Goal: Task Accomplishment & Management: Manage account settings

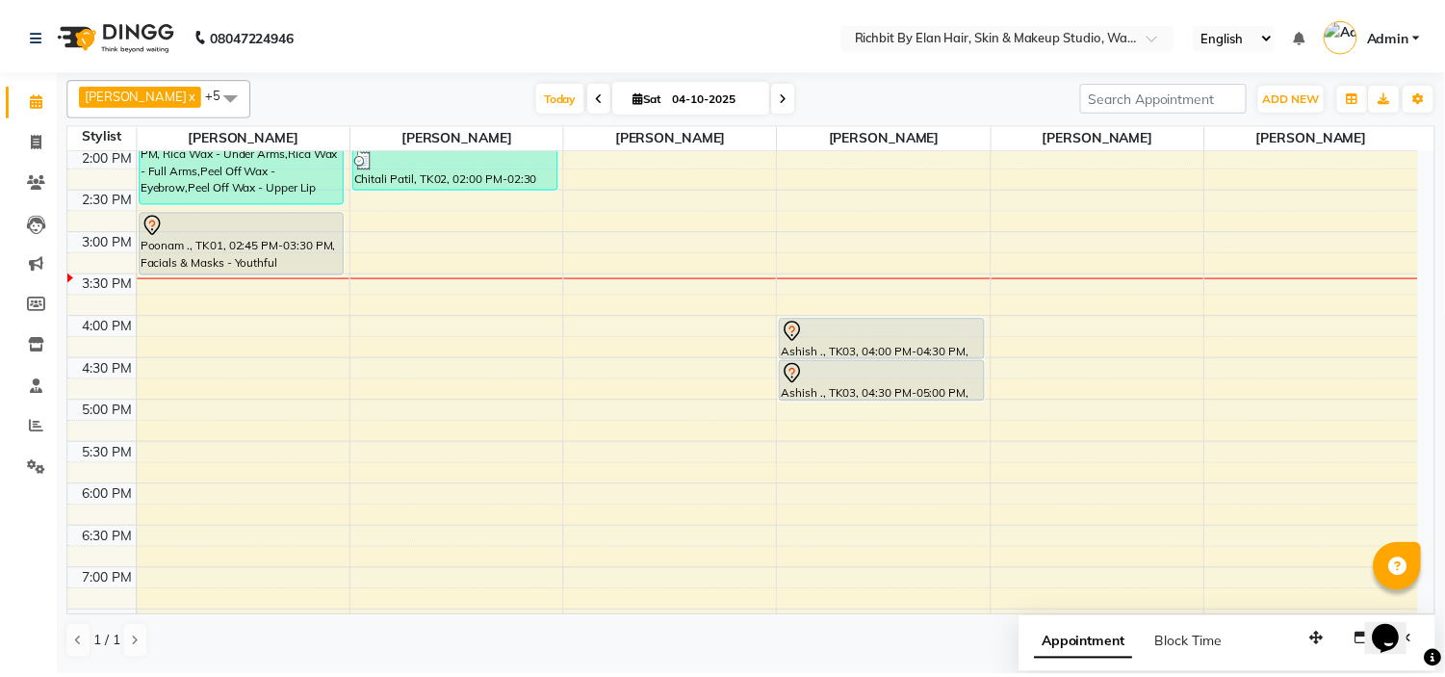
scroll to position [449, 0]
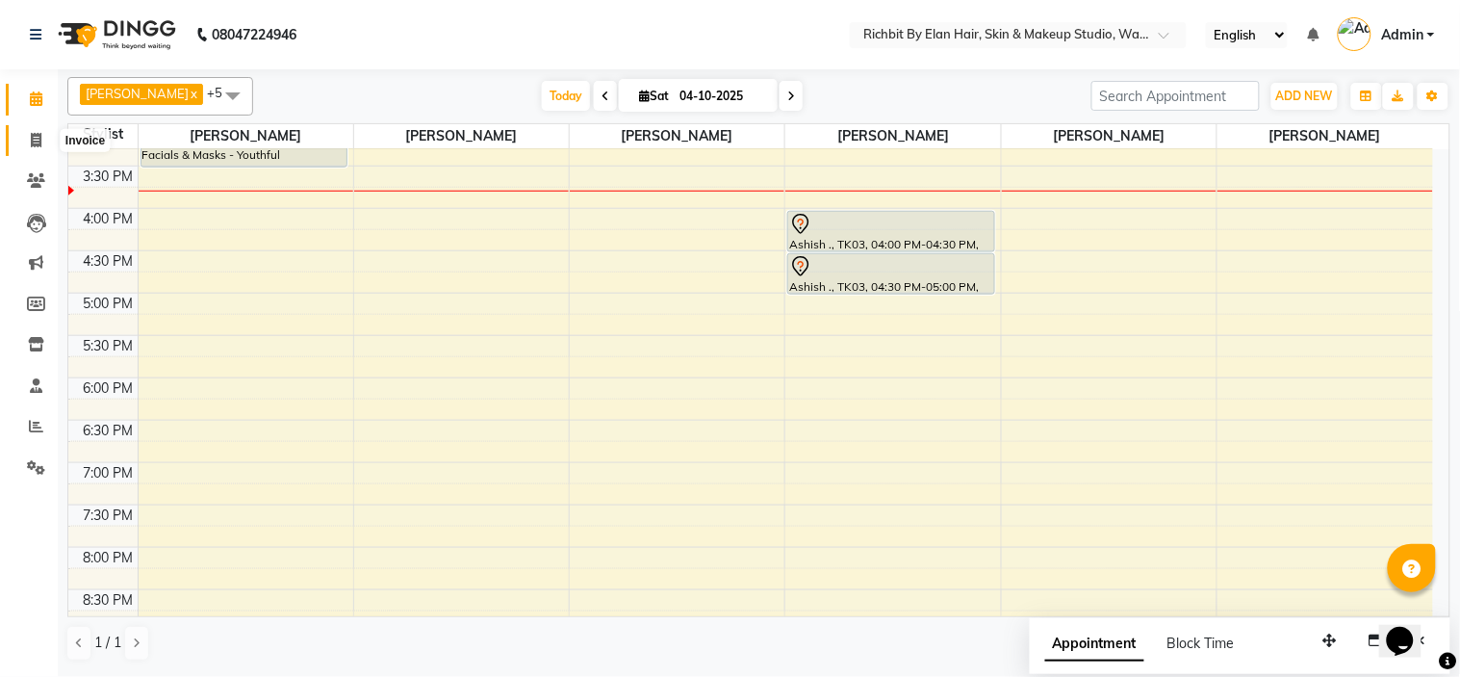
click at [36, 142] on icon at bounding box center [36, 140] width 11 height 14
select select "4114"
select select "service"
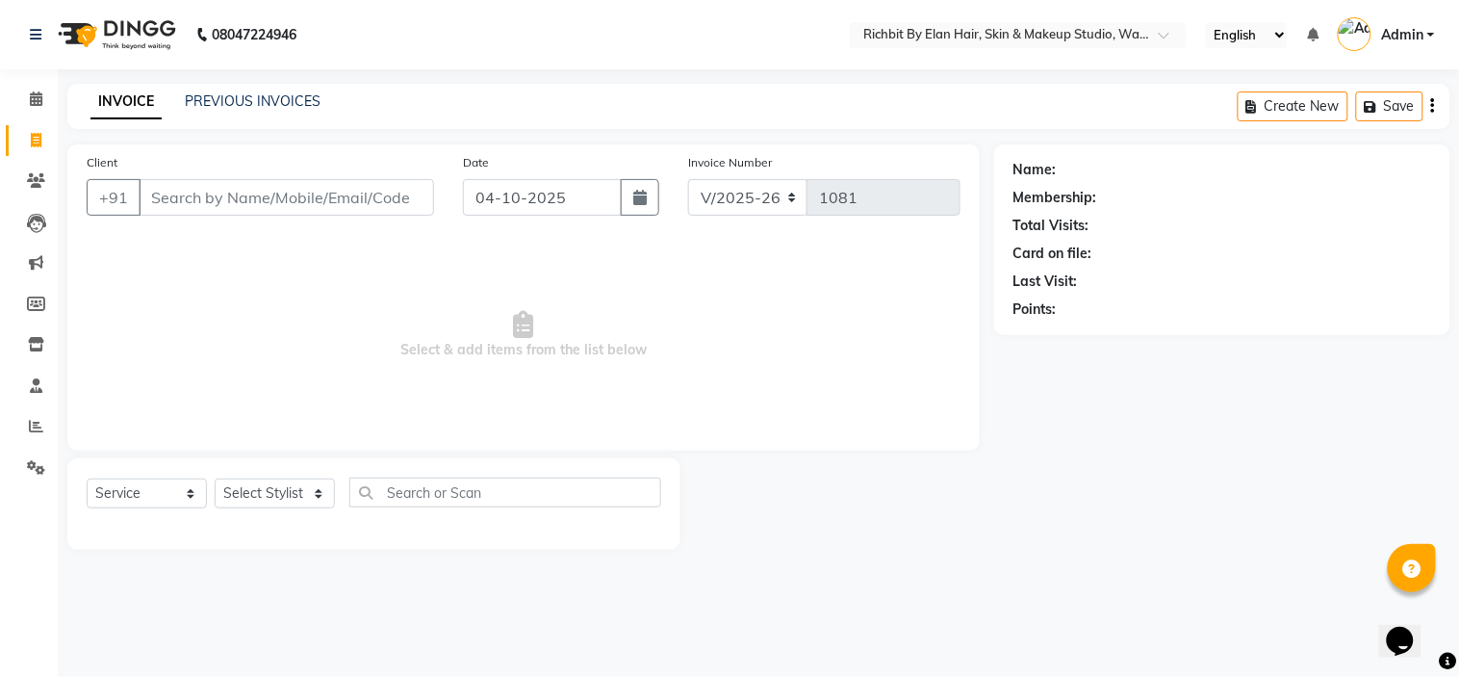
drag, startPoint x: 274, startPoint y: 190, endPoint x: 283, endPoint y: 321, distance: 131.2
click at [274, 198] on input "Client" at bounding box center [287, 197] width 296 height 37
click at [338, 497] on div "Select Service Product Membership Package Voucher Prepaid Gift Card Select Styl…" at bounding box center [374, 499] width 575 height 45
click at [316, 492] on select "Select Stylist Ankita nivangune anuja dhavare Deepali Palsule Gopal Kadam Ram T…" at bounding box center [275, 493] width 120 height 30
select select "92645"
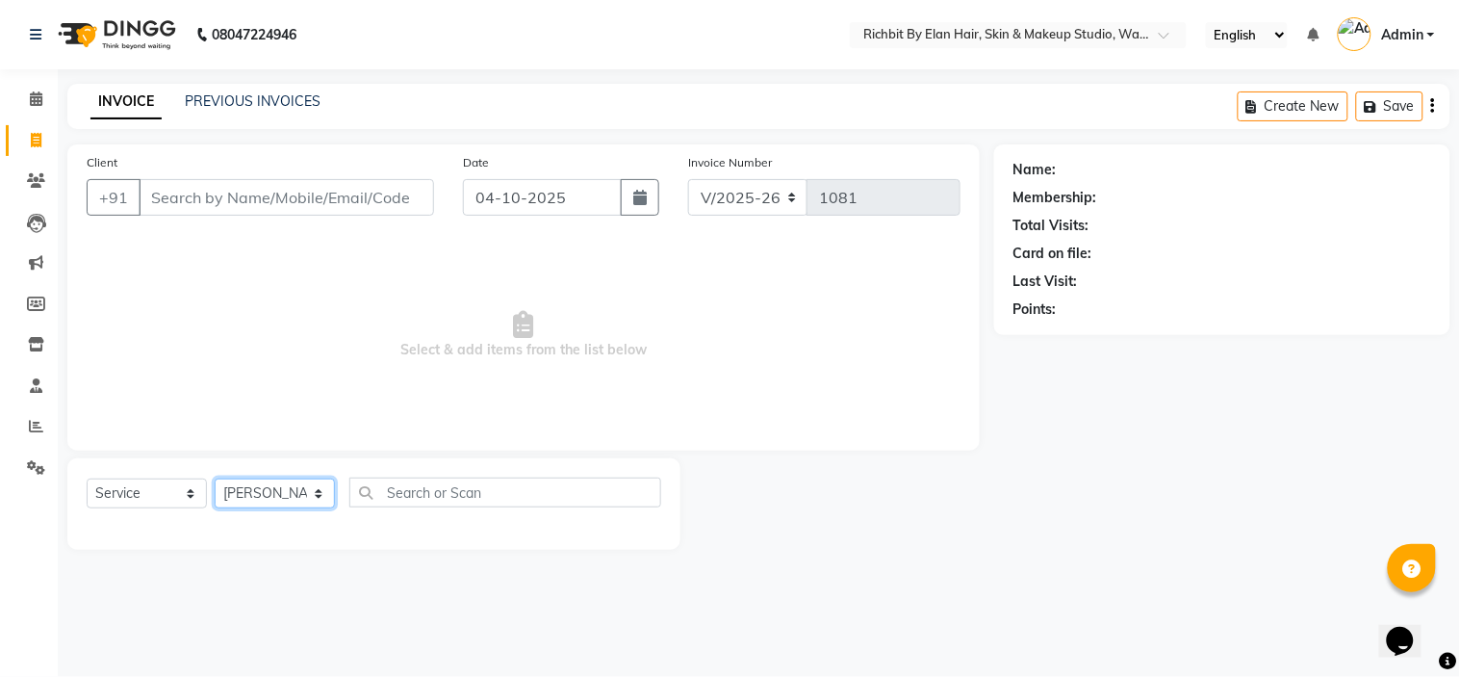
click at [215, 479] on select "Select Stylist Ankita nivangune anuja dhavare Deepali Palsule Gopal Kadam Ram T…" at bounding box center [275, 493] width 120 height 30
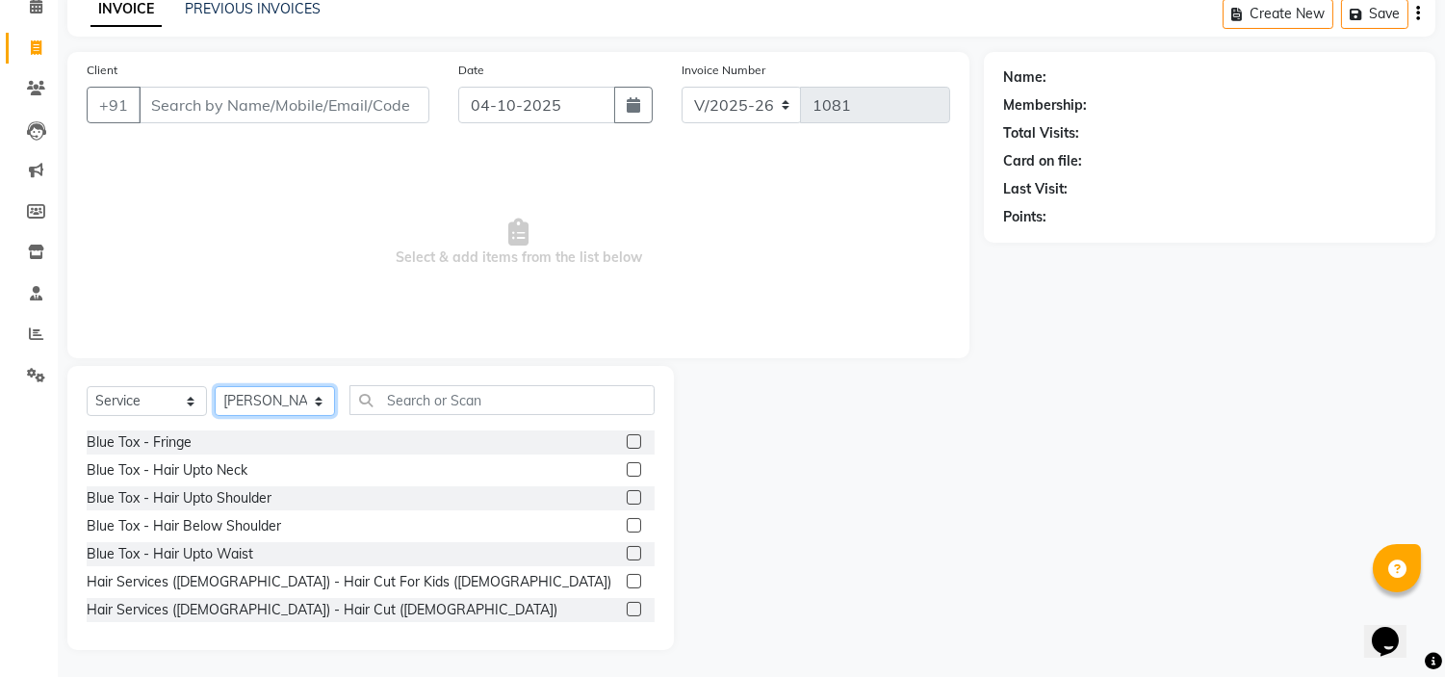
scroll to position [93, 0]
click at [627, 609] on label at bounding box center [634, 608] width 14 height 14
click at [627, 609] on input "checkbox" at bounding box center [633, 609] width 13 height 13
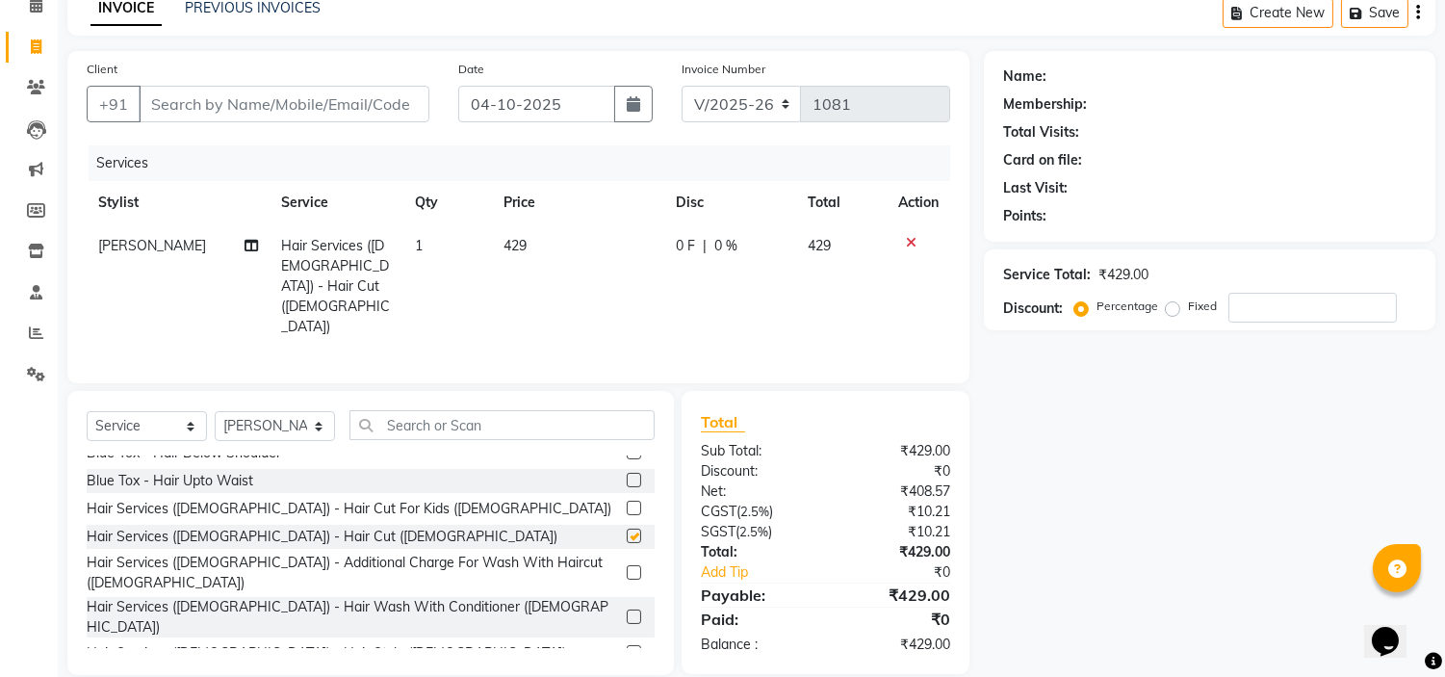
checkbox input "false"
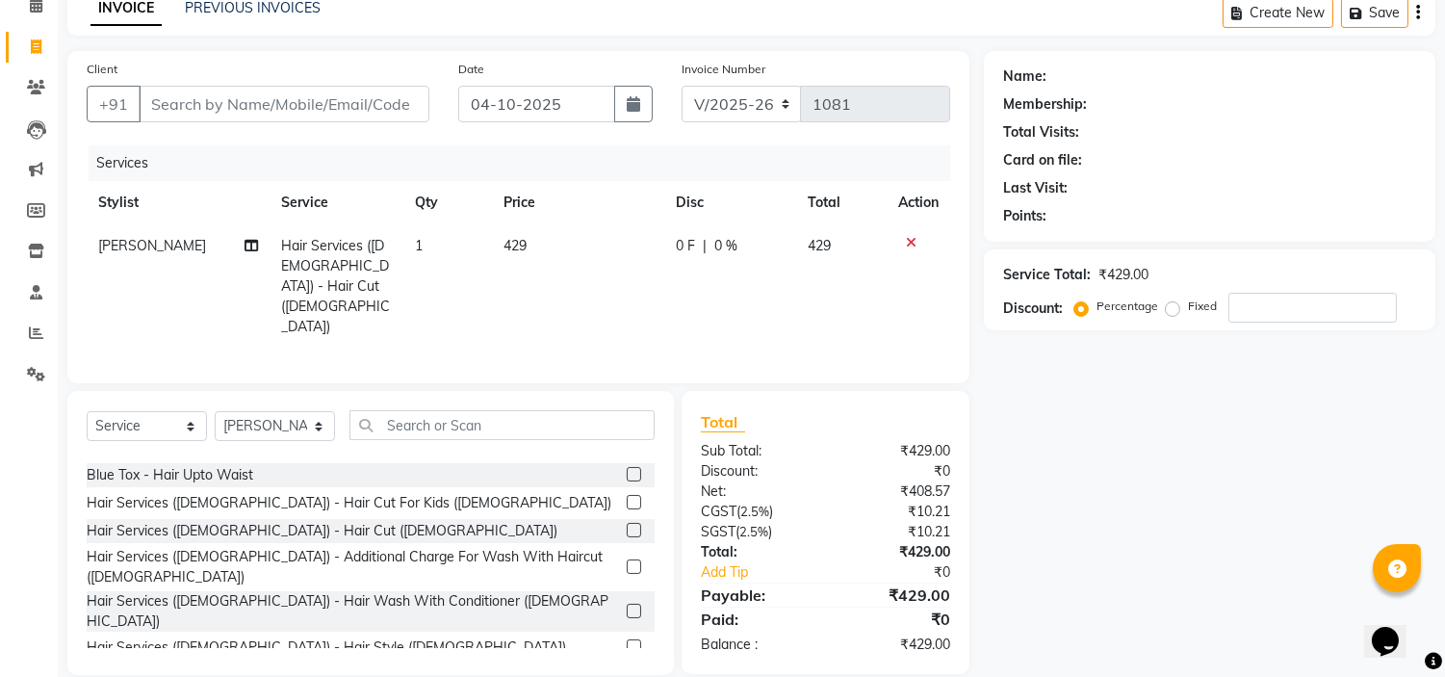
scroll to position [107, 0]
click at [627, 556] on label at bounding box center [634, 563] width 14 height 14
click at [627, 558] on input "checkbox" at bounding box center [633, 564] width 13 height 13
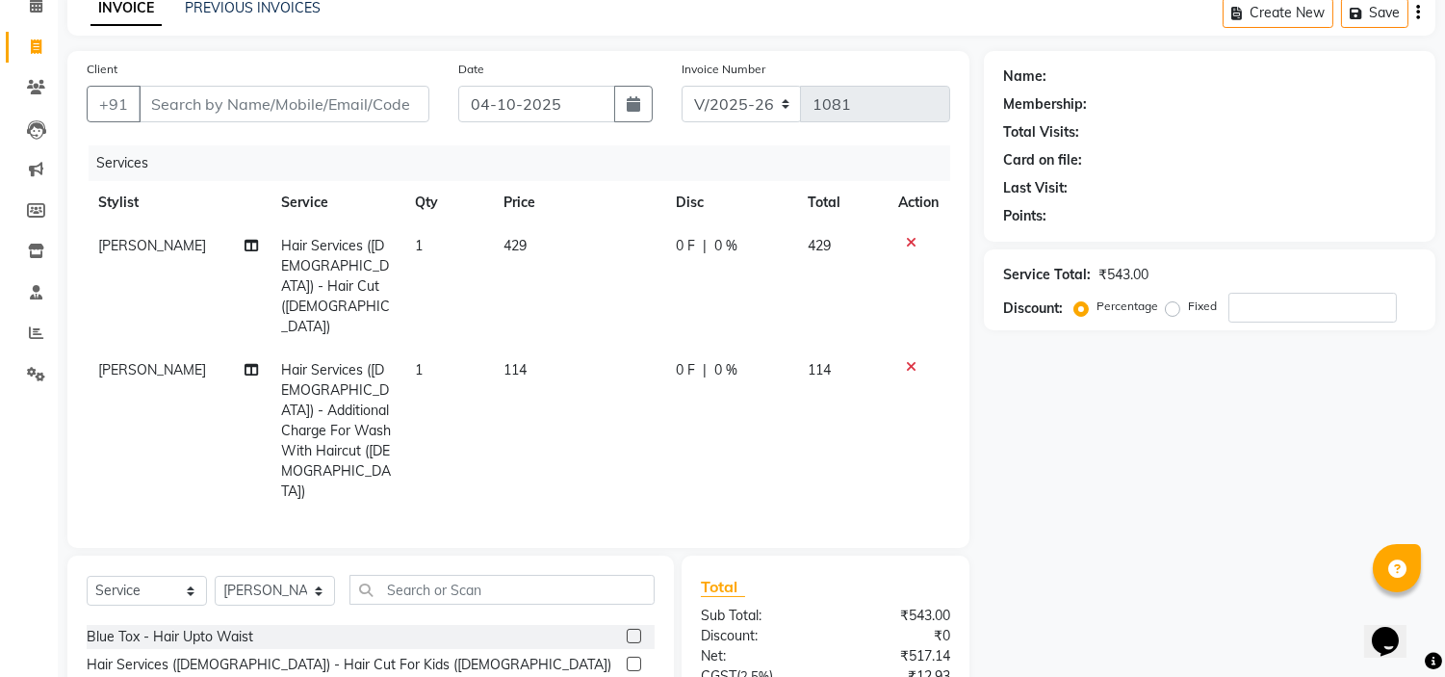
checkbox input "false"
click at [1297, 303] on input "number" at bounding box center [1312, 308] width 168 height 30
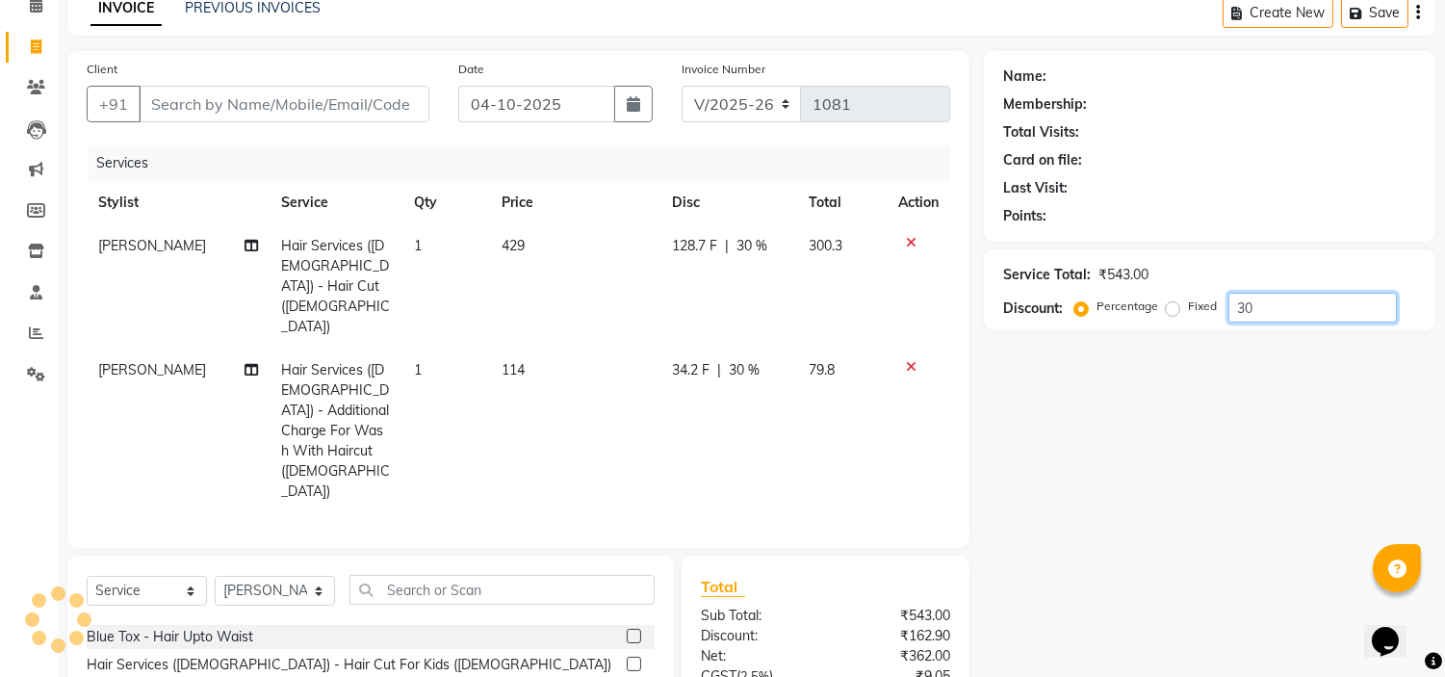
type input "30"
click at [689, 360] on span "34.2 F" at bounding box center [692, 370] width 38 height 20
select select "92645"
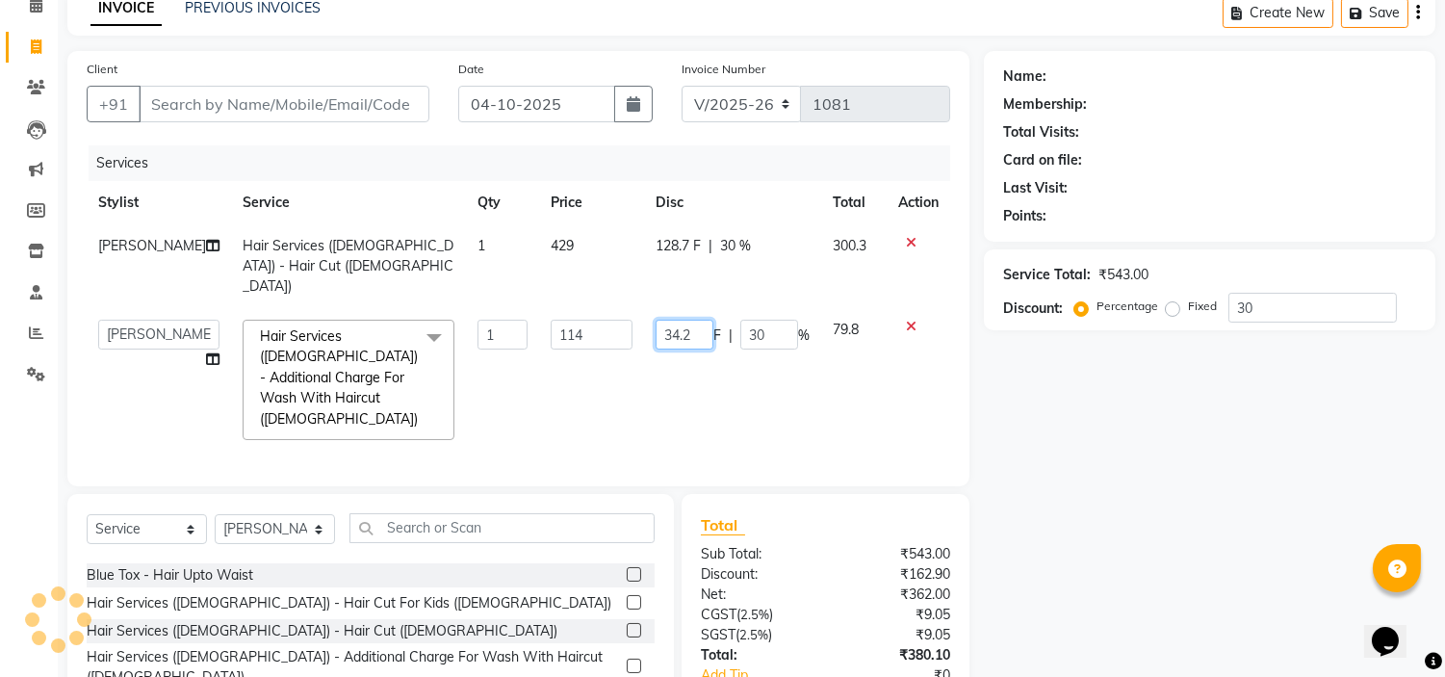
click at [682, 320] on input "34.2" at bounding box center [685, 335] width 58 height 30
type input "34"
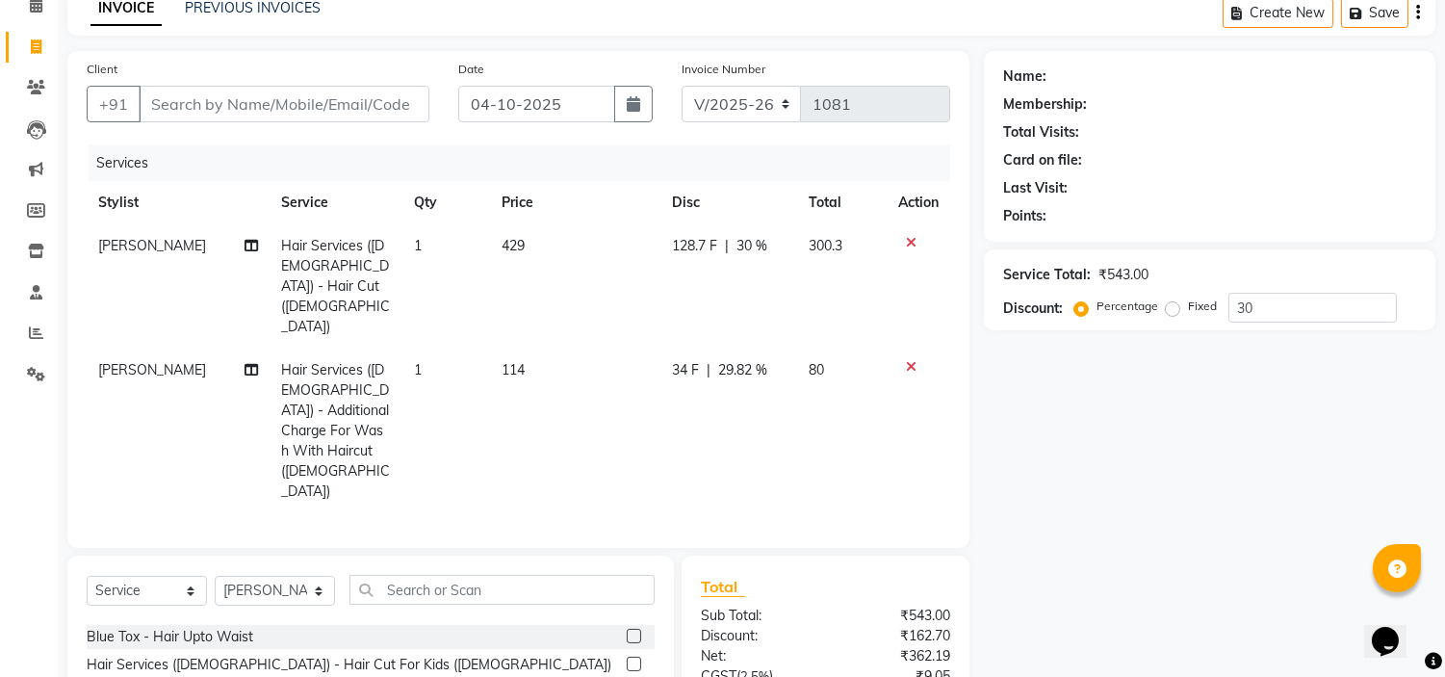
click at [696, 361] on td "34 F | 29.82 %" at bounding box center [729, 430] width 136 height 165
select select "92645"
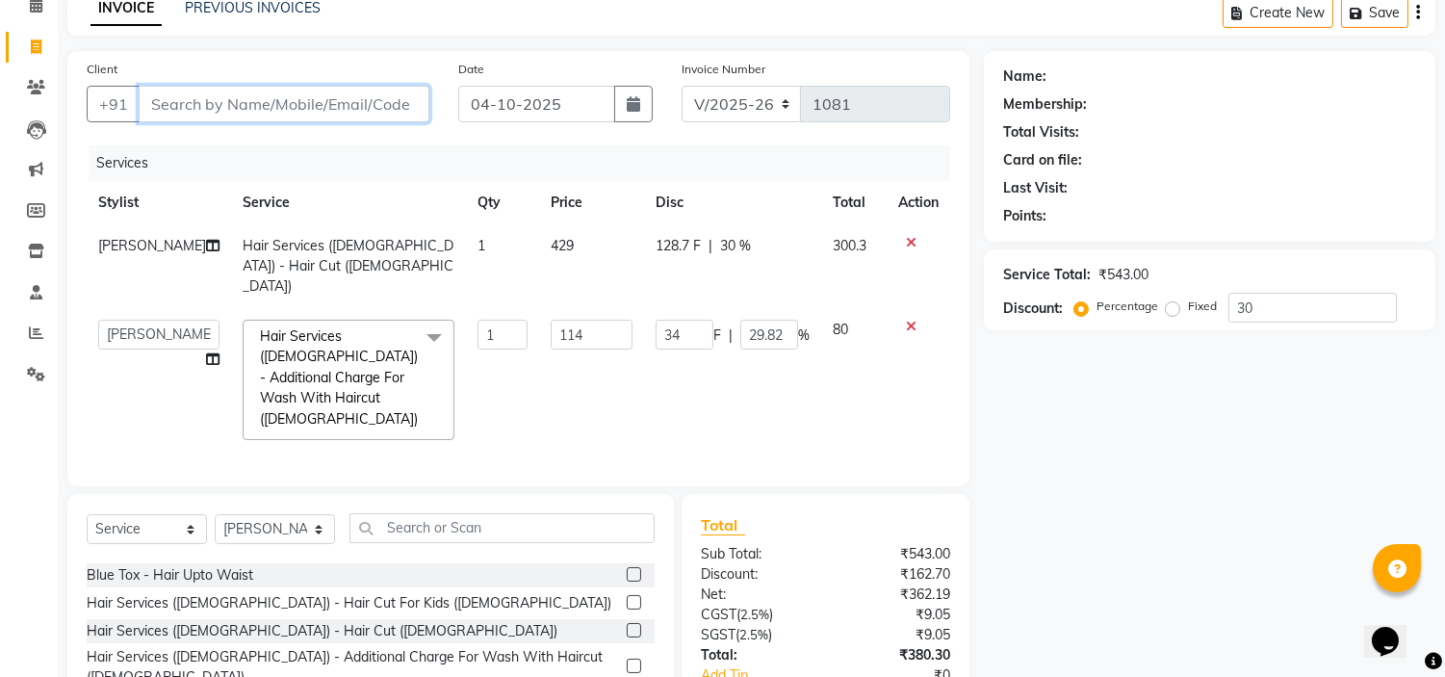
click at [344, 100] on input "Client" at bounding box center [284, 104] width 291 height 37
type input "9"
type input "0"
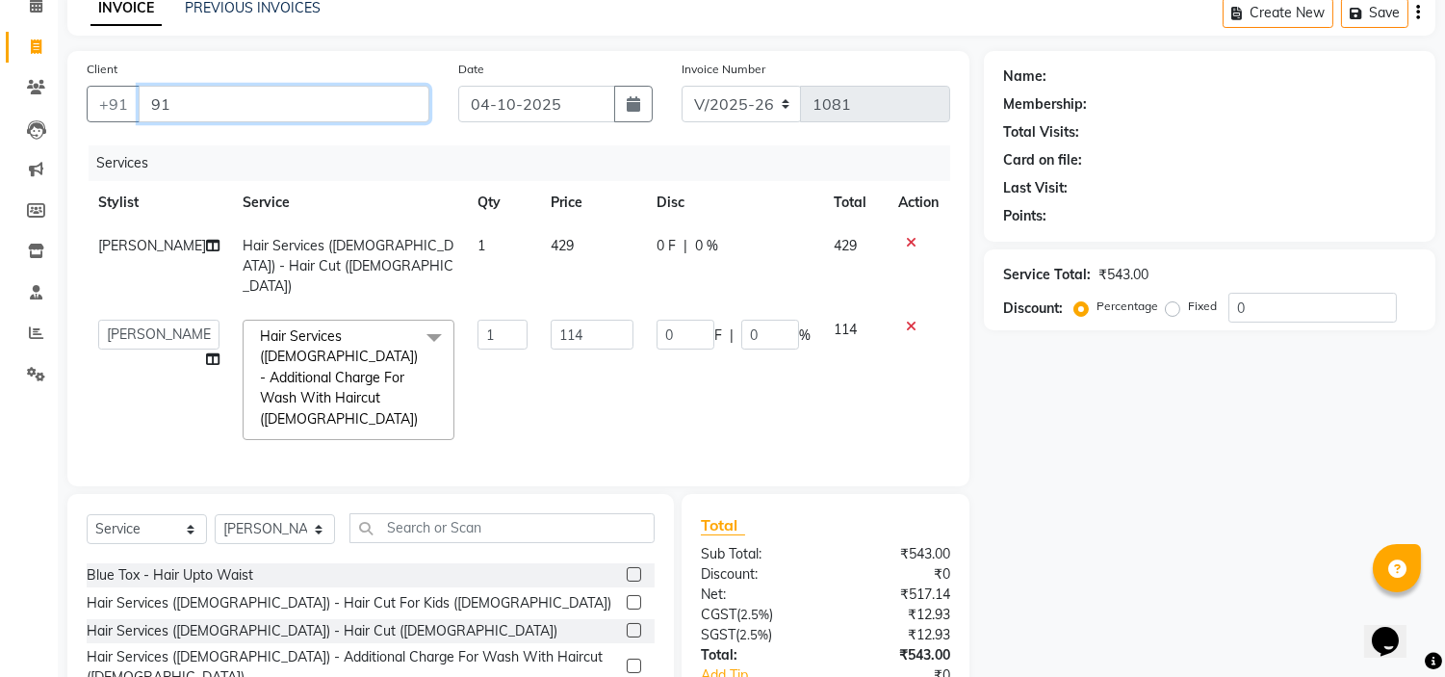
type input "9"
click at [277, 103] on input "9528685328" at bounding box center [235, 104] width 193 height 37
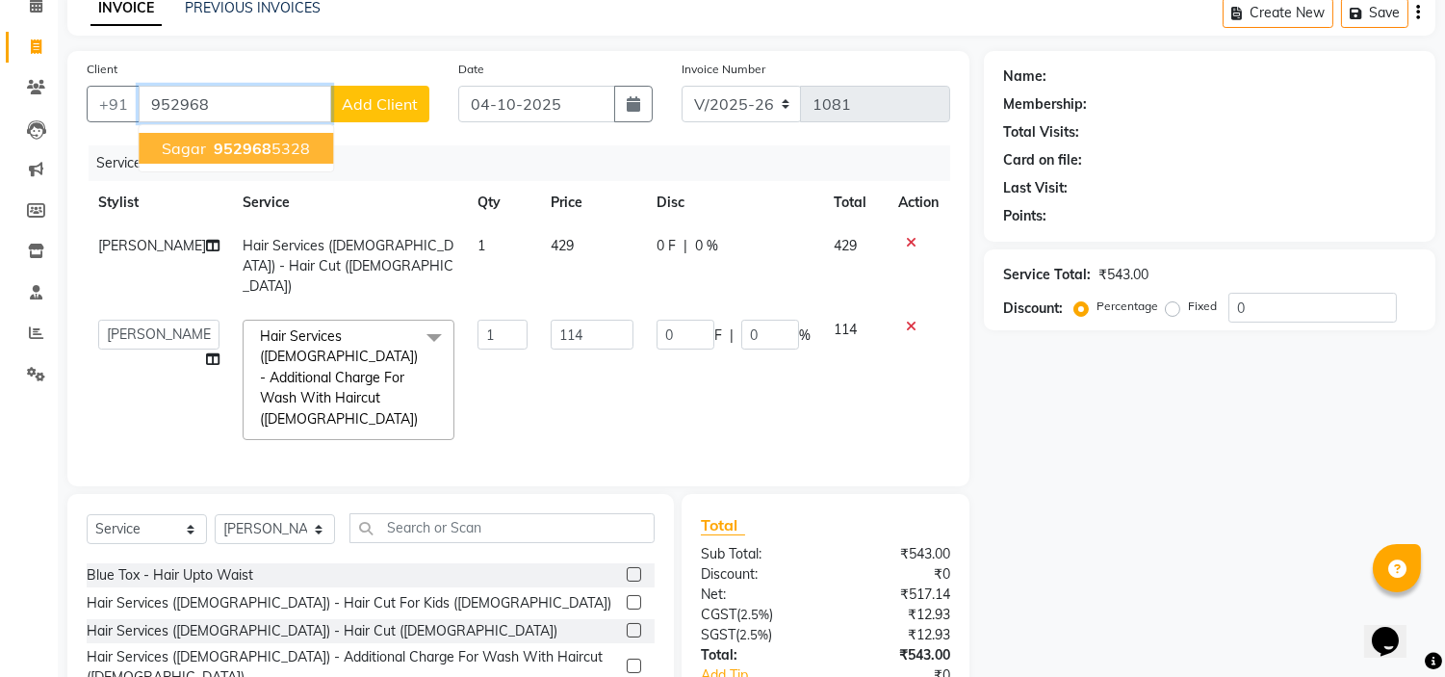
click at [308, 146] on button "sagar 952968 5328" at bounding box center [236, 148] width 194 height 31
type input "9529685328"
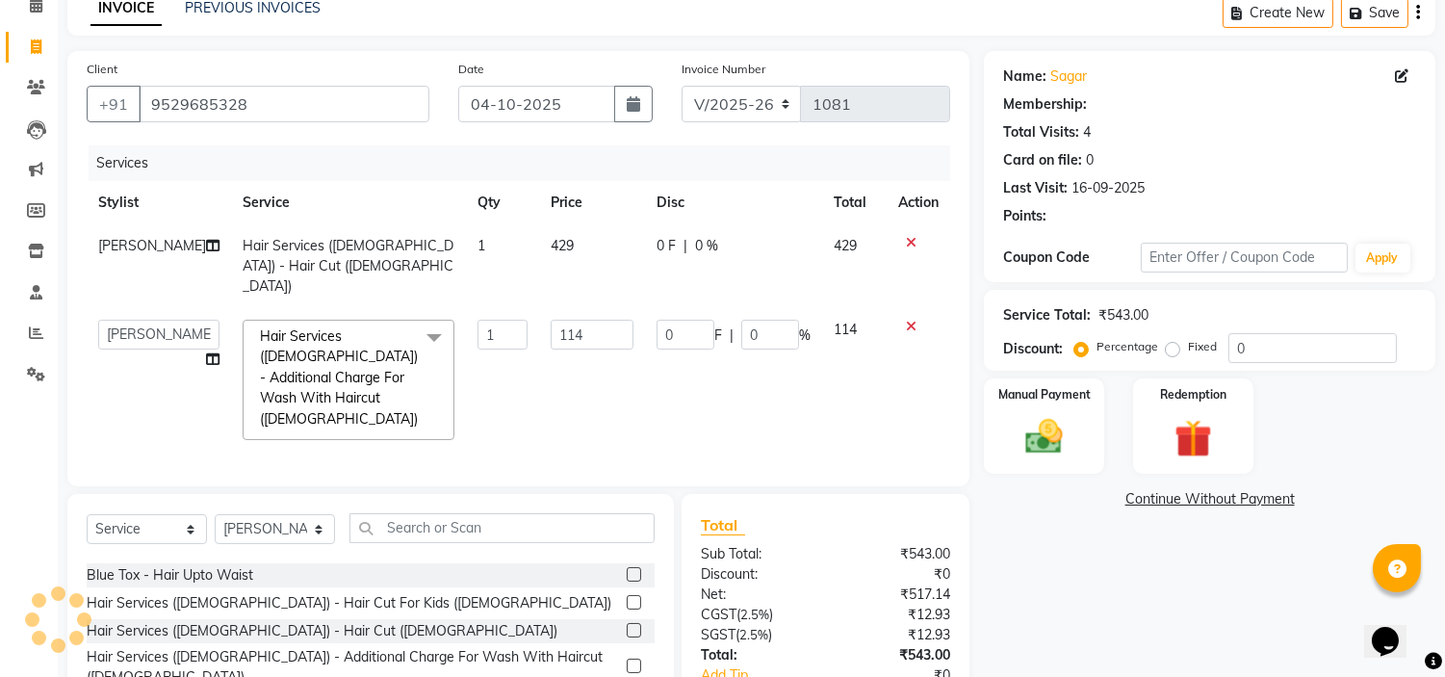
type input "34.2"
type input "30"
select select "1: Object"
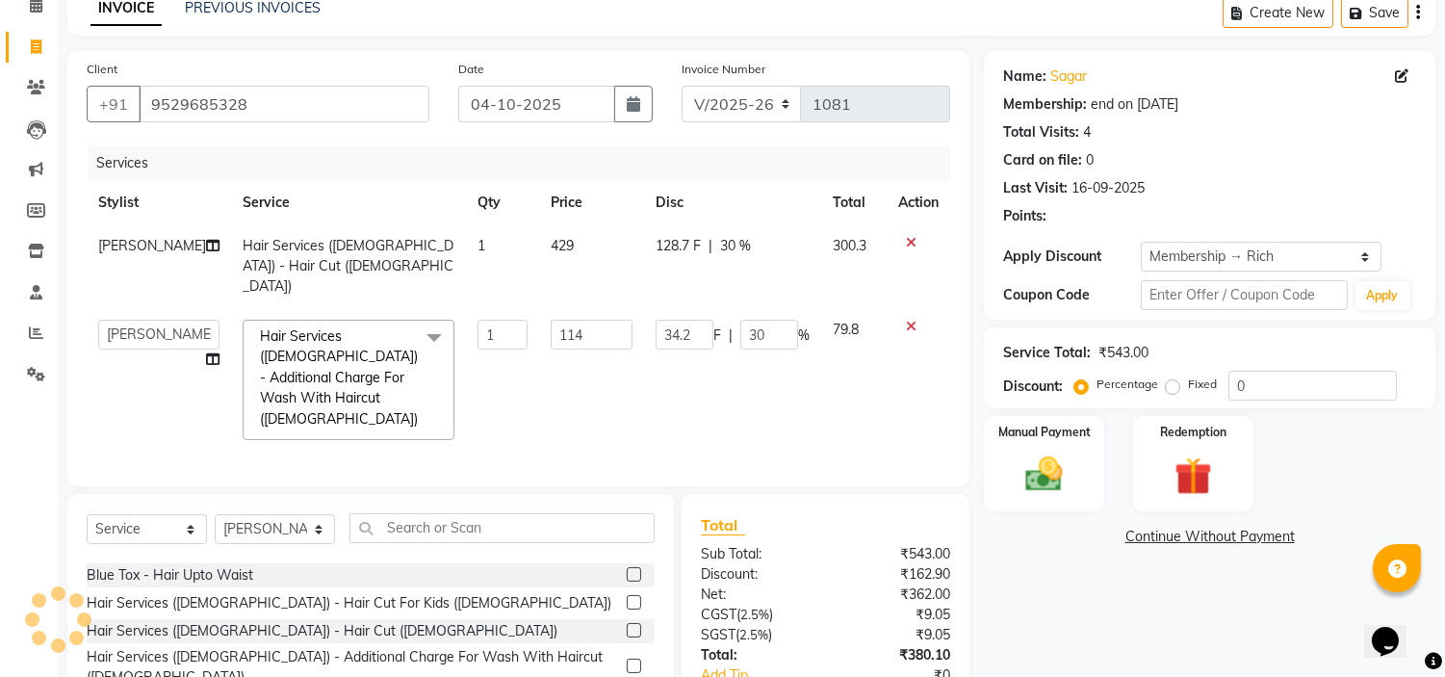
type input "30"
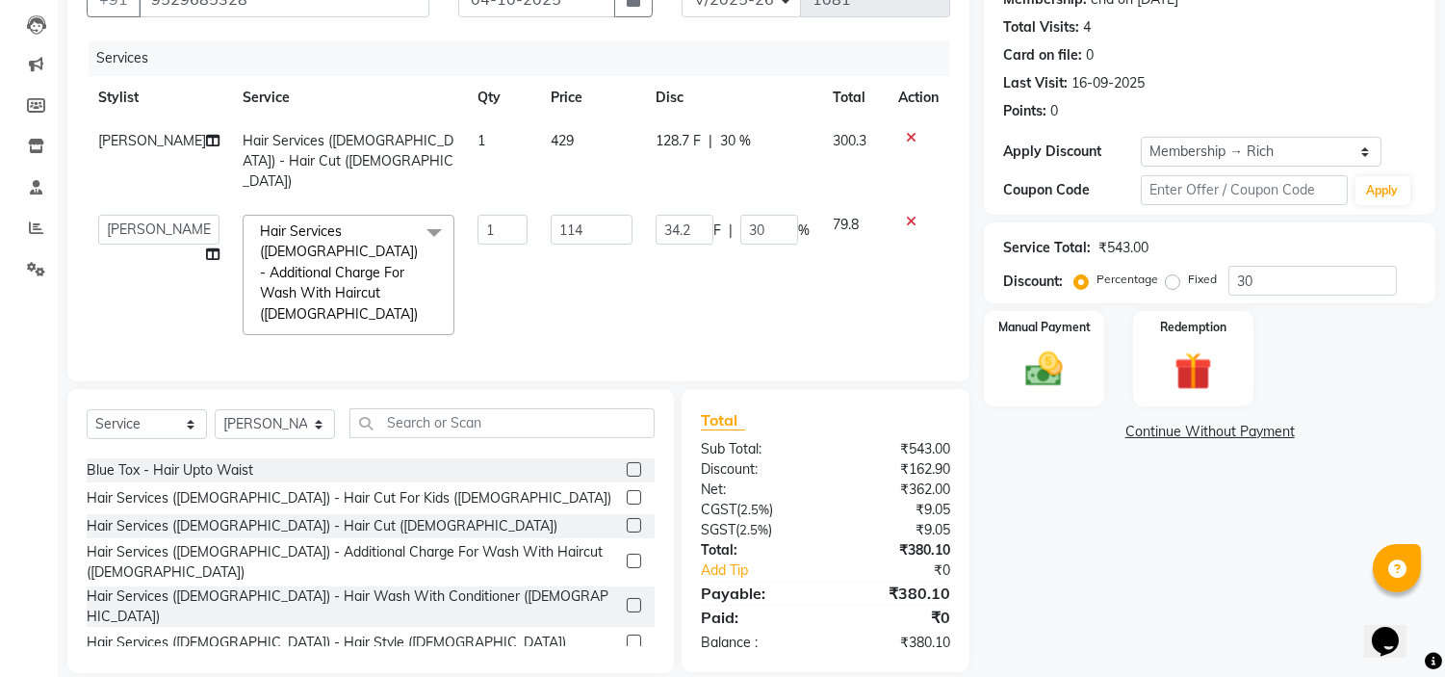
click at [666, 144] on span "128.7 F" at bounding box center [678, 141] width 45 height 20
select select "92645"
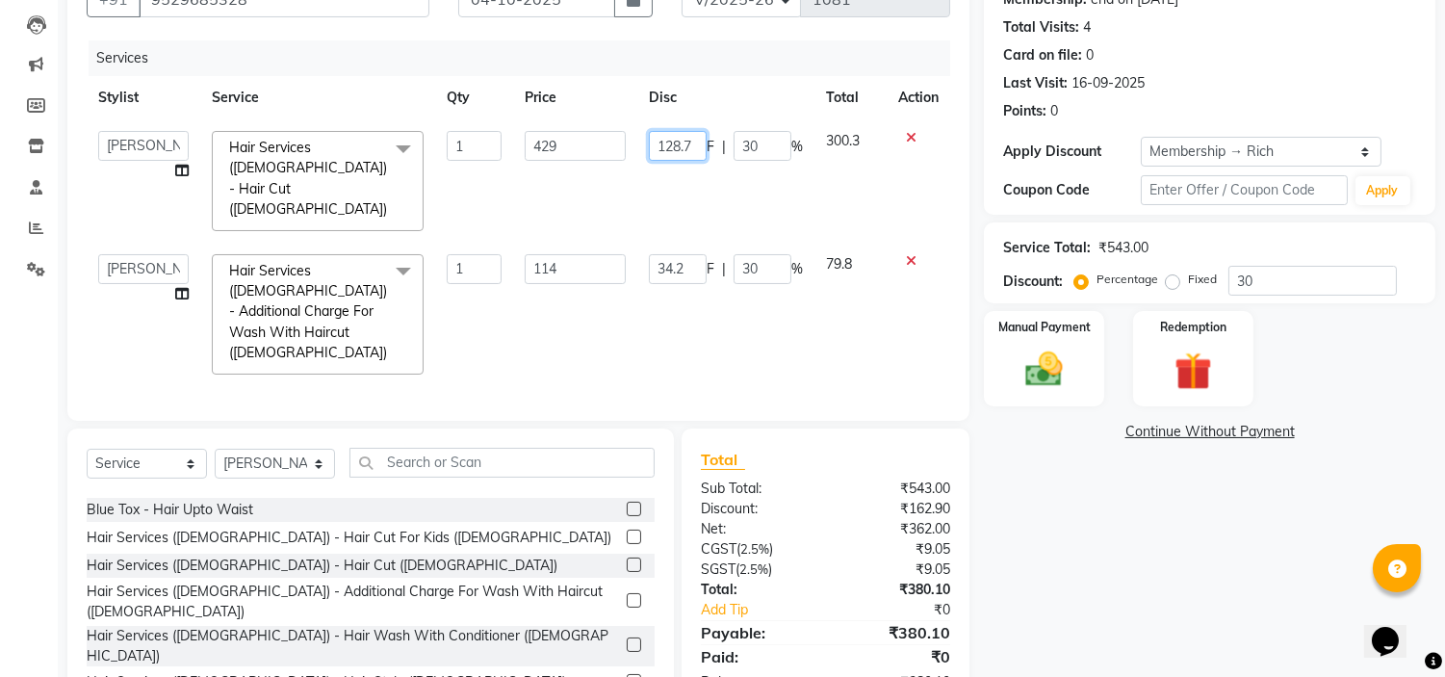
click at [704, 144] on input "128.7" at bounding box center [678, 146] width 58 height 30
type input "128"
click at [678, 181] on tbody "Ankita nivangune anuja dhavare Deepali Palsule Gopal Kadam Ram Thosar Rohit Sur…" at bounding box center [518, 252] width 863 height 267
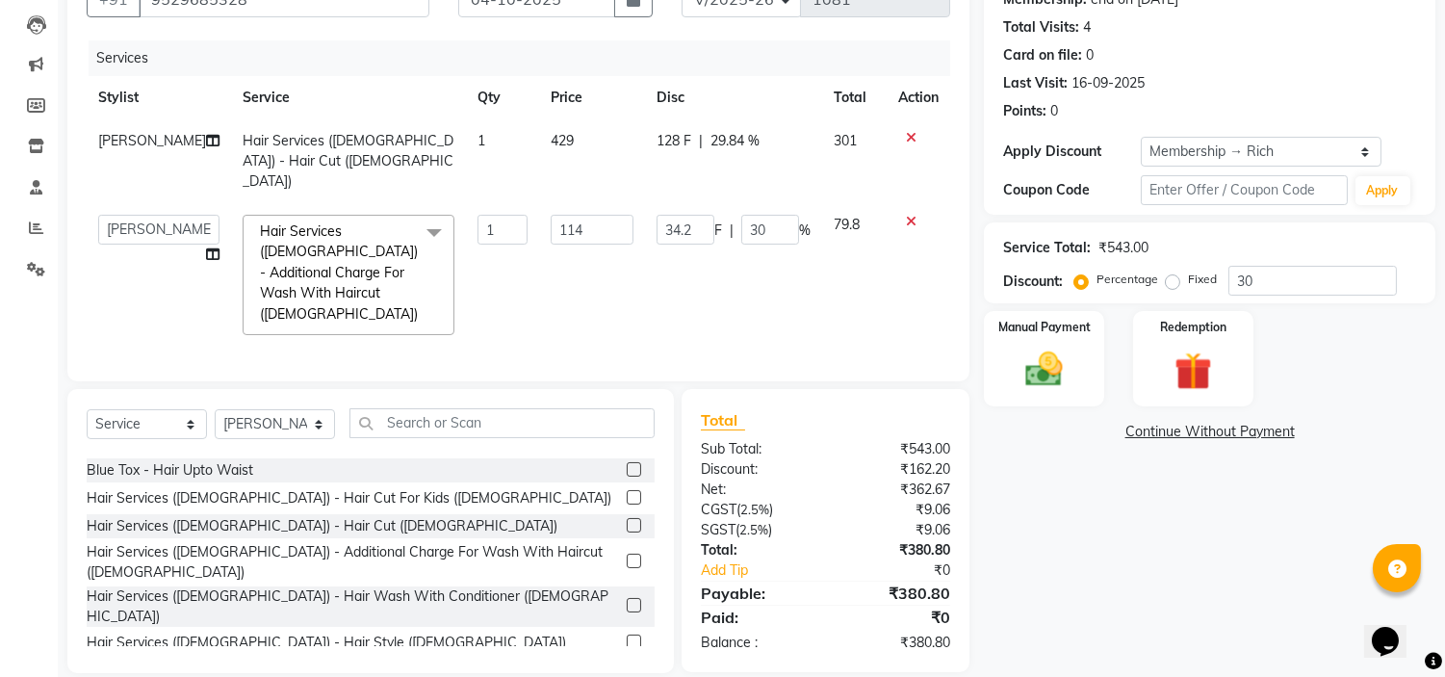
click at [679, 136] on span "128 F" at bounding box center [674, 141] width 35 height 20
select select "92645"
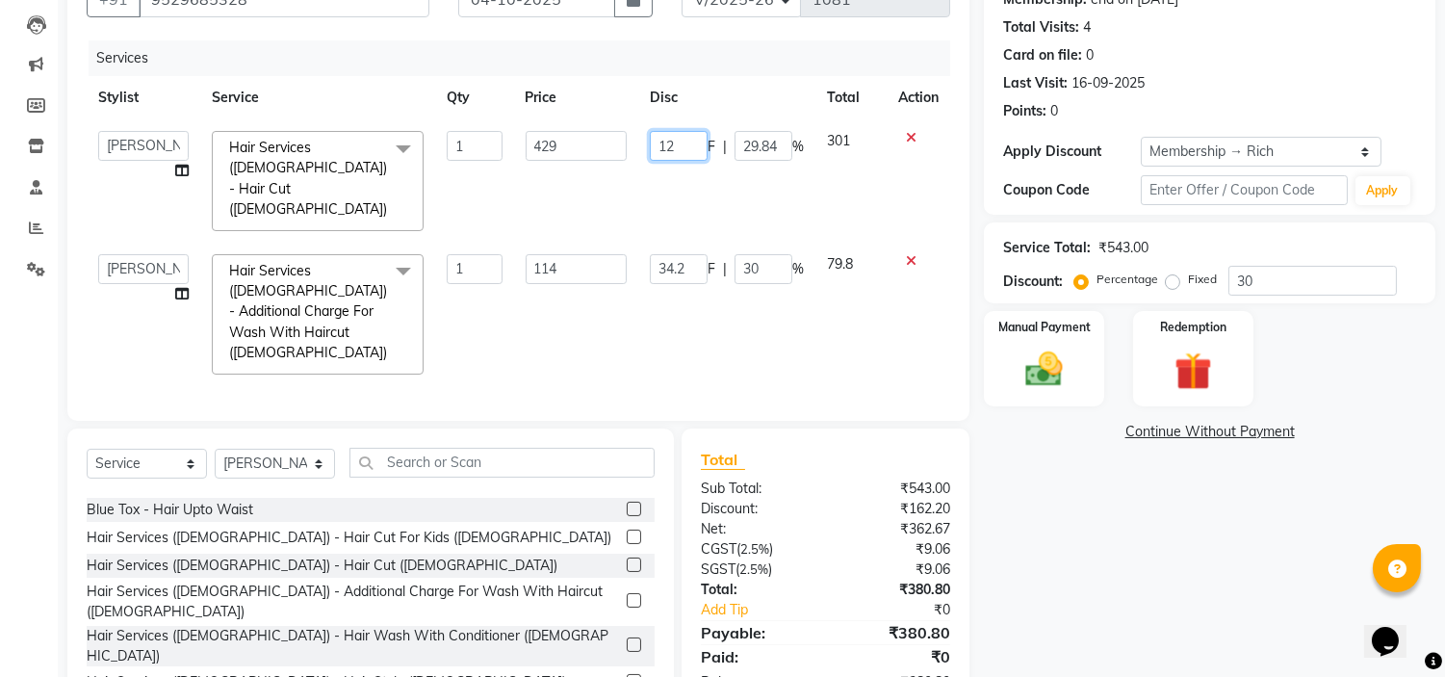
click at [690, 144] on input "12" at bounding box center [679, 146] width 58 height 30
type input "129"
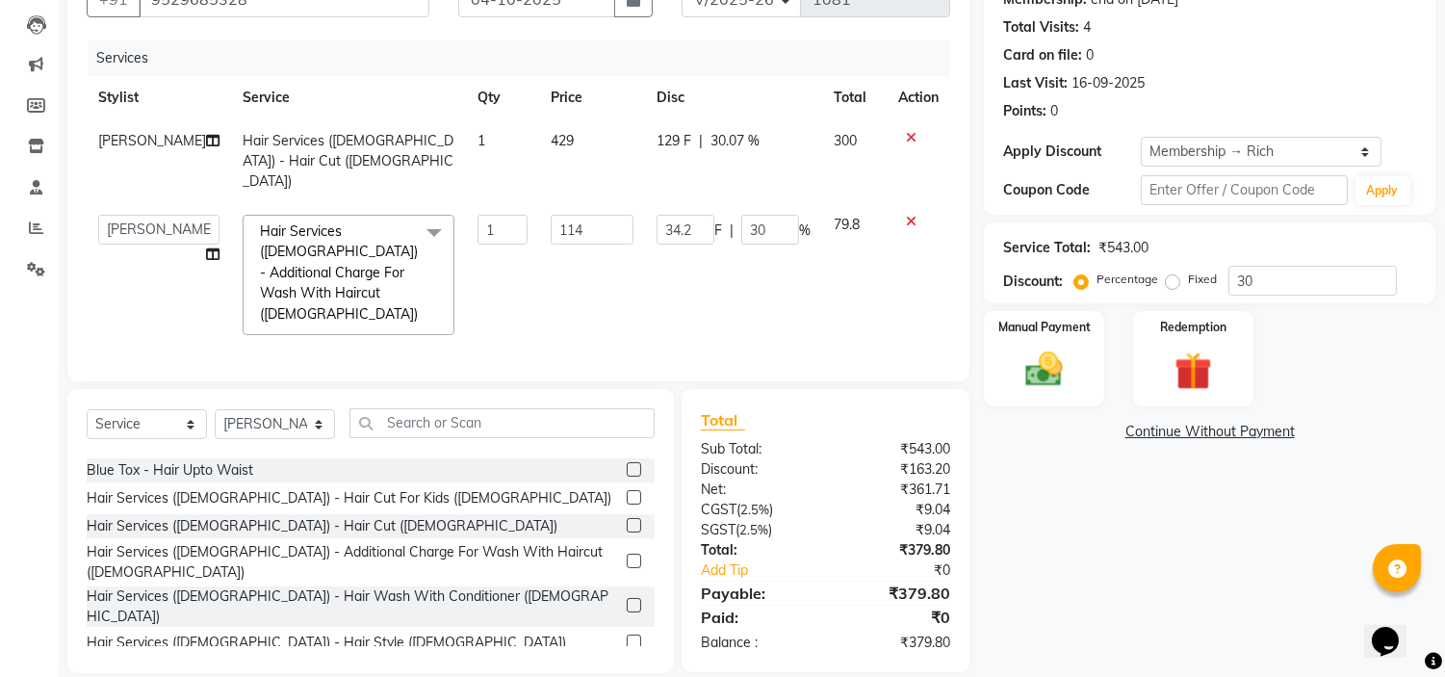
click at [680, 248] on td "34.2 F | 30 %" at bounding box center [733, 274] width 177 height 143
click at [689, 215] on input "34.2" at bounding box center [686, 230] width 58 height 30
type input "34"
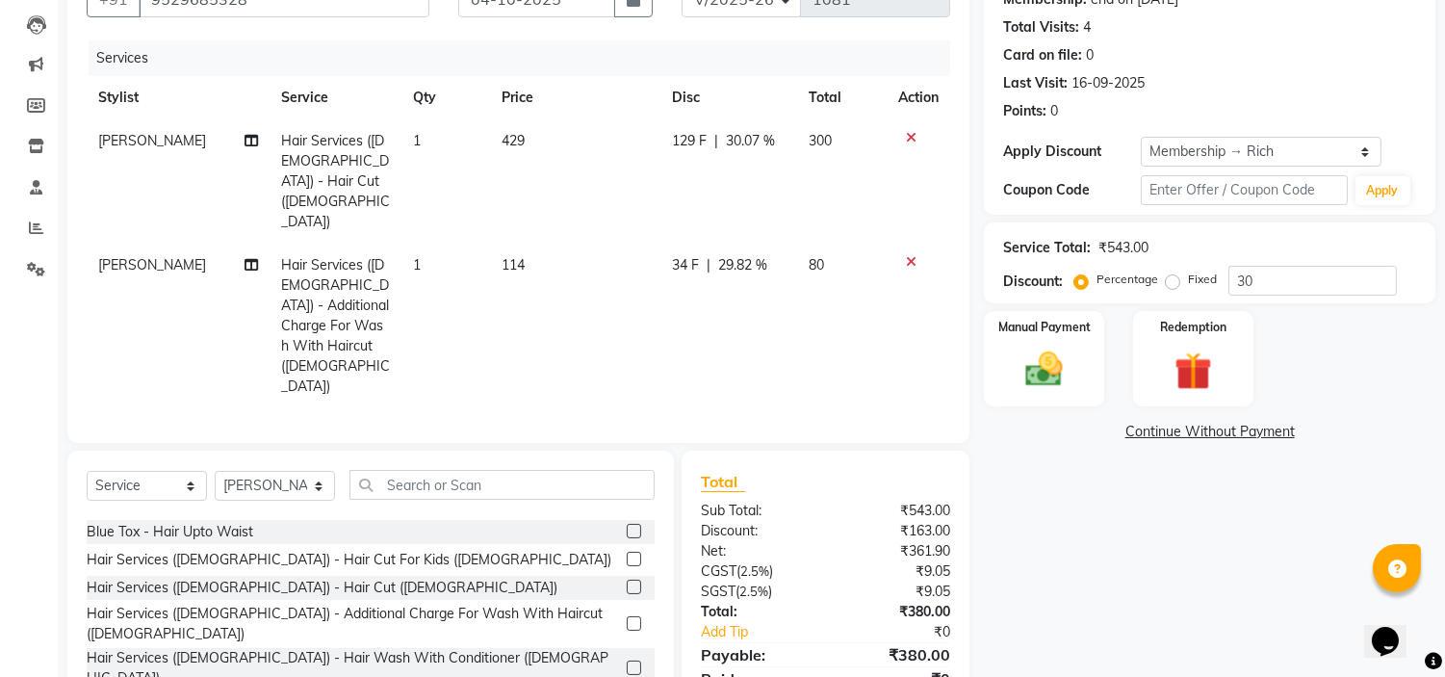
click at [685, 265] on td "34 F | 29.82 %" at bounding box center [728, 326] width 137 height 165
select select "92645"
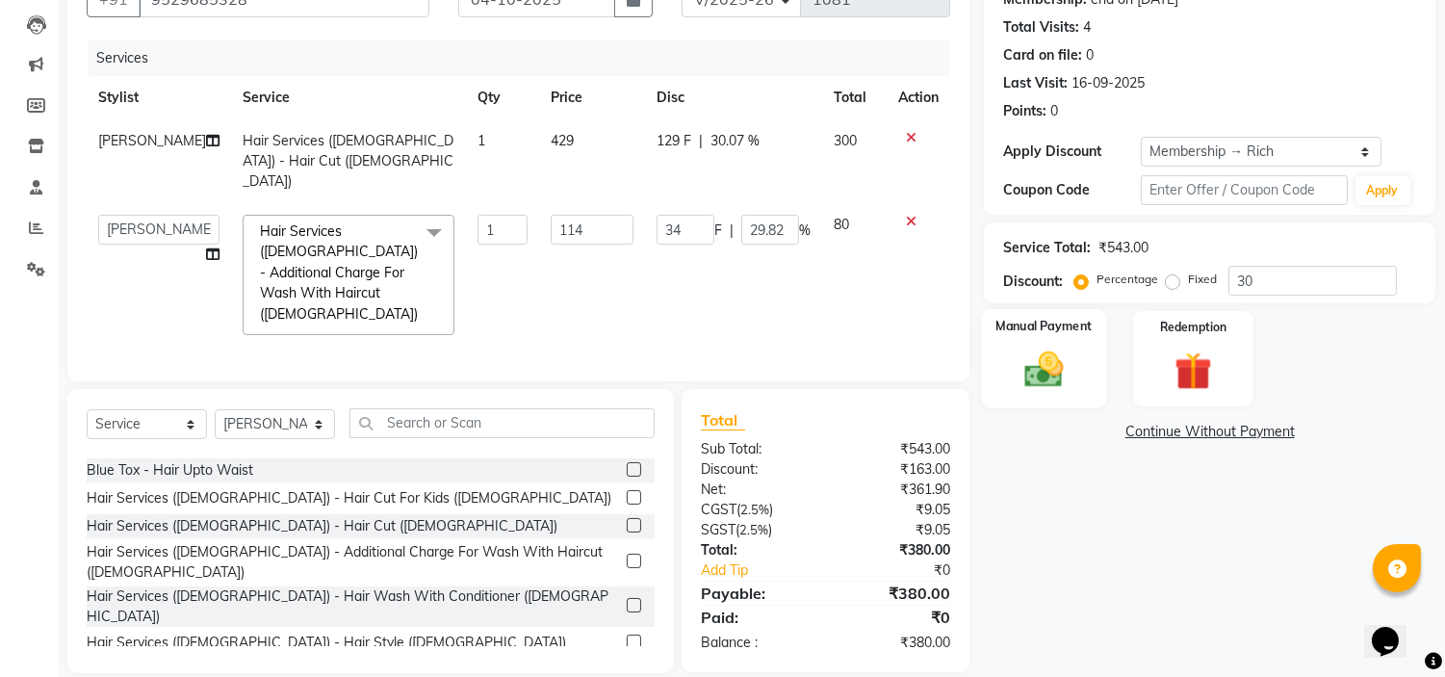
drag, startPoint x: 1044, startPoint y: 350, endPoint x: 1079, endPoint y: 357, distance: 35.3
click at [1045, 350] on img at bounding box center [1045, 370] width 64 height 45
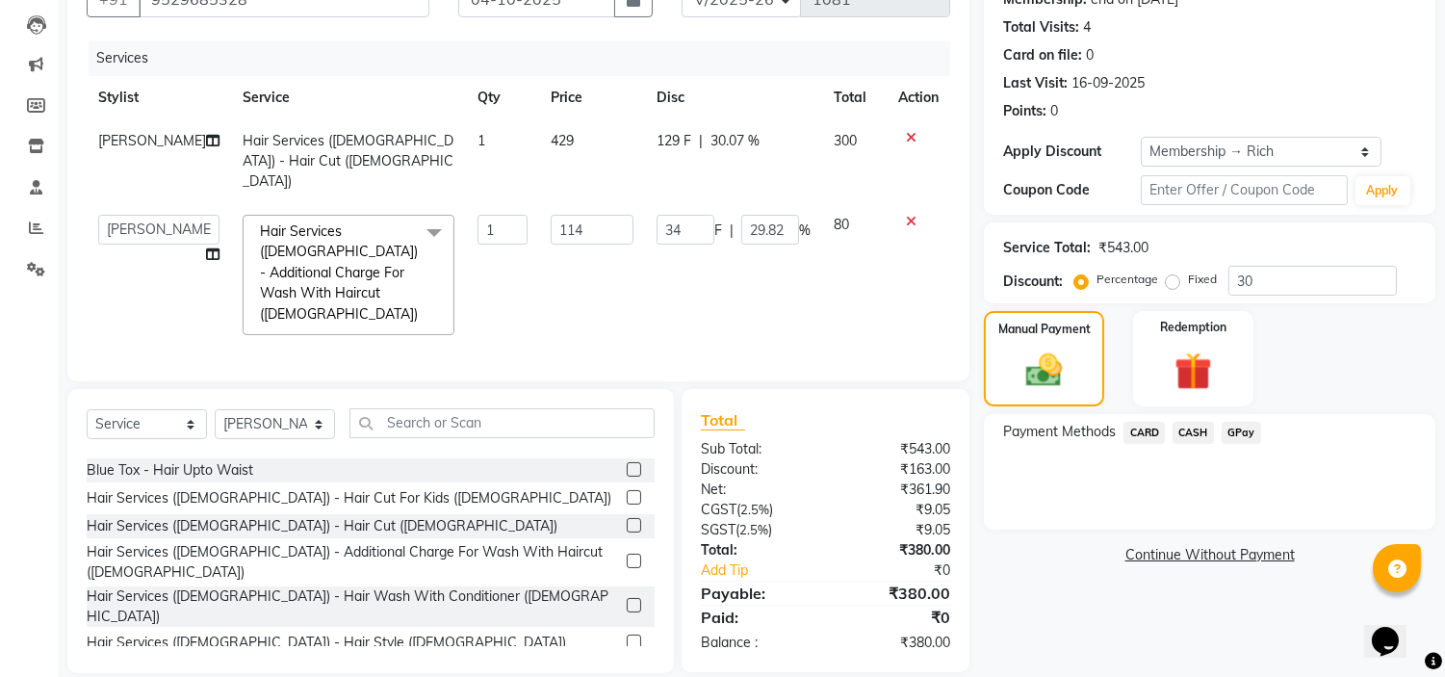
click at [1186, 425] on span "CASH" at bounding box center [1192, 433] width 41 height 22
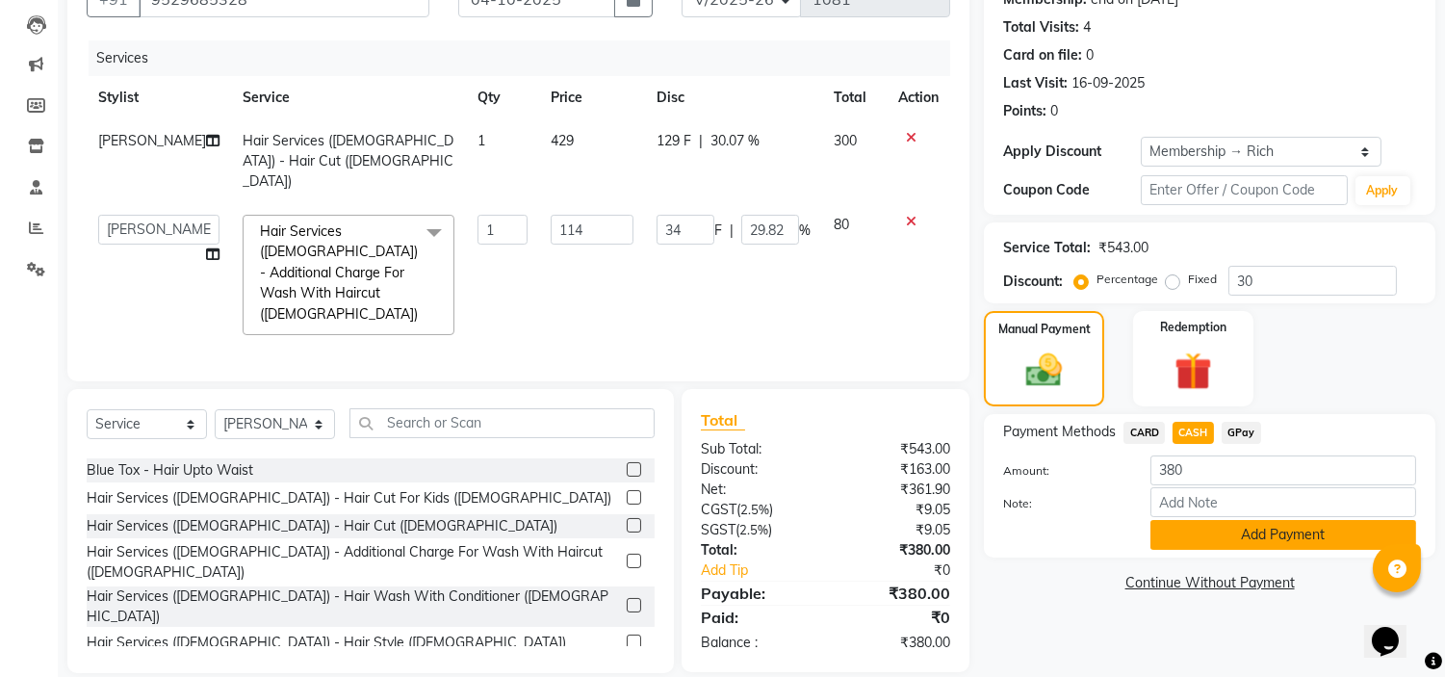
click at [1178, 542] on button "Add Payment" at bounding box center [1283, 535] width 266 height 30
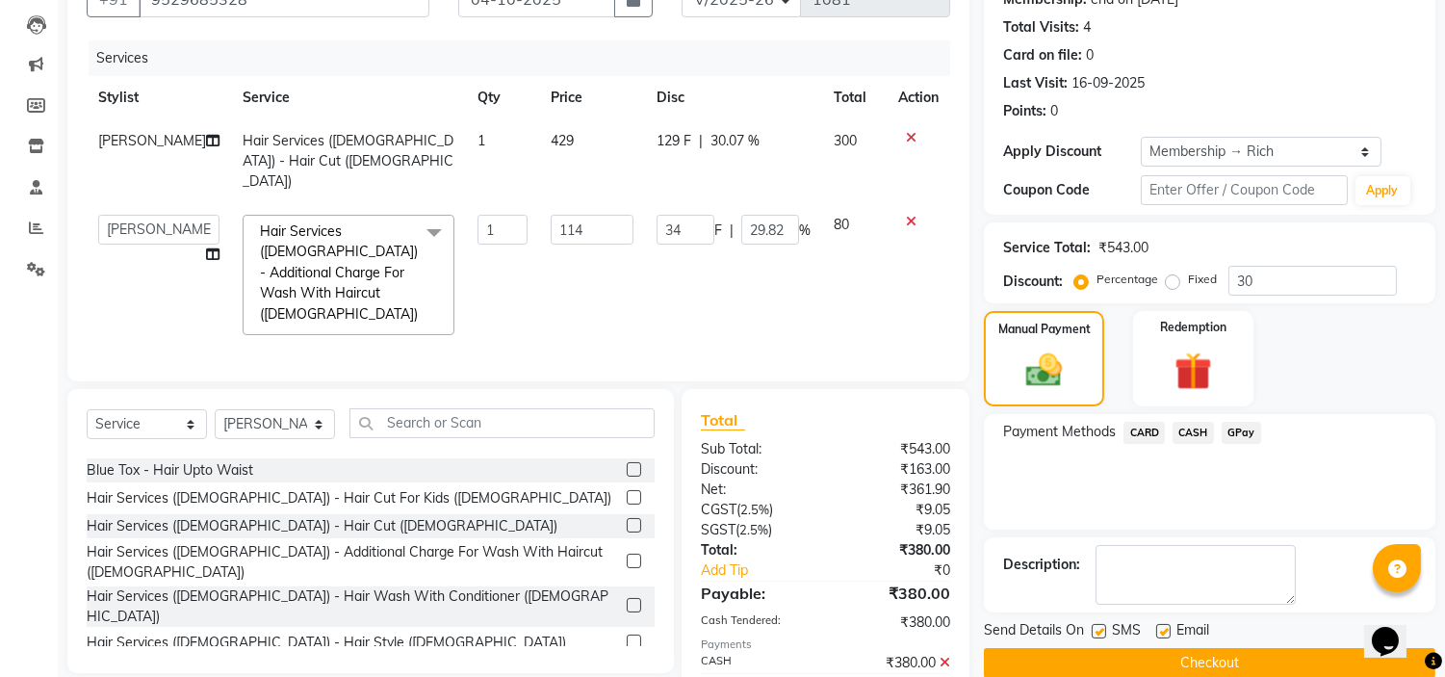
scroll to position [266, 0]
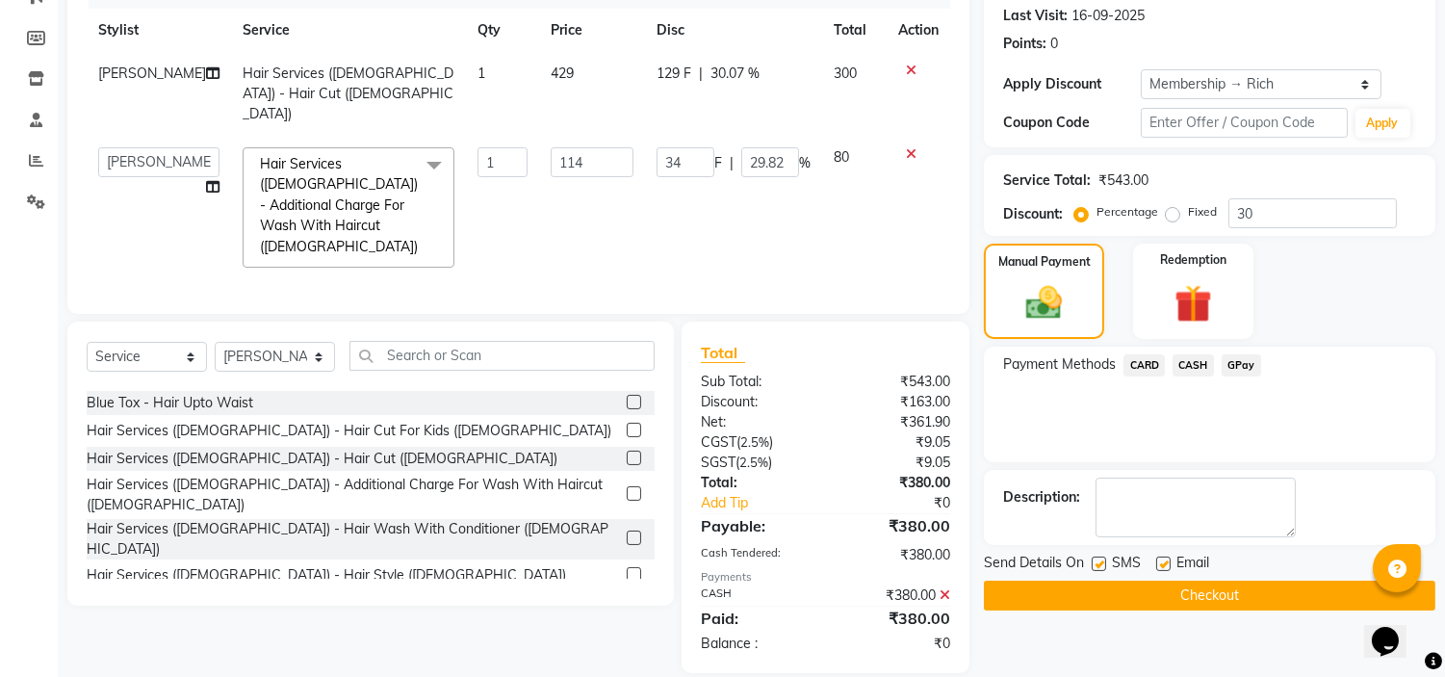
click at [1021, 585] on button "Checkout" at bounding box center [1209, 595] width 451 height 30
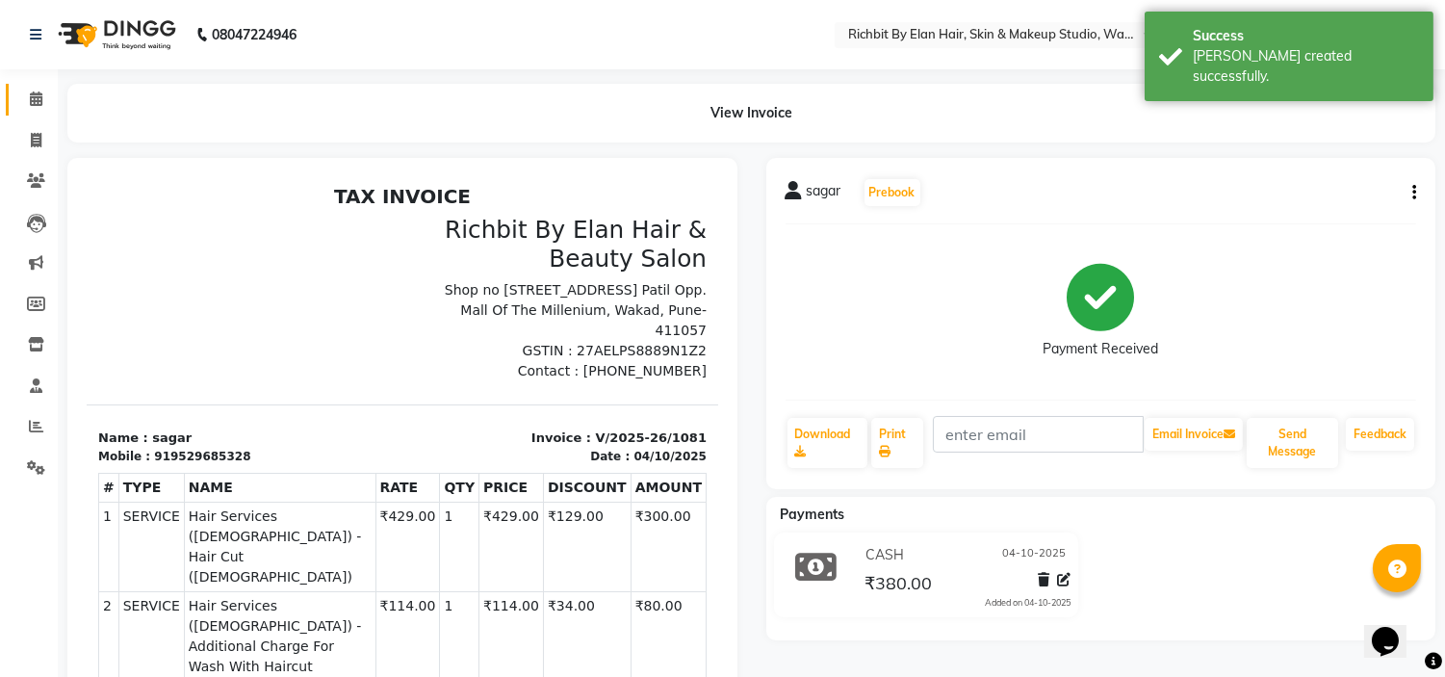
click at [35, 87] on link "Calendar" at bounding box center [29, 100] width 46 height 32
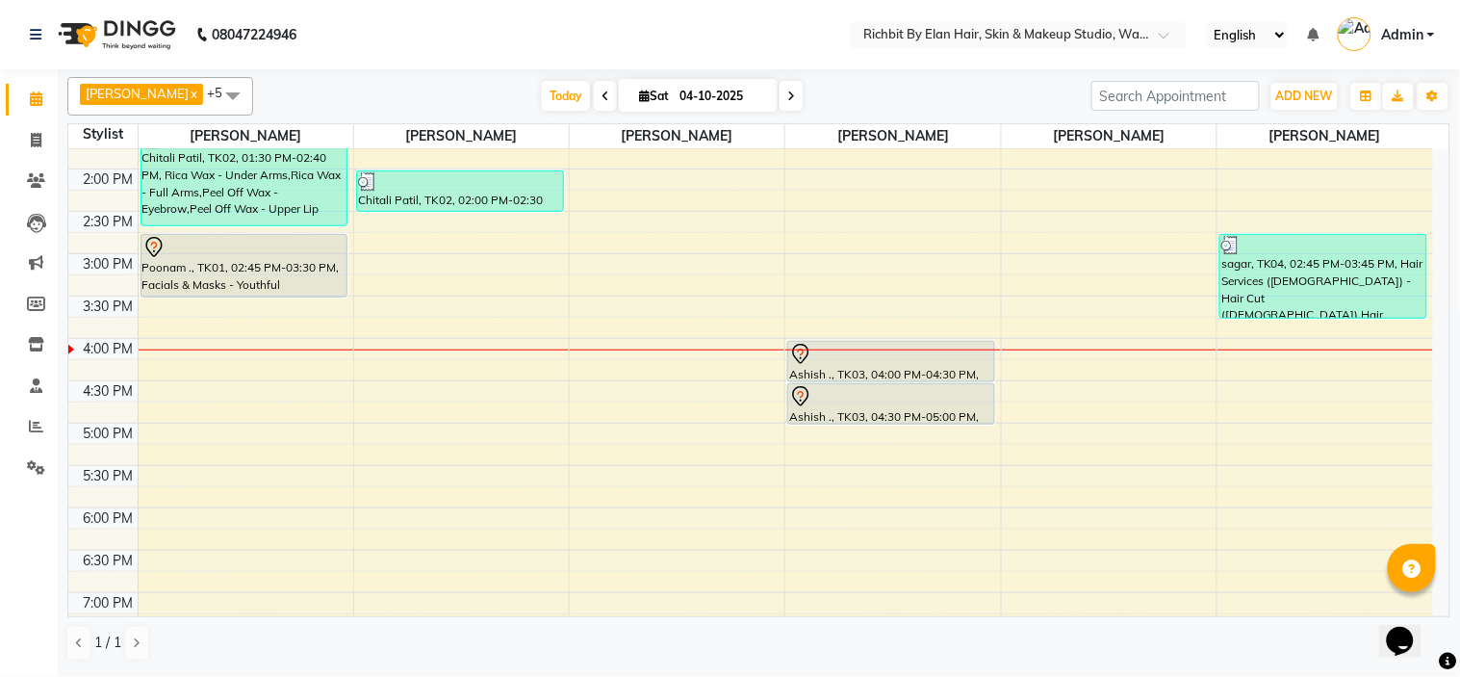
scroll to position [321, 0]
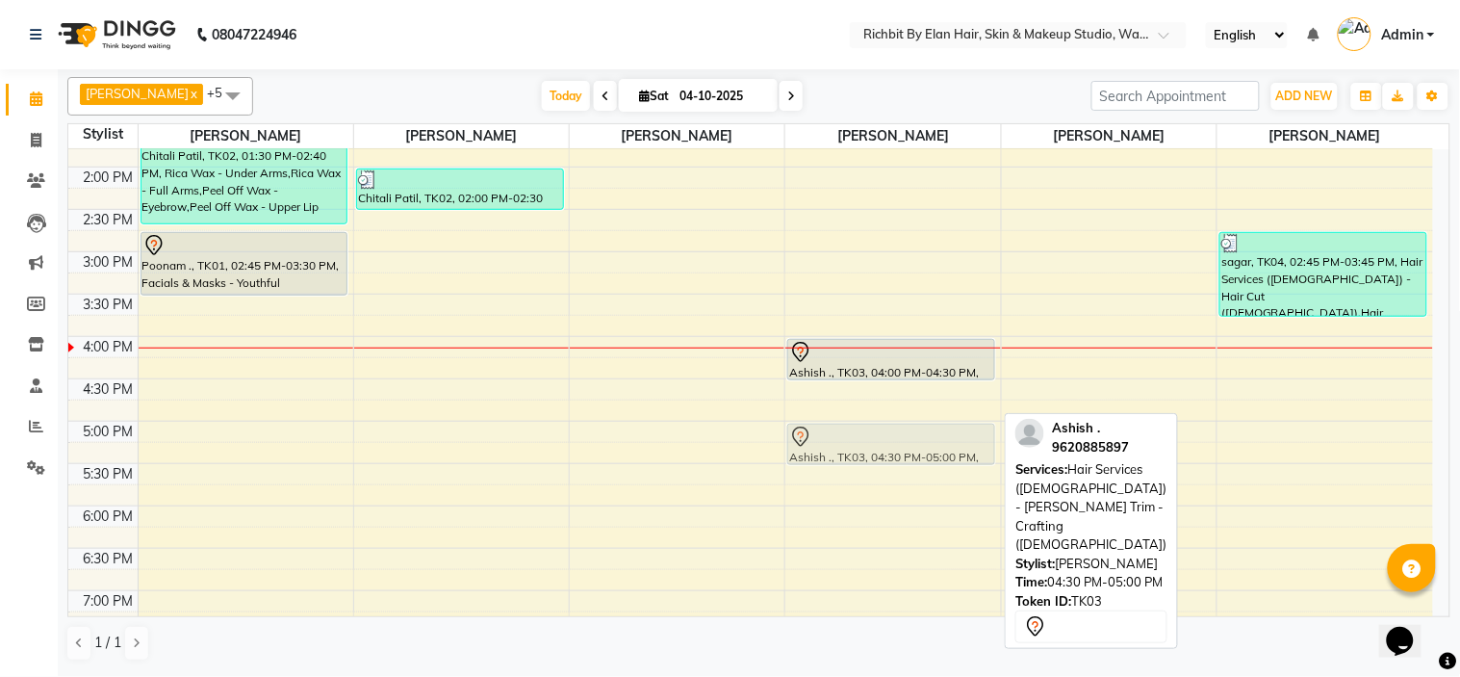
drag, startPoint x: 892, startPoint y: 404, endPoint x: 882, endPoint y: 452, distance: 49.3
click at [882, 452] on div "Ashish ., TK03, 04:00 PM-04:30 PM, Hair Services (Male) - Hair Cut (Male) Ashis…" at bounding box center [892, 337] width 215 height 1016
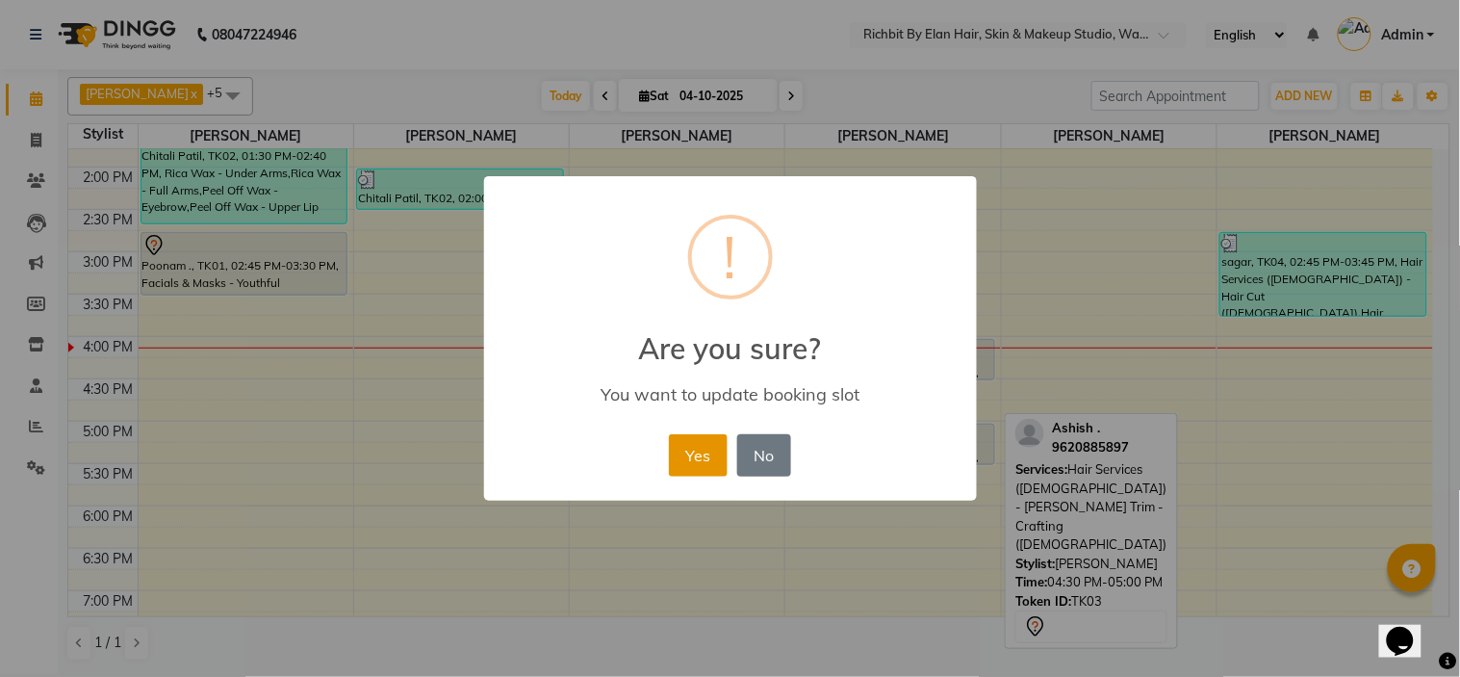
click at [691, 448] on button "Yes" at bounding box center [698, 455] width 59 height 42
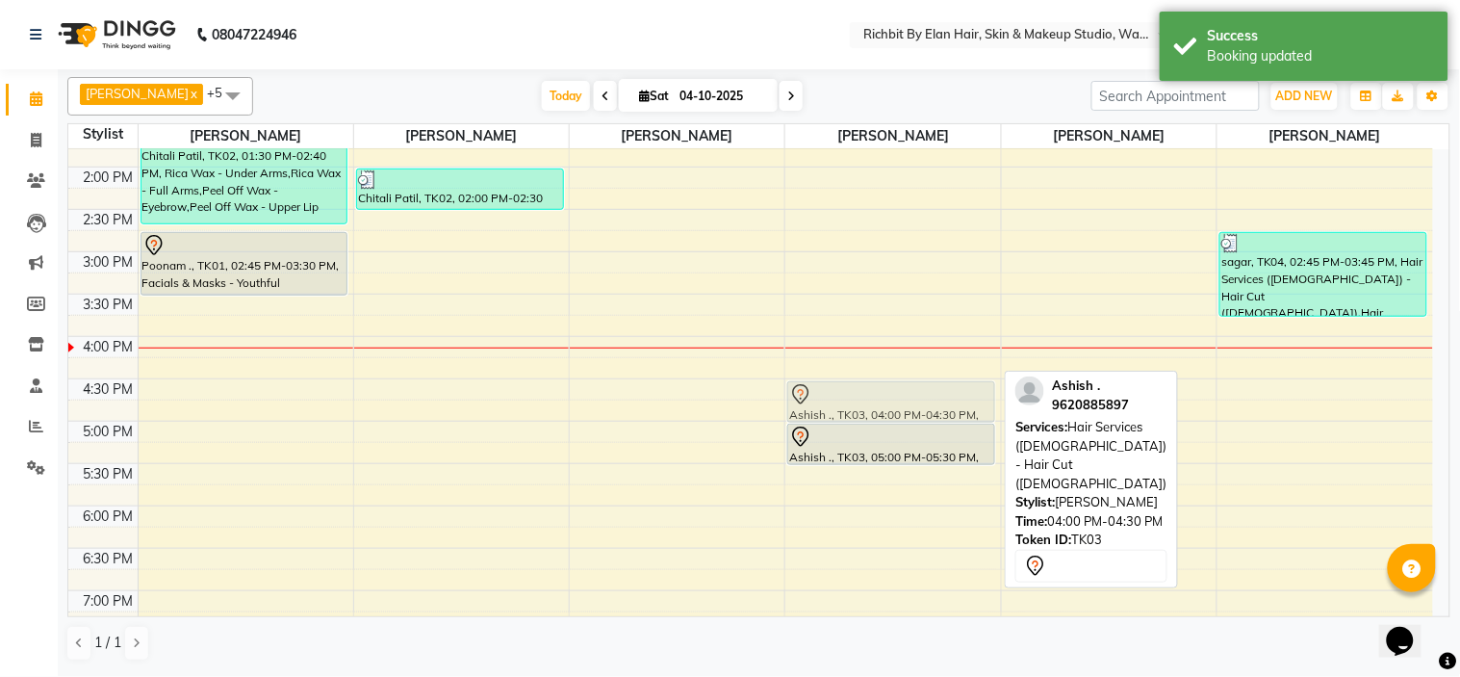
drag, startPoint x: 855, startPoint y: 354, endPoint x: 849, endPoint y: 390, distance: 36.1
click at [849, 390] on div "Ashish ., TK03, 04:00 PM-04:30 PM, Hair Services (Male) - Hair Cut (Male) Ashis…" at bounding box center [892, 337] width 215 height 1016
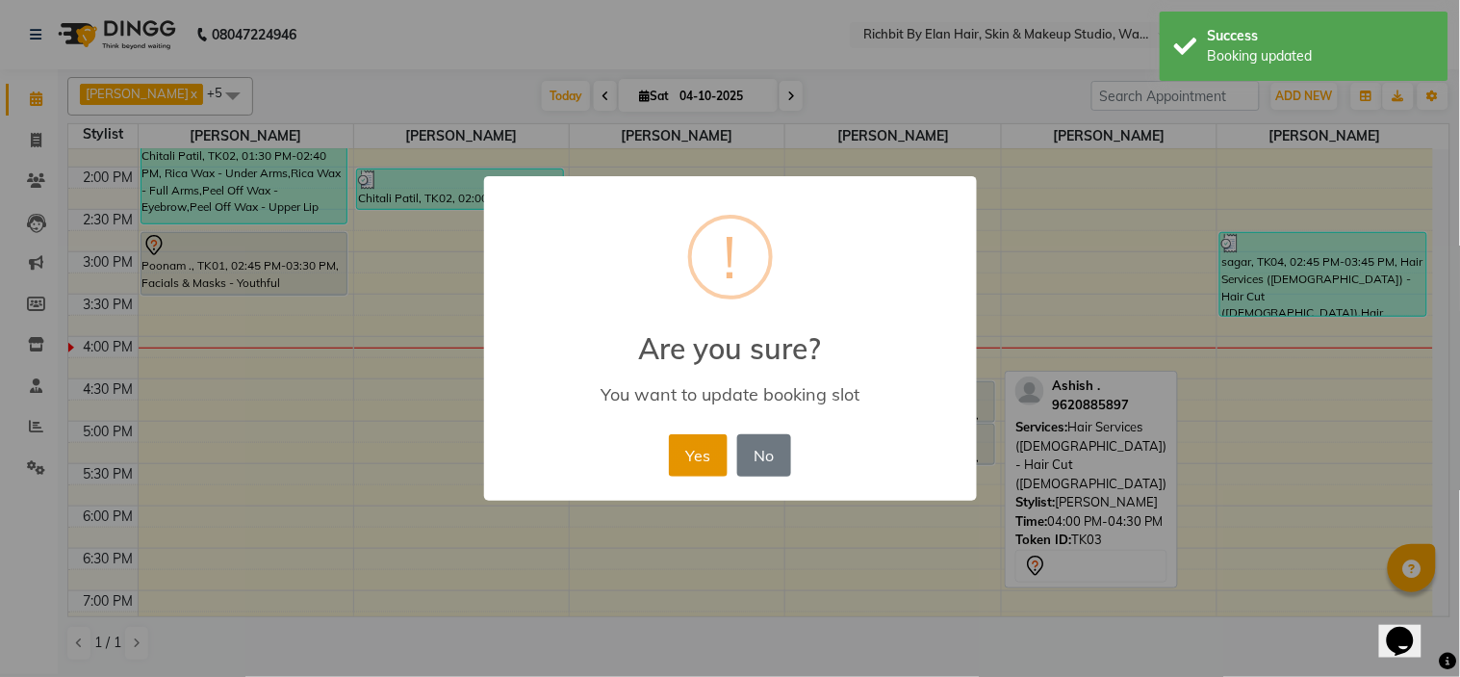
click at [710, 440] on button "Yes" at bounding box center [698, 455] width 59 height 42
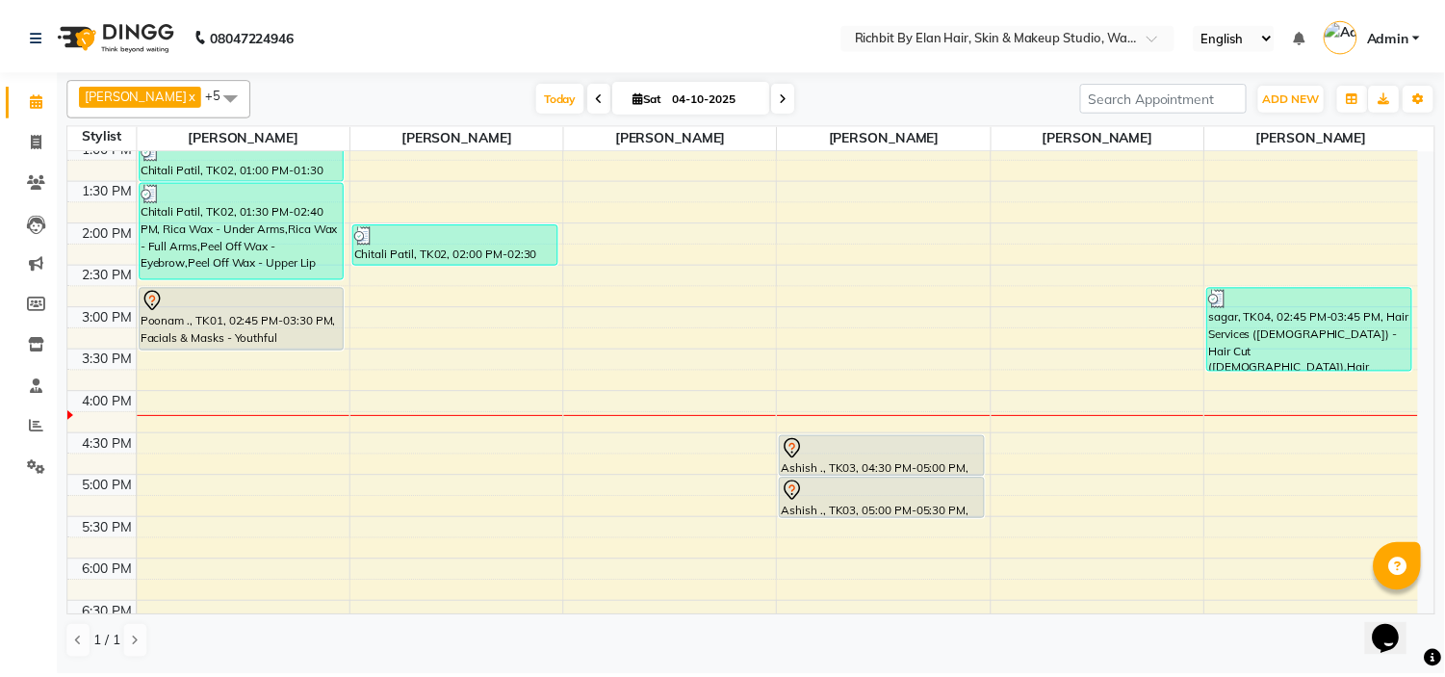
scroll to position [214, 0]
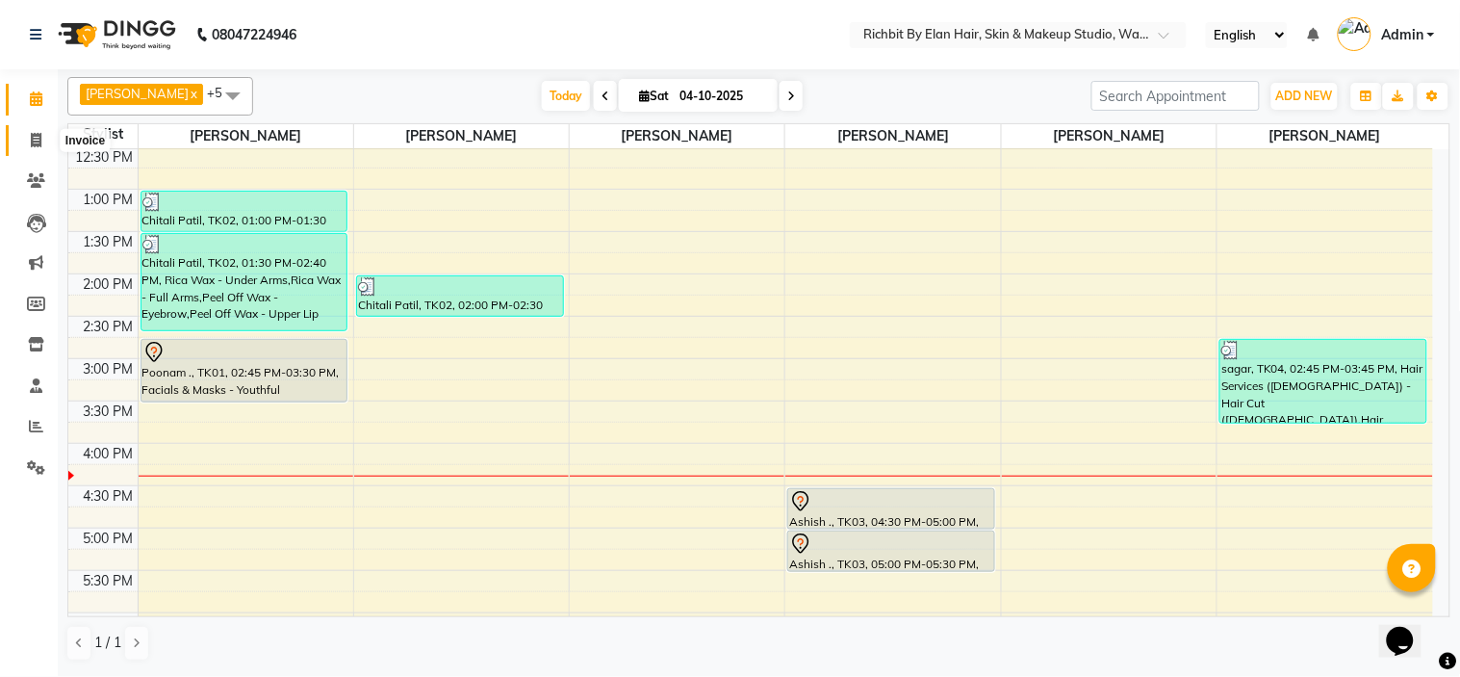
click at [34, 130] on span at bounding box center [36, 141] width 34 height 22
select select "4114"
select select "service"
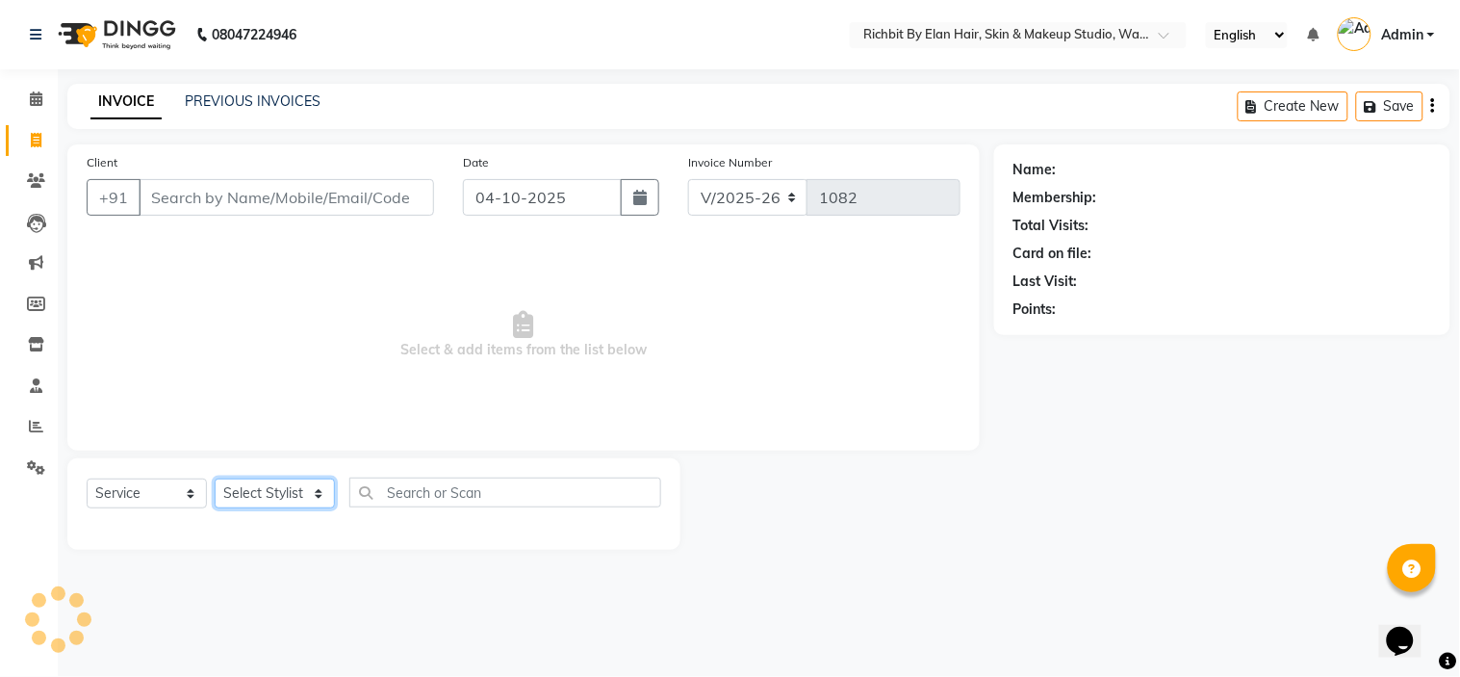
drag, startPoint x: 315, startPoint y: 492, endPoint x: 314, endPoint y: 478, distance: 13.5
click at [315, 492] on select "Select Stylist Ankita nivangune anuja dhavare Deepali Palsule Gopal Kadam Ram T…" at bounding box center [275, 493] width 120 height 30
select select "39151"
click at [215, 479] on select "Select Stylist Ankita nivangune anuja dhavare Deepali Palsule Gopal Kadam Ram T…" at bounding box center [275, 493] width 120 height 30
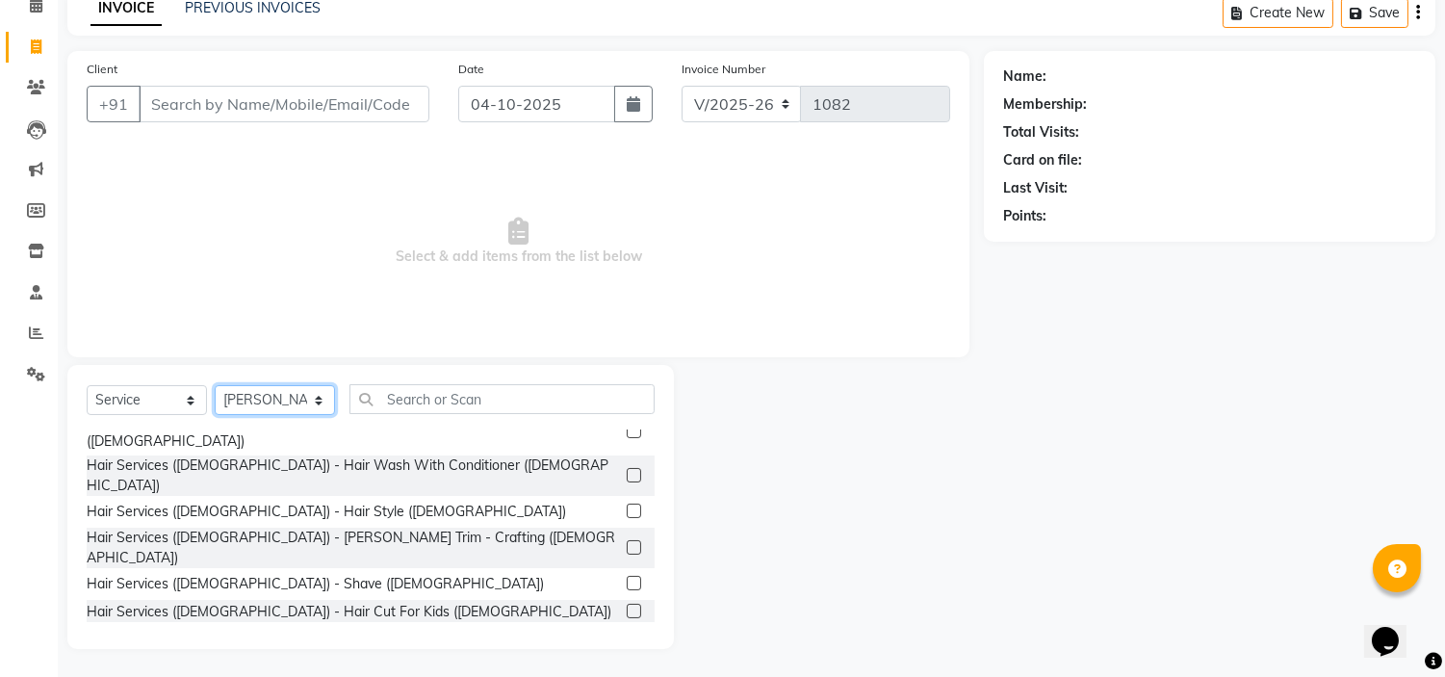
scroll to position [321, 0]
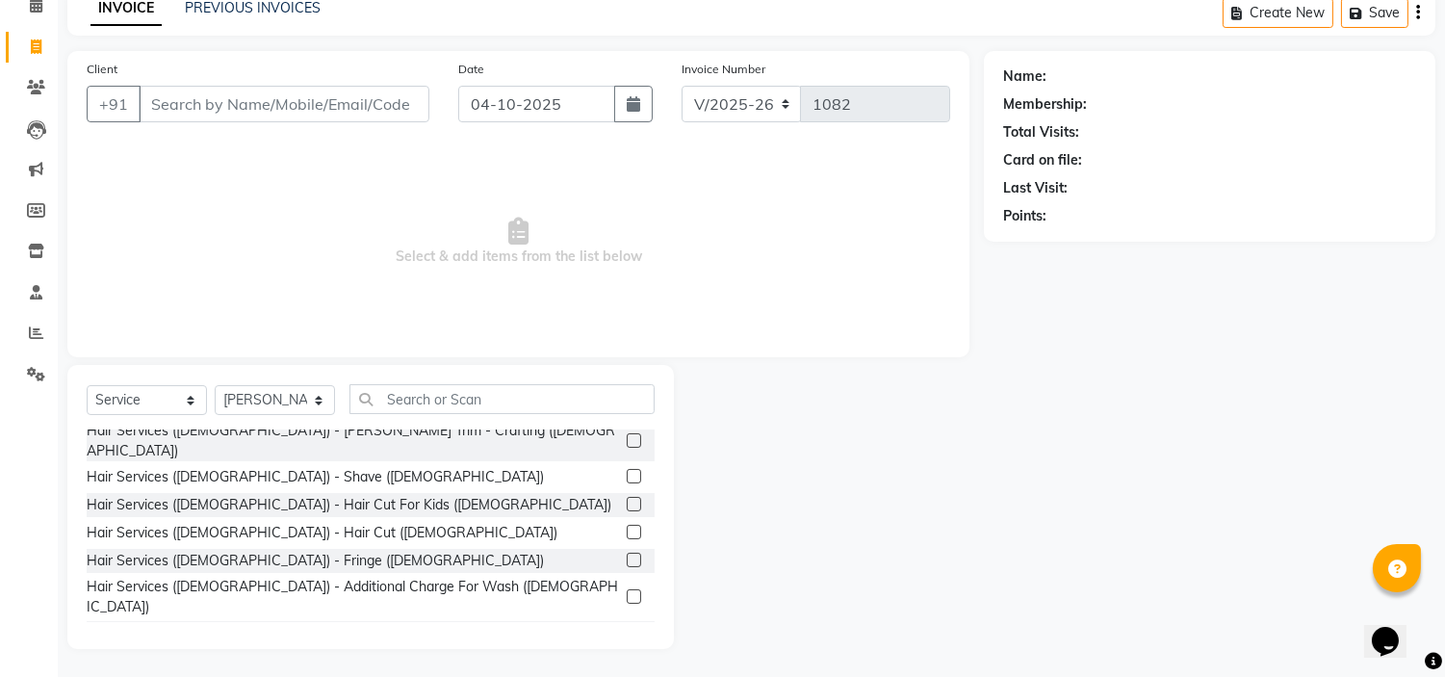
click at [627, 525] on label at bounding box center [634, 532] width 14 height 14
click at [627, 527] on input "checkbox" at bounding box center [633, 533] width 13 height 13
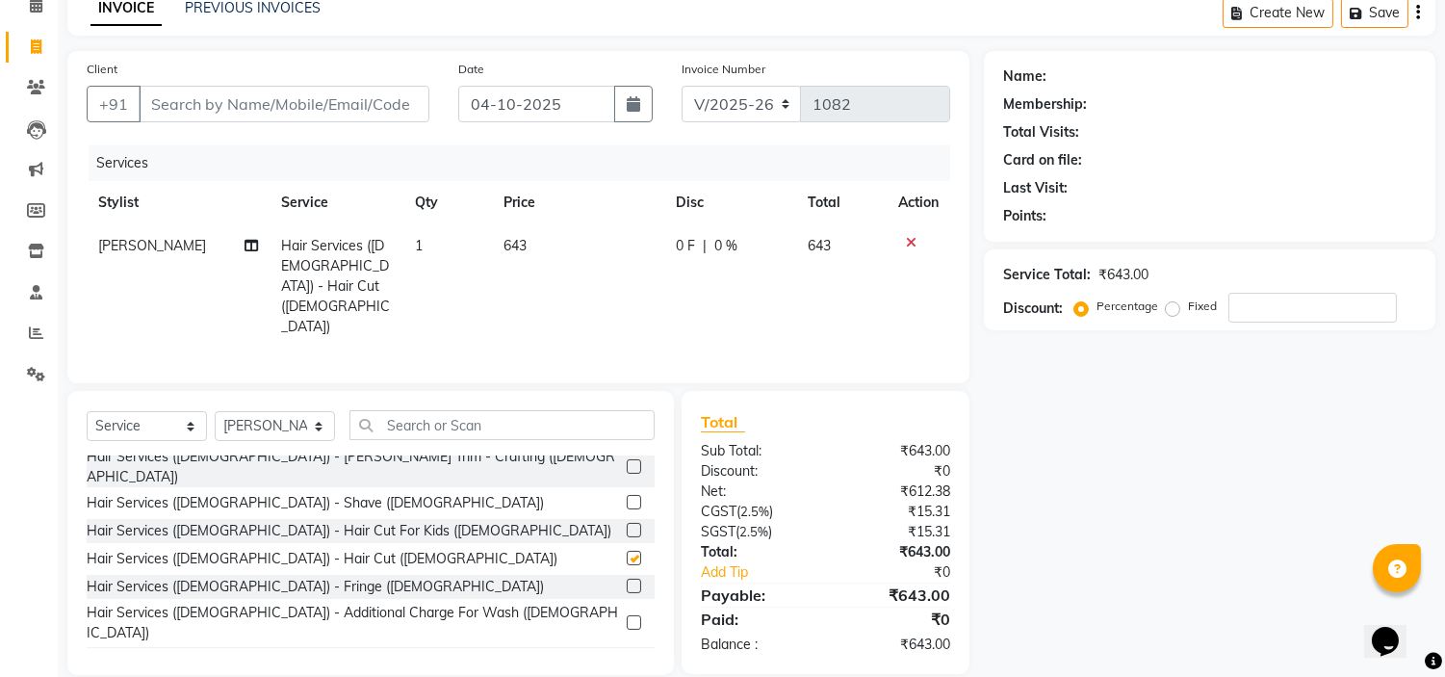
checkbox input "false"
click at [1249, 308] on input "number" at bounding box center [1312, 308] width 168 height 30
type input "30"
click at [687, 239] on span "192.9 F" at bounding box center [695, 246] width 45 height 20
select select "39151"
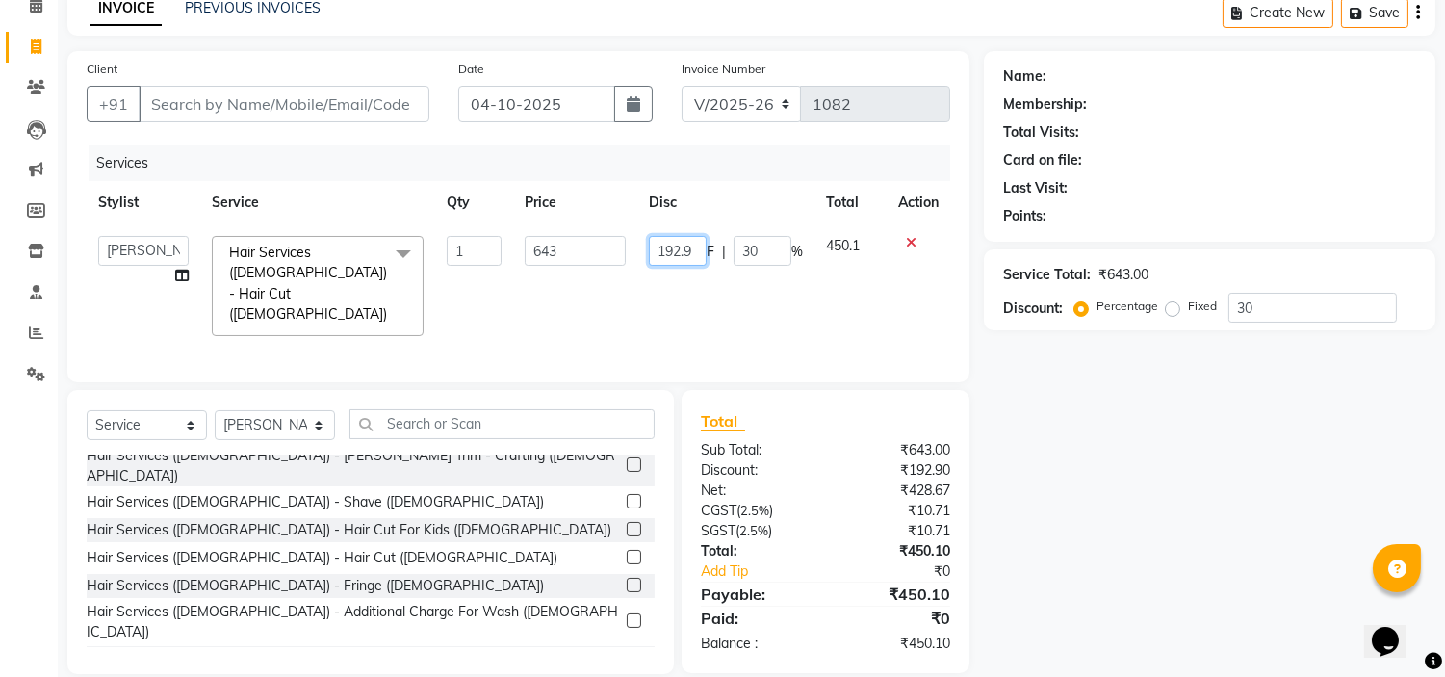
click at [704, 246] on input "192.9" at bounding box center [678, 251] width 58 height 30
type input "192"
click at [898, 300] on td at bounding box center [919, 285] width 64 height 123
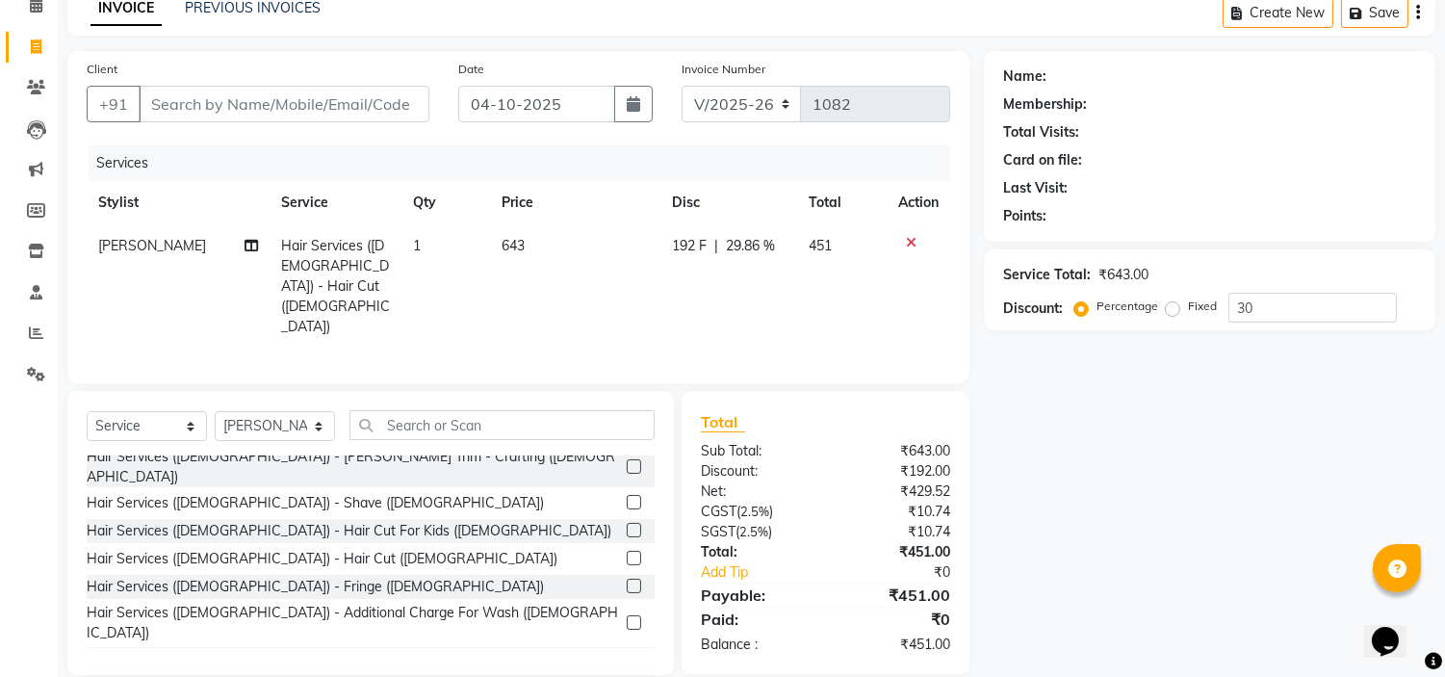
click at [699, 252] on span "192 F" at bounding box center [689, 246] width 35 height 20
select select "39151"
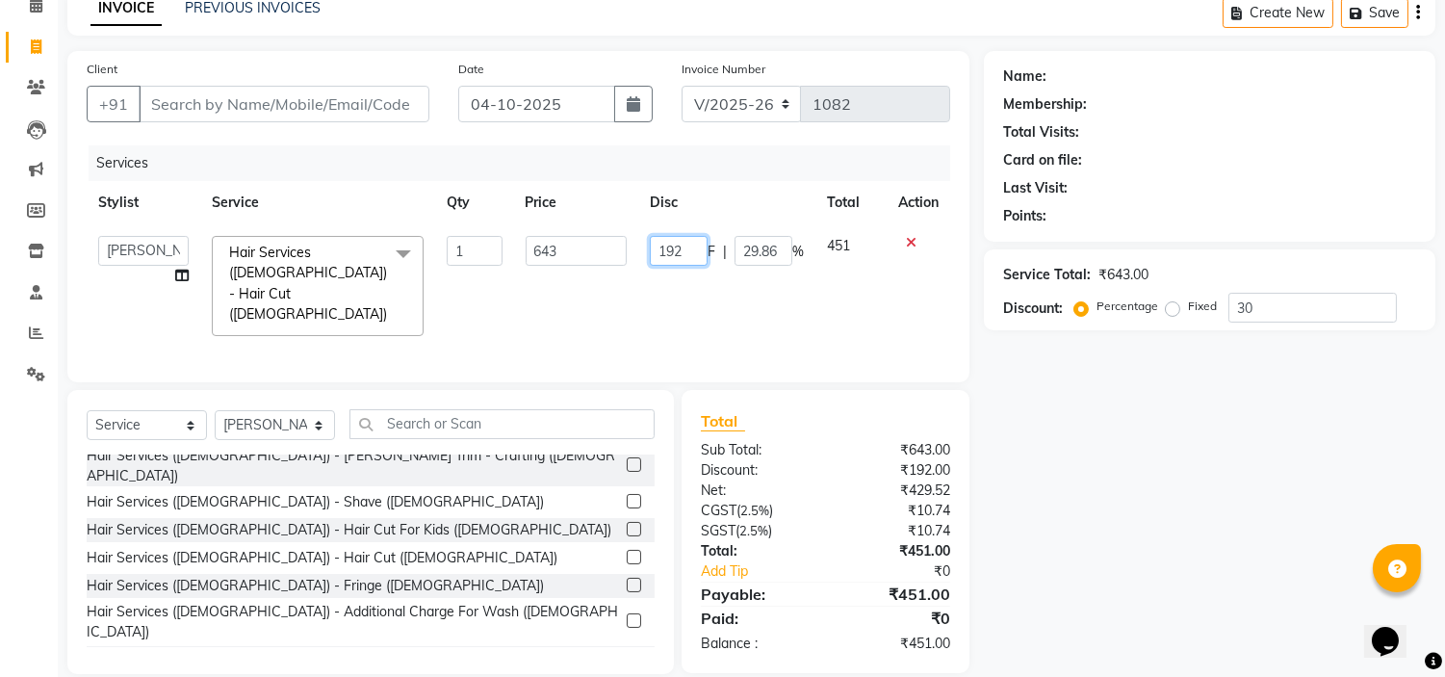
click at [703, 250] on input "192" at bounding box center [679, 251] width 58 height 30
type input "193"
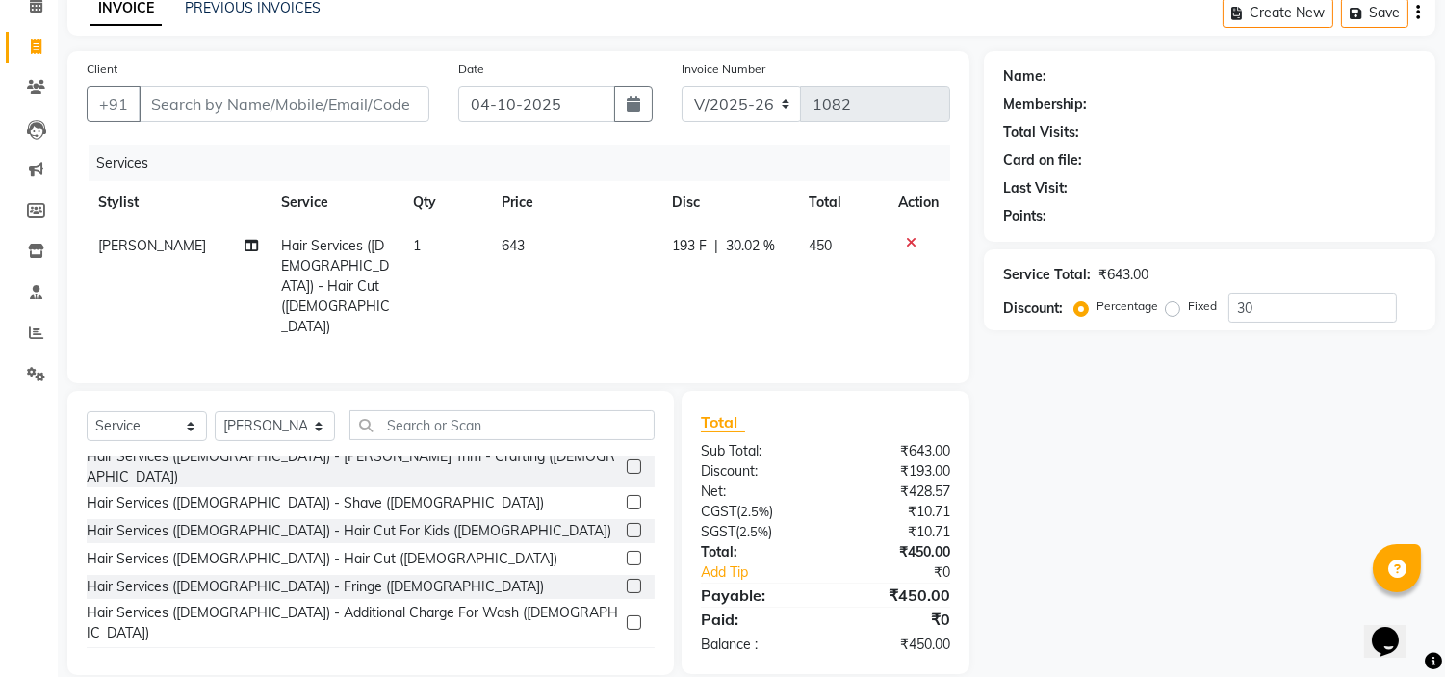
click at [688, 282] on td "193 F | 30.02 %" at bounding box center [728, 286] width 137 height 124
select select "39151"
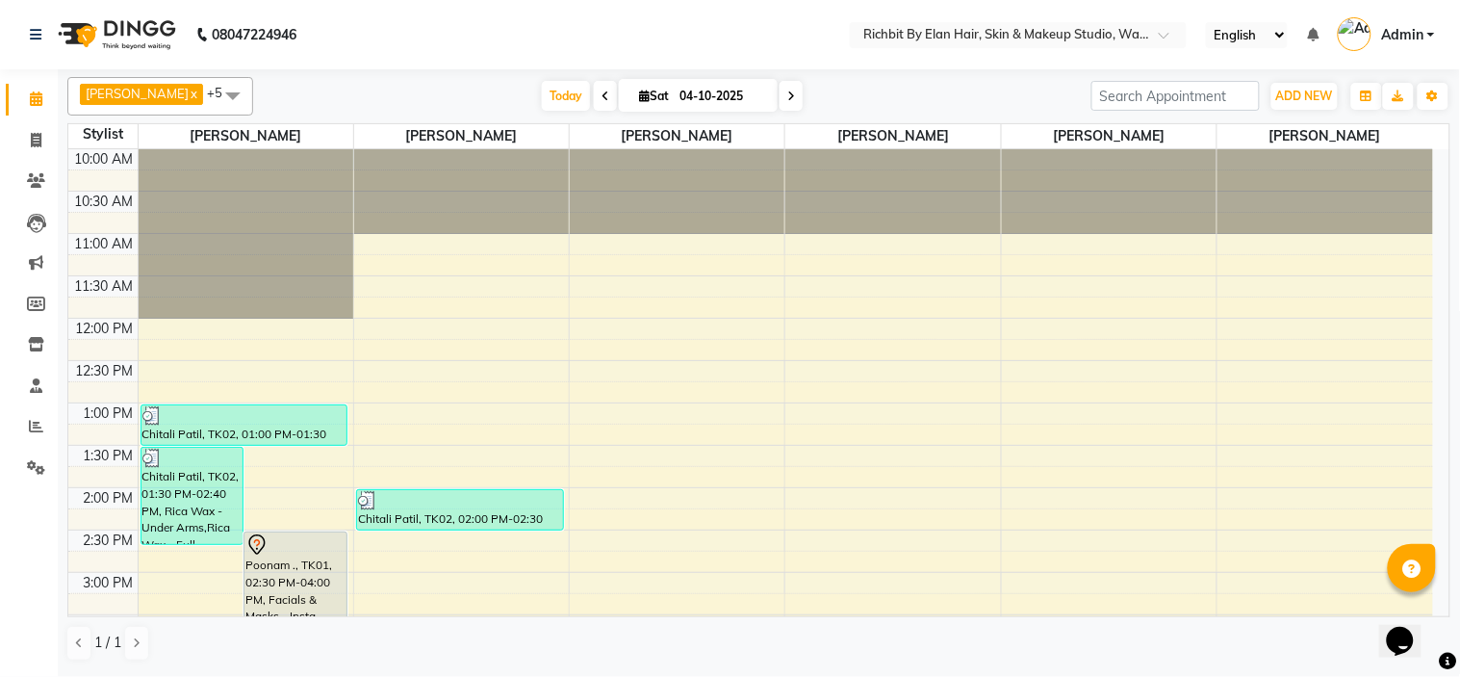
click at [706, 349] on div "10:00 AM 10:30 AM 11:00 AM 11:30 AM 12:00 PM 12:30 PM 1:00 PM 1:30 PM 2:00 PM 2…" at bounding box center [750, 657] width 1365 height 1016
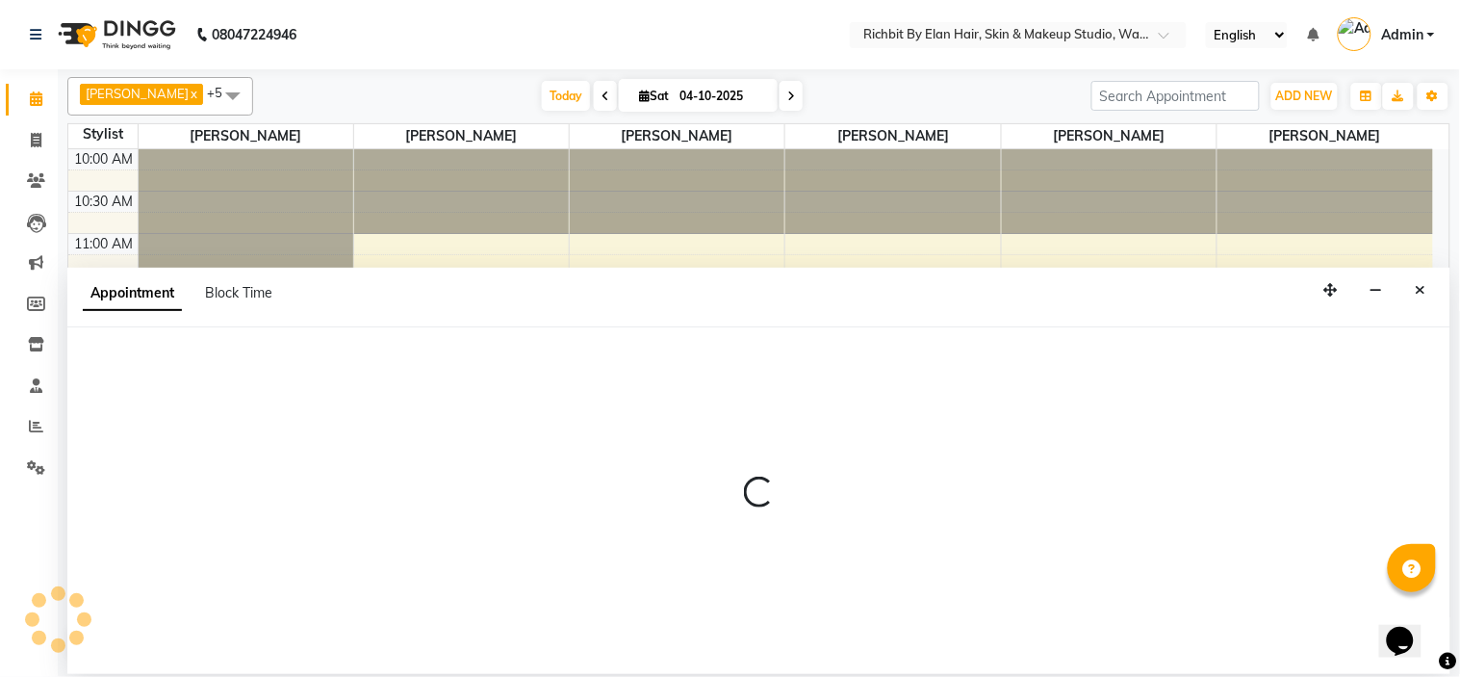
select select "59451"
select select "tentative"
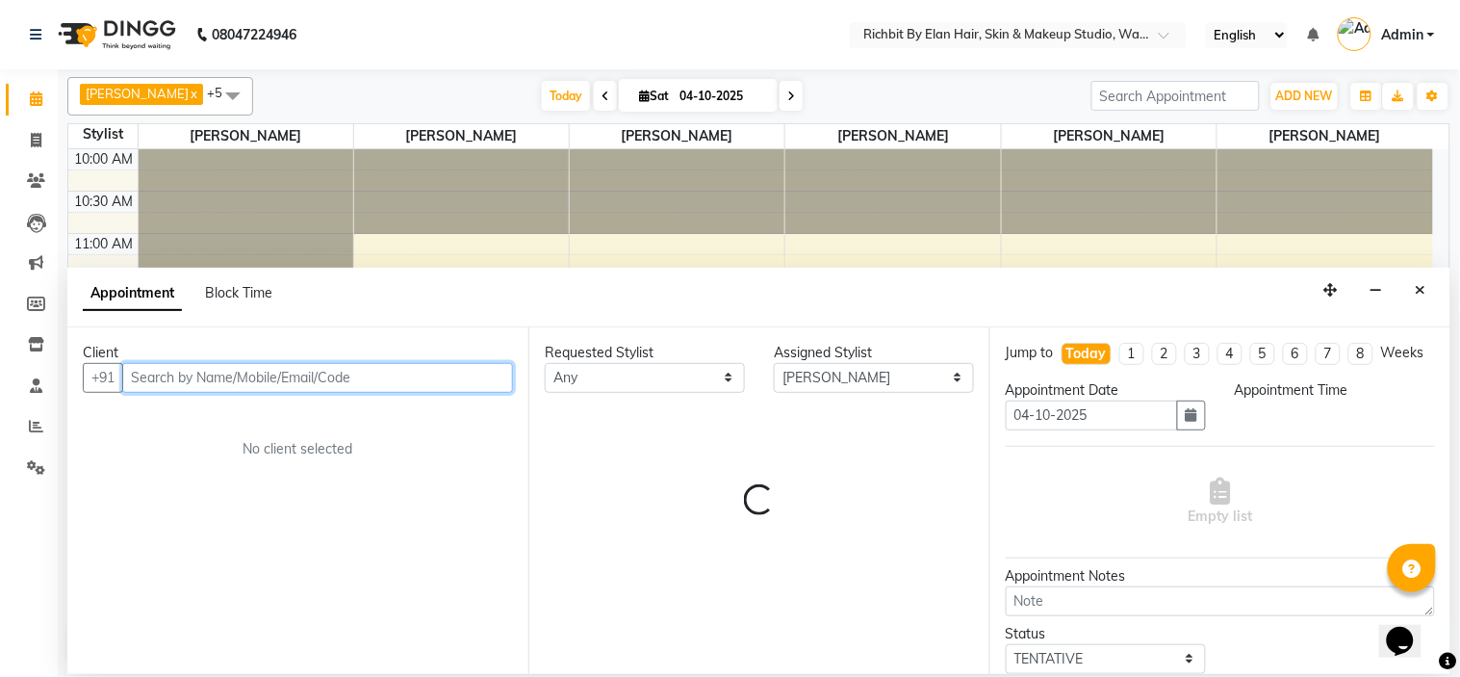
select select "735"
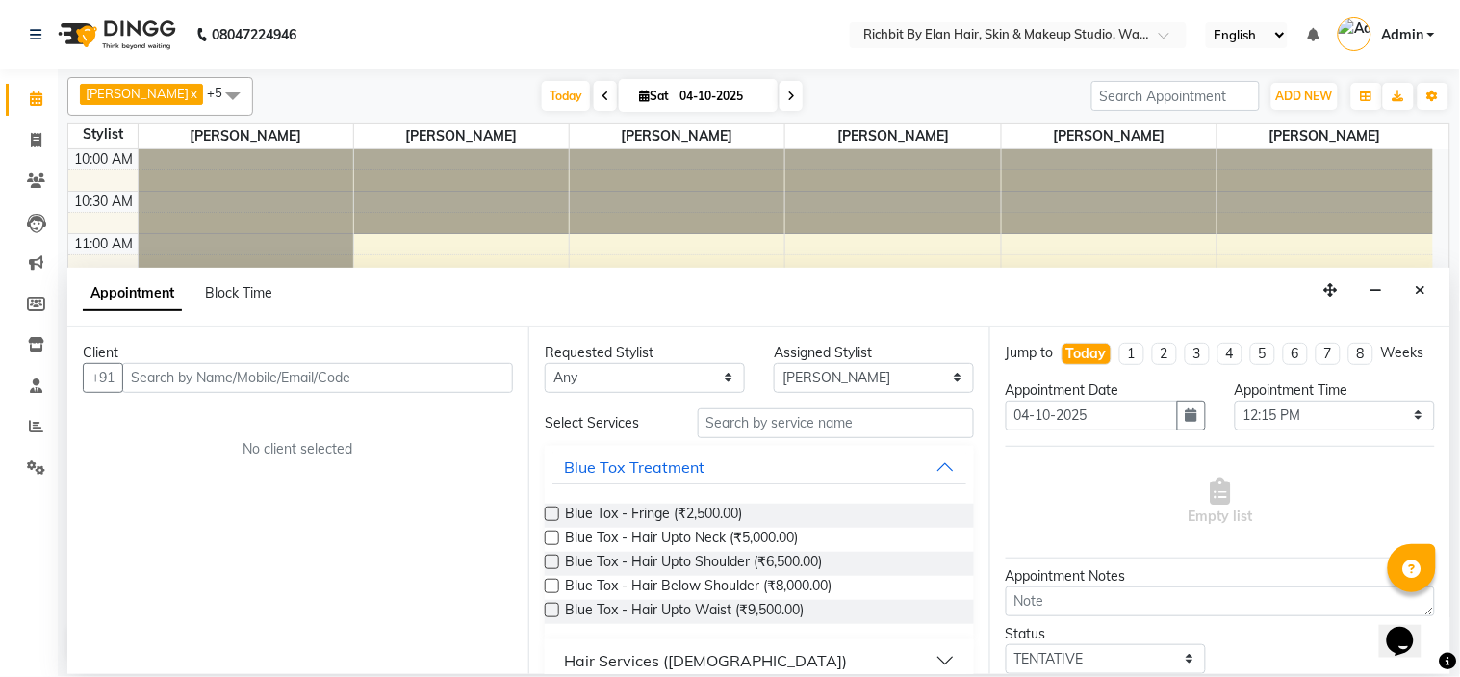
click at [395, 357] on div "Client" at bounding box center [298, 353] width 430 height 20
click at [235, 380] on input "text" at bounding box center [317, 378] width 391 height 30
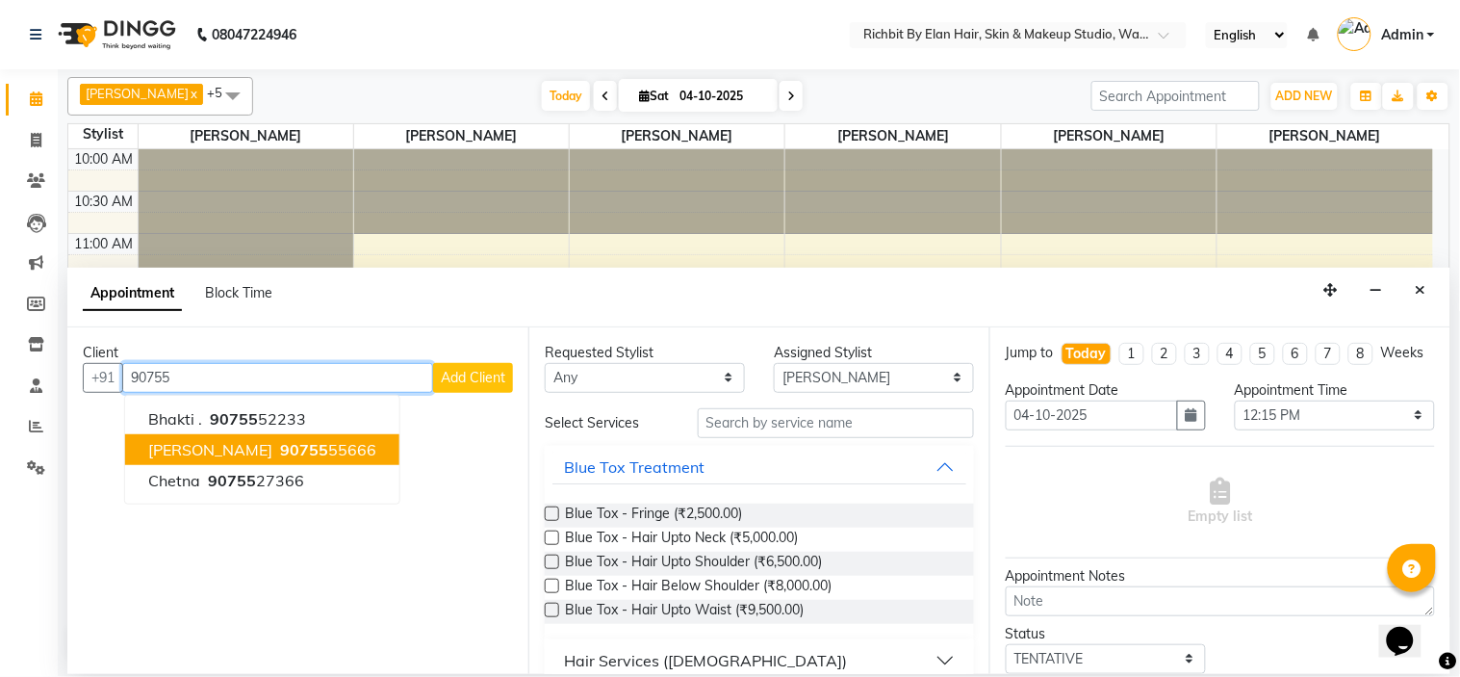
click at [270, 456] on span "[PERSON_NAME]" at bounding box center [210, 449] width 124 height 19
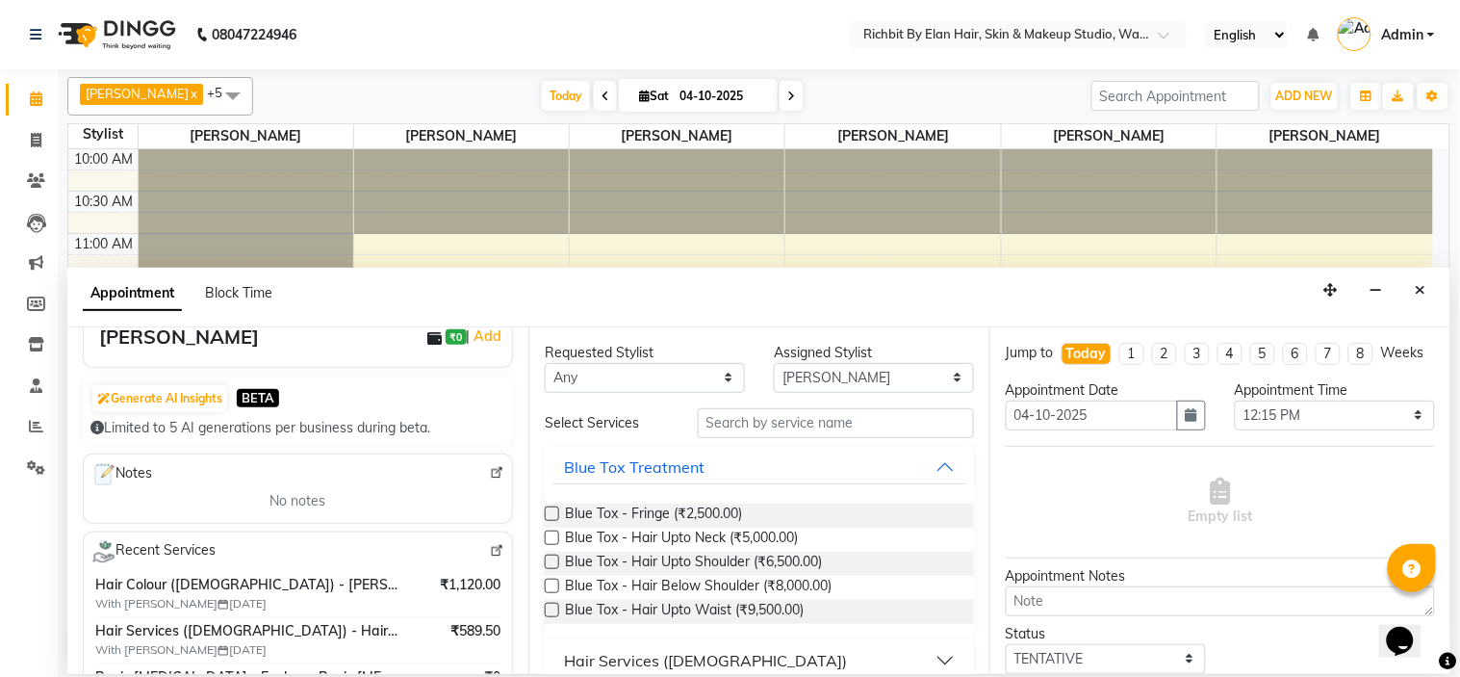
scroll to position [214, 0]
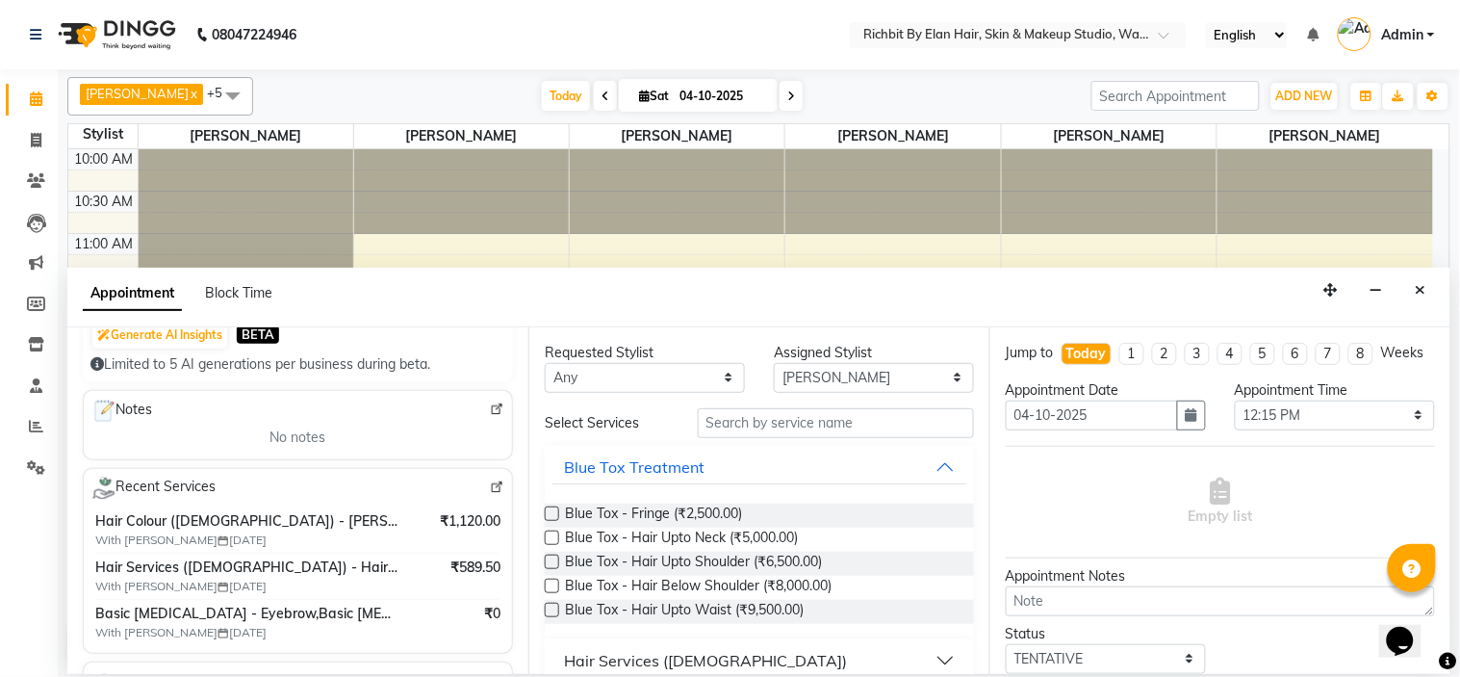
type input "9075555666"
click at [490, 487] on img at bounding box center [497, 487] width 14 height 14
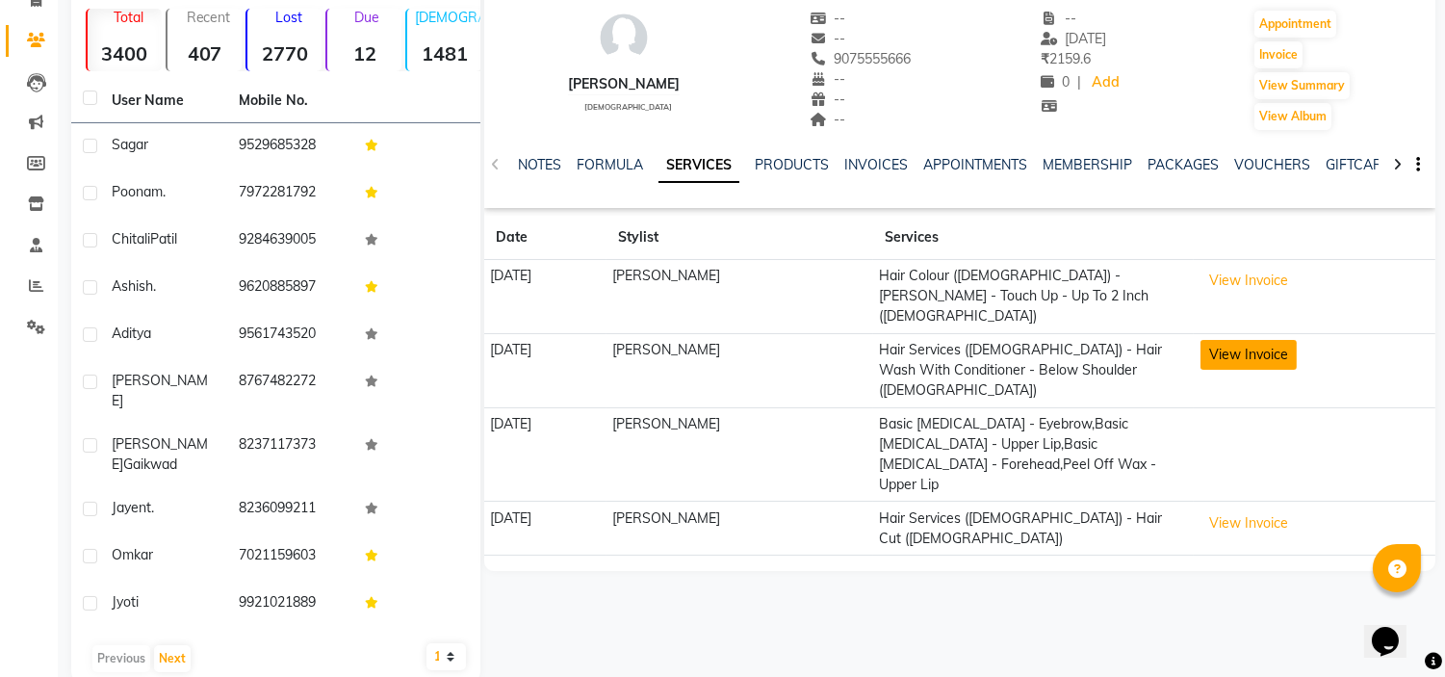
click at [1256, 340] on button "View Invoice" at bounding box center [1248, 355] width 96 height 30
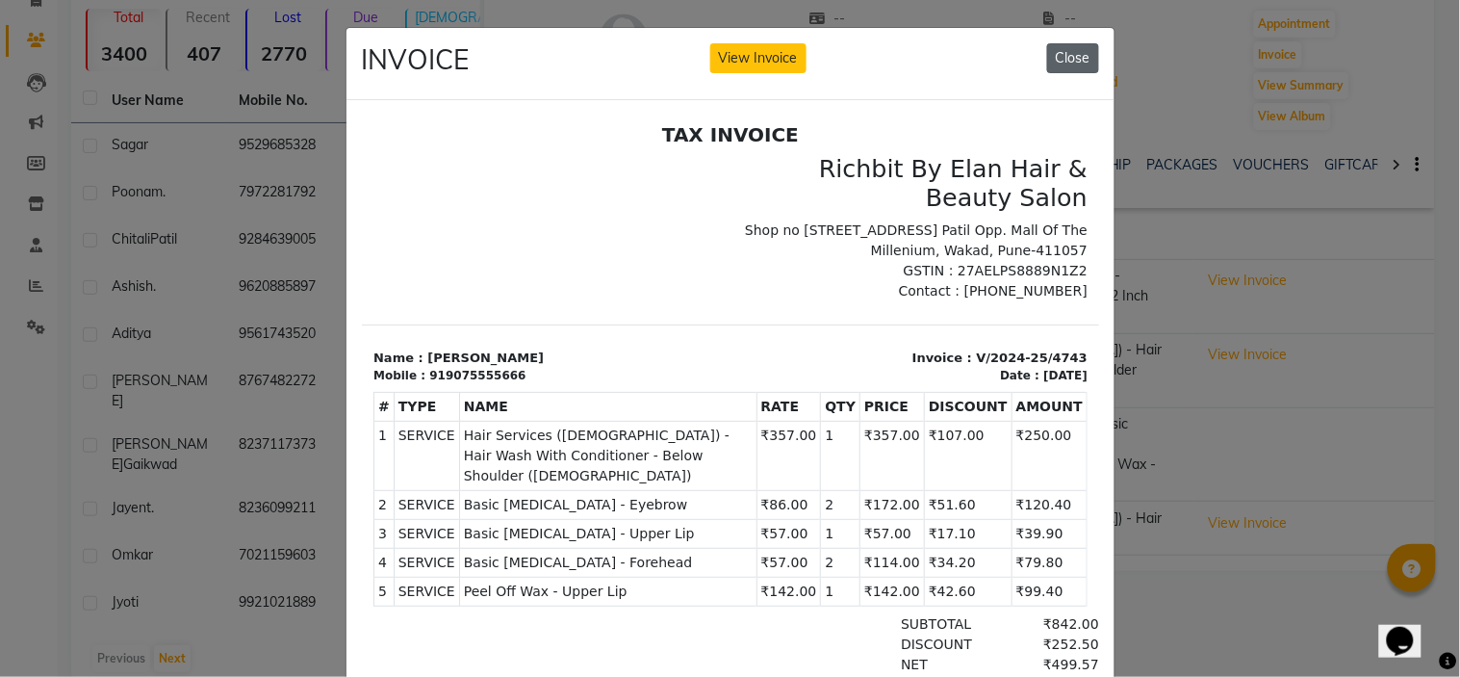
click at [1057, 63] on button "Close" at bounding box center [1073, 58] width 52 height 30
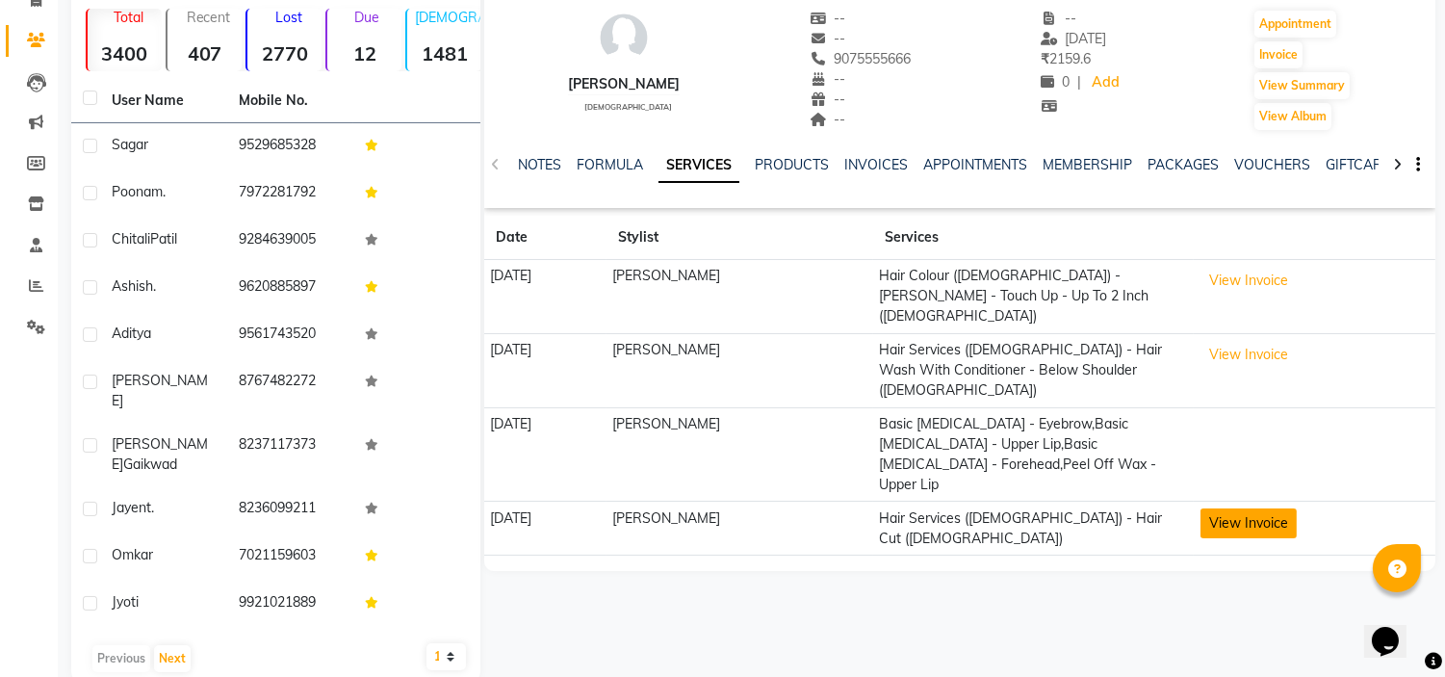
click at [1292, 508] on button "View Invoice" at bounding box center [1248, 523] width 96 height 30
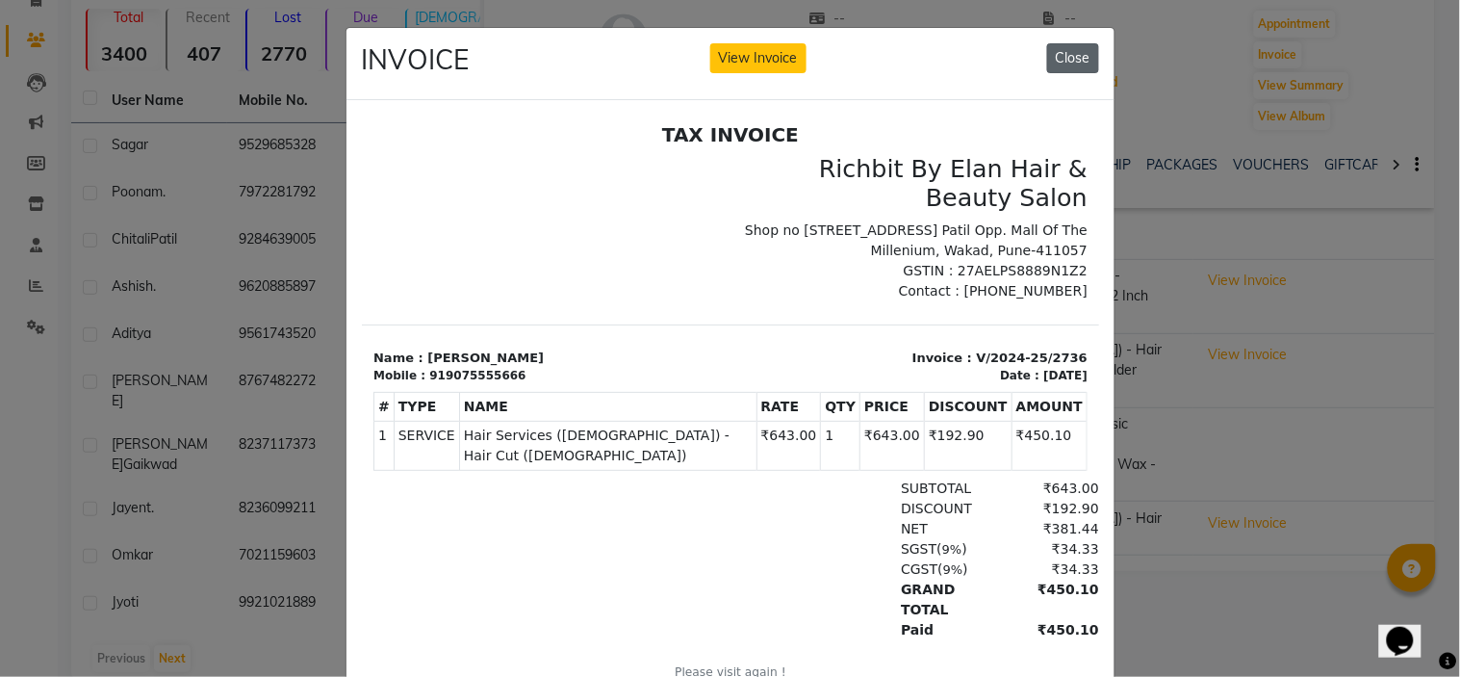
click at [1071, 64] on button "Close" at bounding box center [1073, 58] width 52 height 30
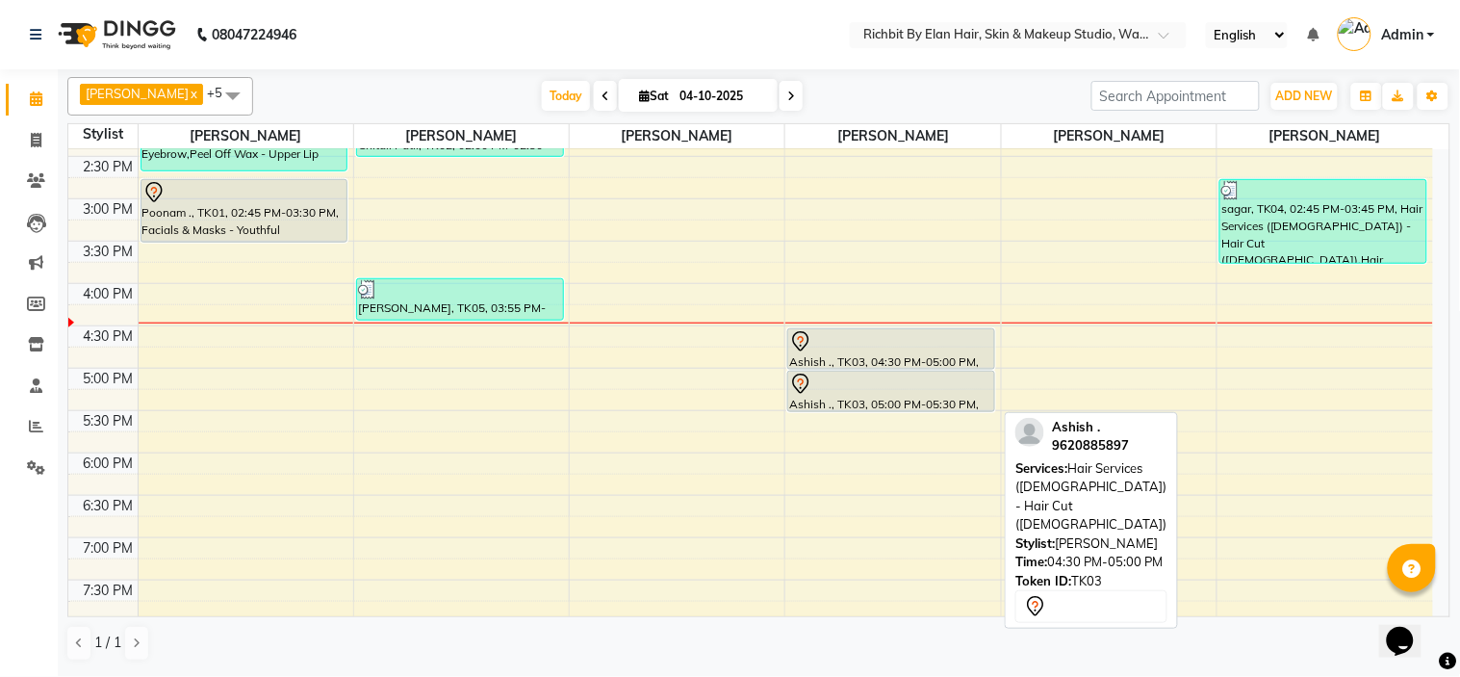
scroll to position [321, 0]
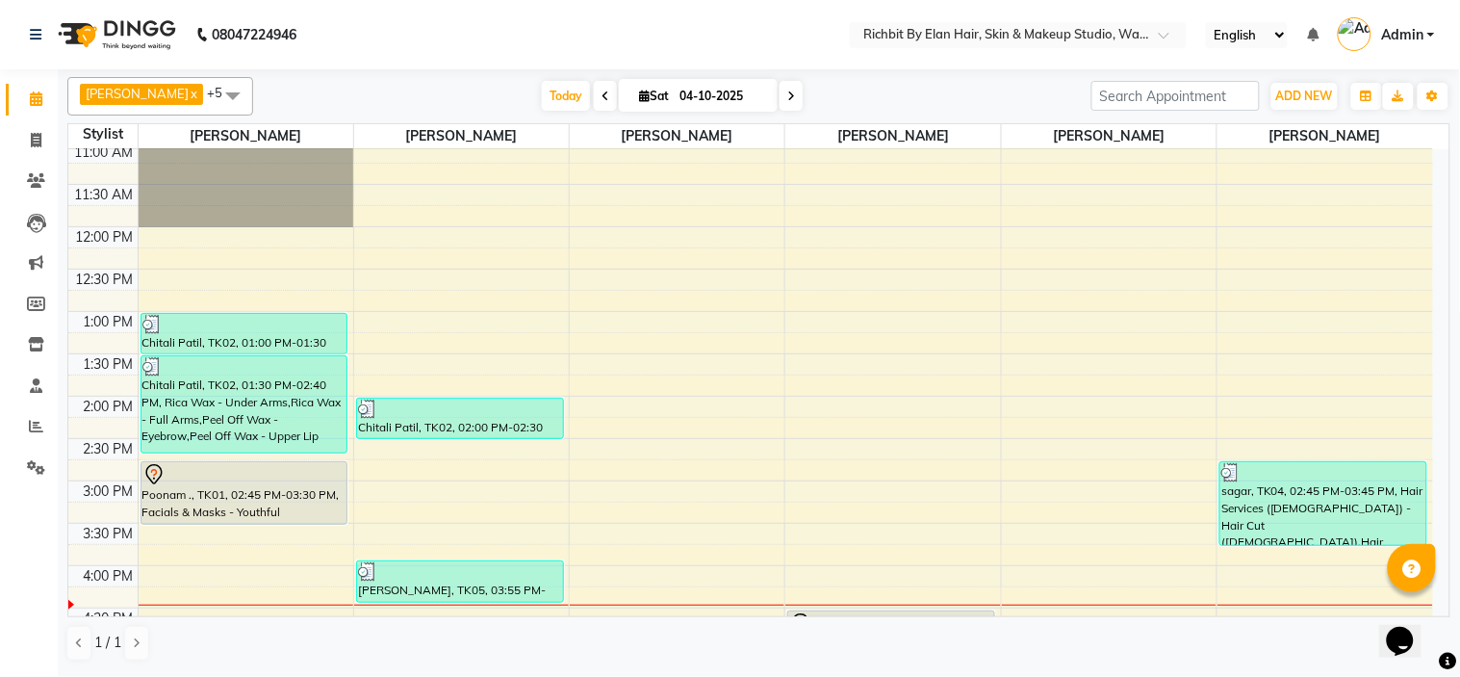
scroll to position [214, 0]
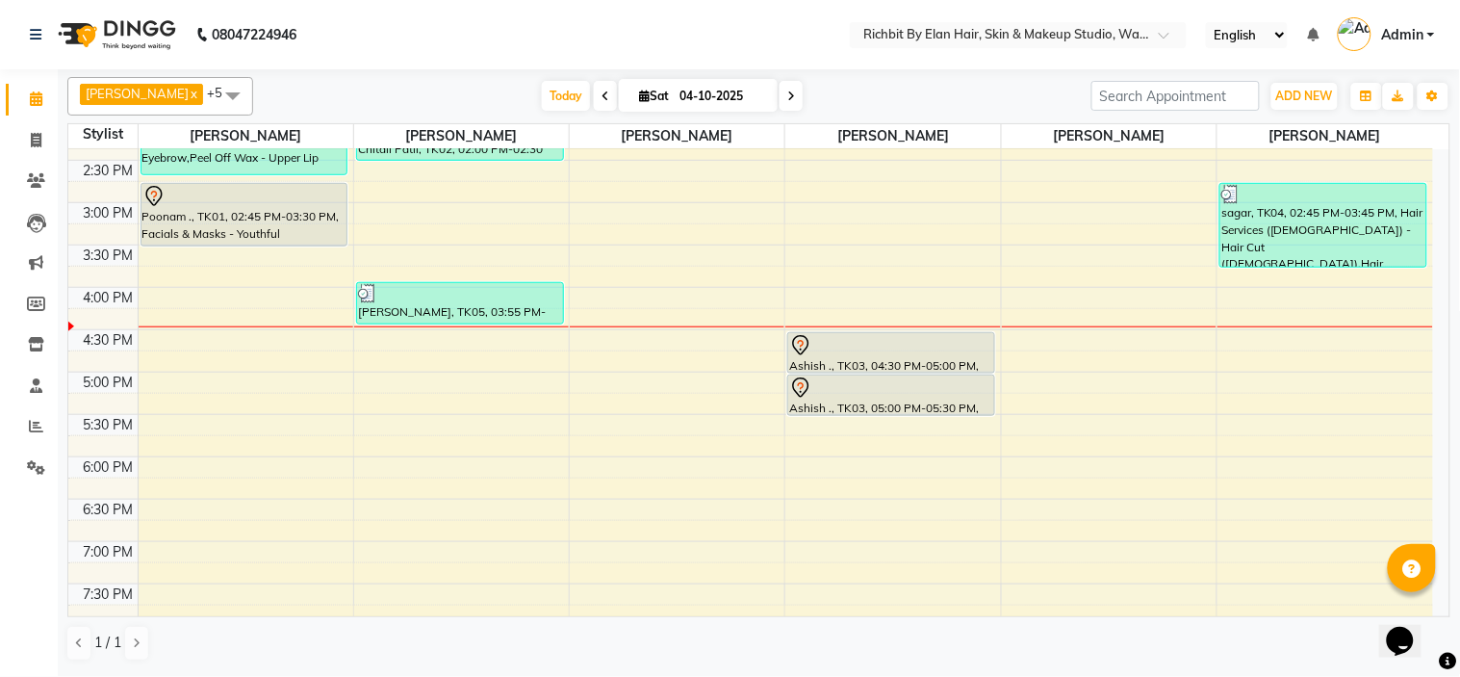
scroll to position [321, 0]
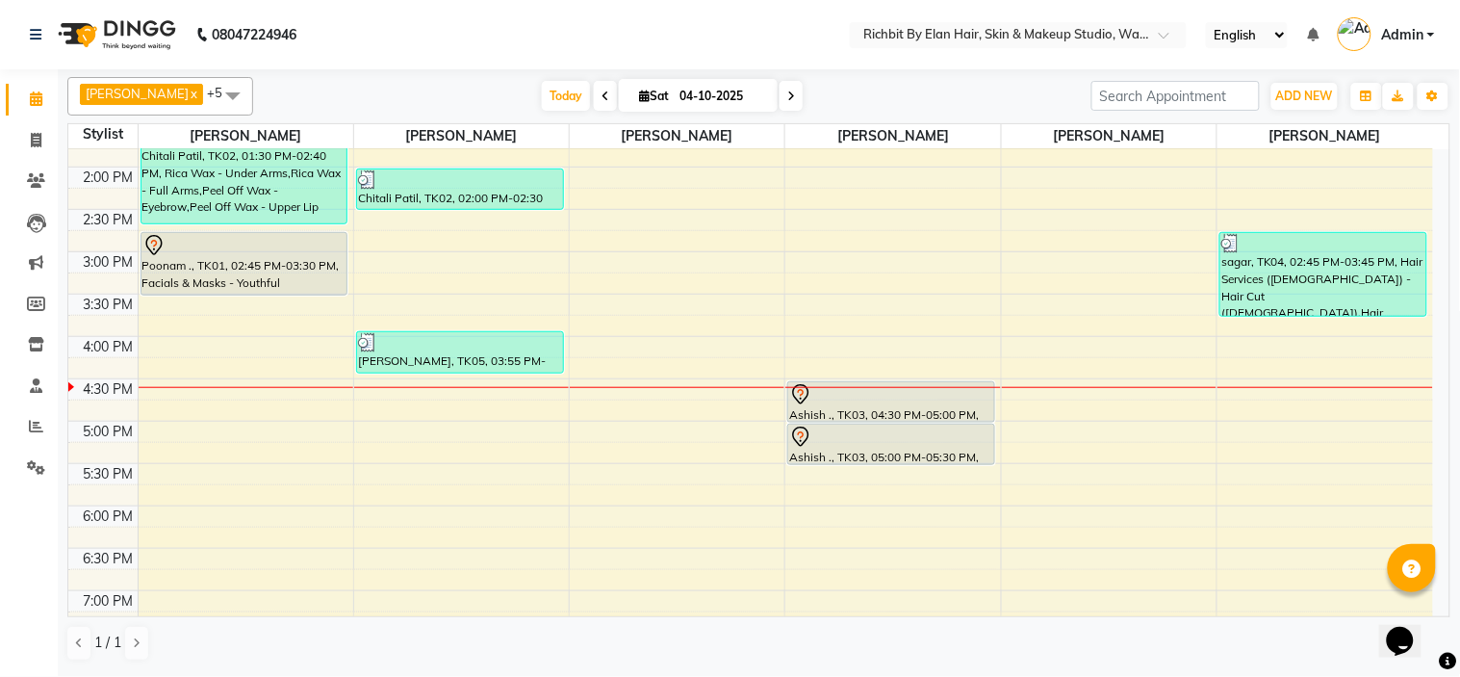
click at [378, 390] on div "10:00 AM 10:30 AM 11:00 AM 11:30 AM 12:00 PM 12:30 PM 1:00 PM 1:30 PM 2:00 PM 2…" at bounding box center [750, 337] width 1365 height 1016
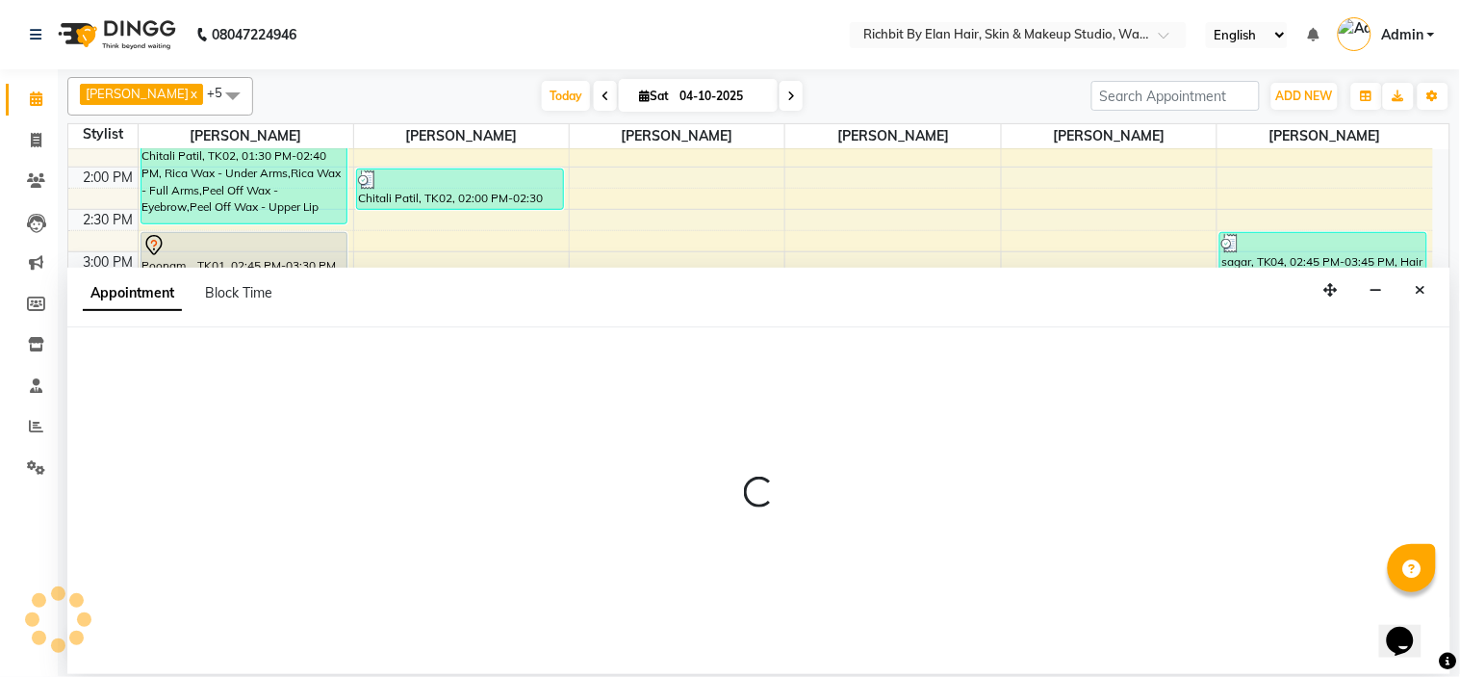
select select "39151"
select select "tentative"
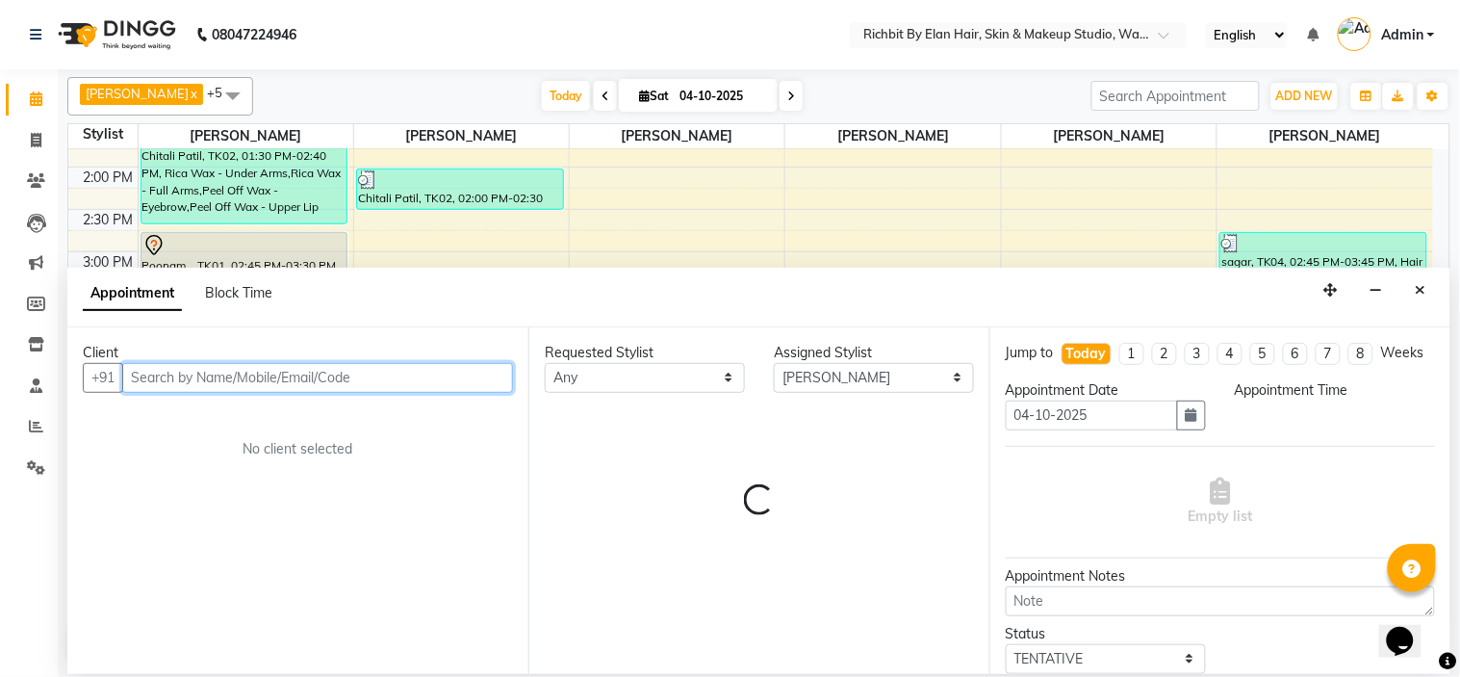
select select "990"
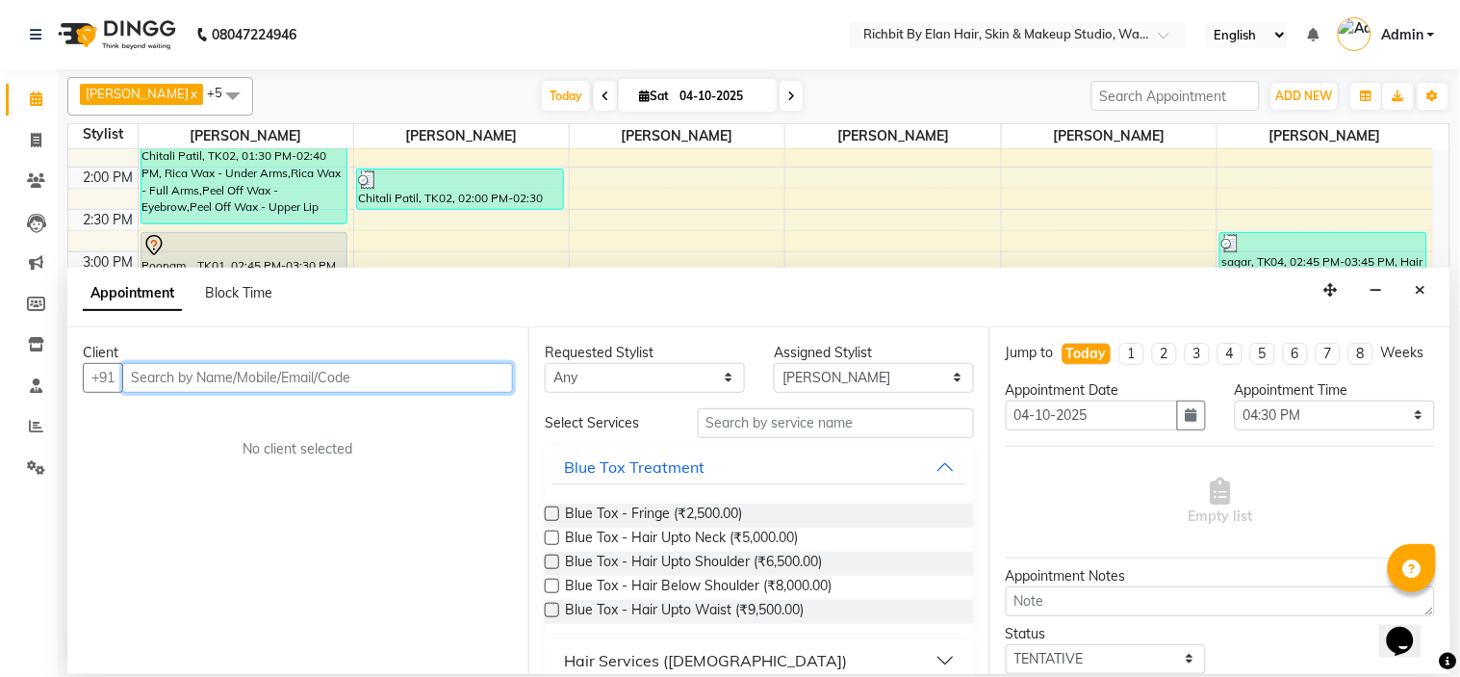
click at [263, 375] on input "text" at bounding box center [317, 378] width 391 height 30
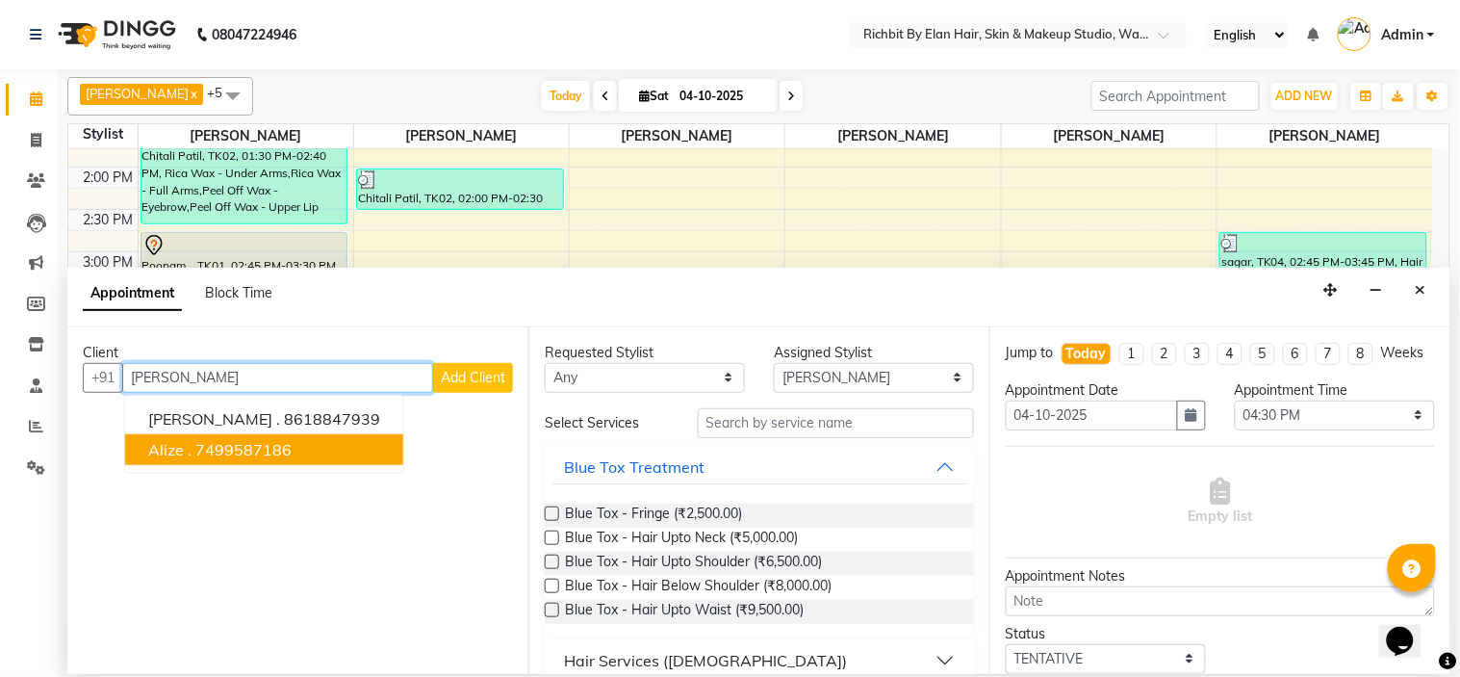
click at [251, 451] on ngb-highlight "7499587186" at bounding box center [243, 449] width 96 height 19
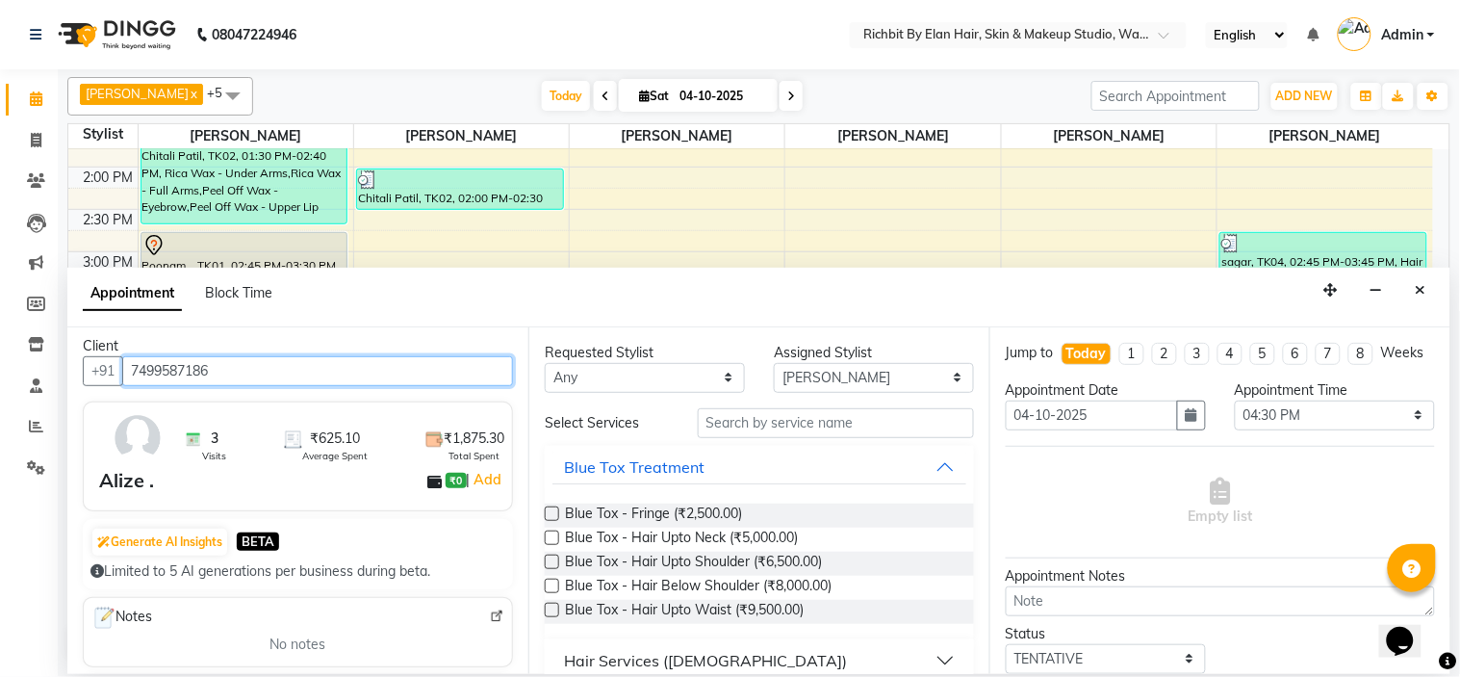
scroll to position [0, 0]
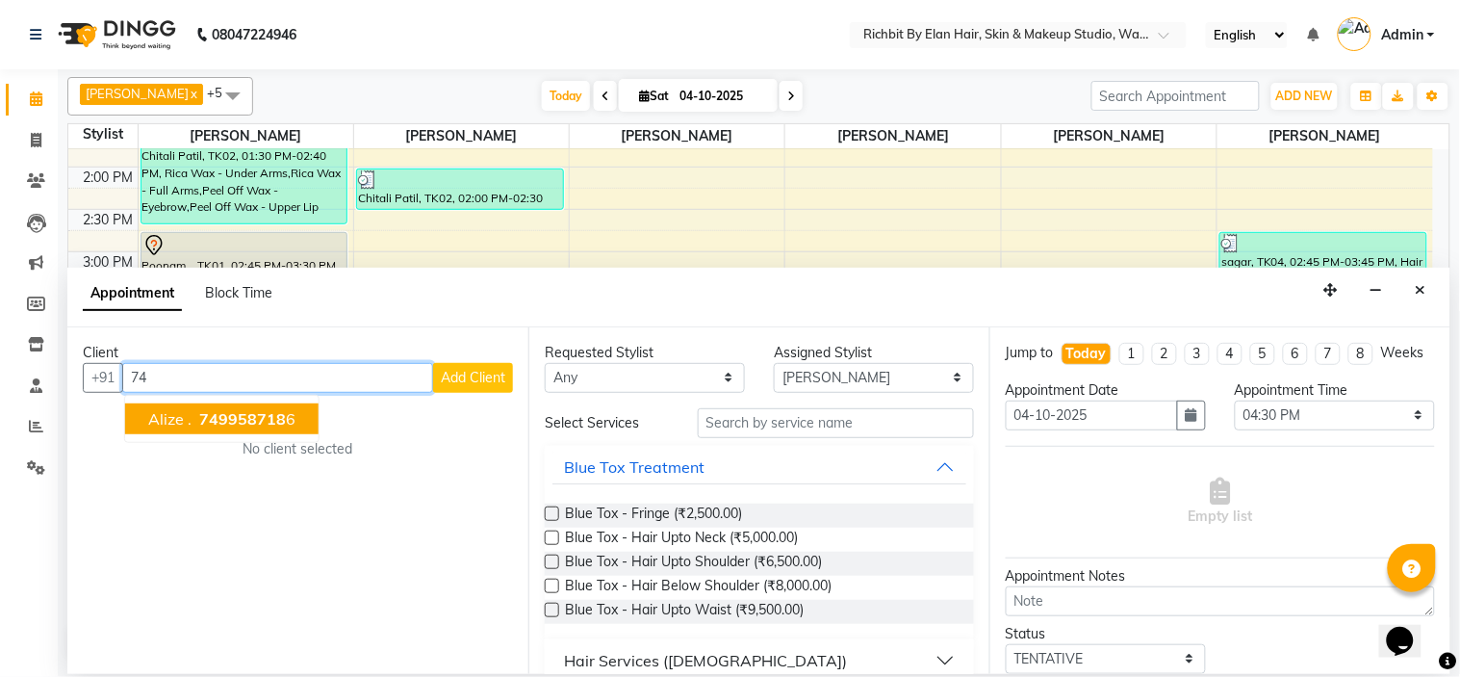
type input "7"
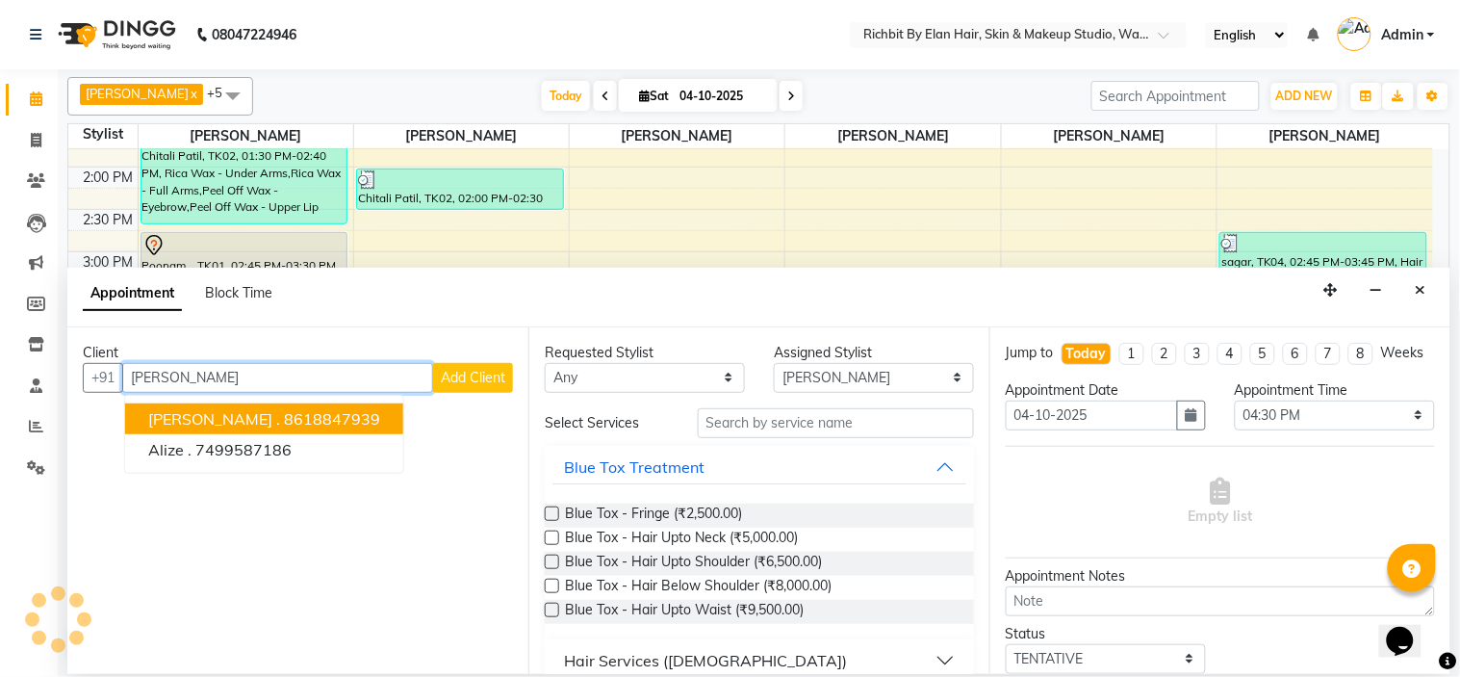
click at [264, 400] on ngb-typeahead-window "Aliza . 8618847939 Alize . 7499587186" at bounding box center [264, 434] width 280 height 79
click at [284, 409] on ngb-highlight "8618847939" at bounding box center [332, 418] width 96 height 19
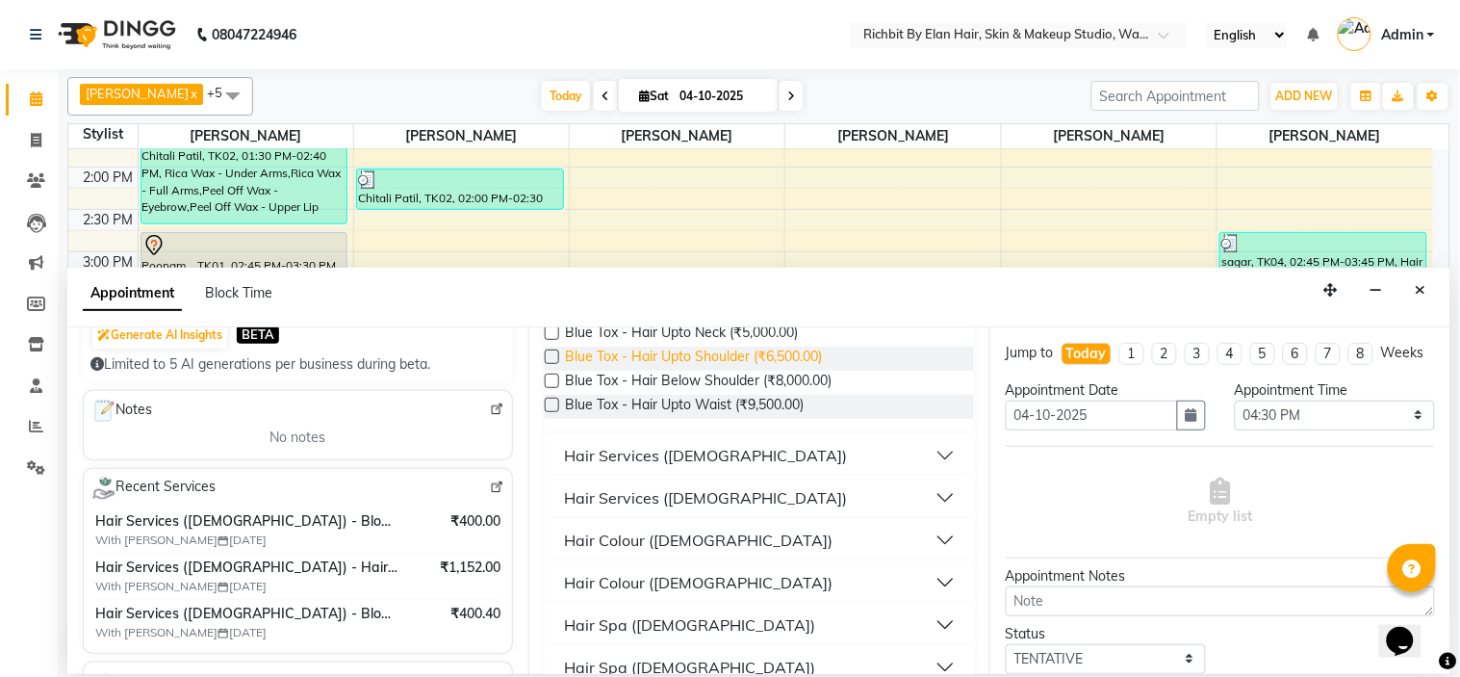
scroll to position [214, 0]
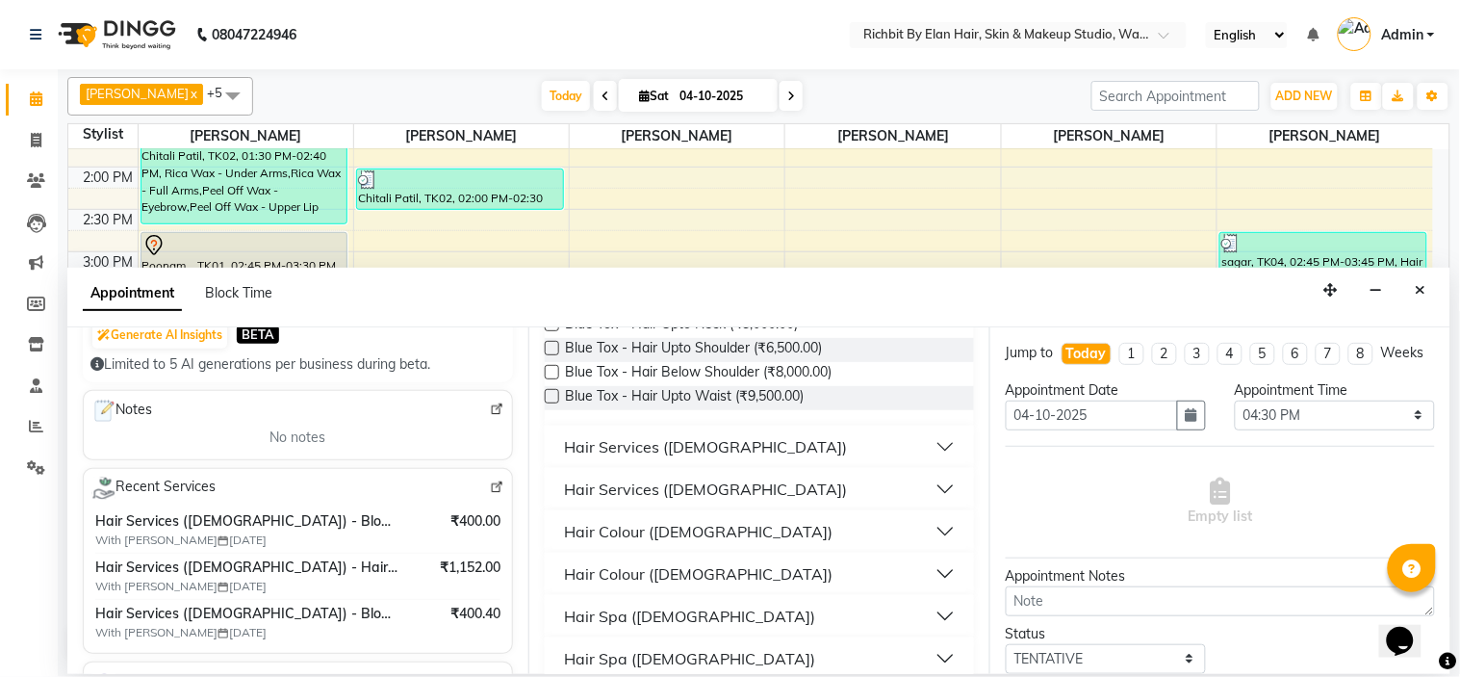
type input "8618847939"
click at [676, 494] on div "Hair Services ([DEMOGRAPHIC_DATA])" at bounding box center [705, 488] width 283 height 23
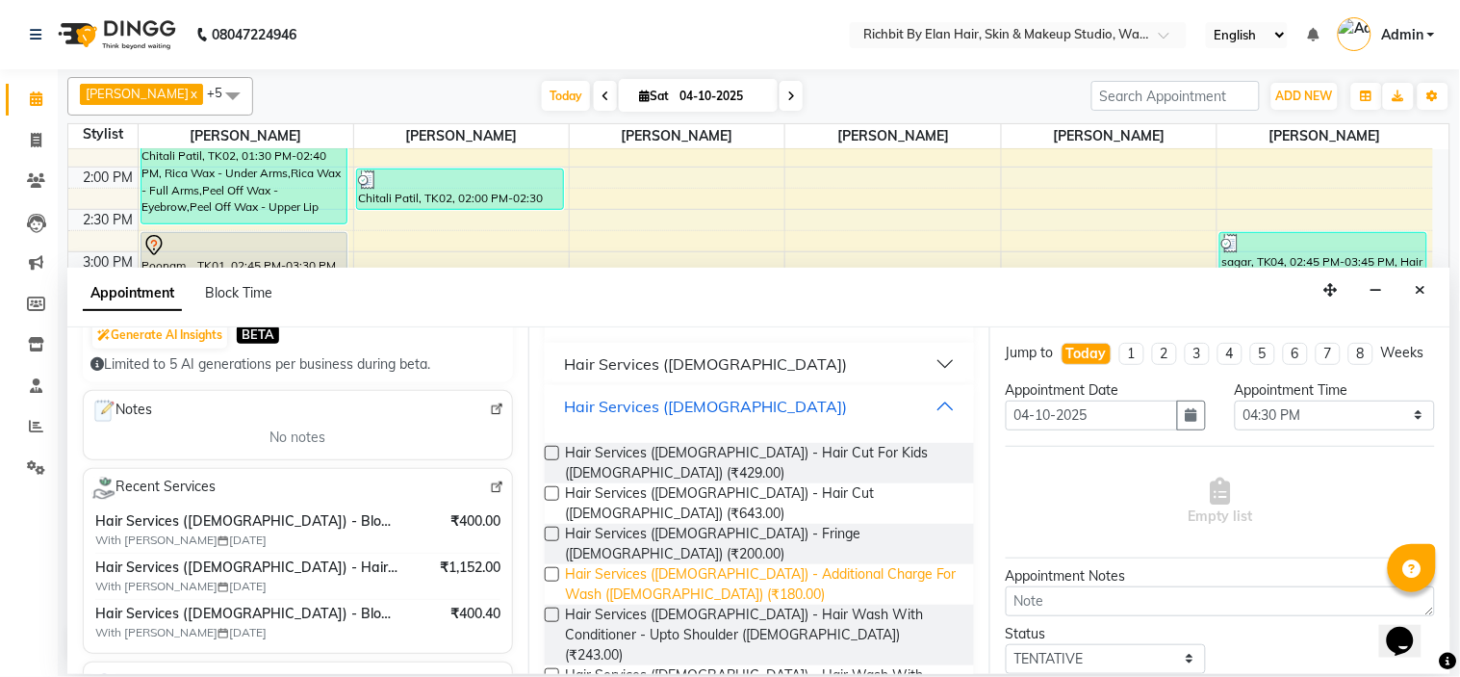
scroll to position [321, 0]
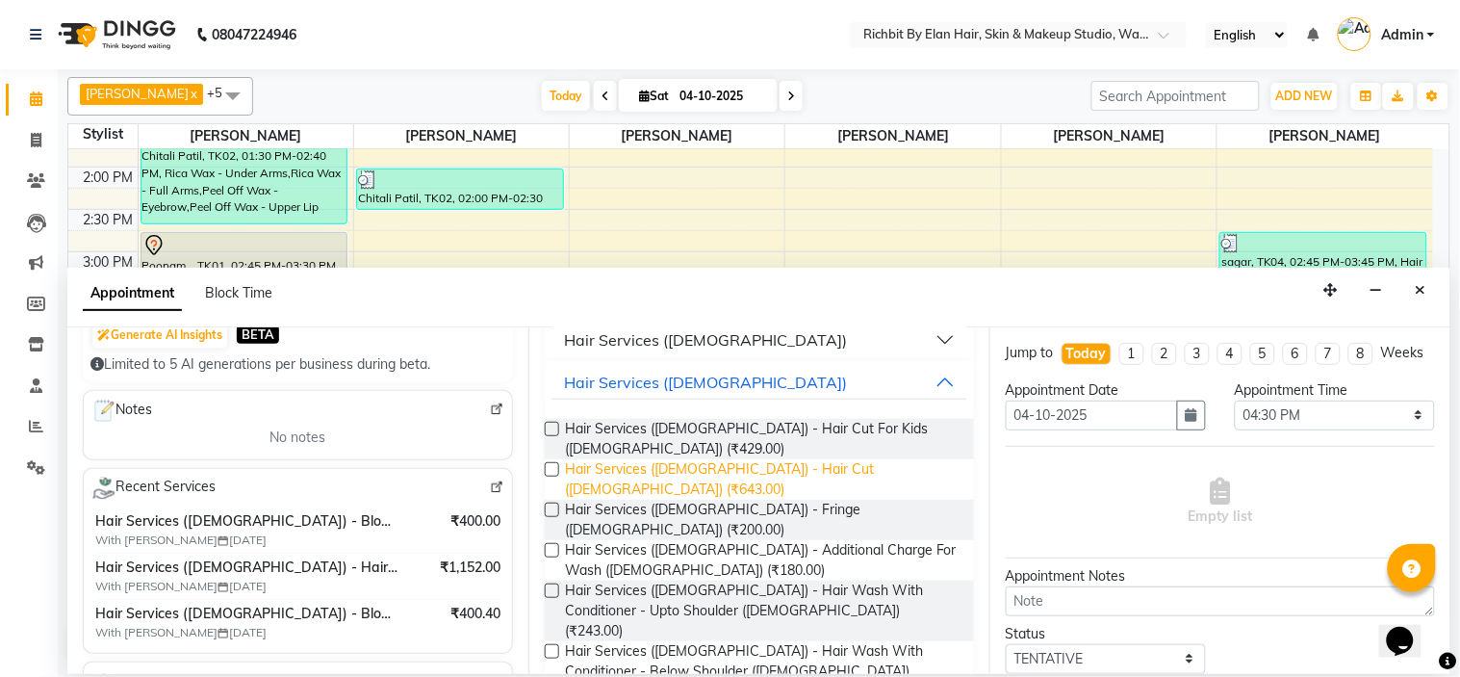
click at [694, 473] on span "Hair Services (Female) - Hair Cut (Female) (₹643.00)" at bounding box center [762, 479] width 394 height 40
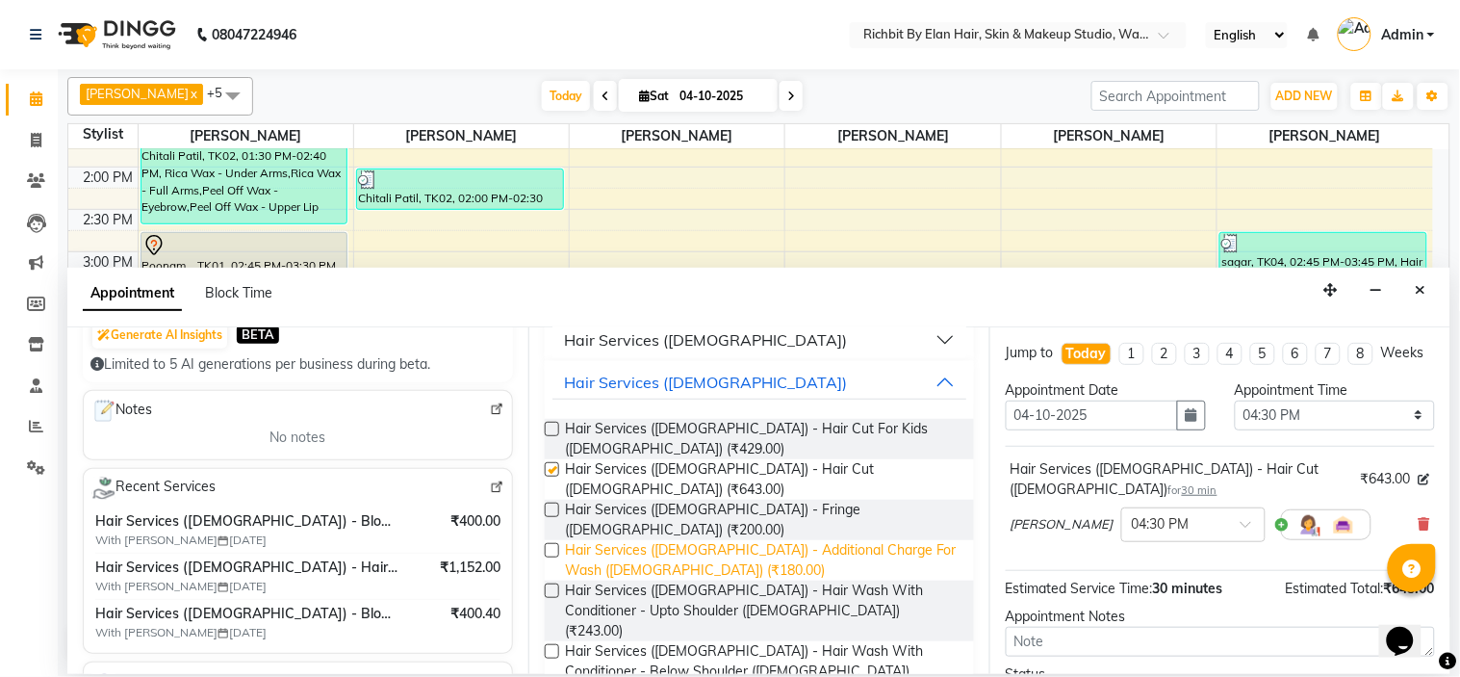
checkbox input "false"
click at [698, 540] on span "Hair Services (Female) - Additional Charge For Wash (Female) (₹180.00)" at bounding box center [762, 560] width 394 height 40
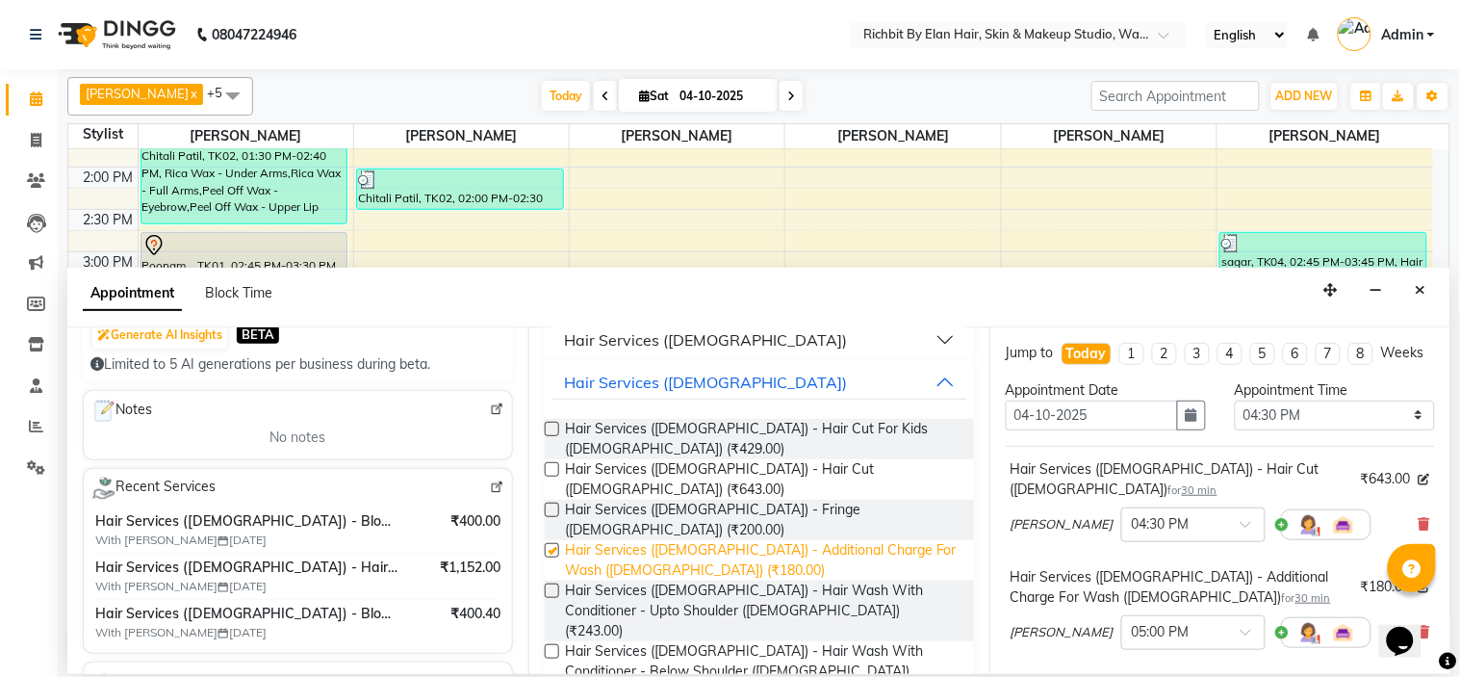
checkbox input "false"
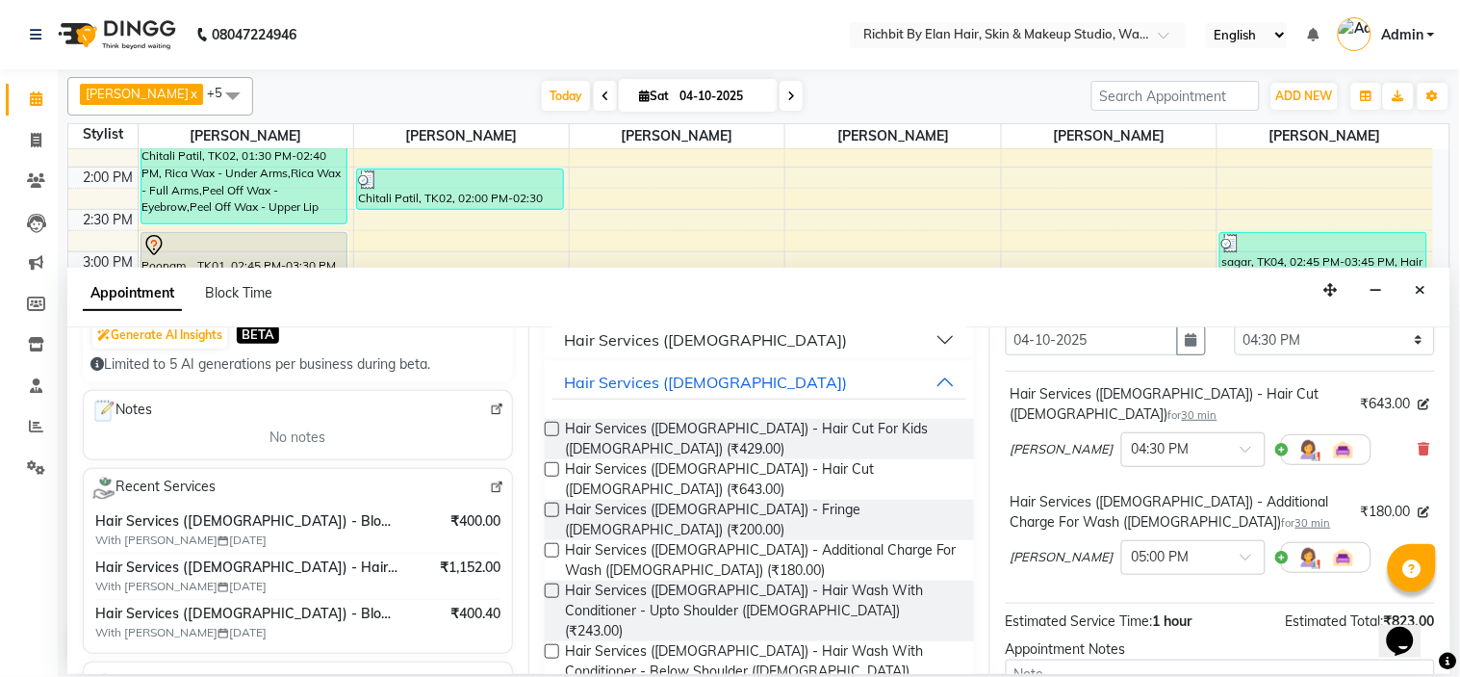
scroll to position [267, 0]
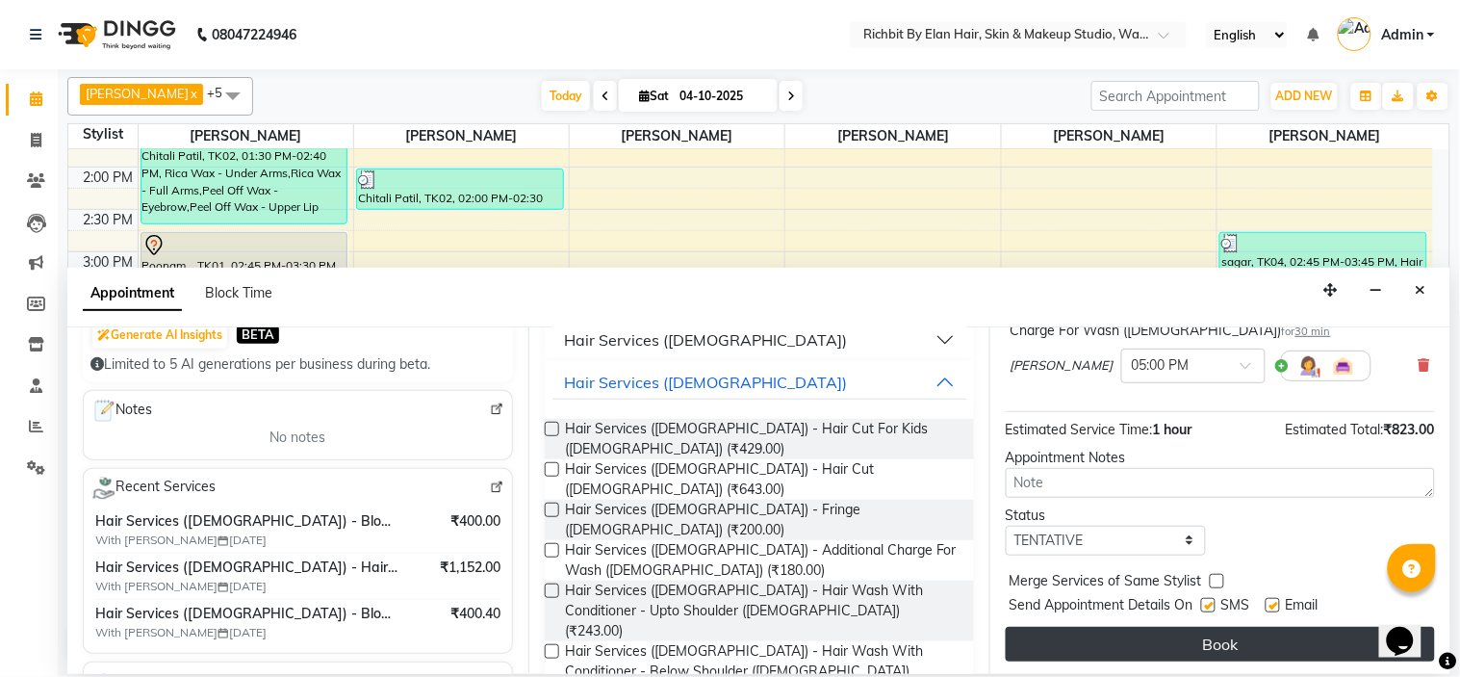
click at [1152, 656] on button "Book" at bounding box center [1220, 644] width 429 height 35
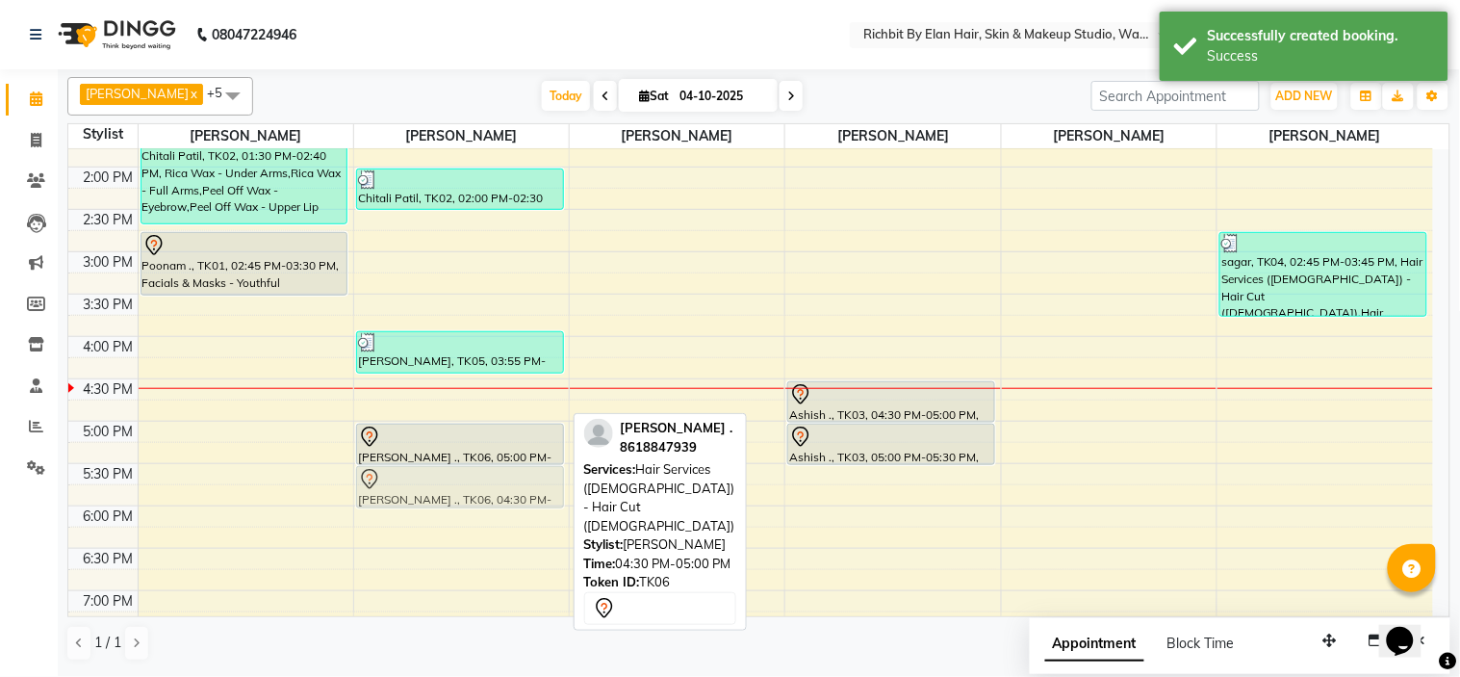
drag, startPoint x: 428, startPoint y: 402, endPoint x: 443, endPoint y: 483, distance: 82.1
click at [443, 483] on div "Chitali Patil, TK02, 02:00 PM-02:30 PM, Hair Services (Female) - Blow Dry With …" at bounding box center [461, 337] width 215 height 1016
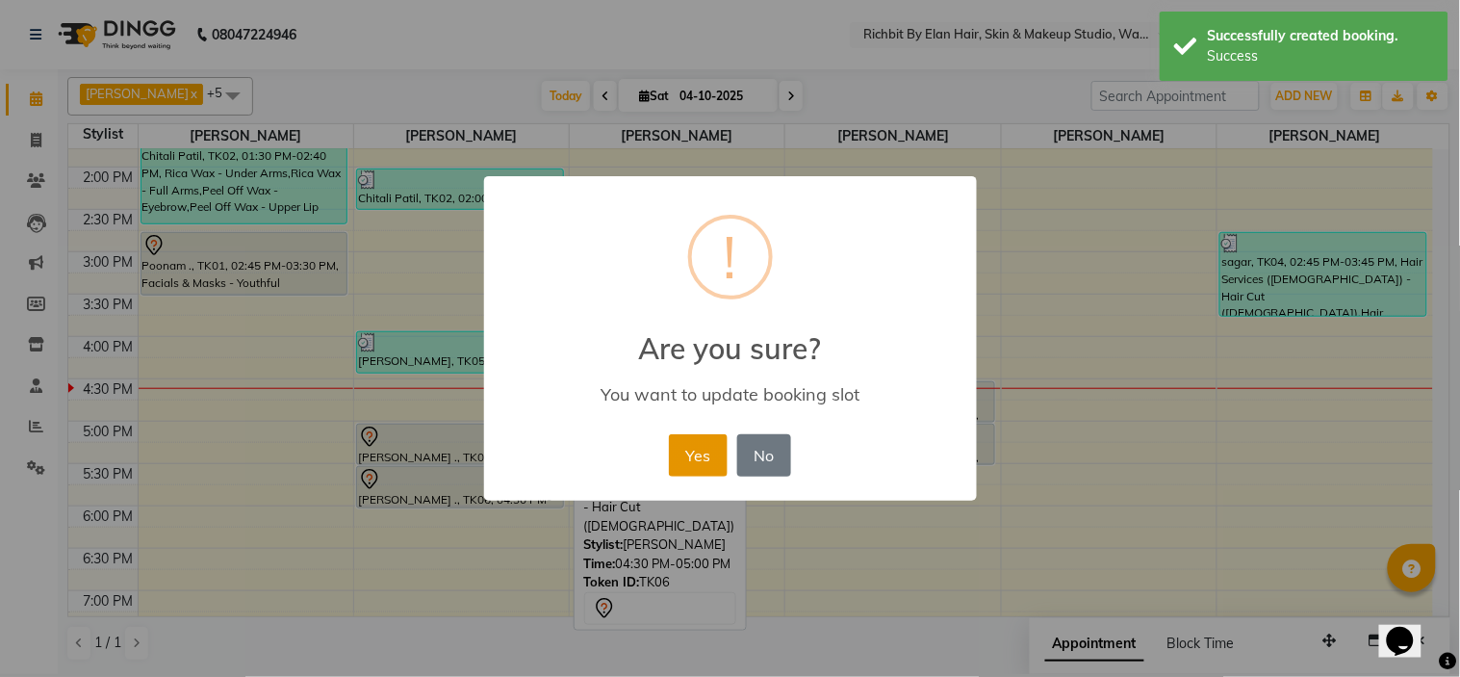
click at [686, 436] on button "Yes" at bounding box center [698, 455] width 59 height 42
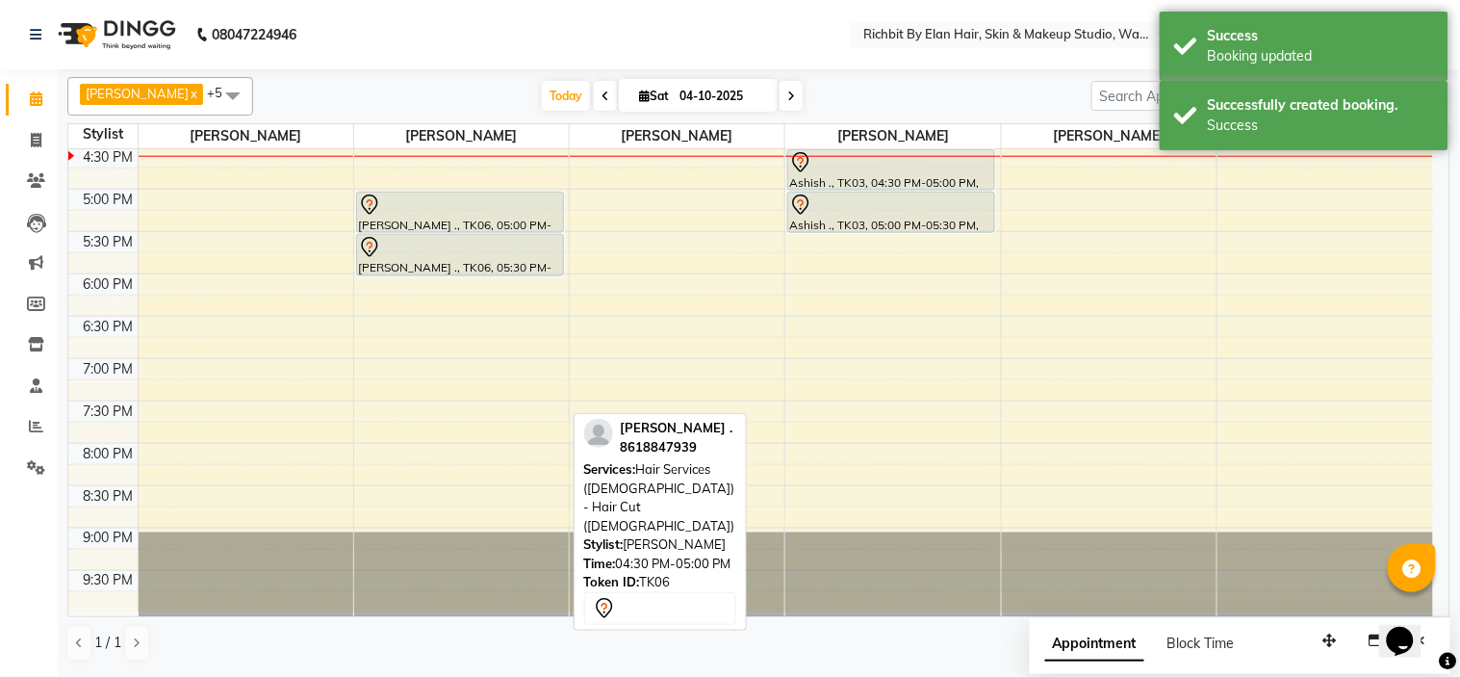
scroll to position [554, 0]
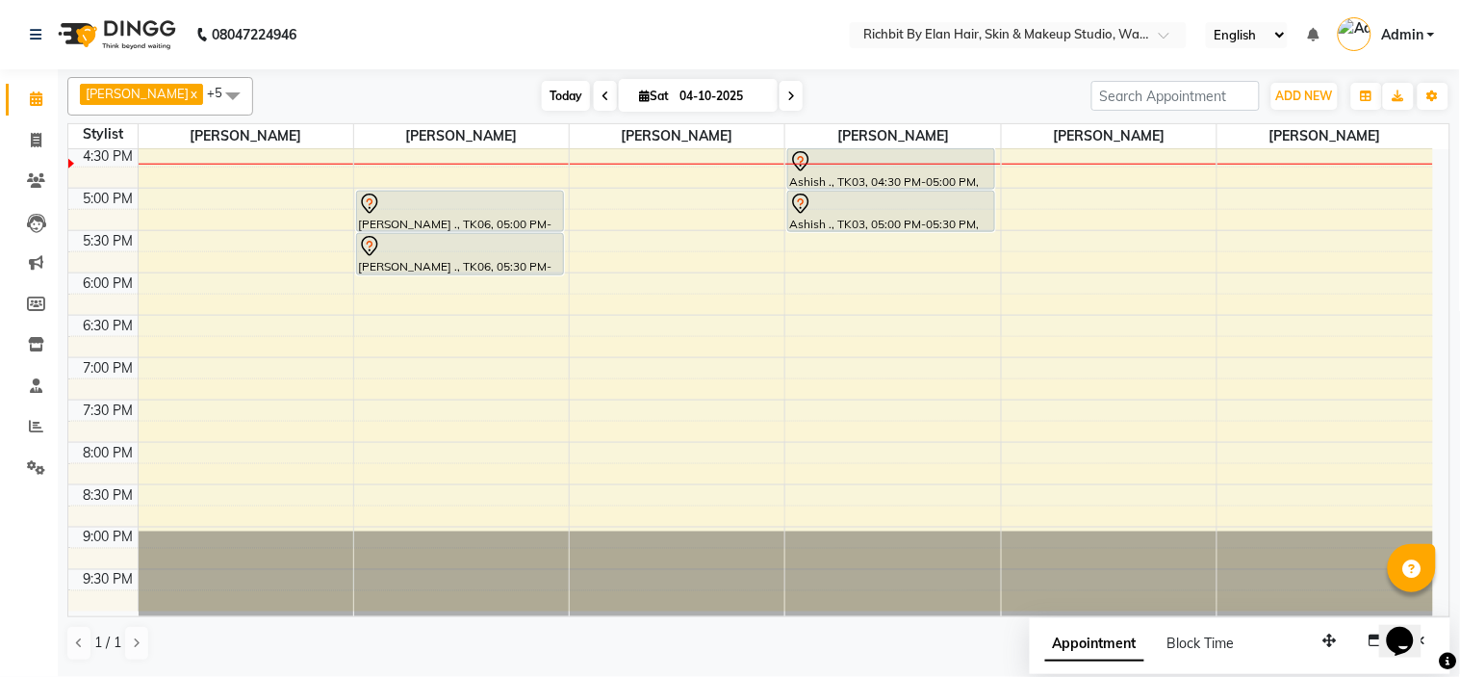
click at [556, 93] on span "Today" at bounding box center [566, 96] width 48 height 30
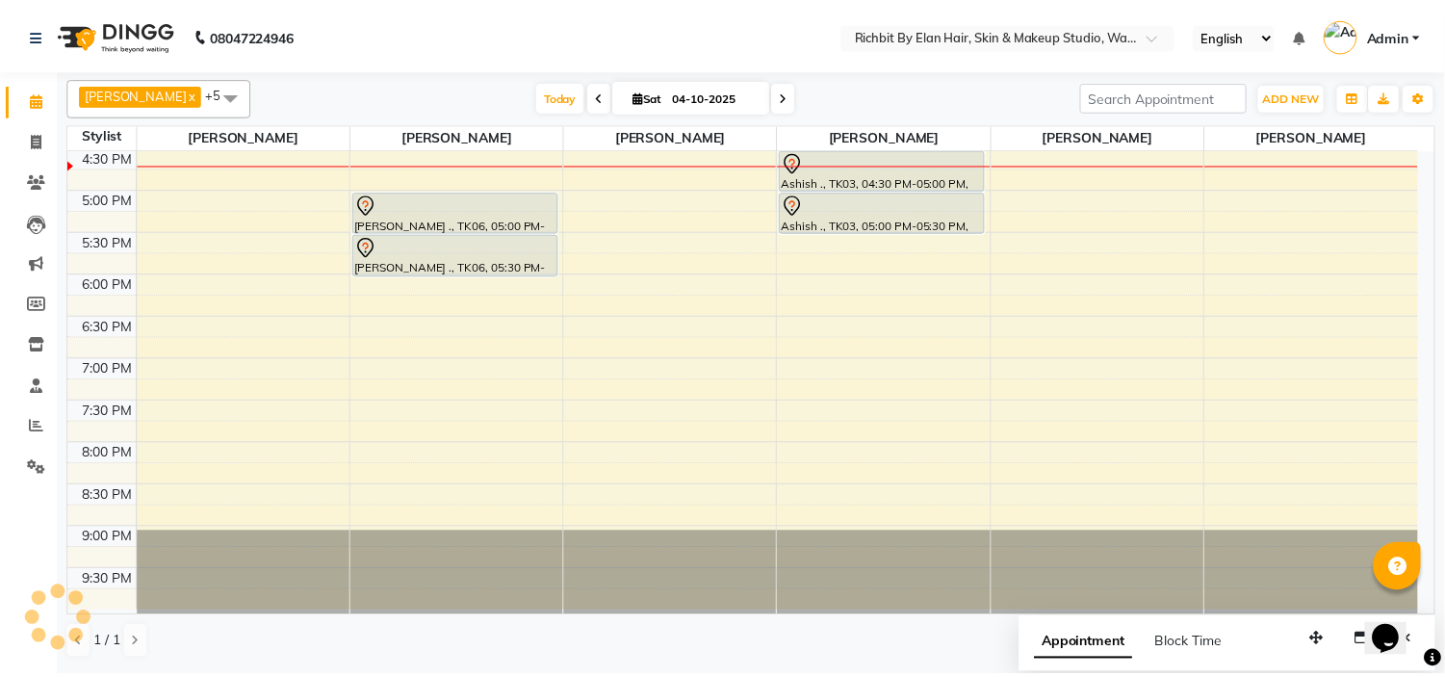
scroll to position [511, 0]
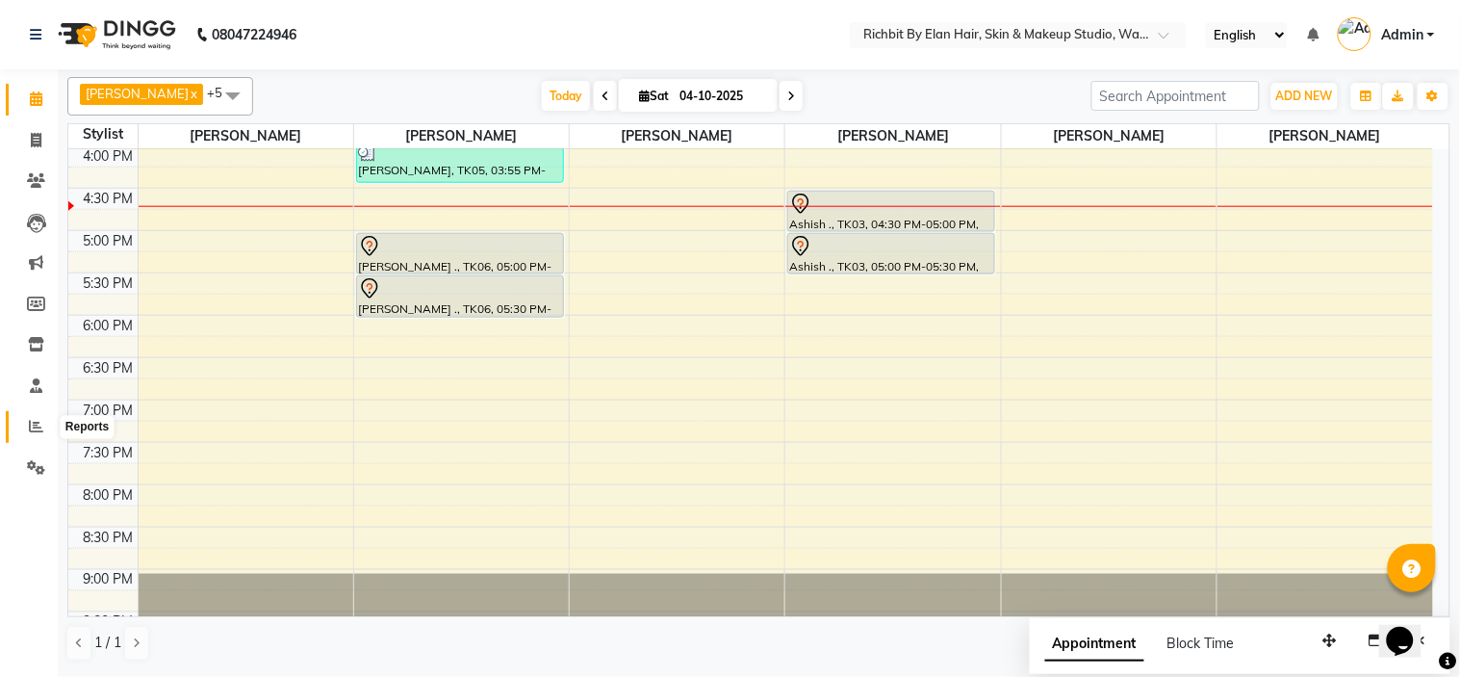
click at [20, 417] on span at bounding box center [36, 427] width 34 height 22
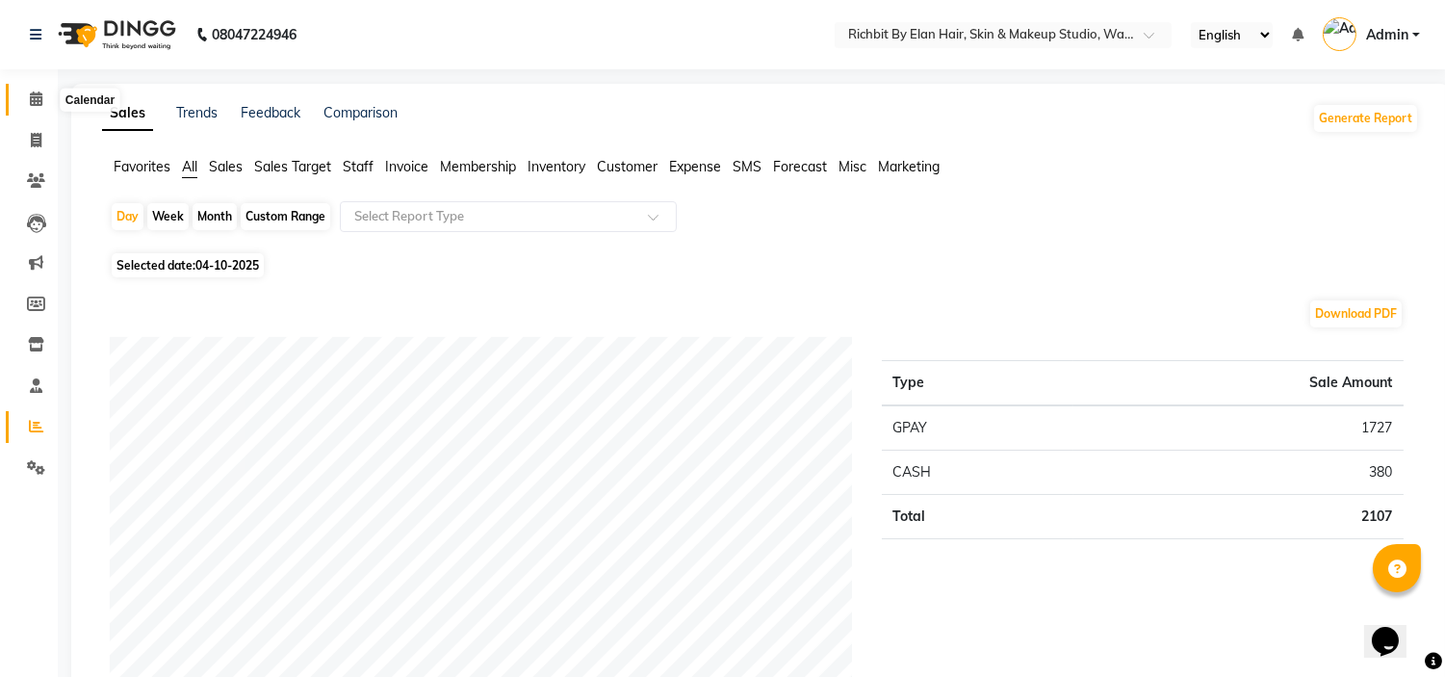
click at [40, 91] on icon at bounding box center [36, 98] width 13 height 14
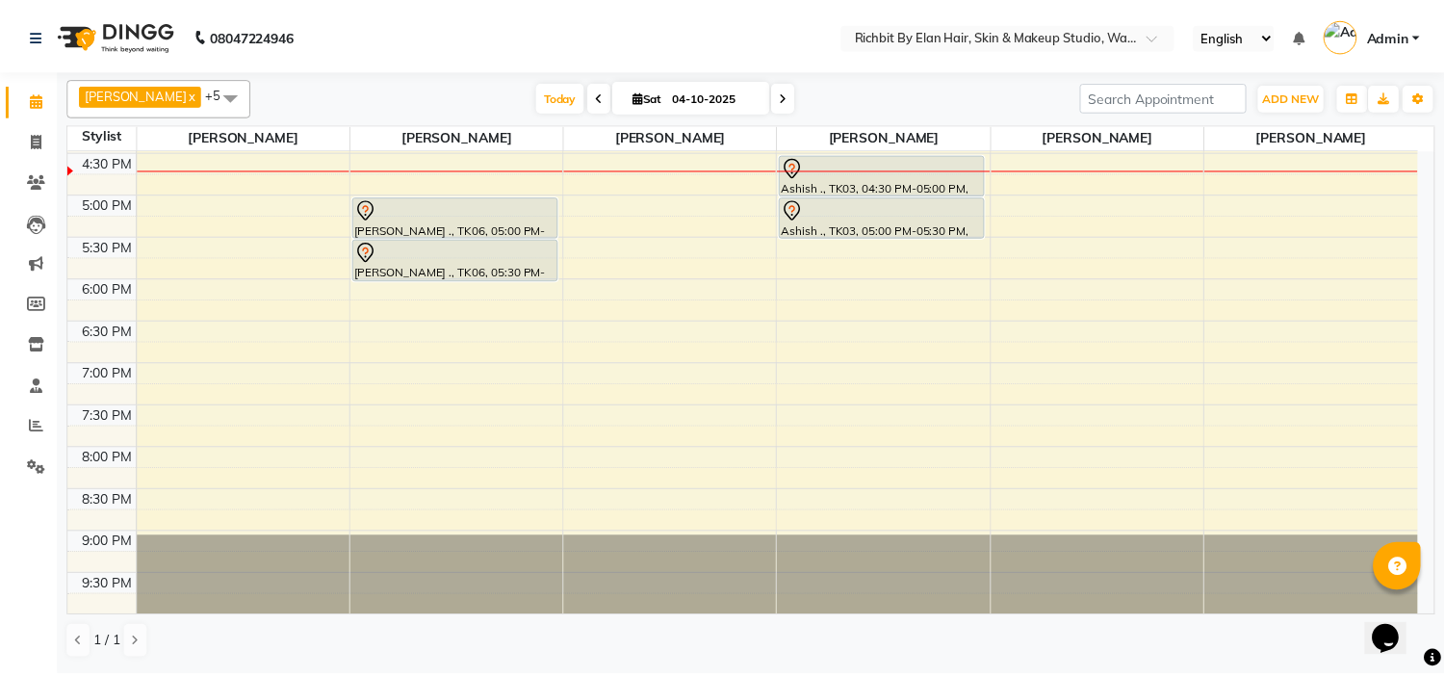
scroll to position [554, 0]
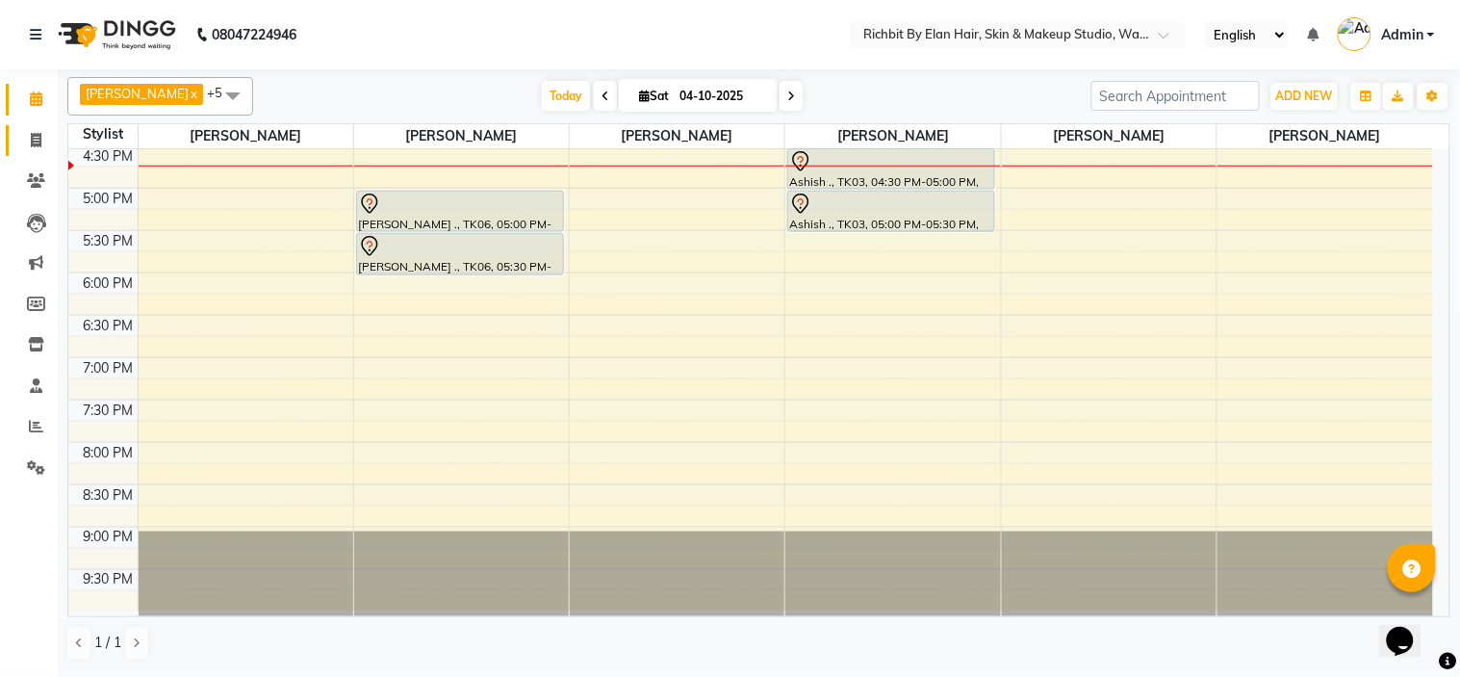
click at [32, 125] on link "Invoice" at bounding box center [29, 141] width 46 height 32
select select "4114"
select select "service"
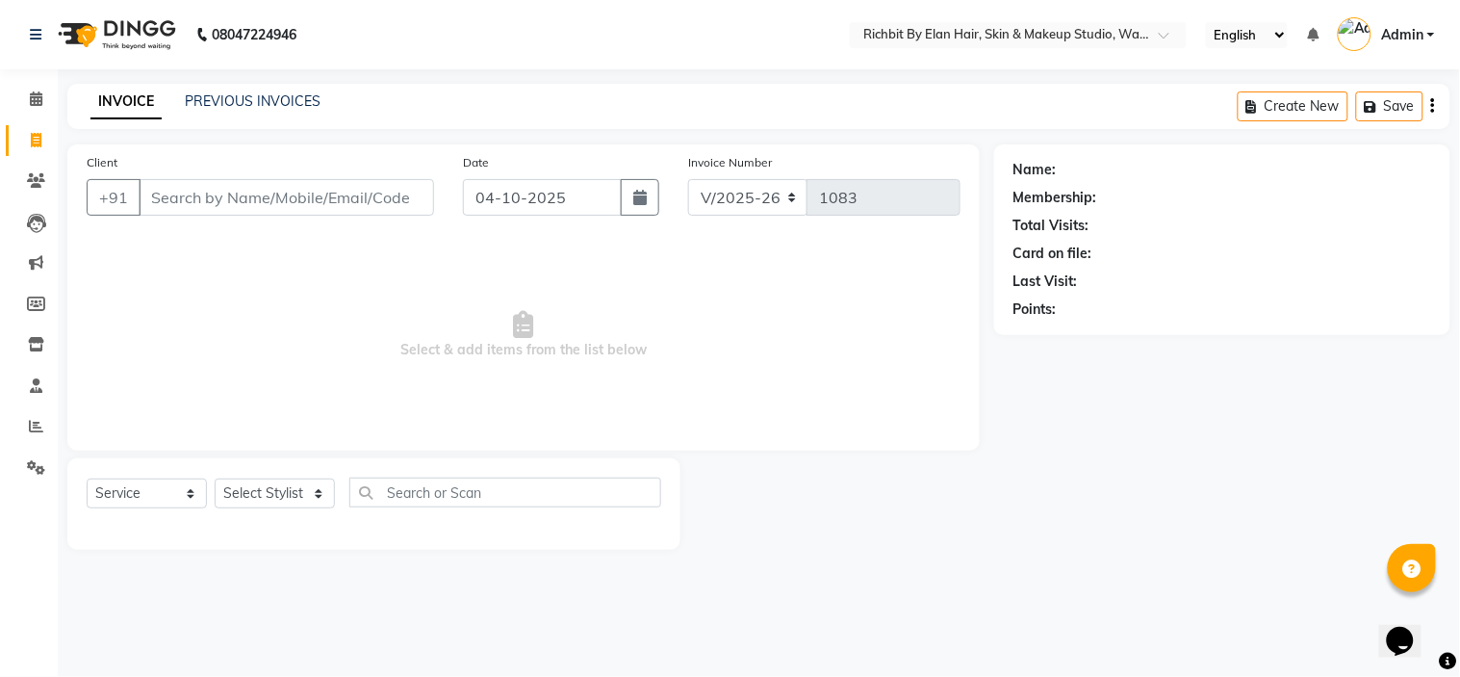
click at [360, 191] on input "Client" at bounding box center [287, 197] width 296 height 37
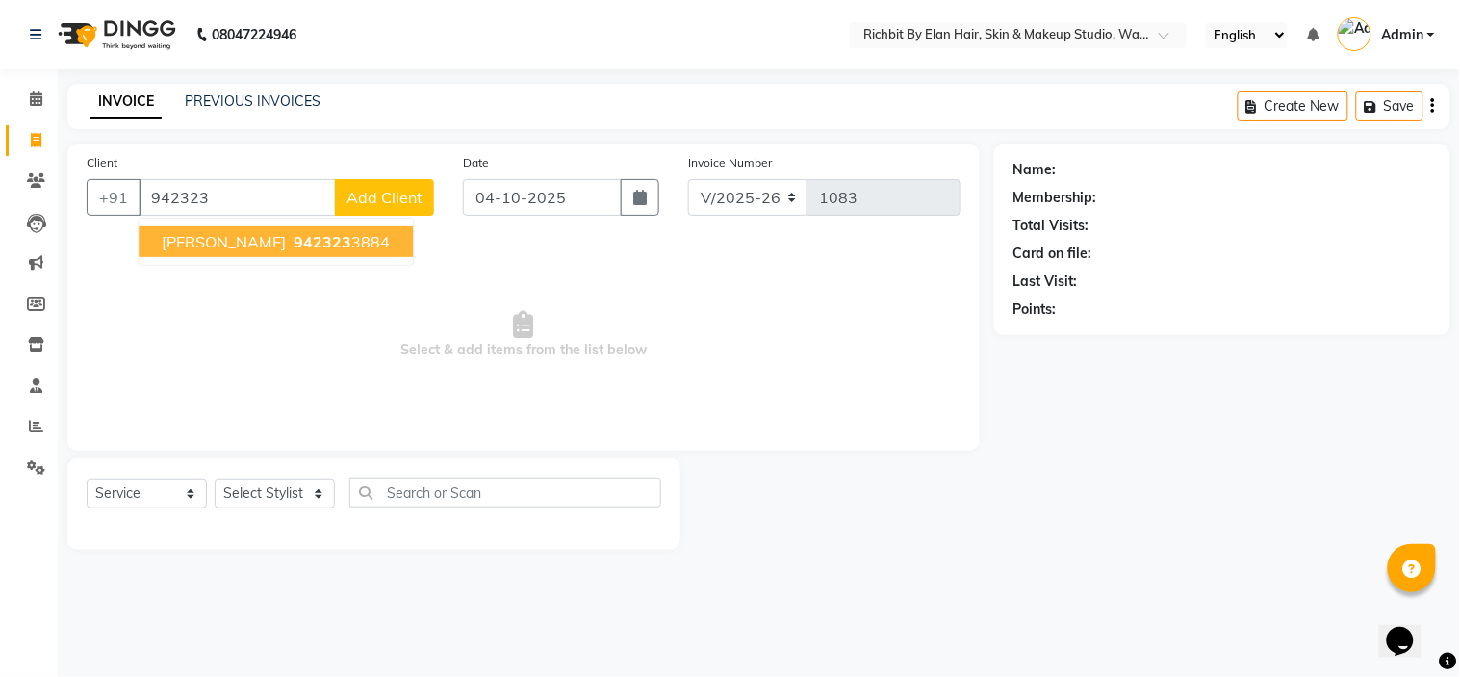
click at [320, 238] on span "942323" at bounding box center [323, 241] width 58 height 19
type input "9423233884"
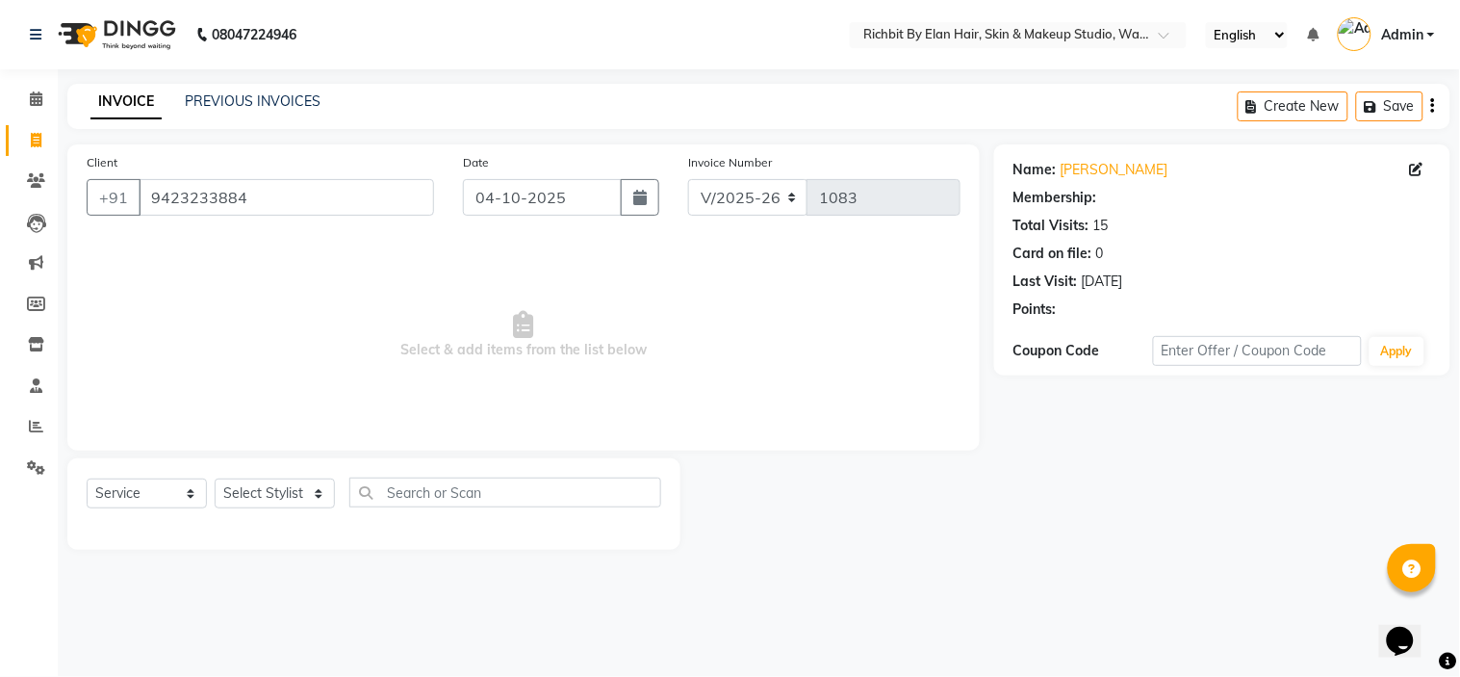
select select "1: Object"
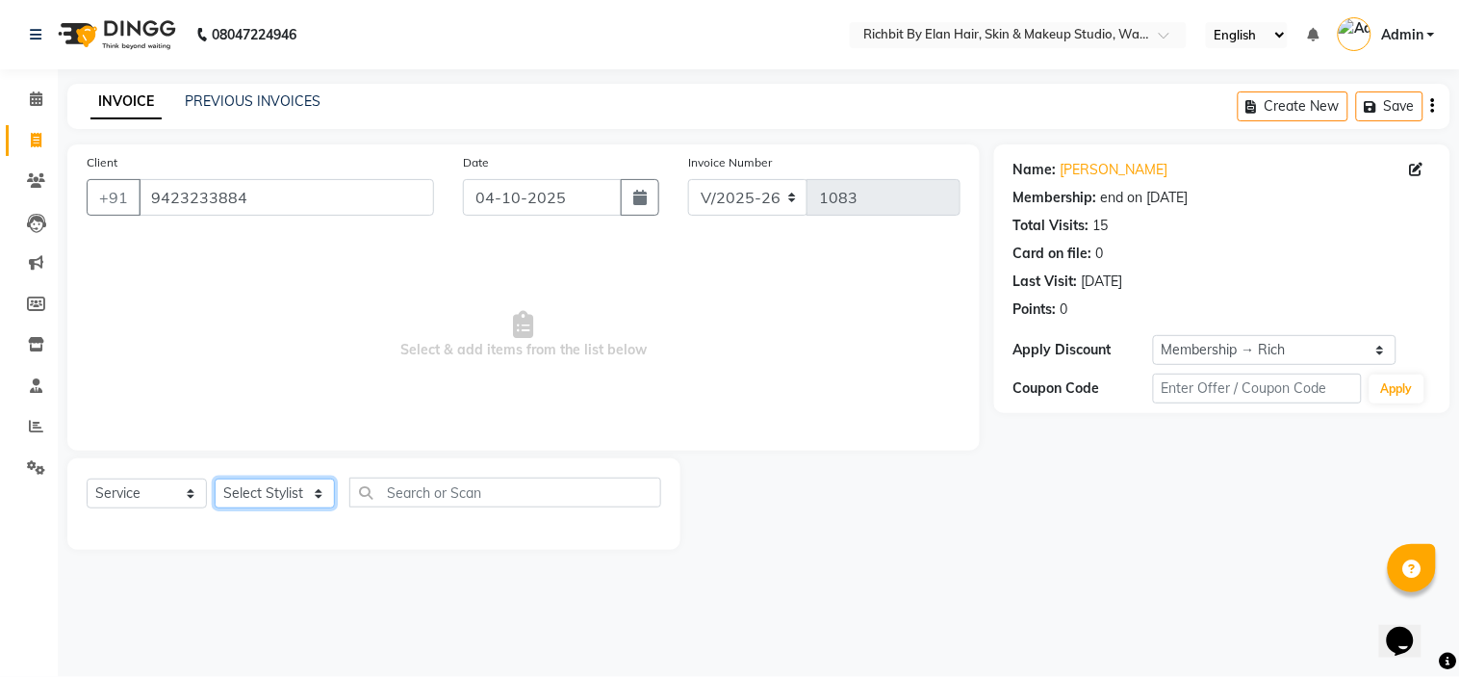
click at [287, 503] on select "Select Stylist Ankita nivangune anuja dhavare Deepali Palsule Gopal Kadam Ram T…" at bounding box center [275, 493] width 120 height 30
select select "92645"
click at [215, 479] on select "Select Stylist Ankita nivangune anuja dhavare Deepali Palsule Gopal Kadam Ram T…" at bounding box center [275, 493] width 120 height 30
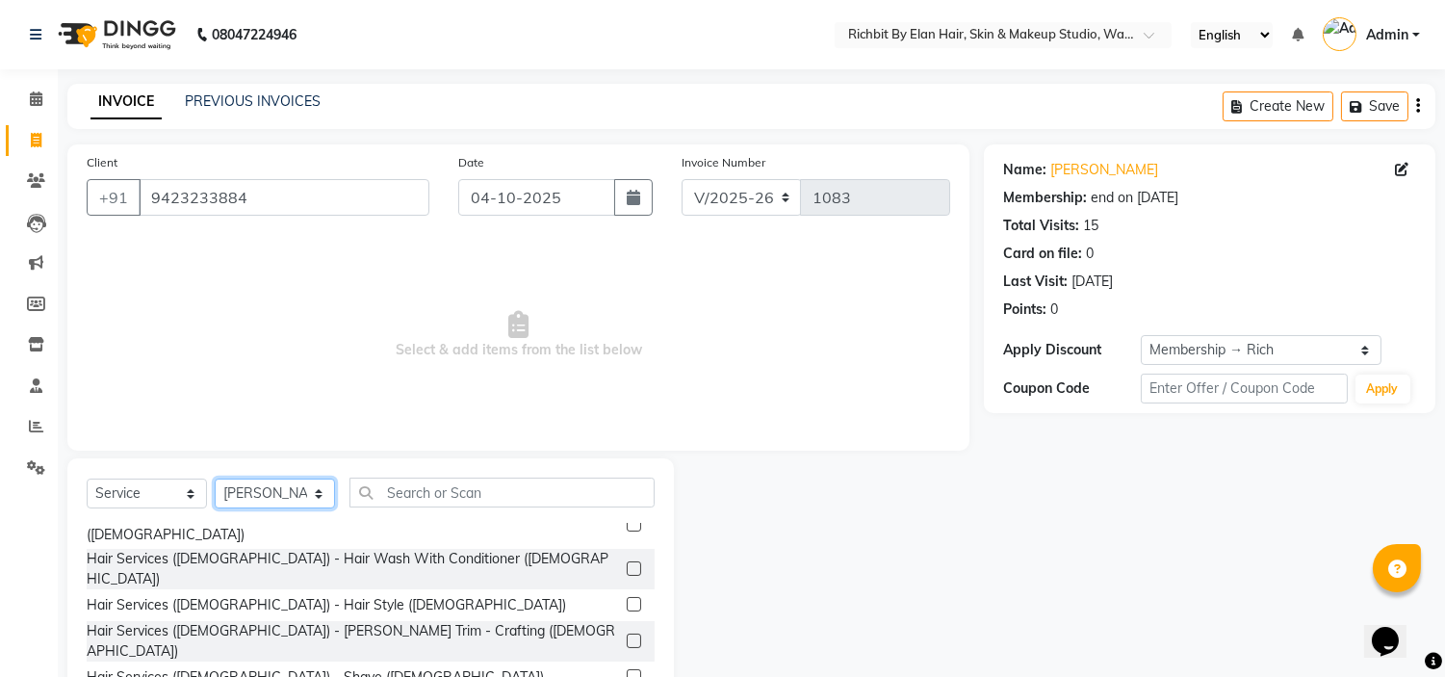
scroll to position [93, 0]
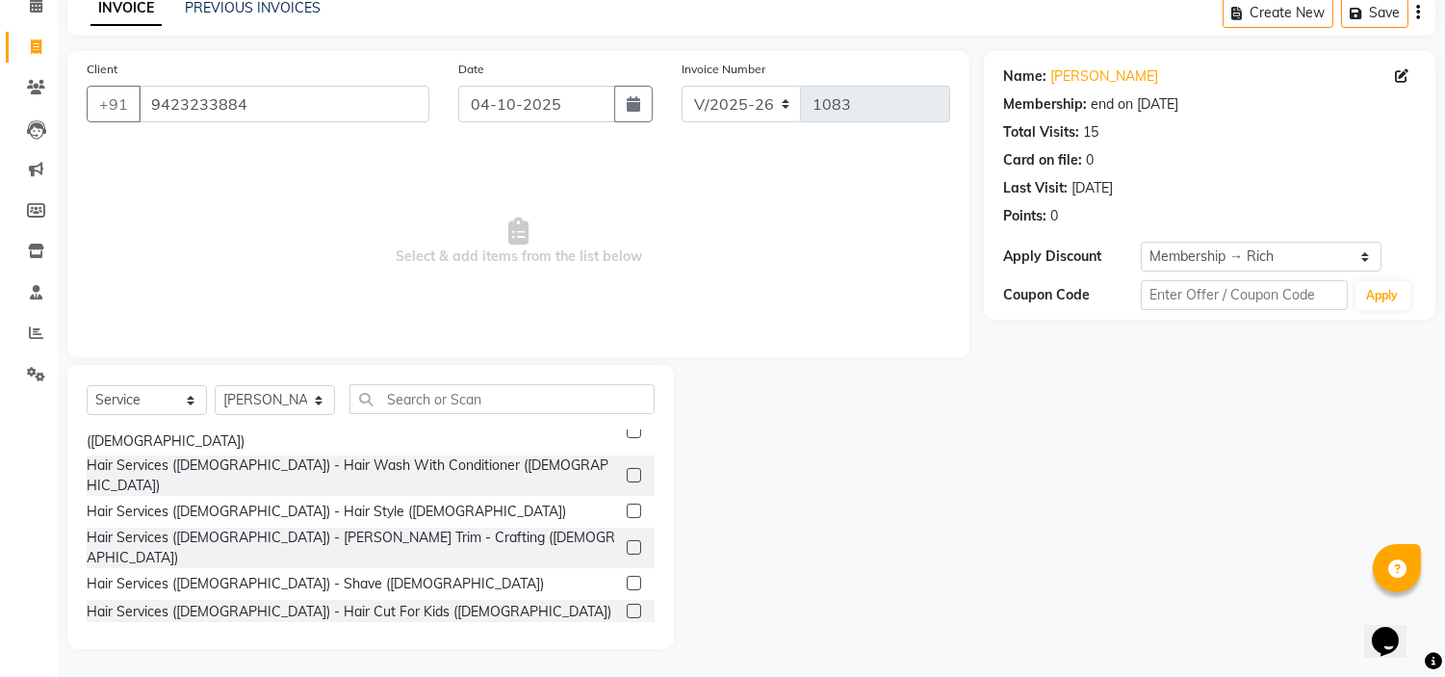
click at [627, 631] on label at bounding box center [634, 638] width 14 height 14
click at [627, 633] on input "checkbox" at bounding box center [633, 639] width 13 height 13
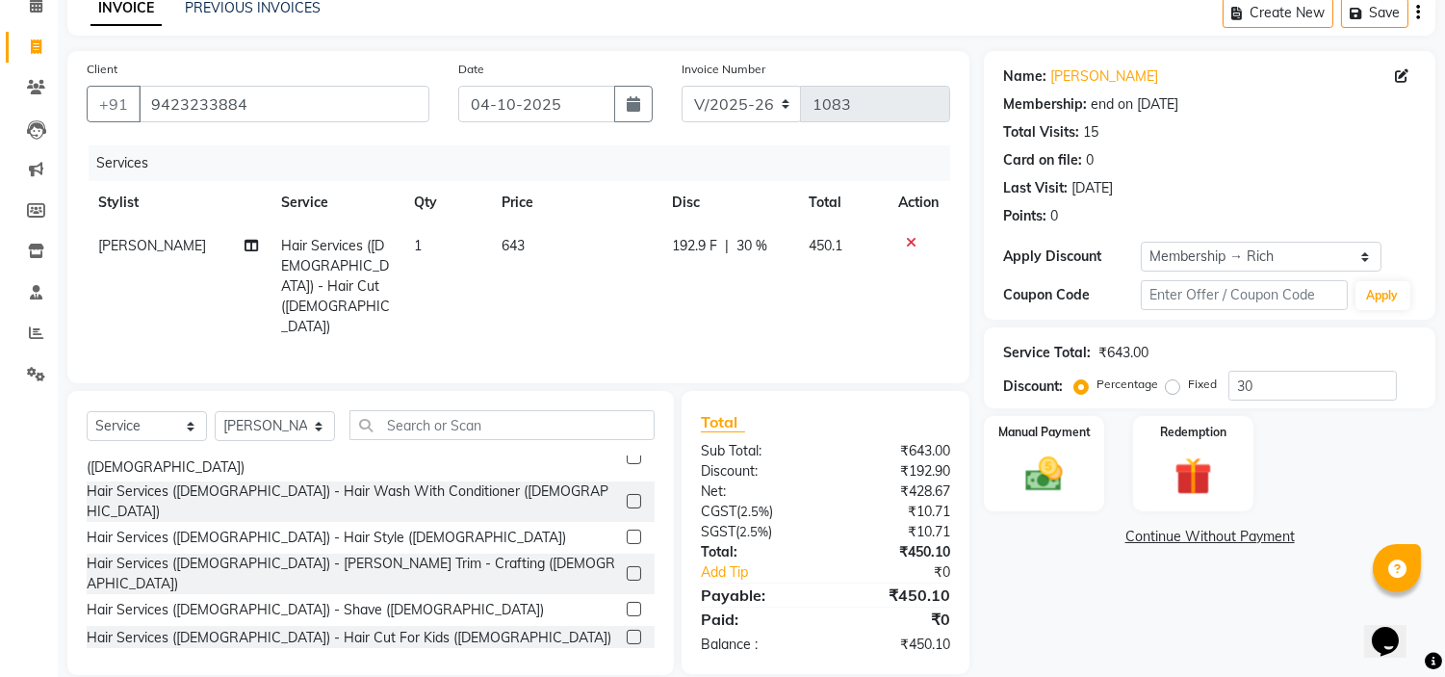
checkbox input "false"
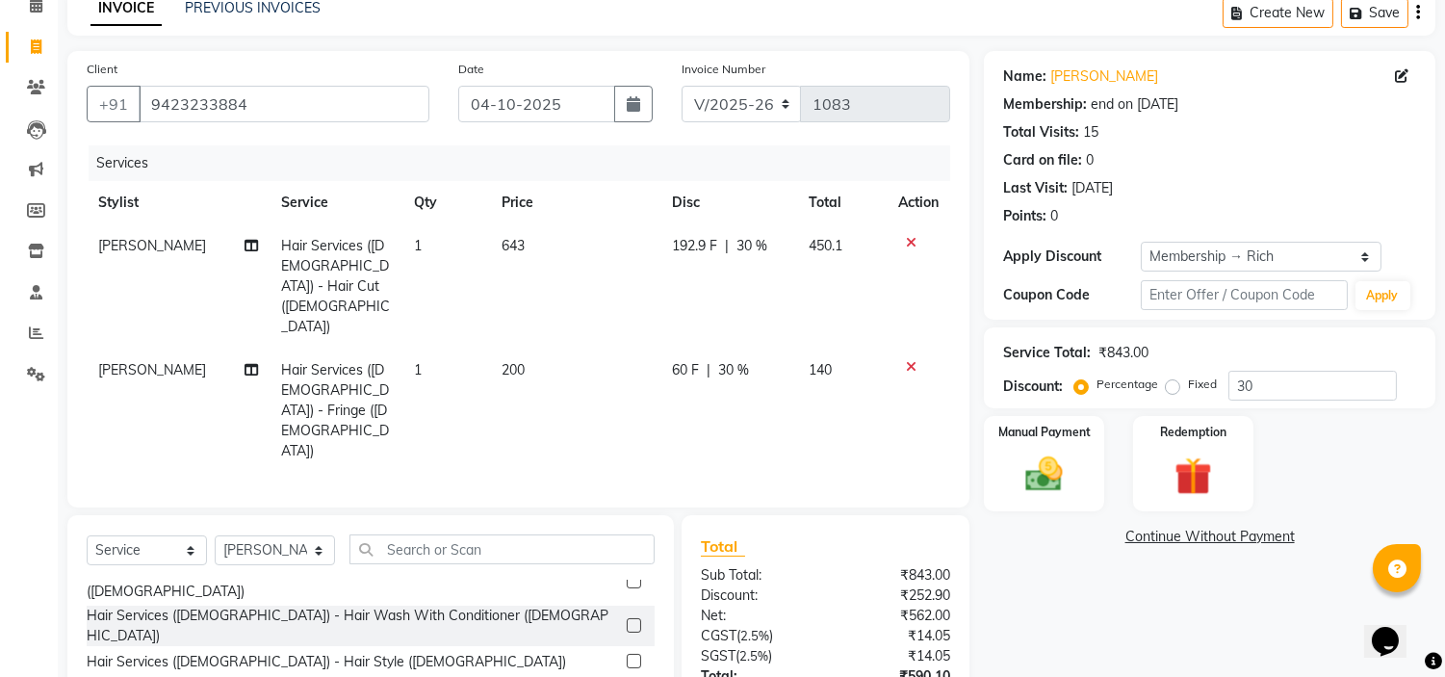
checkbox input "false"
click at [895, 348] on td at bounding box center [919, 410] width 64 height 124
click at [907, 360] on icon at bounding box center [911, 366] width 11 height 13
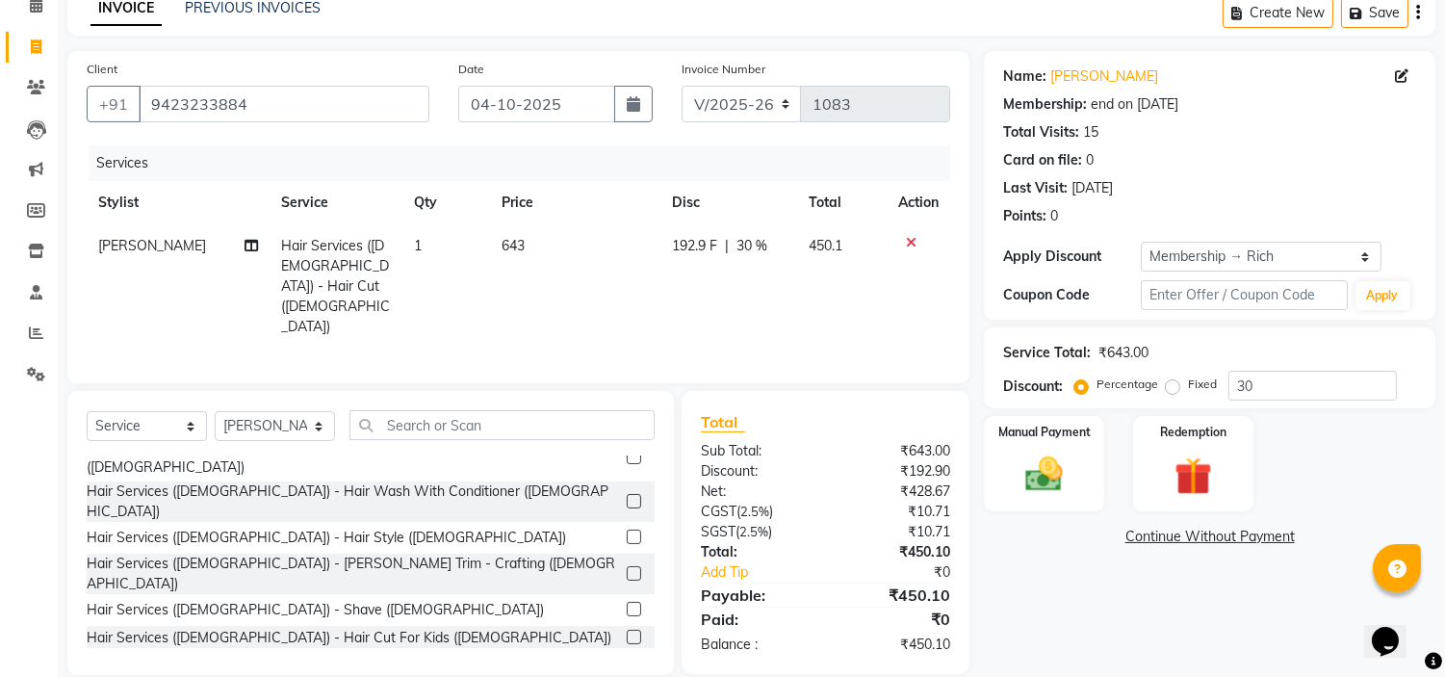
scroll to position [321, 0]
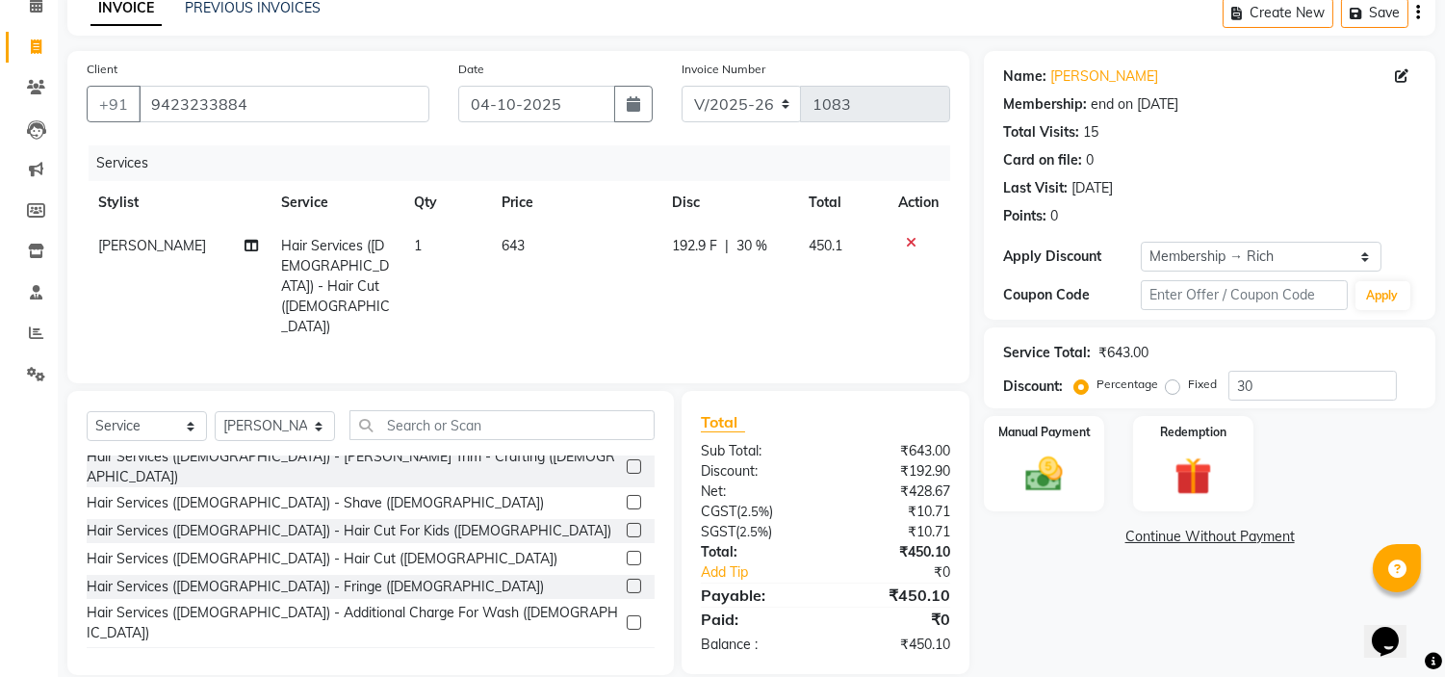
click at [627, 615] on label at bounding box center [634, 622] width 14 height 14
click at [627, 617] on input "checkbox" at bounding box center [633, 623] width 13 height 13
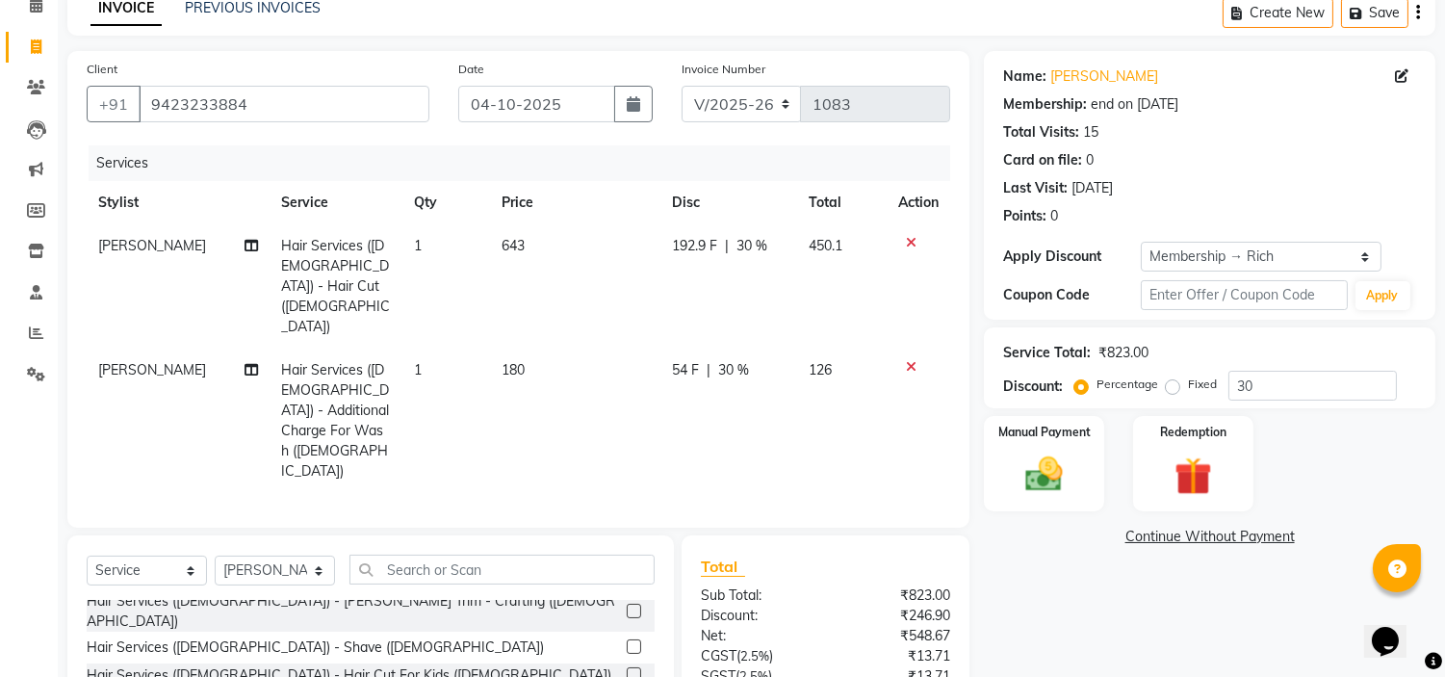
checkbox input "false"
click at [717, 241] on div "192.9 F | 30 %" at bounding box center [729, 246] width 113 height 20
select select "92645"
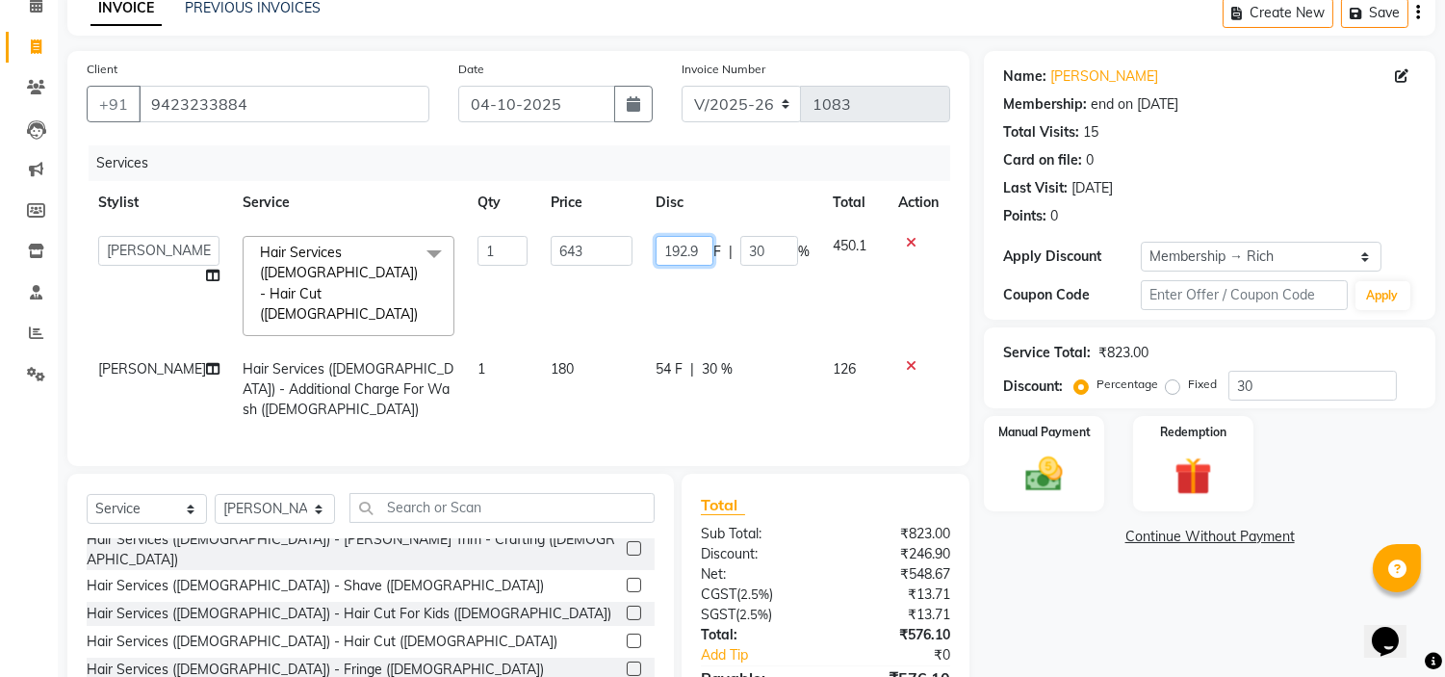
click at [695, 241] on input "192.9" at bounding box center [685, 251] width 58 height 30
type input "192"
click at [700, 291] on td "192 F | 30 %" at bounding box center [732, 285] width 177 height 123
select select "92645"
click at [703, 241] on input "192" at bounding box center [686, 251] width 58 height 30
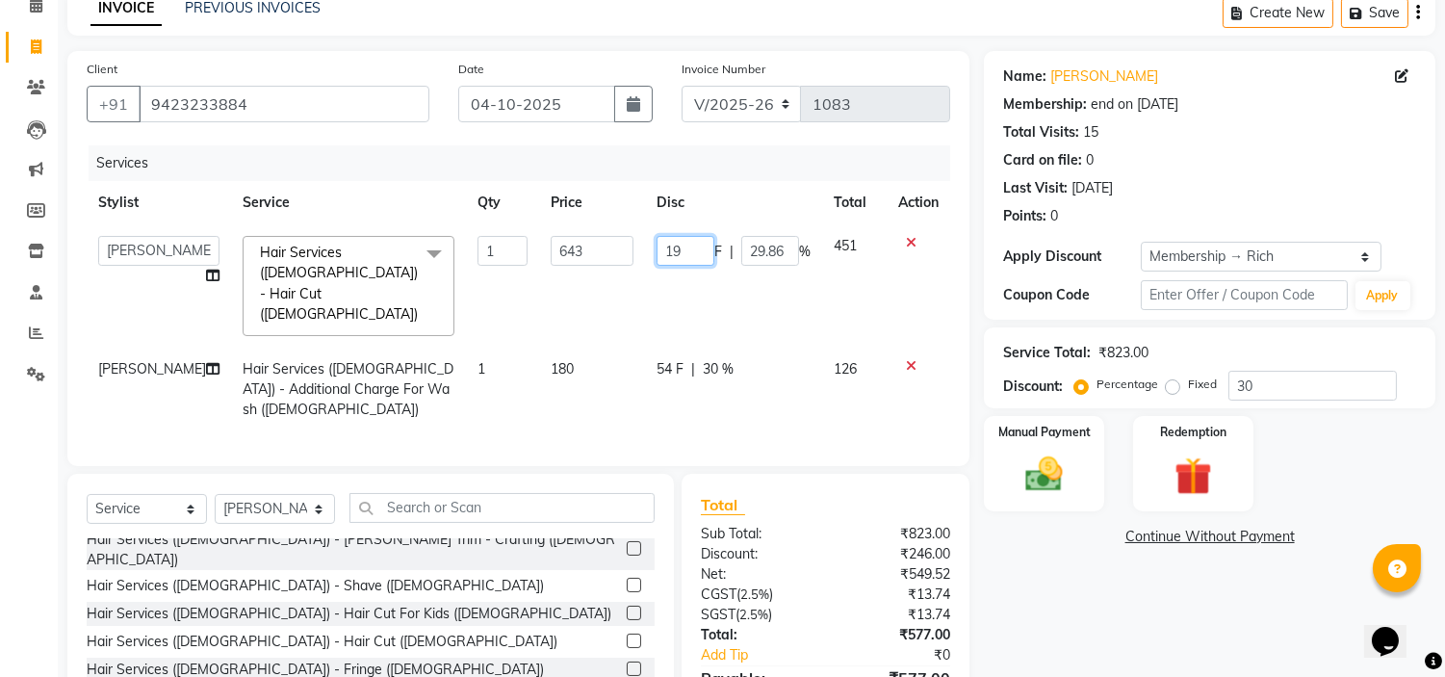
type input "191"
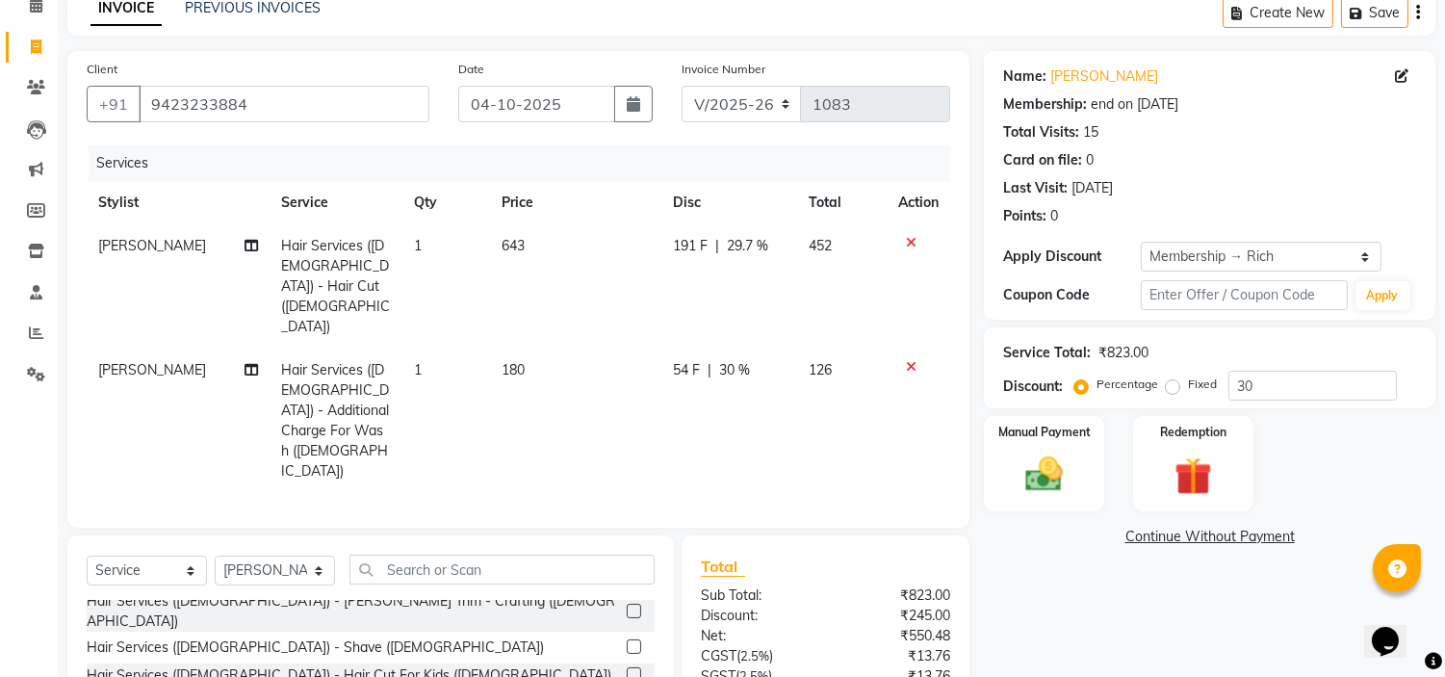
click at [758, 283] on td "191 F | 29.7 %" at bounding box center [729, 286] width 136 height 124
select select "92645"
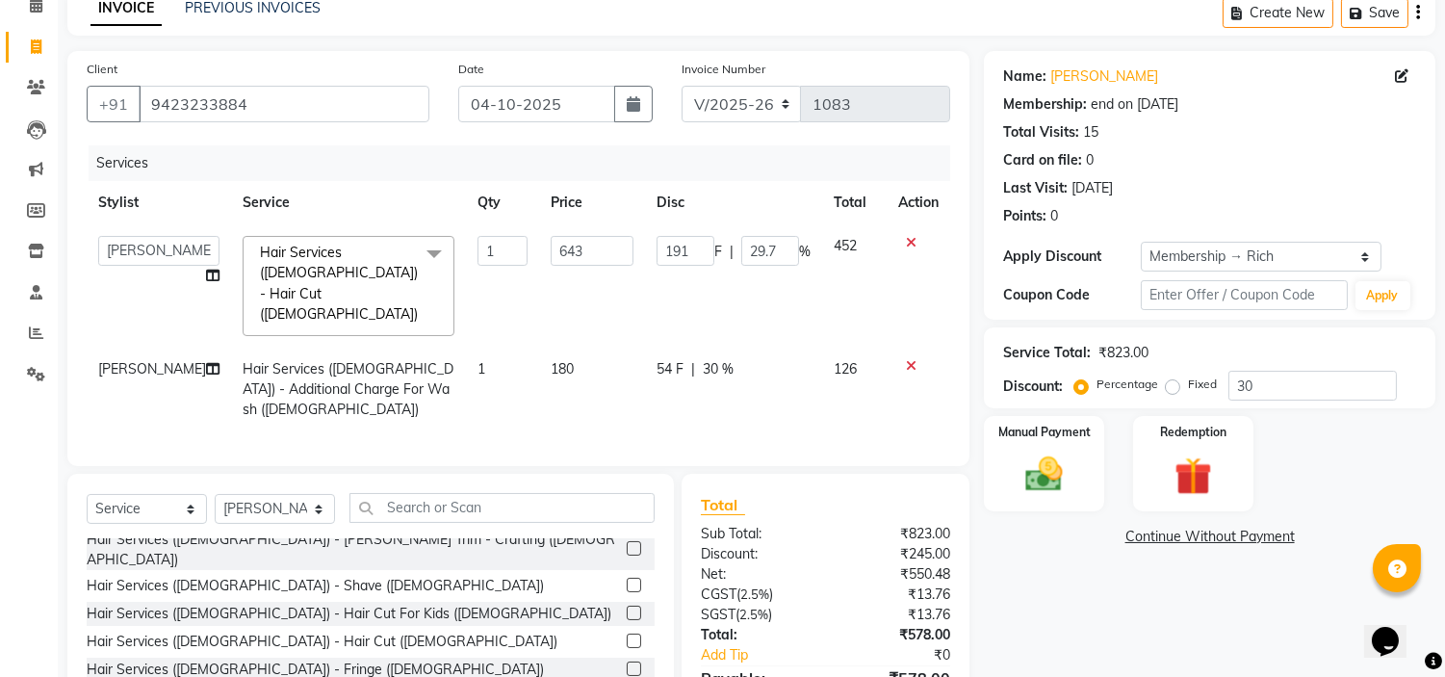
click at [726, 348] on td "54 F | 30 %" at bounding box center [733, 390] width 177 height 84
select select "92645"
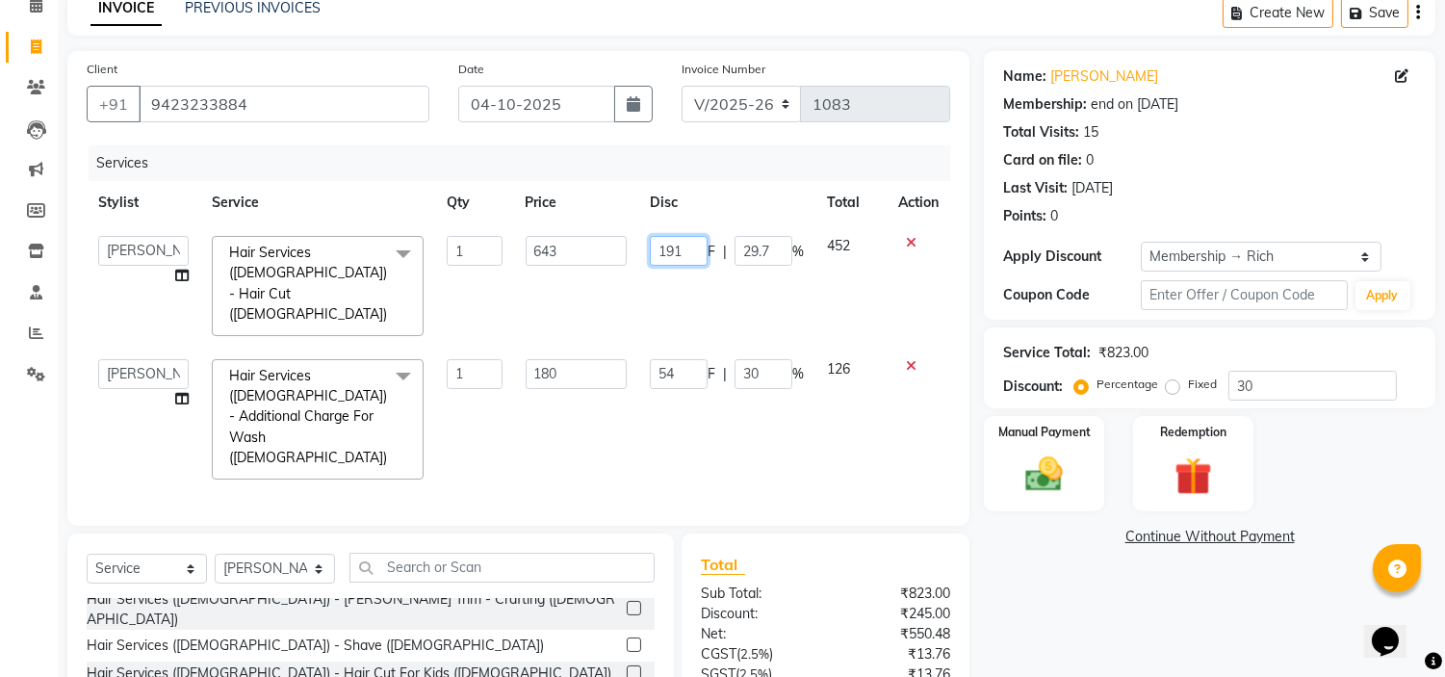
click at [694, 247] on input "191" at bounding box center [679, 251] width 58 height 30
type input "193"
click at [724, 282] on td "193 F | 29.7 %" at bounding box center [726, 285] width 177 height 123
select select "92645"
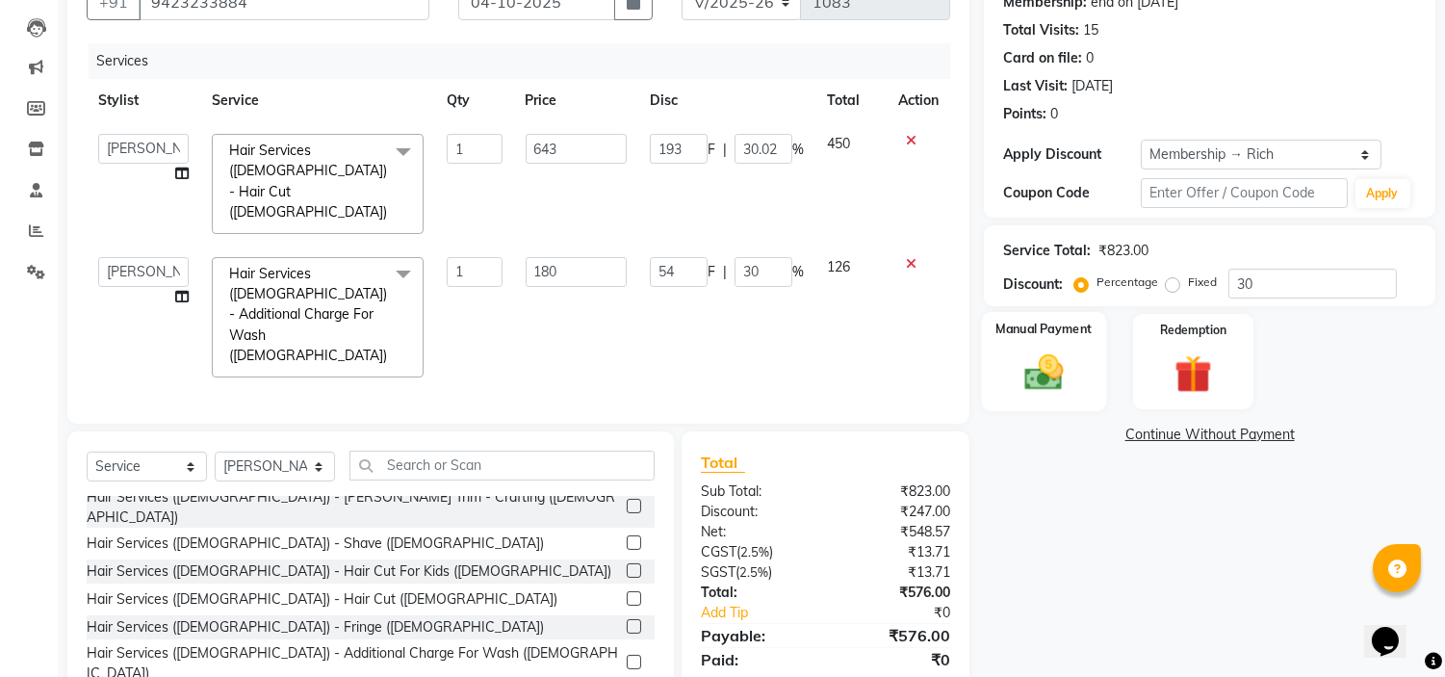
click at [1060, 387] on img at bounding box center [1045, 372] width 64 height 45
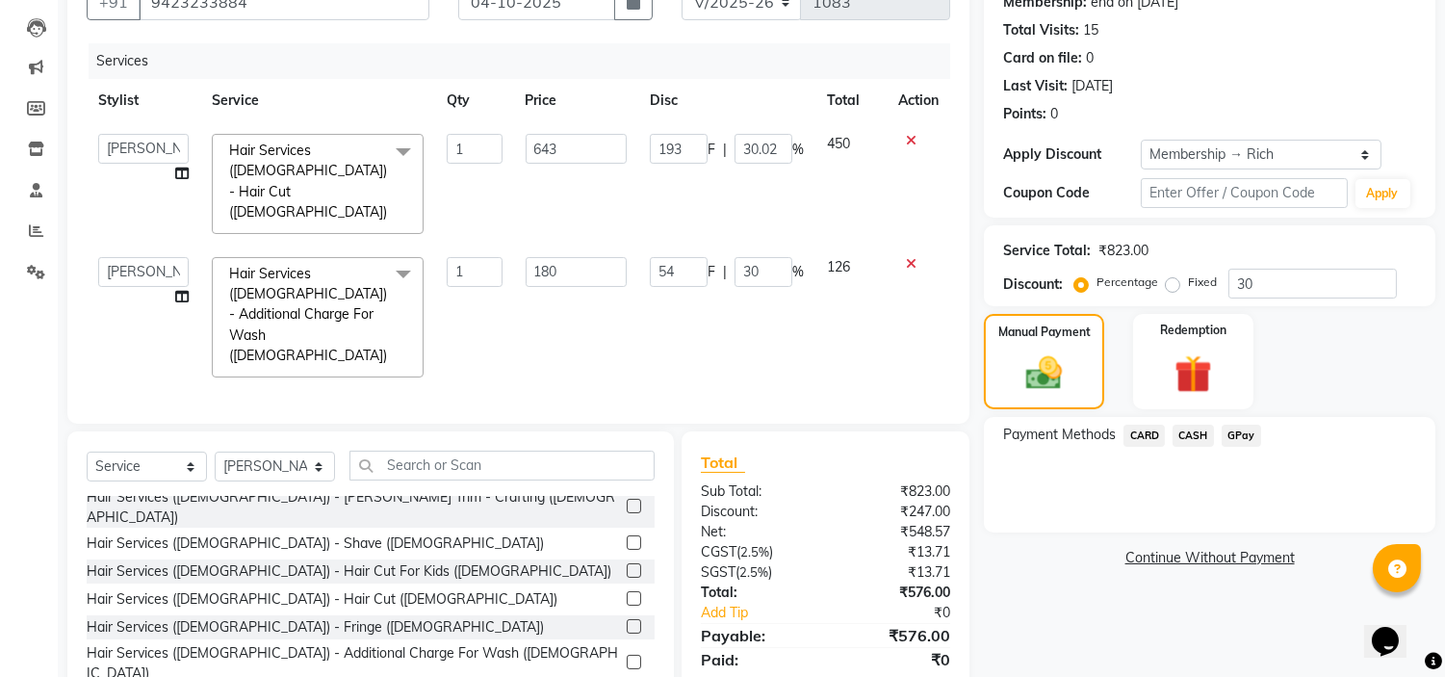
click at [1244, 438] on span "GPay" at bounding box center [1241, 436] width 39 height 22
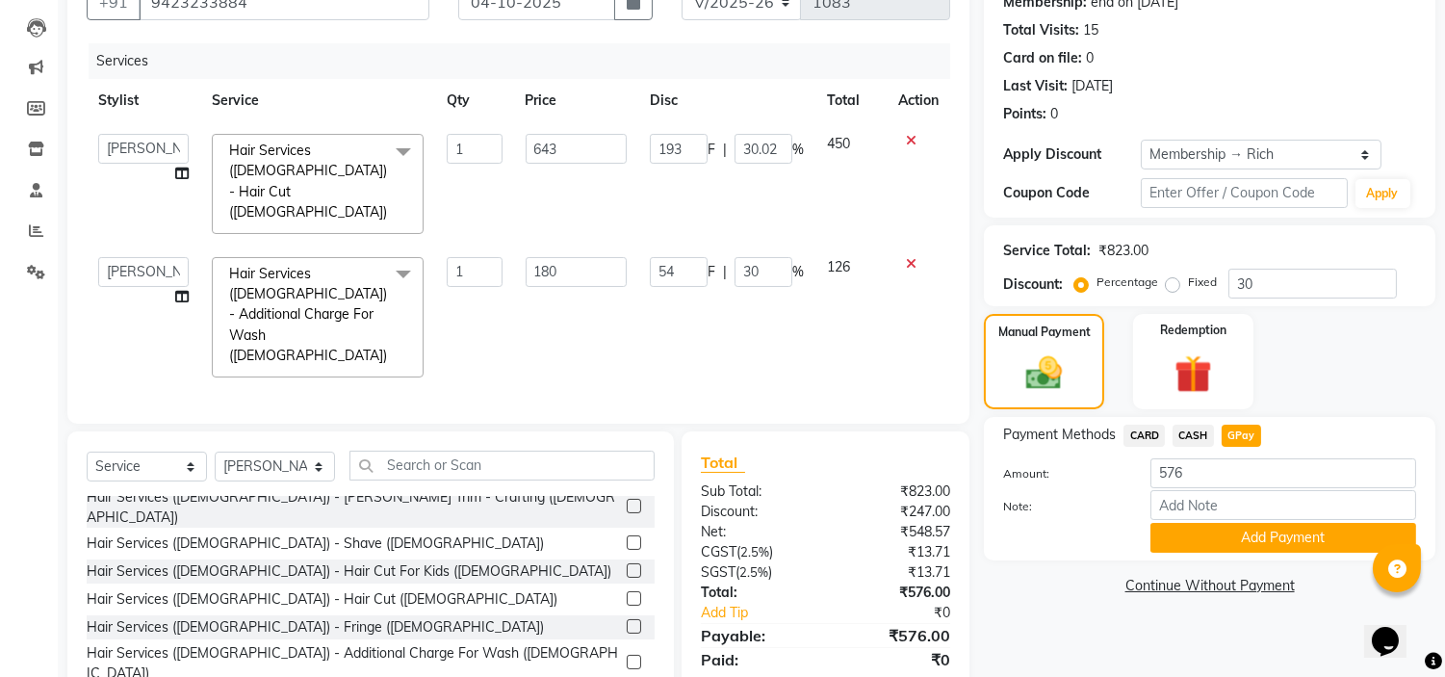
click at [1240, 544] on button "Add Payment" at bounding box center [1283, 538] width 266 height 30
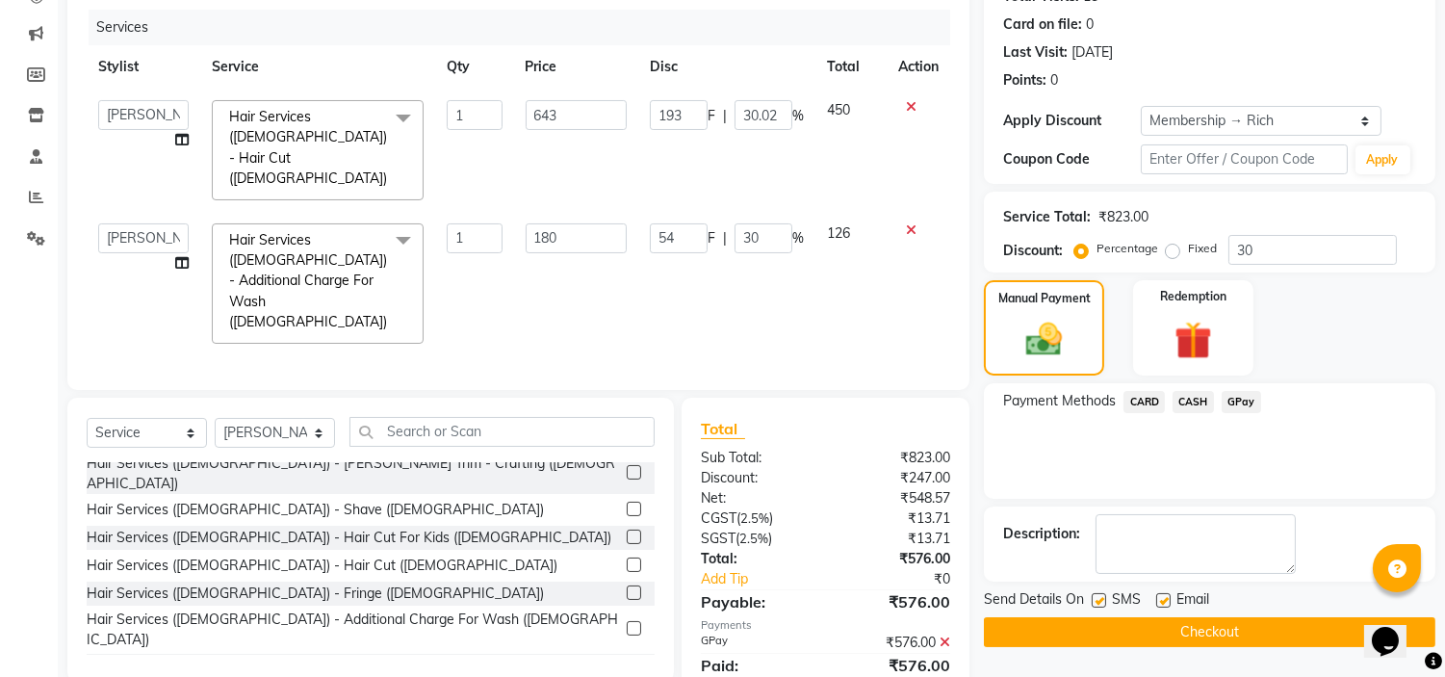
scroll to position [235, 0]
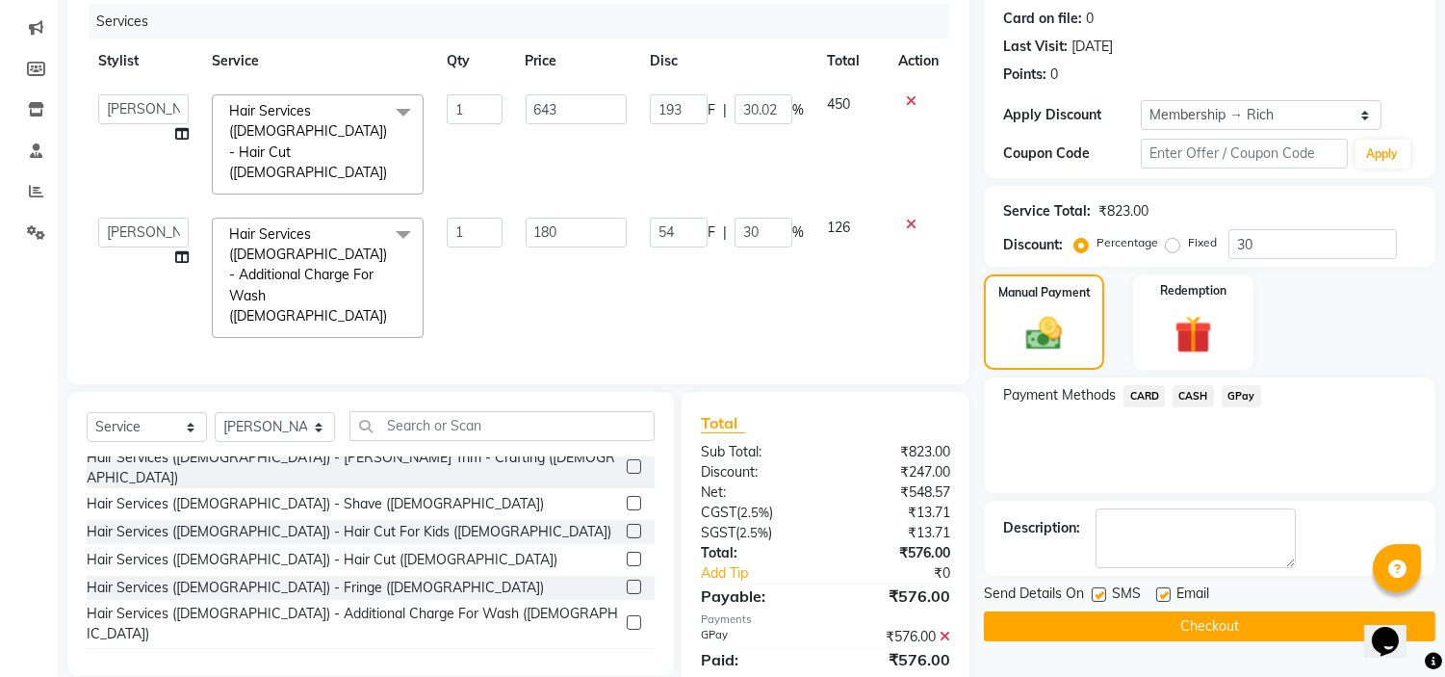
click at [1191, 628] on button "Checkout" at bounding box center [1209, 626] width 451 height 30
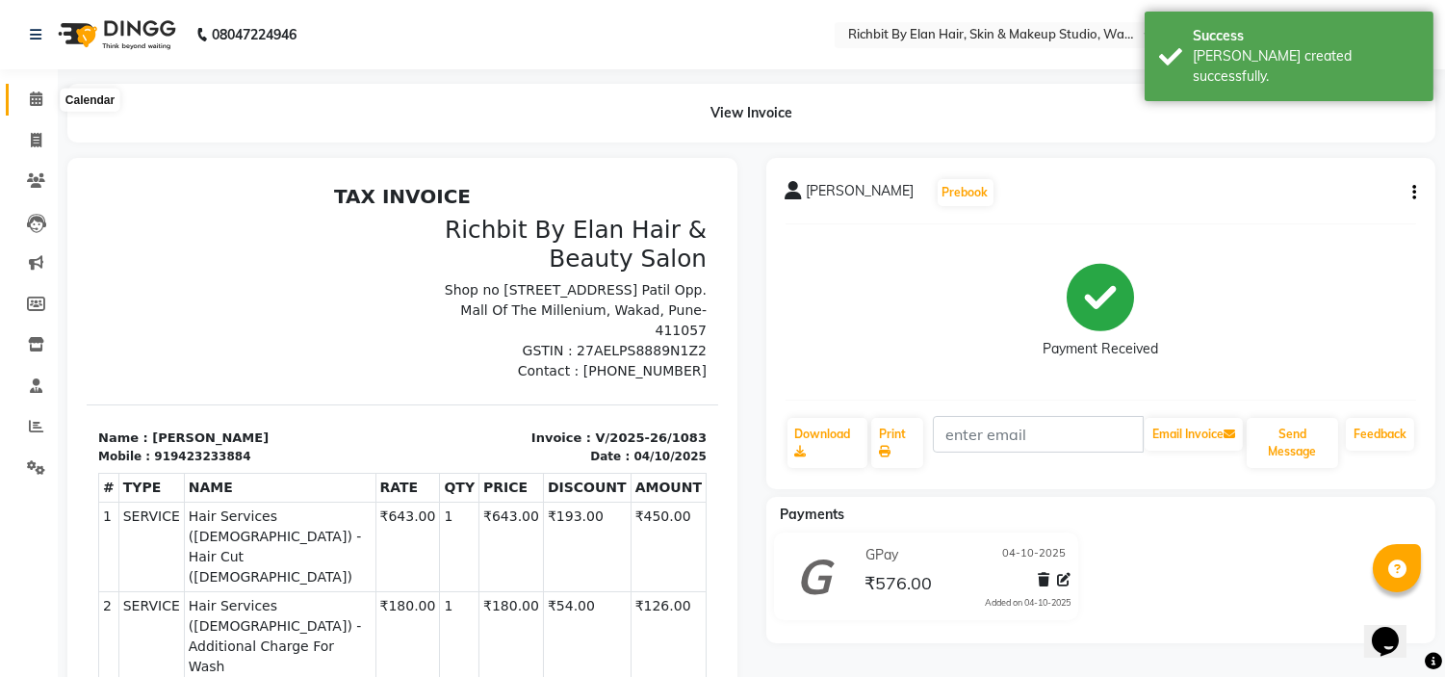
click at [35, 97] on icon at bounding box center [36, 98] width 13 height 14
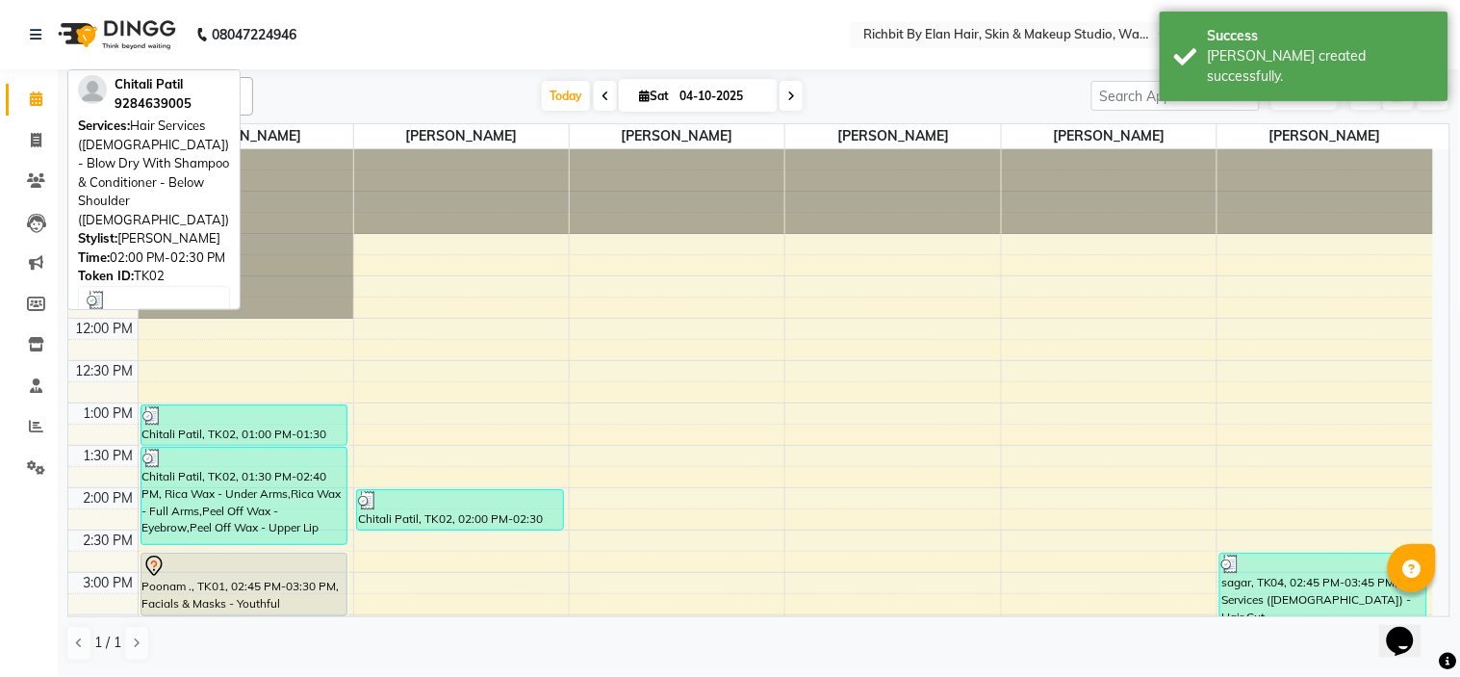
scroll to position [321, 0]
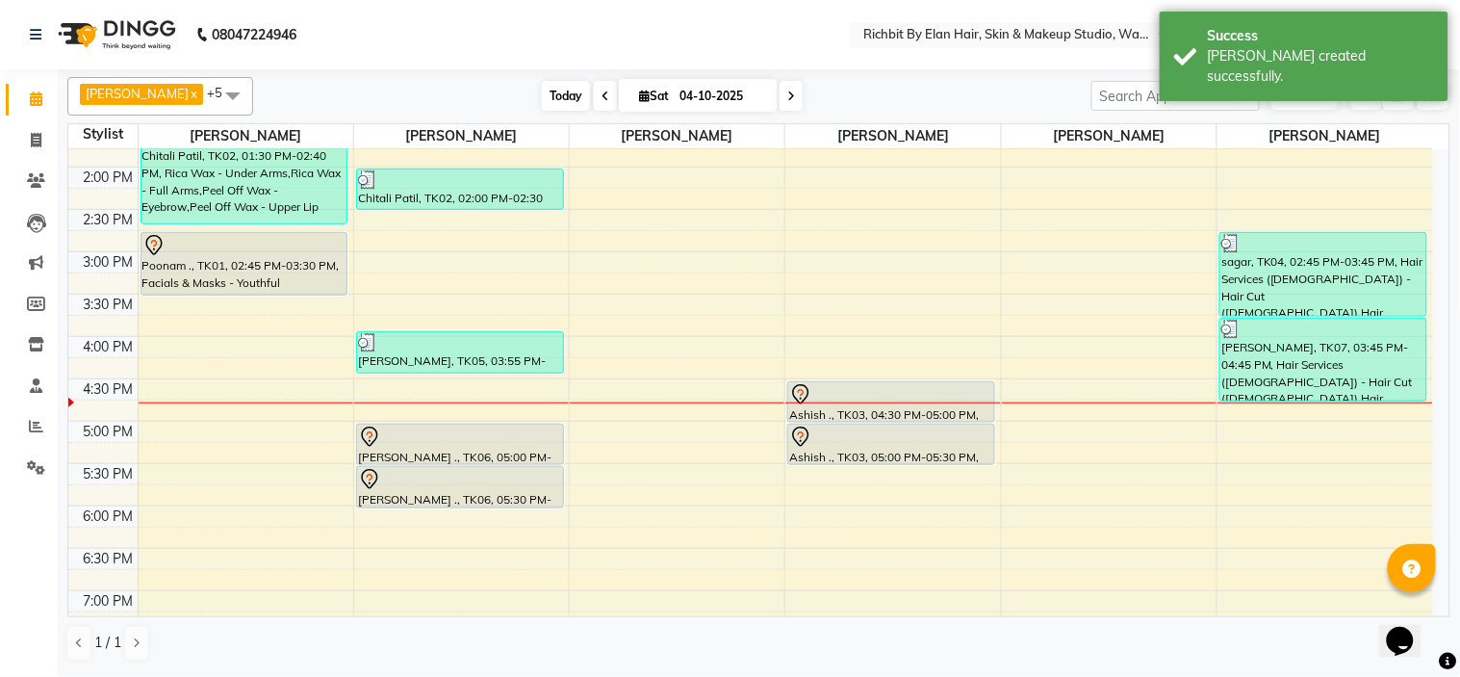
click at [543, 84] on span "Today" at bounding box center [566, 96] width 48 height 30
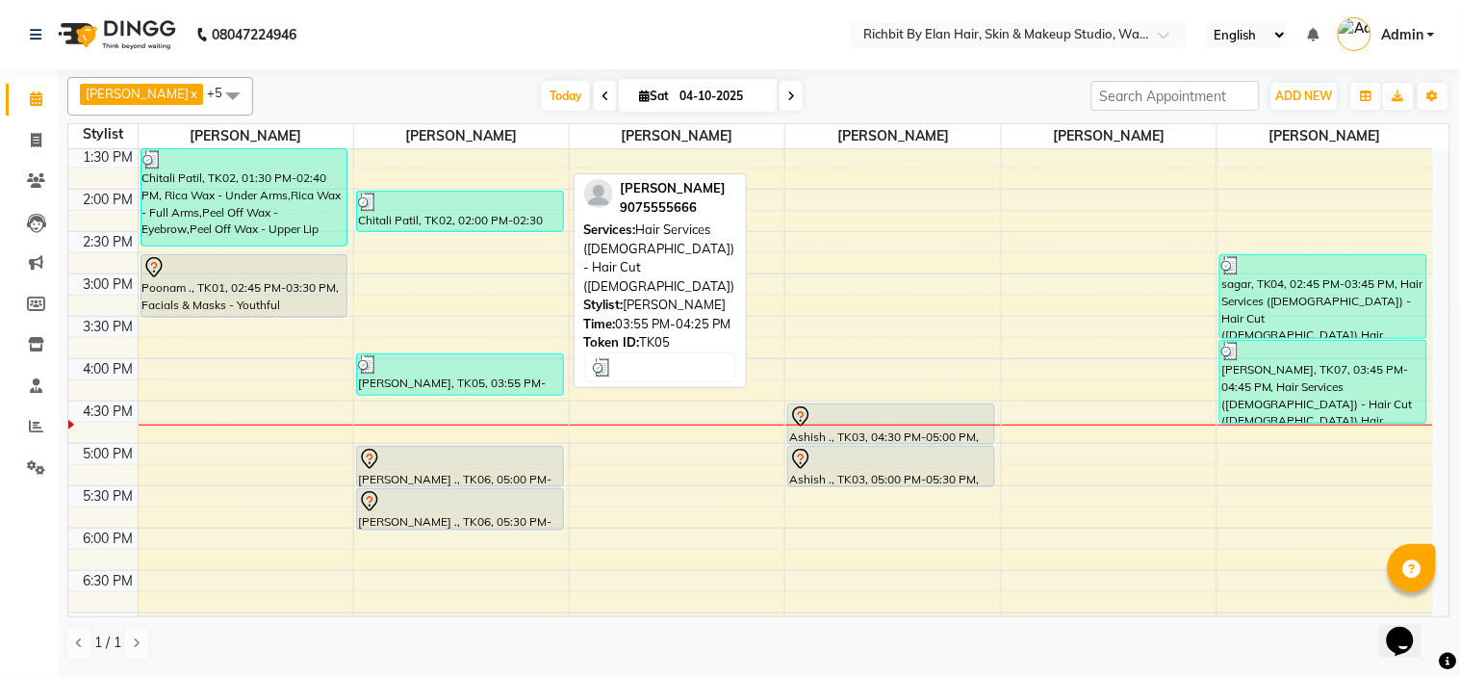
scroll to position [296, 0]
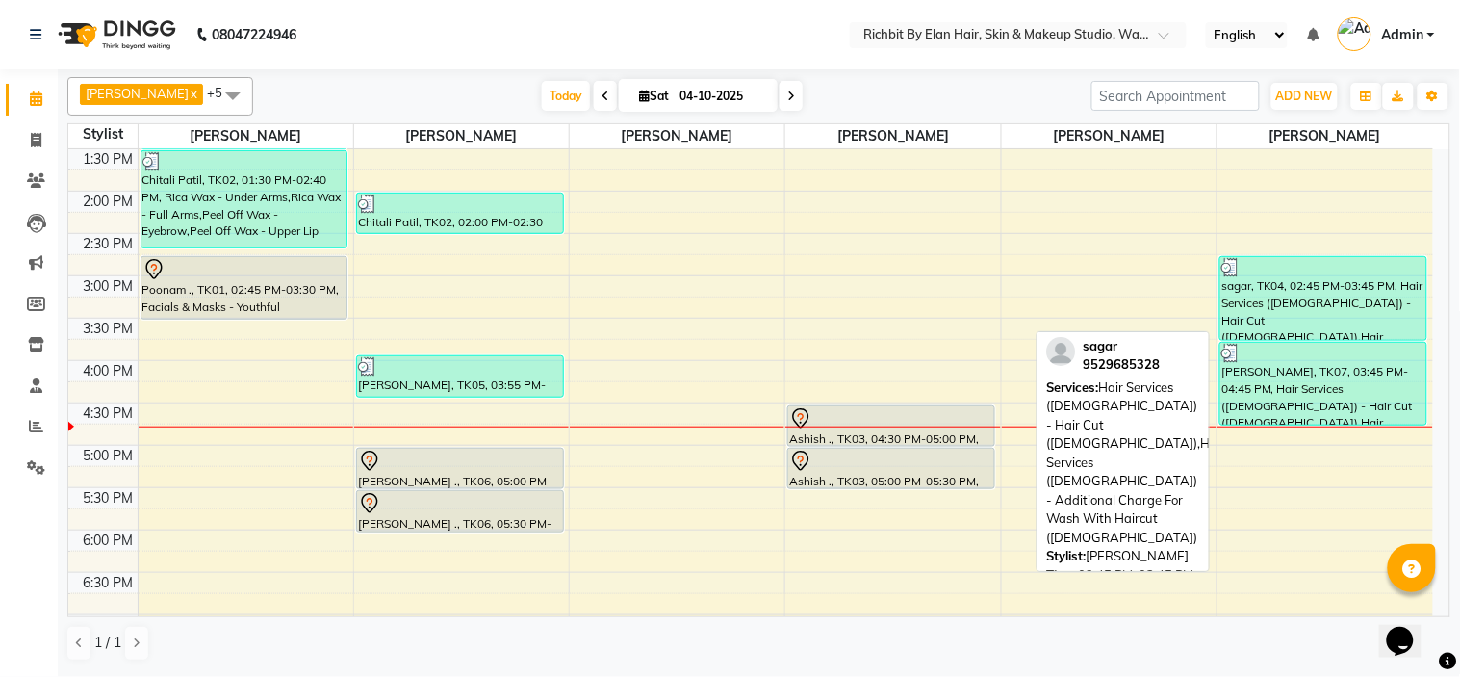
click at [1292, 304] on div "sagar, TK04, 02:45 PM-03:45 PM, Hair Services ([DEMOGRAPHIC_DATA]) - Hair Cut (…" at bounding box center [1324, 298] width 206 height 83
select select "3"
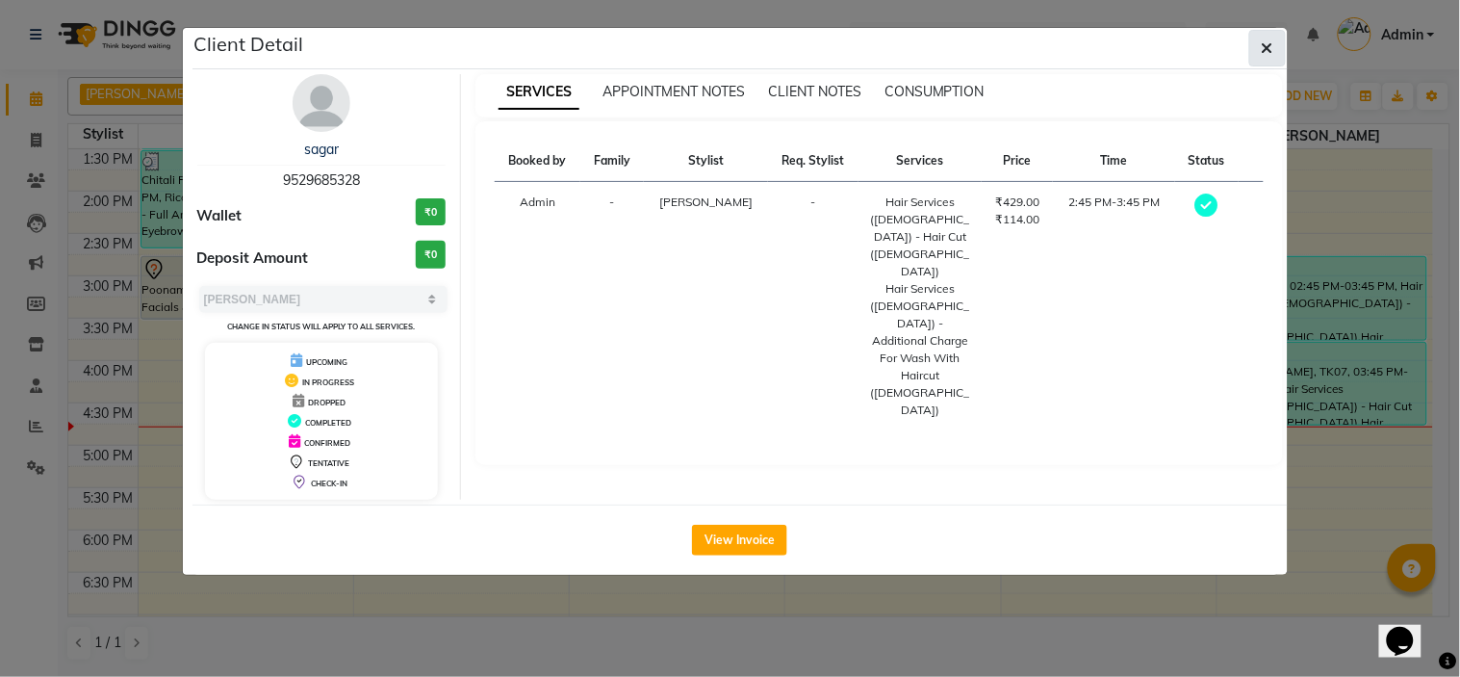
click at [1253, 41] on button "button" at bounding box center [1267, 48] width 37 height 37
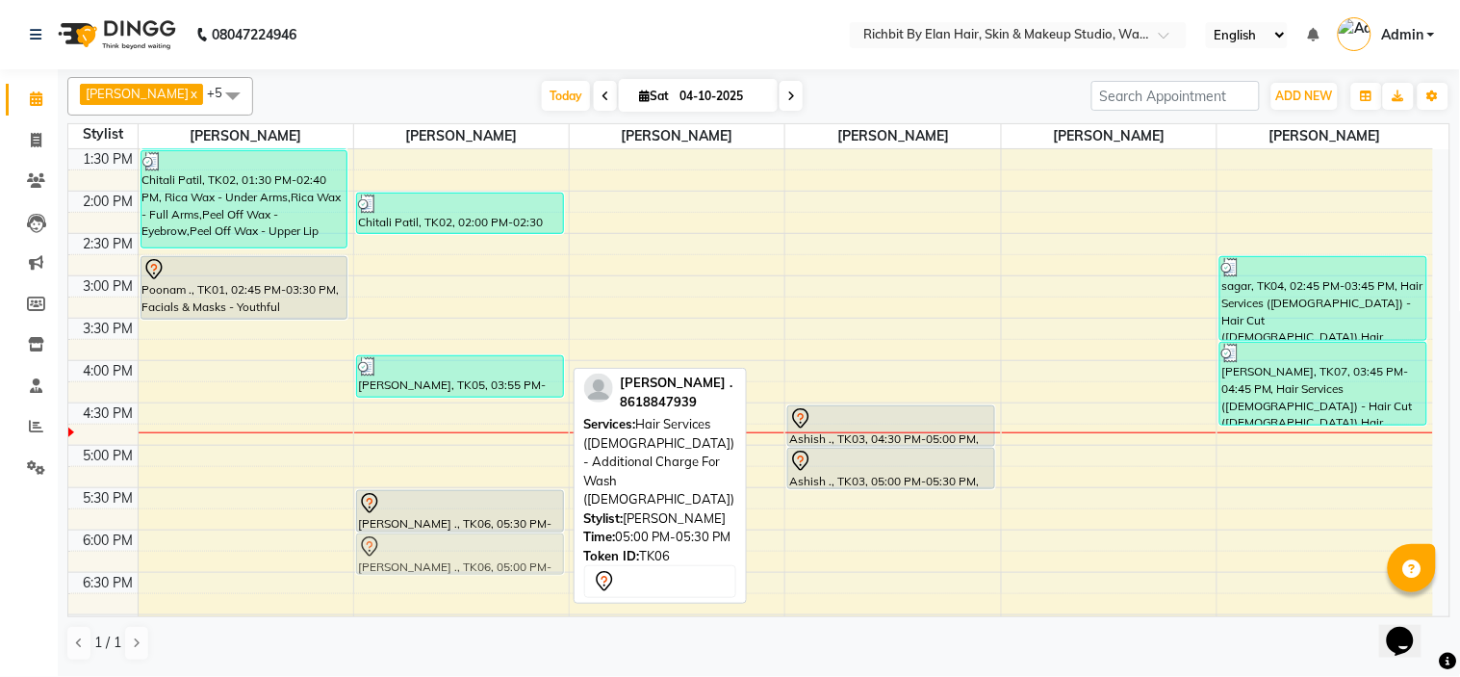
drag, startPoint x: 426, startPoint y: 456, endPoint x: 430, endPoint y: 542, distance: 85.8
click at [430, 542] on div "Chitali Patil, TK02, 02:00 PM-02:30 PM, Hair Services (Female) - Blow Dry With …" at bounding box center [461, 361] width 215 height 1016
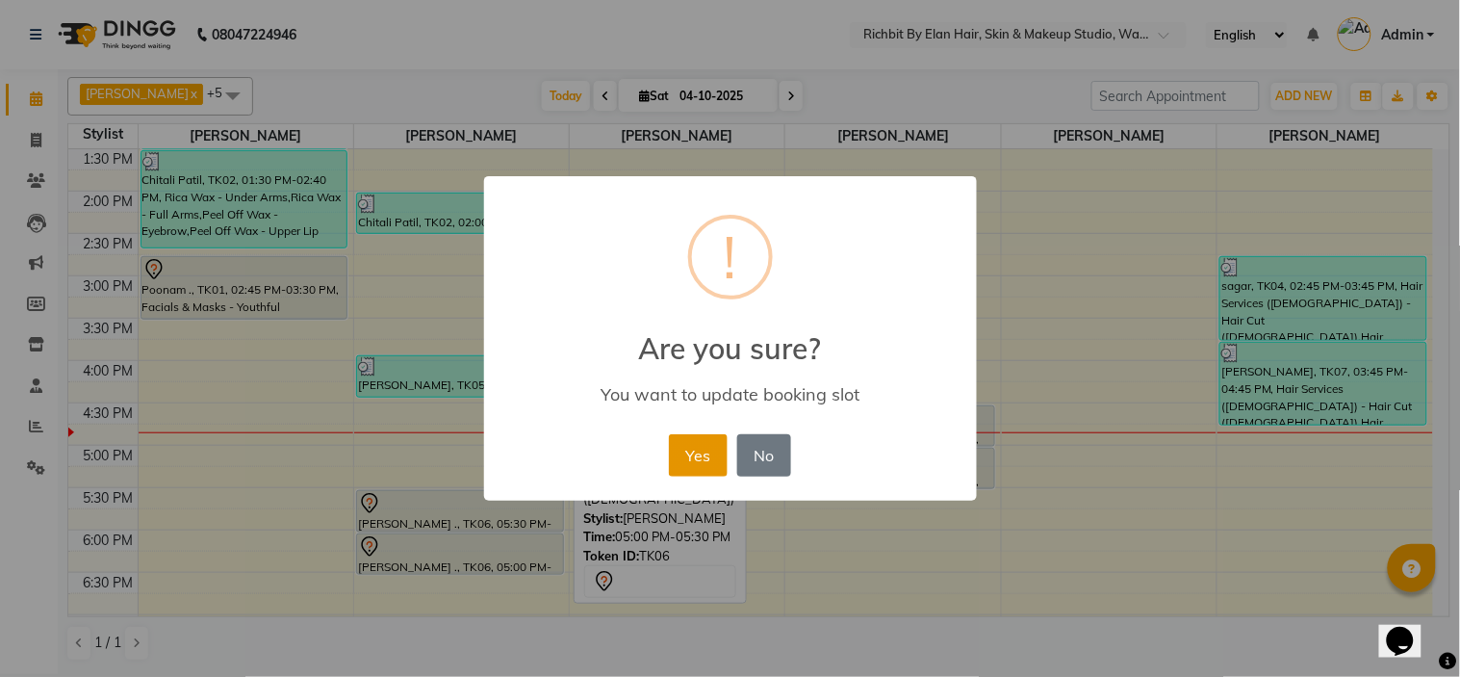
click at [701, 451] on button "Yes" at bounding box center [698, 455] width 59 height 42
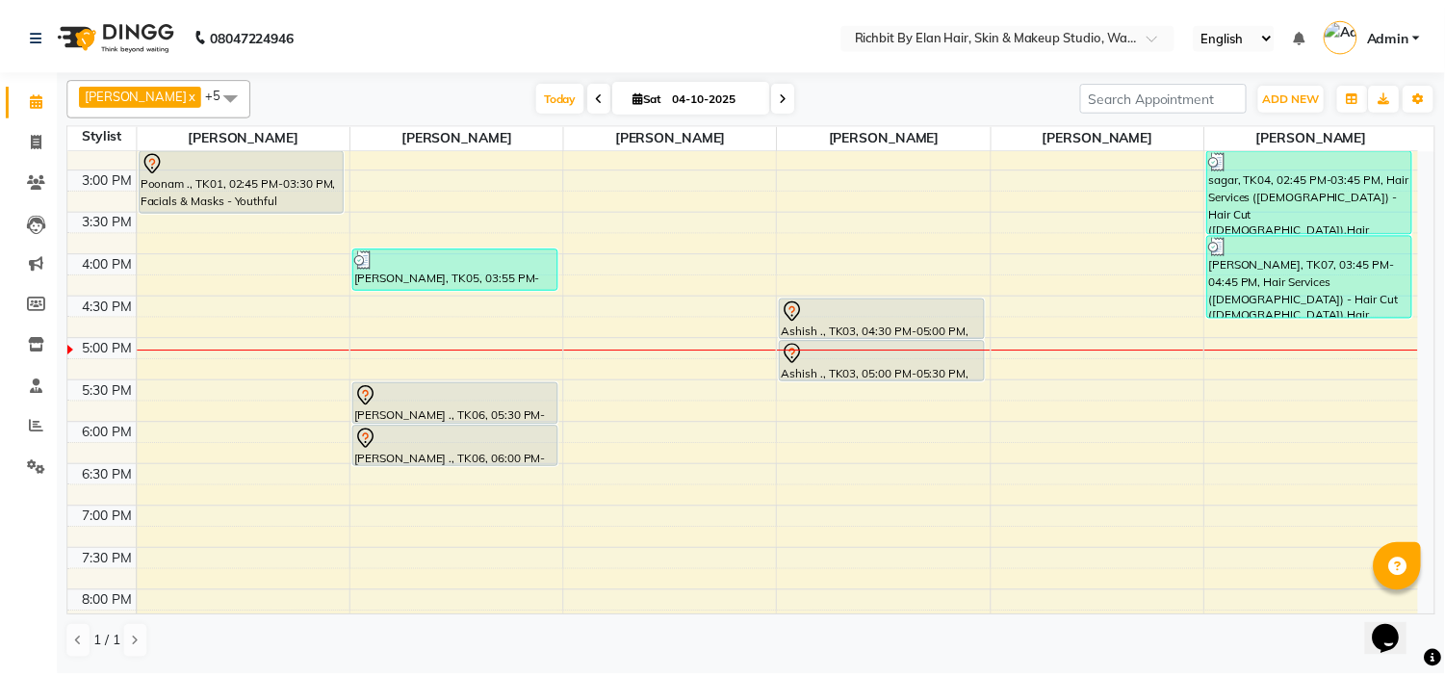
scroll to position [190, 0]
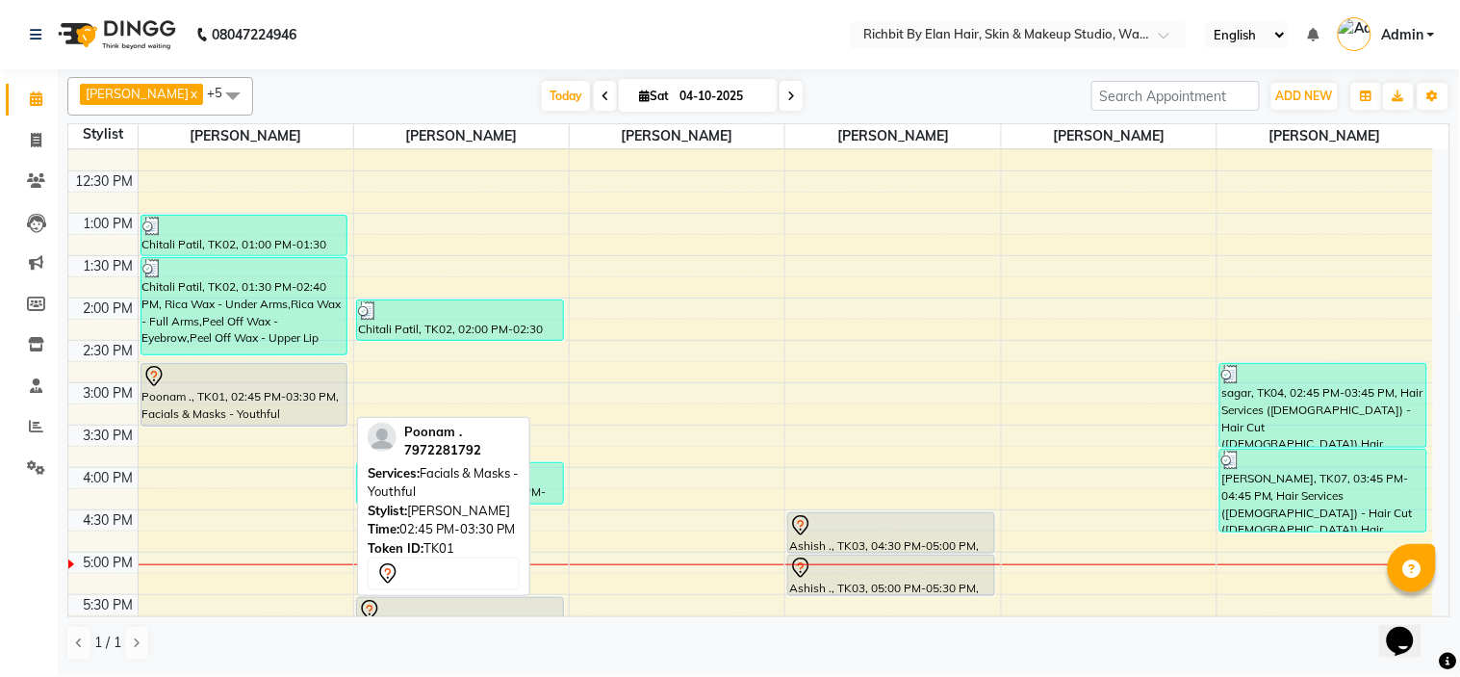
click at [233, 422] on div at bounding box center [245, 426] width 206 height 8
click at [228, 410] on div "Poonam ., TK01, 02:45 PM-03:30 PM, Facials & Masks - Youthful" at bounding box center [245, 395] width 206 height 62
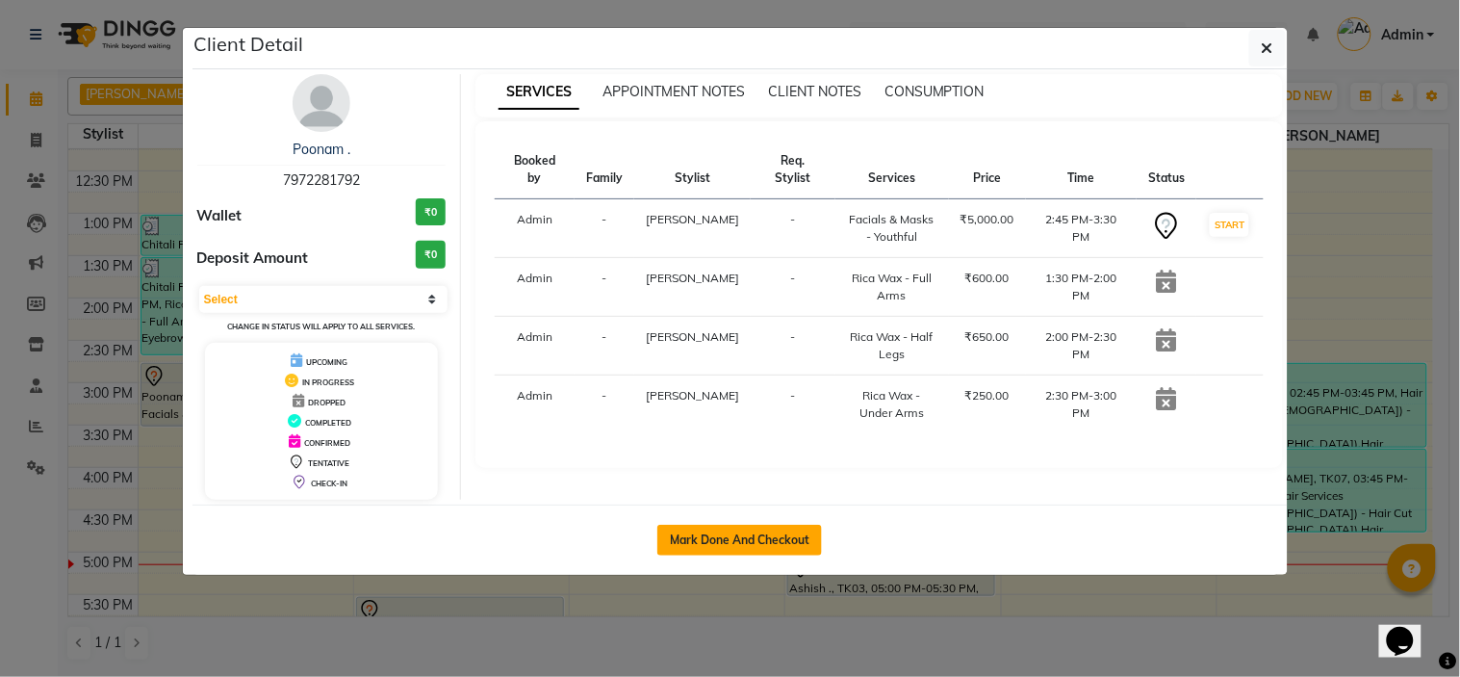
click at [698, 545] on button "Mark Done And Checkout" at bounding box center [739, 540] width 165 height 31
select select "service"
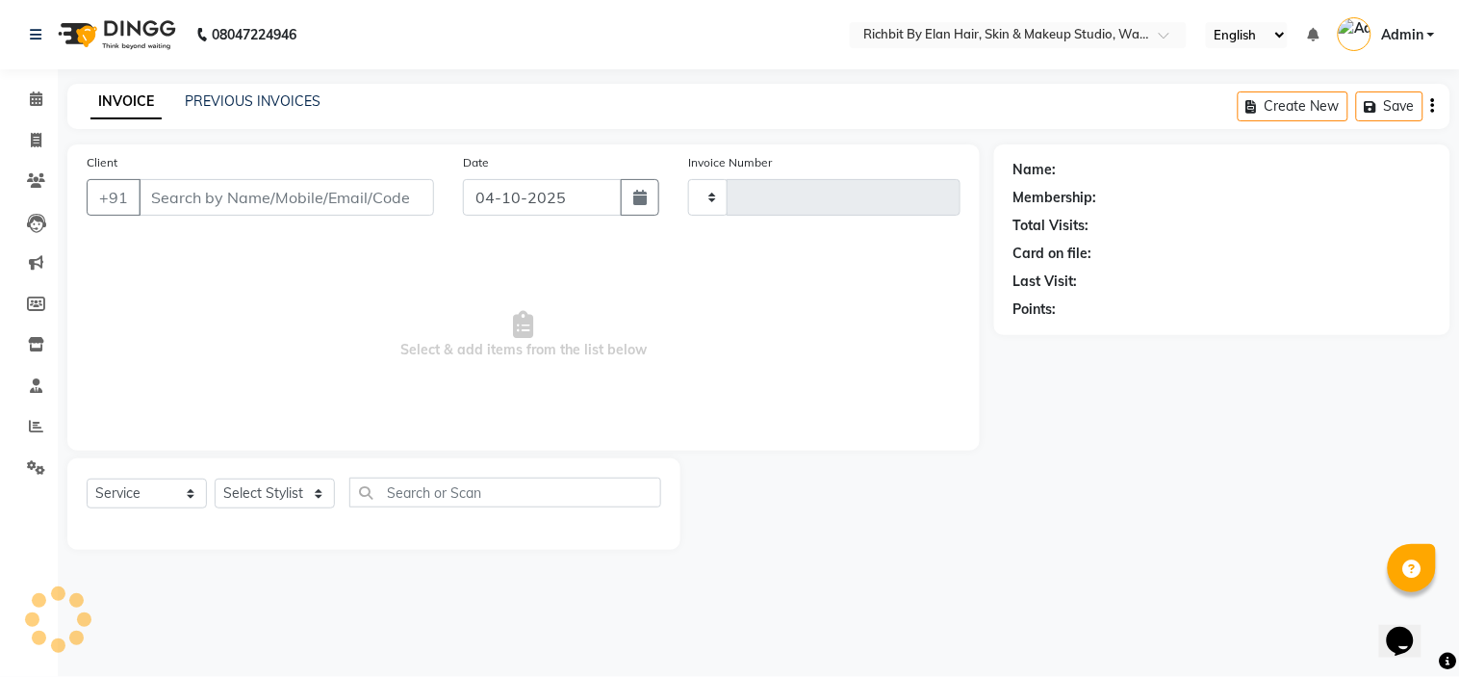
type input "1084"
select select "4114"
type input "7972281792"
select select "21217"
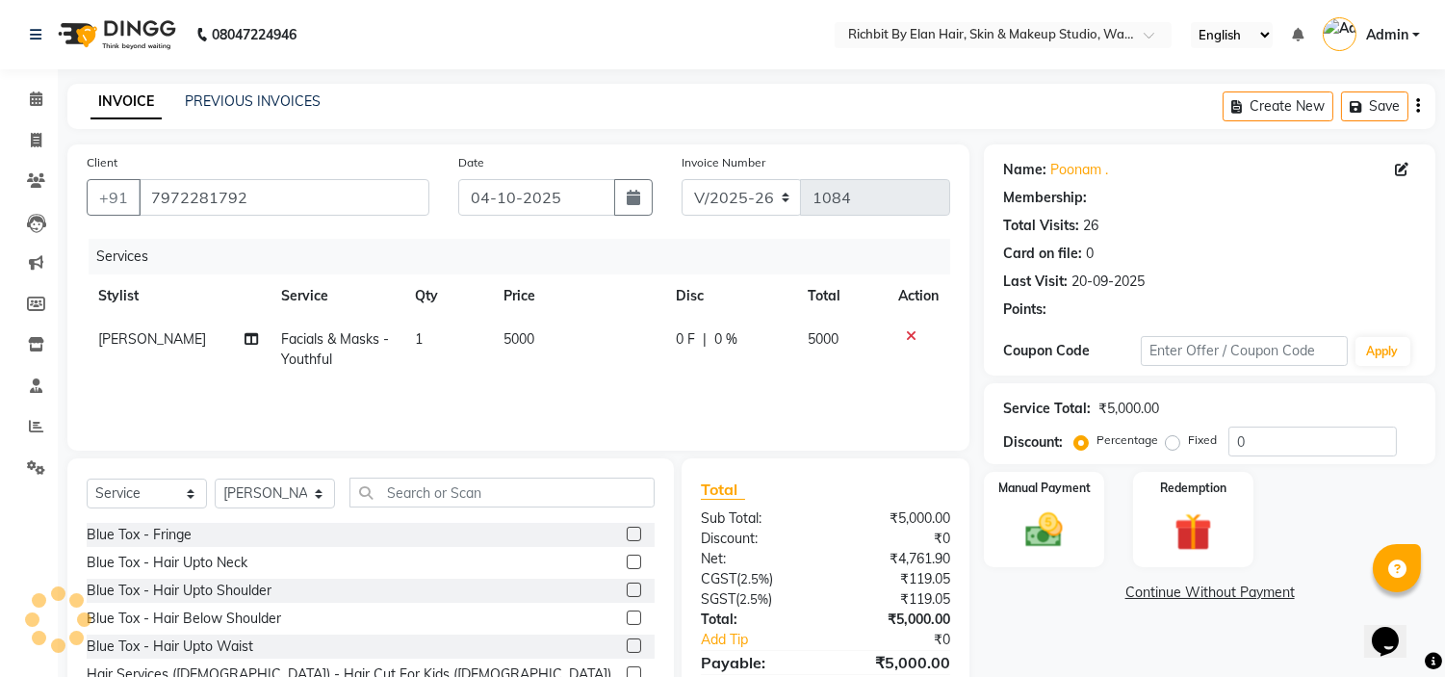
type input "30"
select select "1: Object"
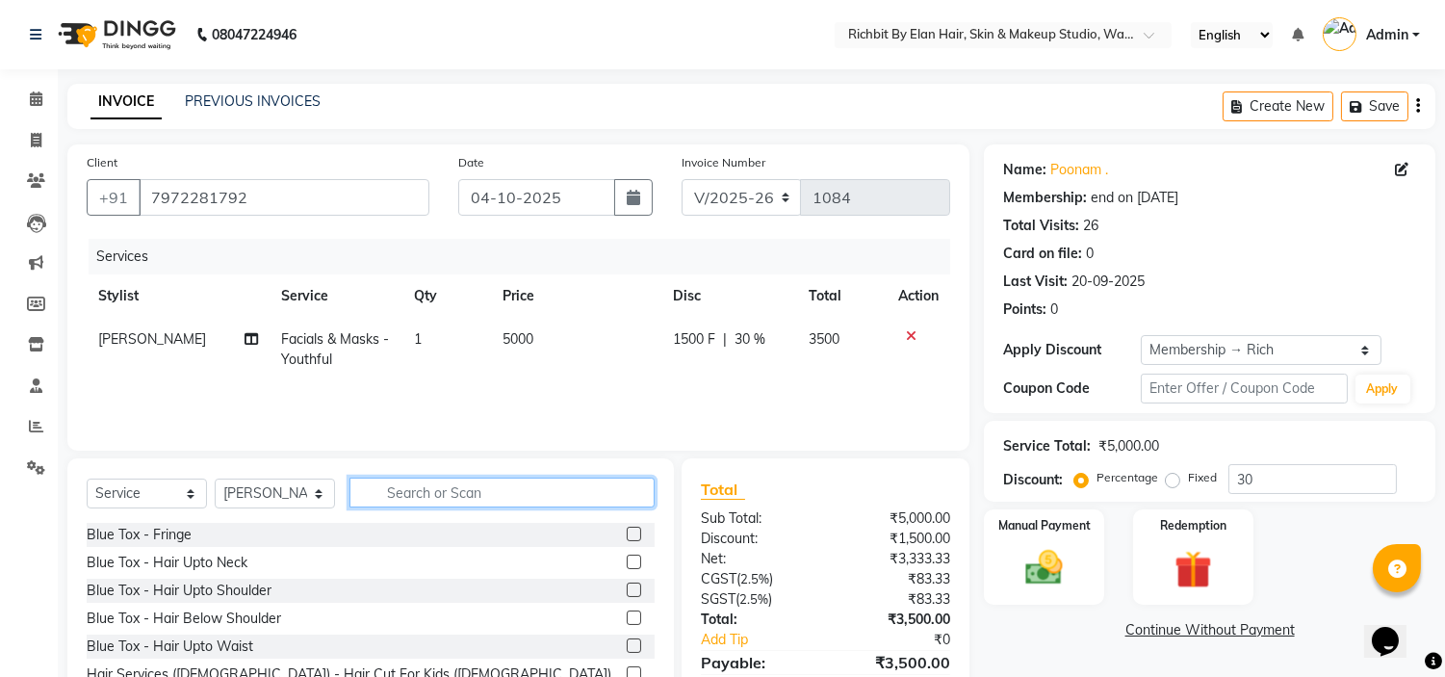
click at [405, 491] on input "text" at bounding box center [501, 492] width 305 height 30
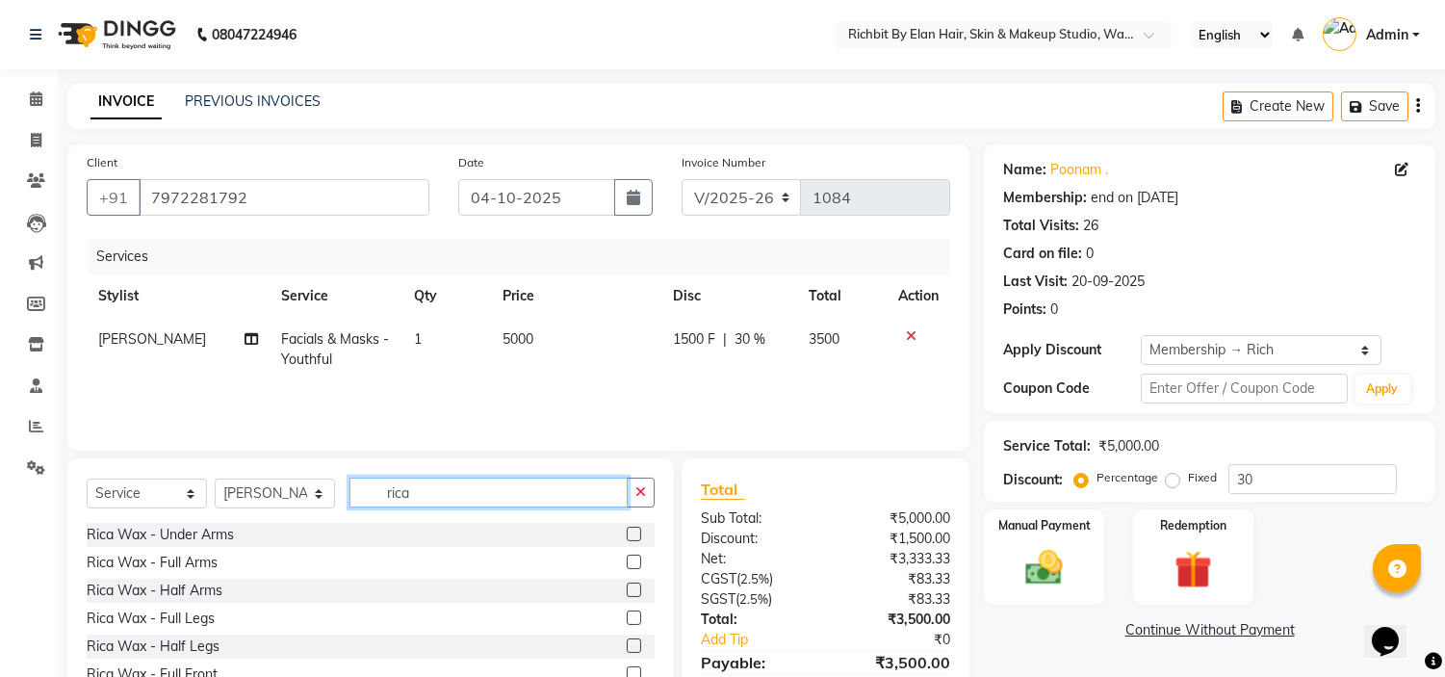
type input "rica"
click at [250, 493] on select "Select Stylist Ankita nivangune anuja dhavare Deepali Palsule Gopal Kadam Ram T…" at bounding box center [275, 493] width 120 height 30
select select "59451"
click at [215, 479] on select "Select Stylist Ankita nivangune anuja dhavare Deepali Palsule Gopal Kadam Ram T…" at bounding box center [275, 493] width 120 height 30
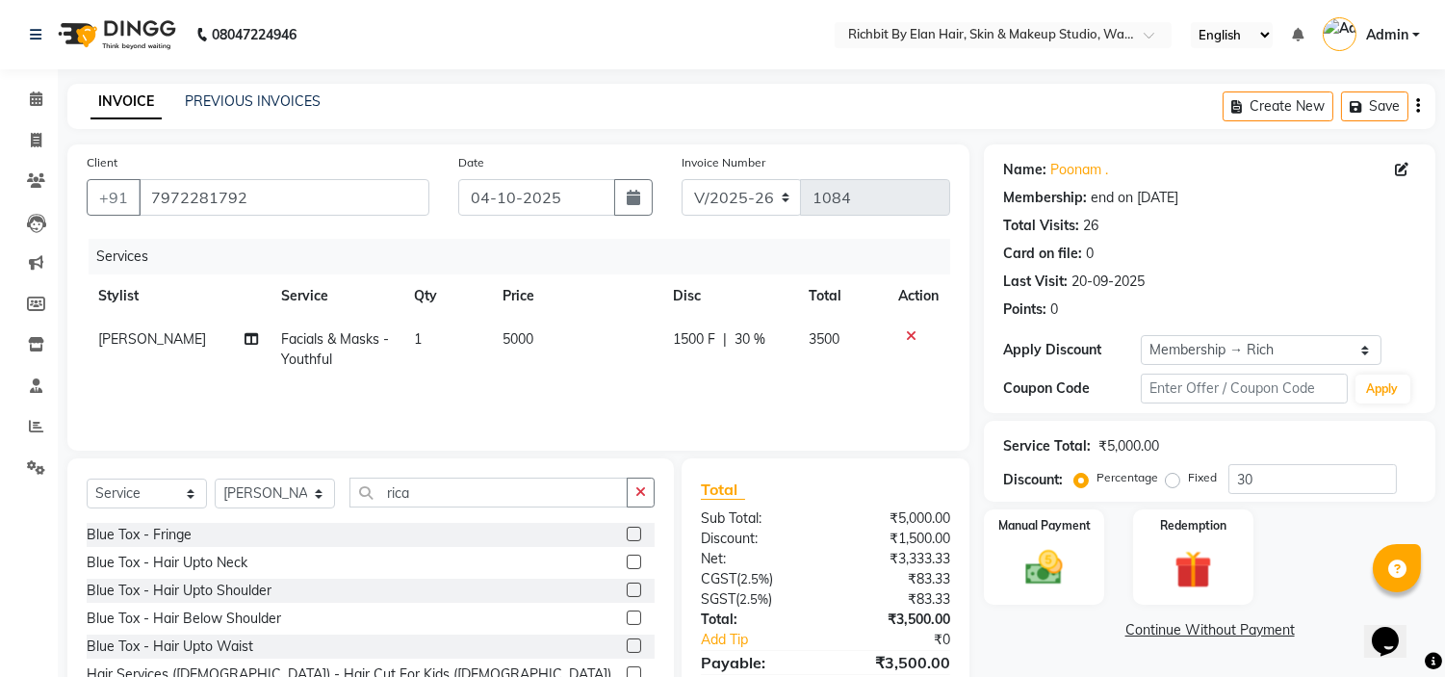
click at [445, 476] on div "Select Service Product Membership Package Voucher Prepaid Gift Card Select Styl…" at bounding box center [370, 600] width 606 height 284
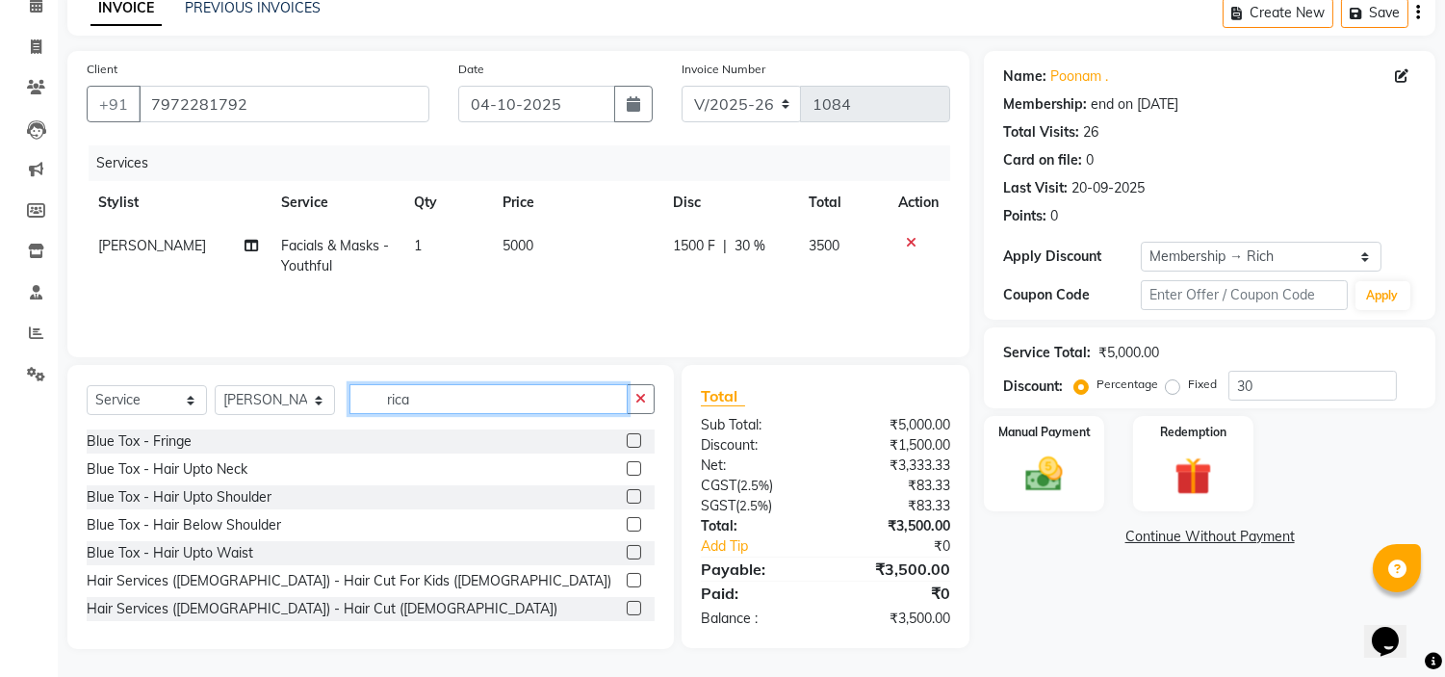
click at [454, 409] on input "rica" at bounding box center [488, 399] width 278 height 30
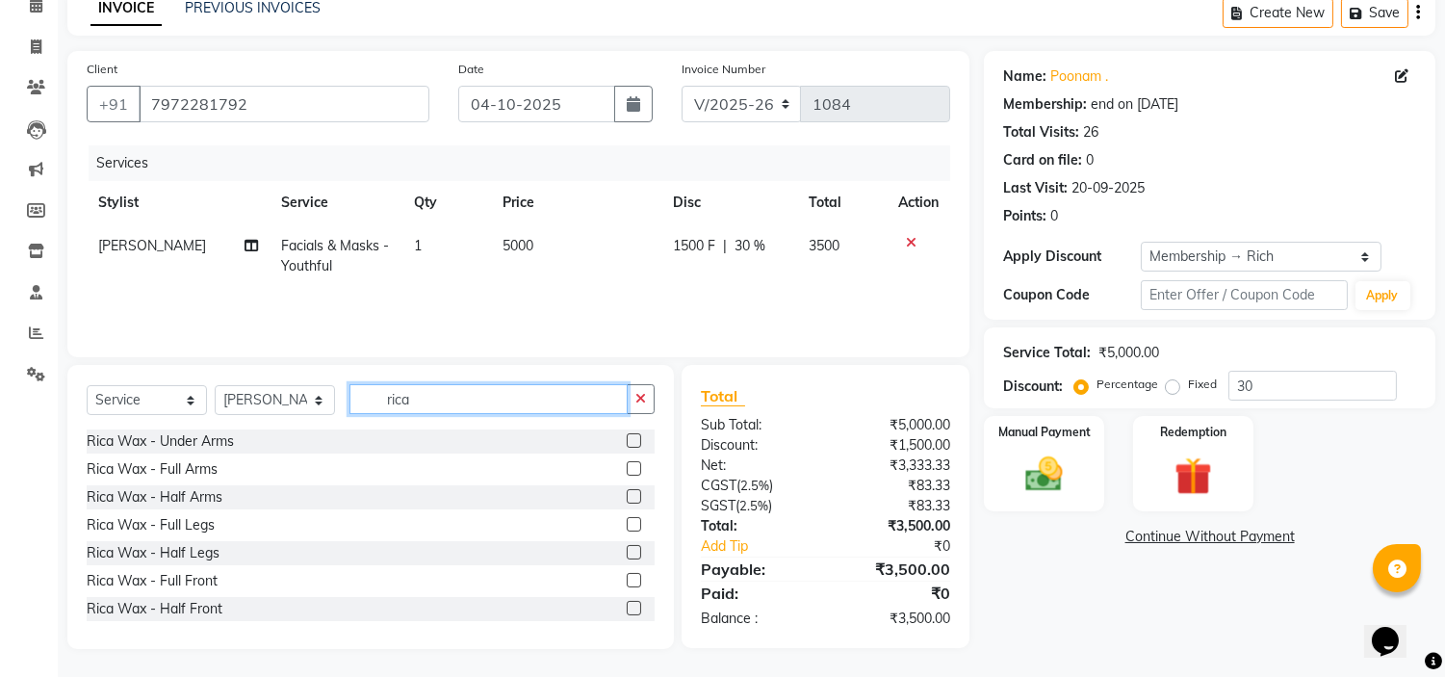
type input "rica"
click at [627, 552] on label at bounding box center [634, 552] width 14 height 14
click at [627, 552] on input "checkbox" at bounding box center [633, 553] width 13 height 13
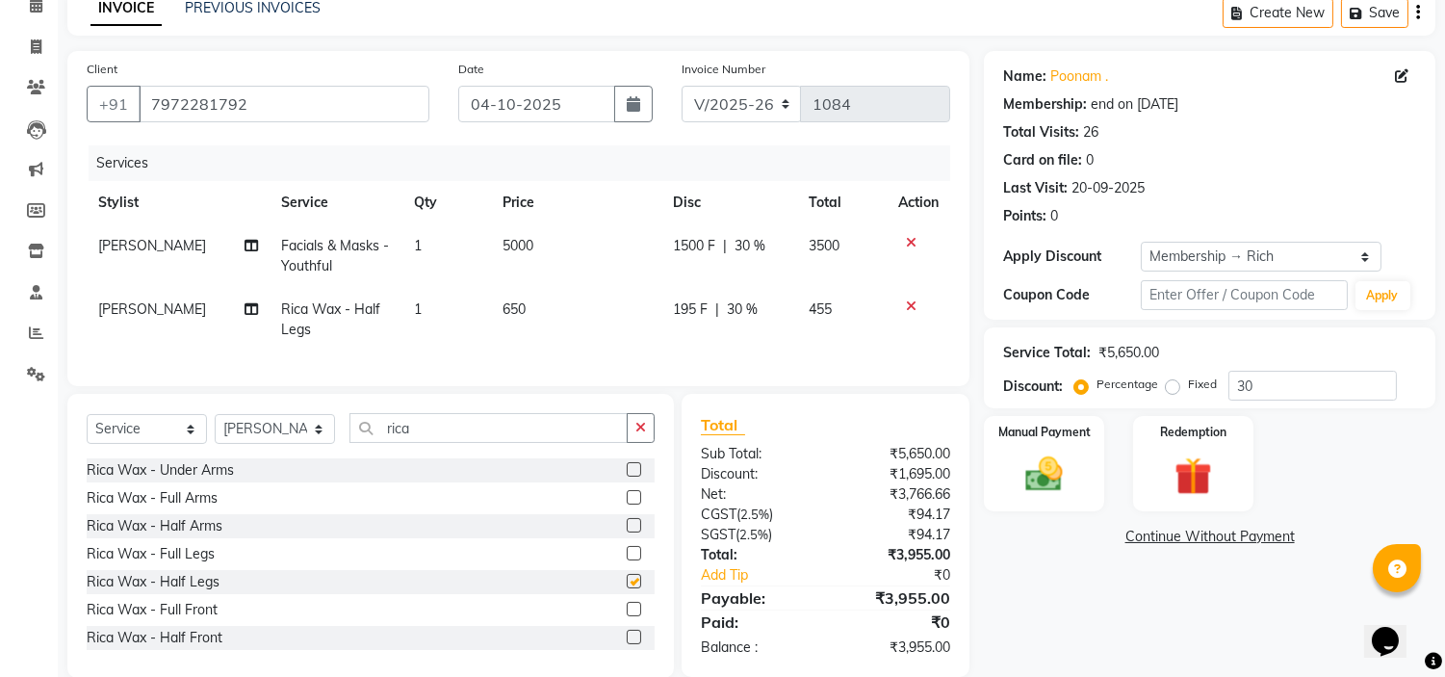
checkbox input "false"
click at [441, 443] on input "rica" at bounding box center [488, 428] width 278 height 30
type input "r"
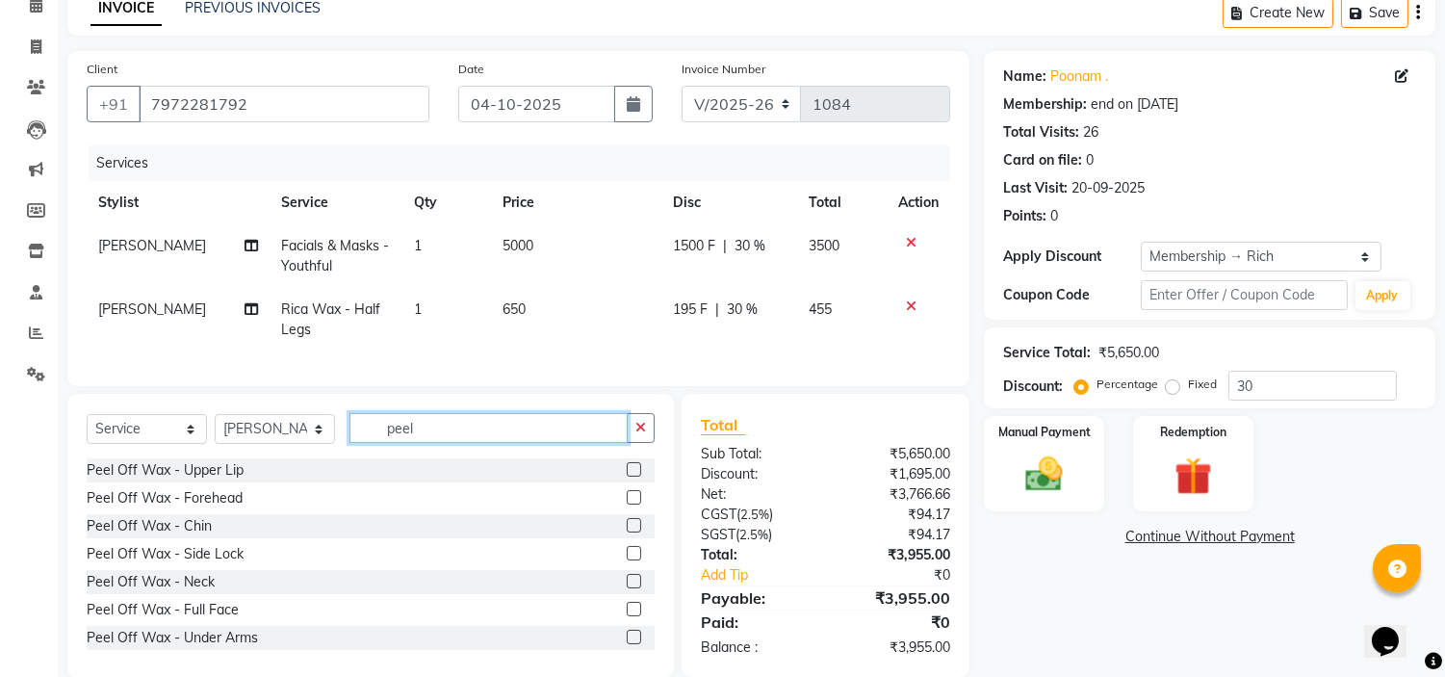
type input "peel"
click at [627, 476] on label at bounding box center [634, 469] width 14 height 14
click at [627, 476] on input "checkbox" at bounding box center [633, 470] width 13 height 13
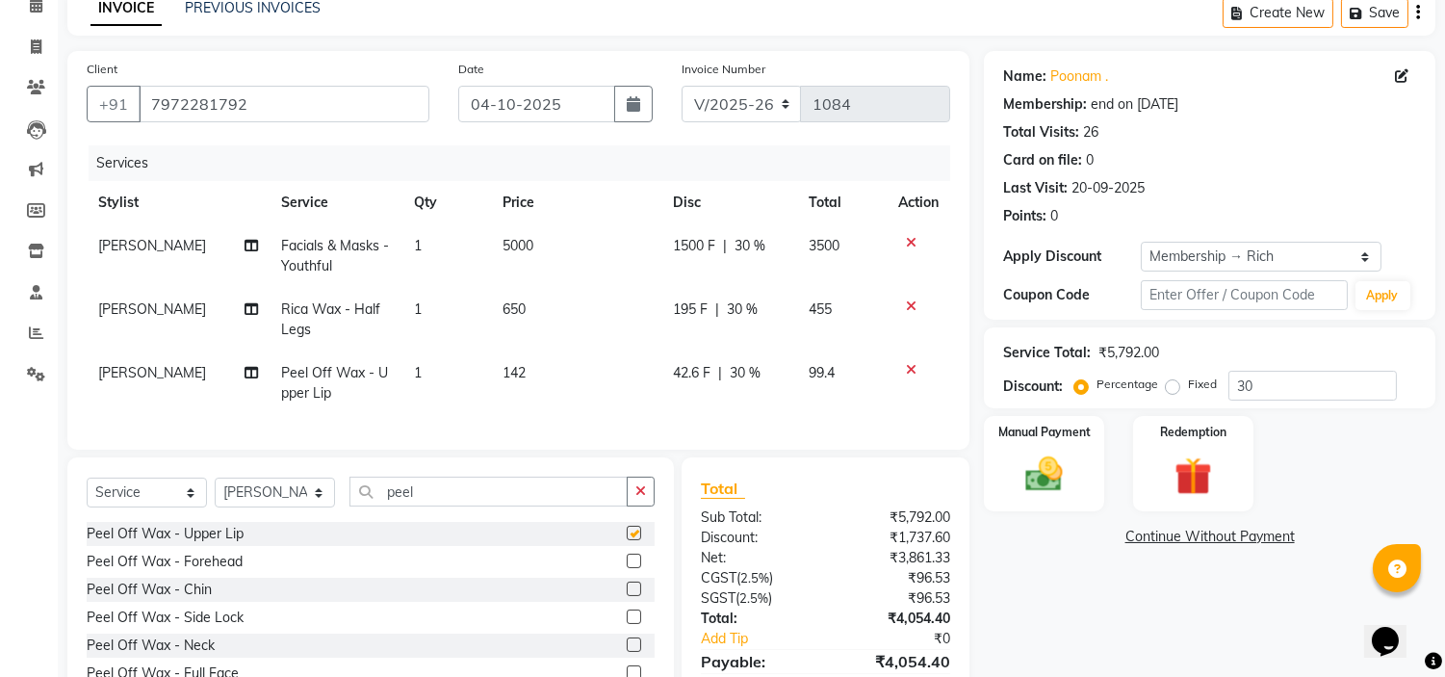
checkbox input "false"
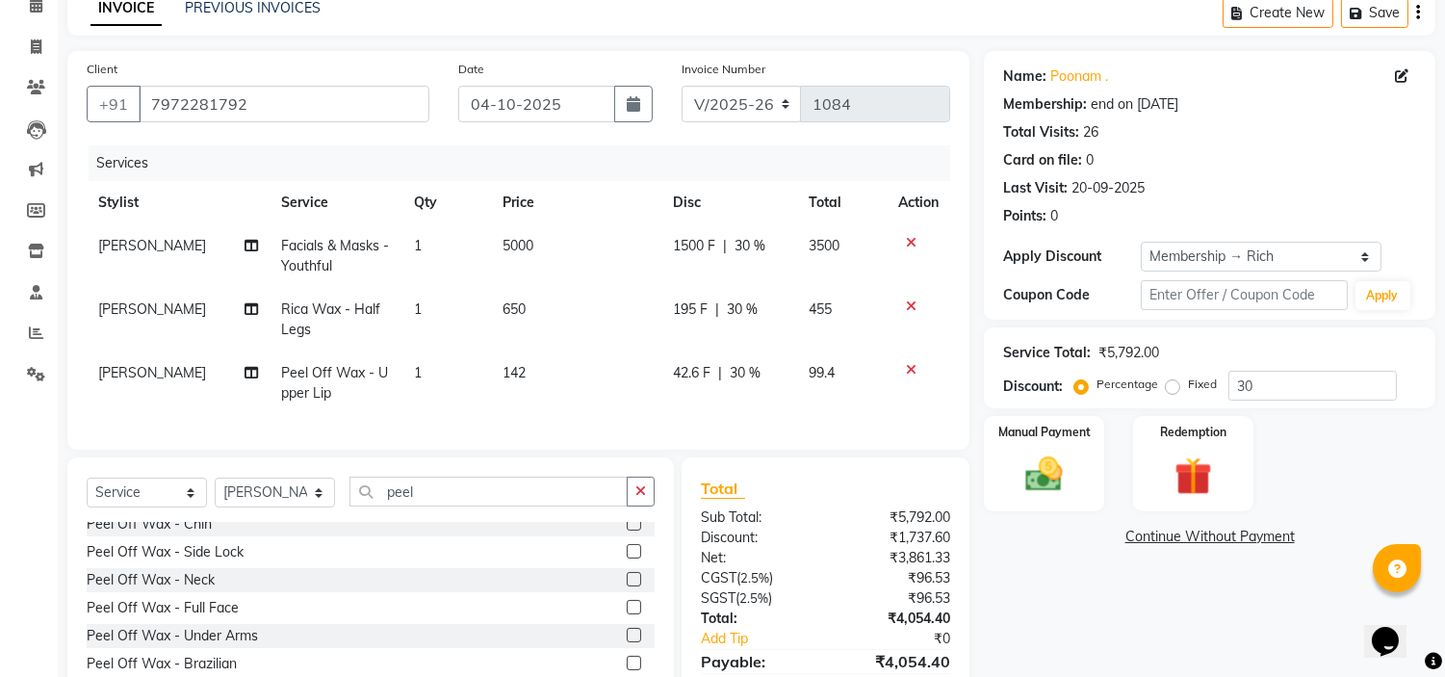
scroll to position [142, 0]
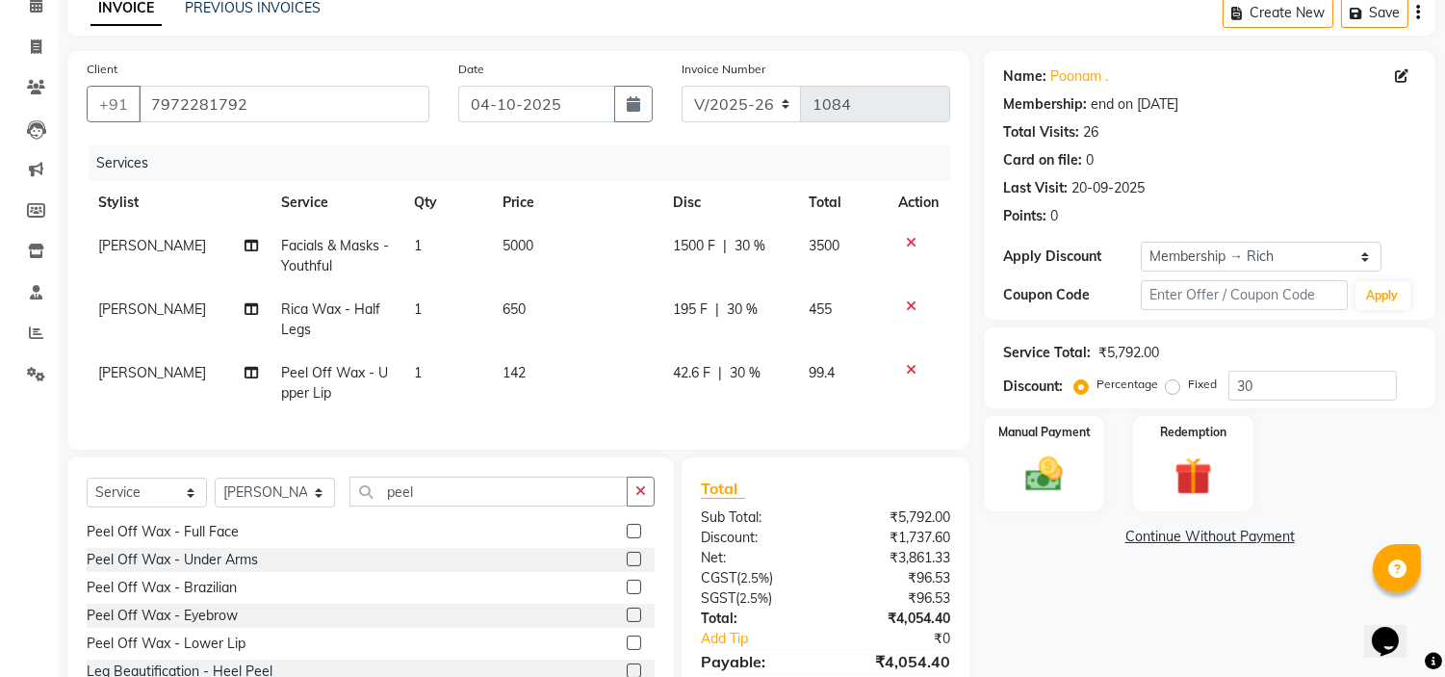
click at [627, 566] on label at bounding box center [634, 559] width 14 height 14
click at [627, 566] on input "checkbox" at bounding box center [633, 560] width 13 height 13
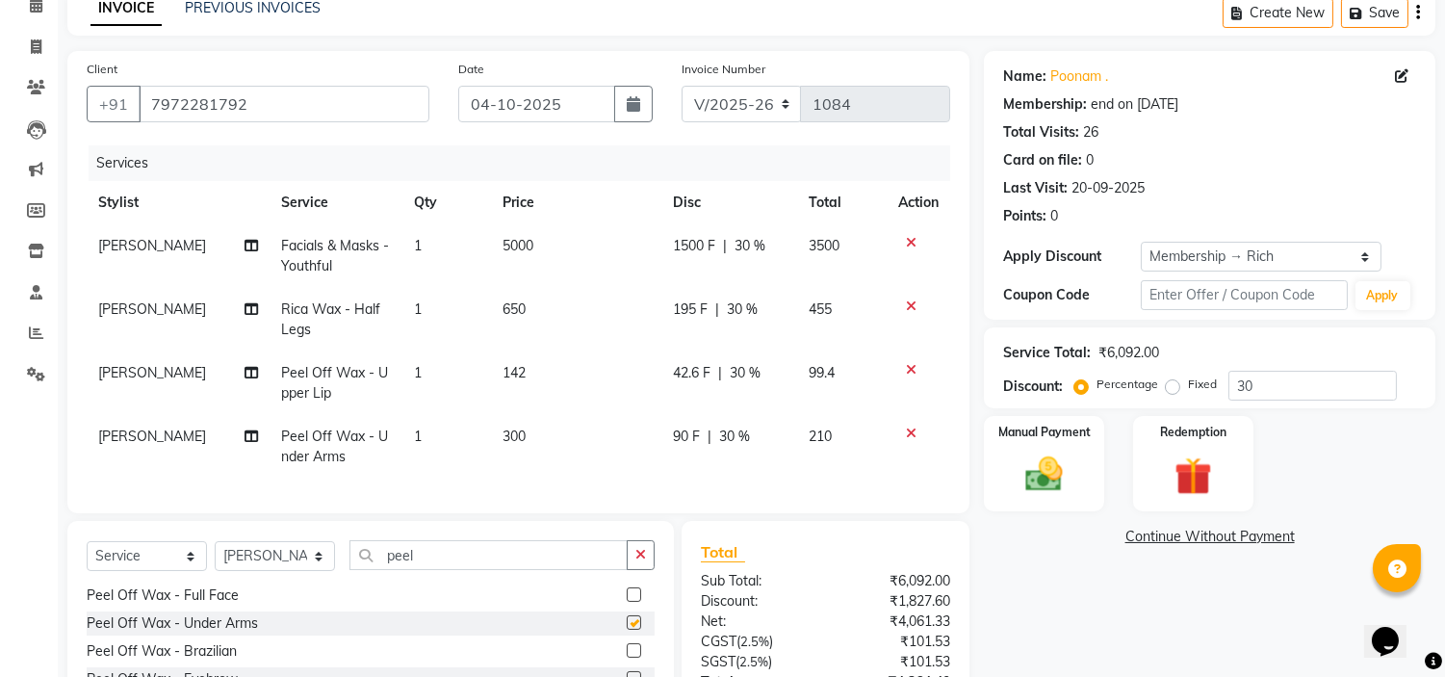
checkbox input "false"
click at [268, 571] on select "Select Stylist Ankita nivangune anuja dhavare Deepali Palsule Gopal Kadam Ram T…" at bounding box center [275, 556] width 120 height 30
select select "21217"
click at [215, 556] on select "Select Stylist Ankita nivangune anuja dhavare Deepali Palsule Gopal Kadam Ram T…" at bounding box center [275, 556] width 120 height 30
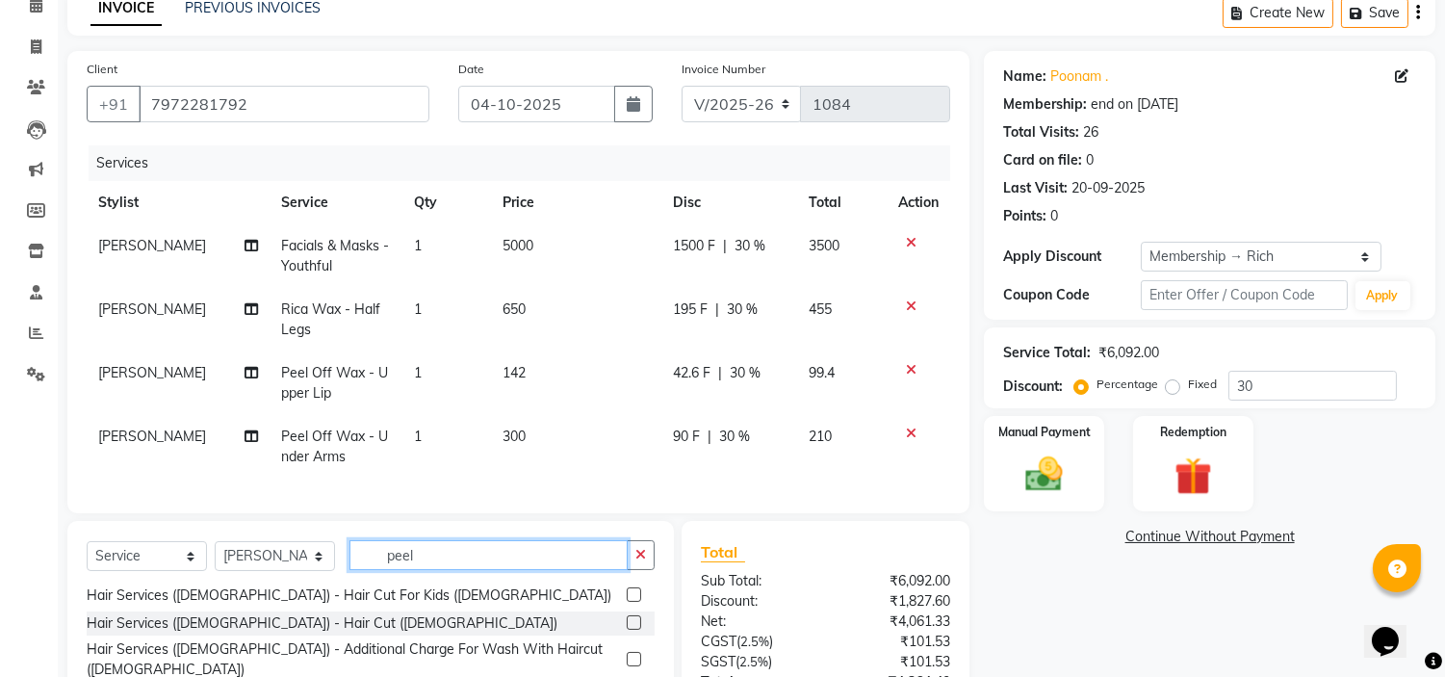
click at [527, 570] on input "peel" at bounding box center [488, 555] width 278 height 30
type input "p"
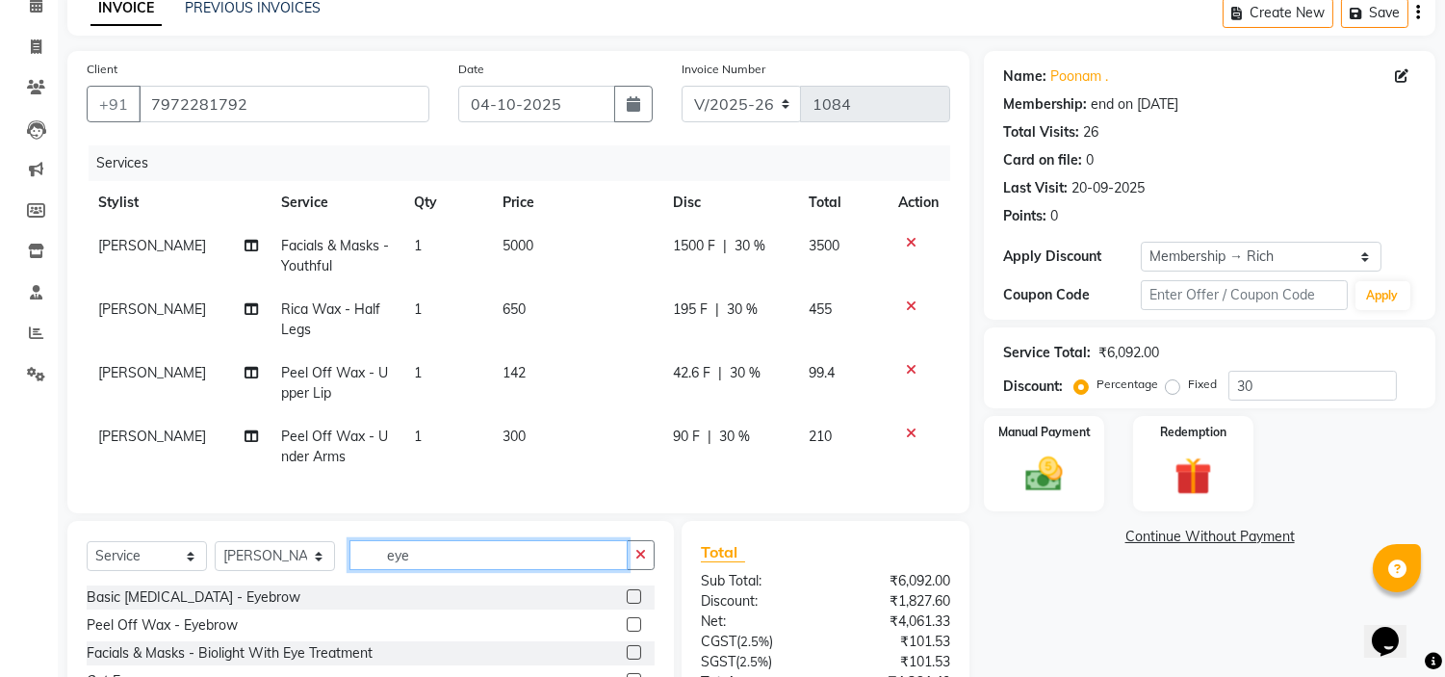
type input "eye"
click at [636, 604] on label at bounding box center [634, 596] width 14 height 14
click at [636, 604] on input "checkbox" at bounding box center [633, 597] width 13 height 13
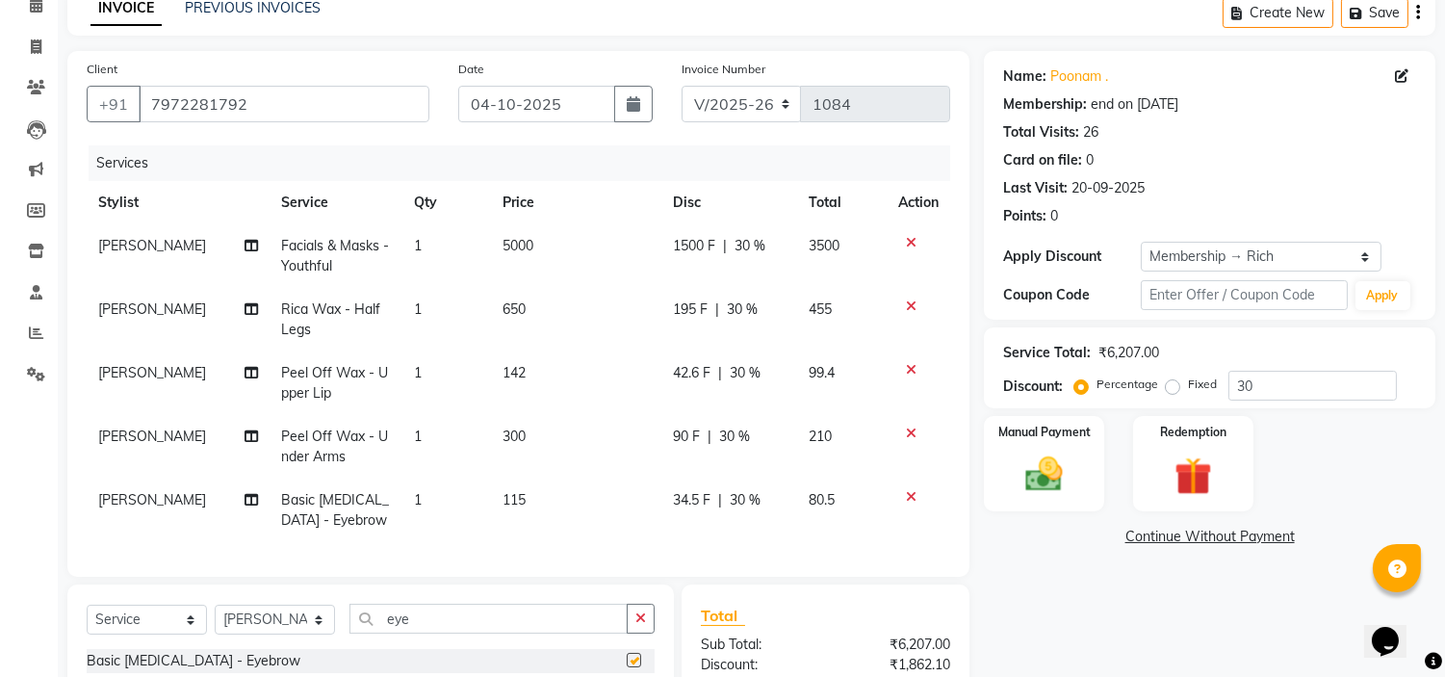
checkbox input "false"
click at [520, 628] on input "eye" at bounding box center [488, 619] width 278 height 30
type input "e"
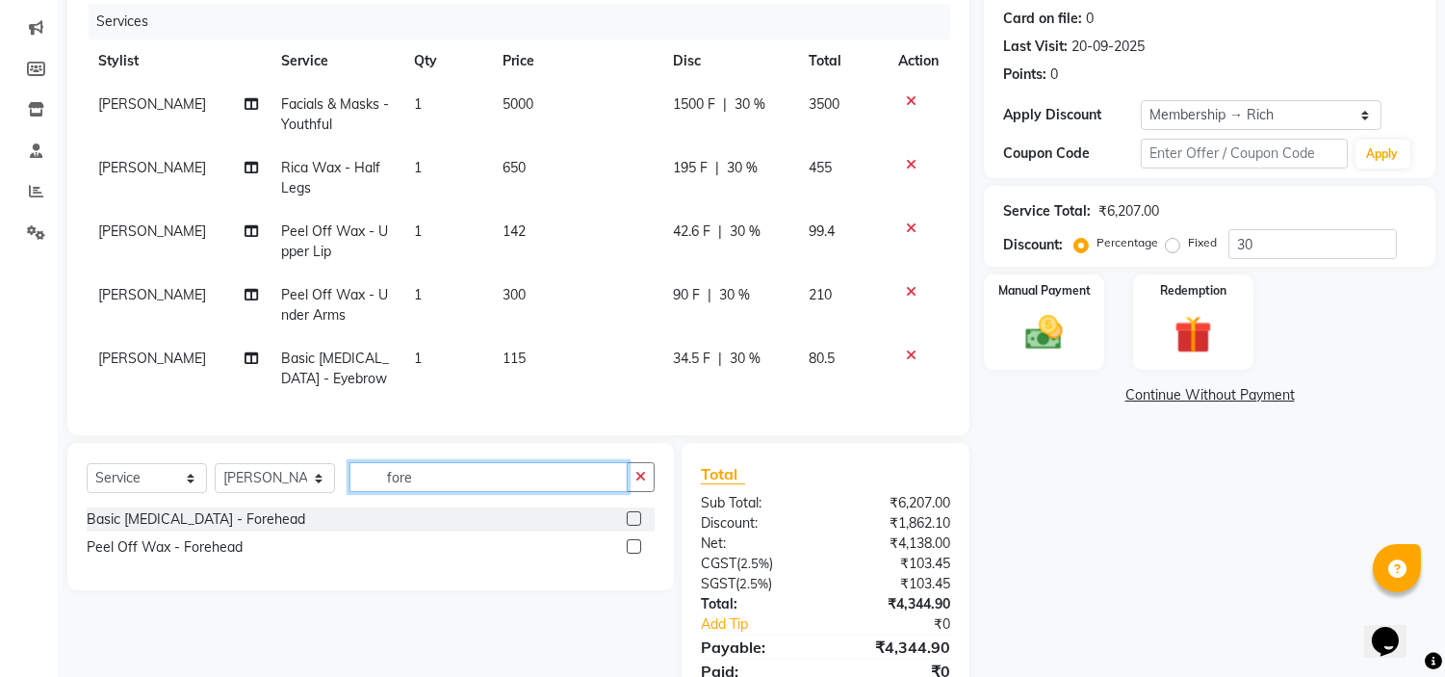
scroll to position [308, 0]
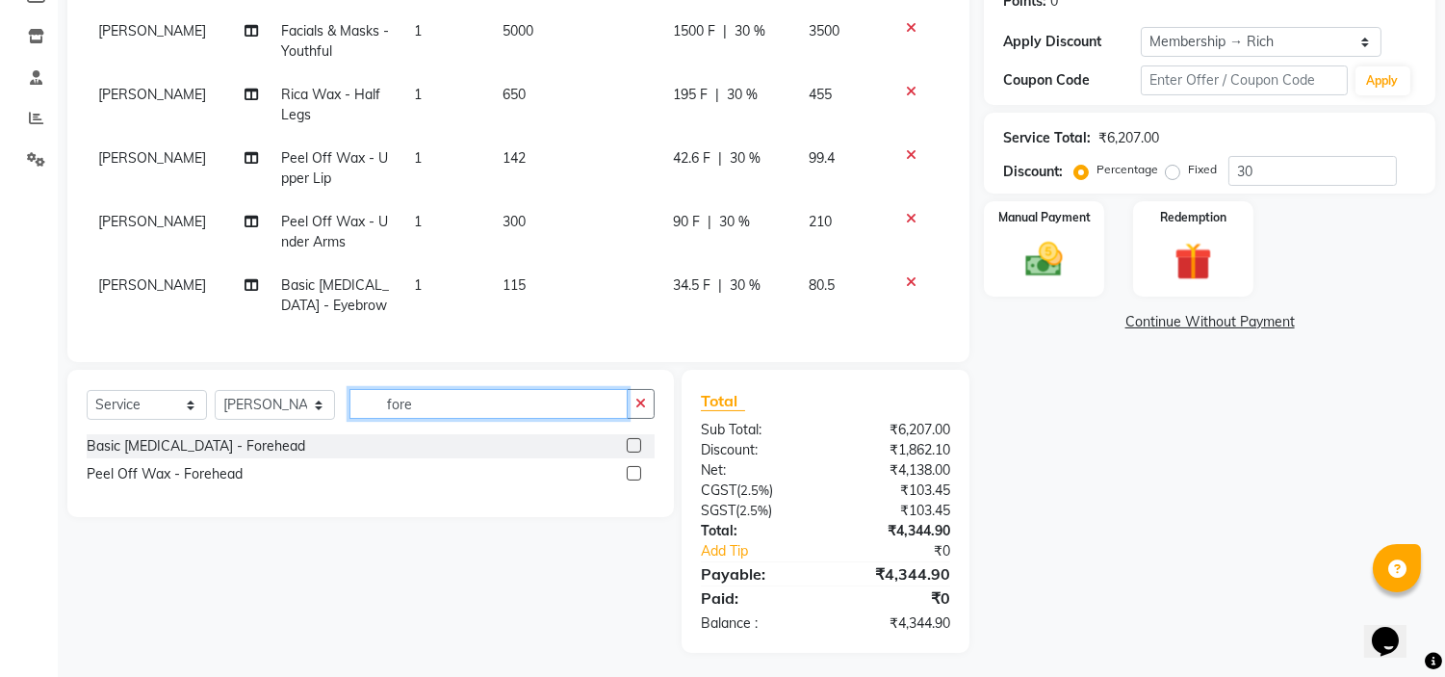
type input "fore"
click at [632, 480] on label at bounding box center [634, 473] width 14 height 14
click at [632, 480] on input "checkbox" at bounding box center [633, 474] width 13 height 13
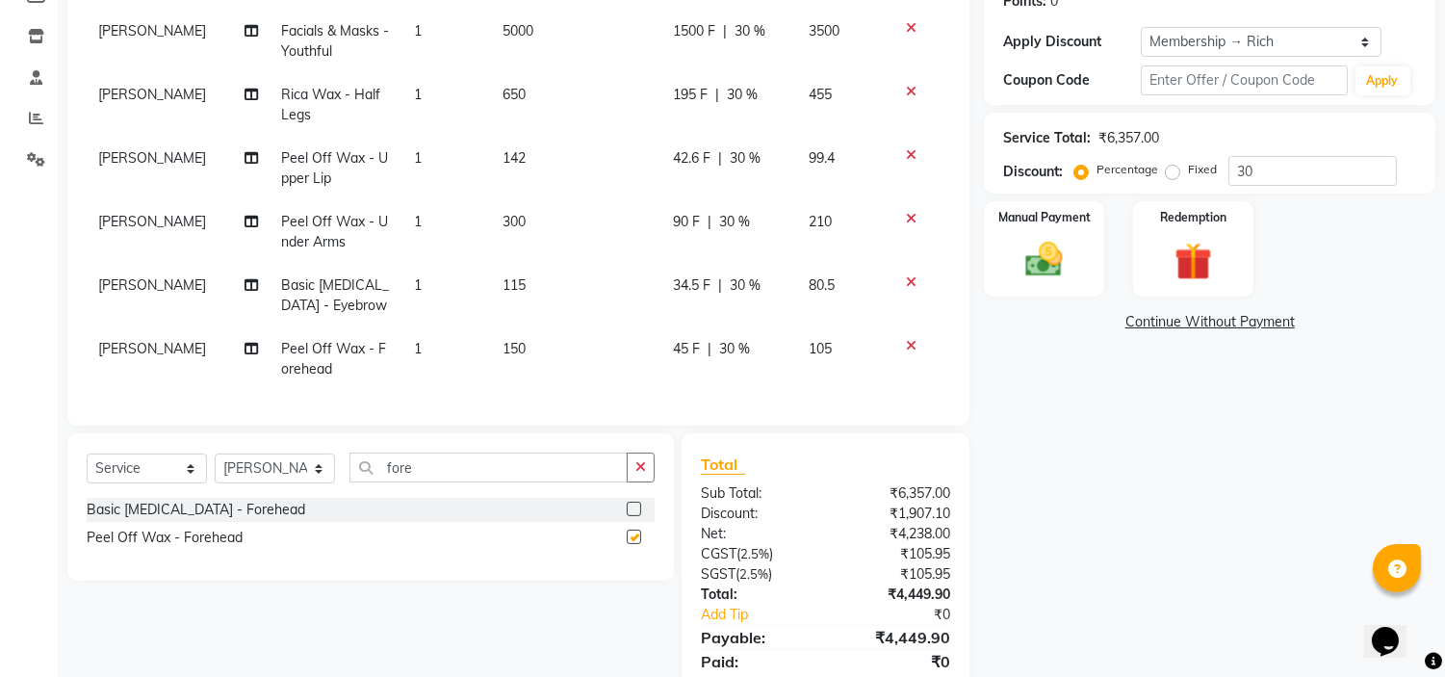
checkbox input "false"
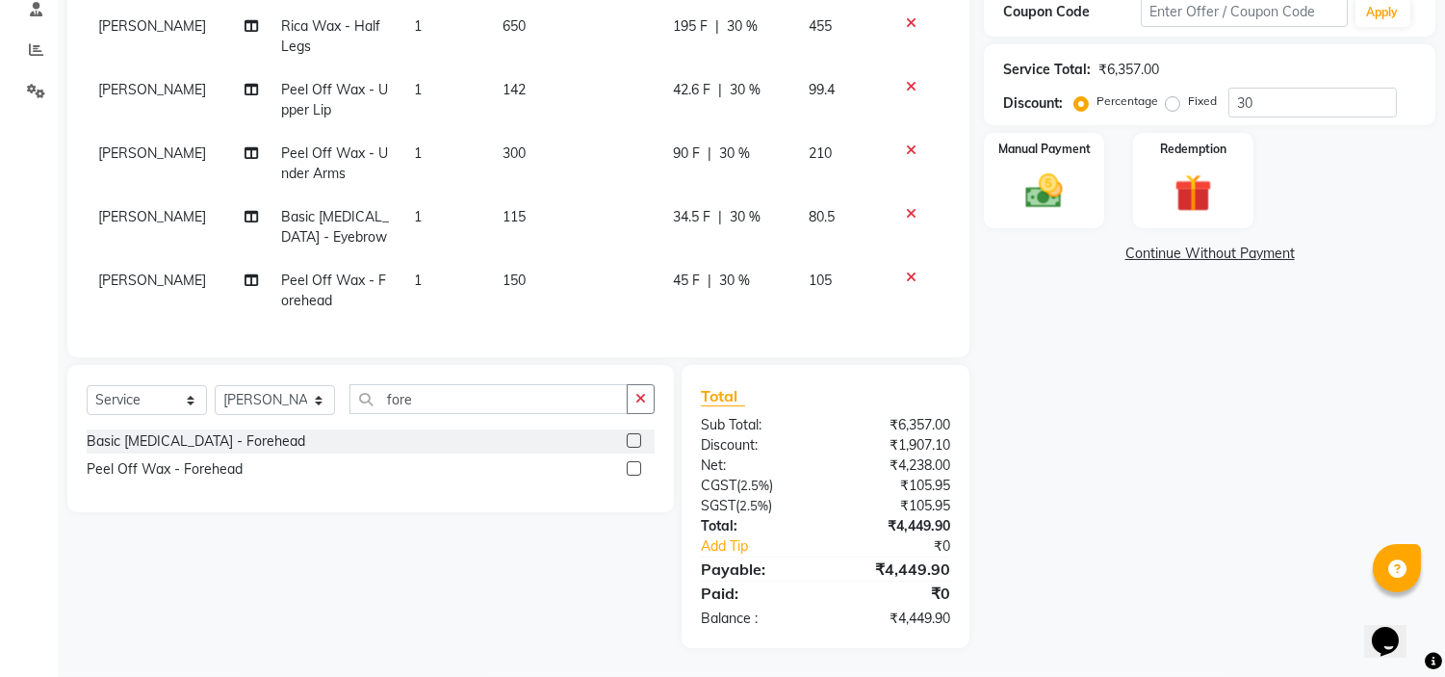
scroll to position [10, 0]
click at [686, 207] on span "34.5 F" at bounding box center [692, 217] width 38 height 20
select select "21217"
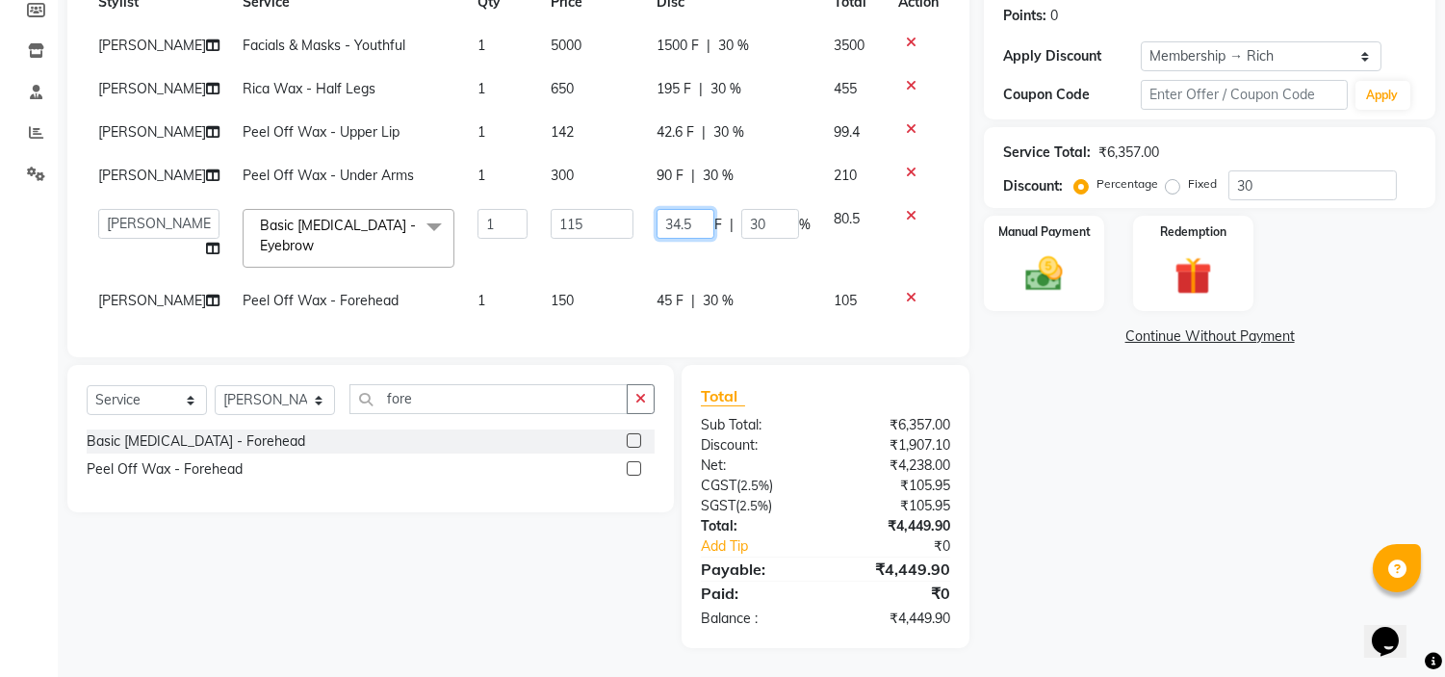
click at [686, 209] on input "34.5" at bounding box center [686, 224] width 58 height 30
type input "35"
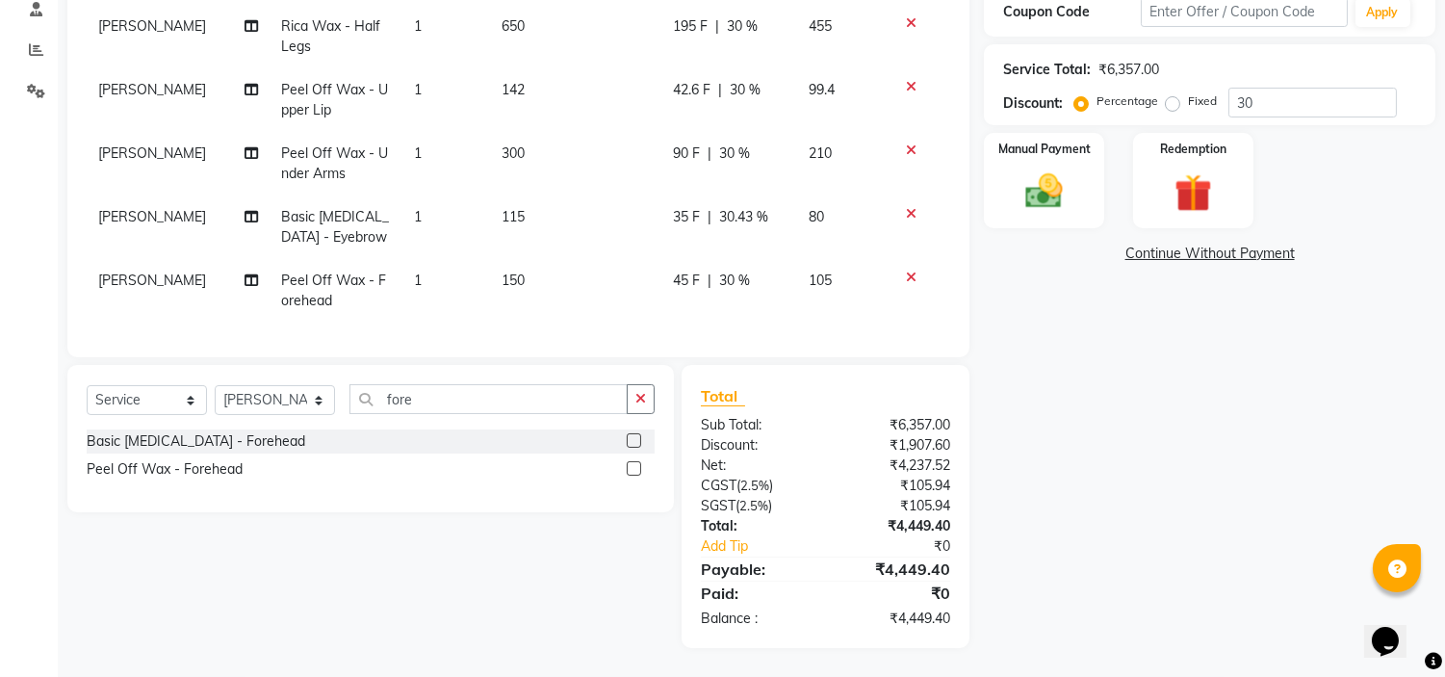
scroll to position [0, 0]
click at [1070, 343] on div "Name: Poonam . Membership: end on 09-07-2026 Total Visits: 26 Card on file: 0 L…" at bounding box center [1217, 208] width 466 height 880
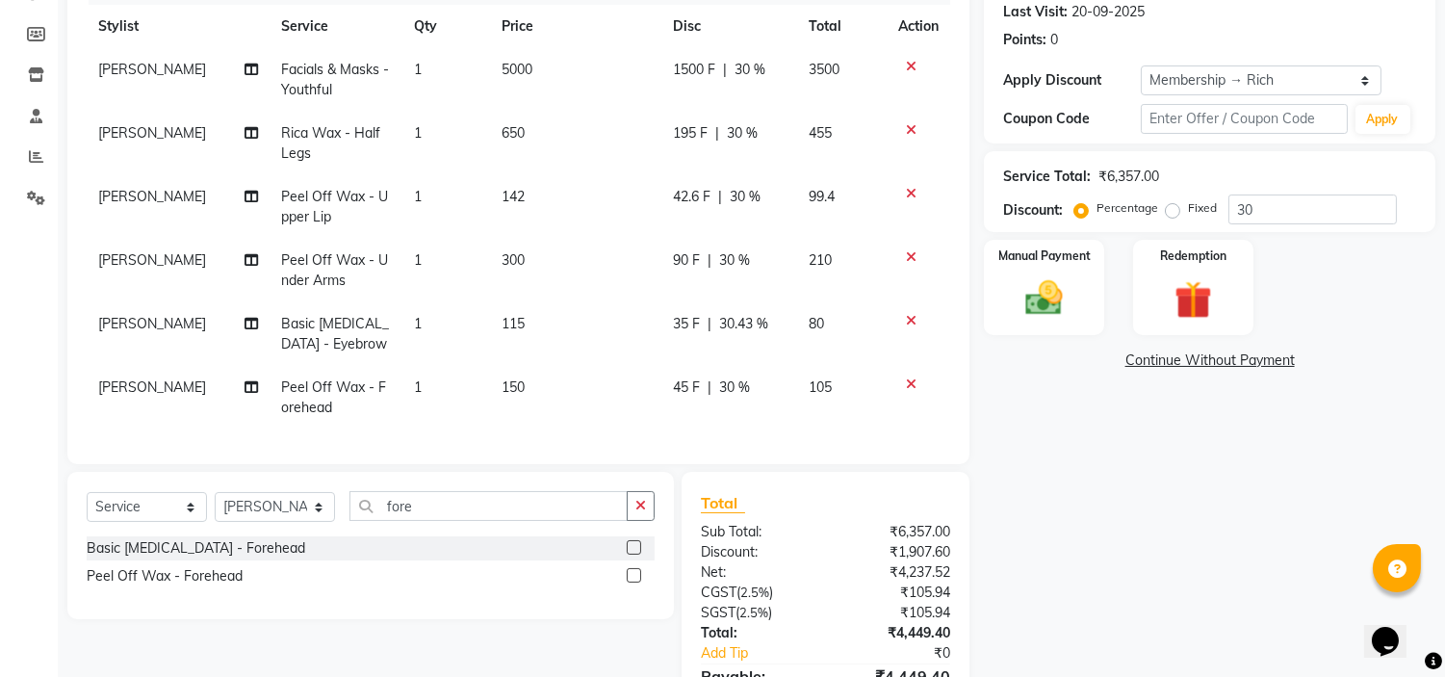
click at [695, 197] on span "42.6 F" at bounding box center [692, 197] width 38 height 20
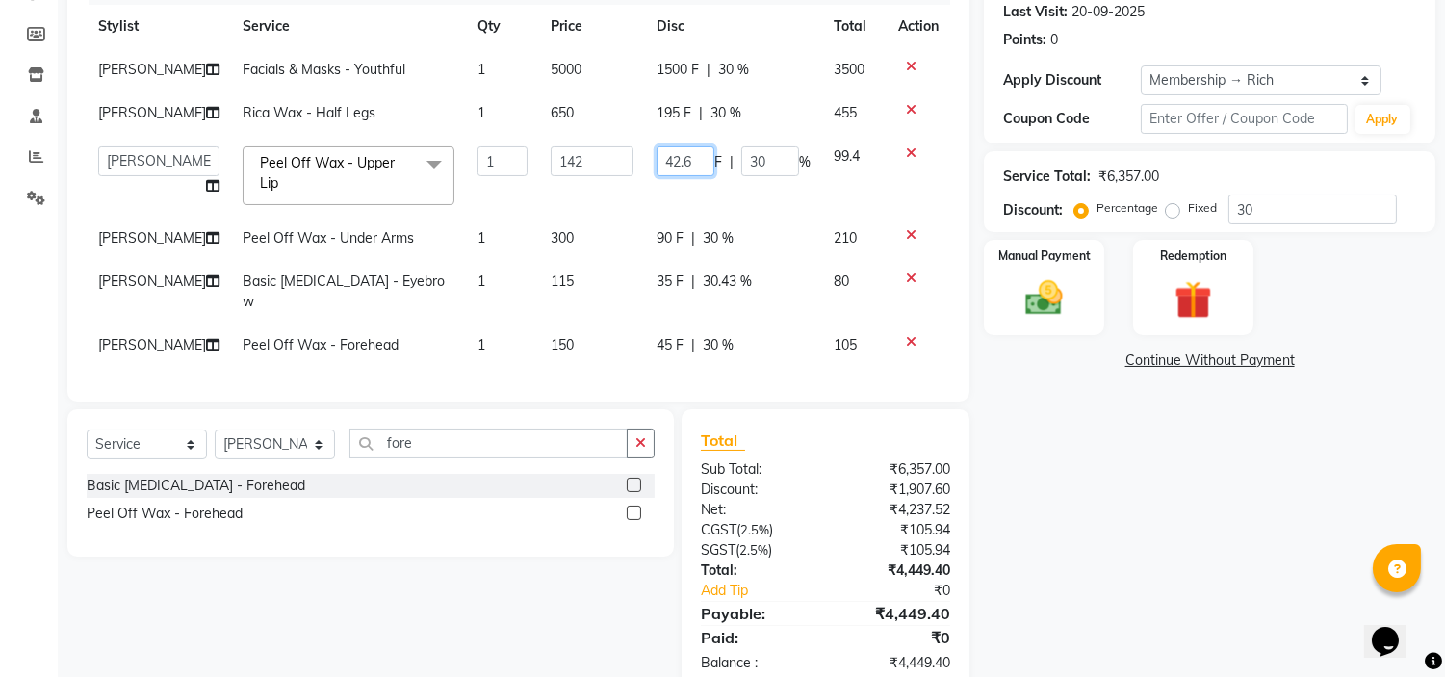
click at [678, 176] on input "42.6" at bounding box center [686, 161] width 58 height 30
type input "43"
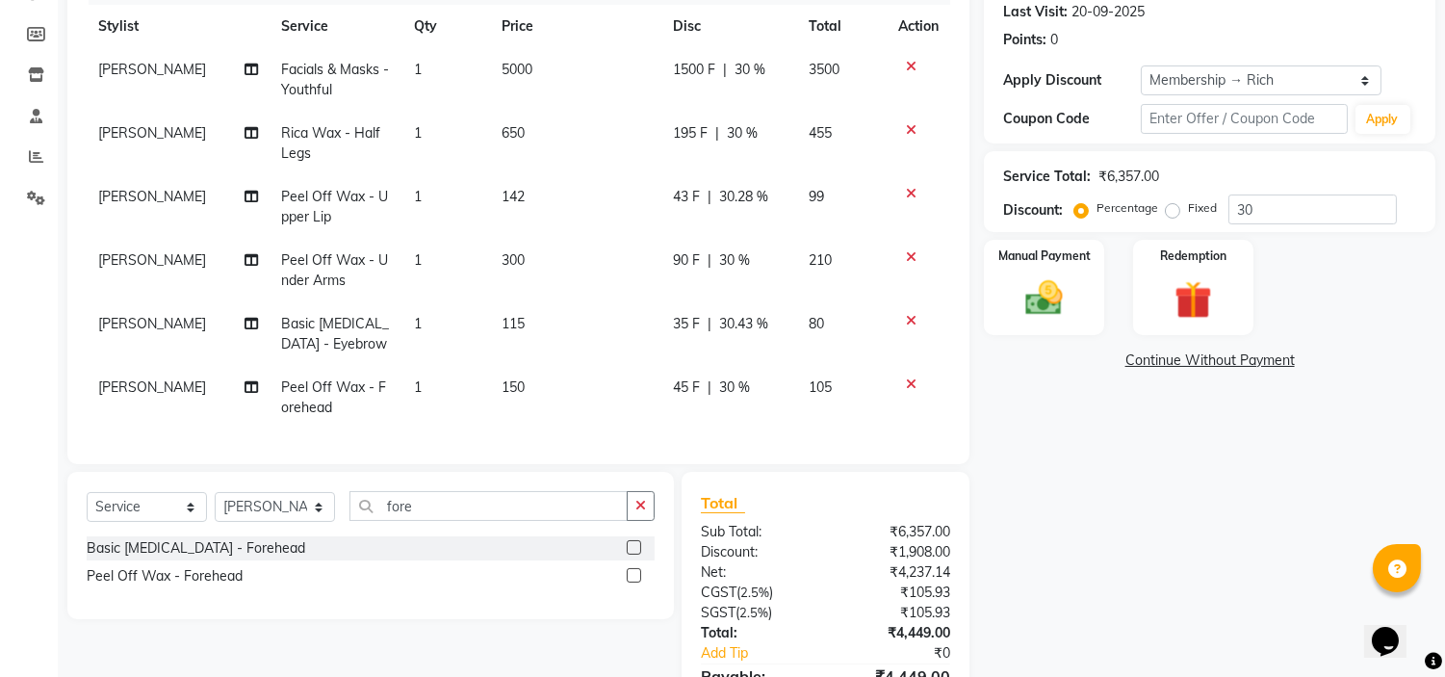
click at [1089, 445] on div "Name: Poonam . Membership: end on 09-07-2026 Total Visits: 26 Card on file: 0 L…" at bounding box center [1217, 315] width 466 height 880
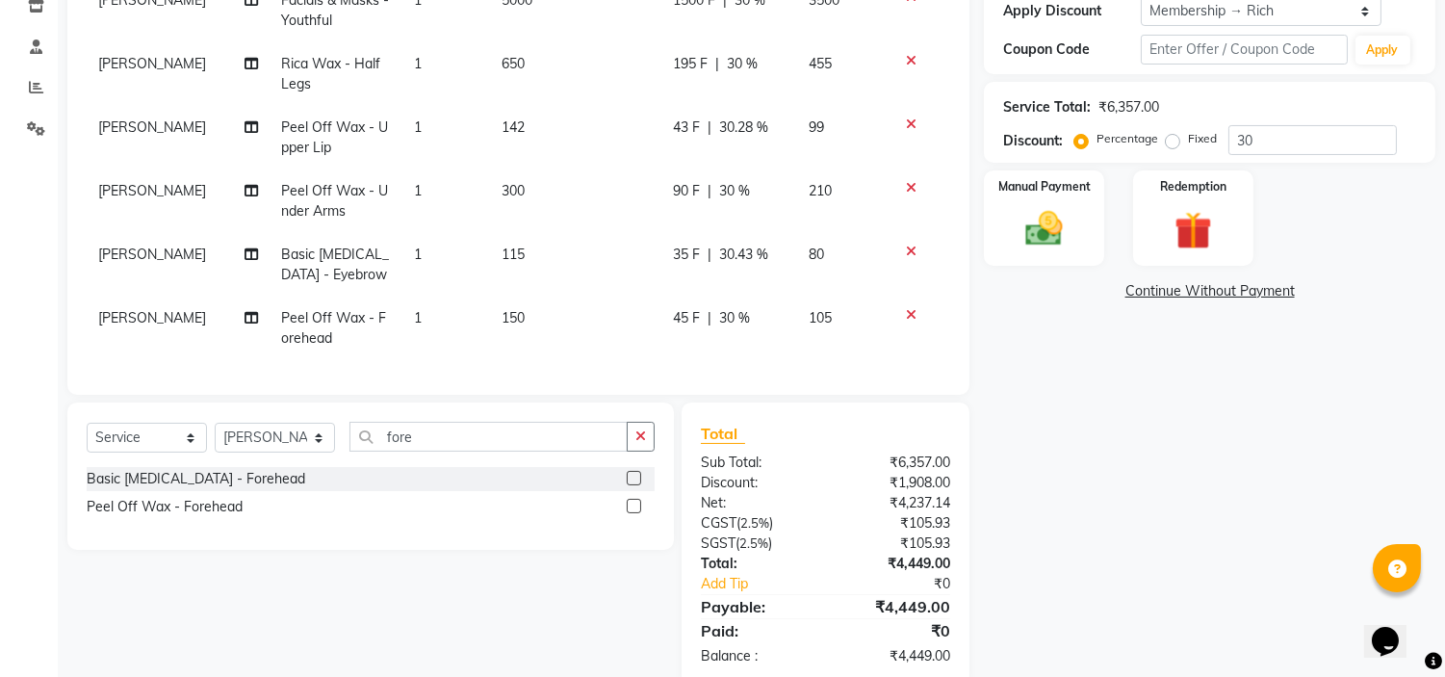
scroll to position [376, 0]
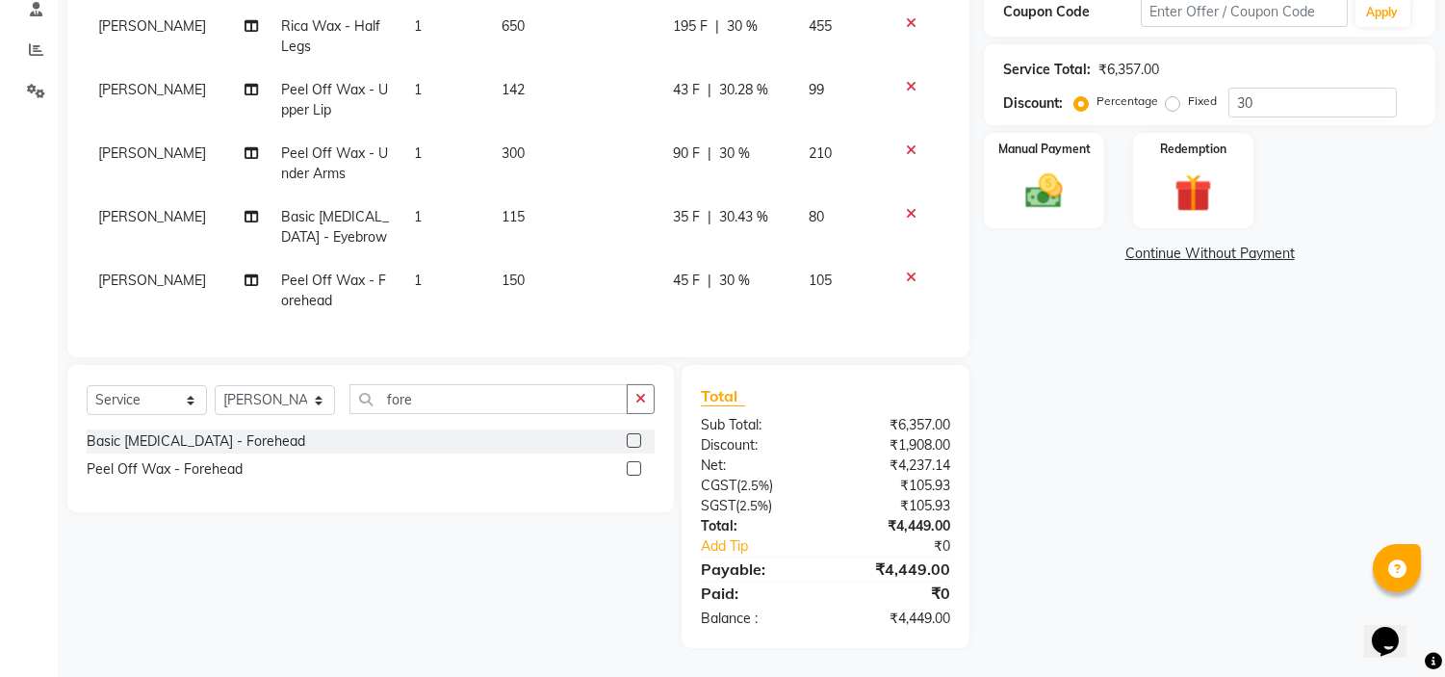
click at [683, 268] on td "45 F | 30 %" at bounding box center [729, 291] width 136 height 64
select select "21217"
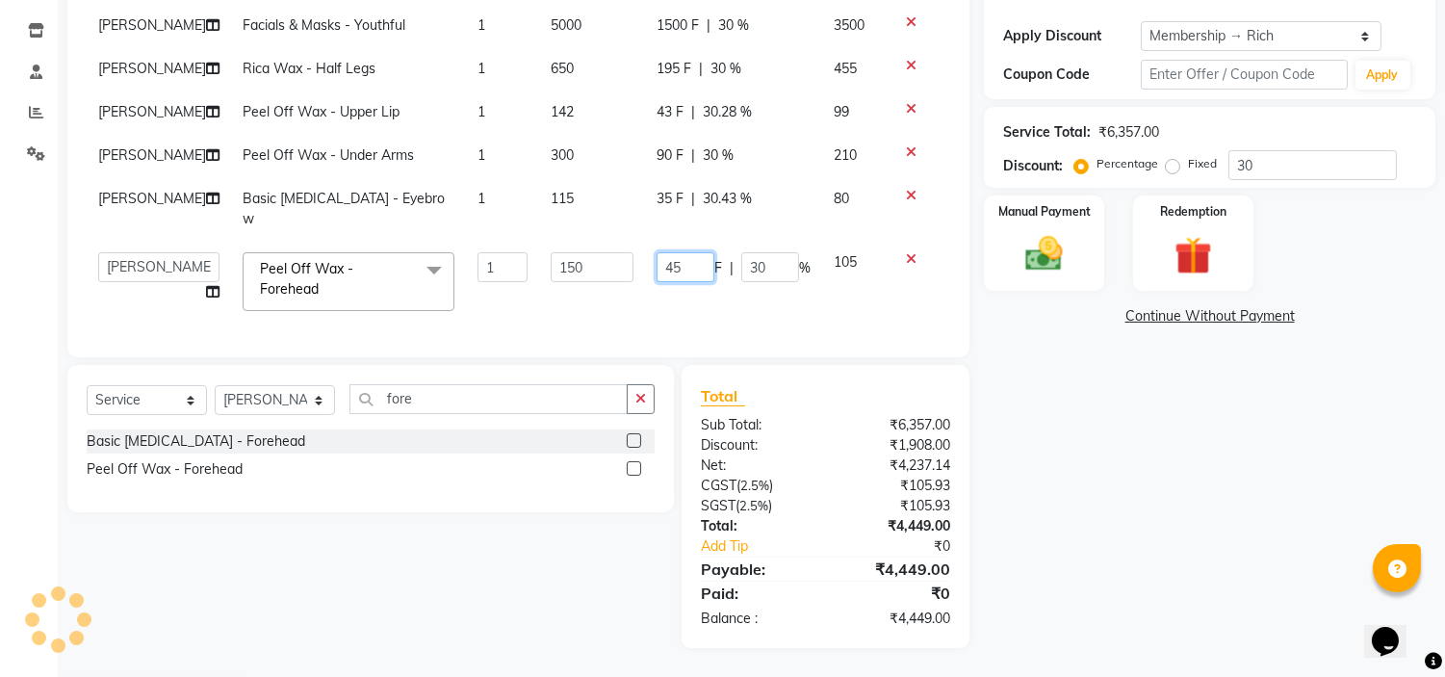
click at [681, 282] on input "45" at bounding box center [686, 267] width 58 height 30
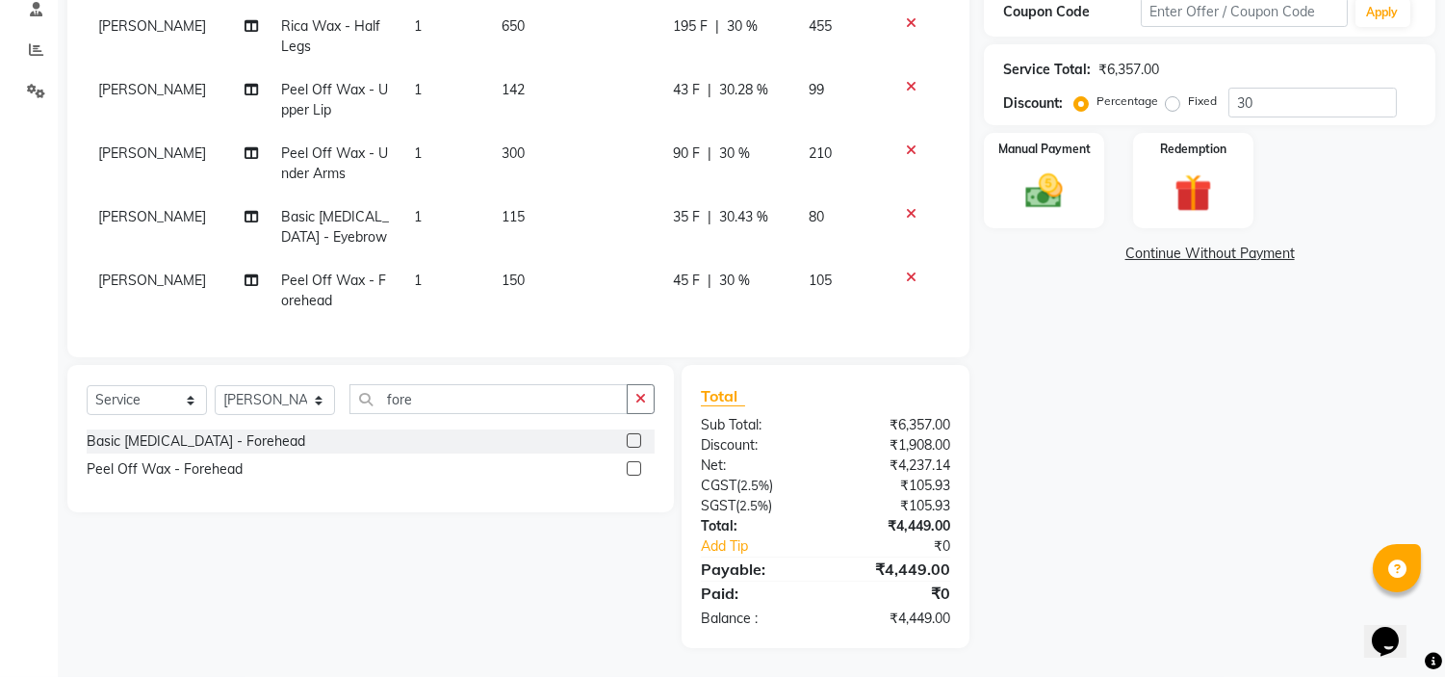
click at [362, 289] on td "Peel Off Wax - Forehead" at bounding box center [336, 291] width 133 height 64
select select "21217"
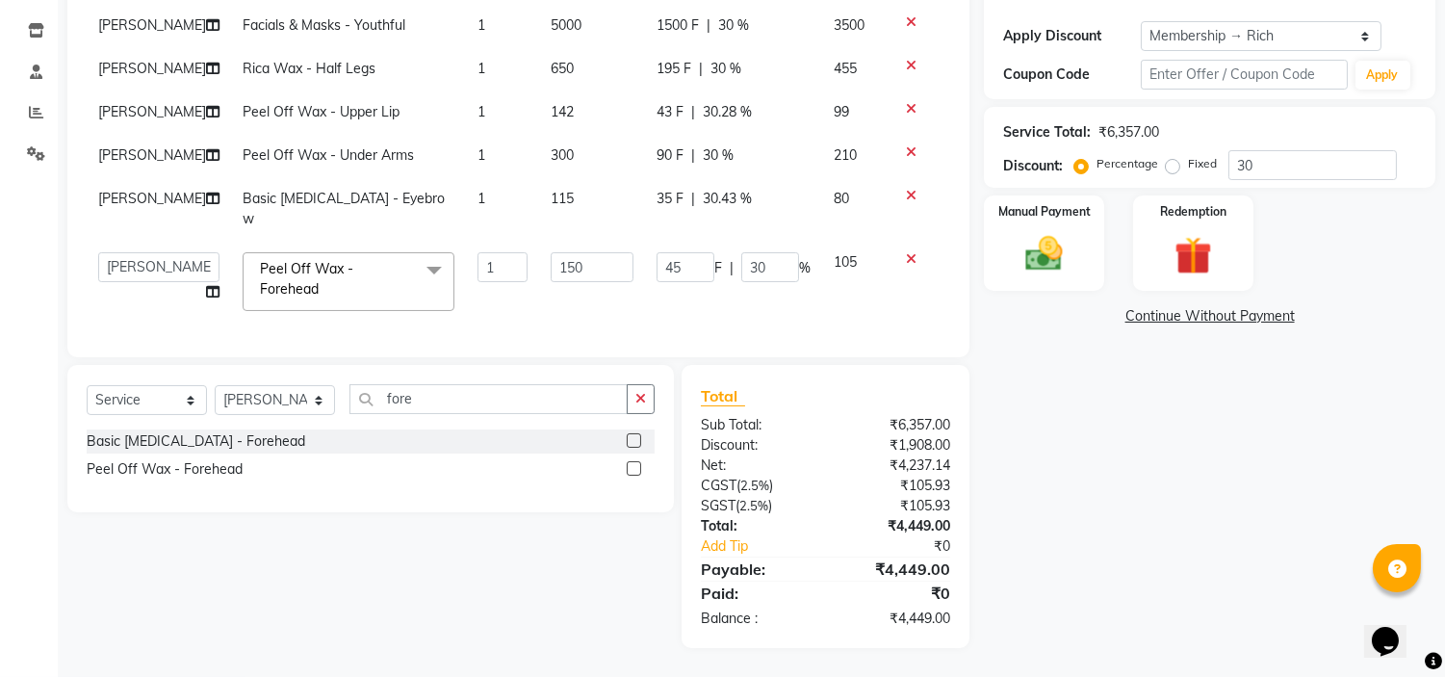
click at [632, 445] on label at bounding box center [634, 440] width 14 height 14
click at [632, 445] on input "checkbox" at bounding box center [633, 441] width 13 height 13
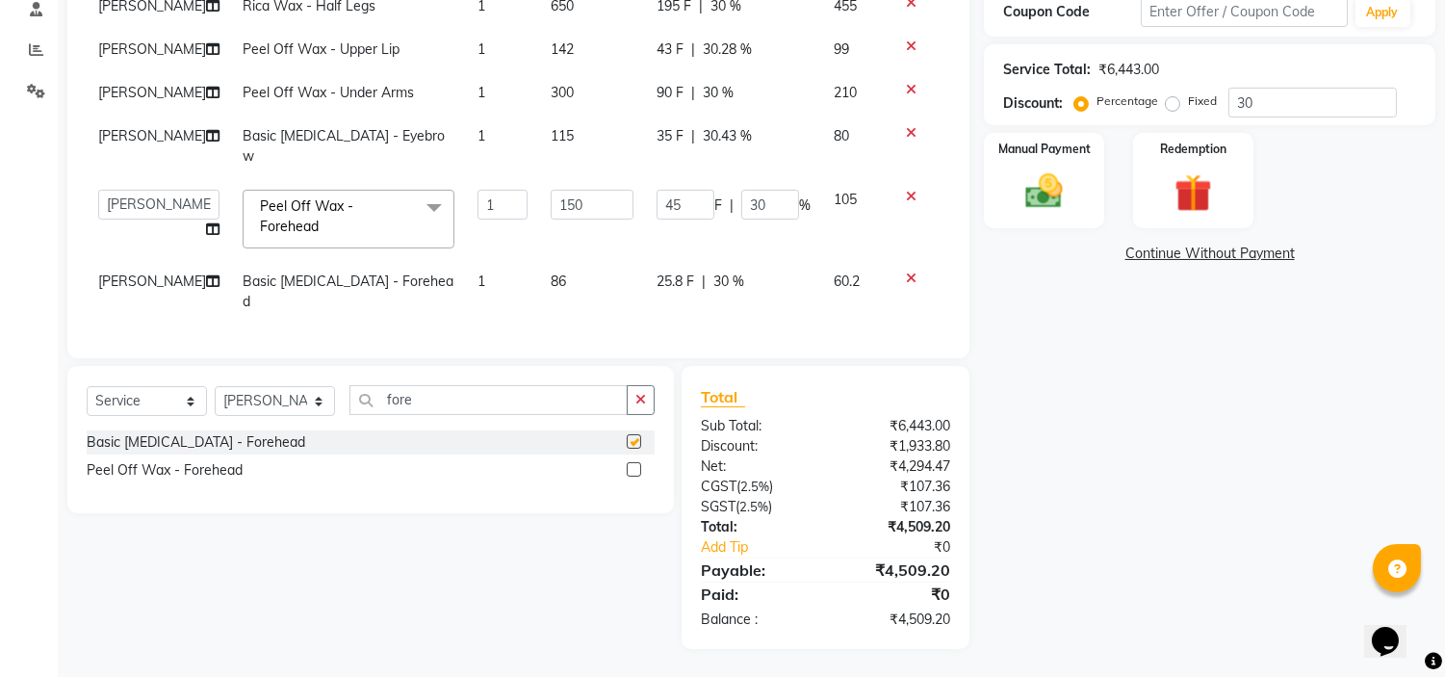
checkbox input "false"
click at [906, 190] on icon at bounding box center [911, 196] width 11 height 13
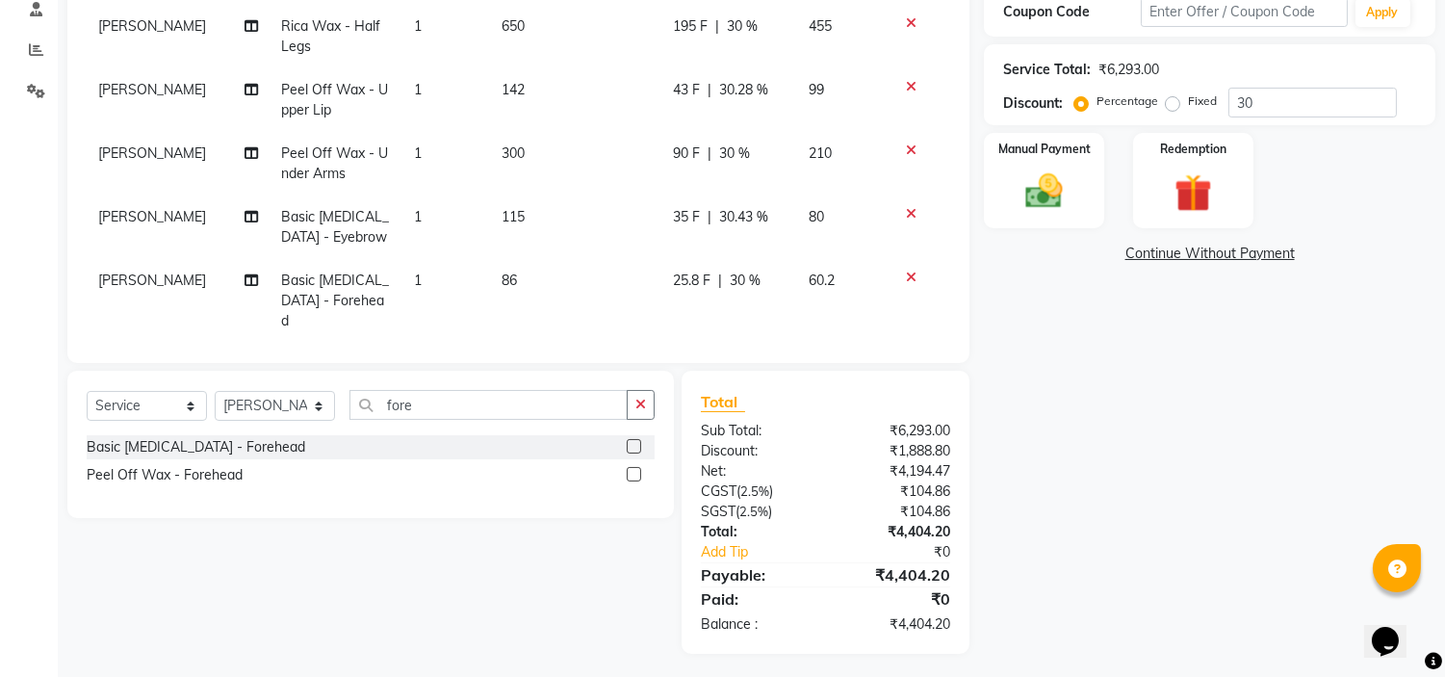
click at [1012, 401] on div "Name: Poonam . Membership: end on 09-07-2026 Total Visits: 26 Card on file: 0 L…" at bounding box center [1217, 211] width 466 height 886
click at [697, 286] on span "25.8 F" at bounding box center [692, 280] width 38 height 20
select select "21217"
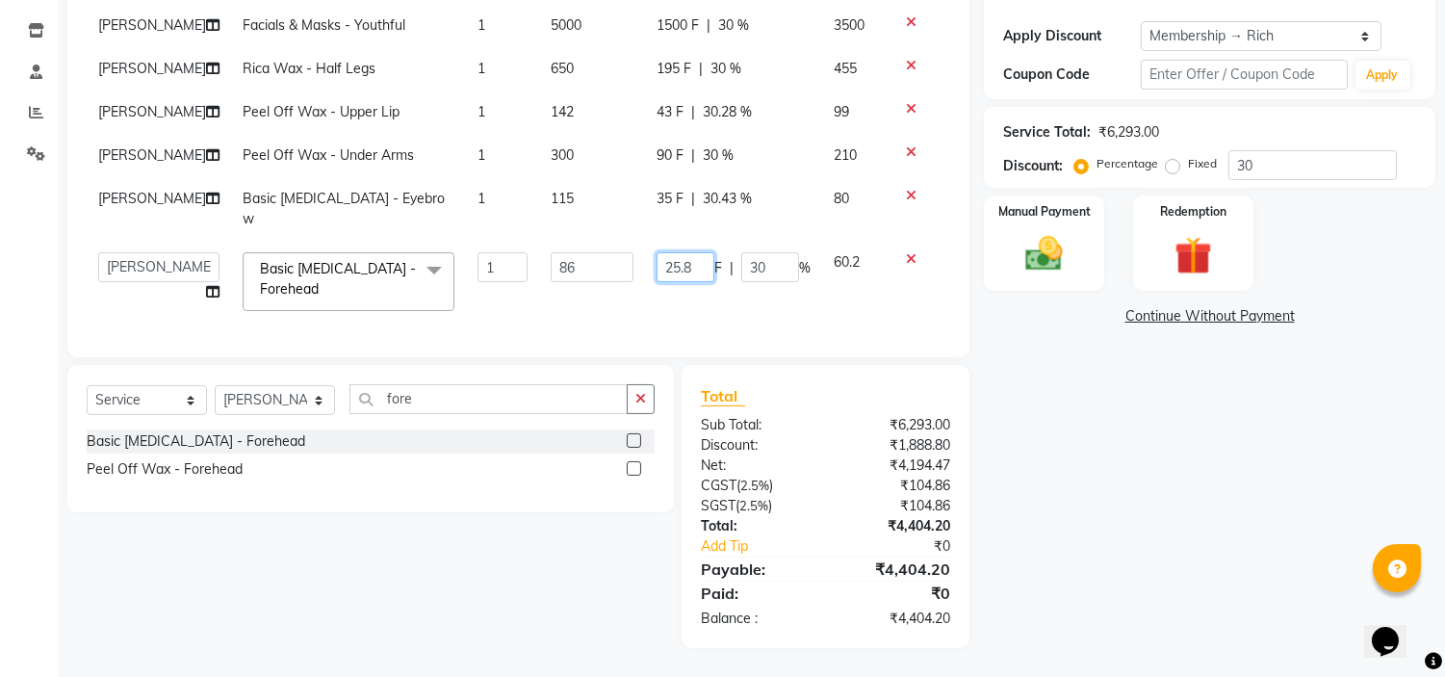
click at [685, 282] on input "25.8" at bounding box center [686, 267] width 58 height 30
type input "25"
click at [1162, 459] on div "Name: Poonam . Membership: end on 09-07-2026 Total Visits: 26 Card on file: 0 L…" at bounding box center [1217, 239] width 466 height 817
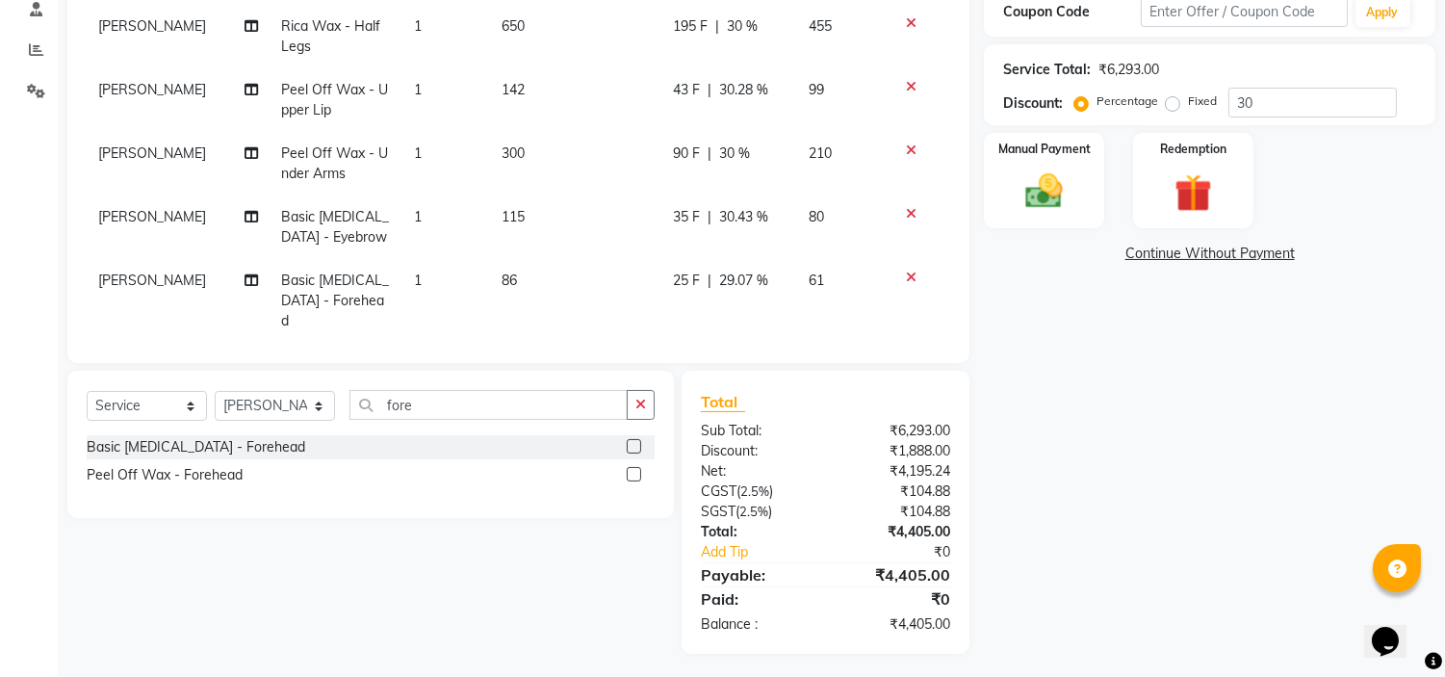
click at [686, 287] on span "25 F" at bounding box center [686, 280] width 27 height 20
select select "21217"
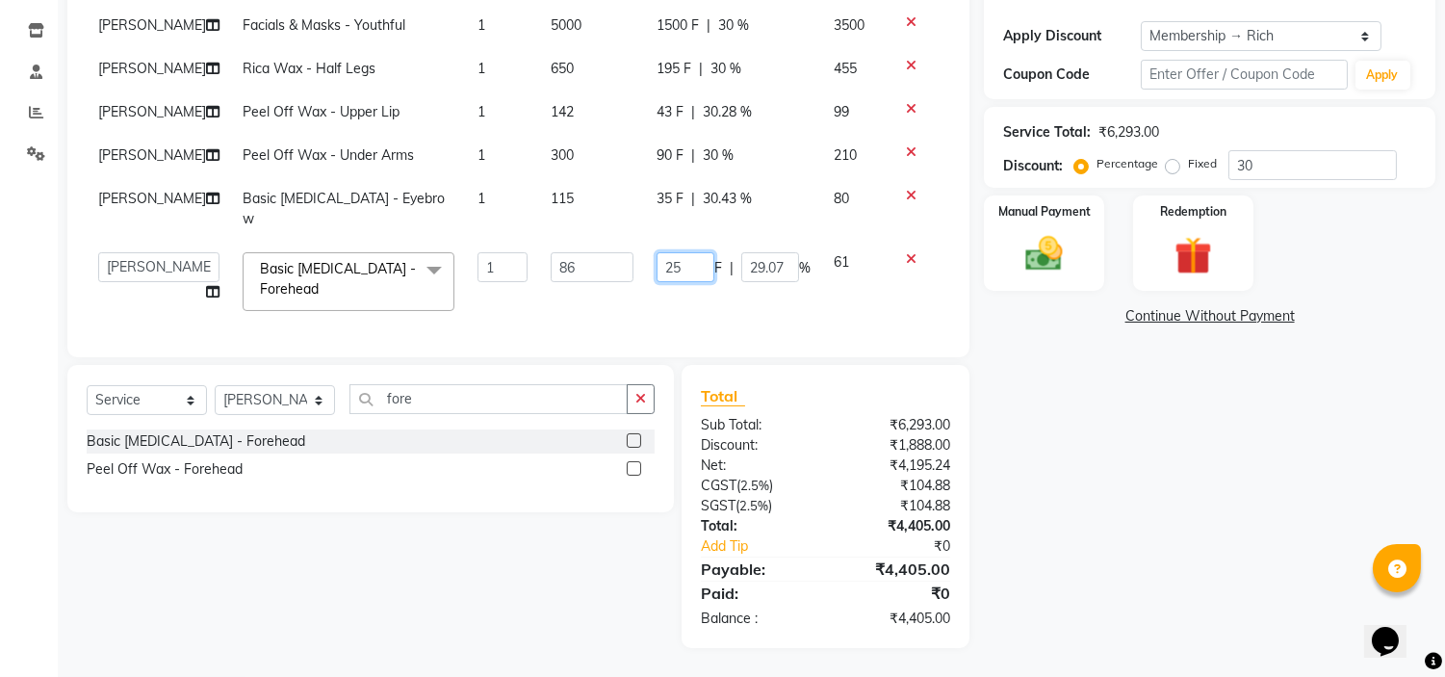
click at [680, 282] on input "25" at bounding box center [686, 267] width 58 height 30
type input "2"
type input "30"
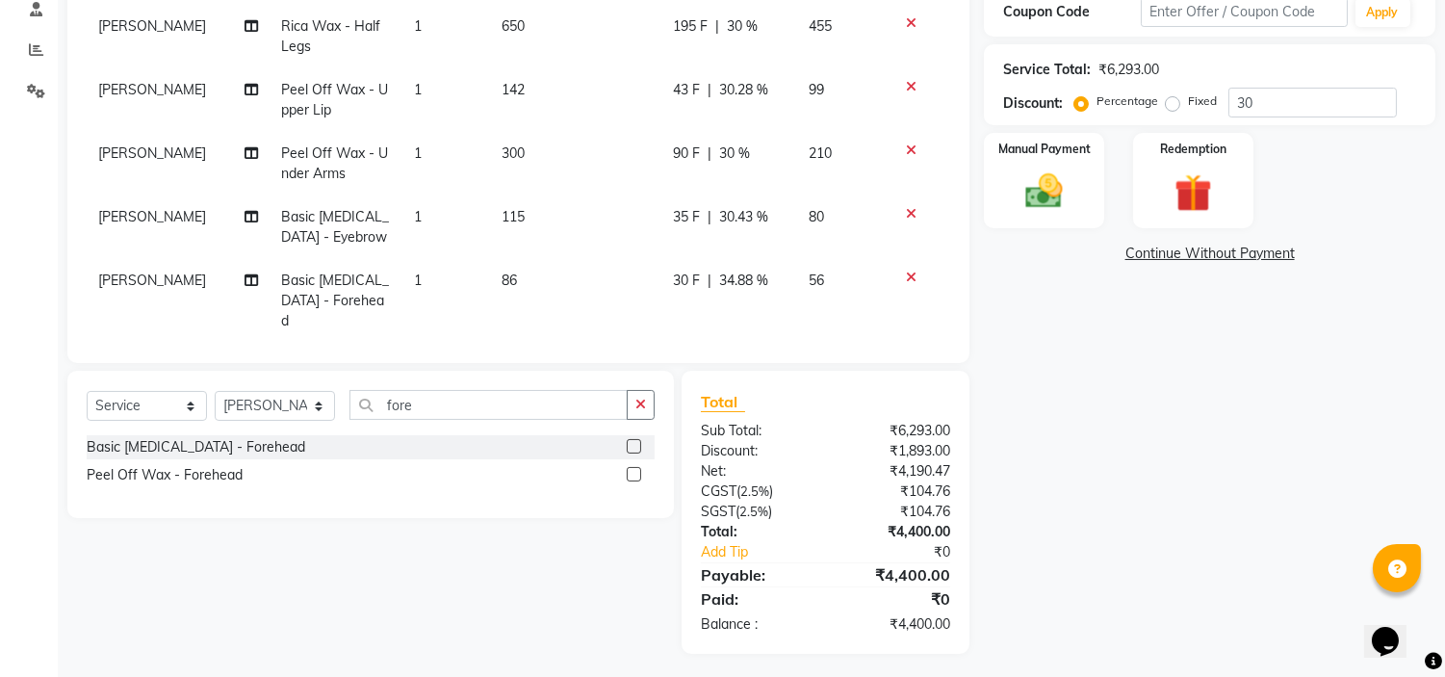
click at [1051, 380] on div "Name: Poonam . Membership: end on 09-07-2026 Total Visits: 26 Card on file: 0 L…" at bounding box center [1217, 211] width 466 height 886
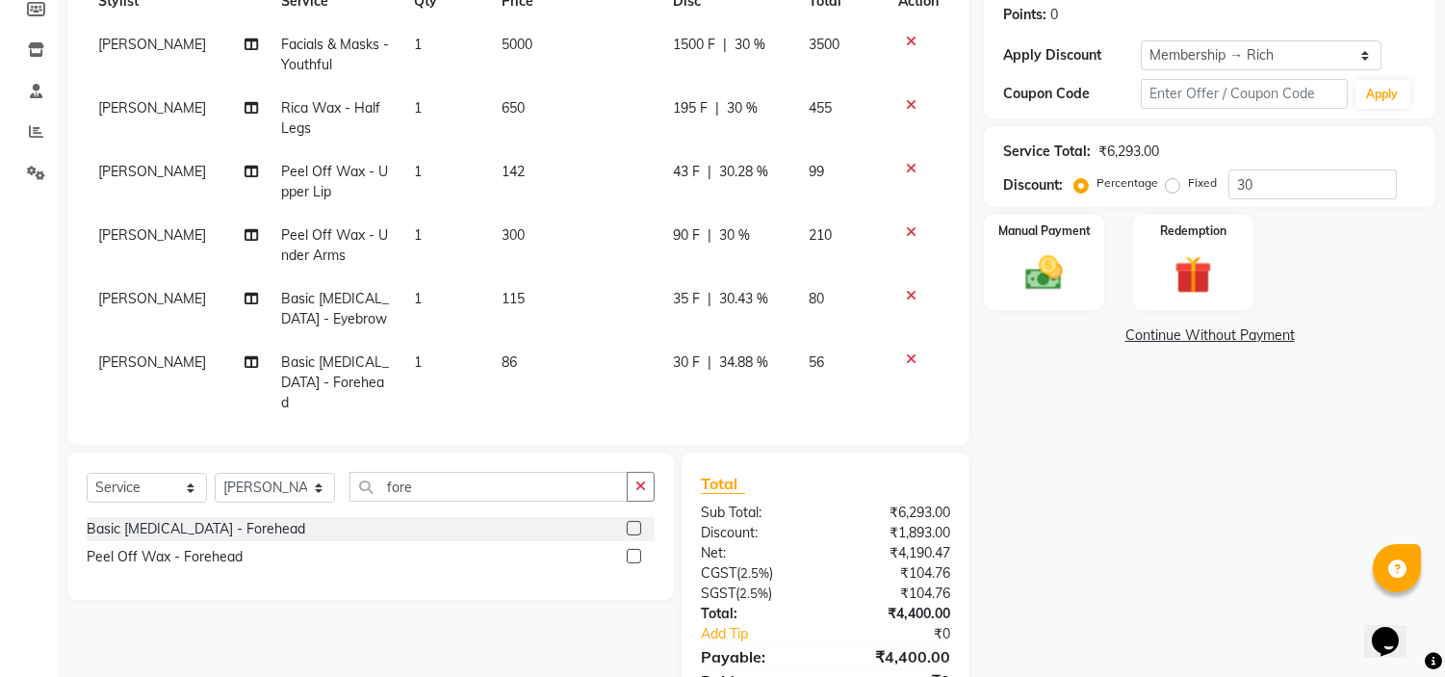
scroll to position [376, 0]
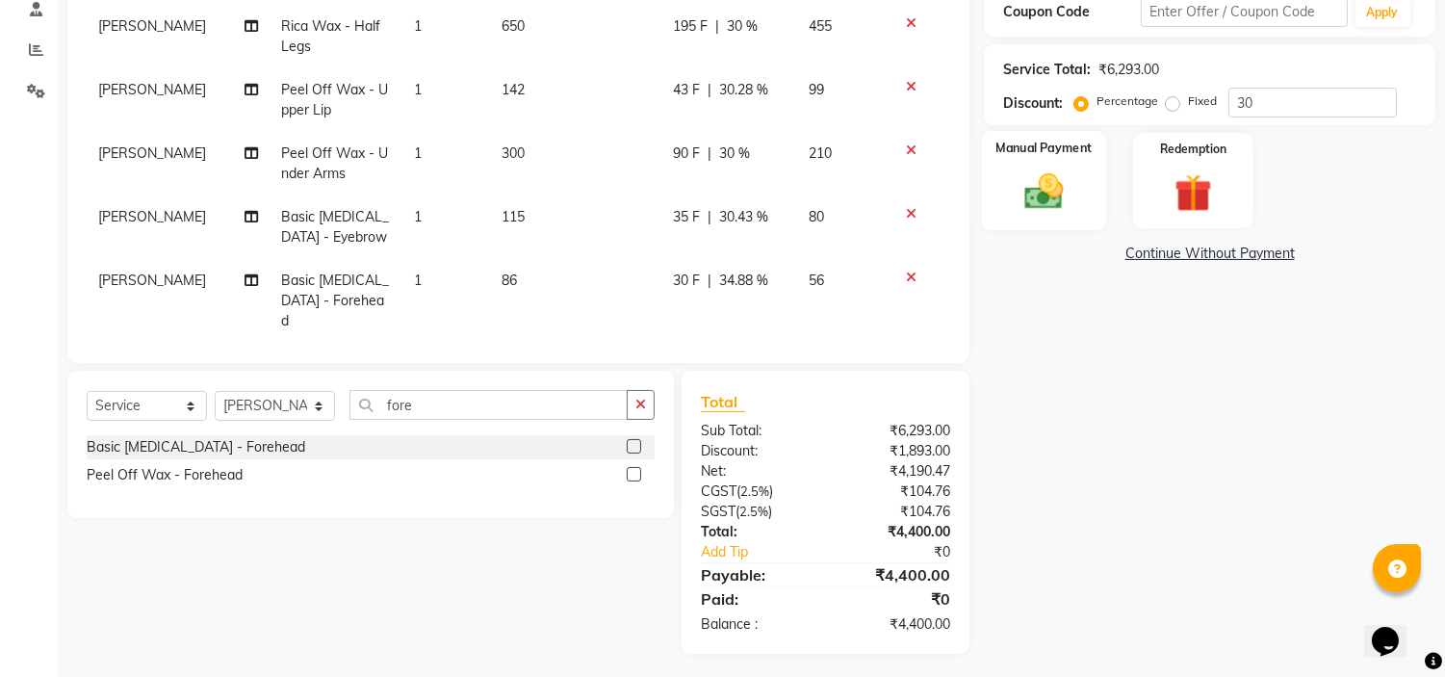
click at [1049, 162] on div "Manual Payment" at bounding box center [1044, 180] width 125 height 98
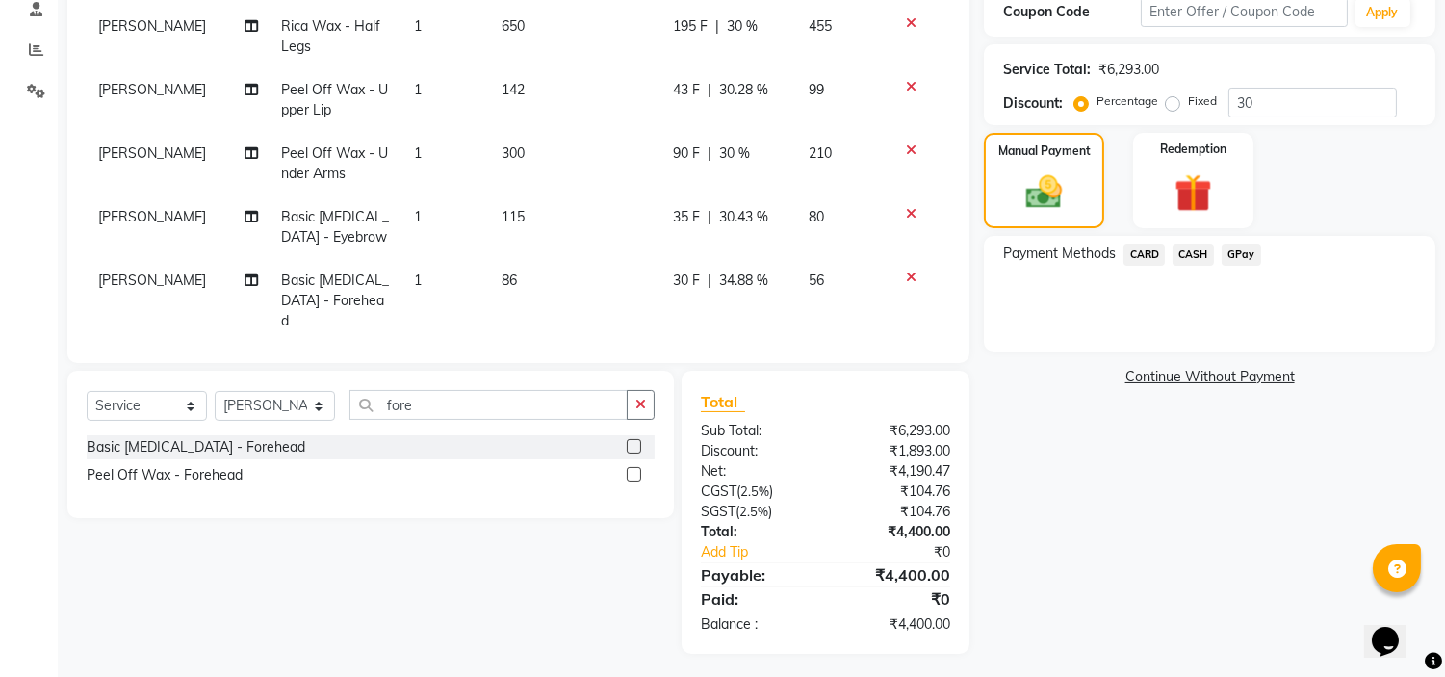
click at [1246, 261] on span "GPay" at bounding box center [1241, 255] width 39 height 22
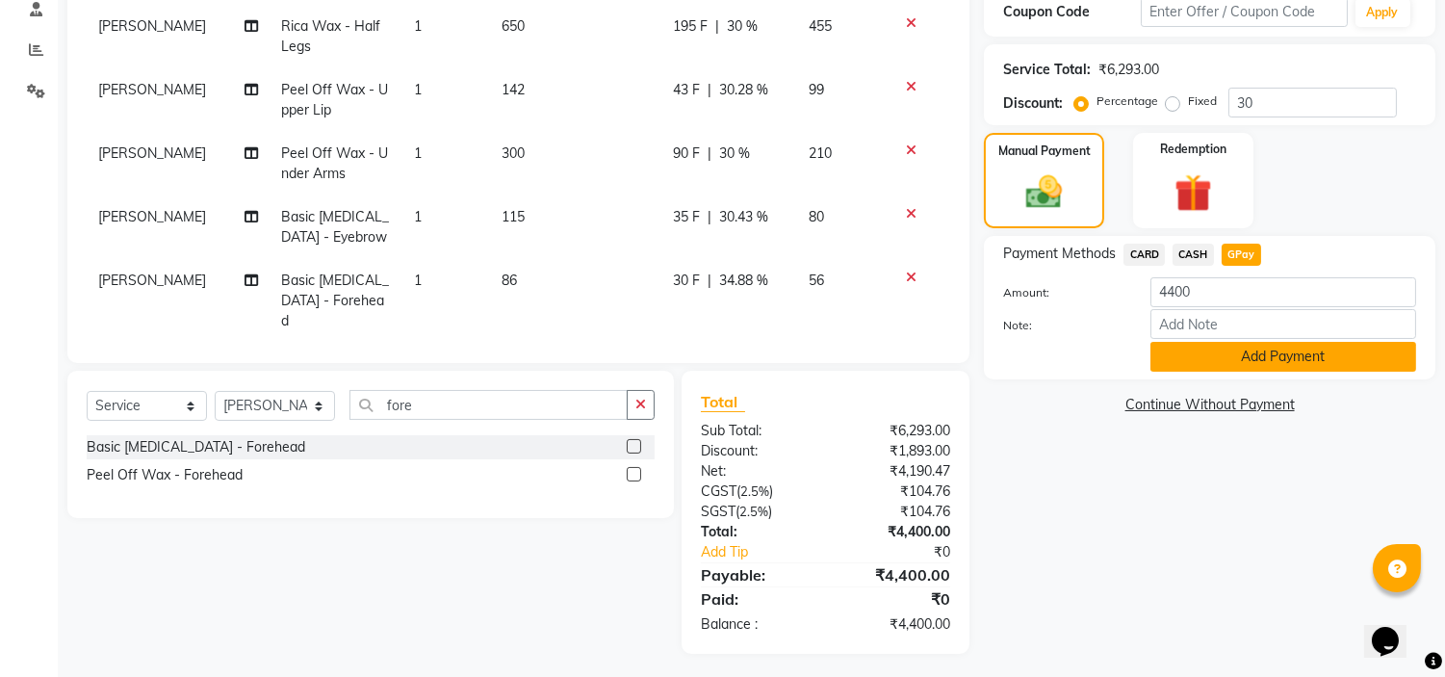
click at [1249, 362] on button "Add Payment" at bounding box center [1283, 357] width 266 height 30
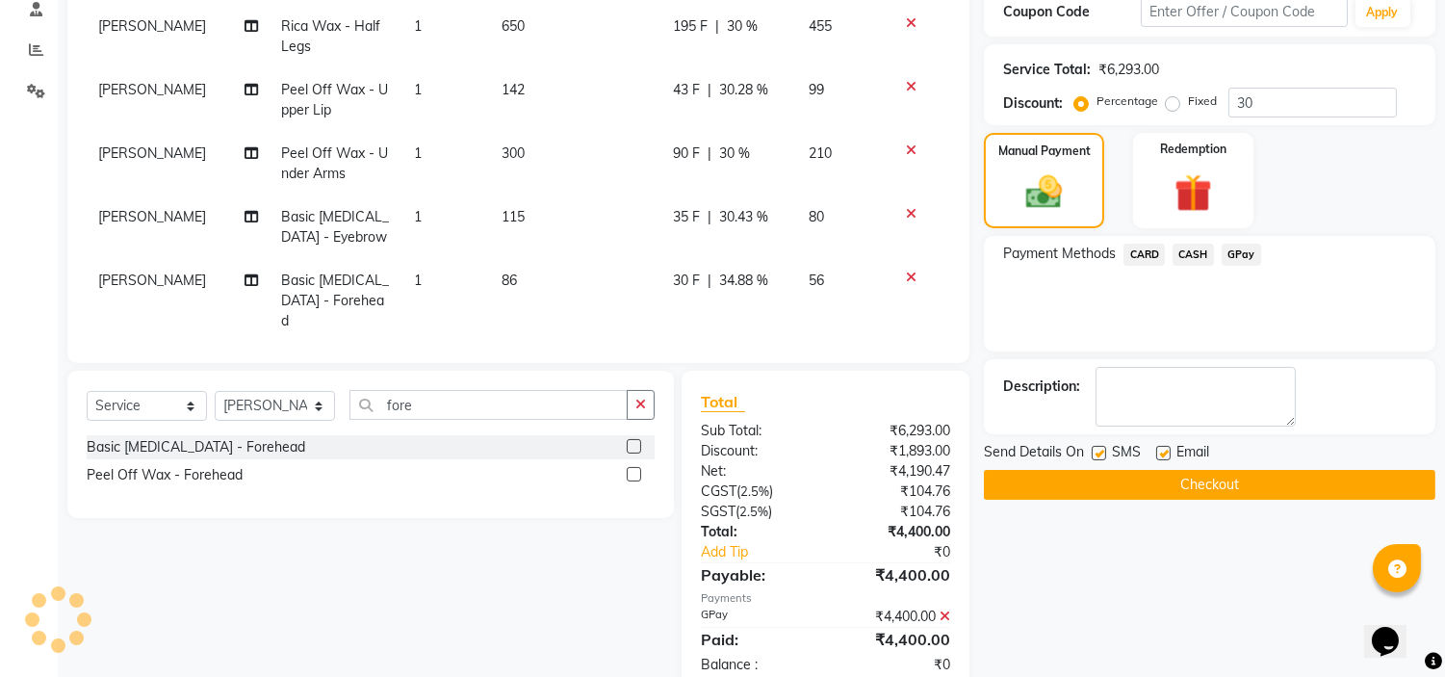
click at [1233, 495] on button "Checkout" at bounding box center [1209, 485] width 451 height 30
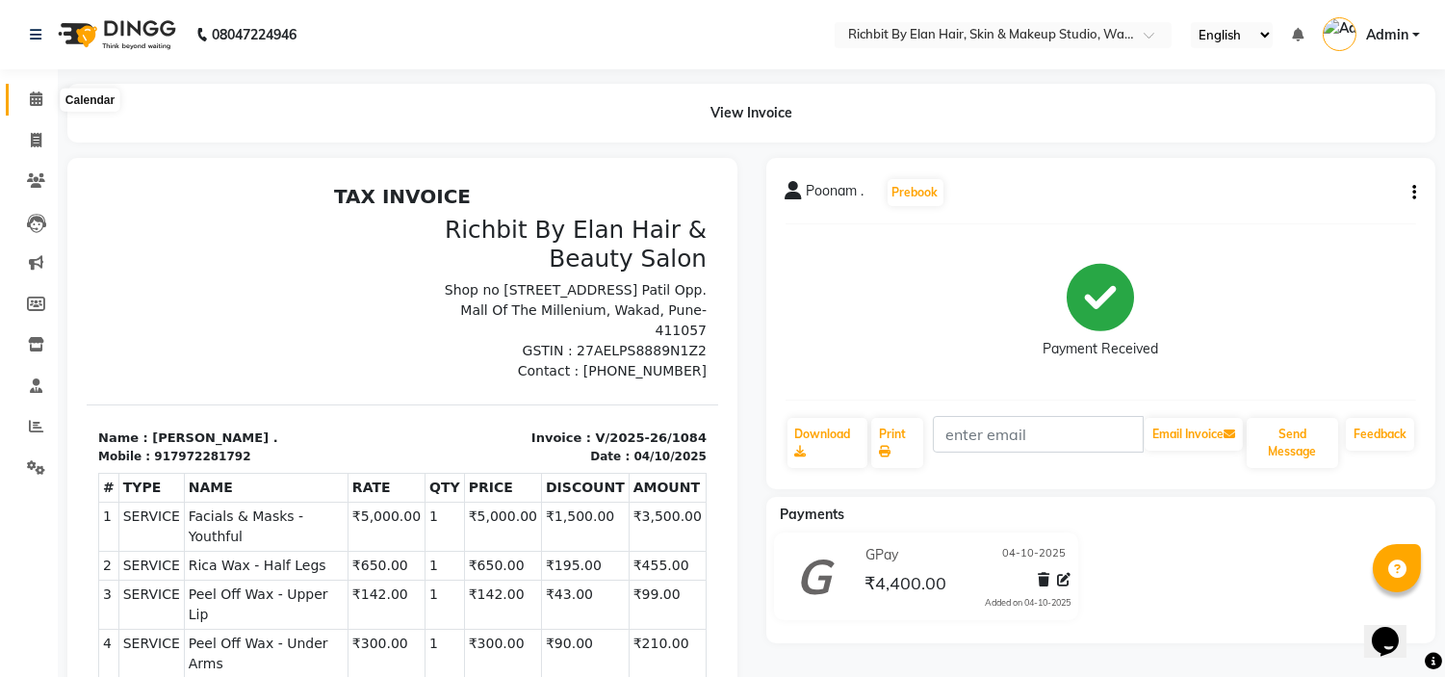
click at [36, 106] on icon at bounding box center [36, 98] width 13 height 14
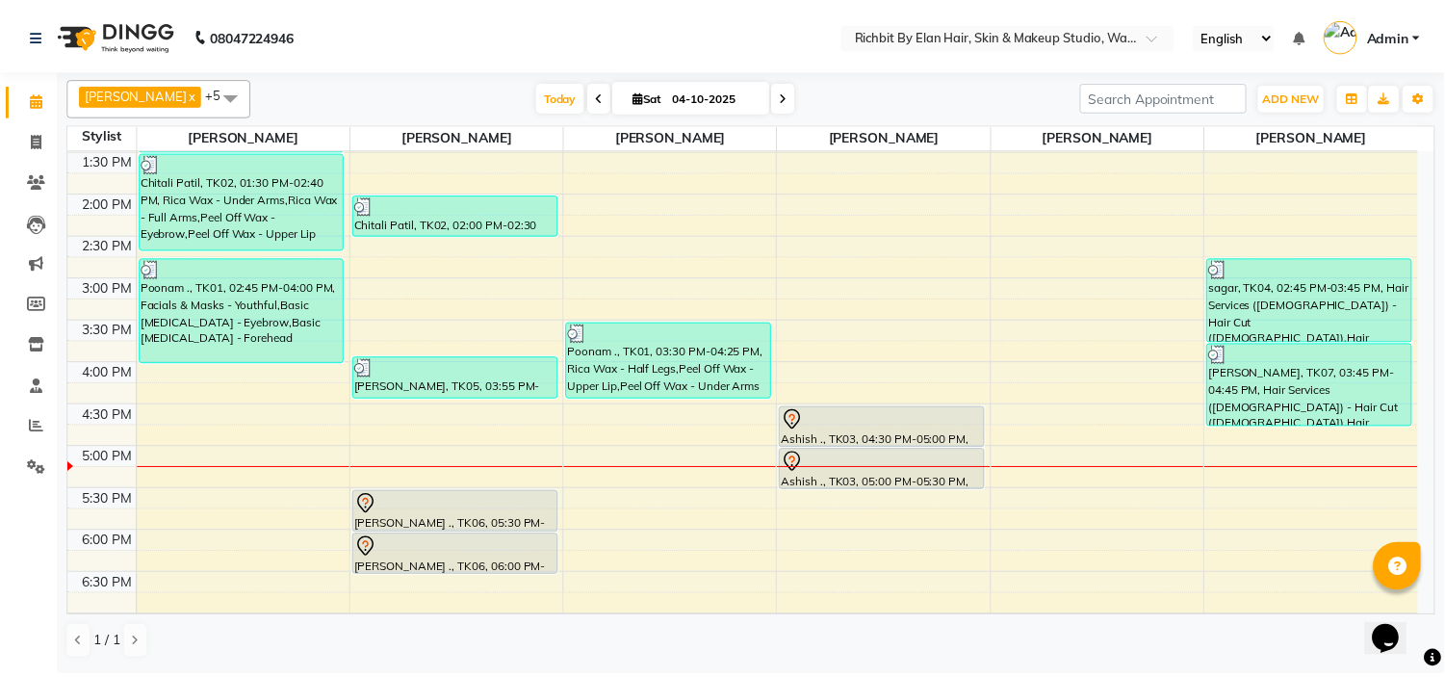
scroll to position [427, 0]
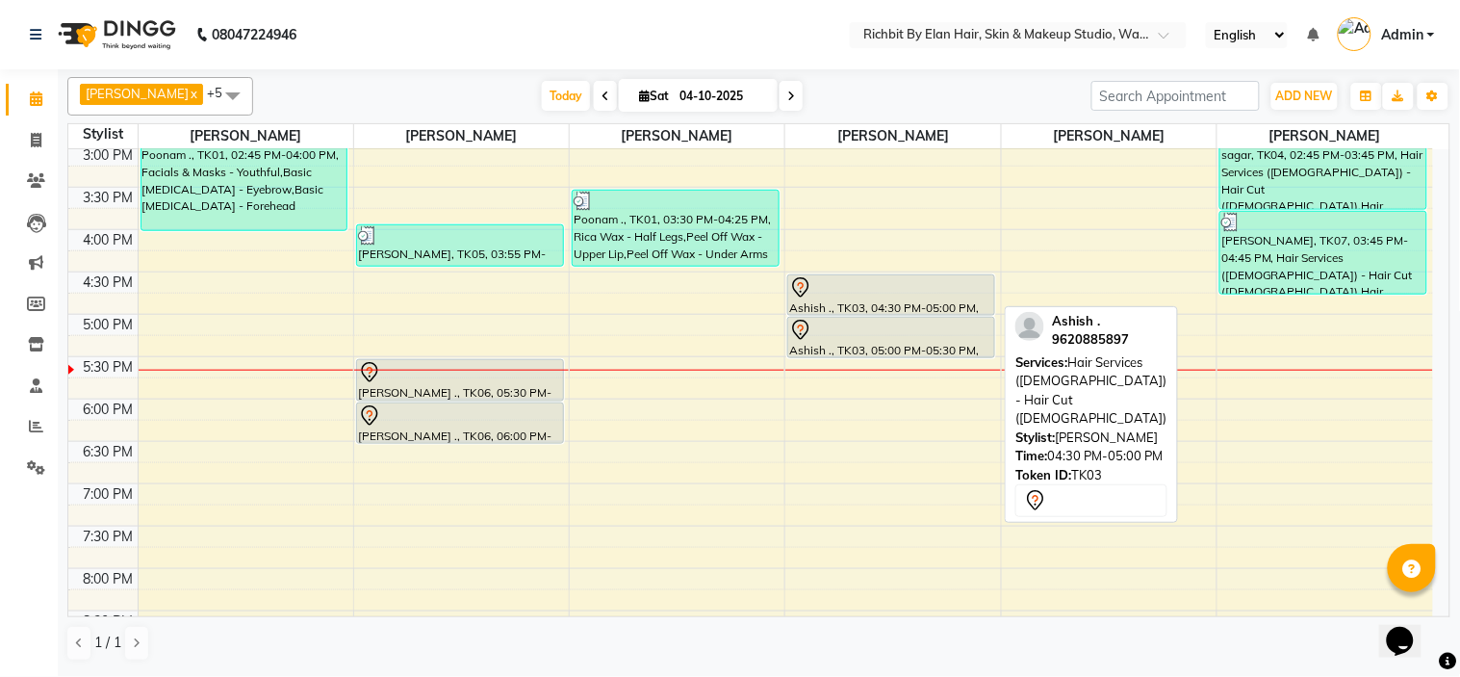
click at [863, 293] on div at bounding box center [891, 287] width 204 height 23
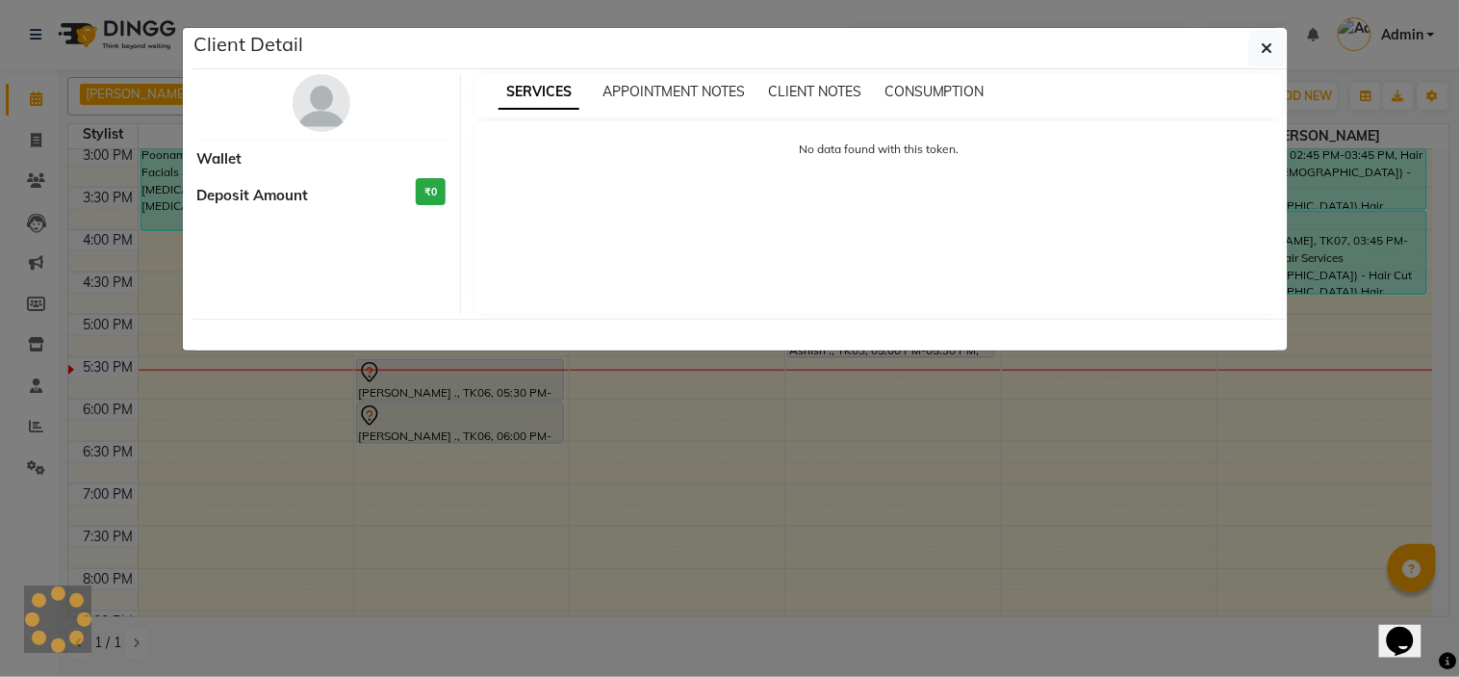
select select "7"
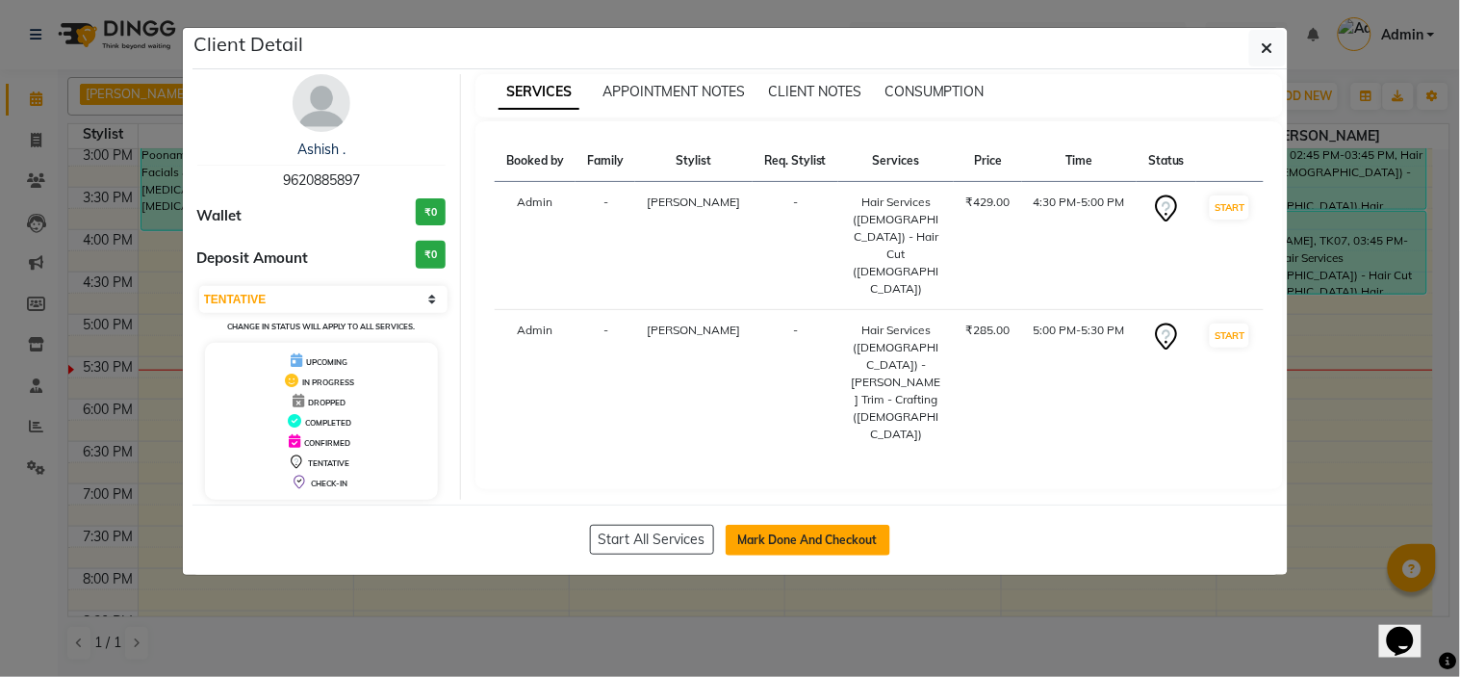
click at [816, 536] on button "Mark Done And Checkout" at bounding box center [808, 540] width 165 height 31
select select "service"
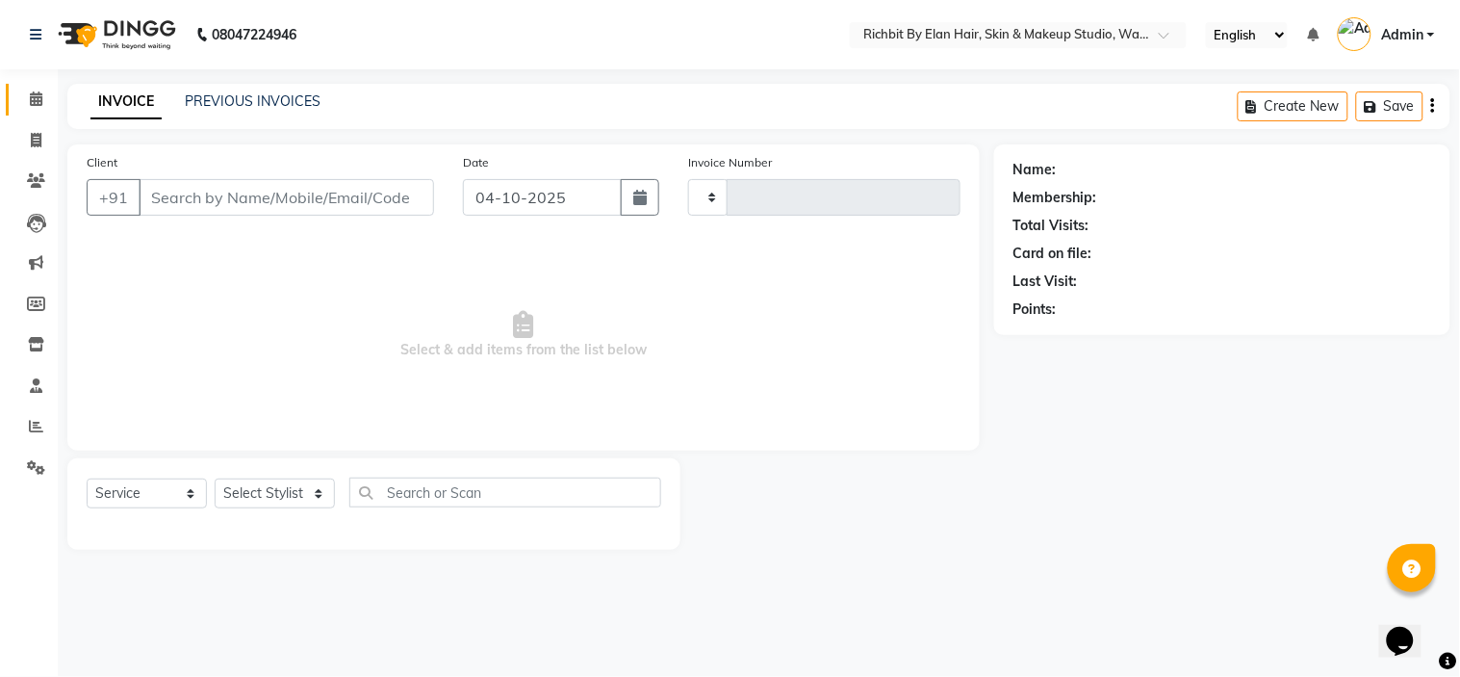
type input "1085"
select select "4114"
type input "9620885897"
select select "61438"
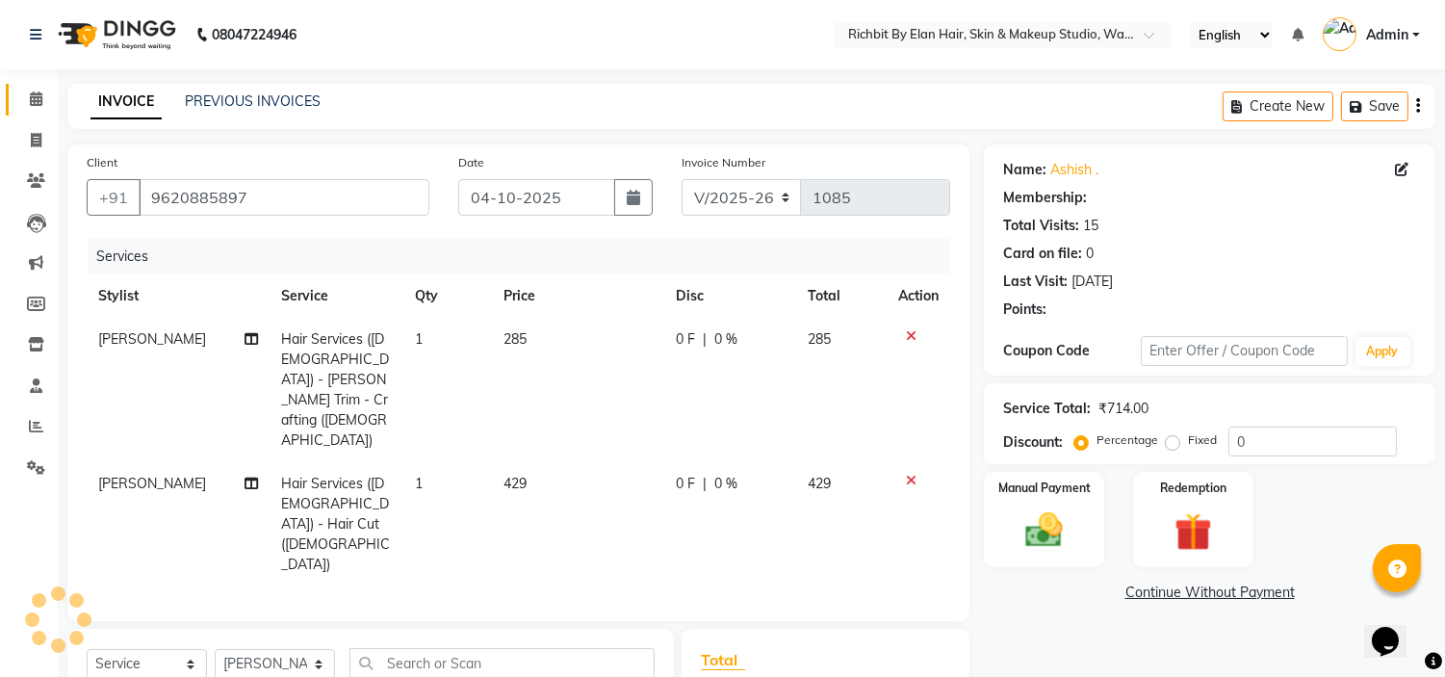
select select "1: Object"
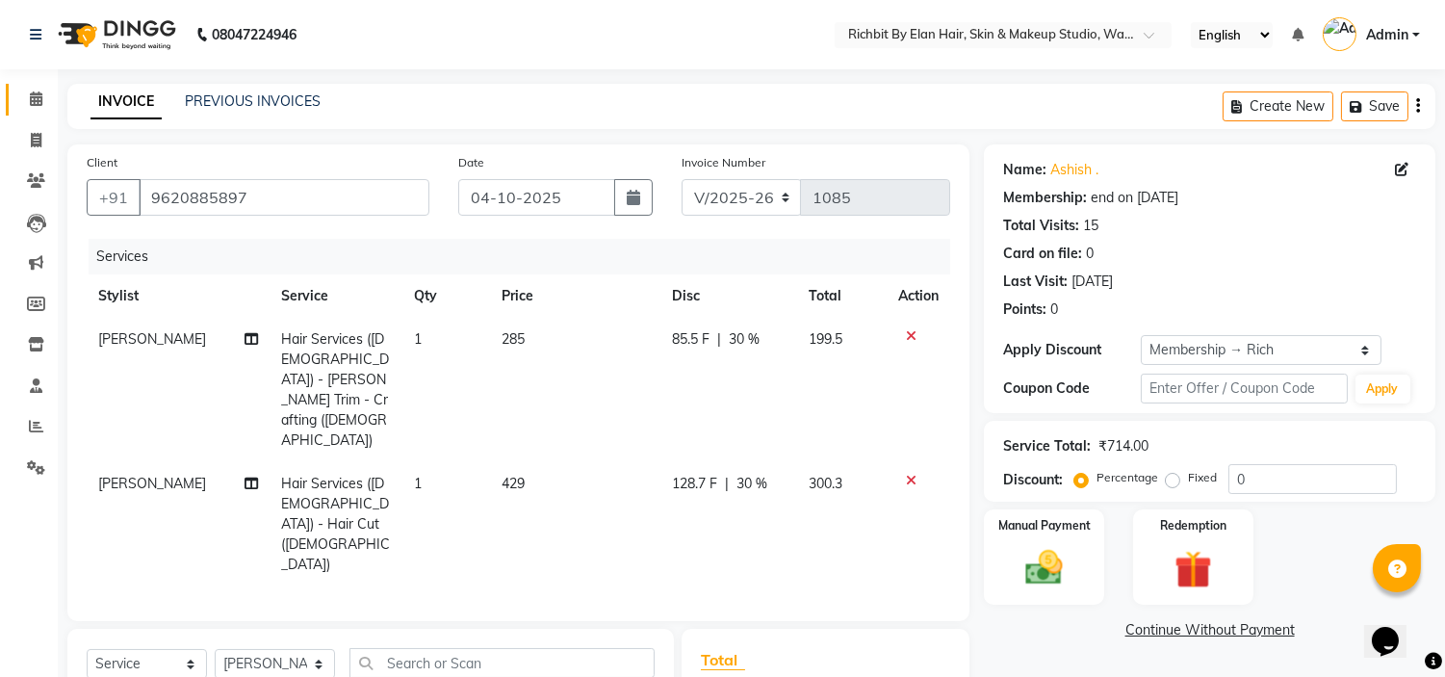
type input "30"
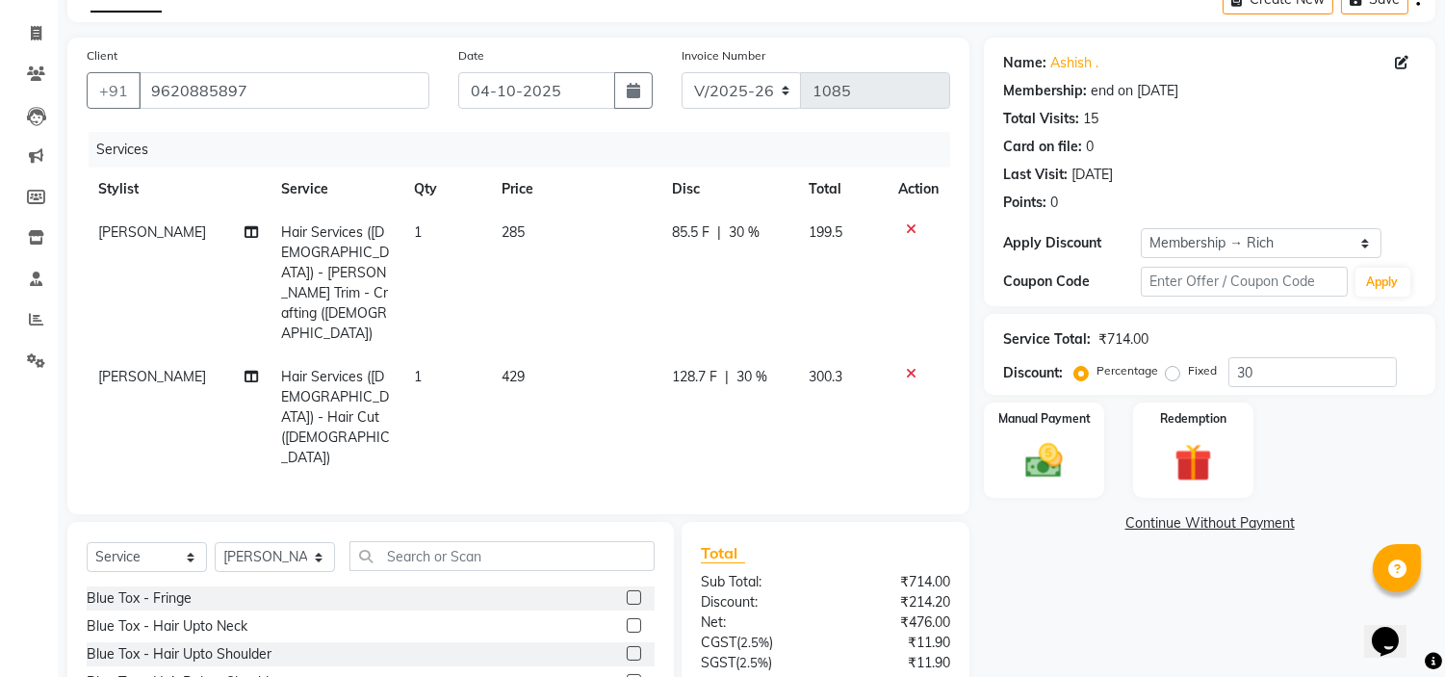
click at [675, 355] on td "128.7 F | 30 %" at bounding box center [729, 417] width 136 height 124
select select "61438"
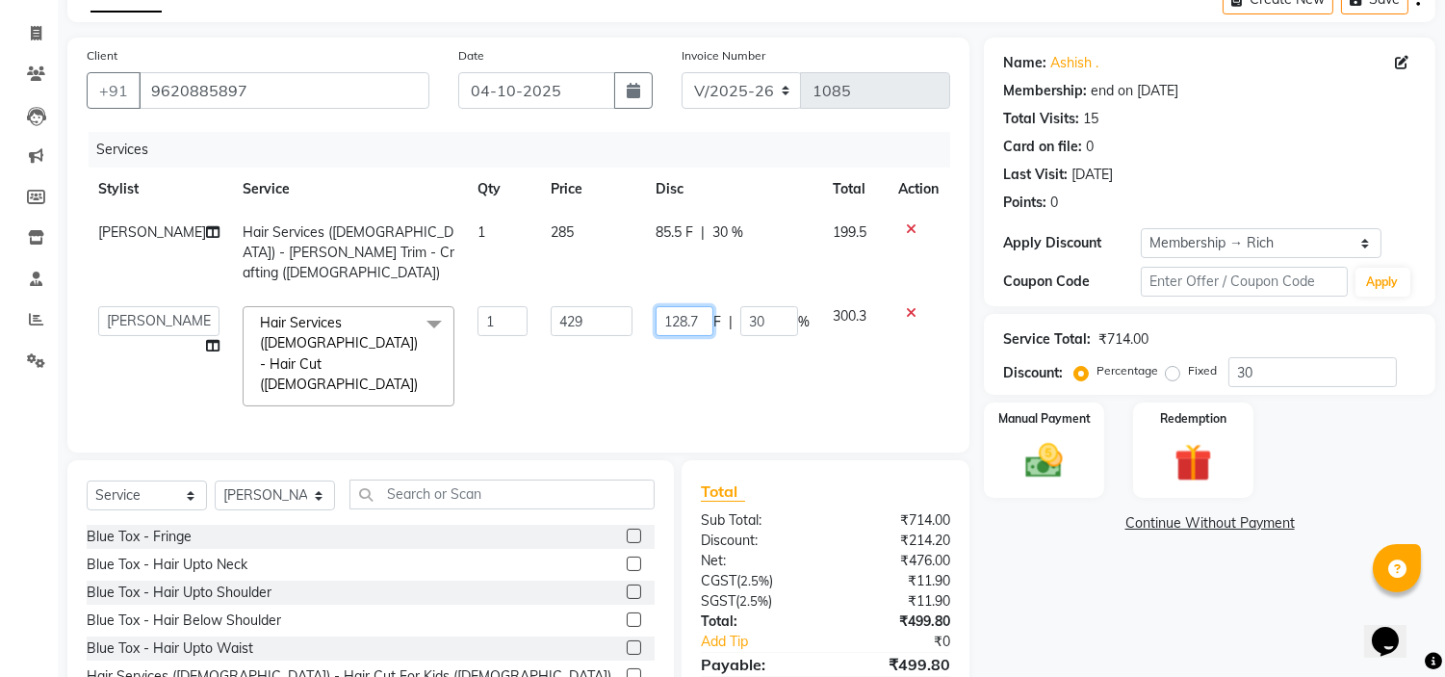
click at [699, 306] on input "128.7" at bounding box center [685, 321] width 58 height 30
type input "12"
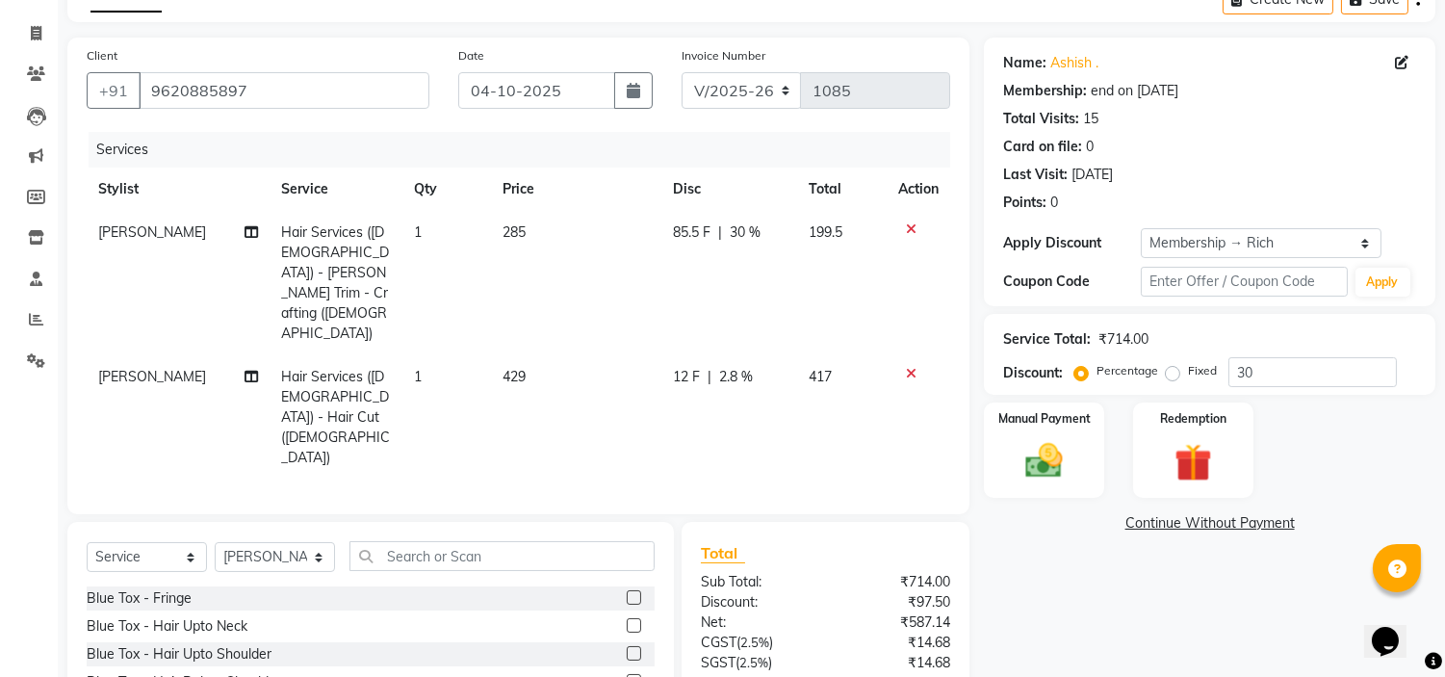
click at [704, 355] on td "12 F | 2.8 %" at bounding box center [729, 417] width 135 height 124
select select "61438"
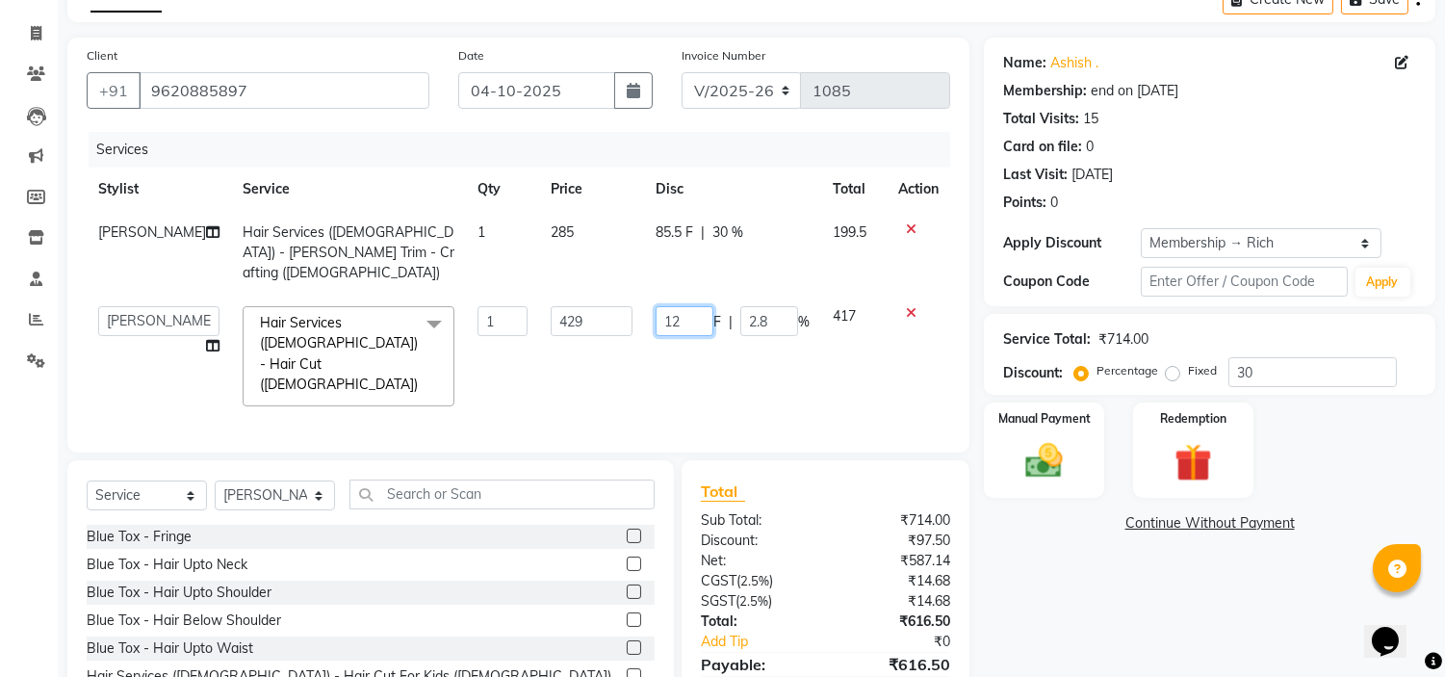
click at [678, 308] on input "12" at bounding box center [685, 321] width 58 height 30
type input "129"
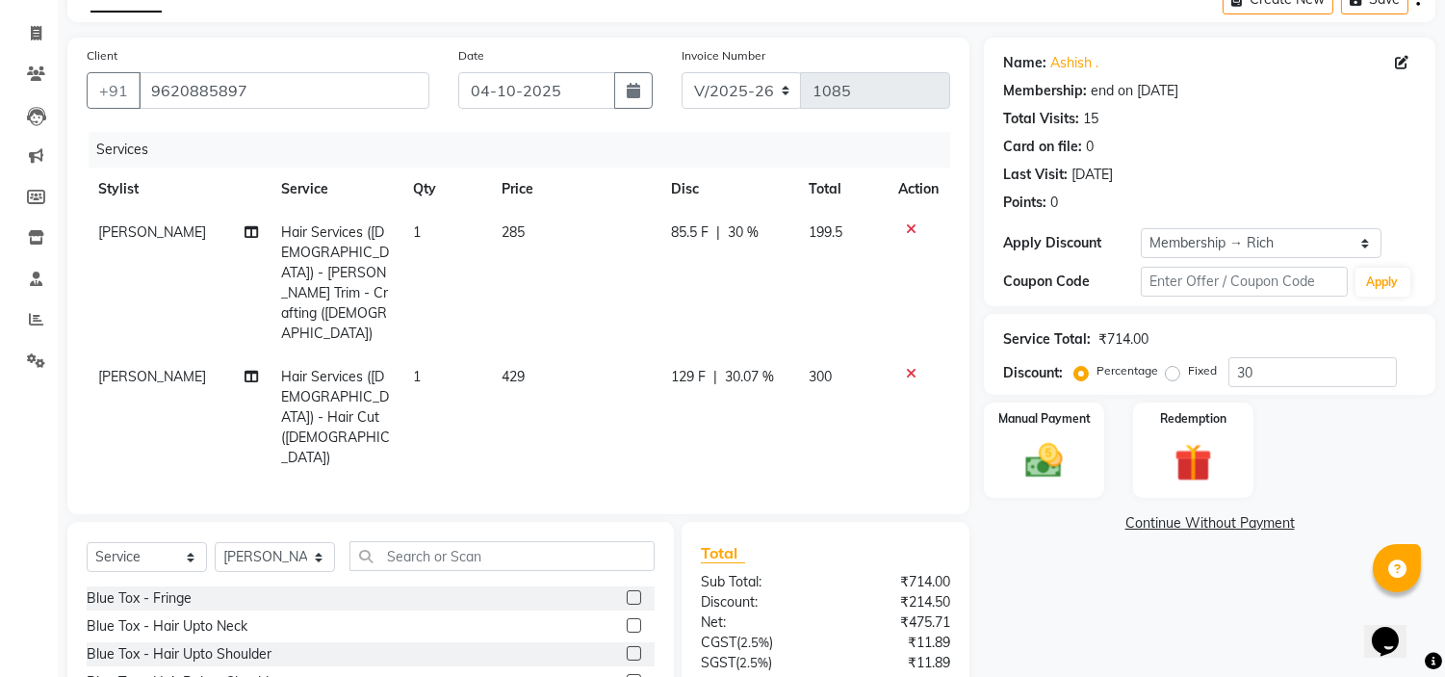
click at [725, 355] on td "129 F | 30.07 %" at bounding box center [728, 417] width 137 height 124
select select "61438"
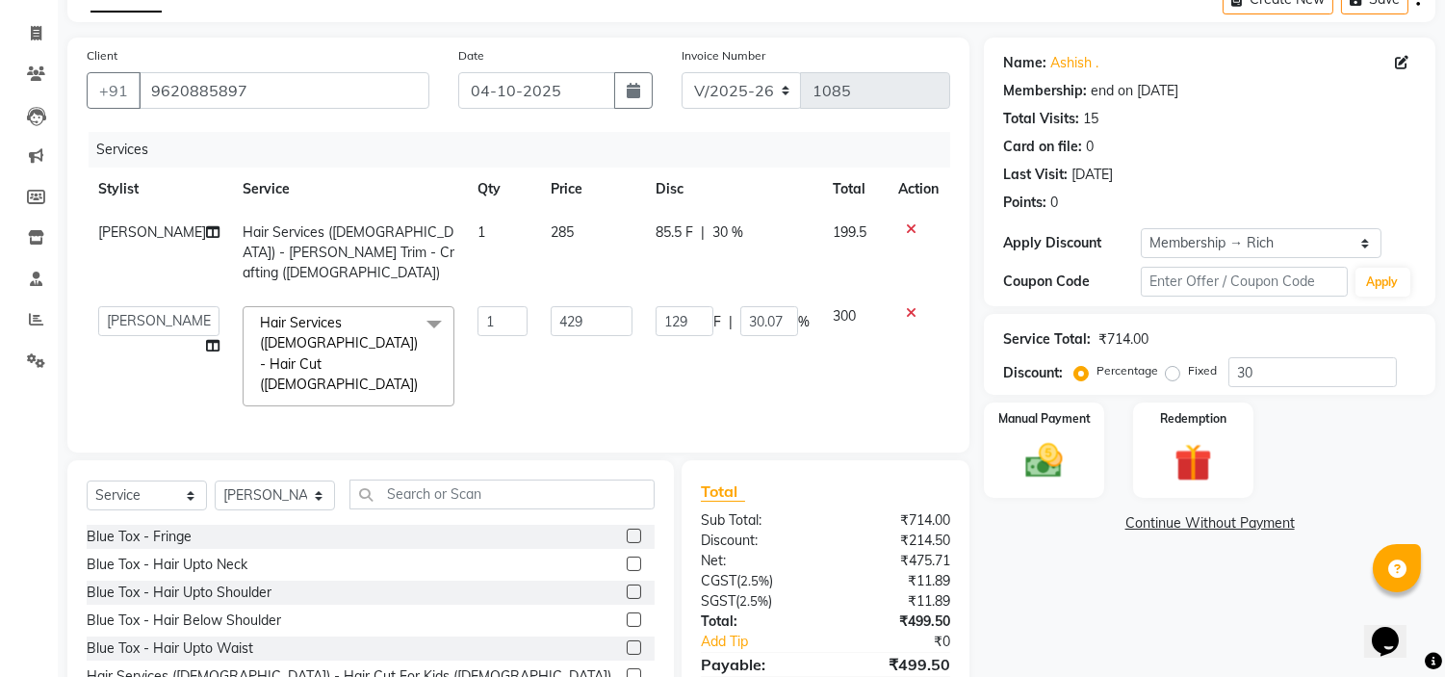
click at [687, 232] on div "85.5 F | 30 %" at bounding box center [733, 232] width 154 height 20
select select "61438"
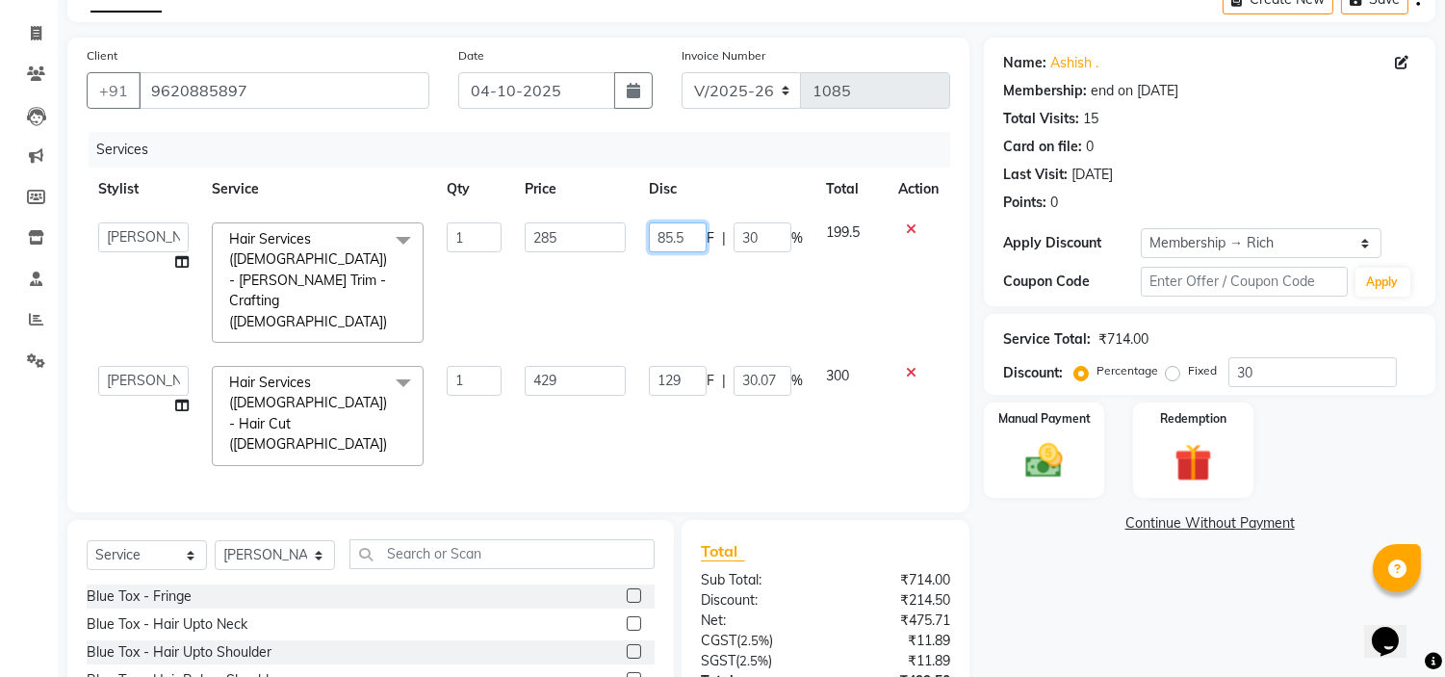
click at [690, 232] on input "85.5" at bounding box center [678, 237] width 58 height 30
type input "85"
click at [697, 267] on td "85 F | 30 %" at bounding box center [725, 282] width 177 height 143
select select "61438"
click at [1067, 439] on img at bounding box center [1045, 461] width 64 height 45
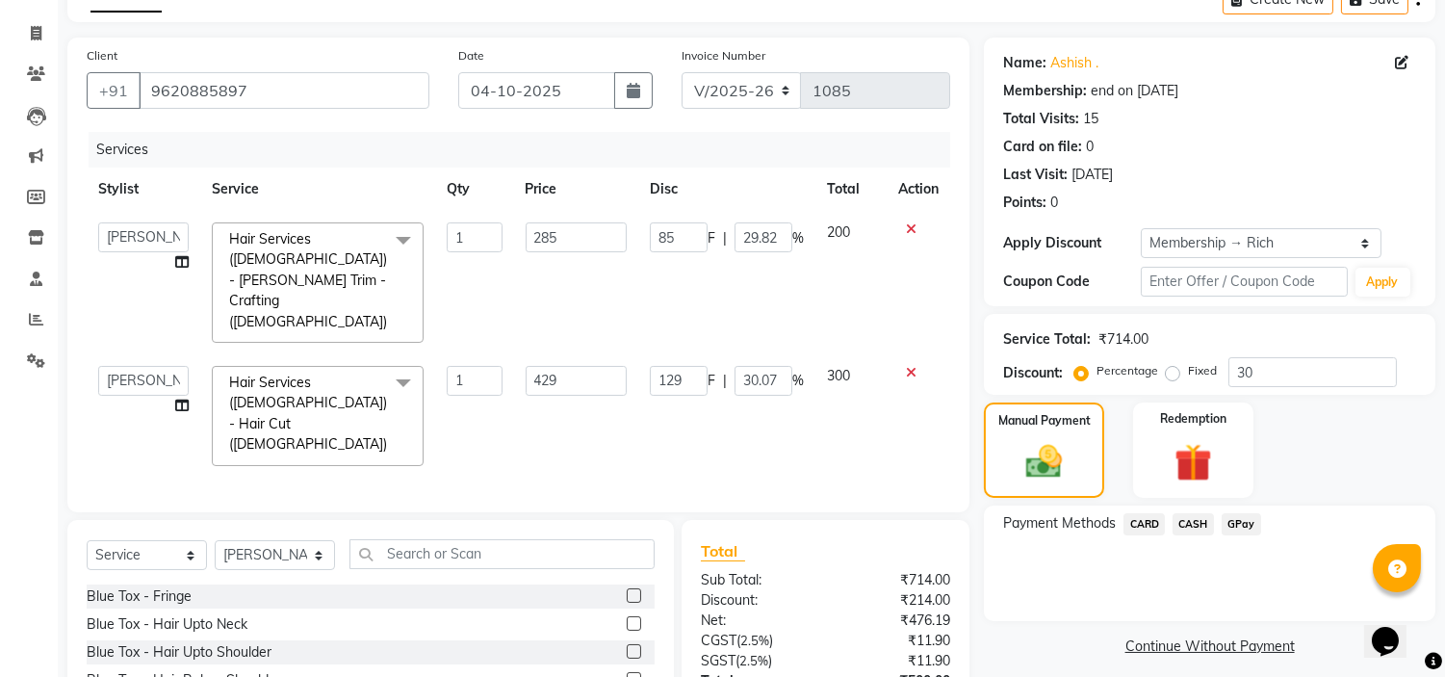
click at [1246, 518] on span "GPay" at bounding box center [1241, 524] width 39 height 22
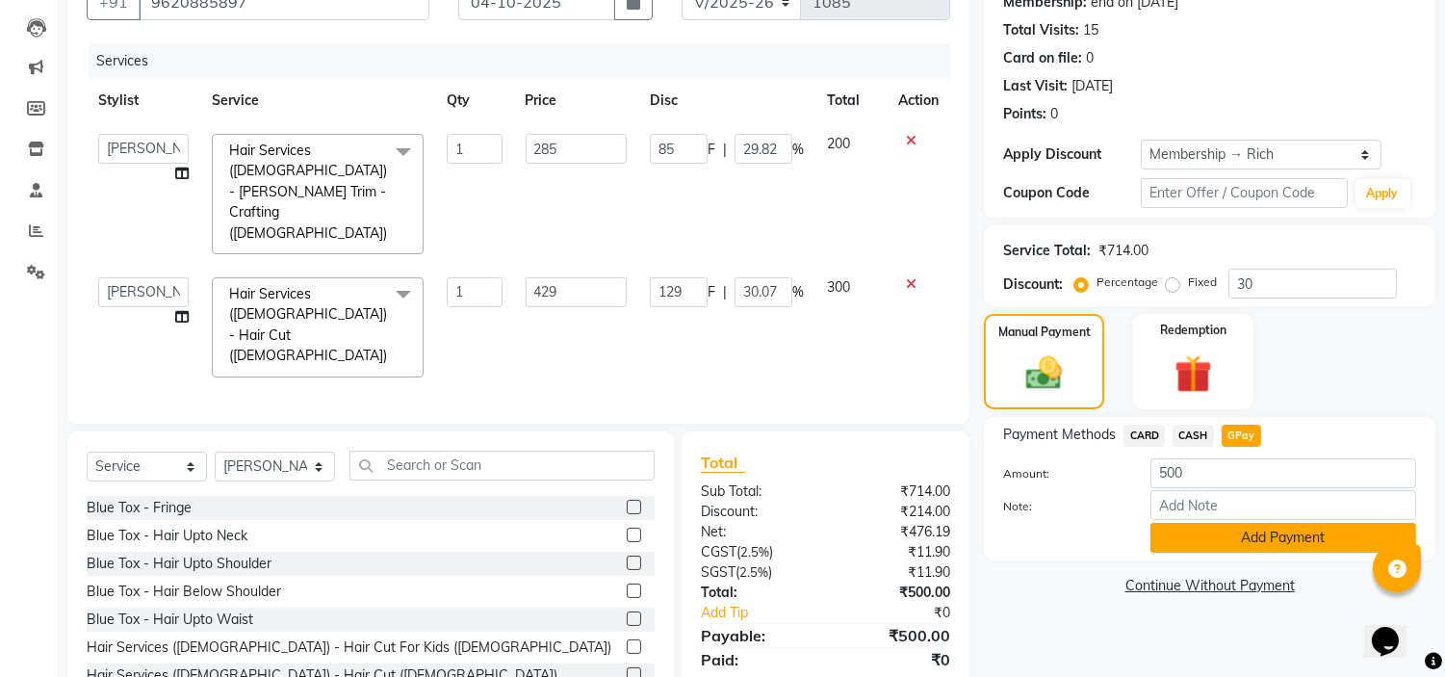
click at [1223, 543] on button "Add Payment" at bounding box center [1283, 538] width 266 height 30
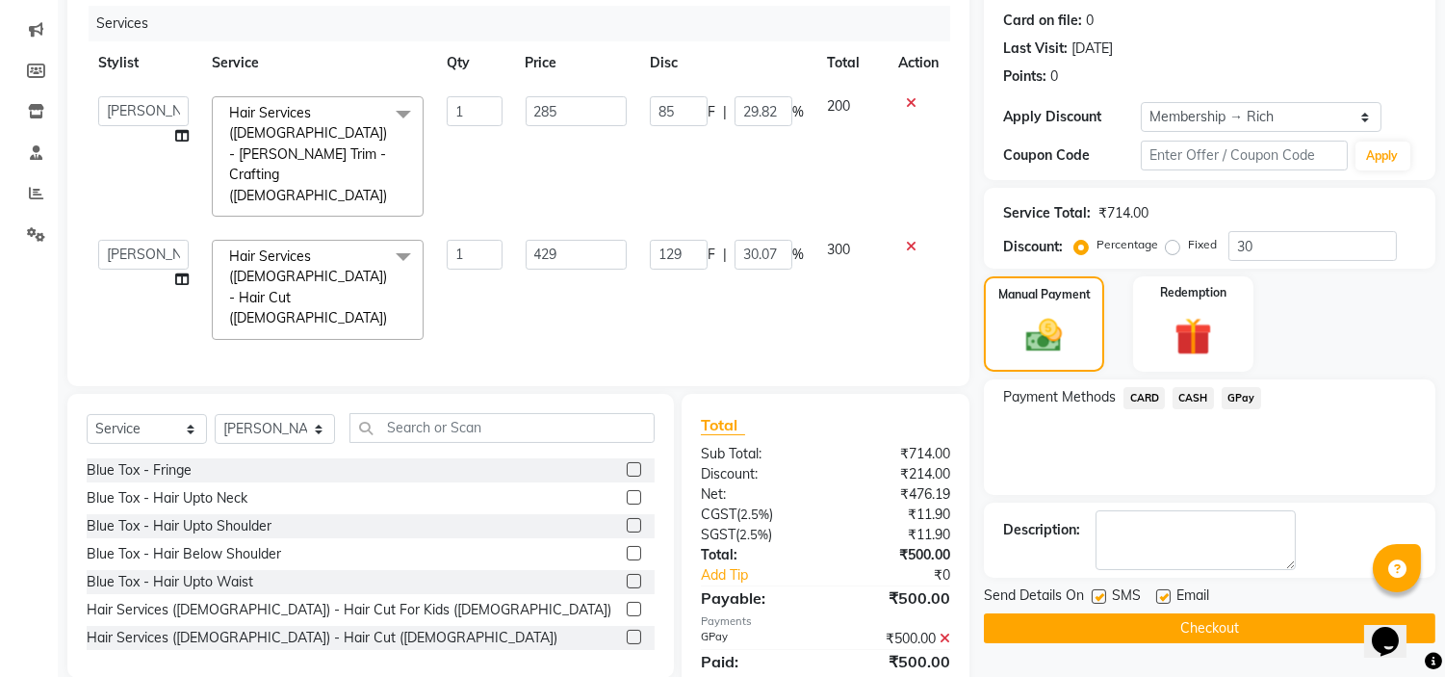
scroll to position [235, 0]
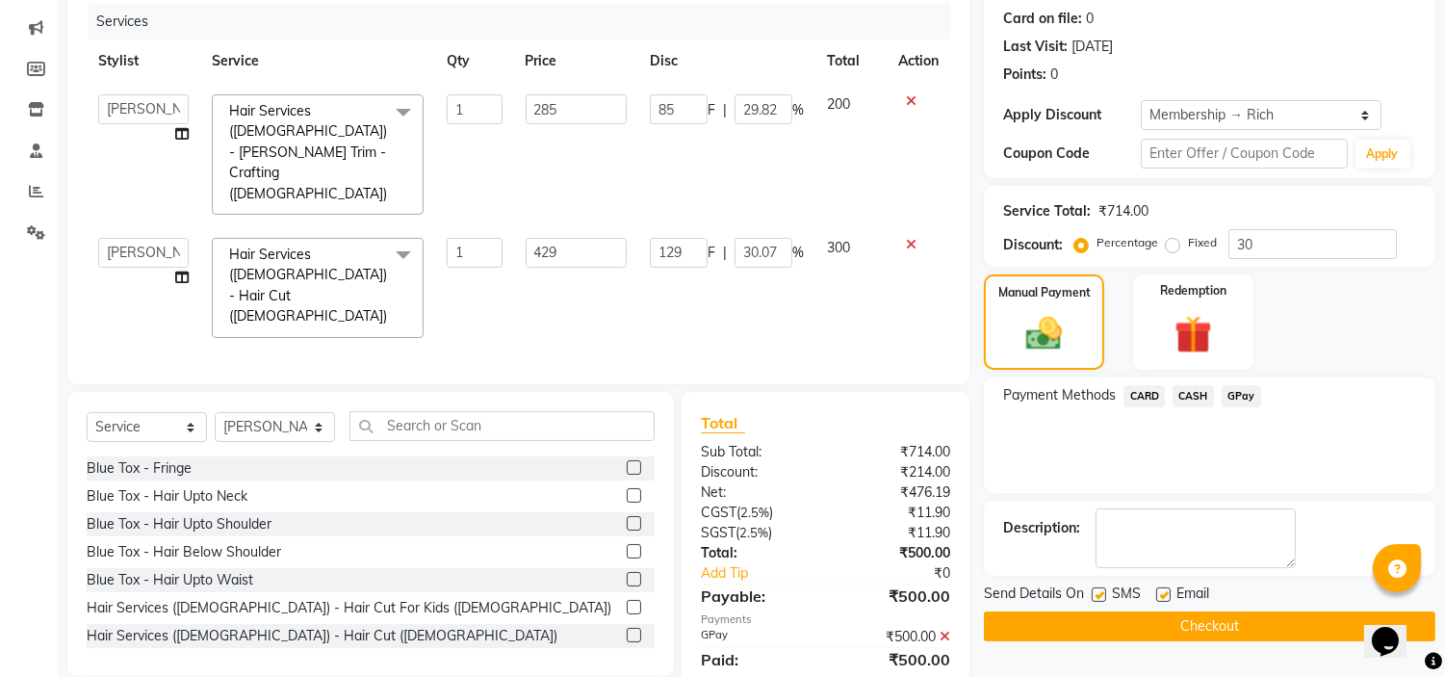
click at [1169, 627] on button "Checkout" at bounding box center [1209, 626] width 451 height 30
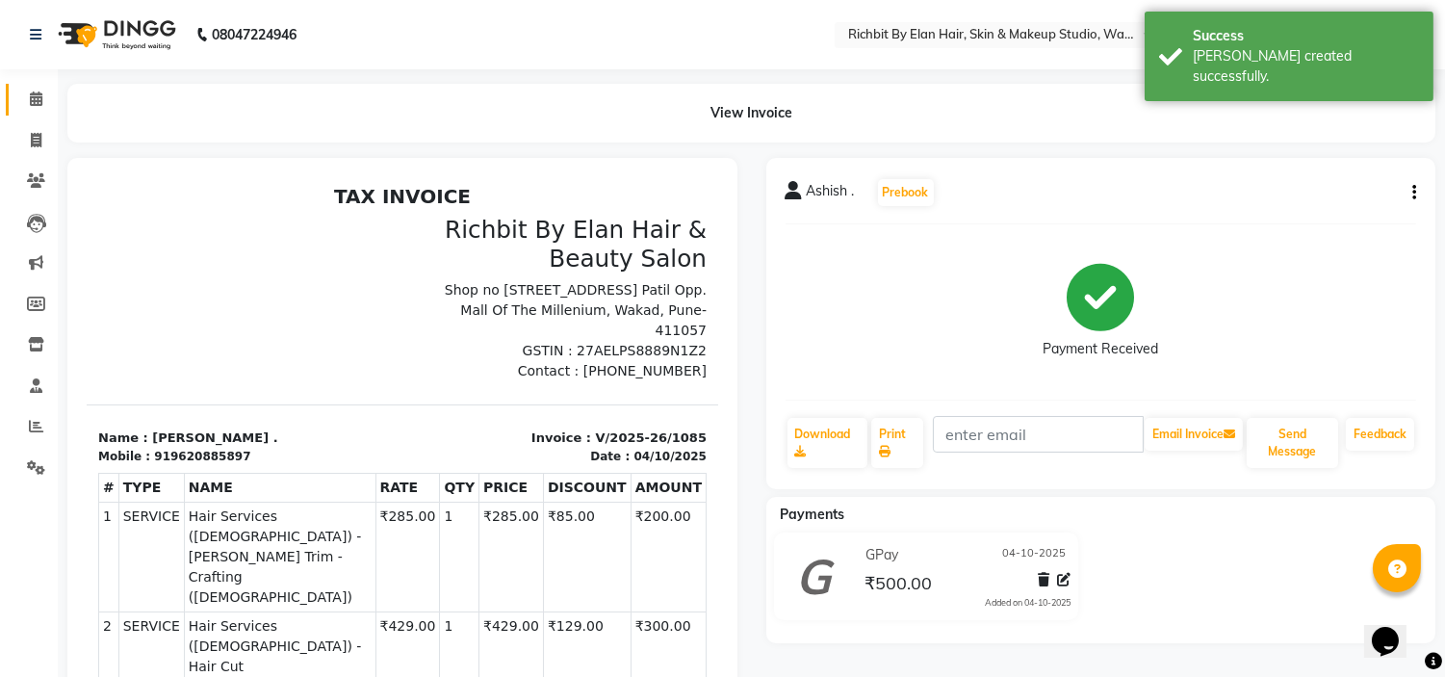
click at [42, 84] on link "Calendar" at bounding box center [29, 100] width 46 height 32
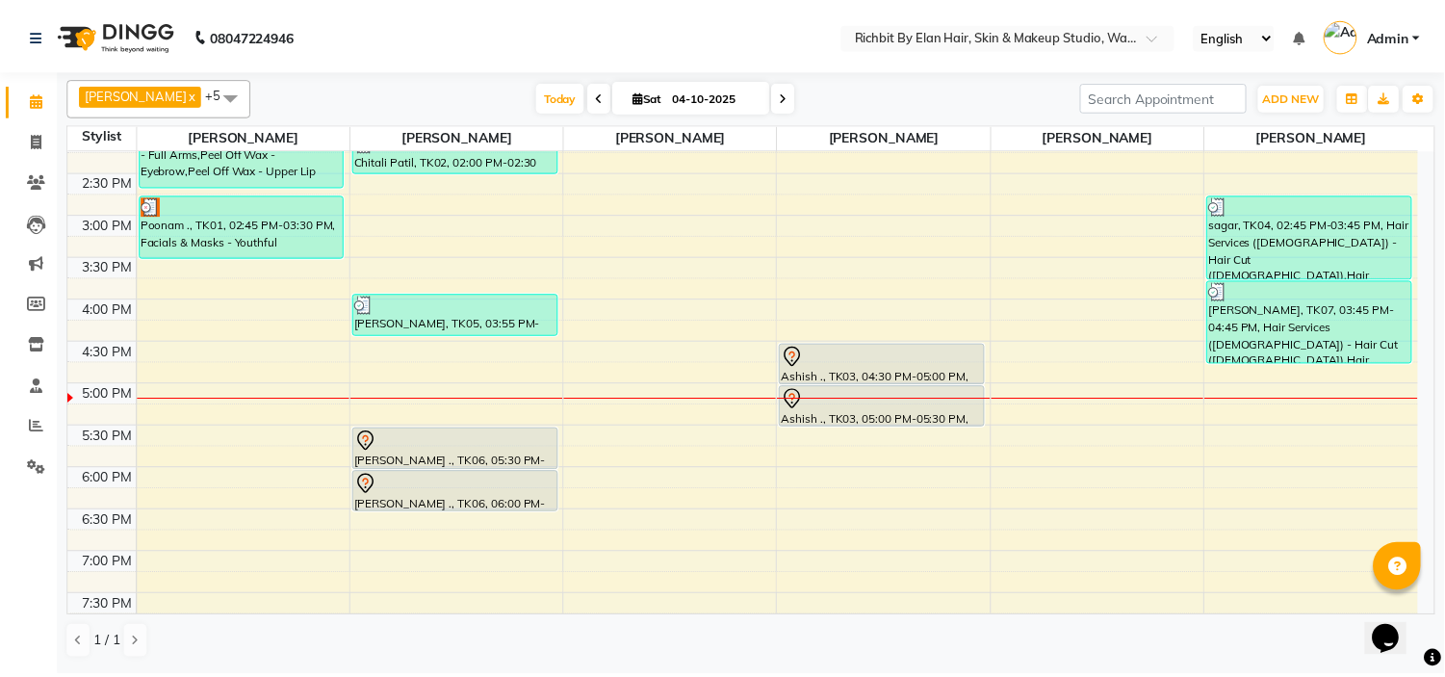
scroll to position [534, 0]
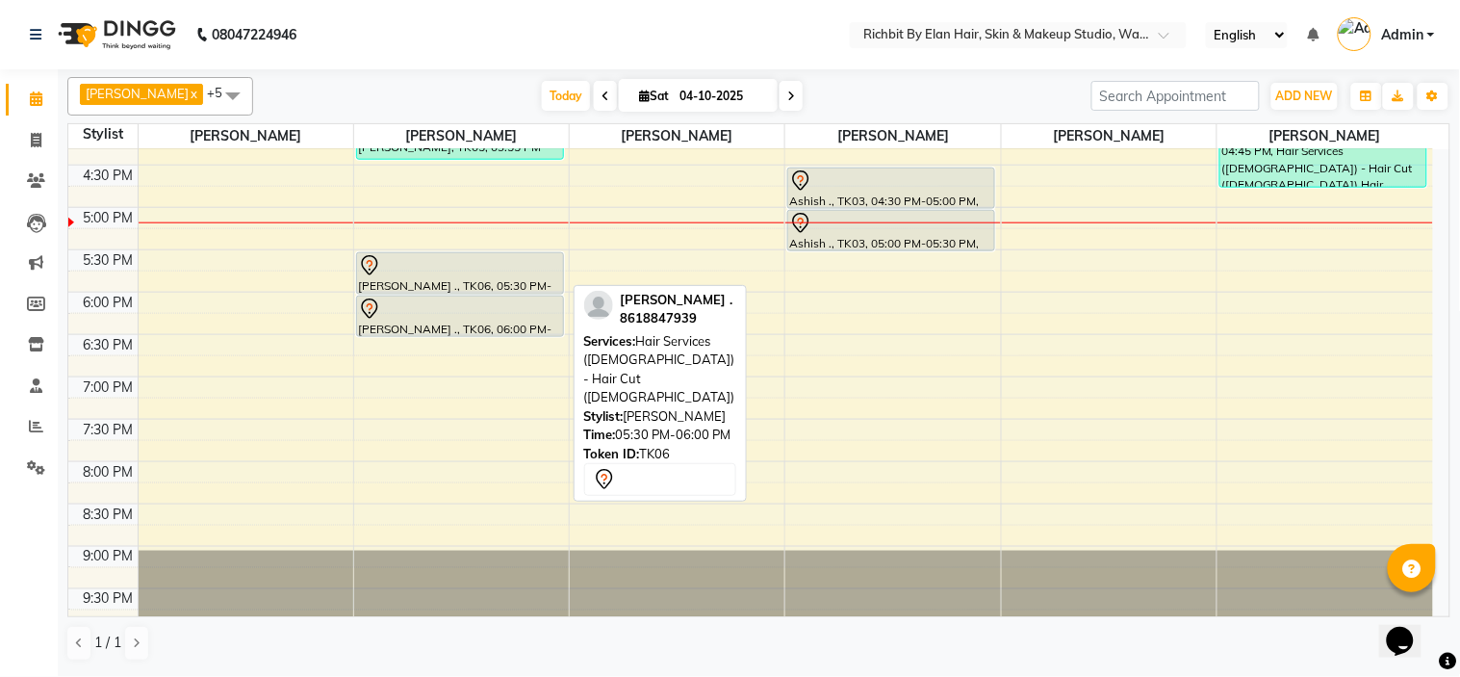
click at [420, 273] on div at bounding box center [460, 265] width 204 height 23
select select "7"
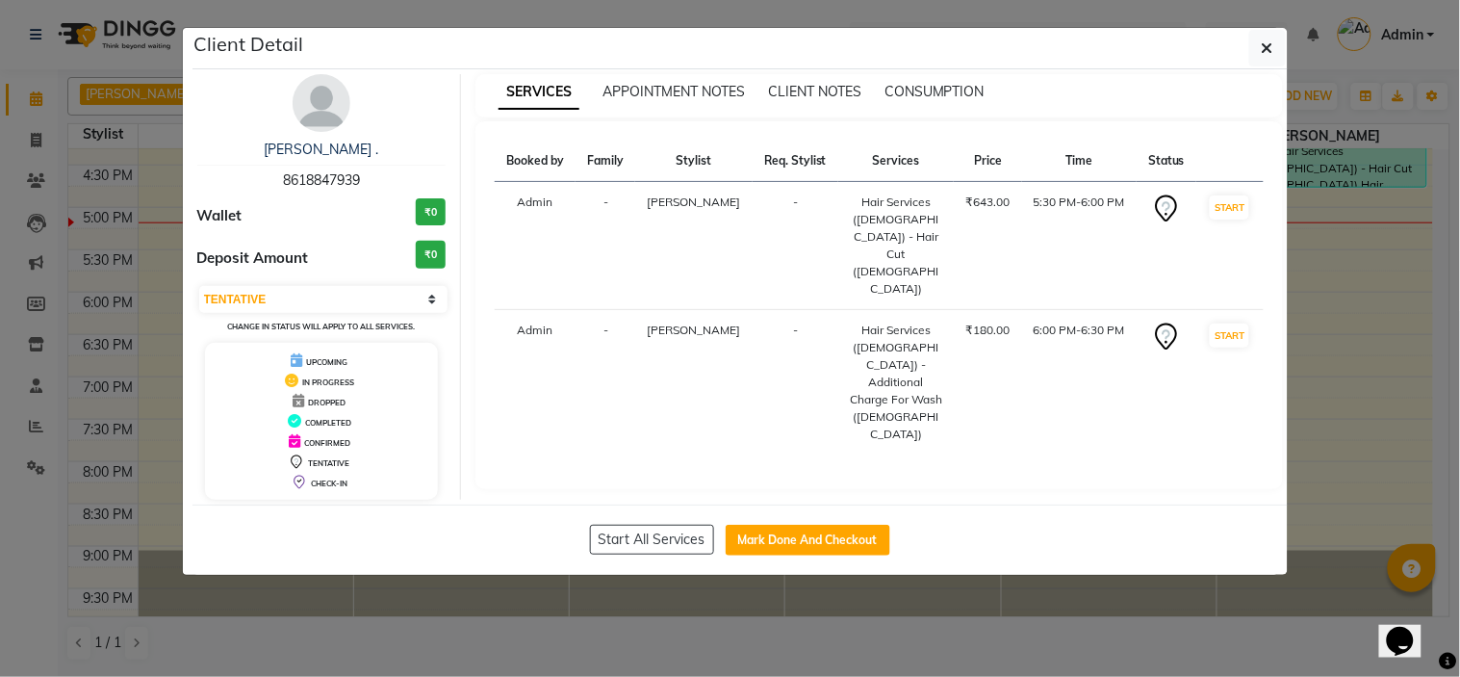
click at [304, 106] on img at bounding box center [322, 103] width 58 height 58
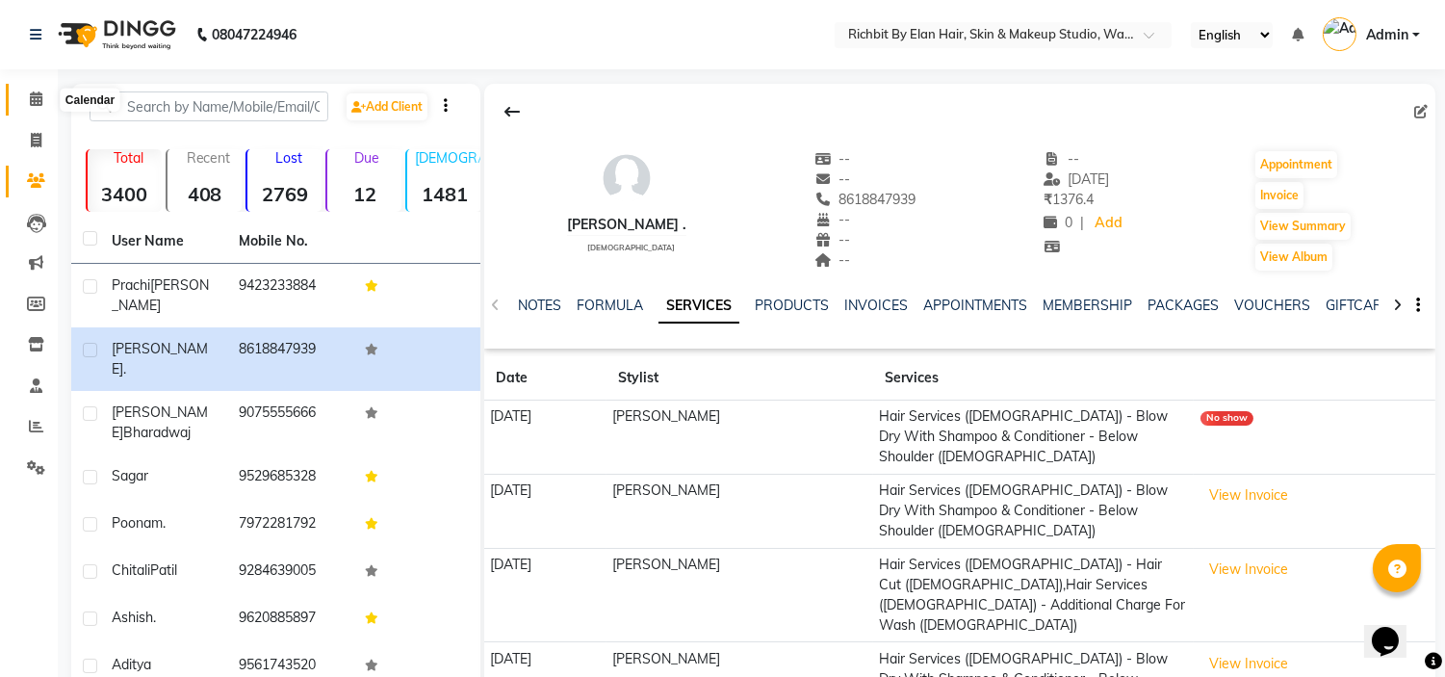
click at [31, 101] on icon at bounding box center [36, 98] width 13 height 14
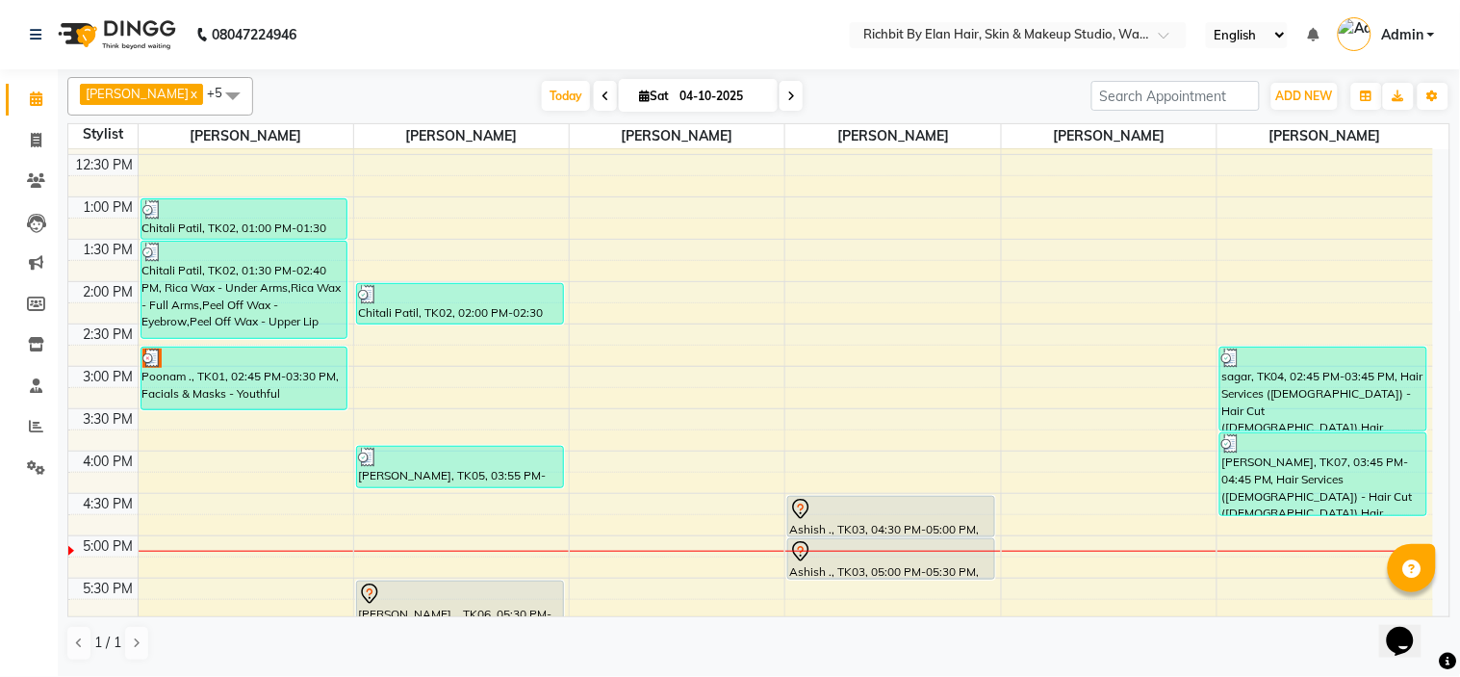
scroll to position [427, 0]
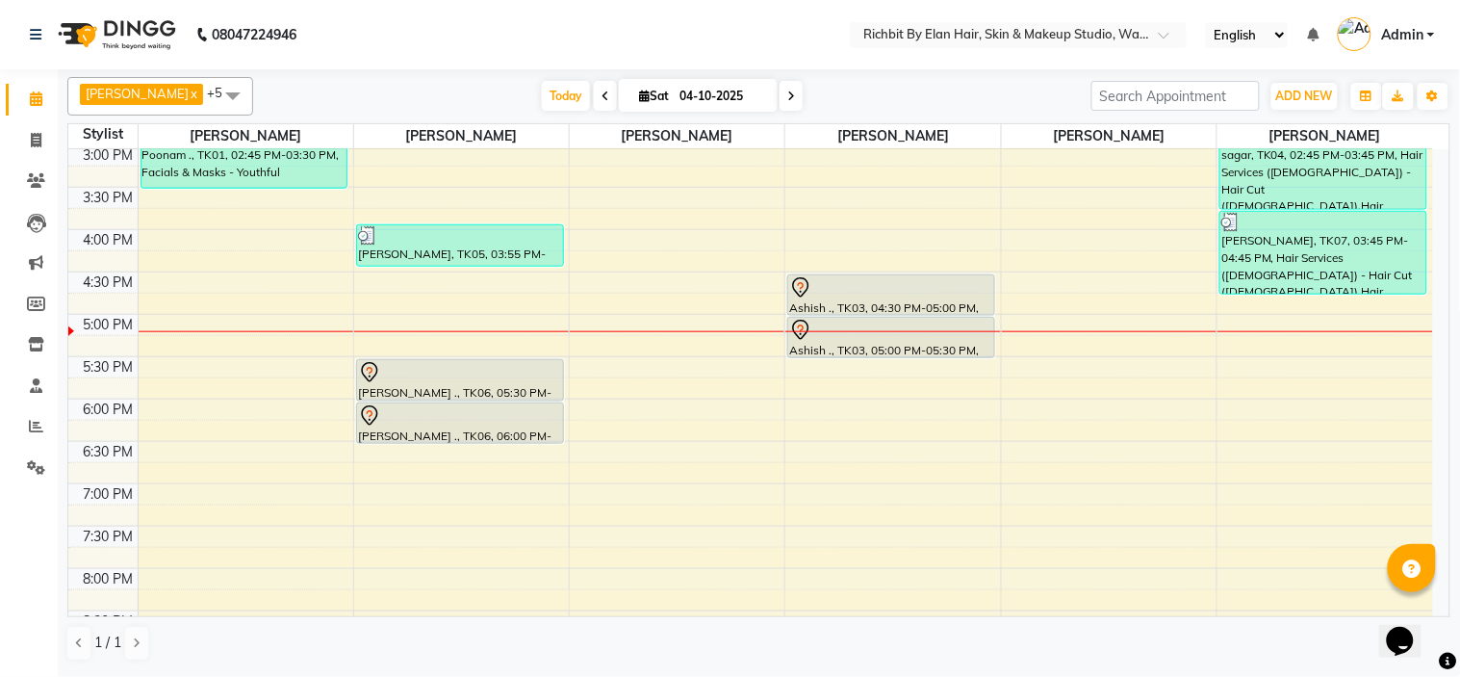
click at [780, 99] on span at bounding box center [791, 96] width 23 height 30
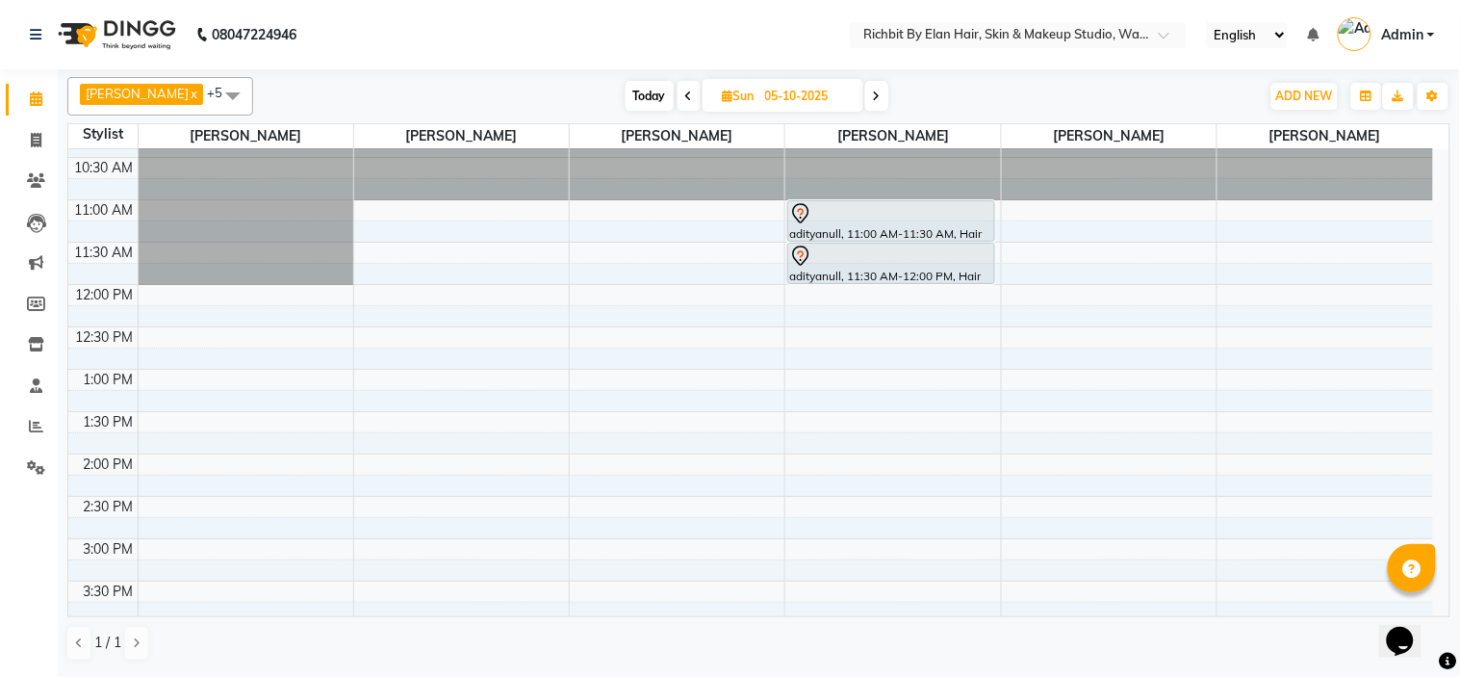
scroll to position [0, 0]
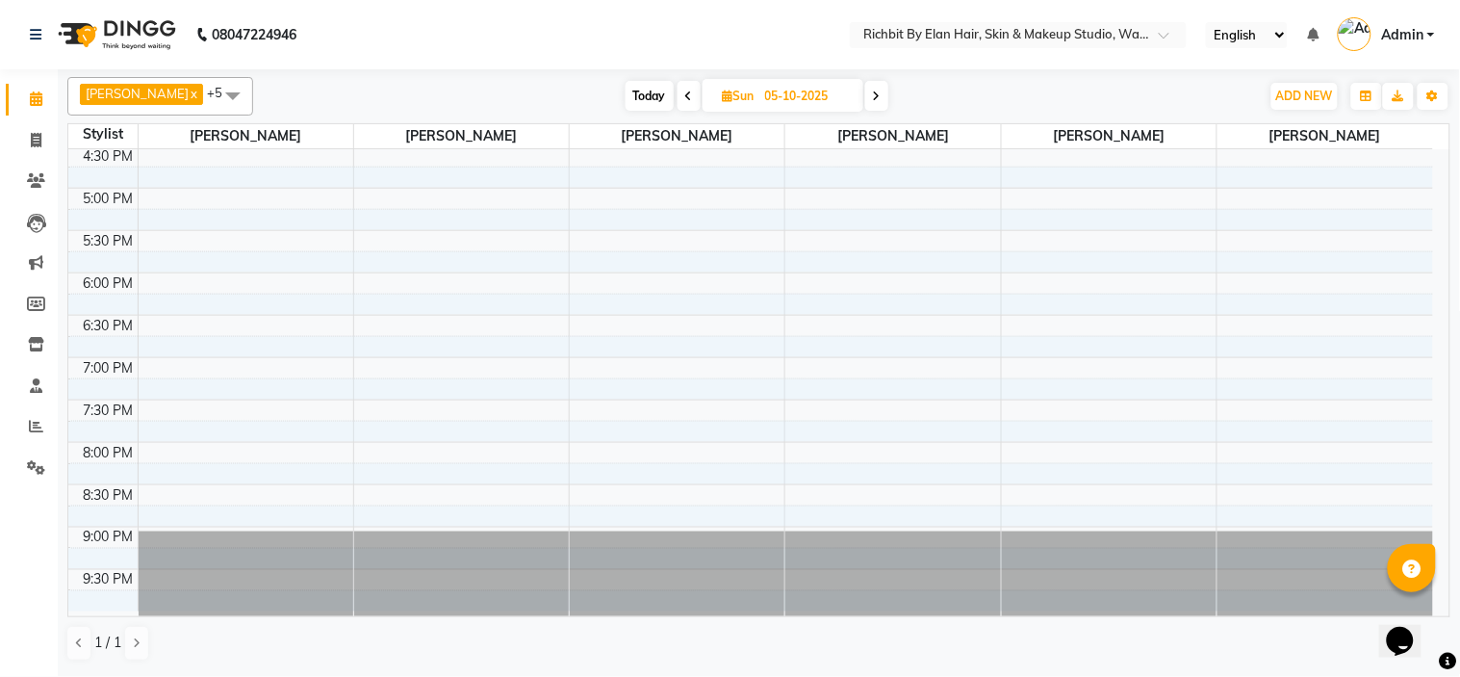
click at [639, 96] on span "Today" at bounding box center [650, 96] width 48 height 30
type input "04-10-2025"
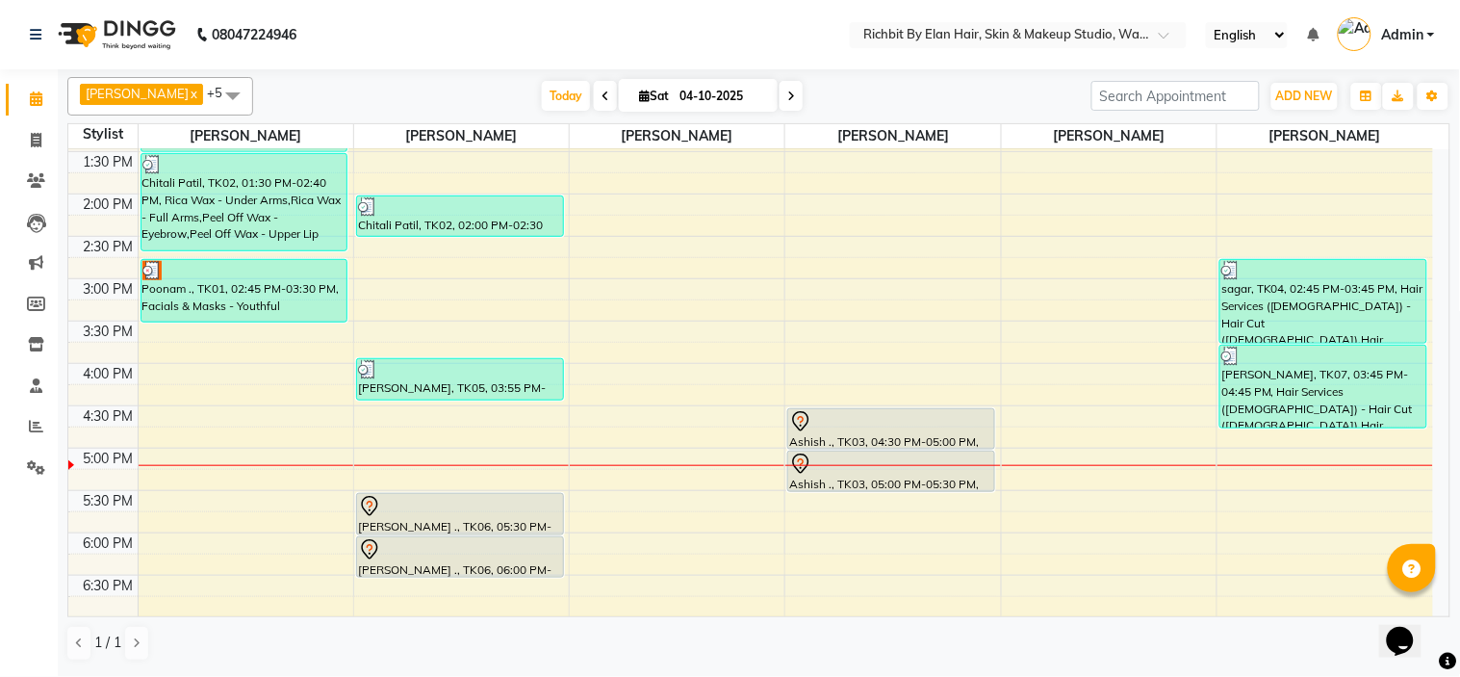
scroll to position [233, 0]
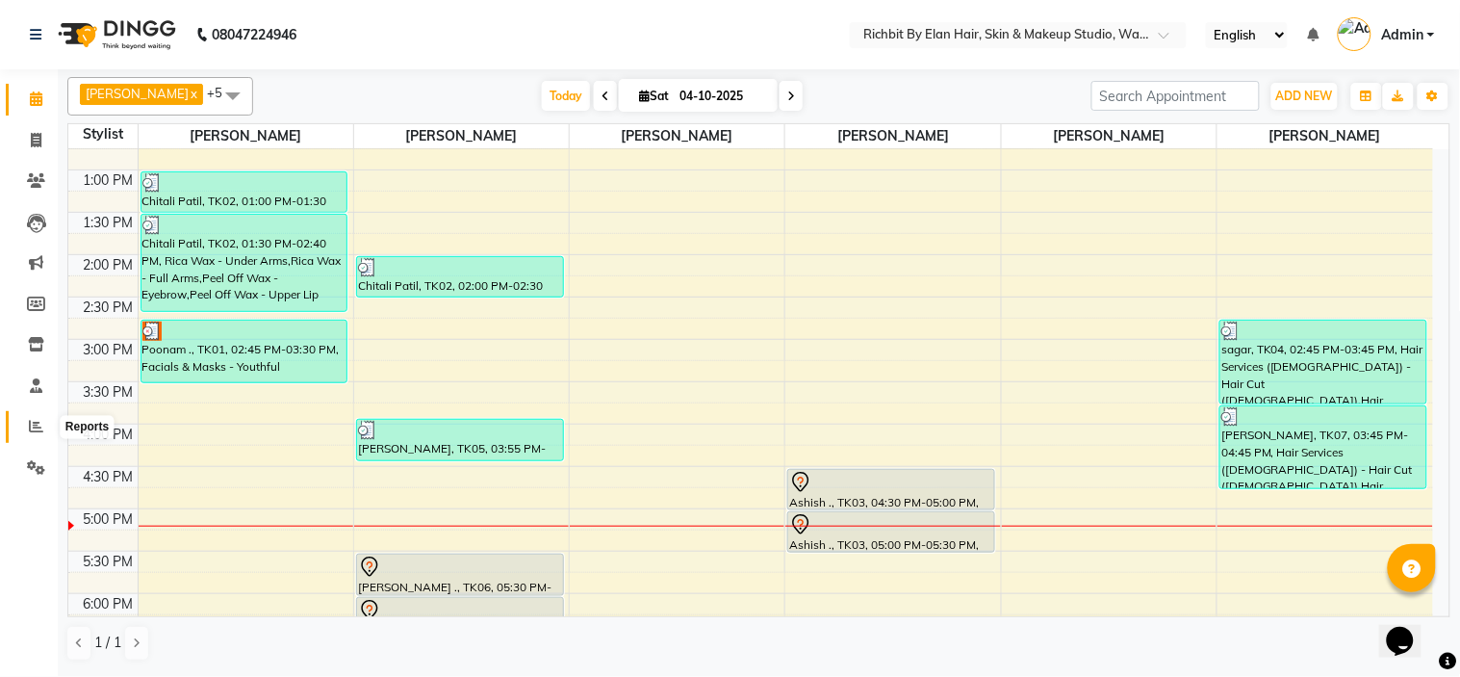
click at [30, 430] on icon at bounding box center [36, 426] width 14 height 14
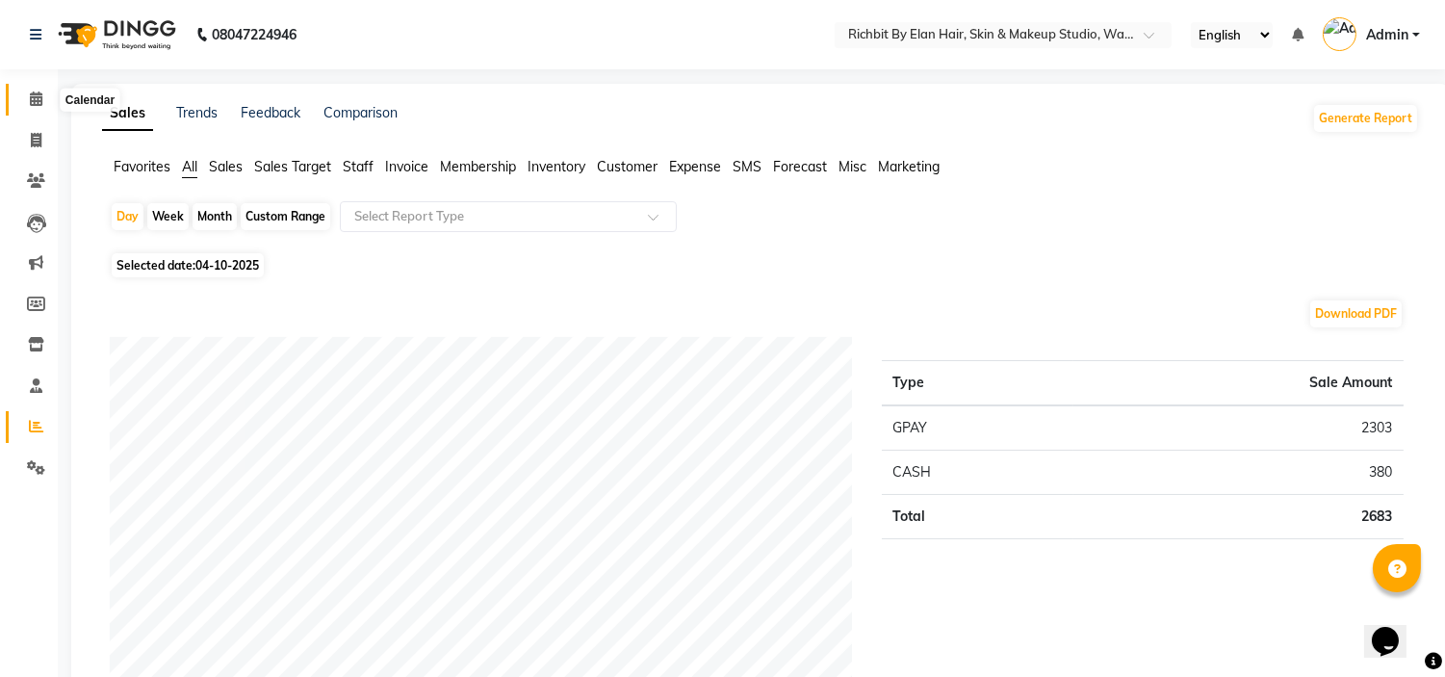
click at [39, 101] on icon at bounding box center [36, 98] width 13 height 14
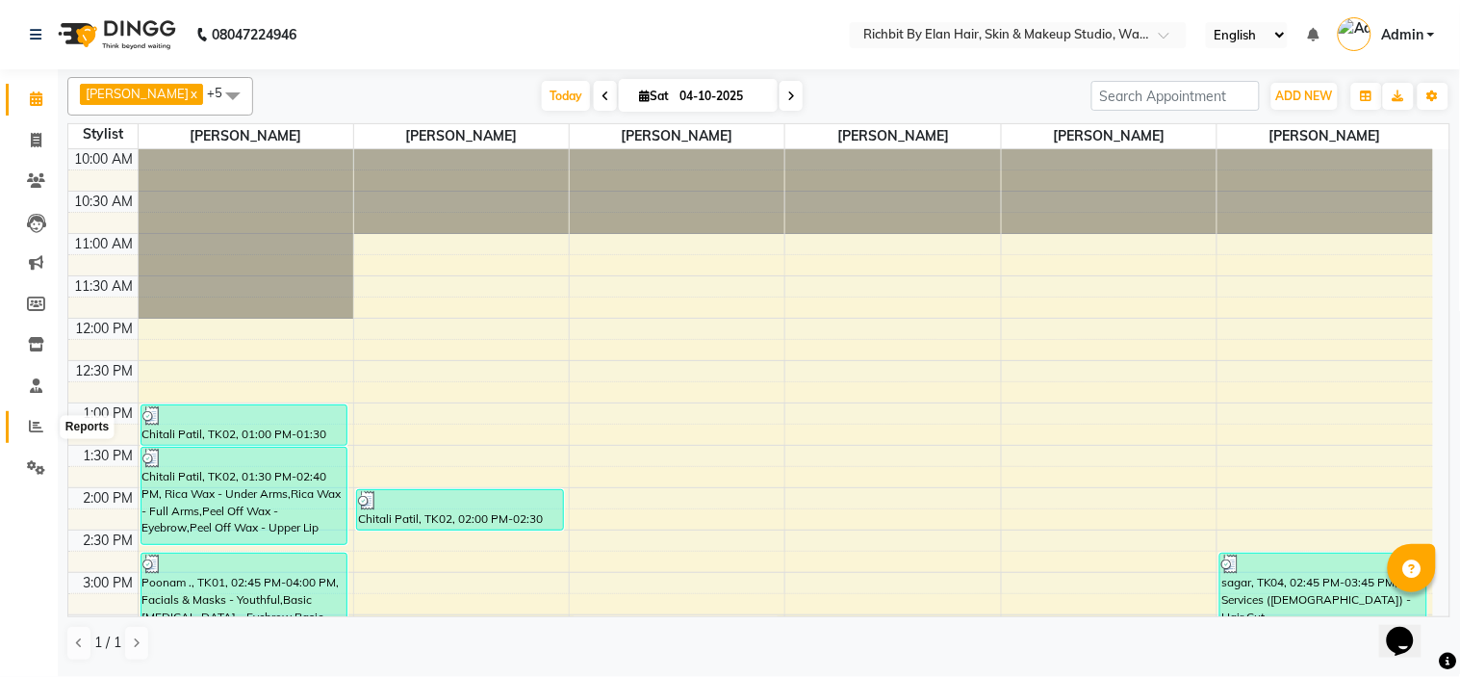
click at [45, 420] on span at bounding box center [36, 427] width 34 height 22
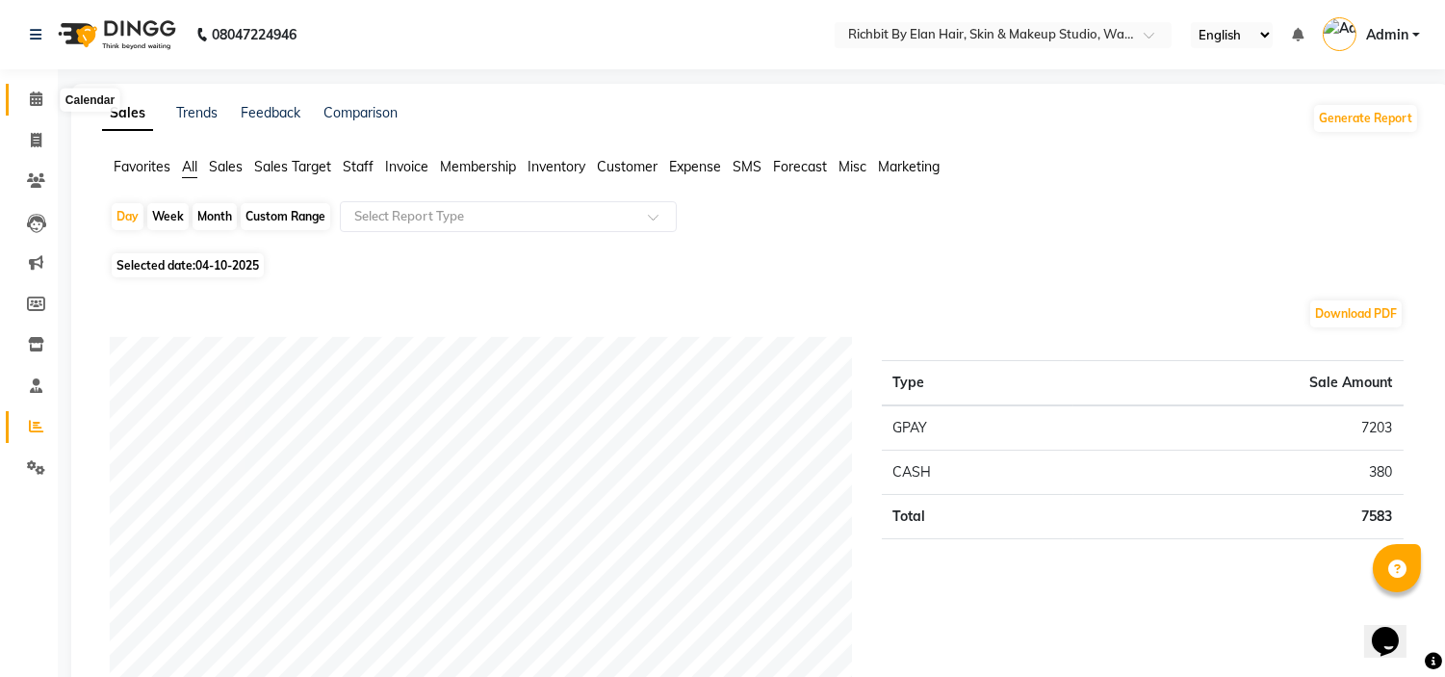
click at [22, 97] on span at bounding box center [36, 100] width 34 height 22
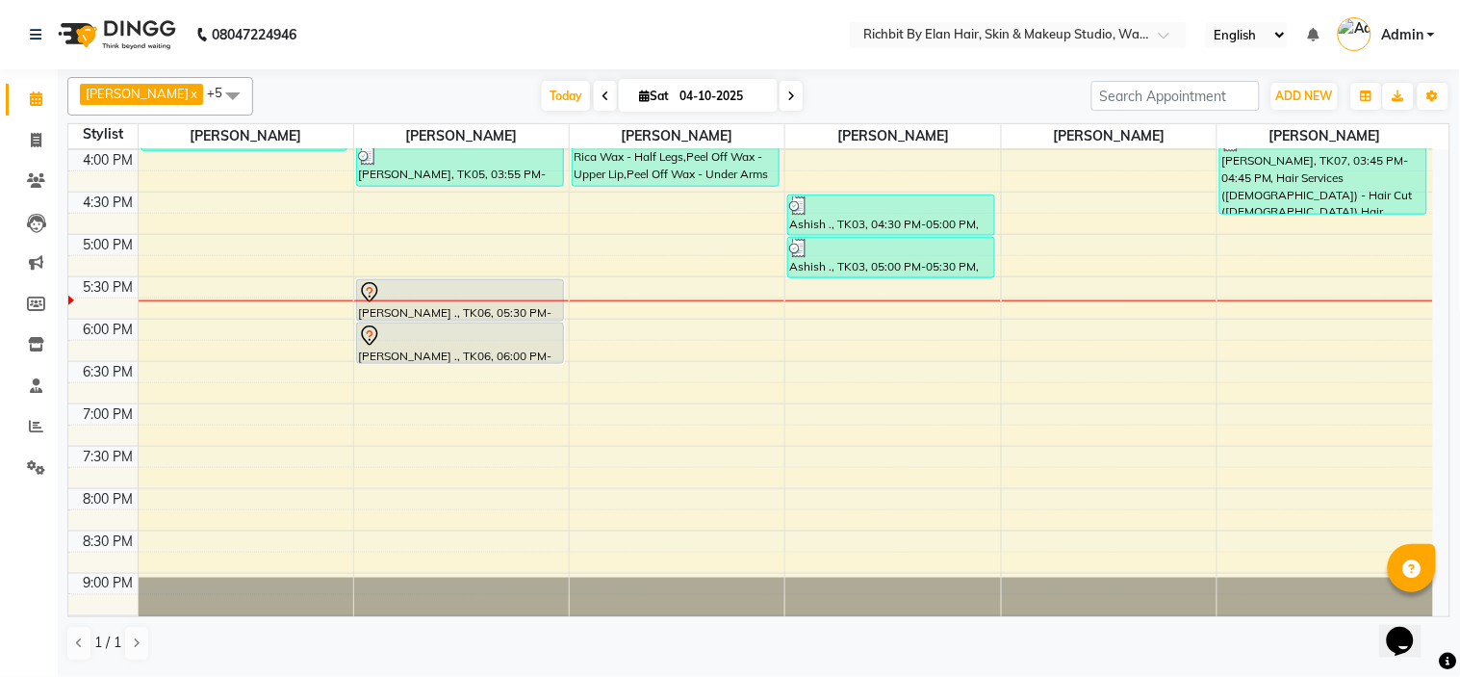
scroll to position [554, 0]
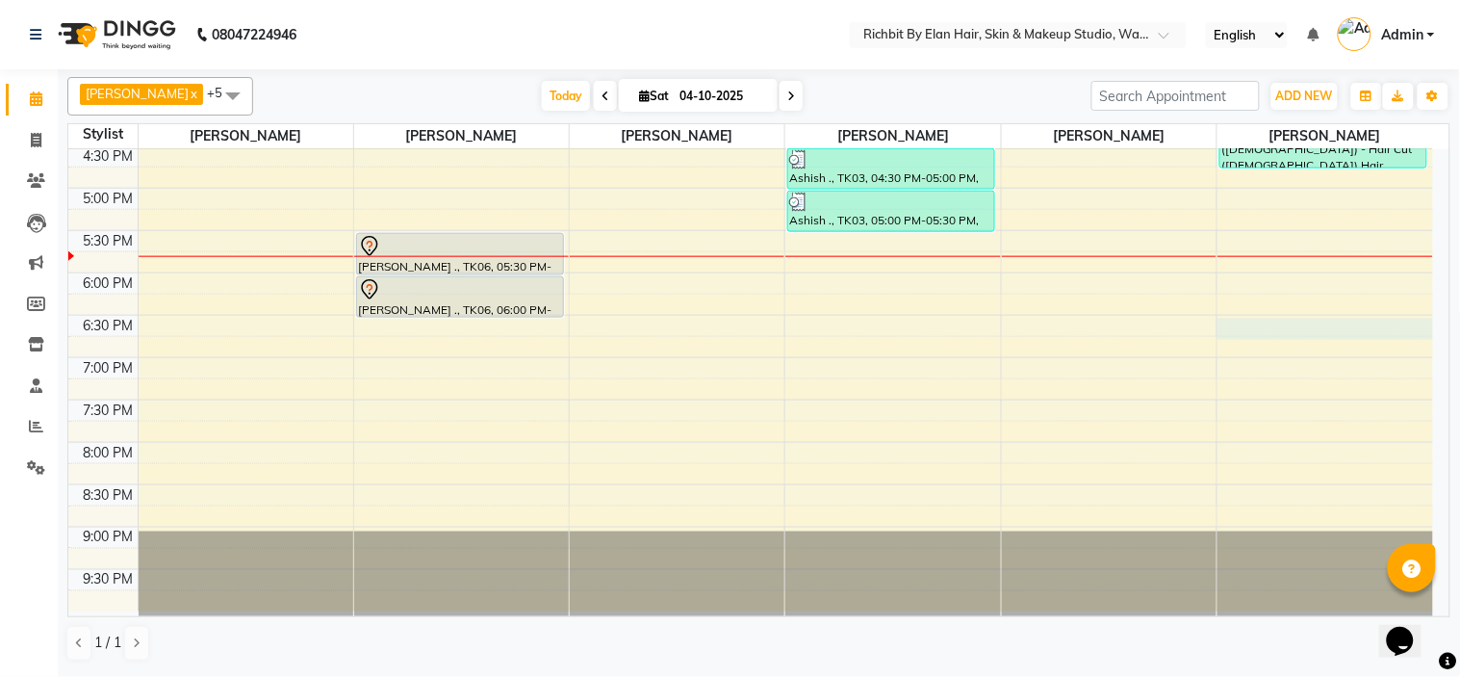
click at [1235, 324] on div "10:00 AM 10:30 AM 11:00 AM 11:30 AM 12:00 PM 12:30 PM 1:00 PM 1:30 PM 2:00 PM 2…" at bounding box center [750, 104] width 1365 height 1016
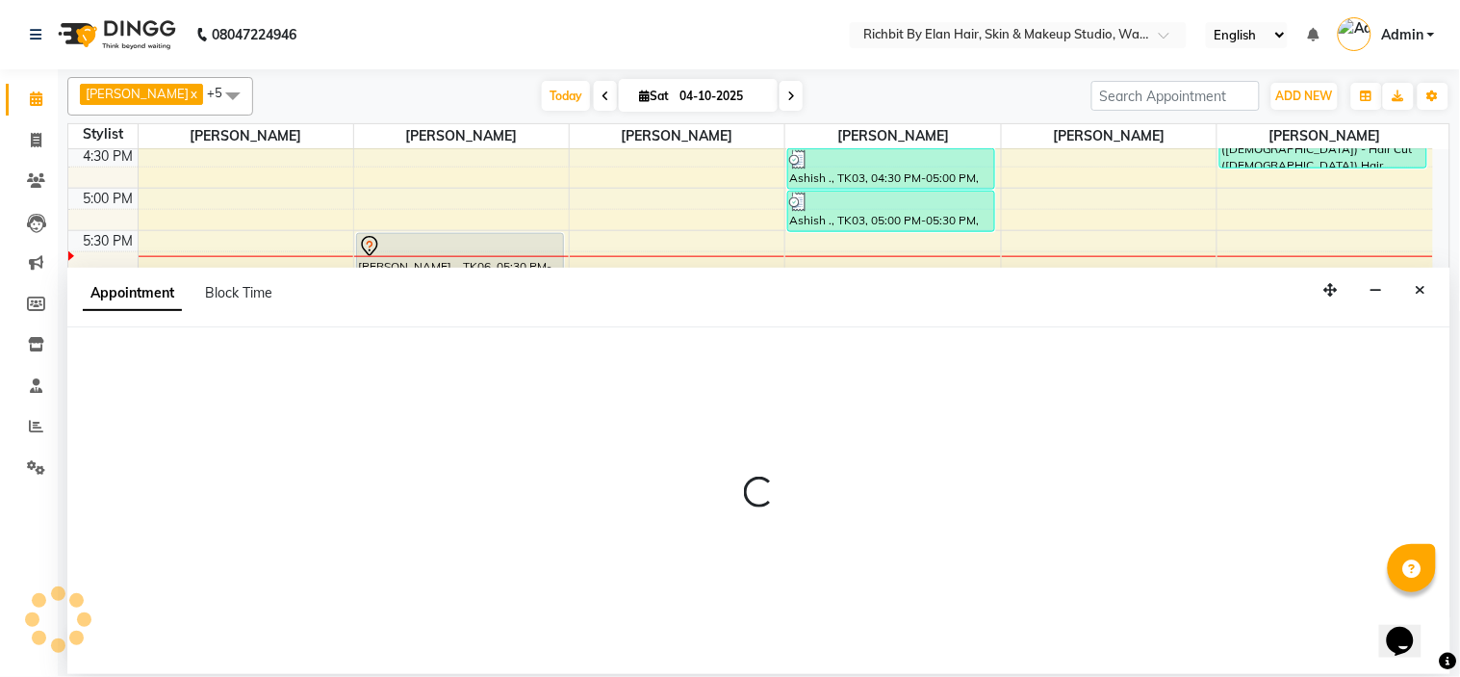
select select "92645"
select select "1110"
select select "tentative"
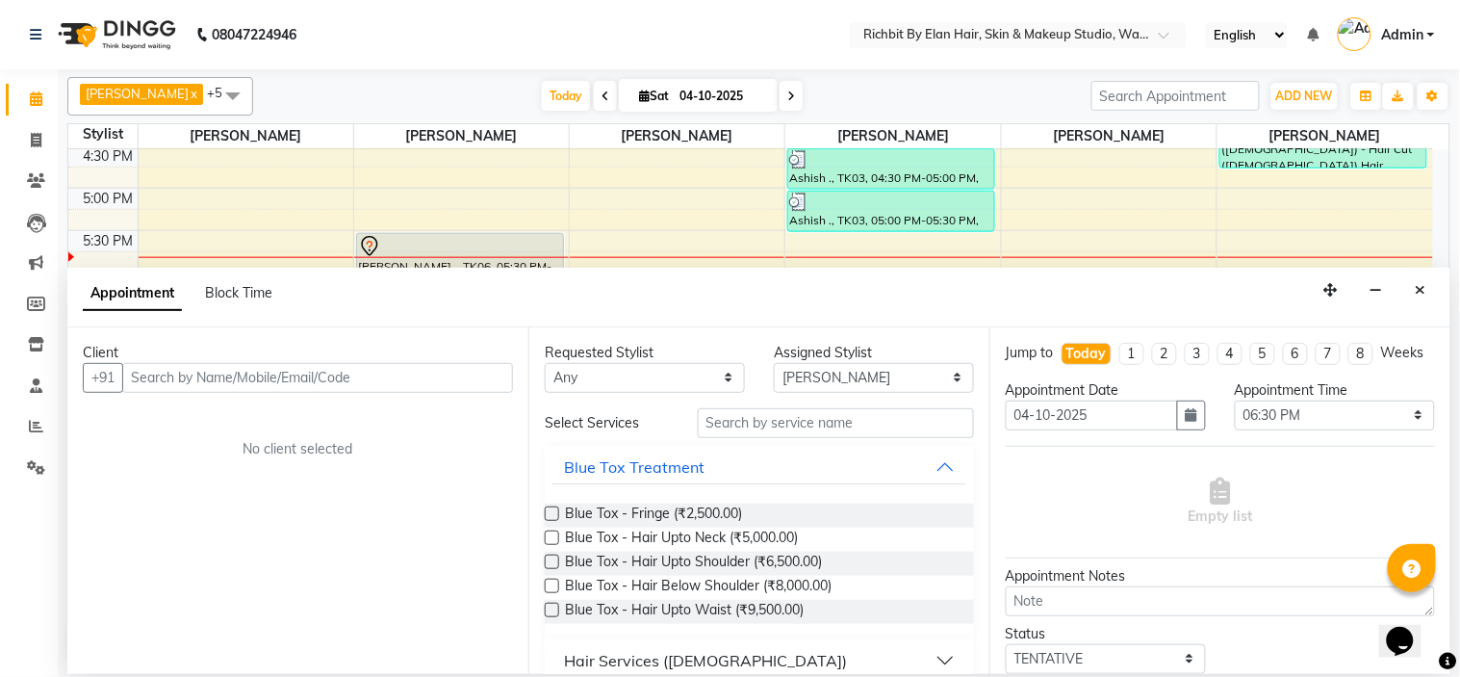
click at [339, 378] on input "text" at bounding box center [317, 378] width 391 height 30
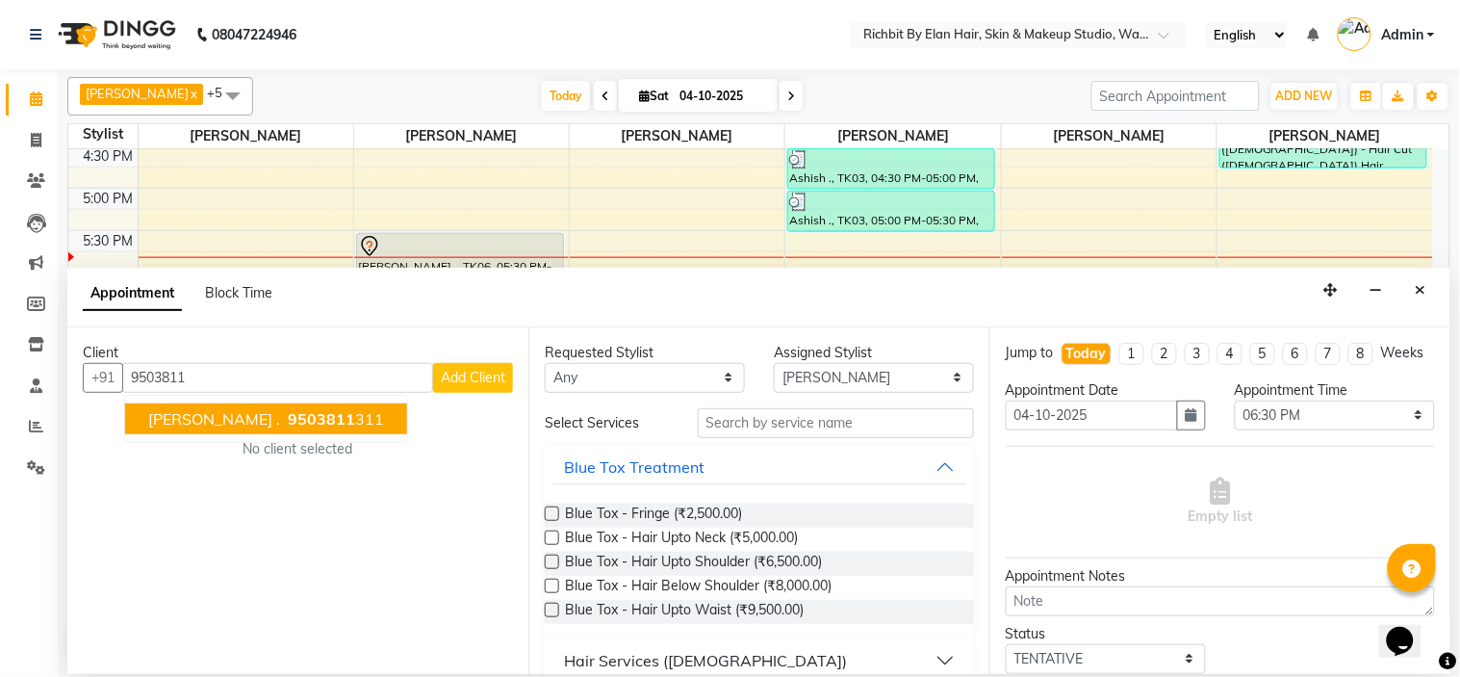
click at [288, 415] on span "9503811" at bounding box center [321, 418] width 67 height 19
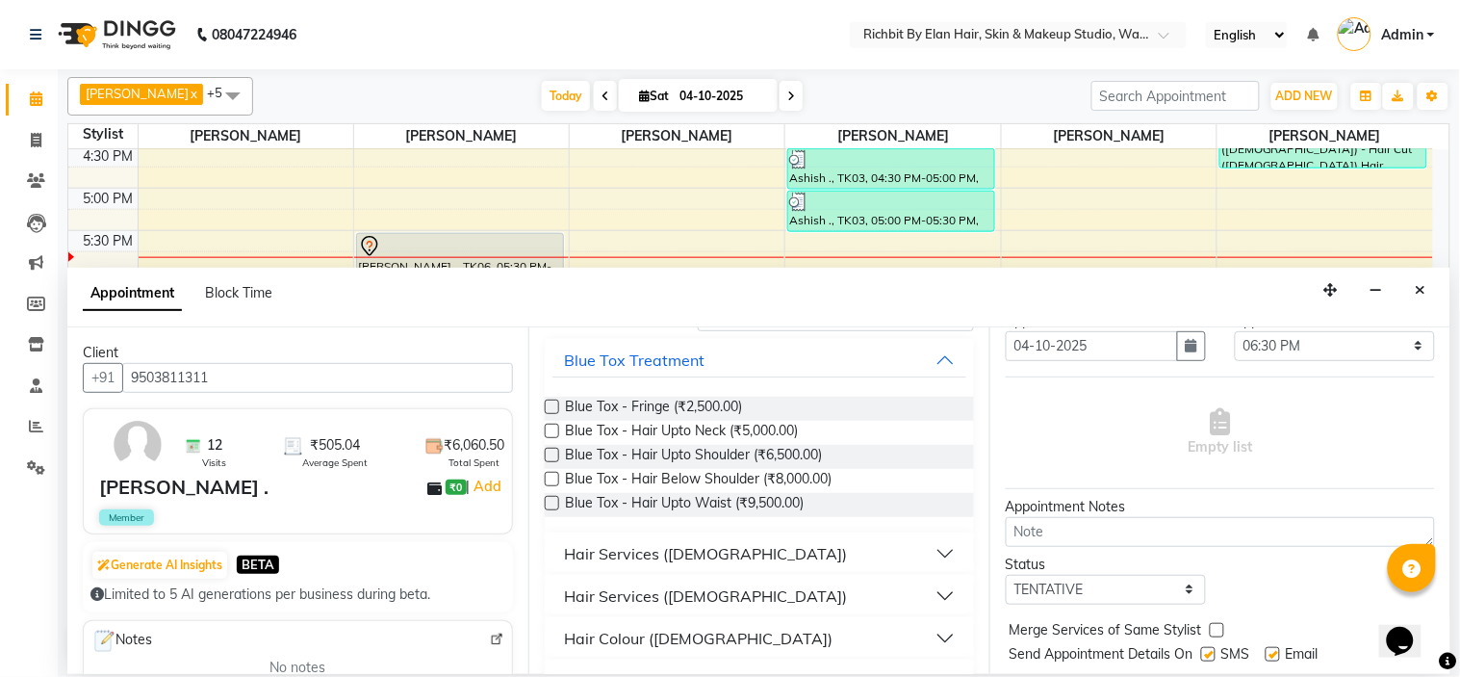
scroll to position [107, 0]
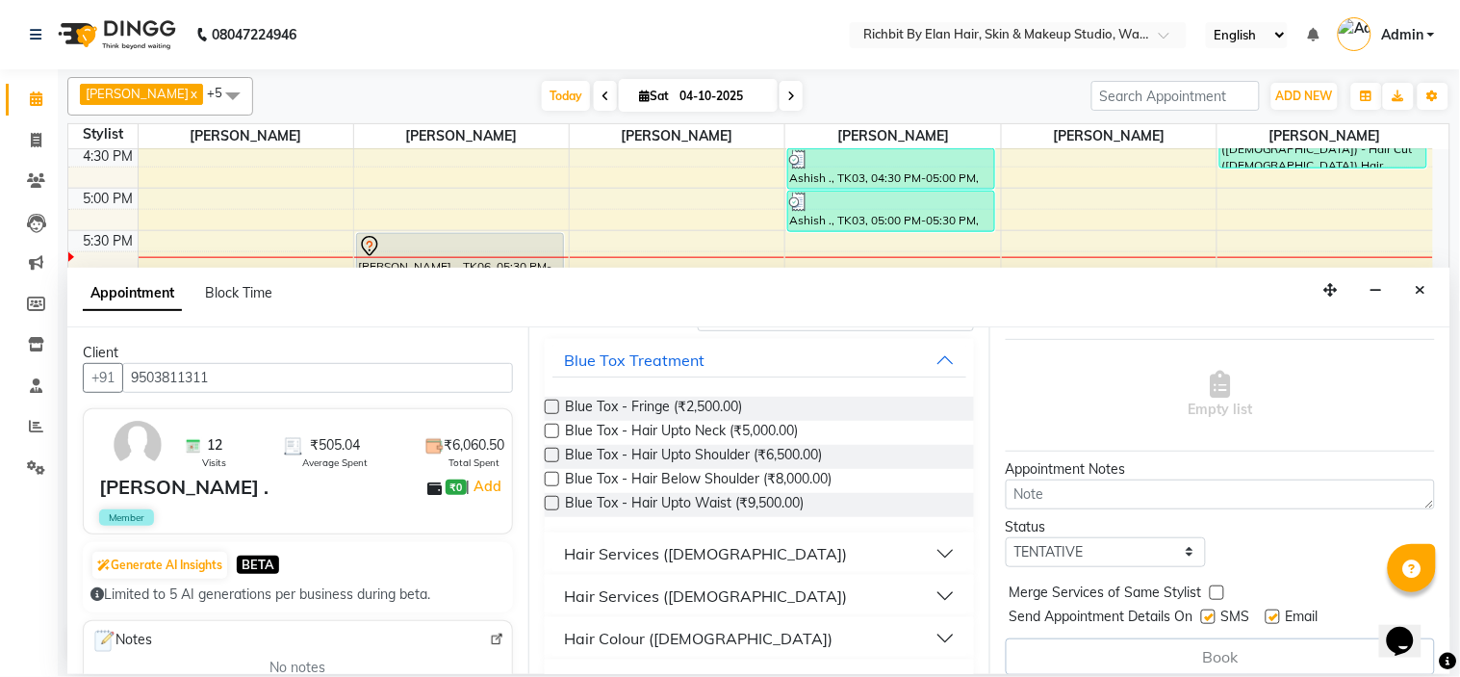
type input "9503811311"
click at [683, 559] on div "Hair Services ([DEMOGRAPHIC_DATA])" at bounding box center [705, 553] width 283 height 23
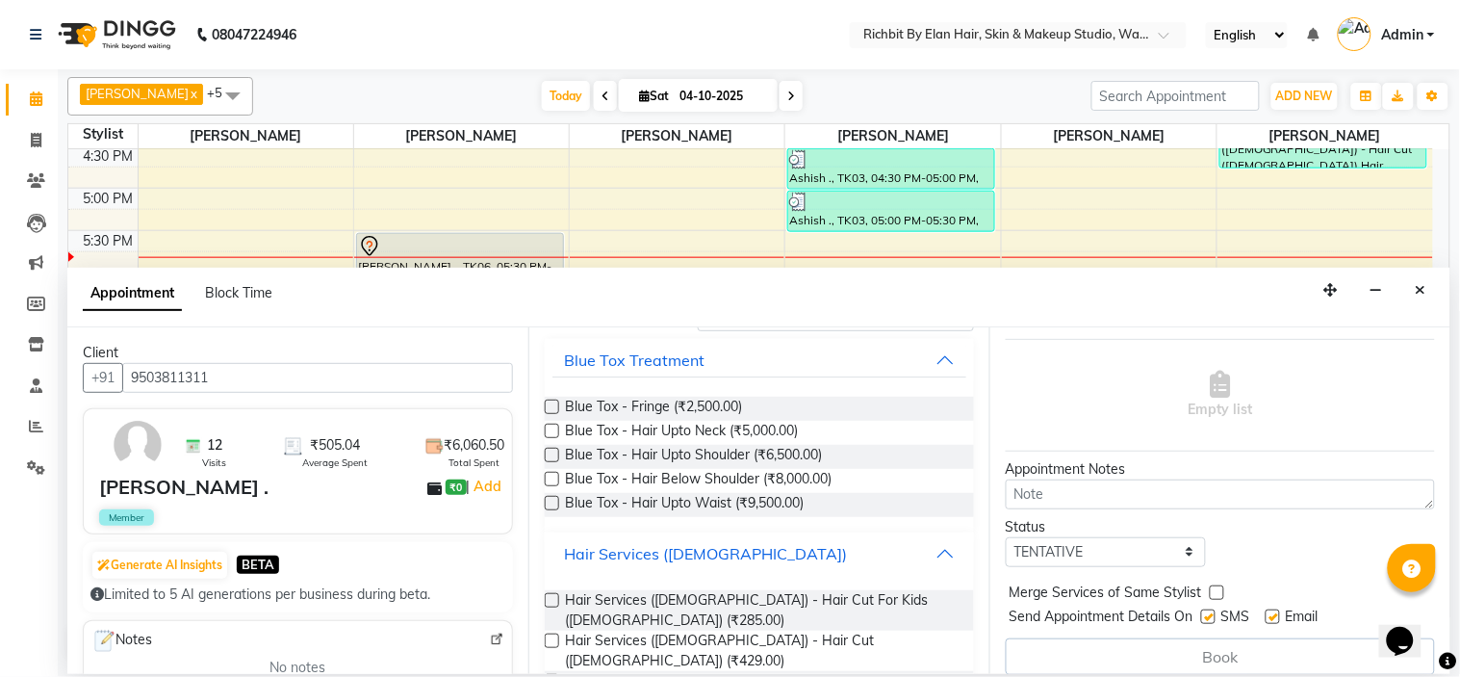
scroll to position [321, 0]
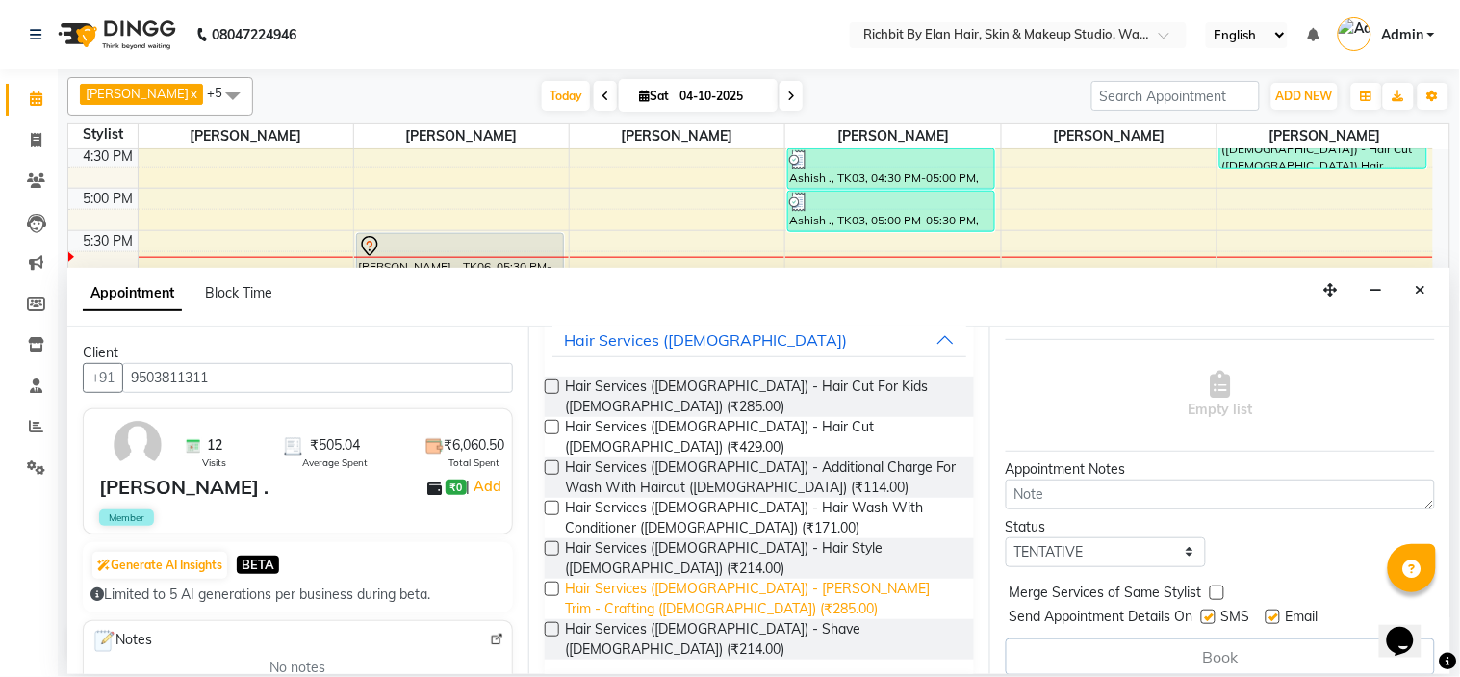
click at [732, 579] on span "Hair Services ([DEMOGRAPHIC_DATA]) - [PERSON_NAME] Trim - Crafting ([DEMOGRAPHI…" at bounding box center [762, 599] width 394 height 40
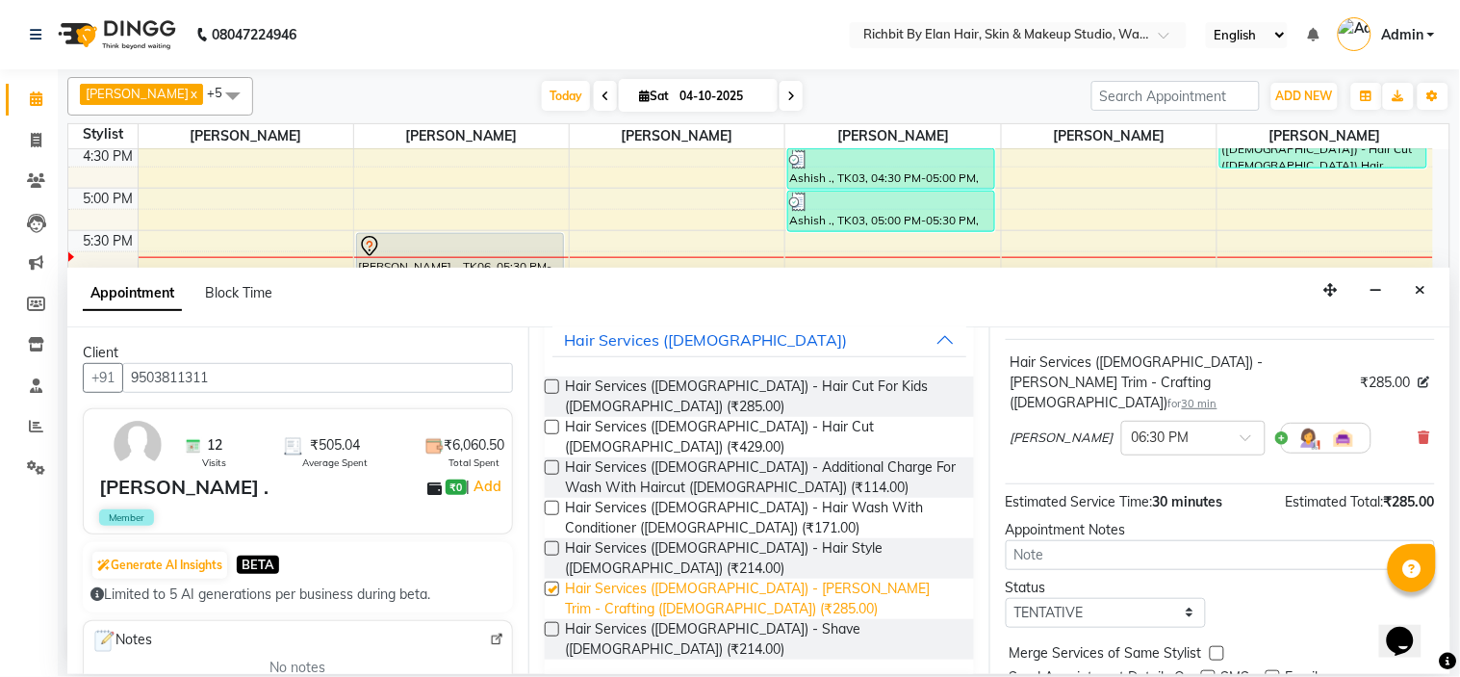
checkbox input "false"
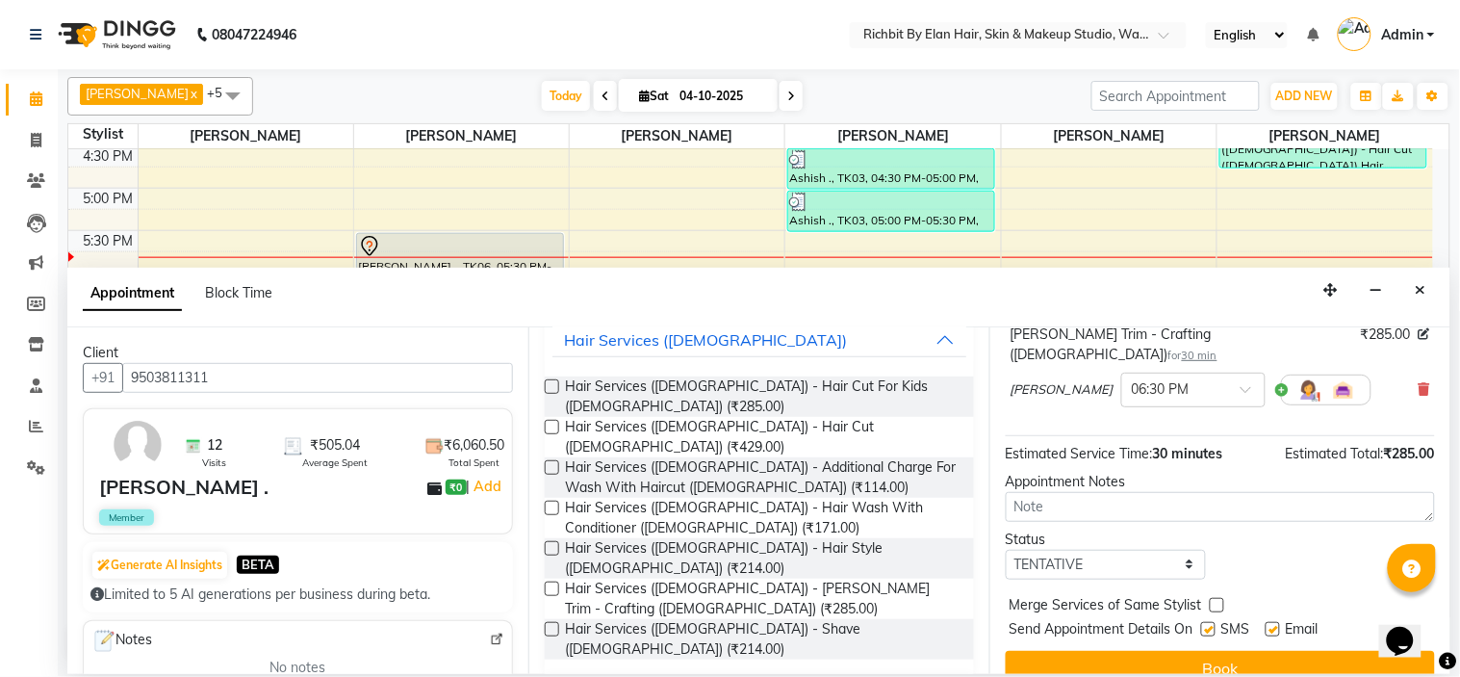
scroll to position [180, 0]
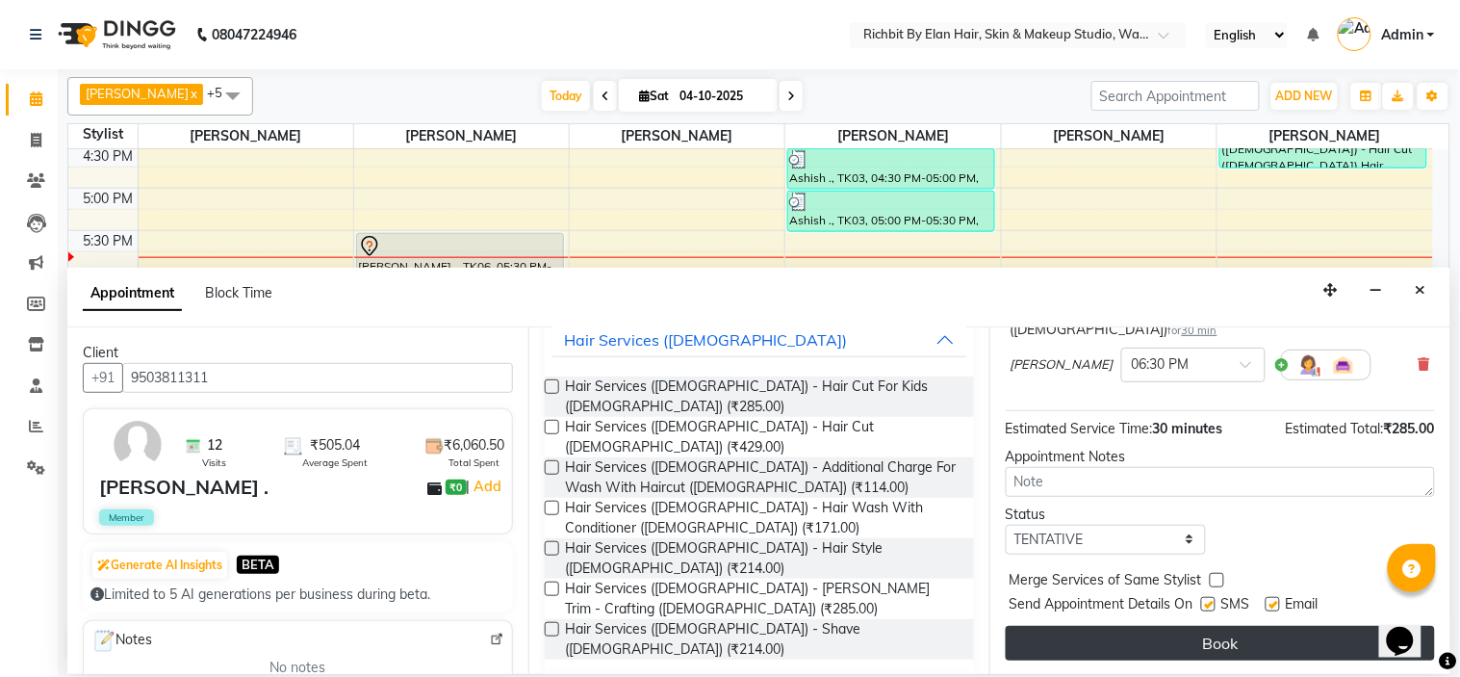
click at [1171, 651] on button "Book" at bounding box center [1220, 643] width 429 height 35
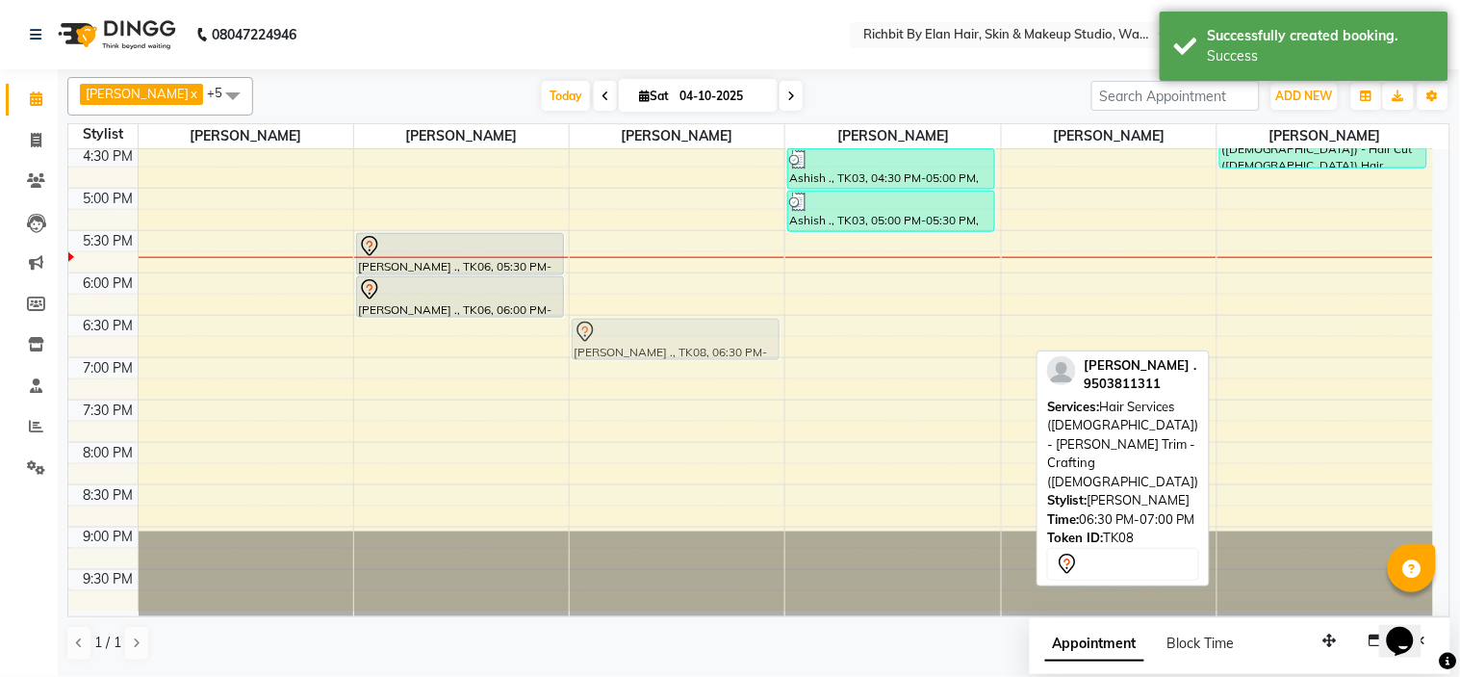
drag, startPoint x: 1283, startPoint y: 340, endPoint x: 662, endPoint y: 347, distance: 620.9
click at [662, 347] on tr "Chitali Patil, TK02, 01:00 PM-01:30 PM, Rica Wax - Full Arms Chitali Patil, TK0…" at bounding box center [750, 104] width 1365 height 1016
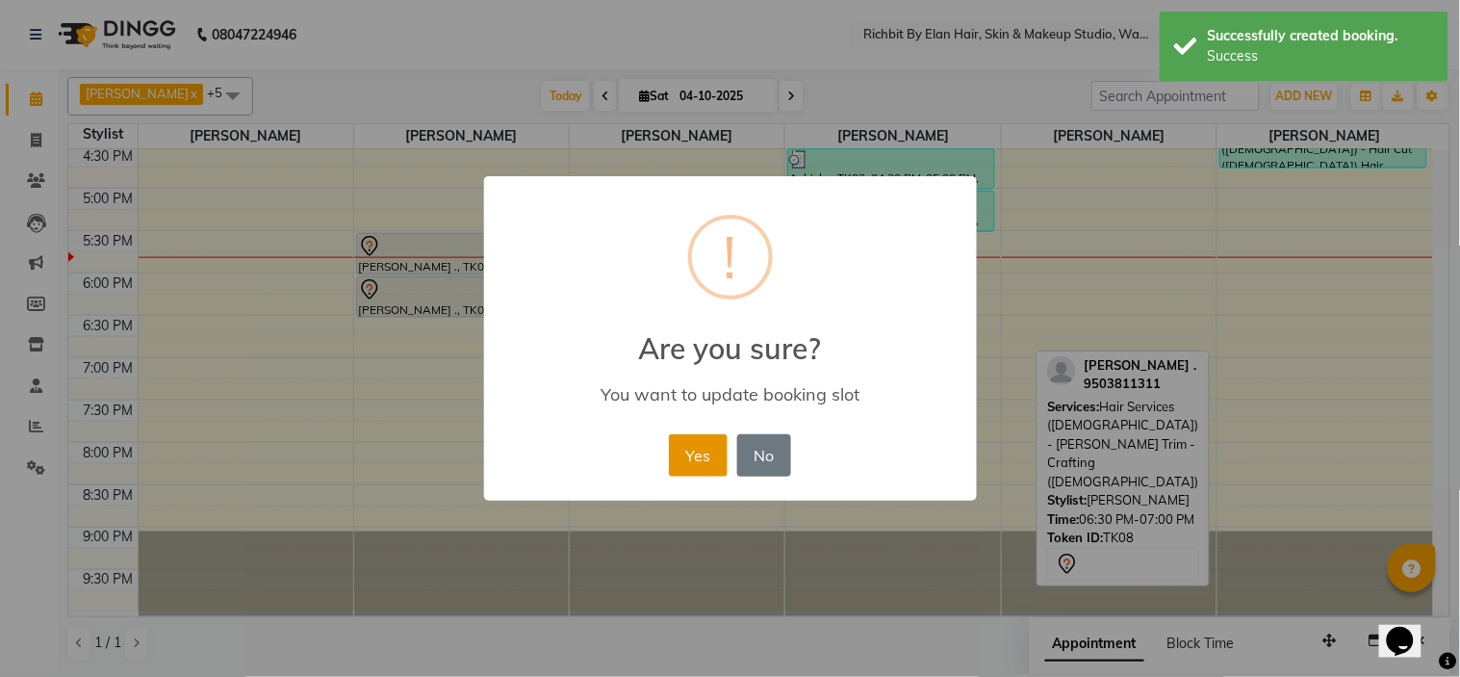
click at [708, 462] on button "Yes" at bounding box center [698, 455] width 59 height 42
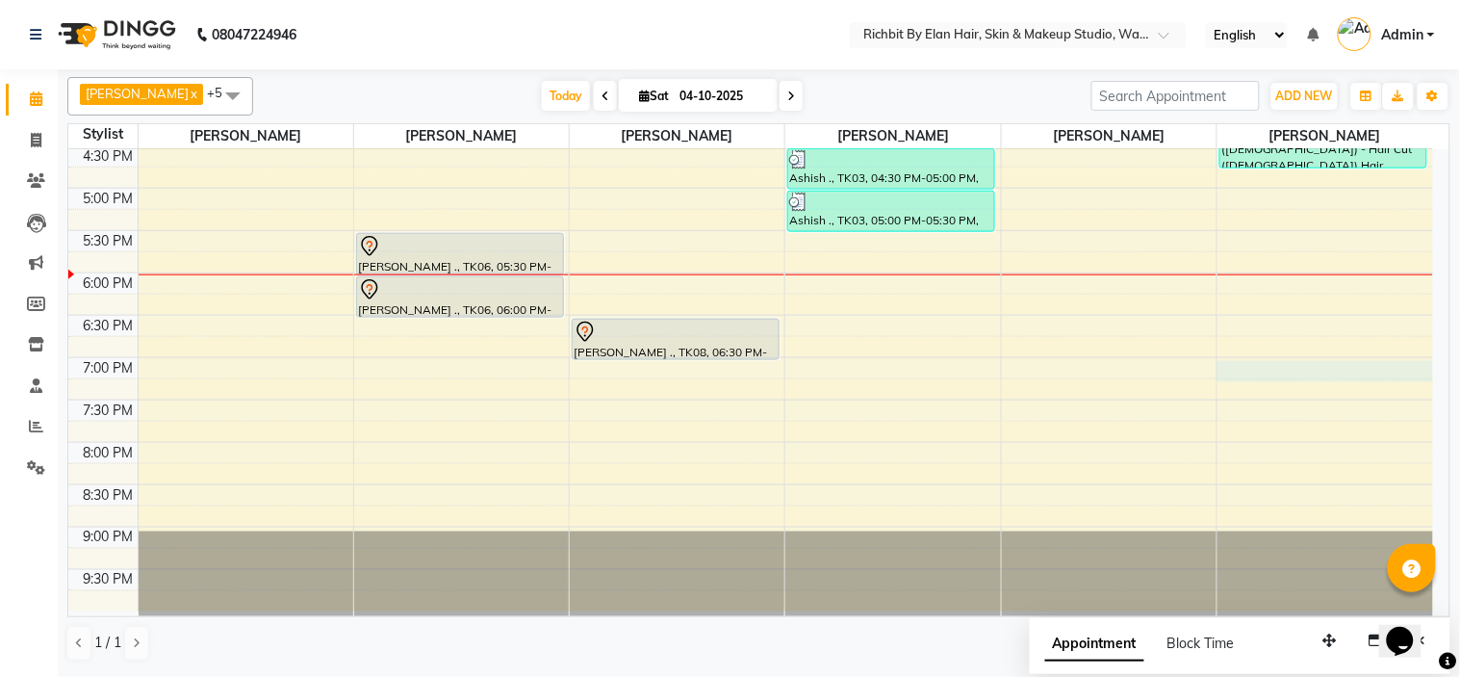
click at [1248, 381] on div "10:00 AM 10:30 AM 11:00 AM 11:30 AM 12:00 PM 12:30 PM 1:00 PM 1:30 PM 2:00 PM 2…" at bounding box center [750, 104] width 1365 height 1016
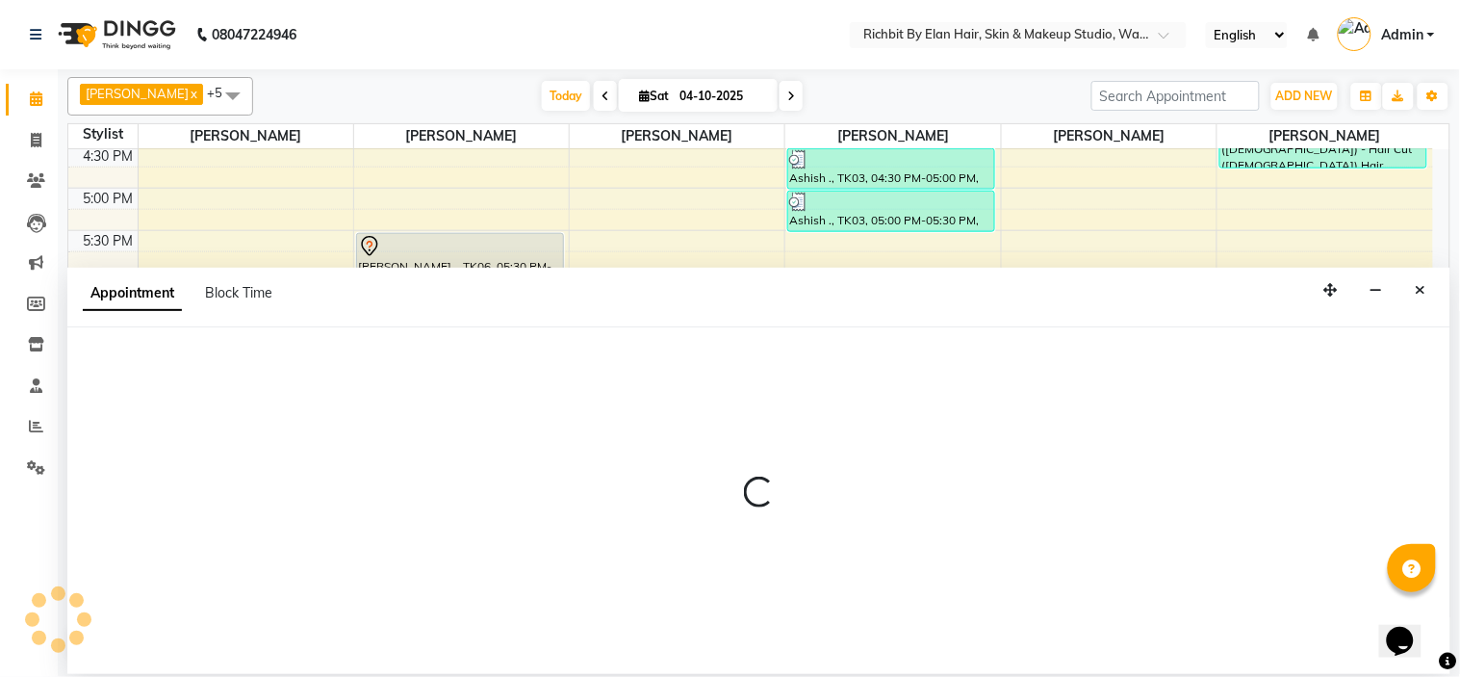
select select "92645"
select select "1140"
select select "tentative"
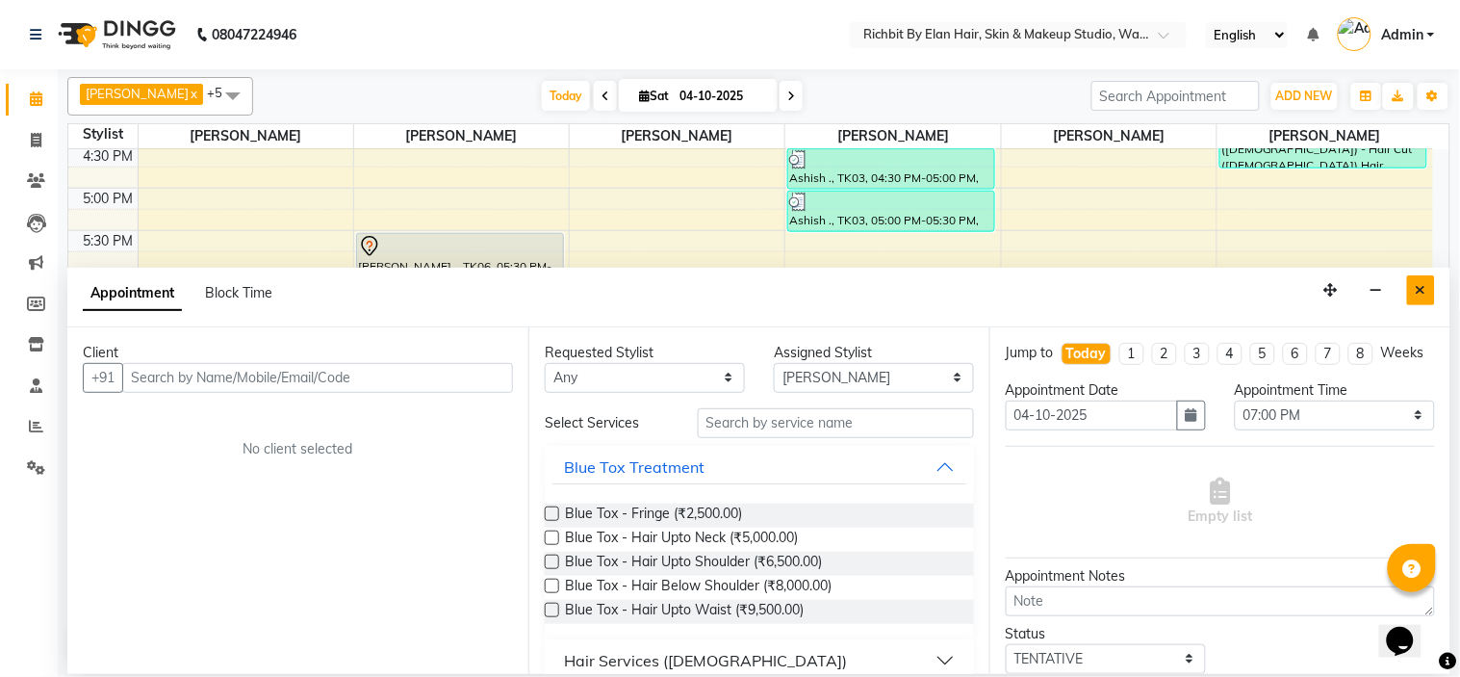
click at [1417, 289] on icon "Close" at bounding box center [1421, 289] width 11 height 13
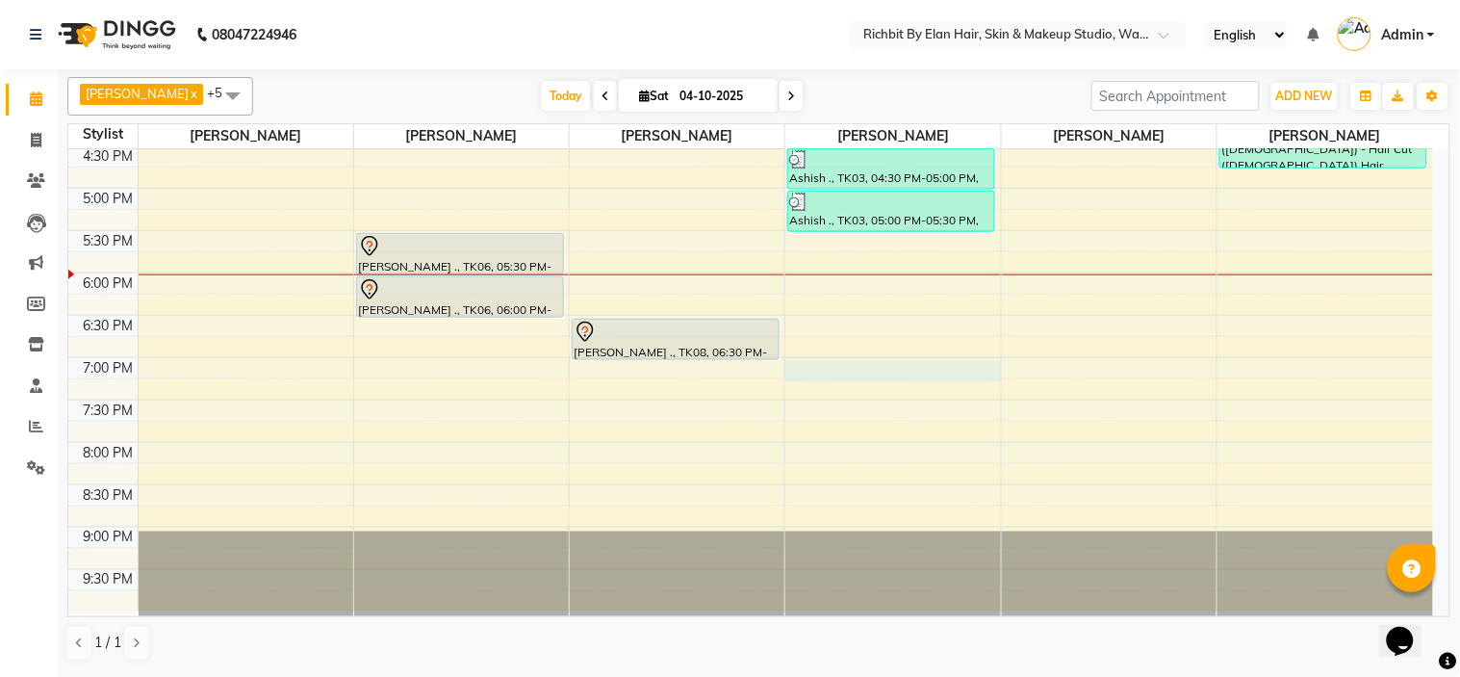
click at [811, 372] on div "10:00 AM 10:30 AM 11:00 AM 11:30 AM 12:00 PM 12:30 PM 1:00 PM 1:30 PM 2:00 PM 2…" at bounding box center [750, 104] width 1365 height 1016
select select "61438"
select select "1140"
select select "tentative"
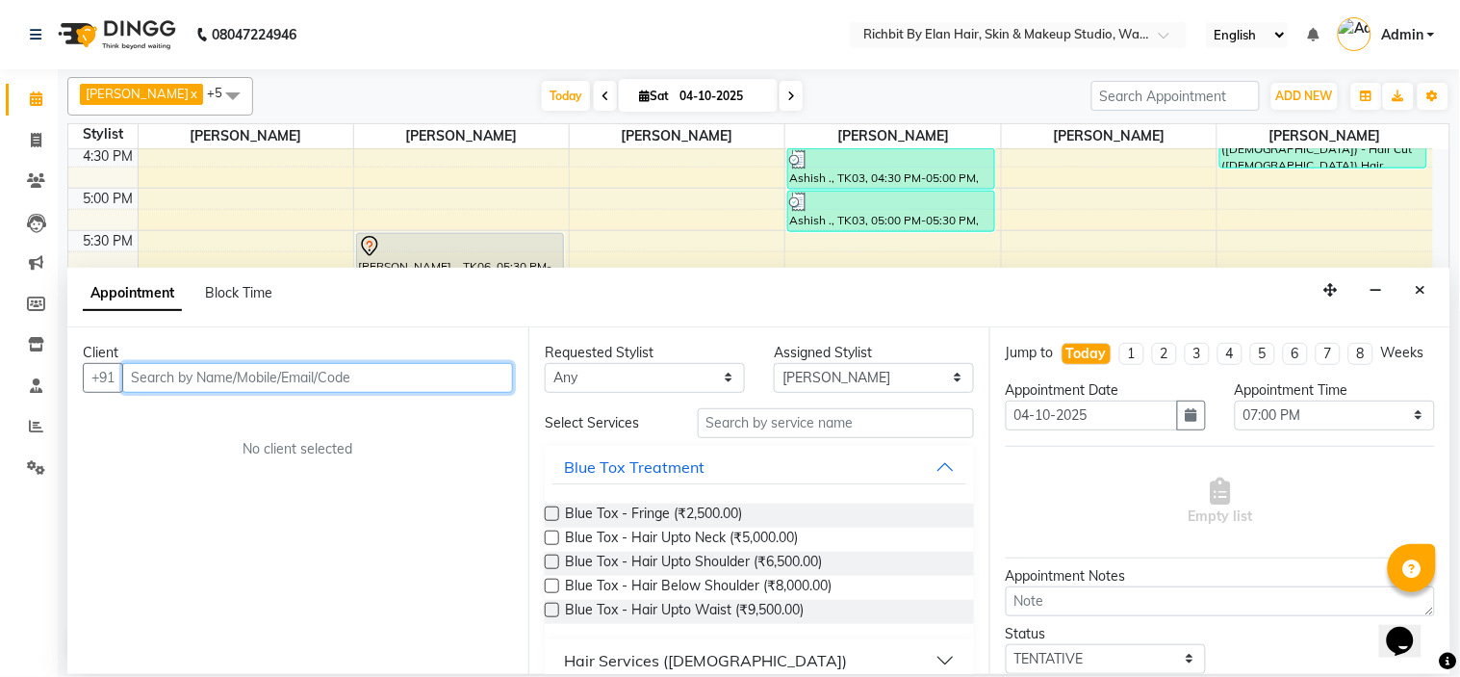
click at [366, 383] on input "text" at bounding box center [317, 378] width 391 height 30
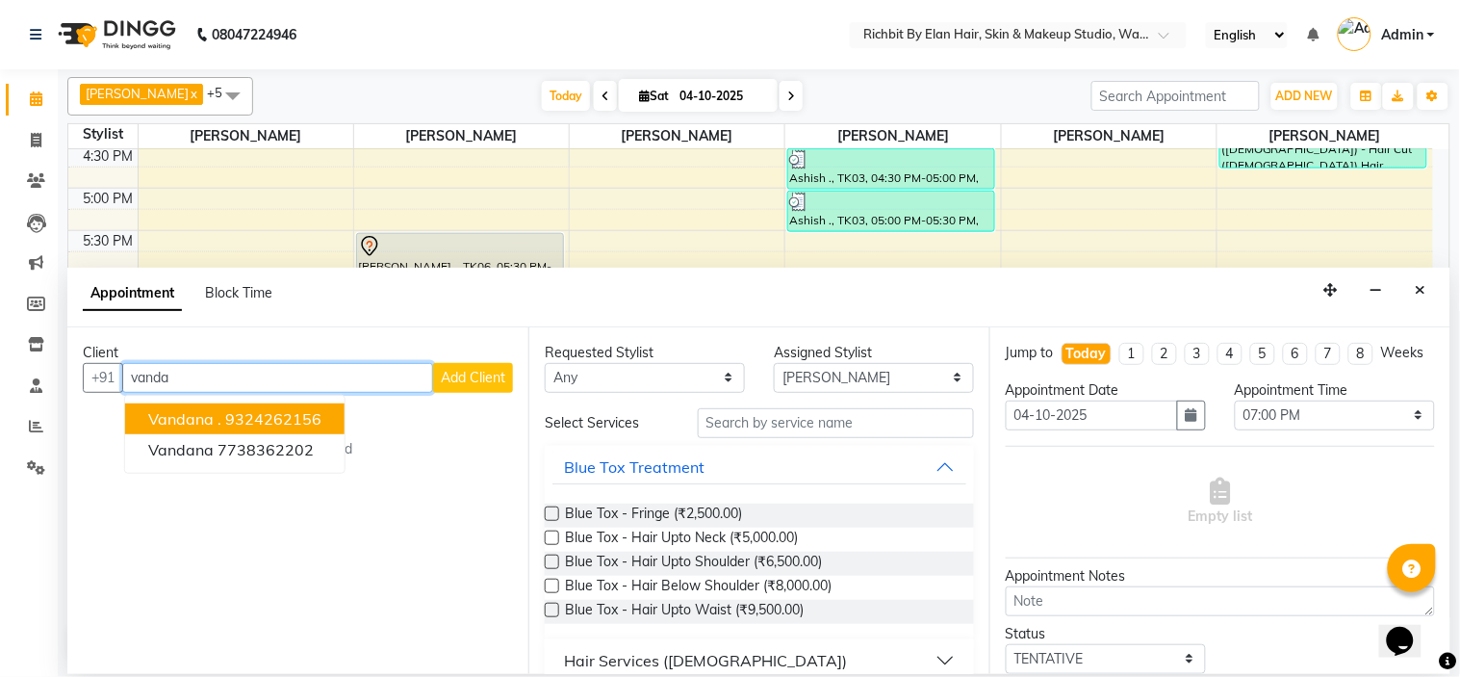
click at [225, 420] on ngb-highlight "9324262156" at bounding box center [273, 418] width 96 height 19
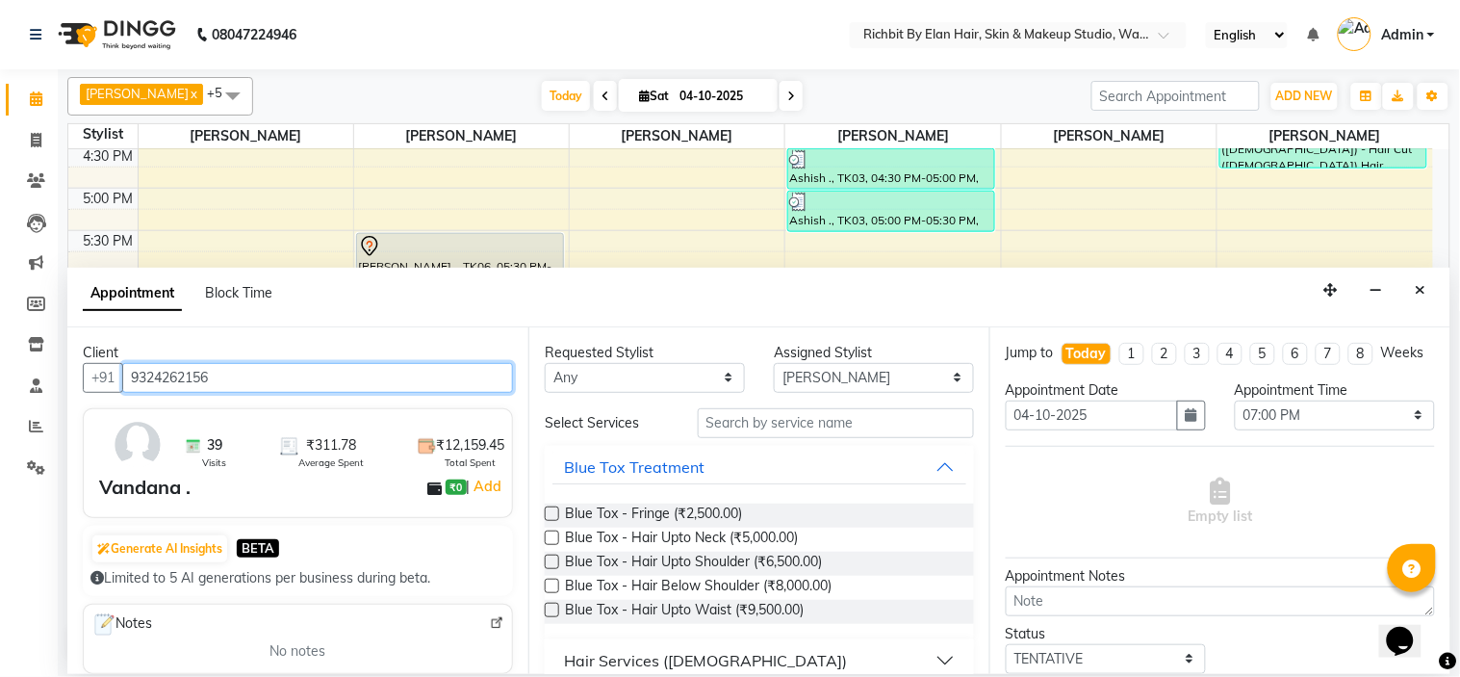
type input "9324262156"
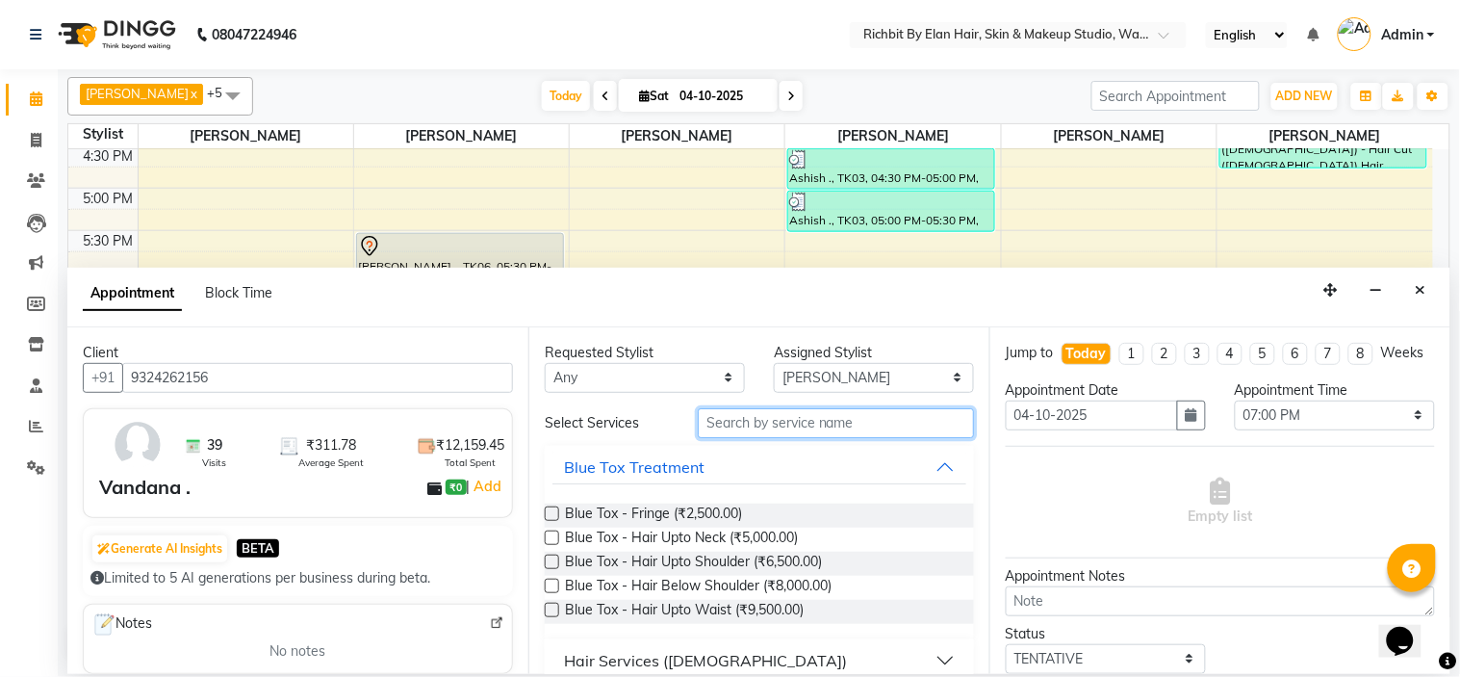
click at [764, 426] on input "text" at bounding box center [836, 423] width 276 height 30
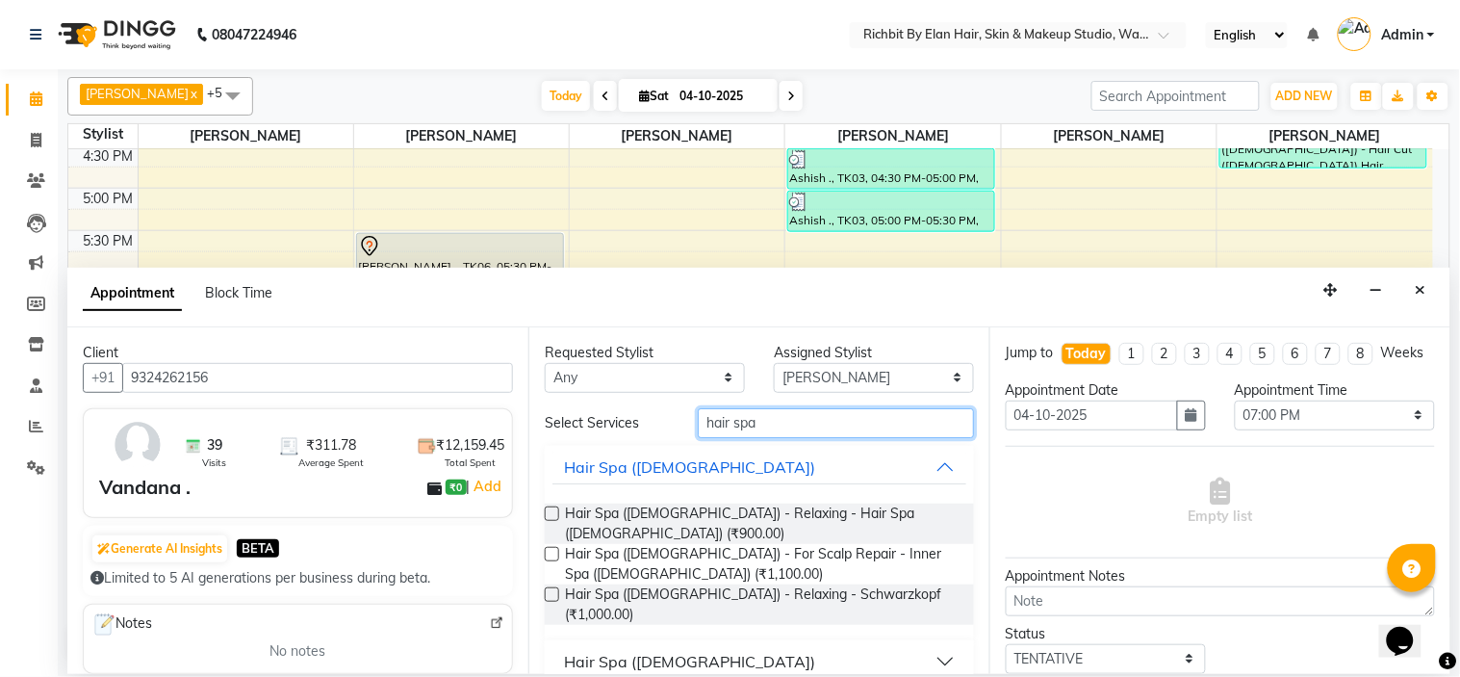
type input "hair spa"
click at [955, 644] on button "Hair Spa (Female)" at bounding box center [760, 661] width 414 height 35
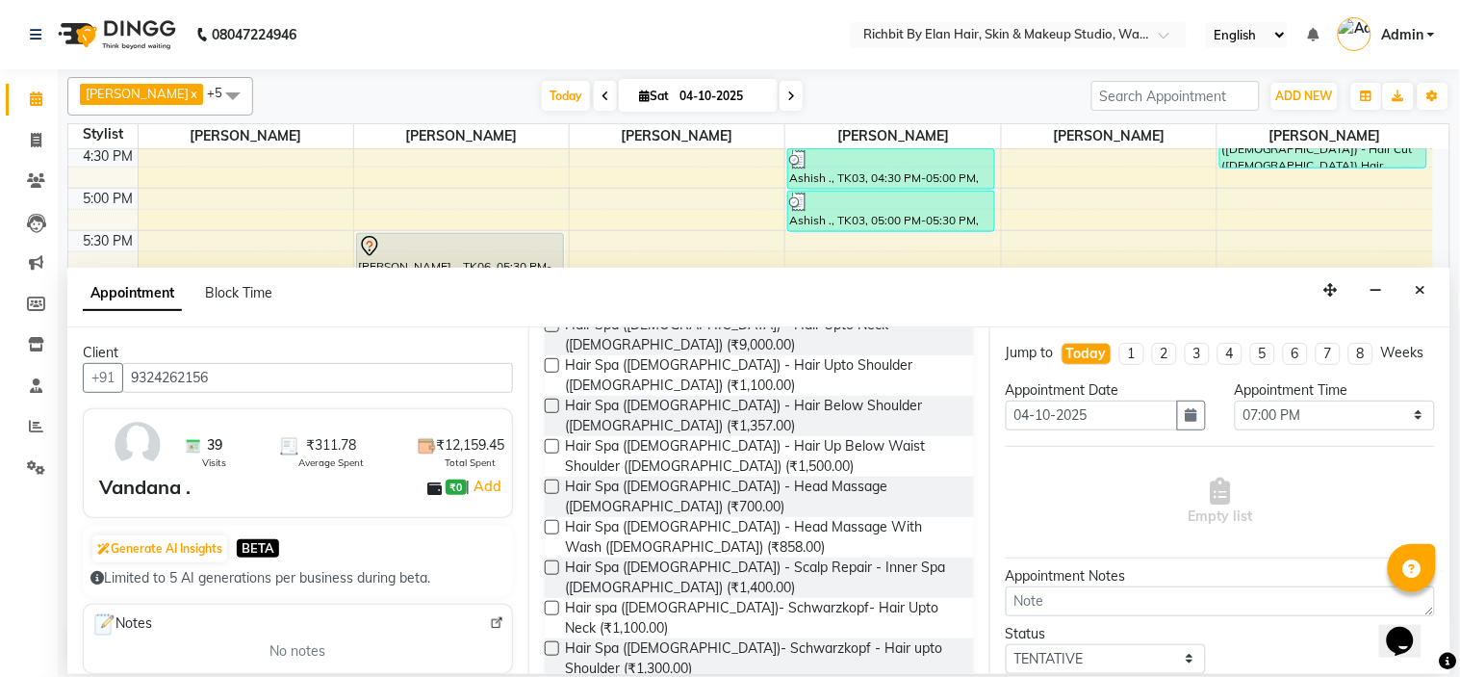
scroll to position [417, 0]
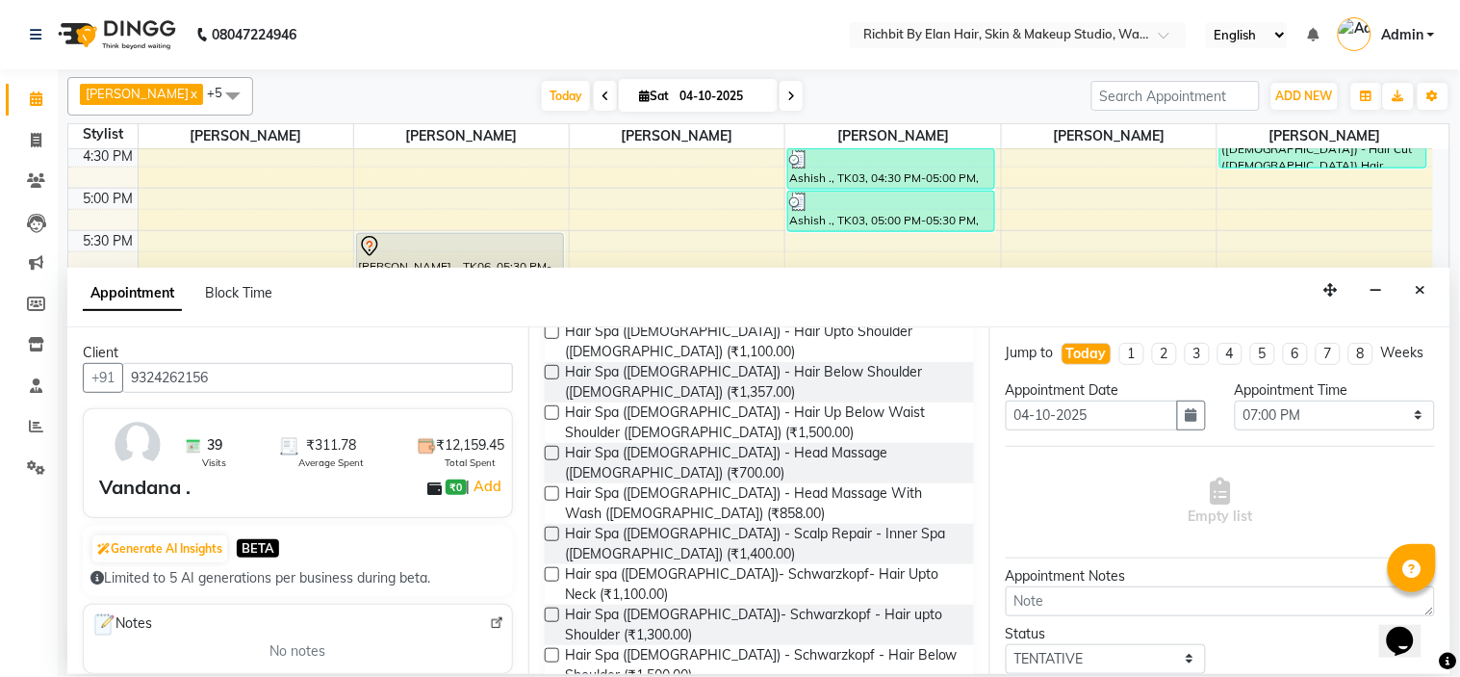
click at [549, 648] on label at bounding box center [552, 655] width 14 height 14
click at [549, 651] on input "checkbox" at bounding box center [551, 657] width 13 height 13
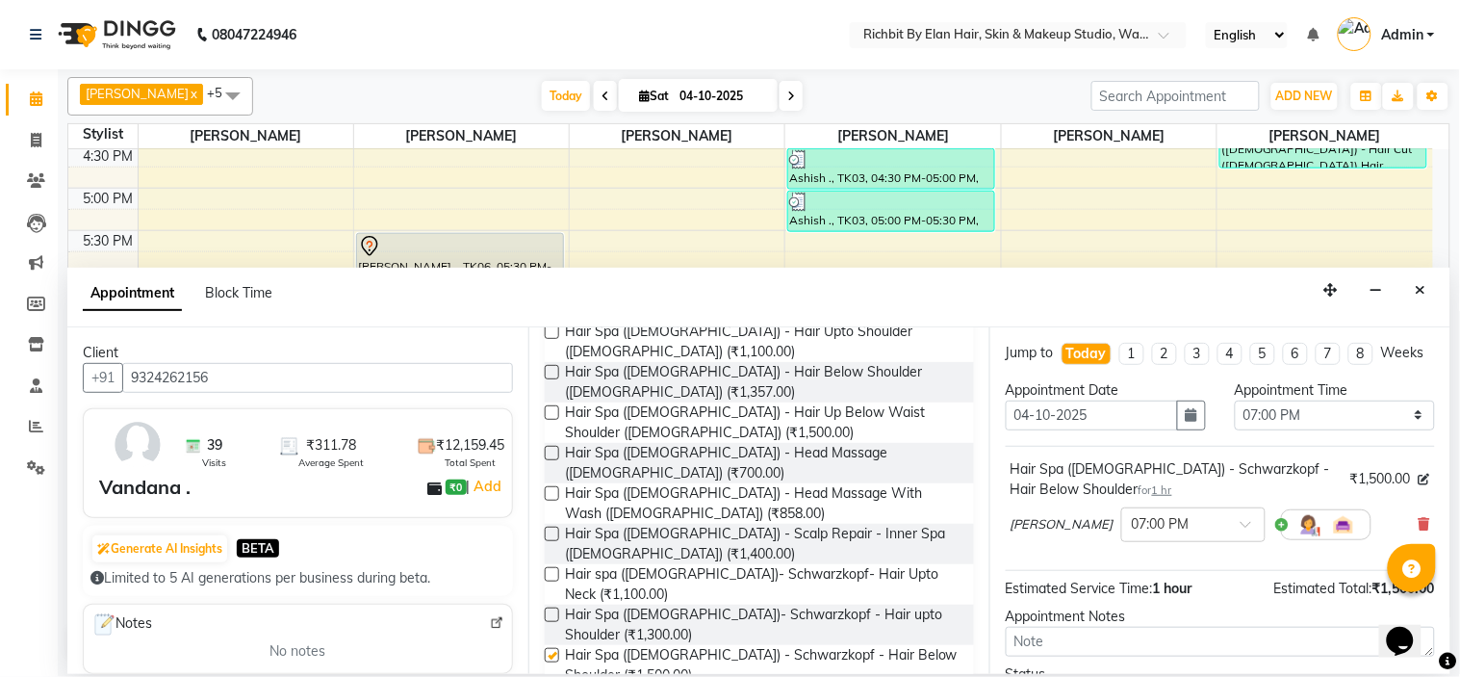
checkbox input "false"
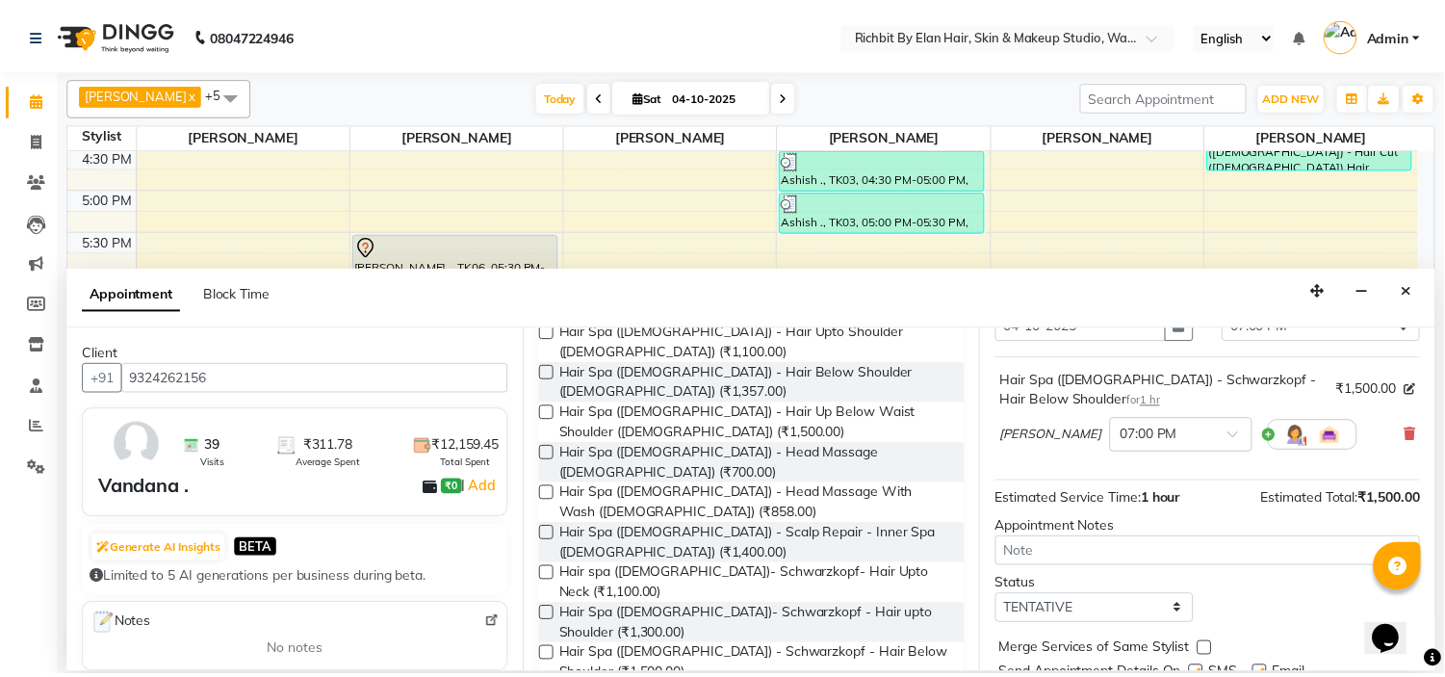
scroll to position [180, 0]
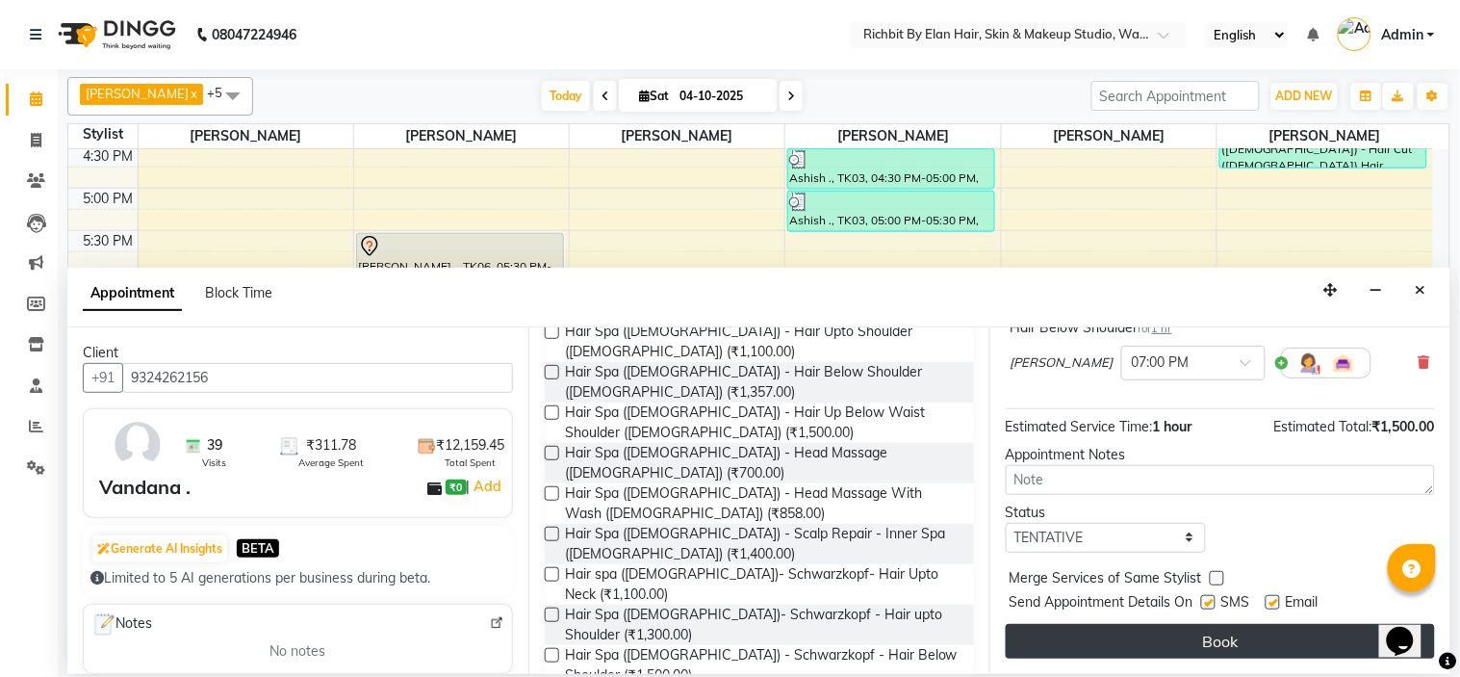
click at [1134, 650] on button "Book" at bounding box center [1220, 641] width 429 height 35
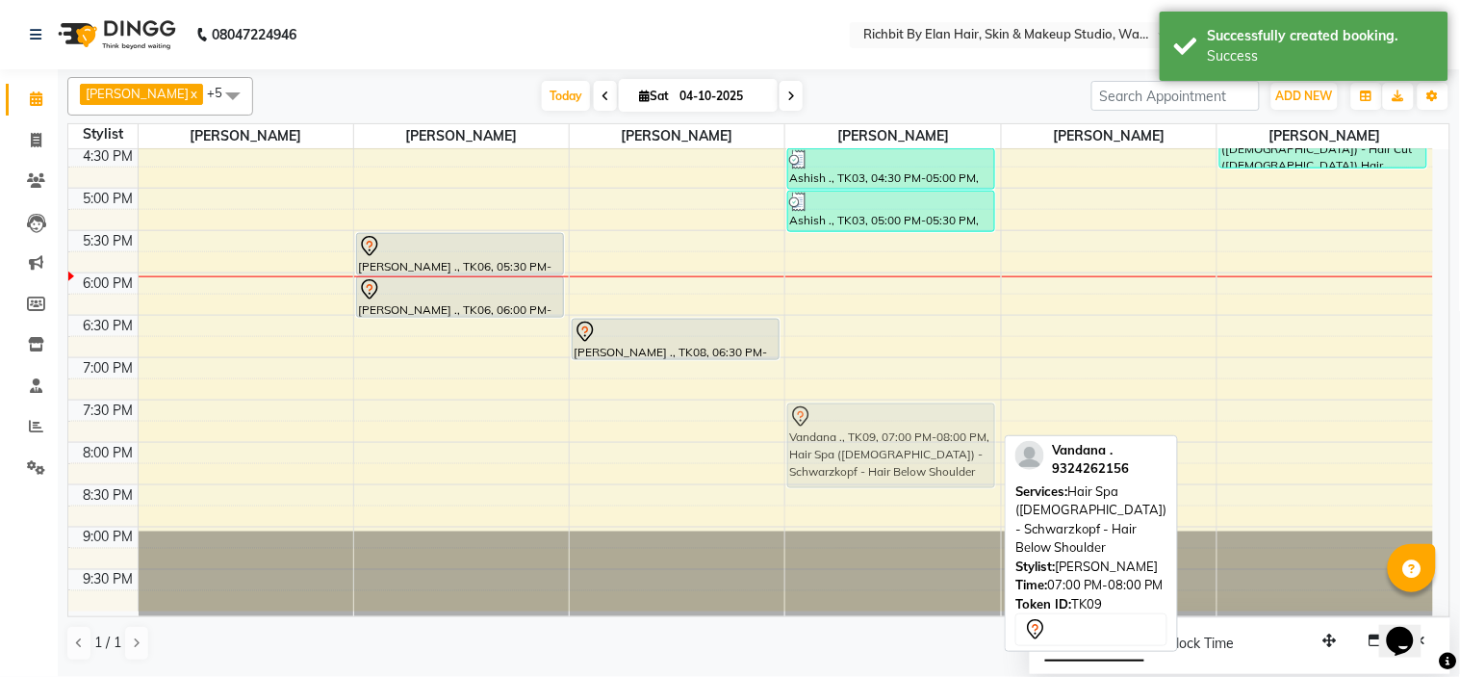
drag, startPoint x: 811, startPoint y: 378, endPoint x: 811, endPoint y: 417, distance: 38.5
click at [811, 417] on div "Ashish ., TK03, 04:30 PM-05:00 PM, Hair Services (Male) - Hair Cut (Male) Ashis…" at bounding box center [892, 104] width 215 height 1016
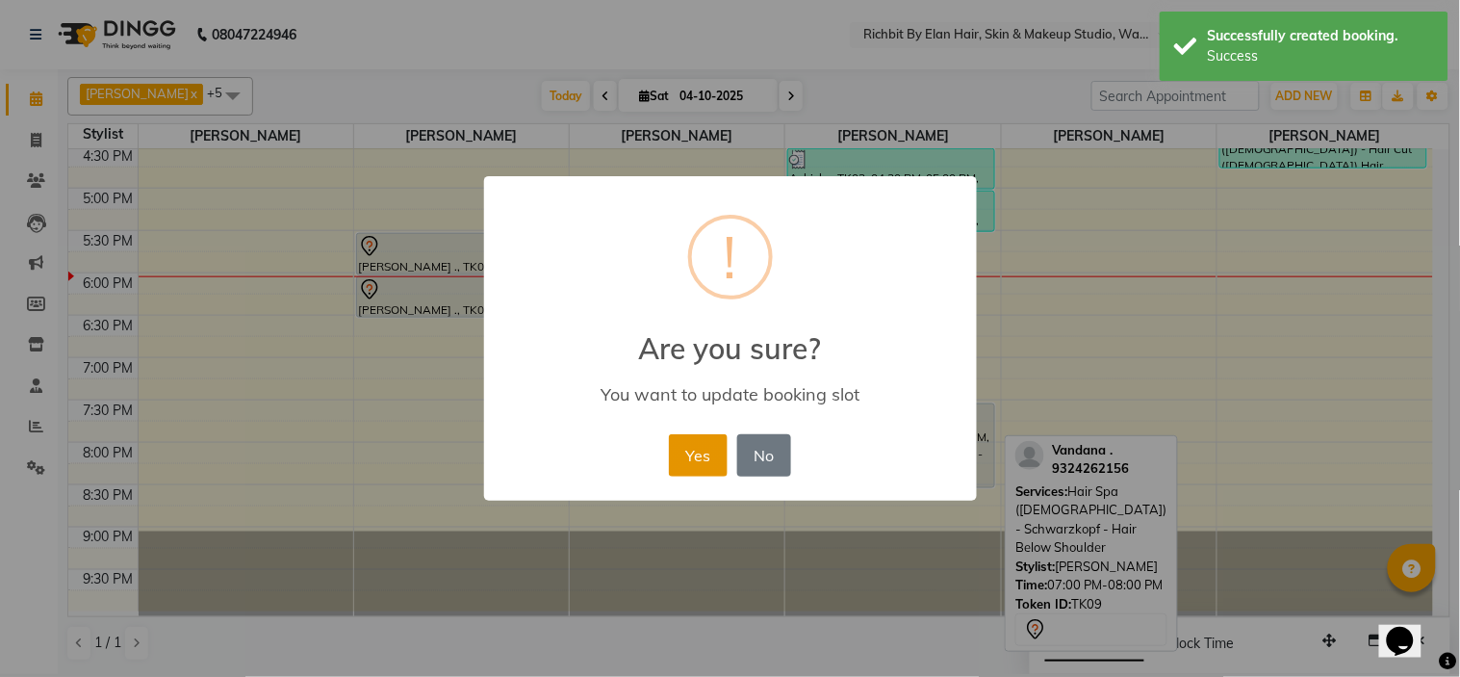
click at [678, 450] on button "Yes" at bounding box center [698, 455] width 59 height 42
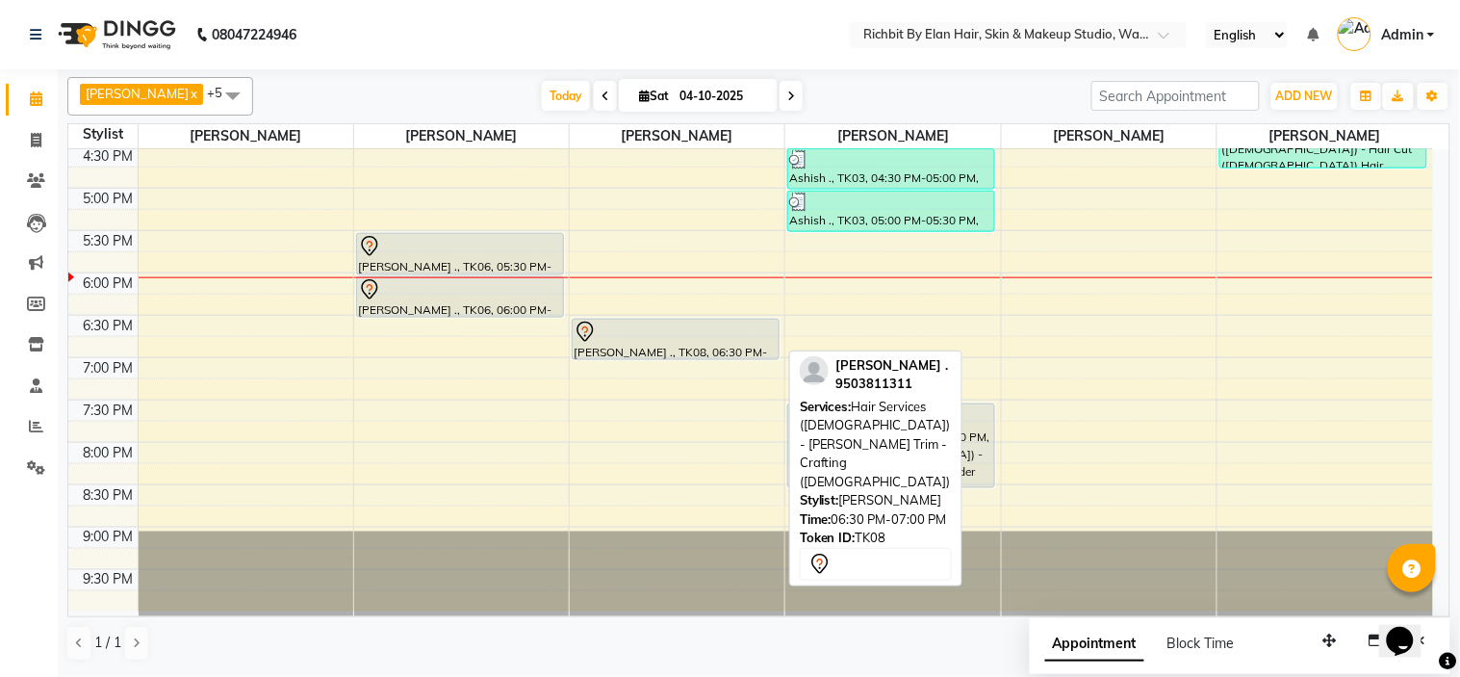
click at [587, 335] on icon at bounding box center [585, 332] width 23 height 23
click at [585, 333] on icon at bounding box center [585, 332] width 23 height 23
select select "7"
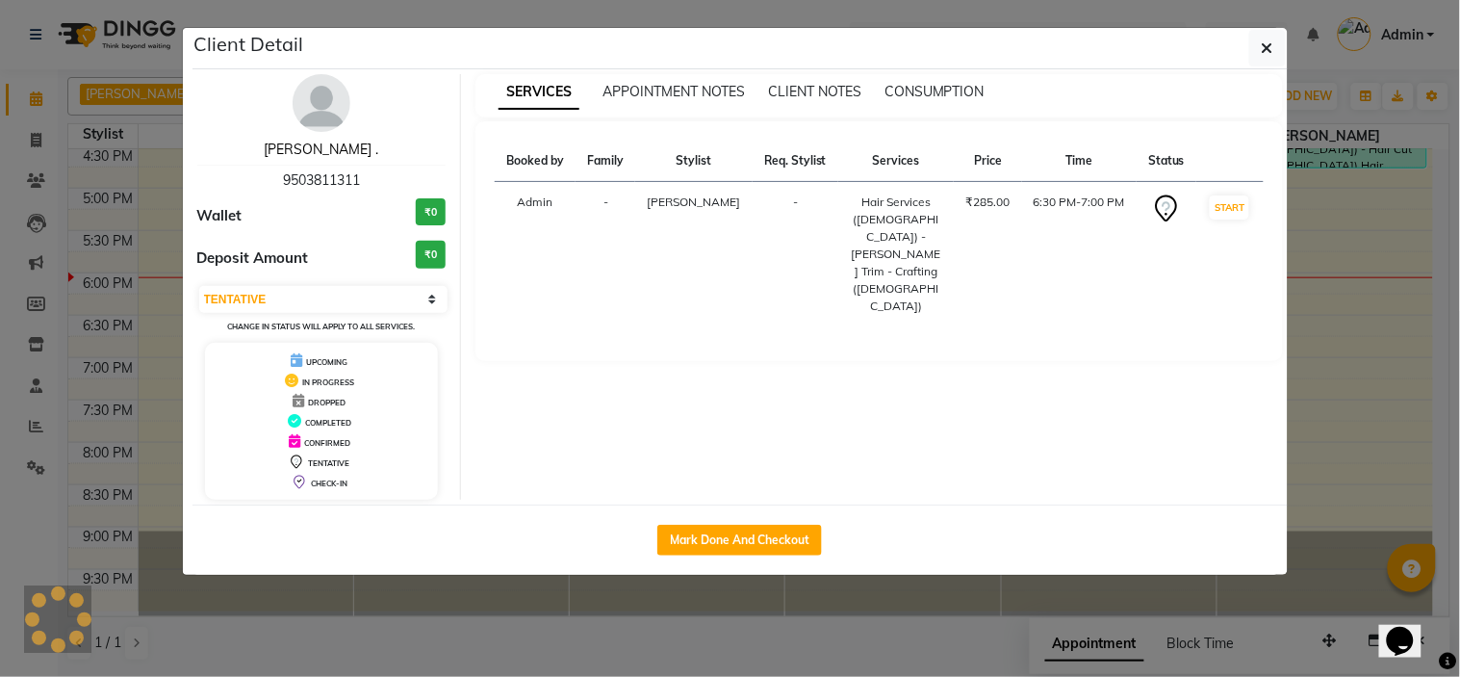
click at [333, 148] on link "[PERSON_NAME] ." at bounding box center [321, 149] width 115 height 17
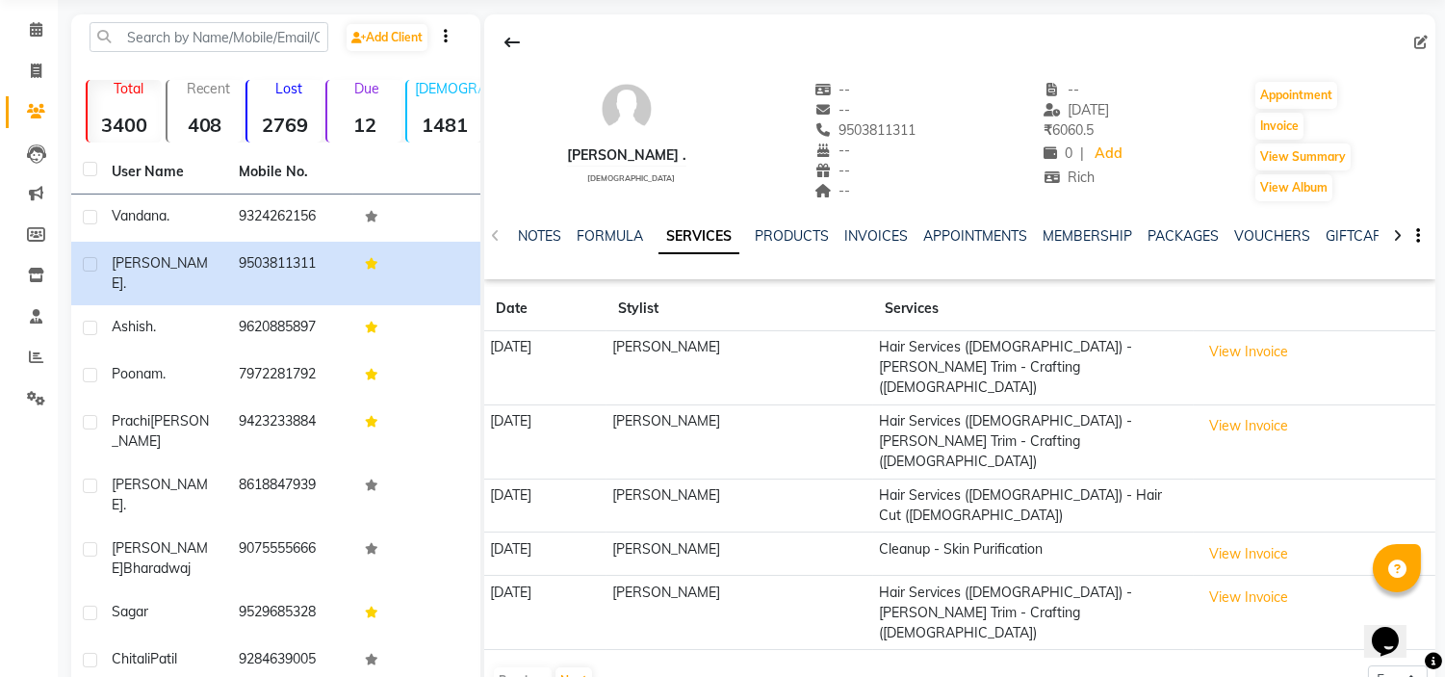
scroll to position [107, 0]
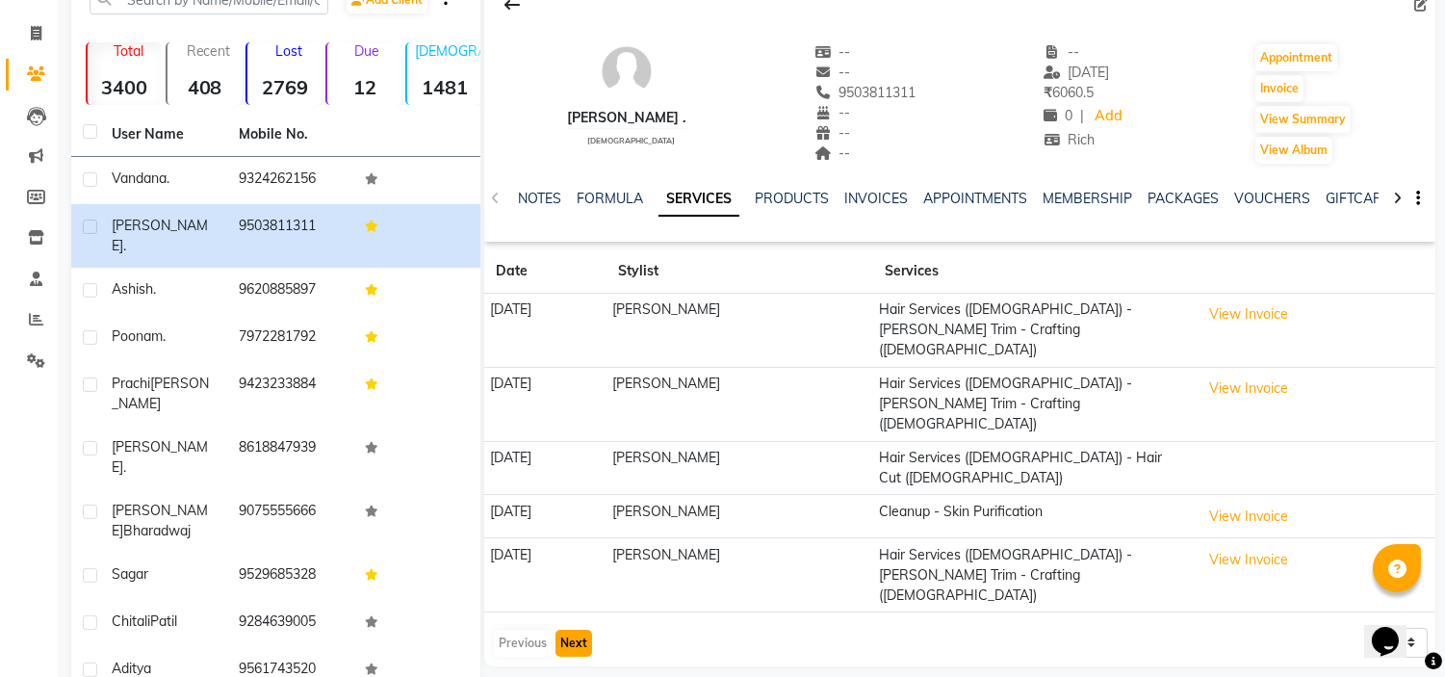
click at [584, 630] on button "Next" at bounding box center [573, 643] width 37 height 27
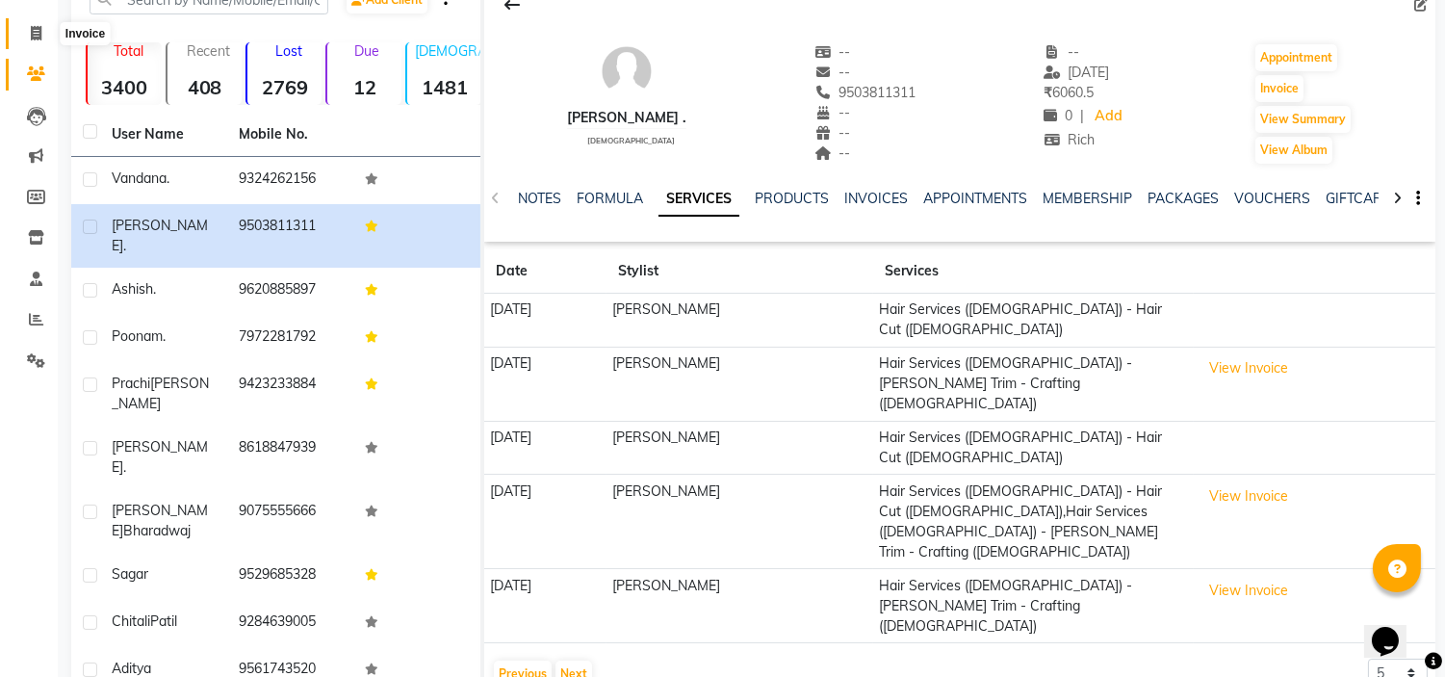
click at [30, 23] on span at bounding box center [36, 34] width 34 height 22
select select "service"
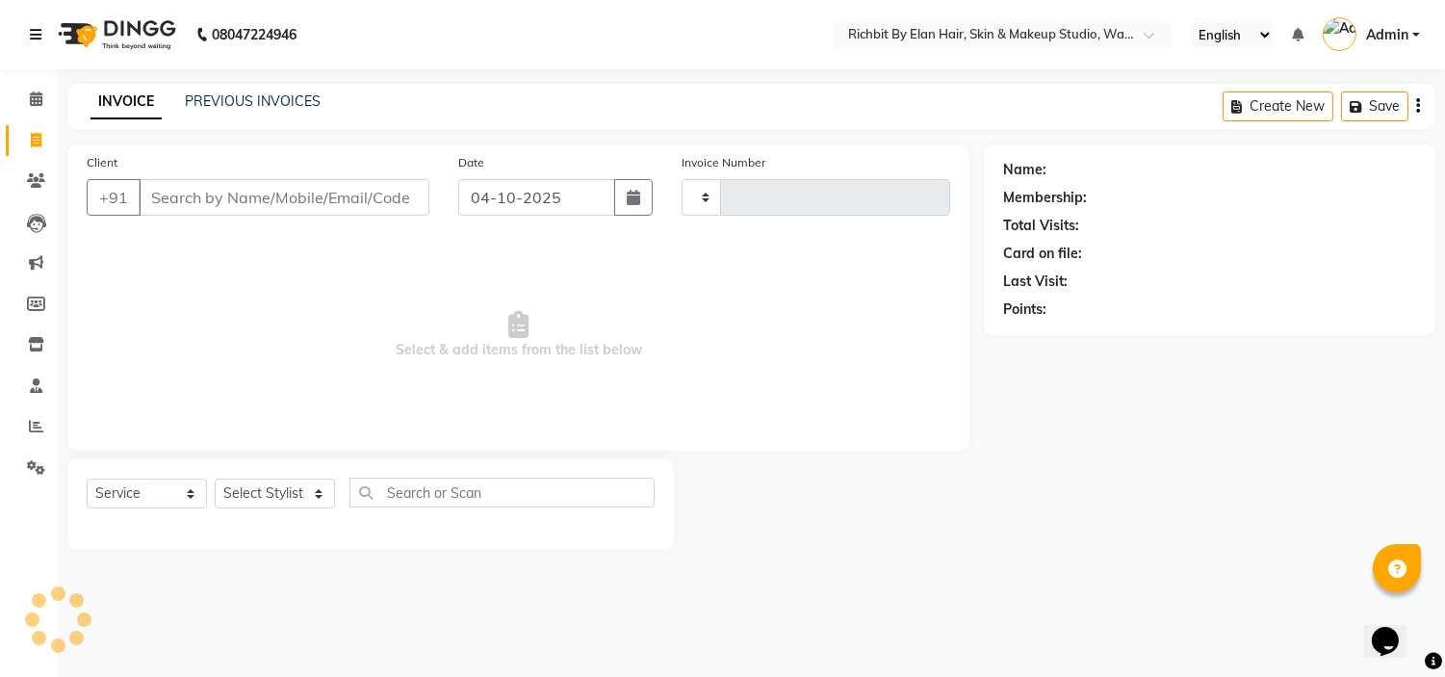
type input "1086"
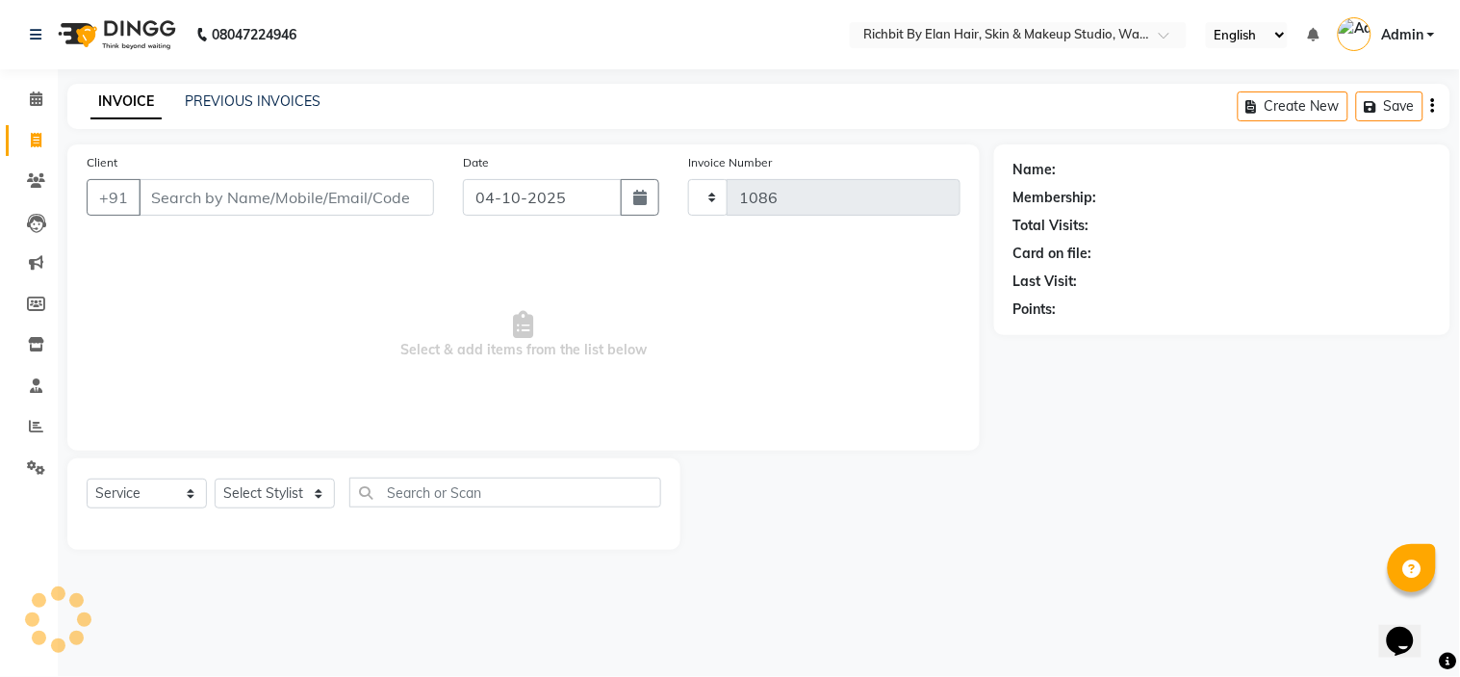
select select "4114"
click at [34, 101] on icon at bounding box center [36, 98] width 13 height 14
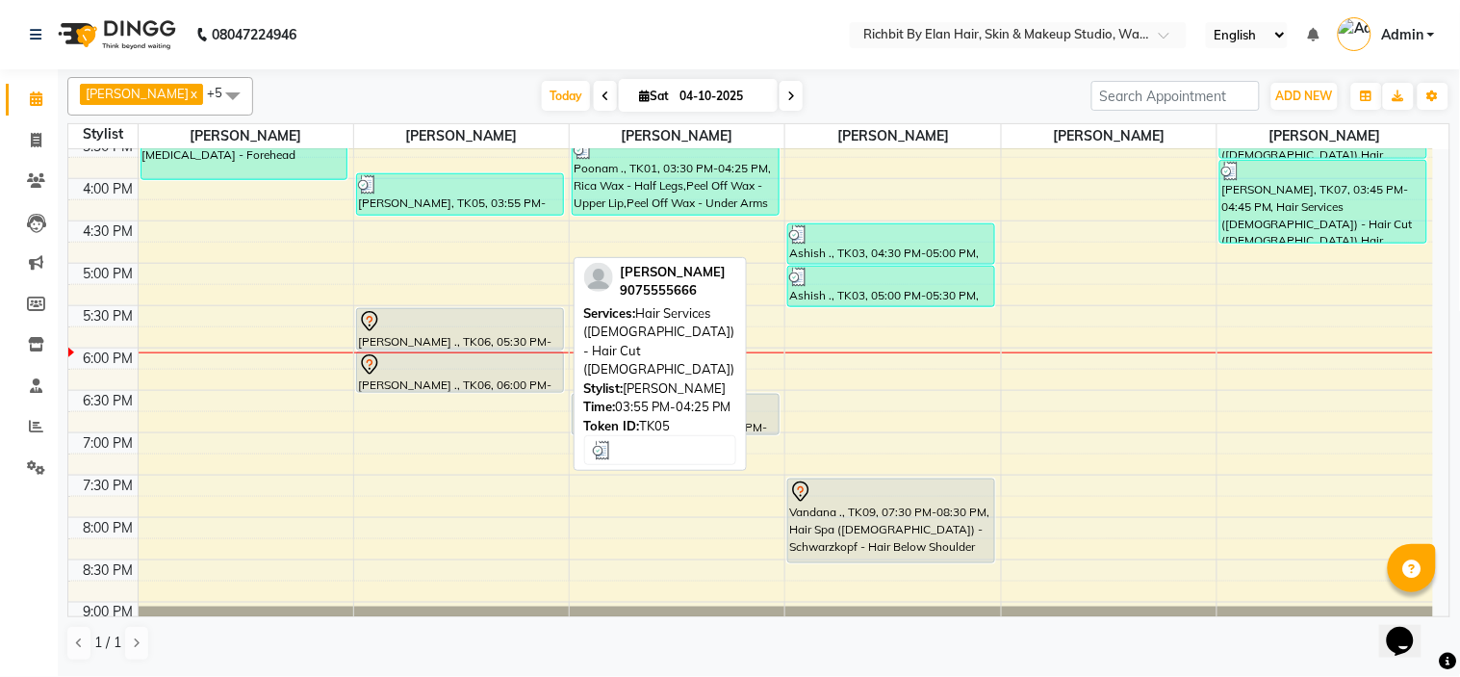
scroll to position [554, 0]
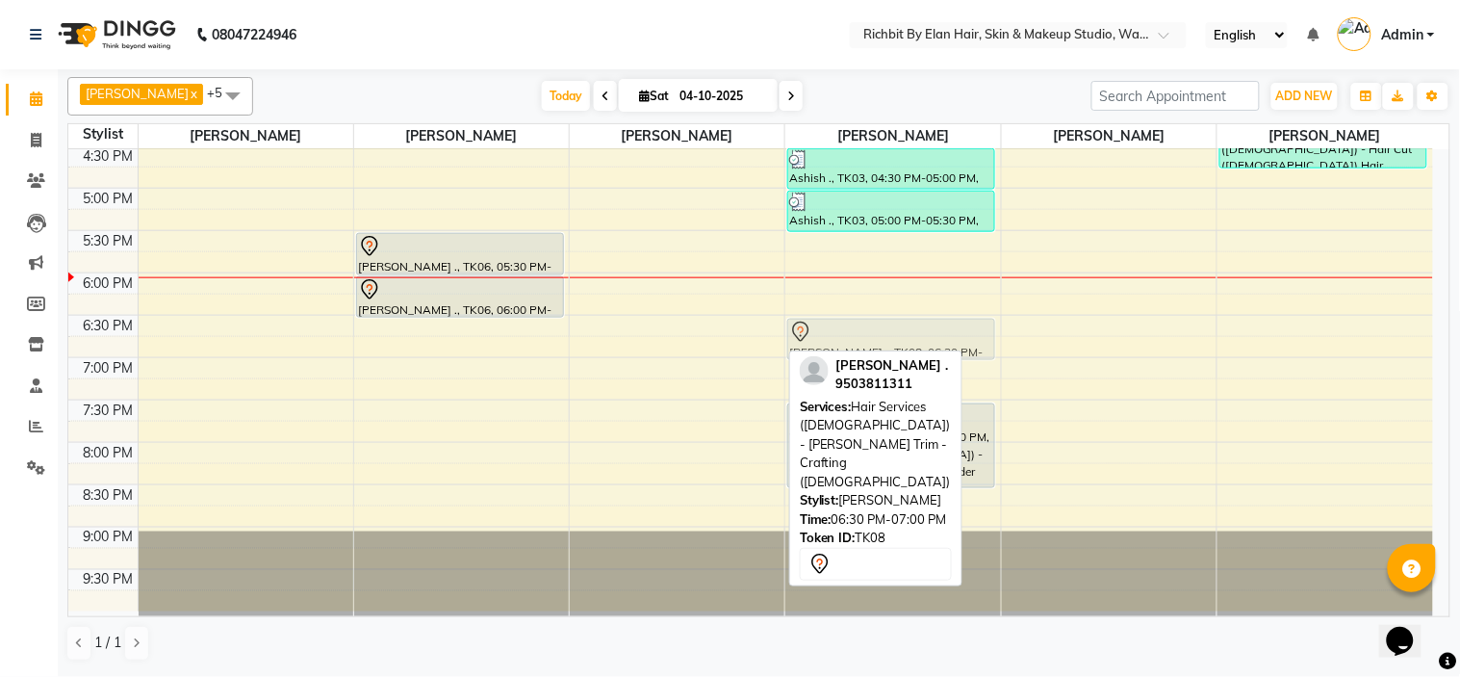
drag, startPoint x: 706, startPoint y: 329, endPoint x: 834, endPoint y: 328, distance: 128.0
click at [834, 328] on tr "Chitali Patil, TK02, 01:00 PM-01:30 PM, Rica Wax - Full Arms Chitali Patil, TK0…" at bounding box center [750, 104] width 1365 height 1016
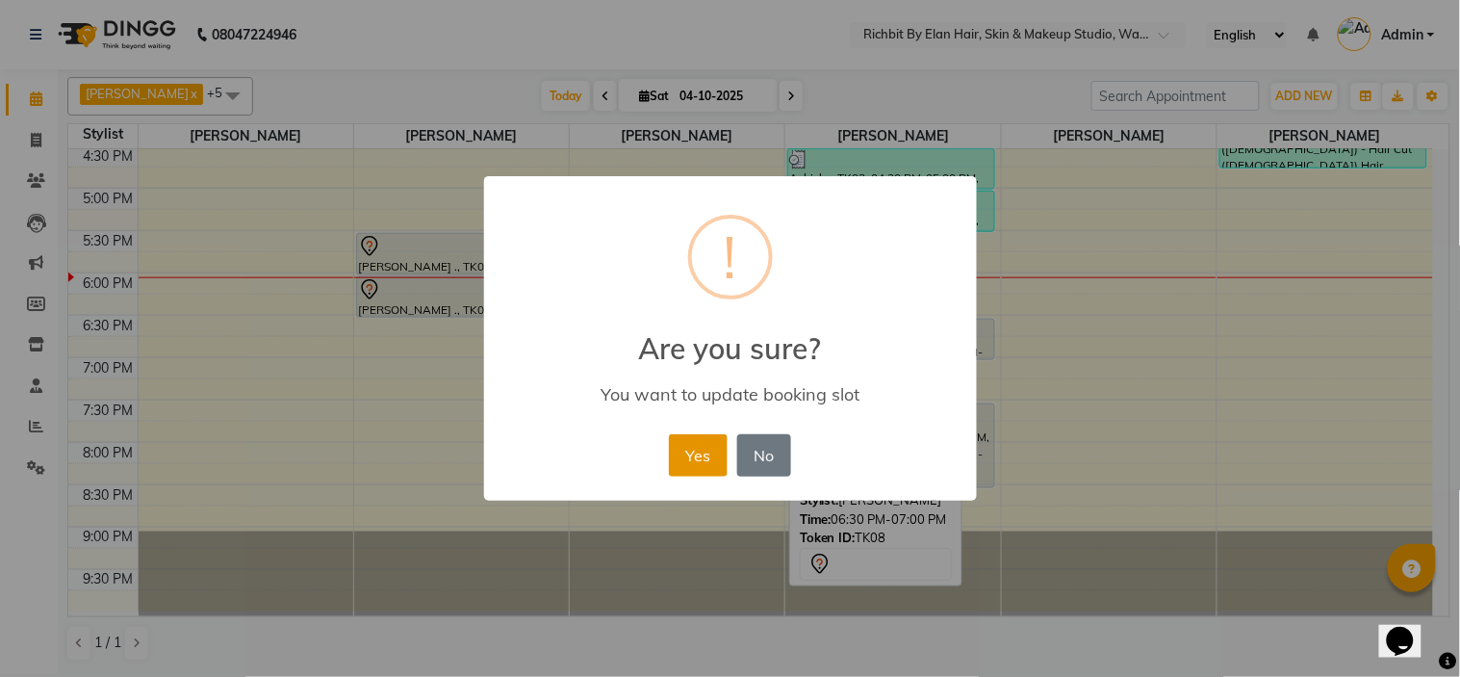
click at [699, 465] on button "Yes" at bounding box center [698, 455] width 59 height 42
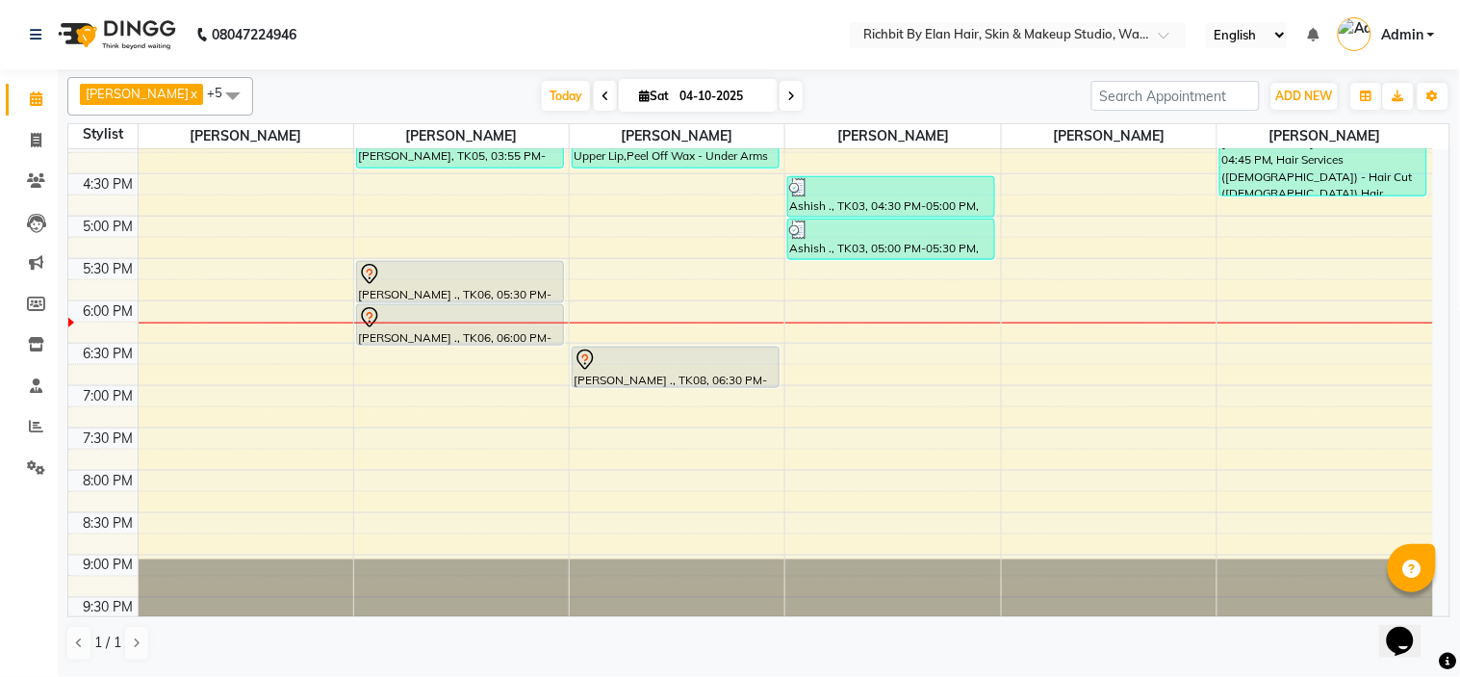
scroll to position [534, 0]
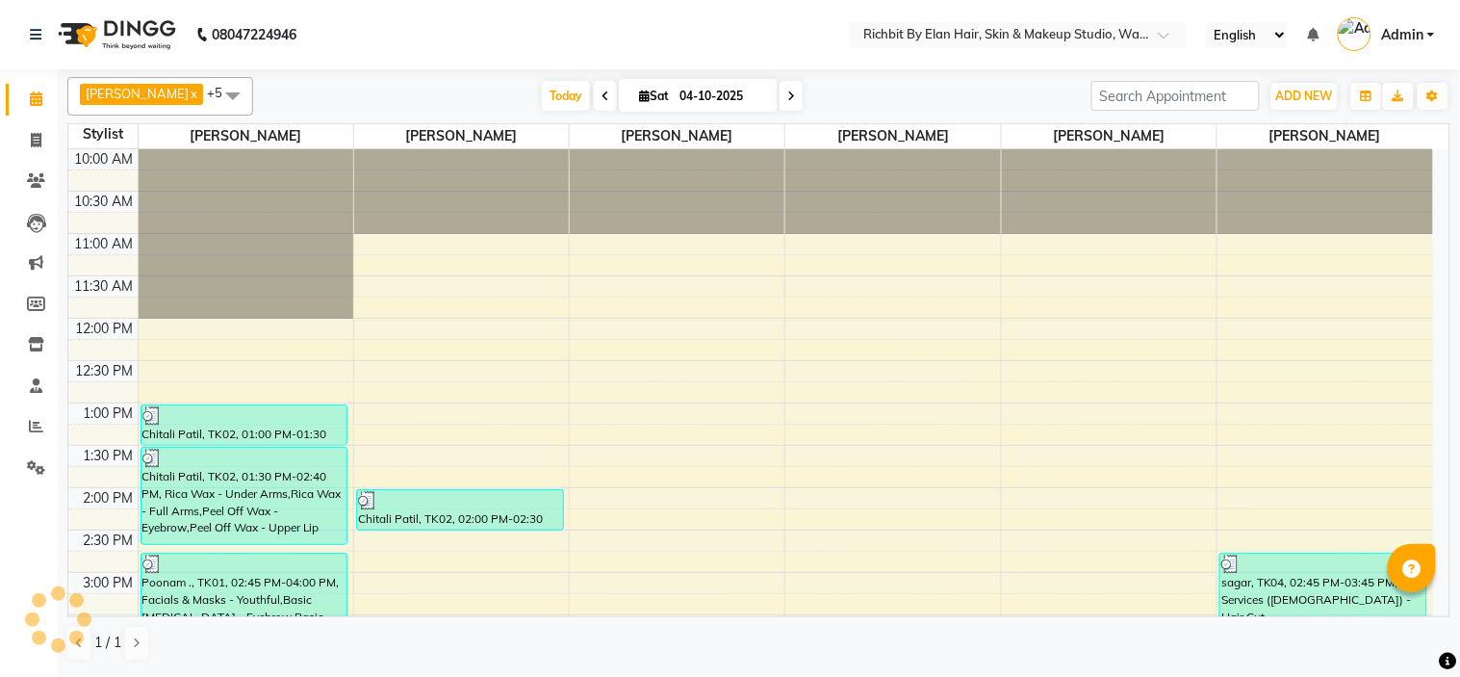
select select "en"
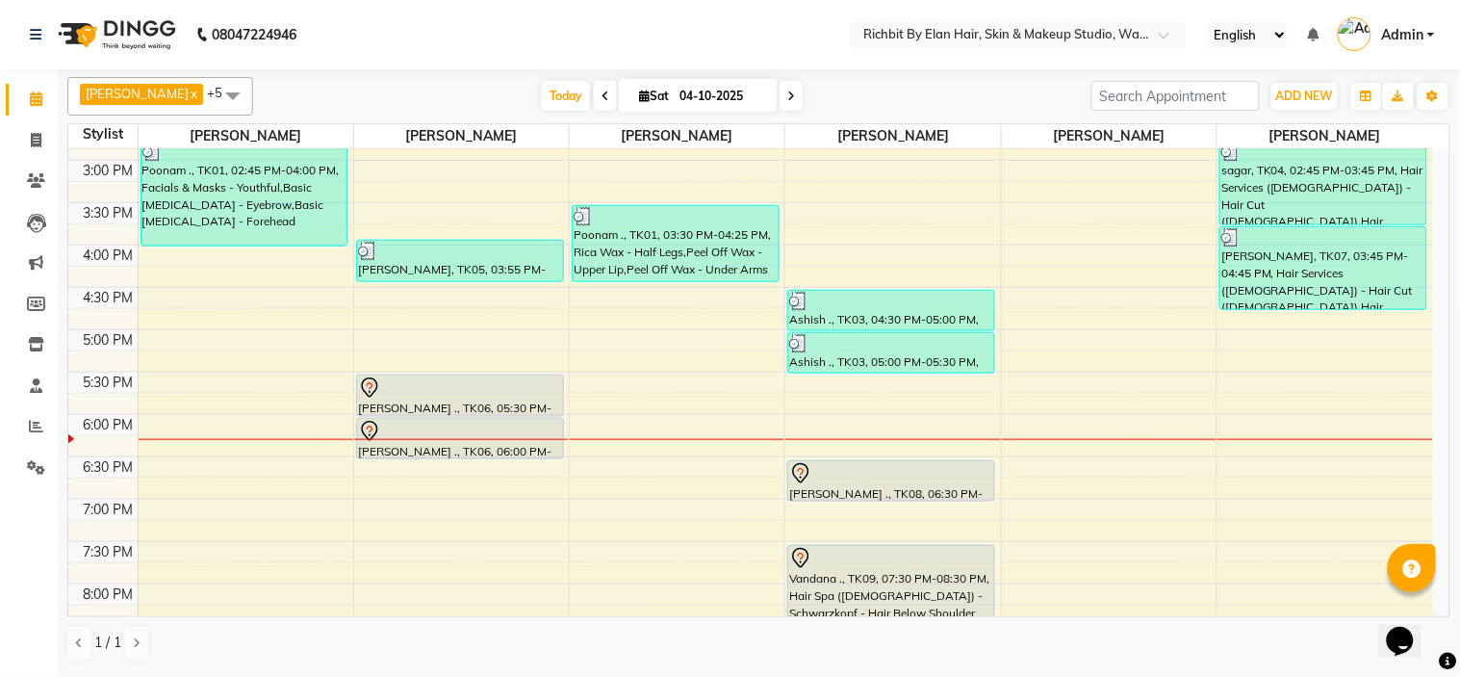
scroll to position [534, 0]
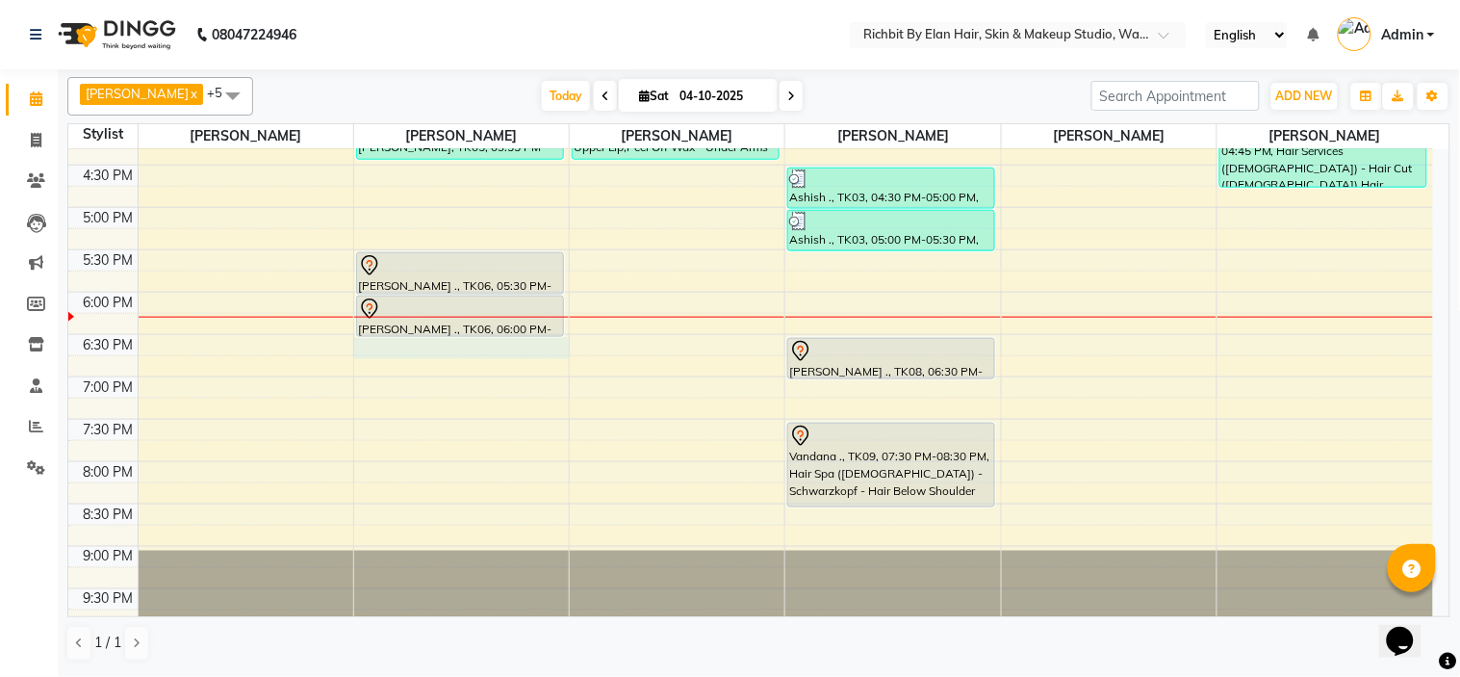
click at [391, 345] on div "10:00 AM 10:30 AM 11:00 AM 11:30 AM 12:00 PM 12:30 PM 1:00 PM 1:30 PM 2:00 PM 2…" at bounding box center [750, 123] width 1365 height 1016
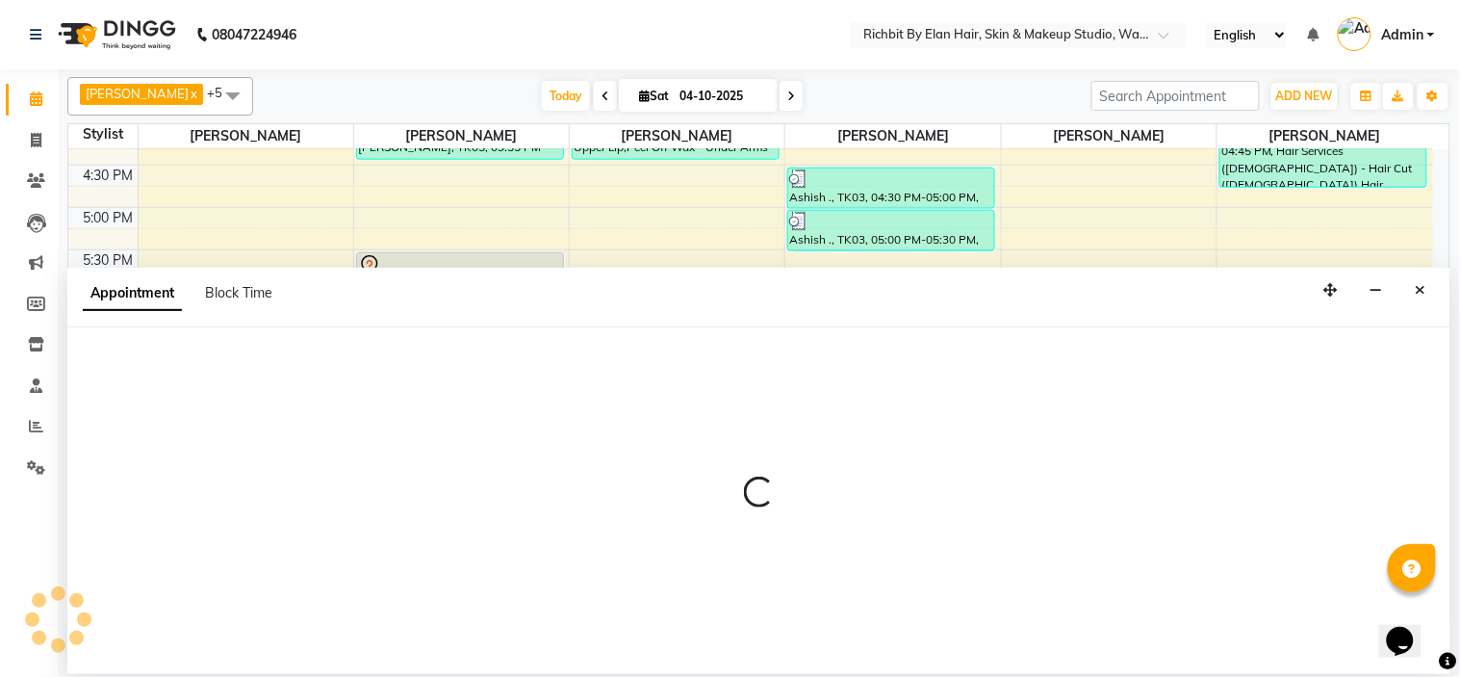
select select "39151"
select select "1110"
select select "tentative"
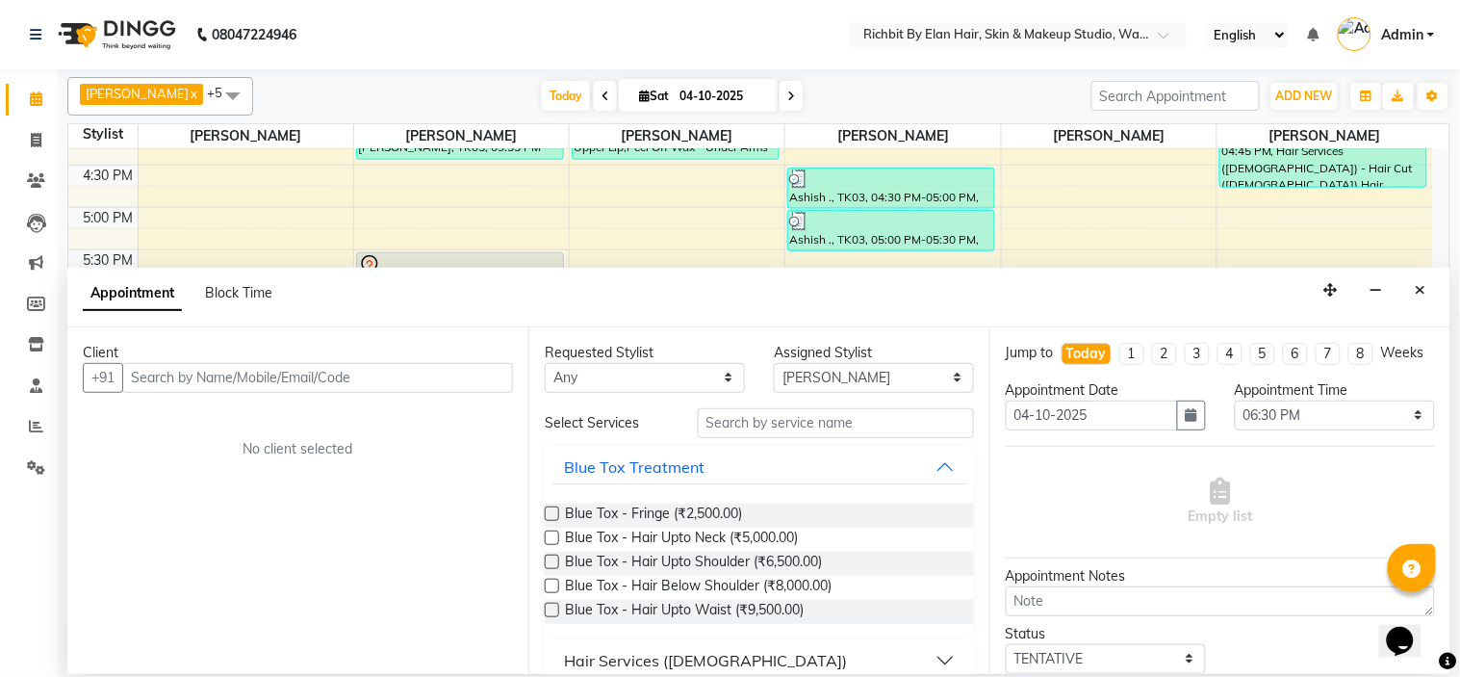
click at [258, 379] on input "text" at bounding box center [317, 378] width 391 height 30
type input "6"
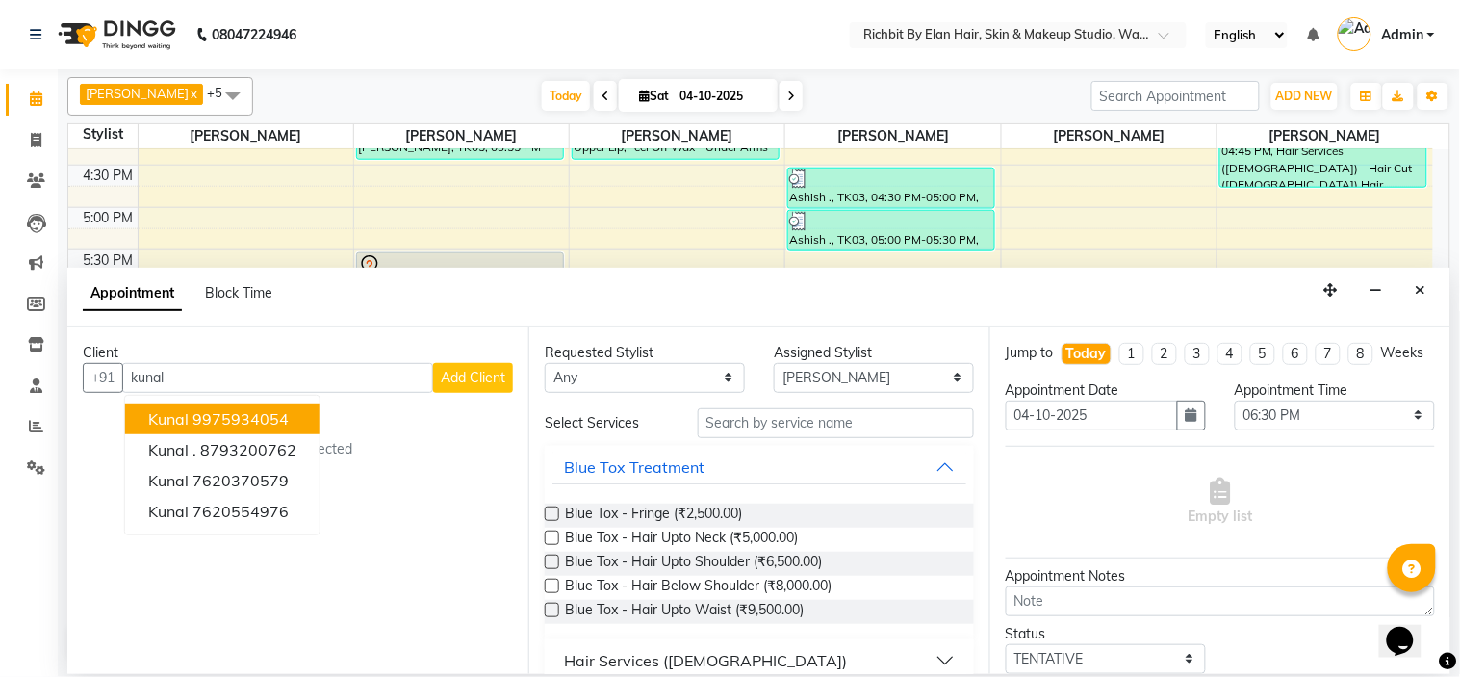
click at [299, 412] on button "kunal 9975934054" at bounding box center [222, 418] width 194 height 31
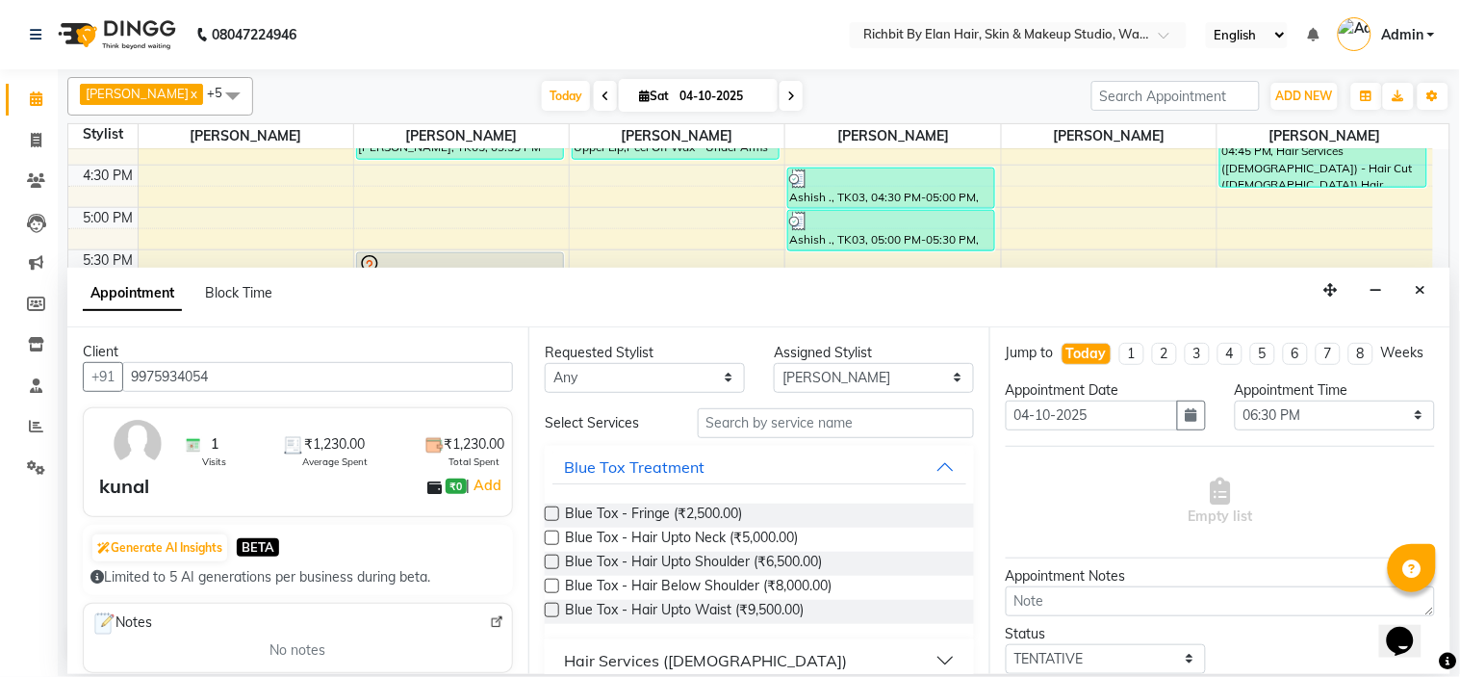
scroll to position [0, 0]
click at [258, 380] on input "9975934054" at bounding box center [317, 378] width 391 height 30
type input "9975934054"
click at [1427, 292] on icon "Close" at bounding box center [1421, 289] width 11 height 13
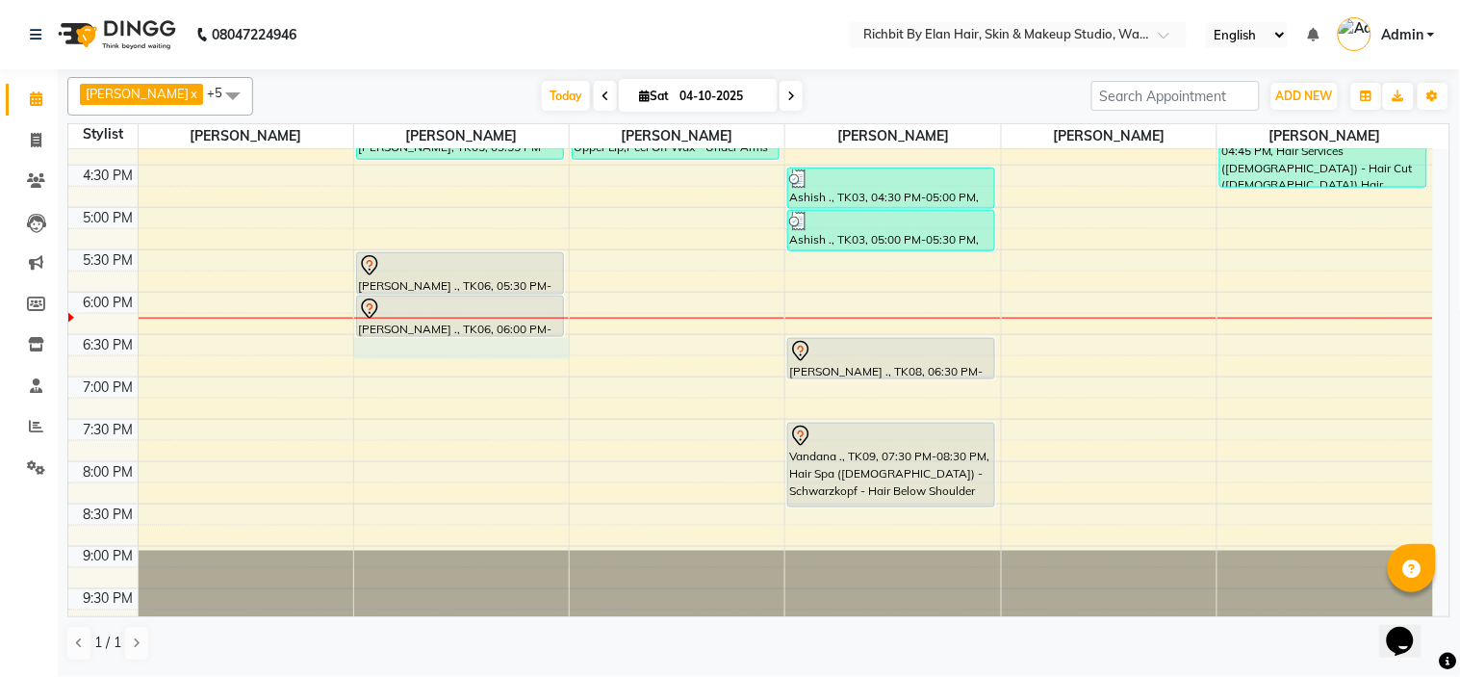
click at [395, 343] on div "10:00 AM 10:30 AM 11:00 AM 11:30 AM 12:00 PM 12:30 PM 1:00 PM 1:30 PM 2:00 PM 2…" at bounding box center [750, 123] width 1365 height 1016
select select "39151"
select select "1110"
select select "tentative"
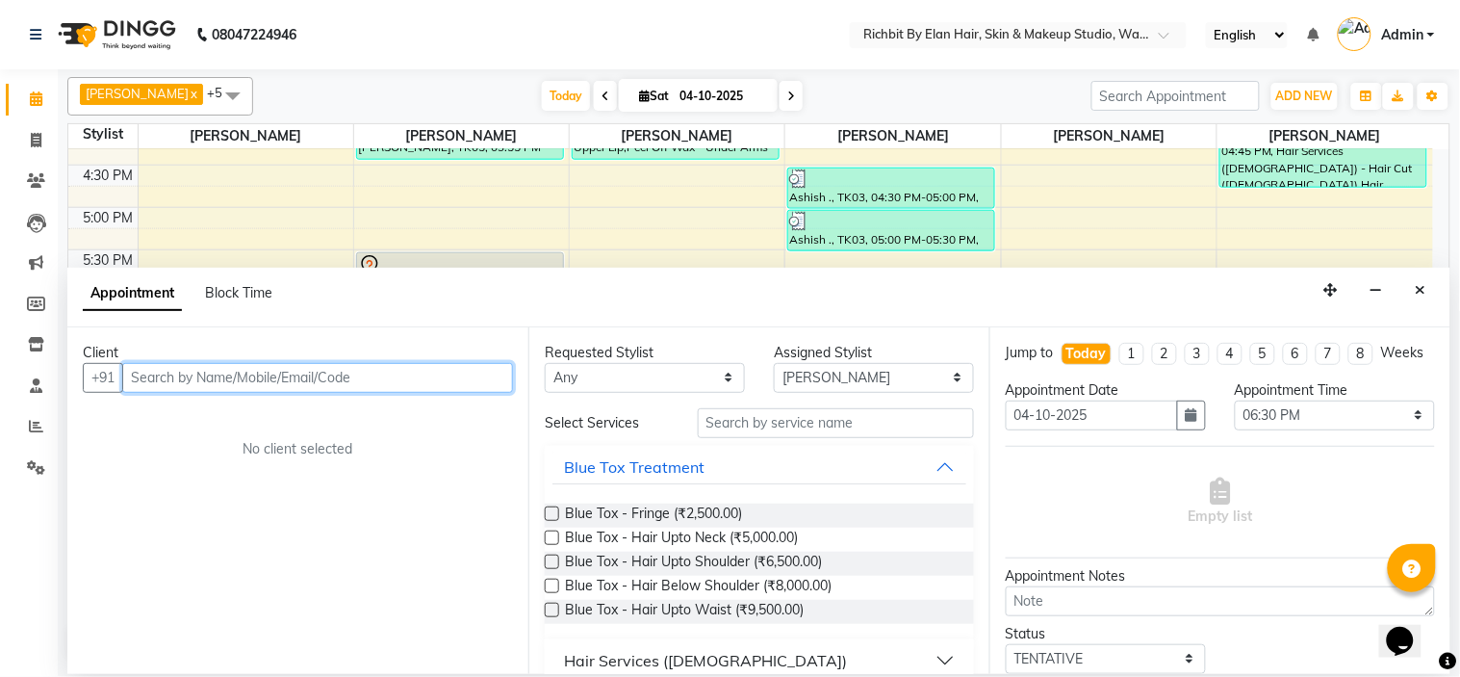
click at [301, 380] on input "text" at bounding box center [317, 378] width 391 height 30
type input "6264027358"
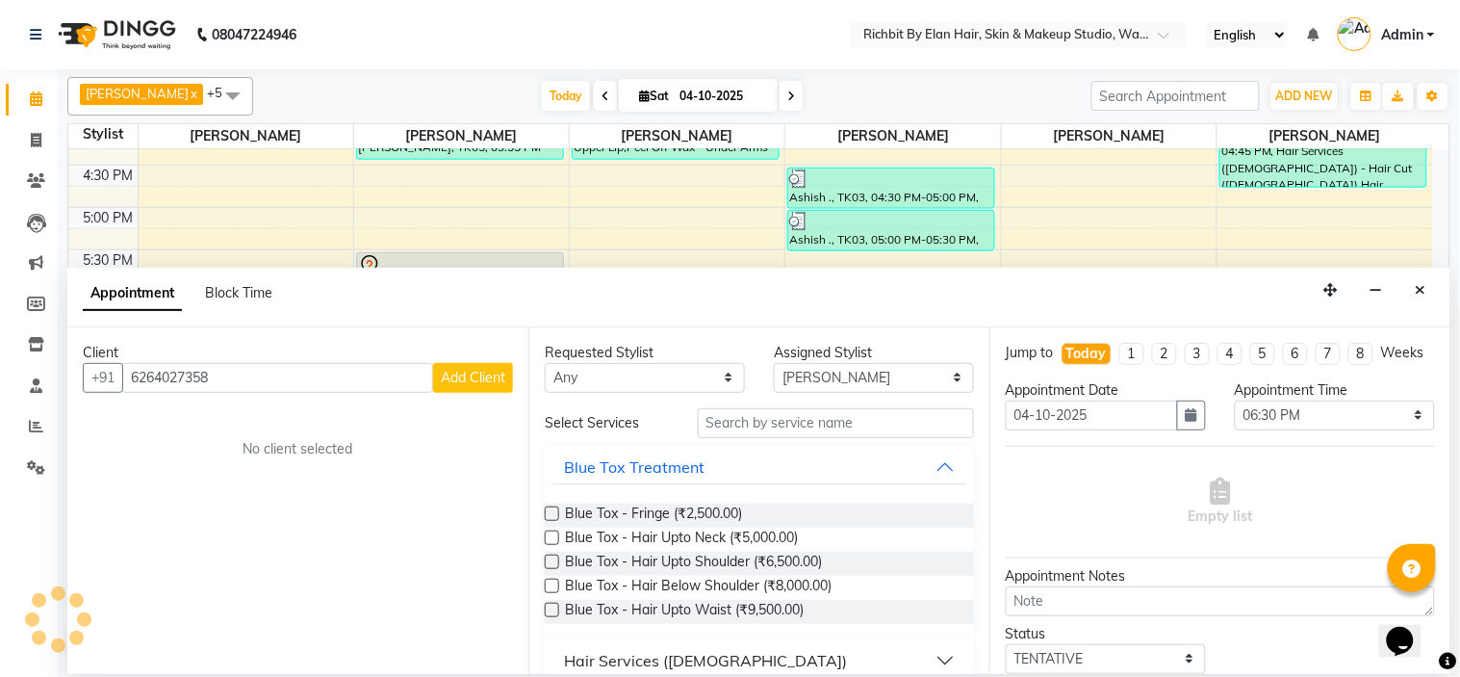
click at [478, 379] on span "Add Client" at bounding box center [473, 377] width 64 height 17
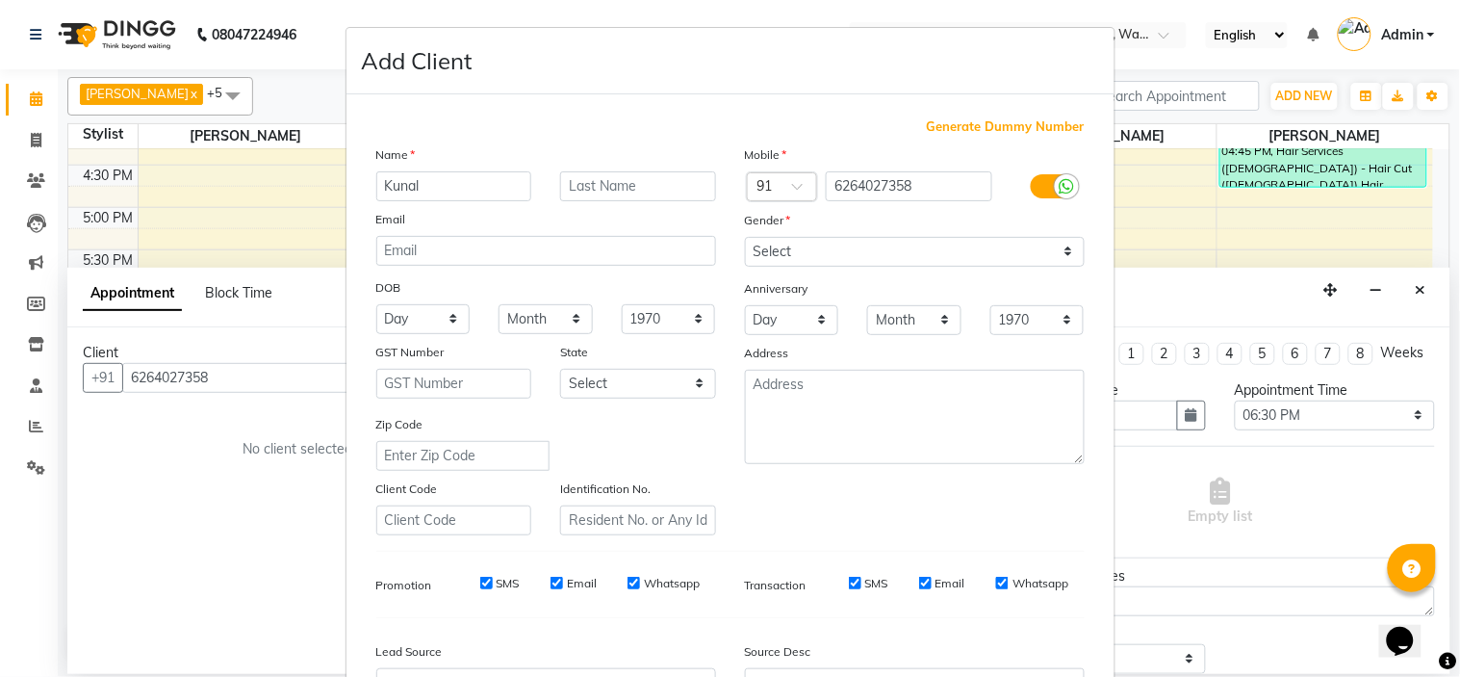
type input "Kunal"
click at [831, 257] on select "Select [DEMOGRAPHIC_DATA] [DEMOGRAPHIC_DATA] Other Prefer Not To Say" at bounding box center [915, 252] width 340 height 30
select select "[DEMOGRAPHIC_DATA]"
click at [745, 237] on select "Select [DEMOGRAPHIC_DATA] [DEMOGRAPHIC_DATA] Other Prefer Not To Say" at bounding box center [915, 252] width 340 height 30
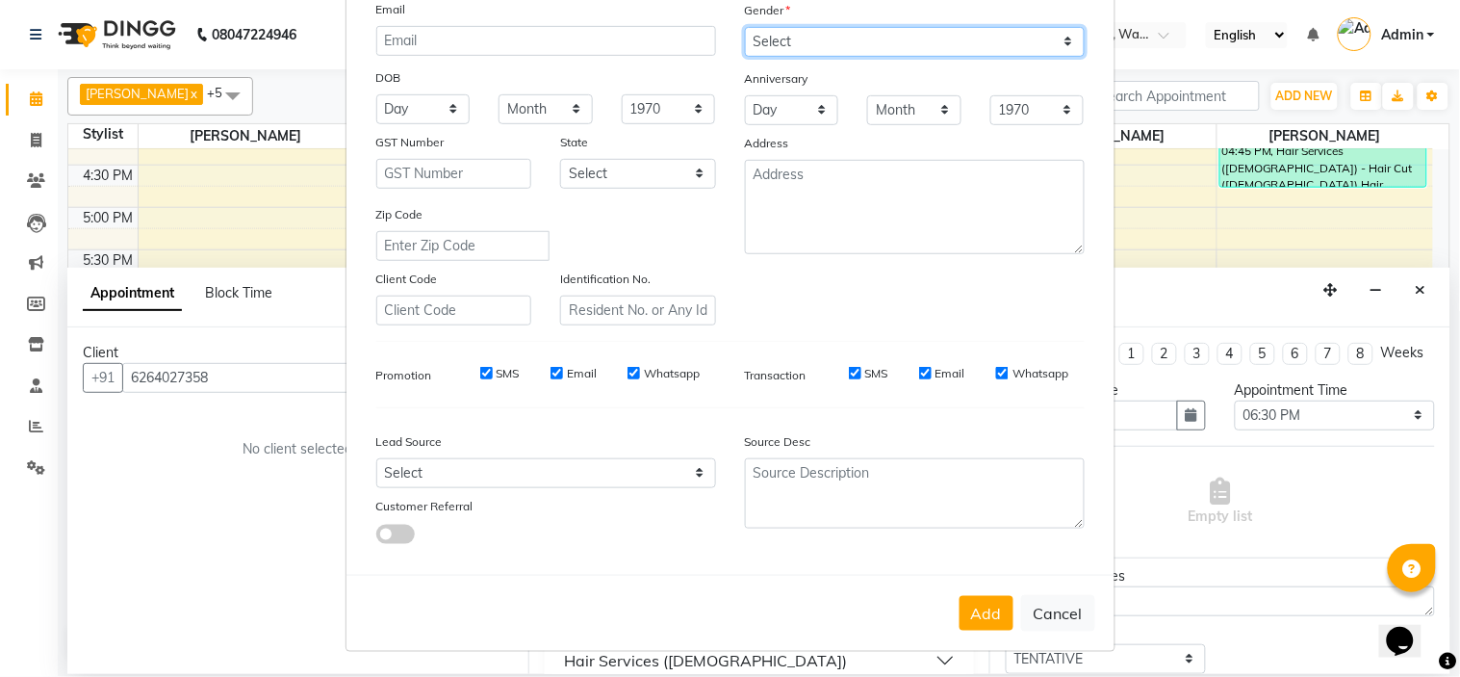
scroll to position [213, 0]
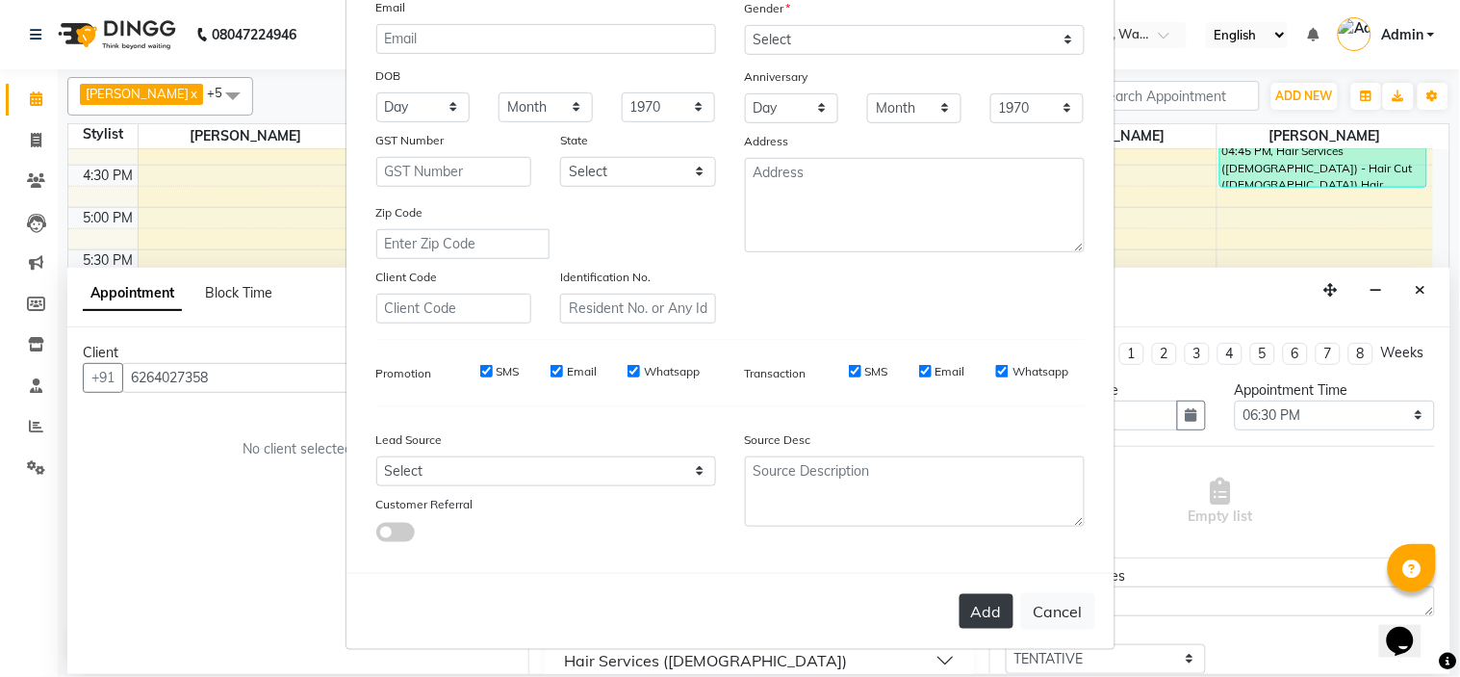
click at [963, 613] on button "Add" at bounding box center [987, 611] width 54 height 35
select select
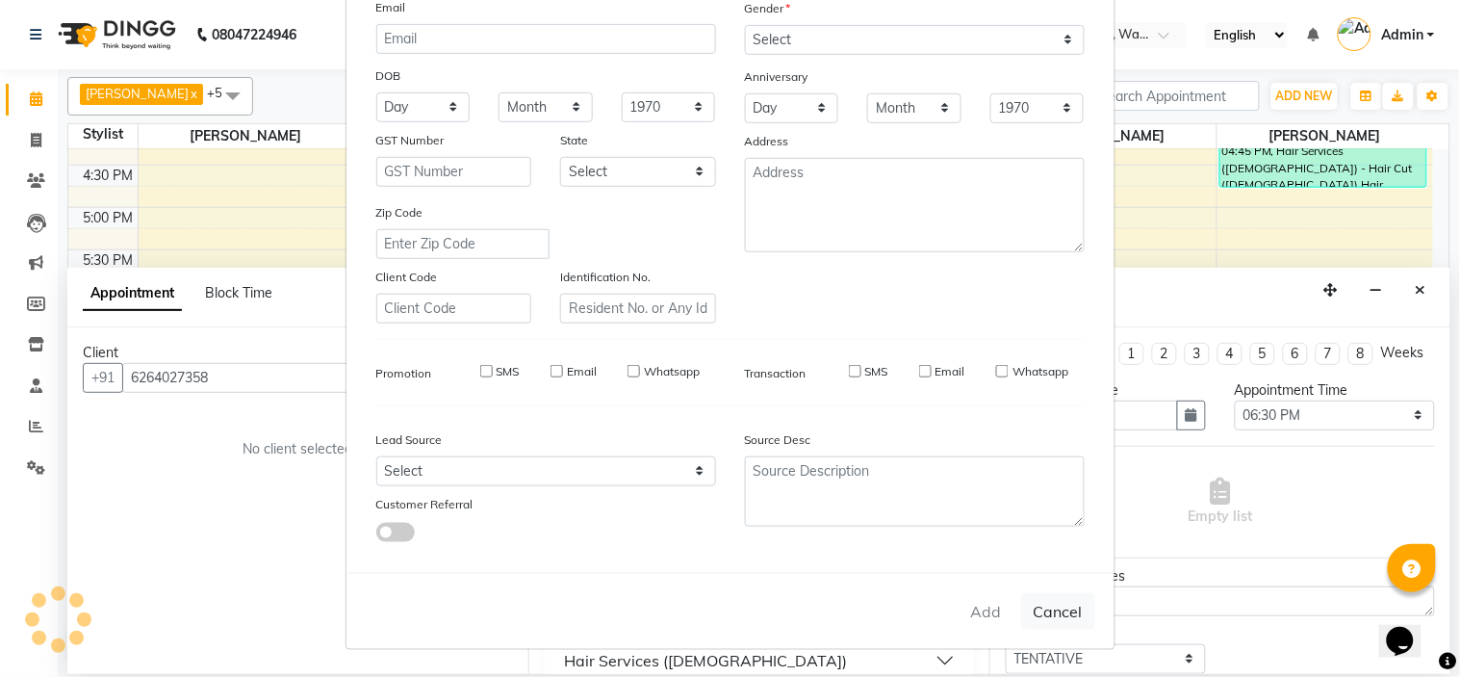
select select
checkbox input "false"
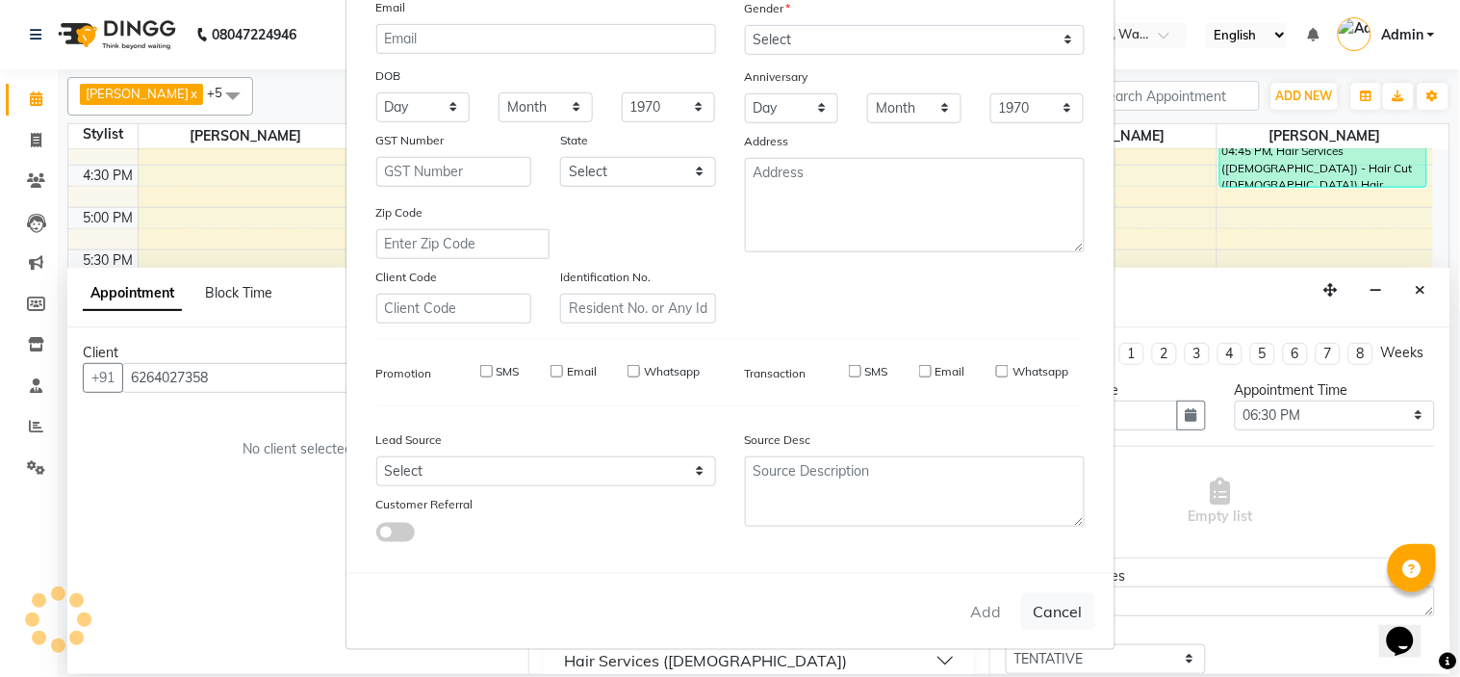
checkbox input "false"
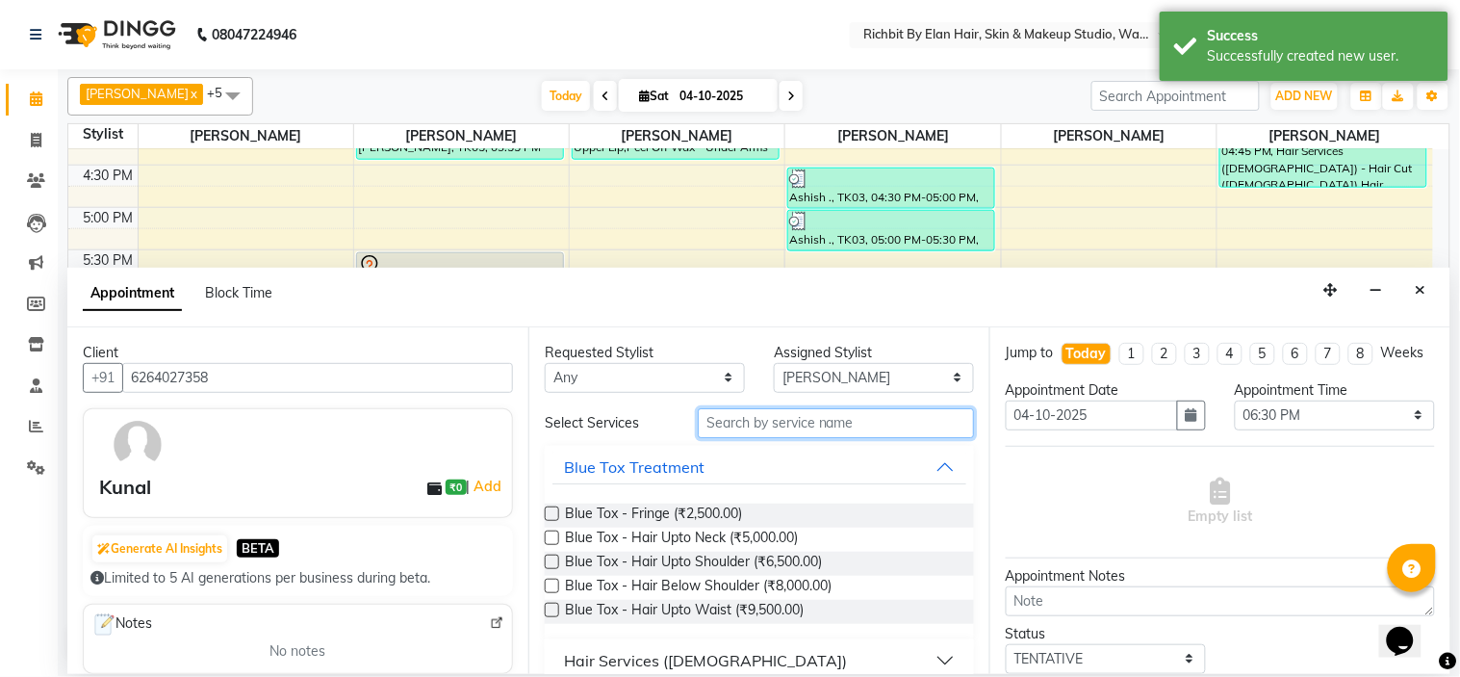
click at [884, 427] on input "text" at bounding box center [836, 423] width 276 height 30
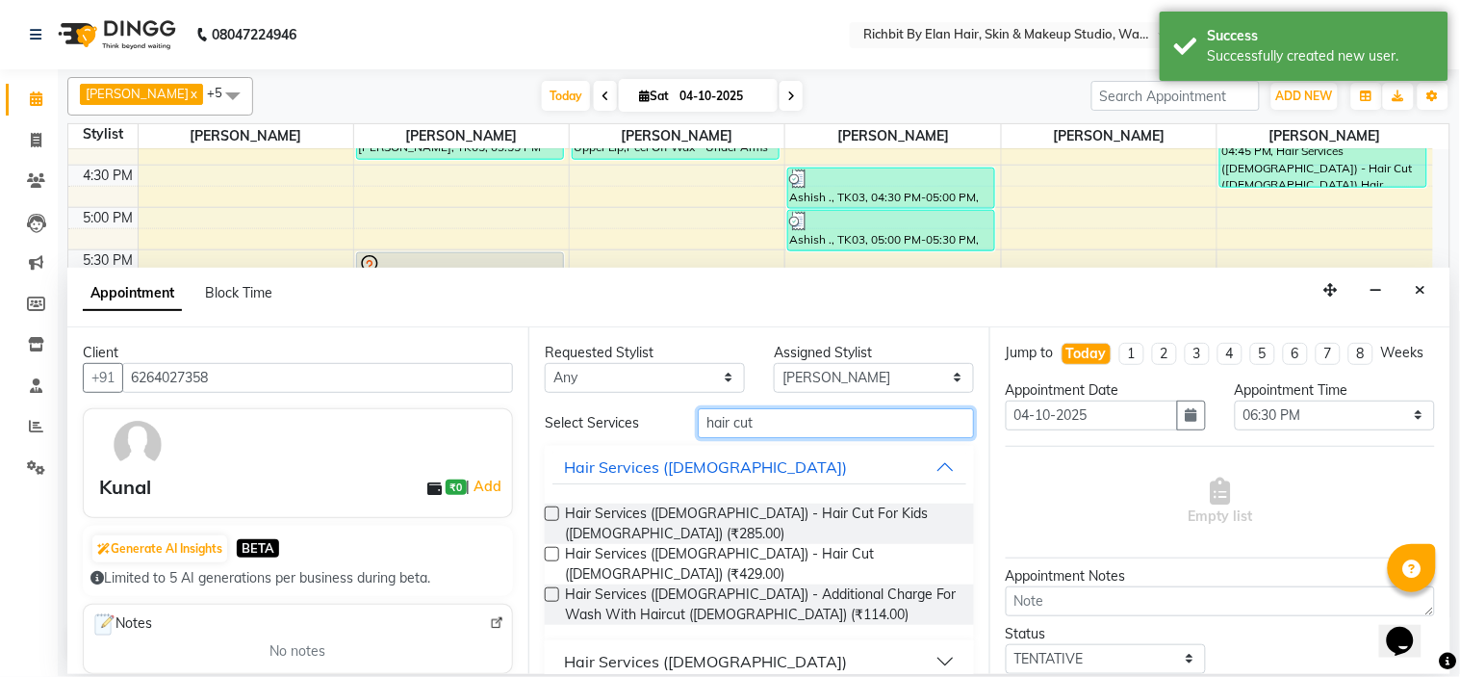
type input "hair cut"
click at [554, 547] on label at bounding box center [552, 554] width 14 height 14
click at [554, 550] on input "checkbox" at bounding box center [551, 556] width 13 height 13
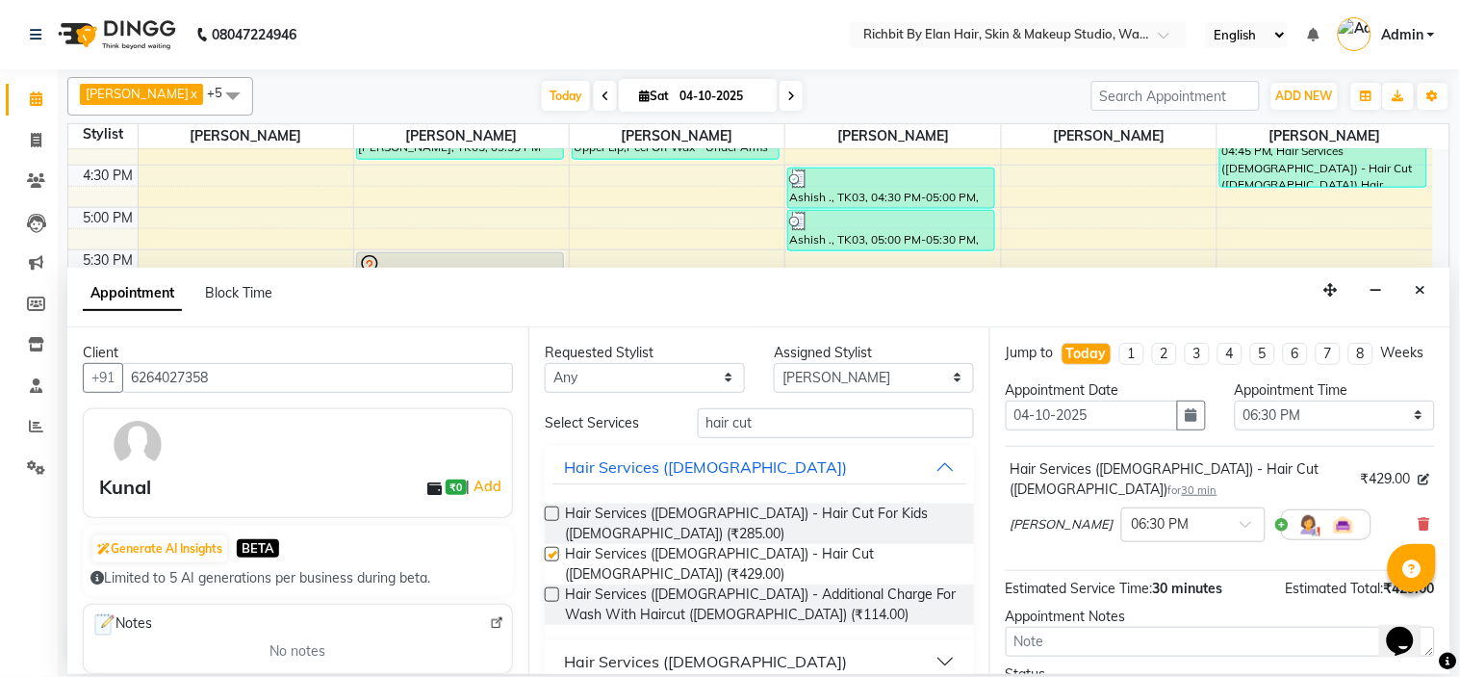
checkbox input "false"
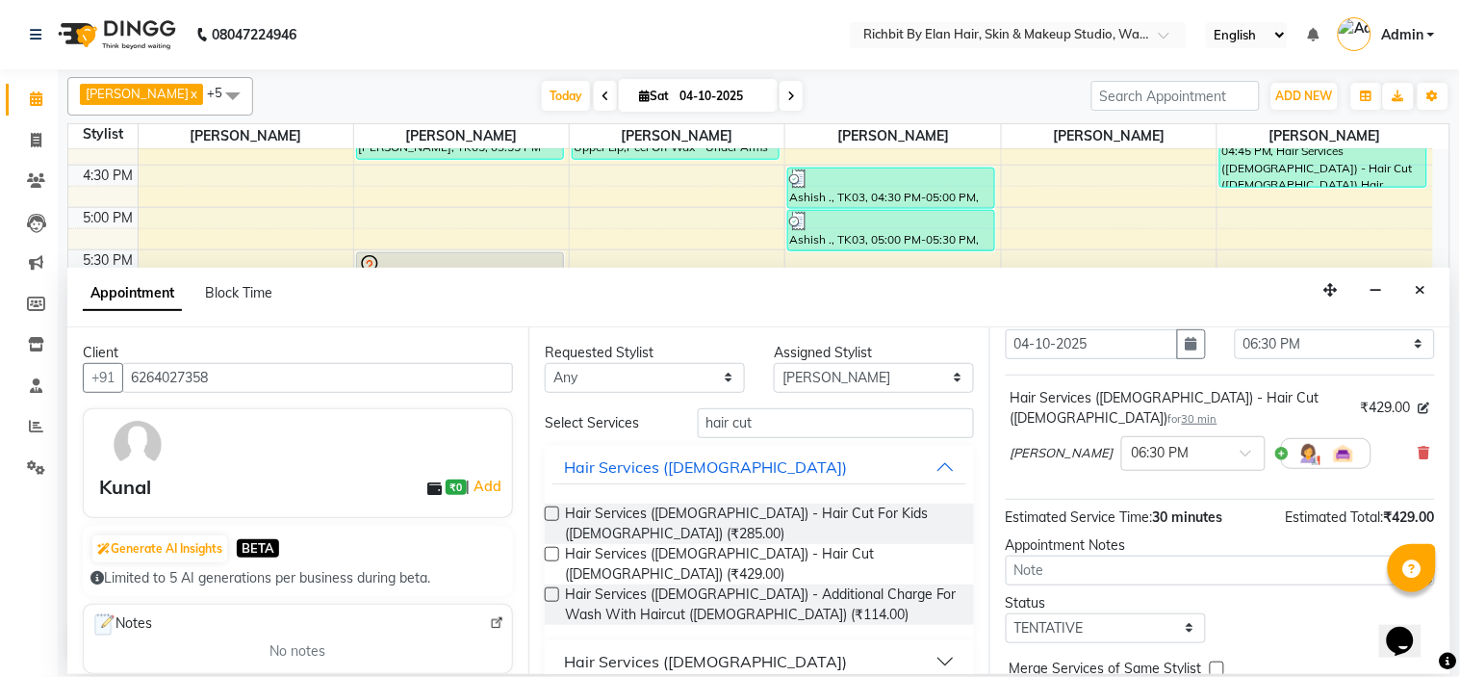
scroll to position [160, 0]
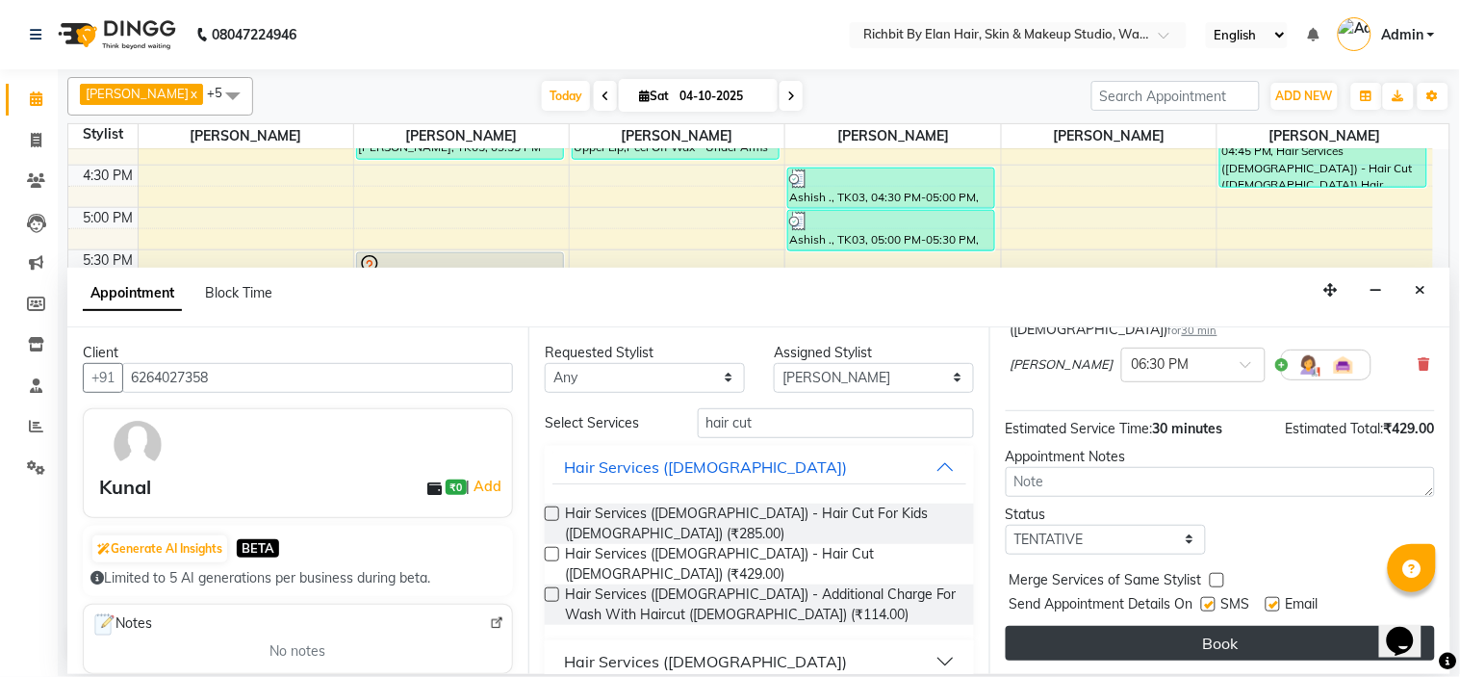
click at [1178, 638] on button "Book" at bounding box center [1220, 643] width 429 height 35
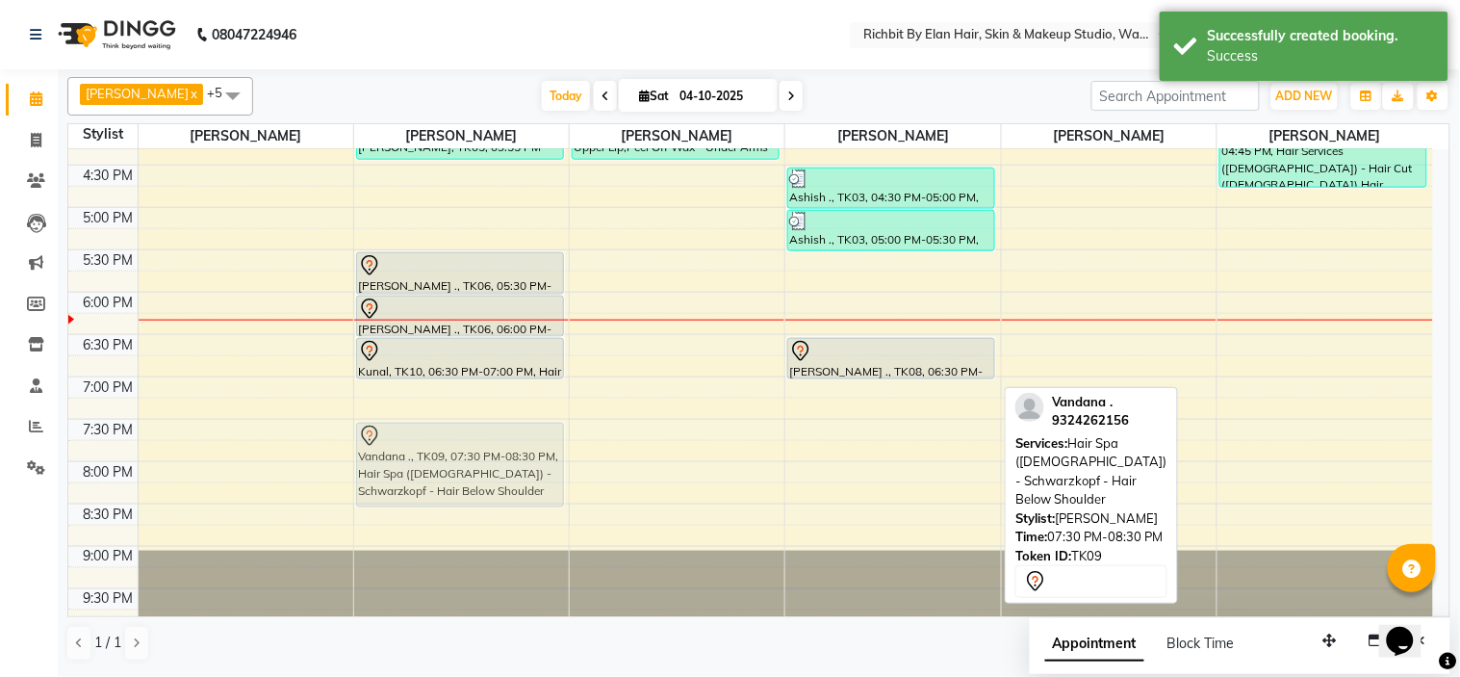
drag, startPoint x: 848, startPoint y: 440, endPoint x: 478, endPoint y: 444, distance: 369.7
click at [478, 444] on tr "Chitali Patil, TK02, 01:00 PM-01:30 PM, Rica Wax - Full Arms Chitali Patil, TK0…" at bounding box center [750, 123] width 1365 height 1016
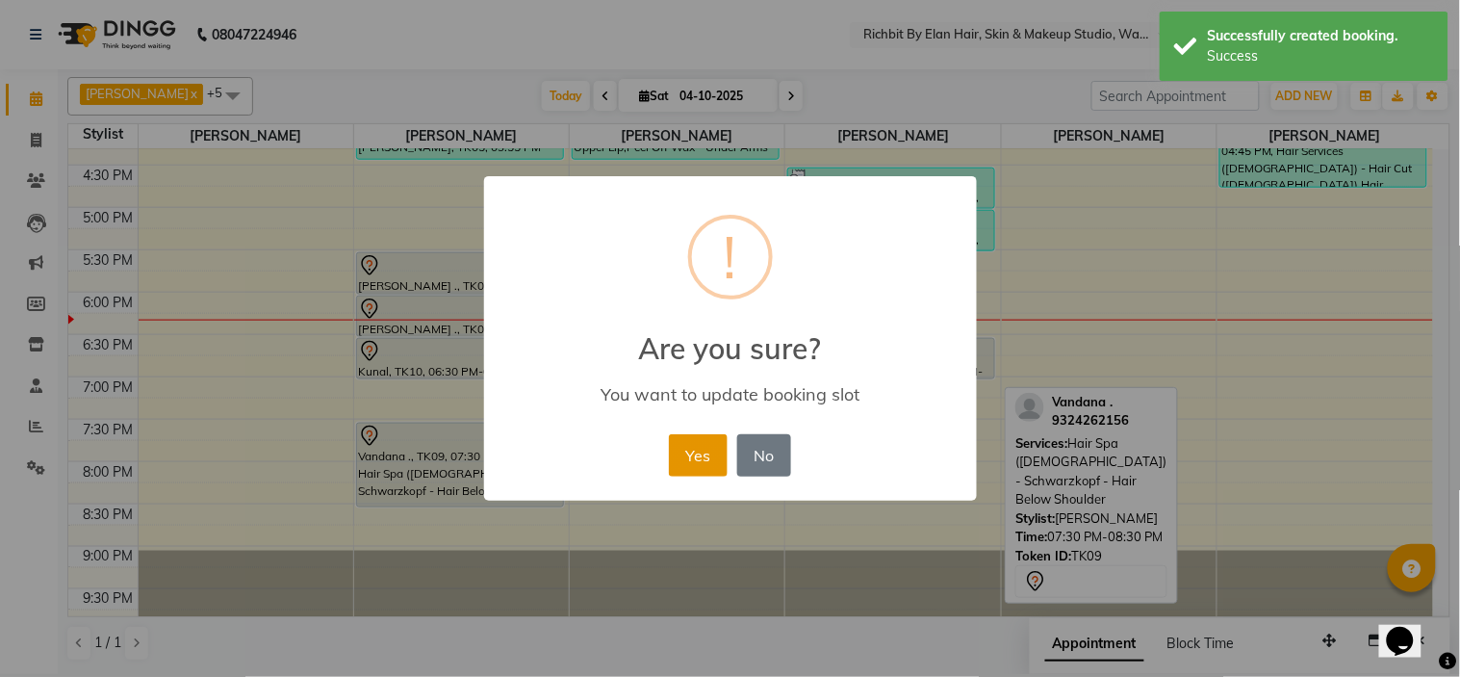
click at [689, 459] on button "Yes" at bounding box center [698, 455] width 59 height 42
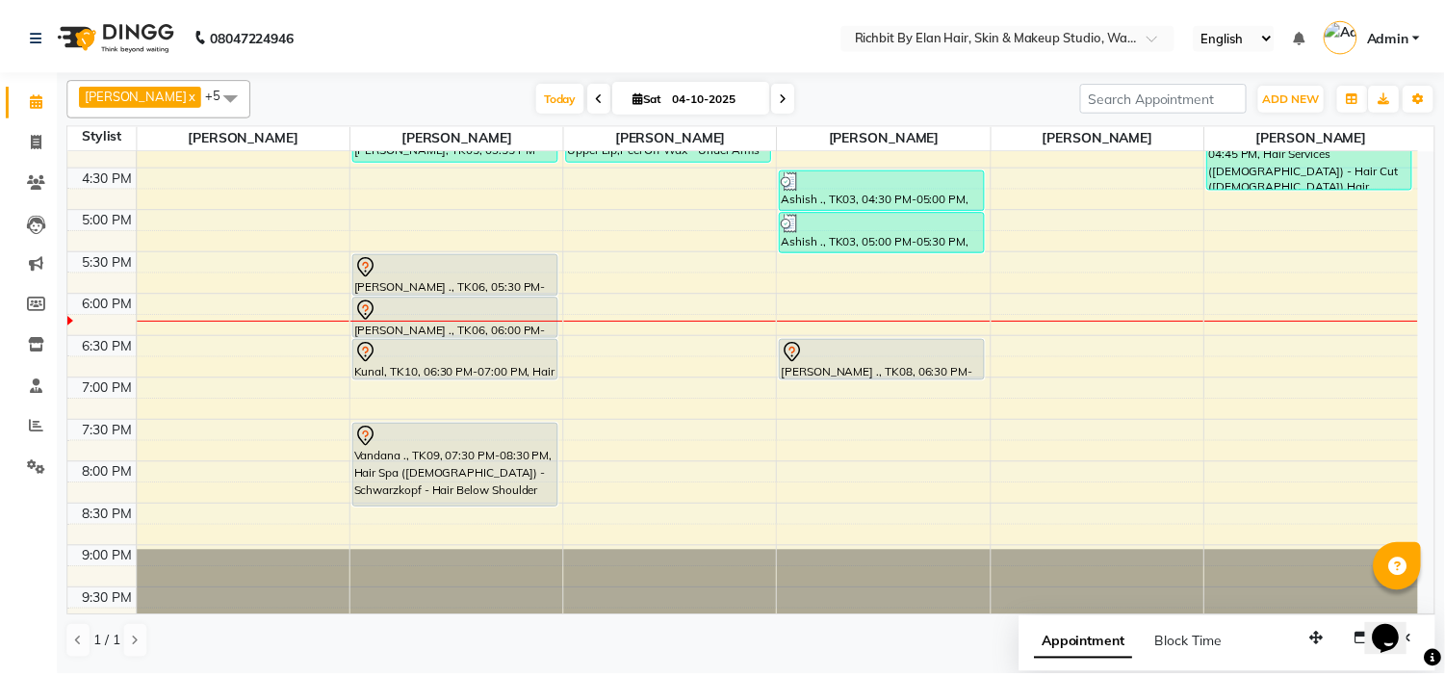
scroll to position [534, 0]
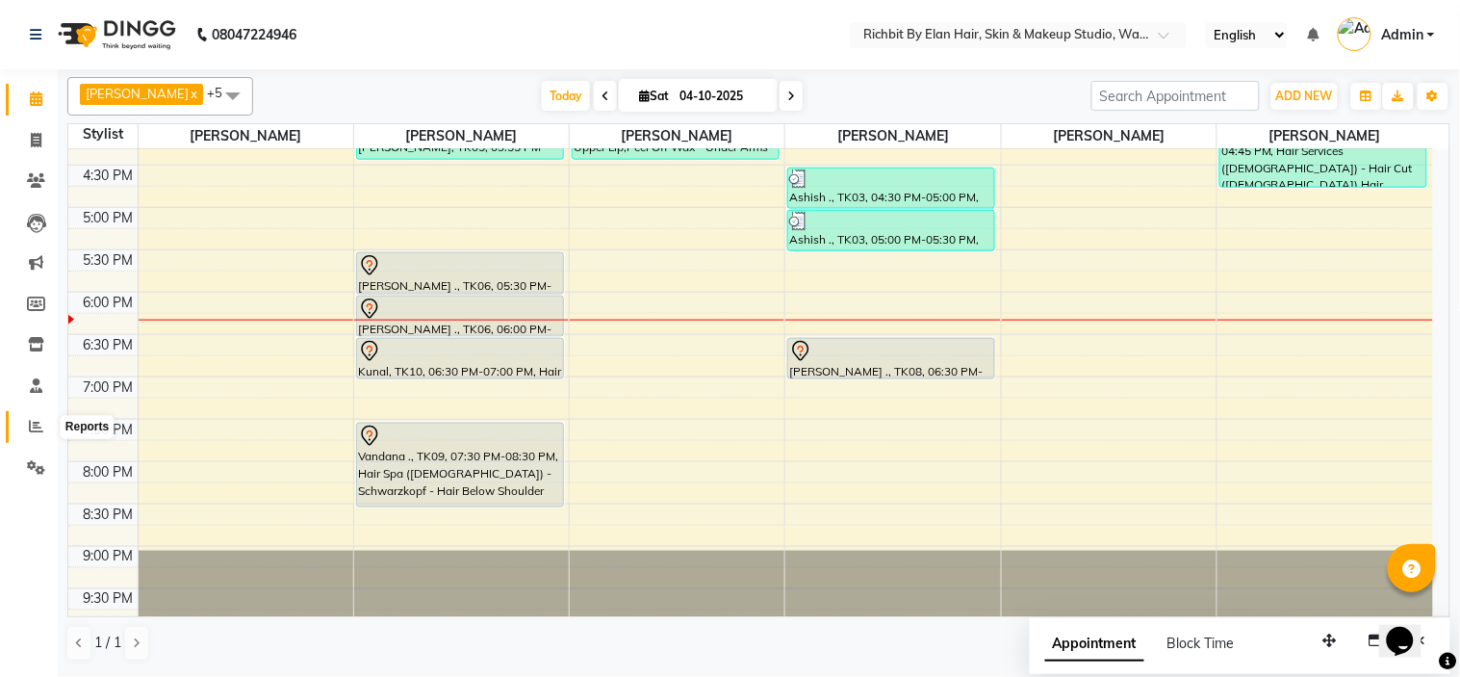
click at [30, 422] on icon at bounding box center [36, 426] width 14 height 14
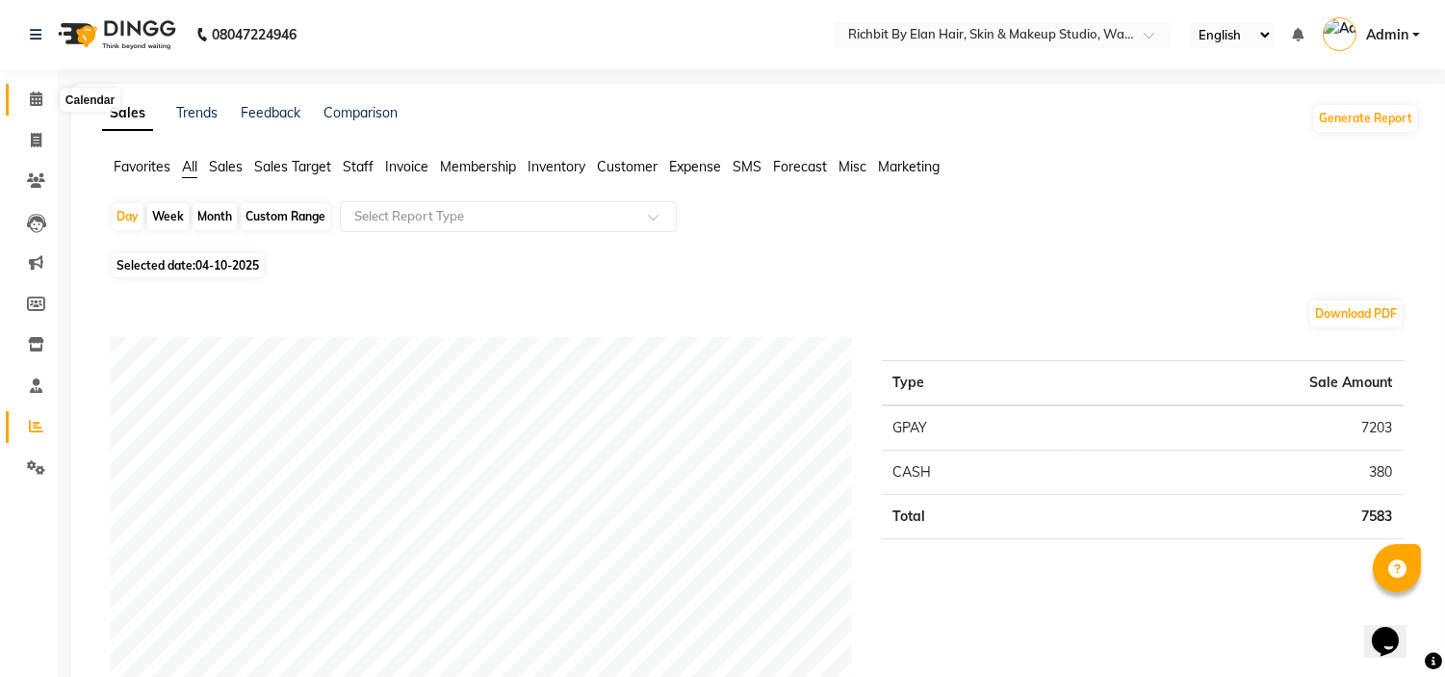
click at [30, 103] on icon at bounding box center [36, 98] width 13 height 14
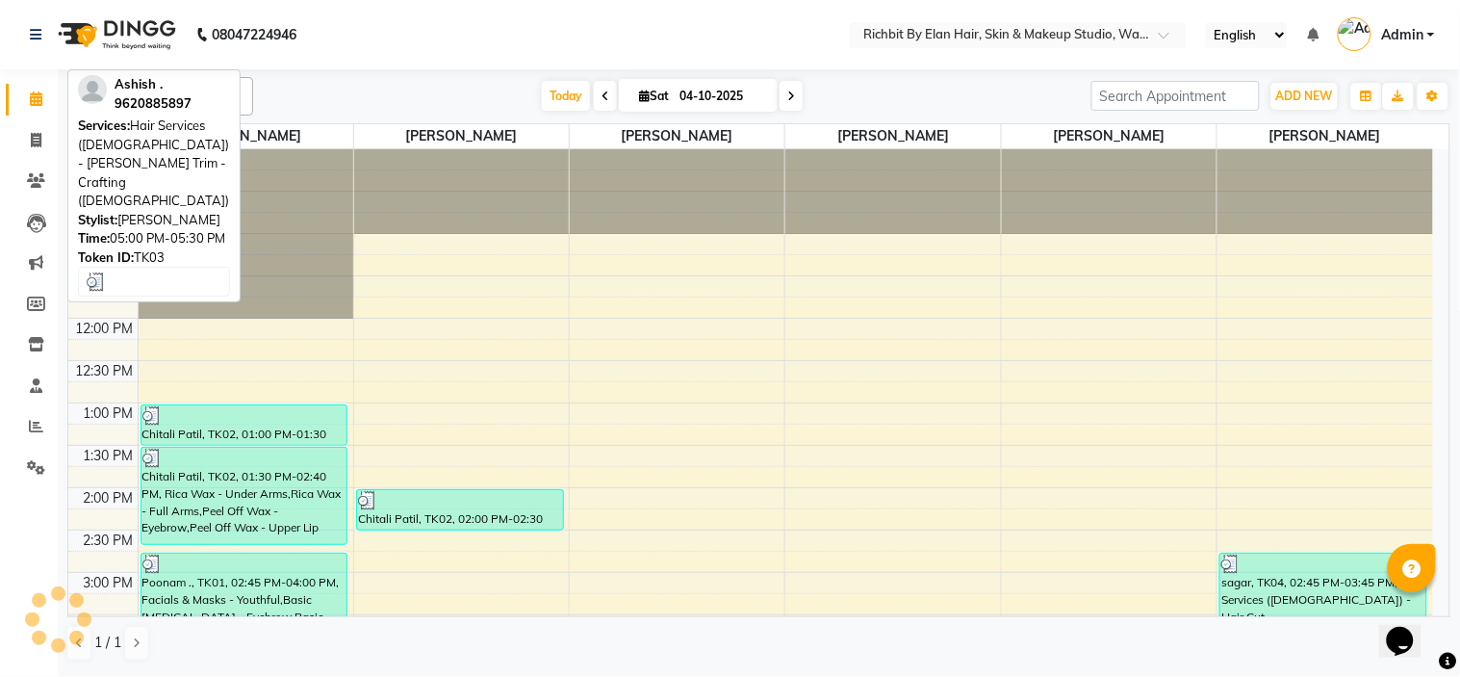
scroll to position [554, 0]
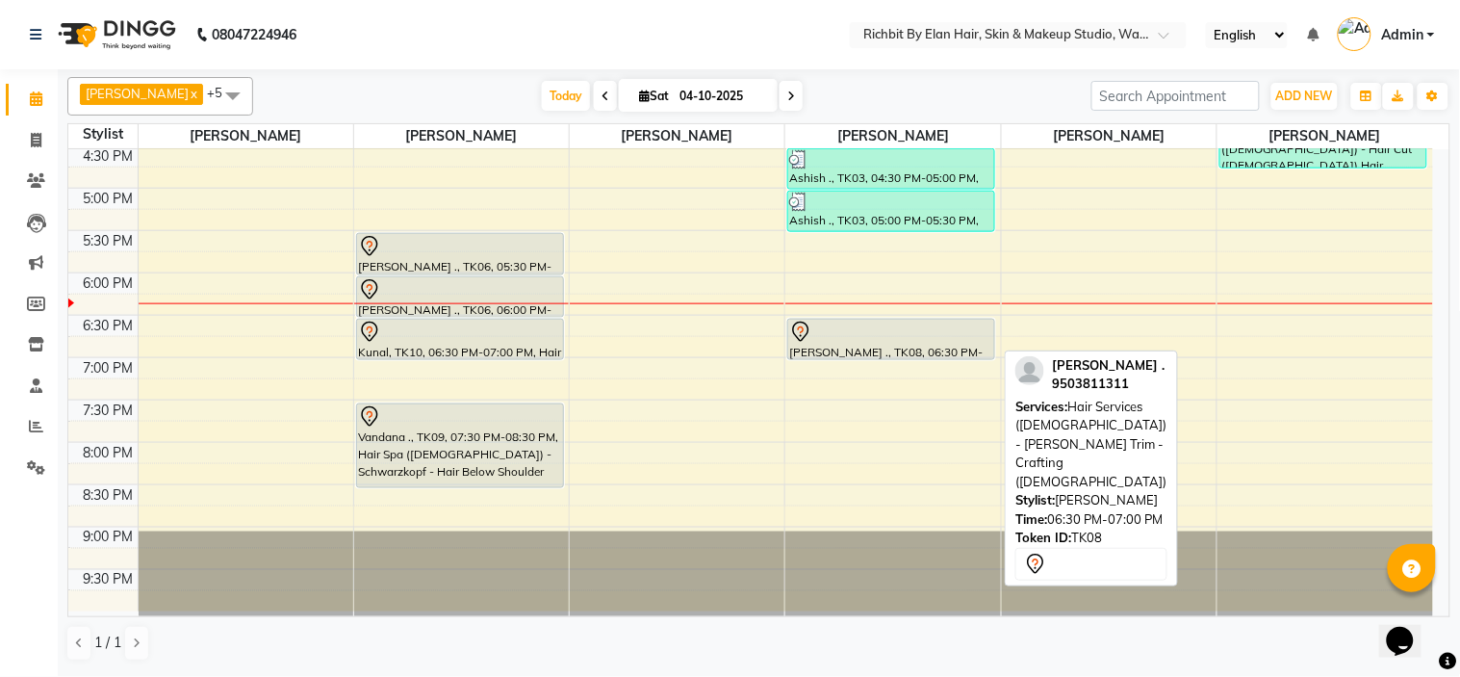
click at [855, 343] on div "[PERSON_NAME] ., TK08, 06:30 PM-07:00 PM, Hair Services ([DEMOGRAPHIC_DATA]) - …" at bounding box center [891, 339] width 206 height 39
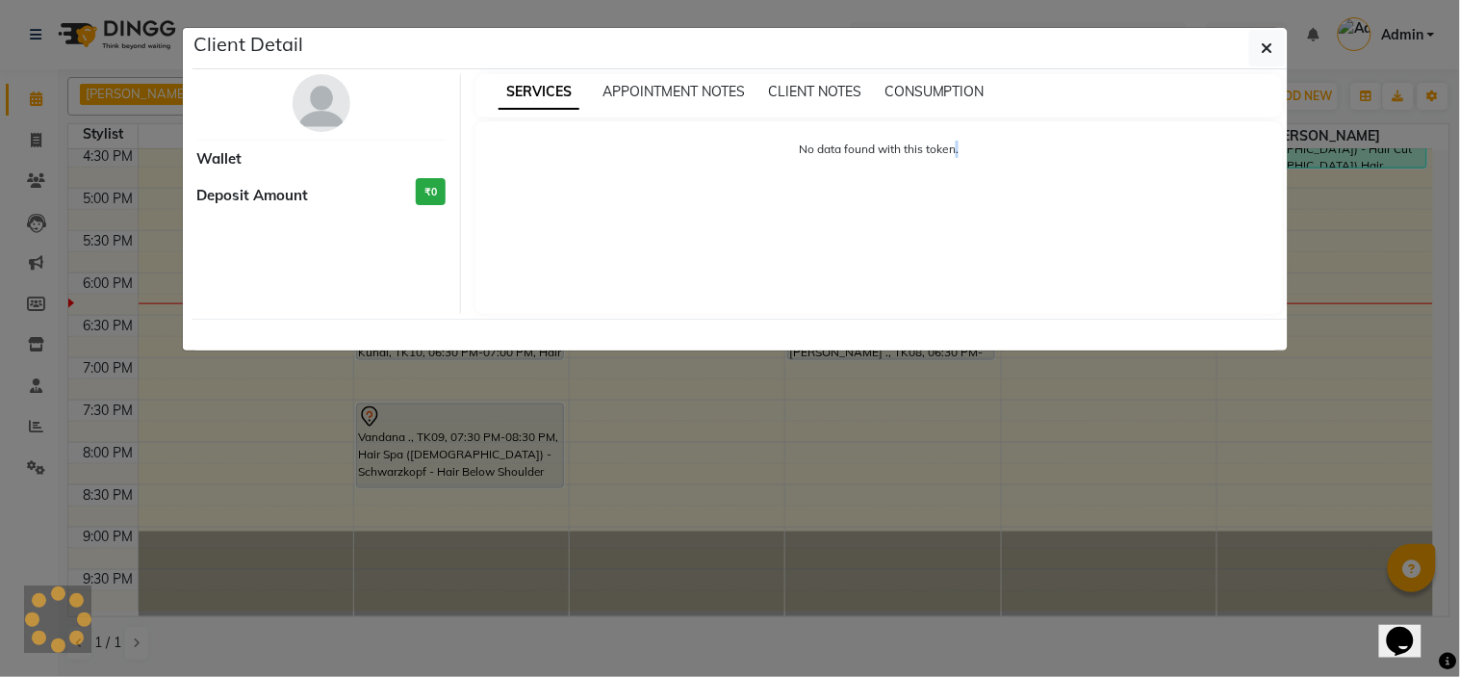
click at [855, 343] on ngb-modal-window "Client Detail Wallet Deposit Amount ₹0 SERVICES APPOINTMENT NOTES CLIENT NOTES …" at bounding box center [730, 338] width 1460 height 677
select select "7"
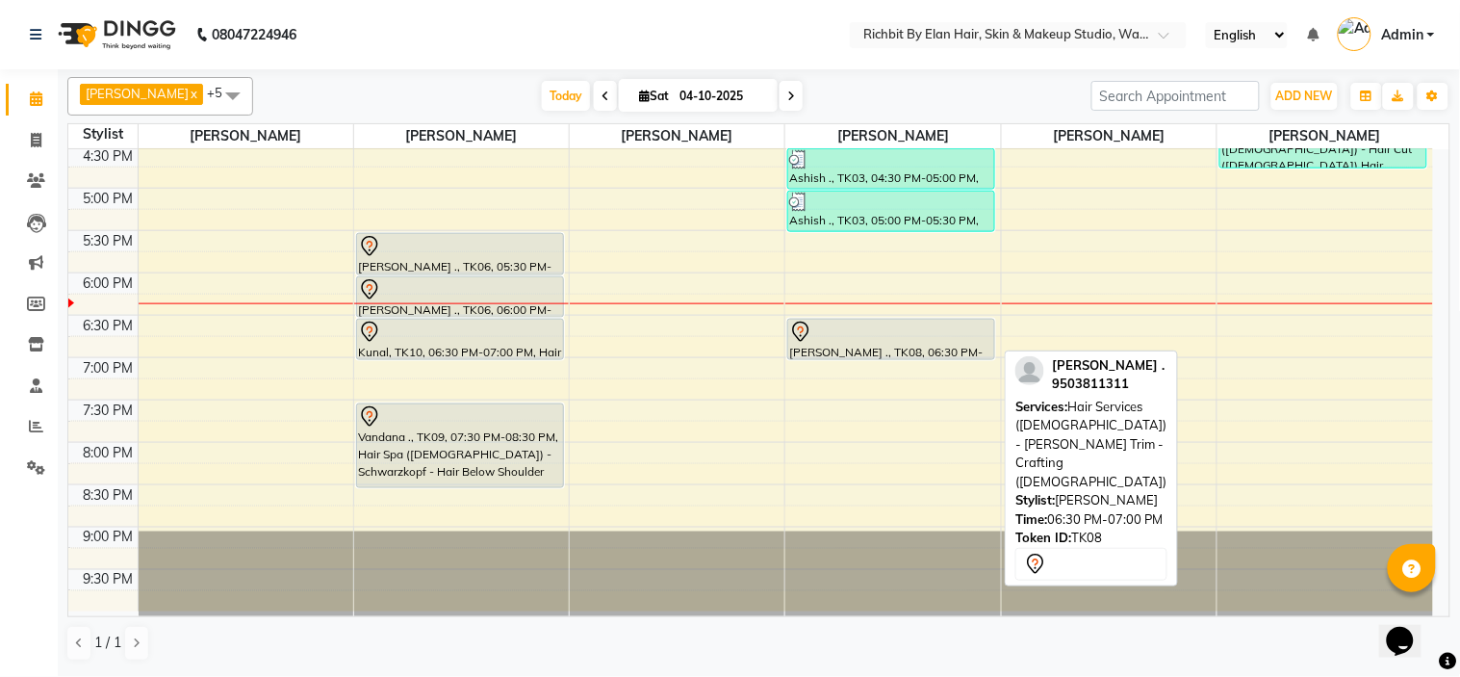
click at [835, 342] on div at bounding box center [891, 332] width 204 height 23
select select "7"
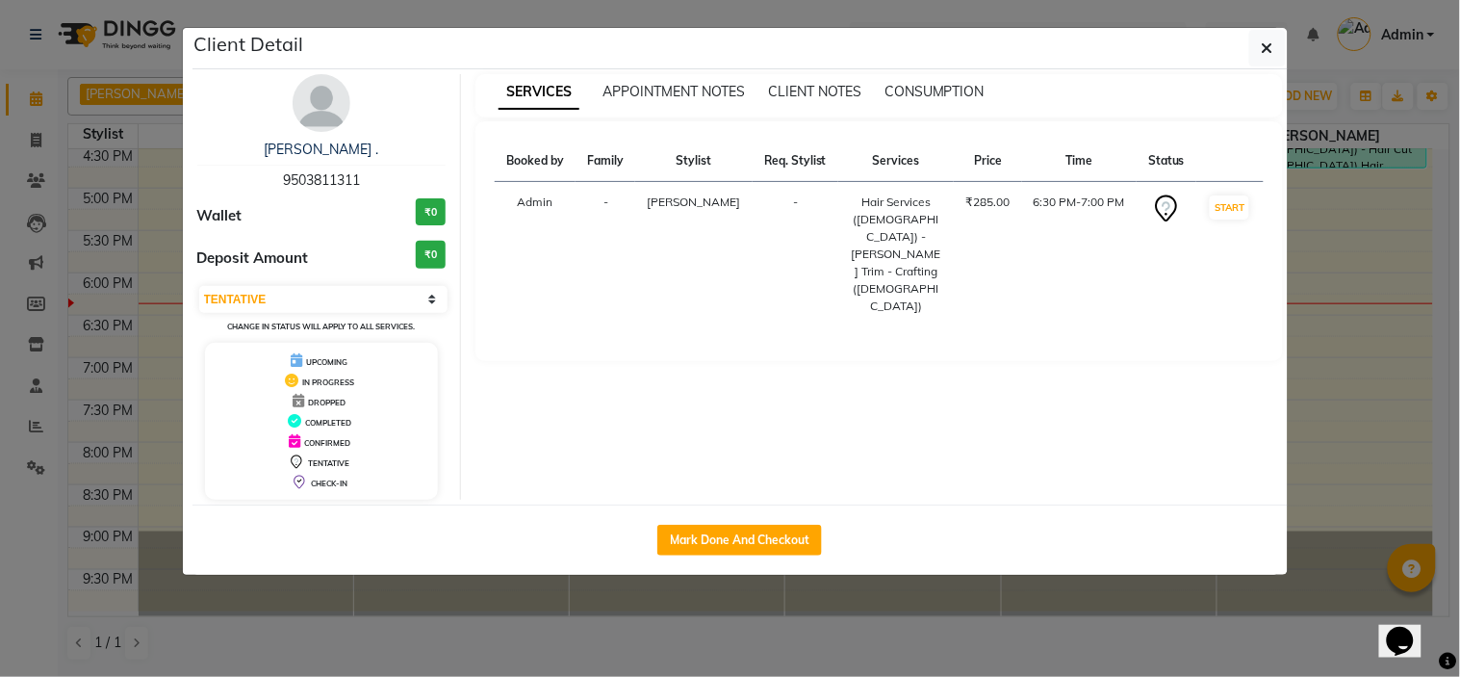
click at [329, 119] on img at bounding box center [322, 103] width 58 height 58
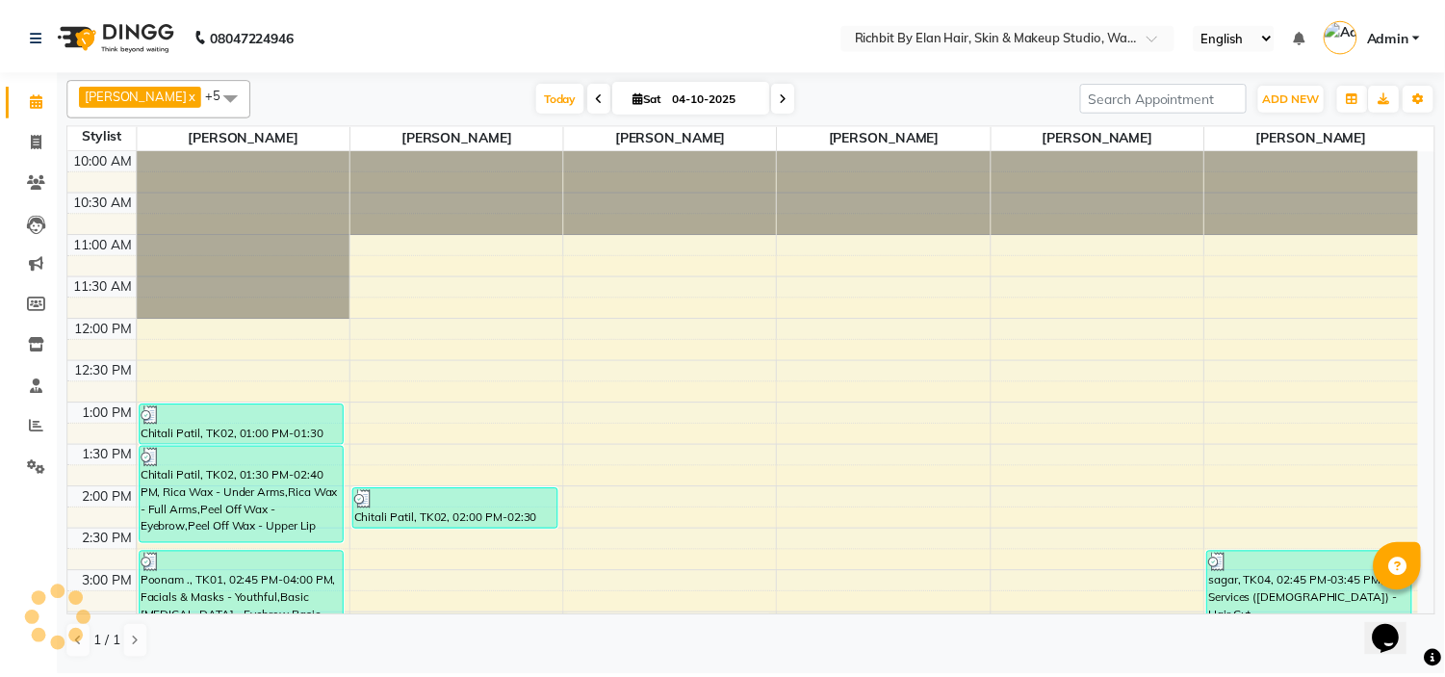
scroll to position [554, 0]
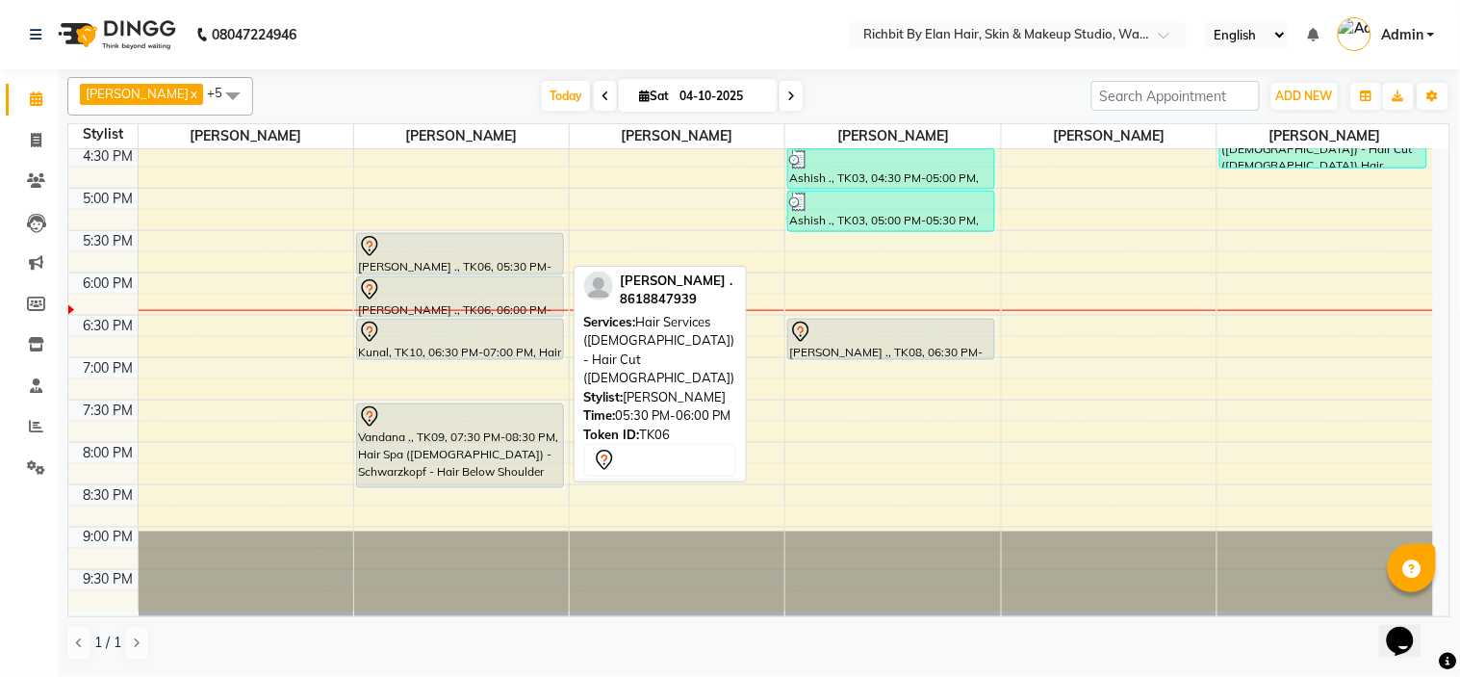
click at [408, 252] on div at bounding box center [460, 246] width 204 height 23
select select "7"
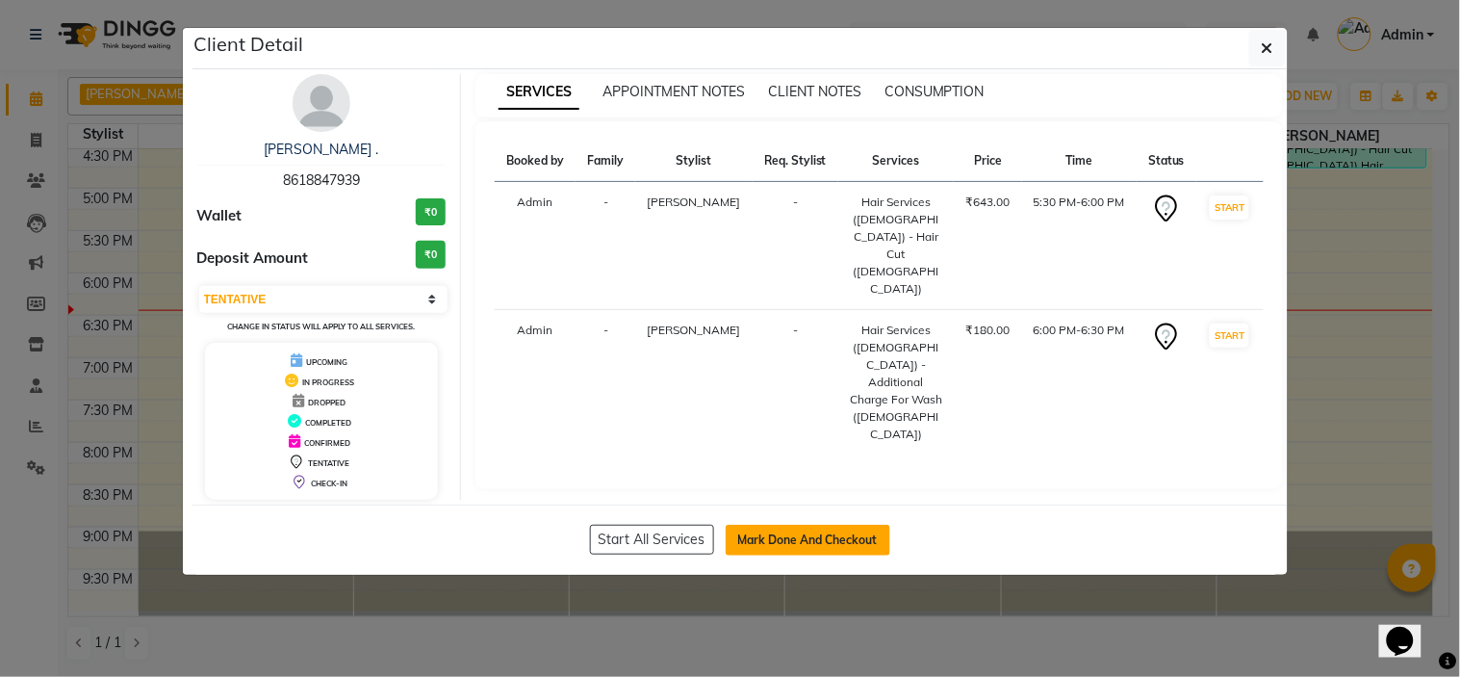
click at [795, 542] on button "Mark Done And Checkout" at bounding box center [808, 540] width 165 height 31
select select "service"
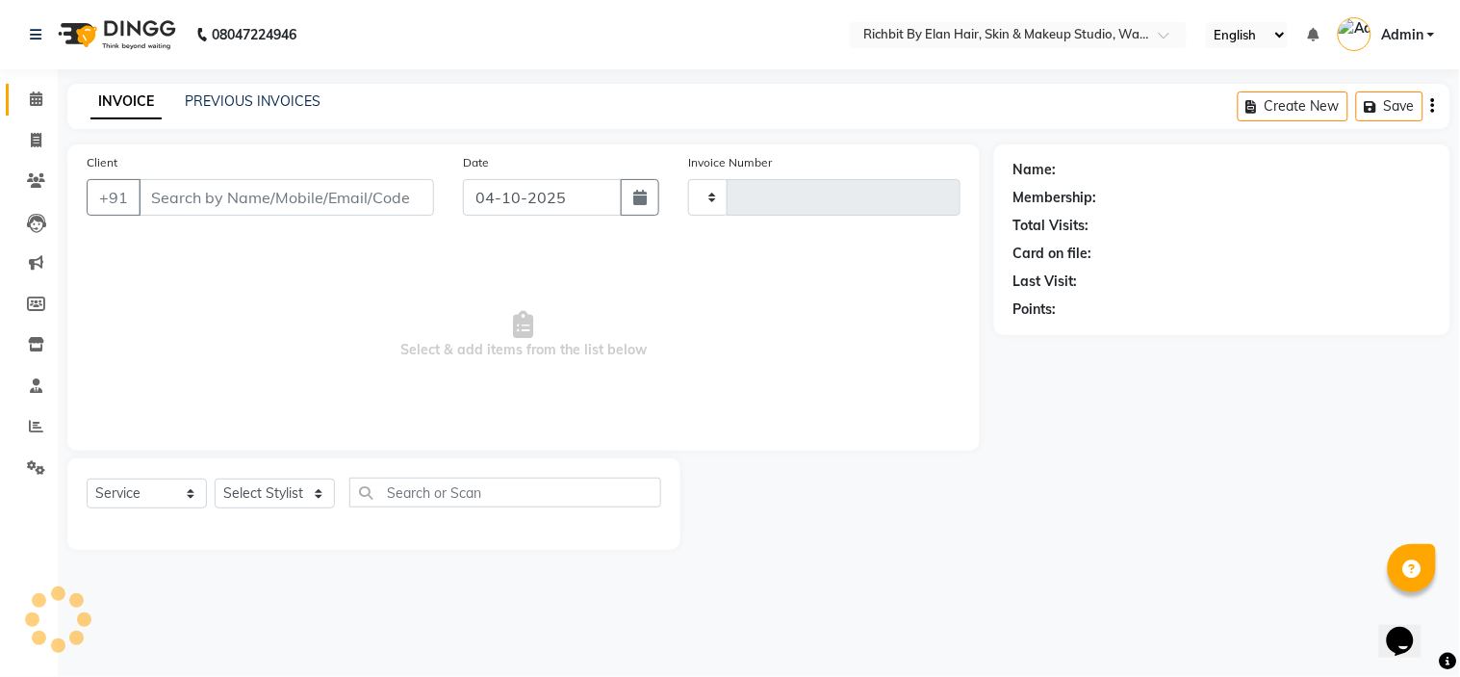
type input "1086"
select select "4114"
type input "8618847939"
select select "39151"
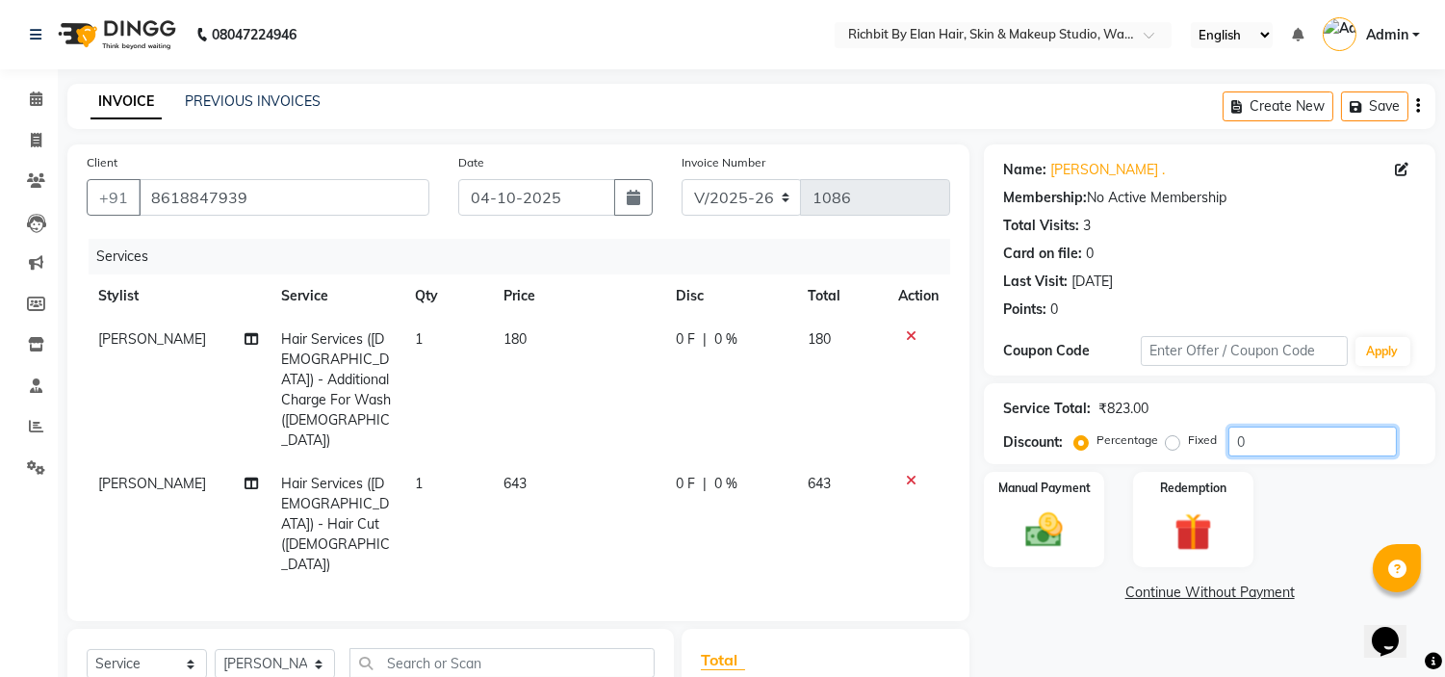
click at [1261, 429] on input "0" at bounding box center [1312, 441] width 168 height 30
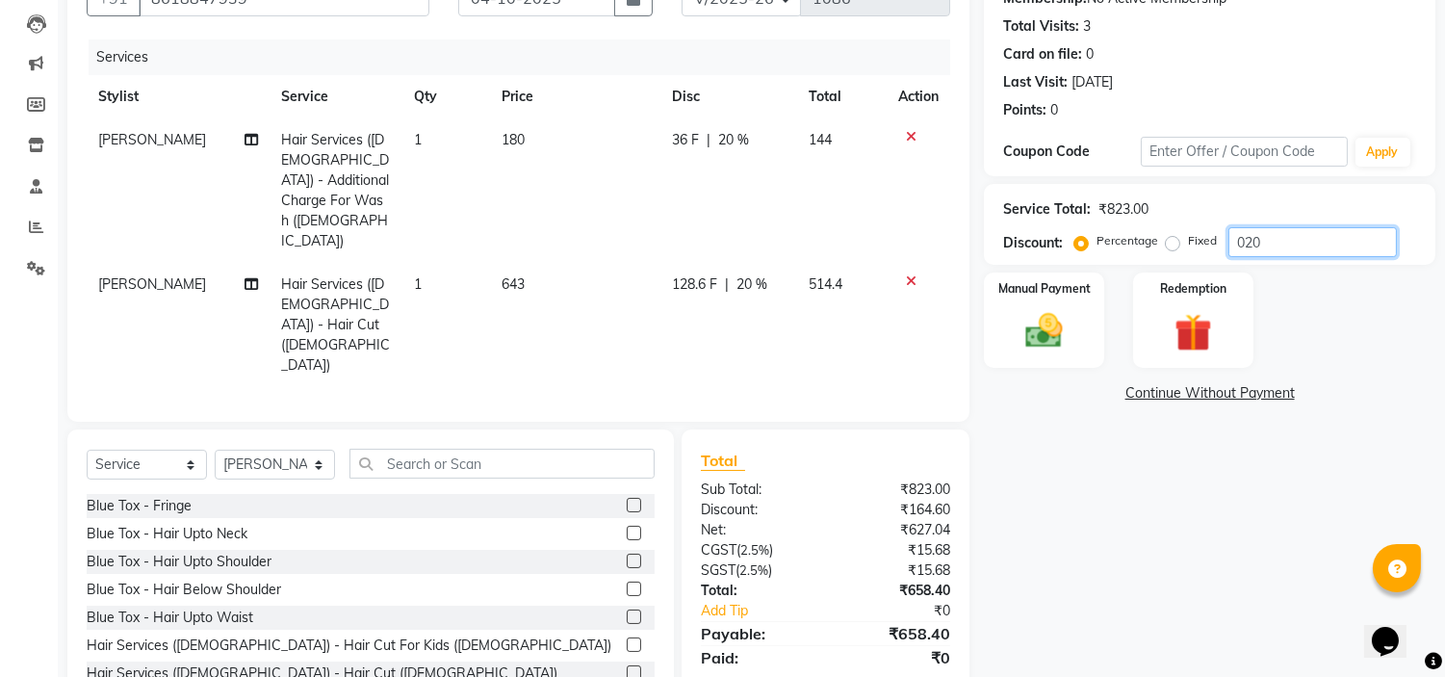
type input "020"
click at [1042, 544] on div "Name: [PERSON_NAME] . Membership: No Active Membership Total Visits: 3 Card on …" at bounding box center [1217, 329] width 466 height 768
click at [358, 165] on span "Hair Services ([DEMOGRAPHIC_DATA]) - Additional Charge For Wash ([DEMOGRAPHIC_D…" at bounding box center [335, 190] width 108 height 118
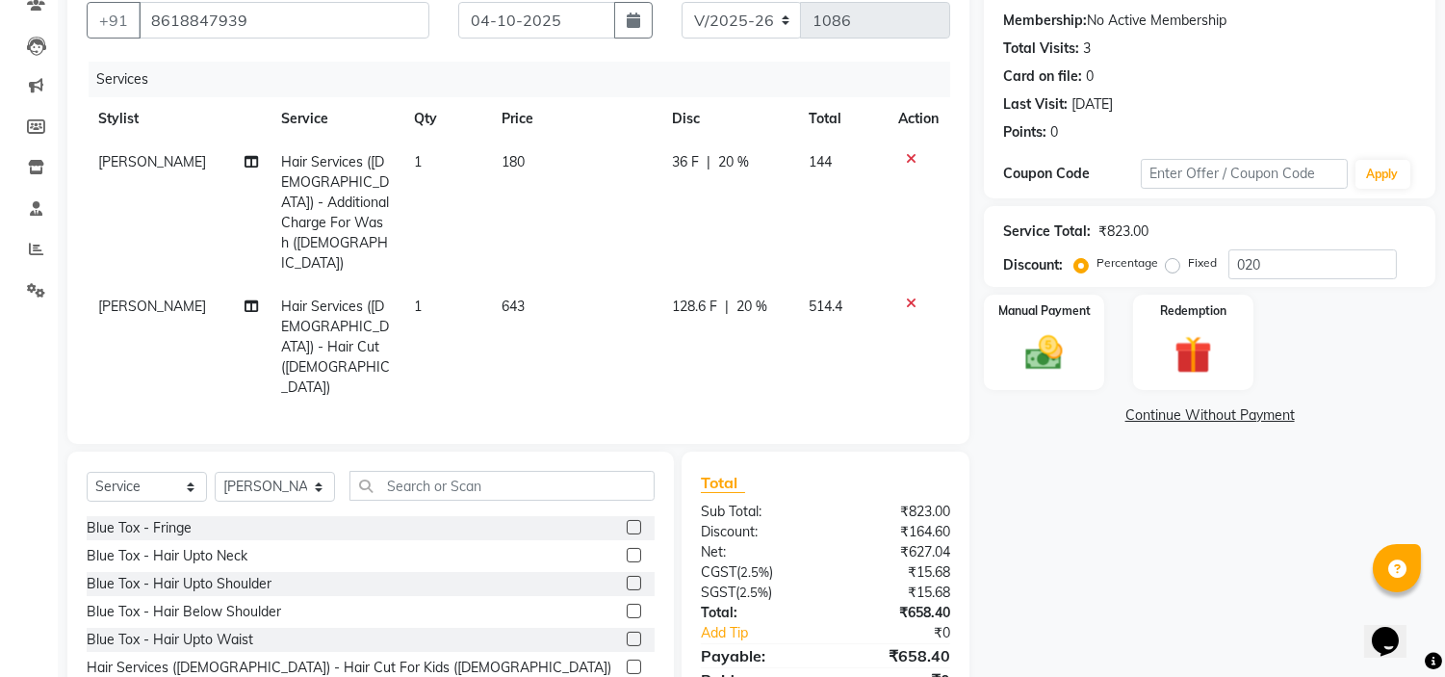
select select "39151"
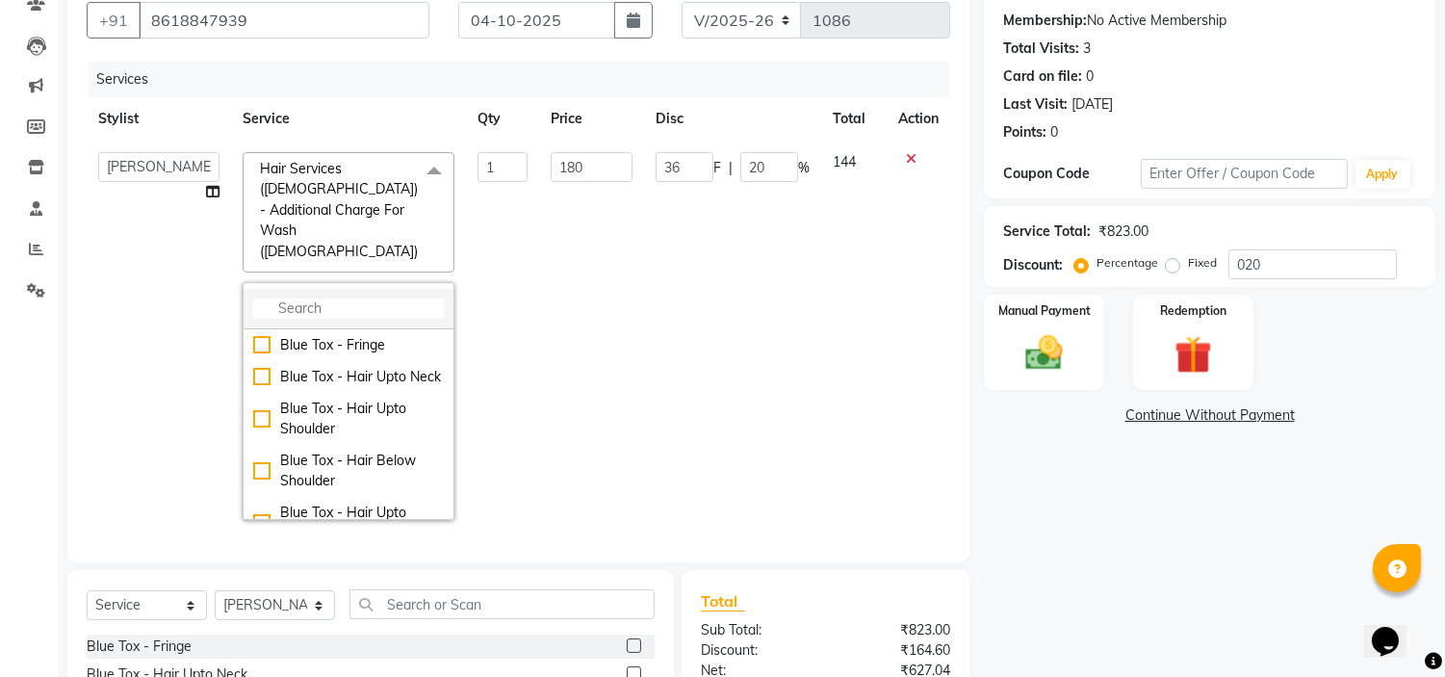
click at [339, 298] on input "multiselect-search" at bounding box center [348, 308] width 191 height 20
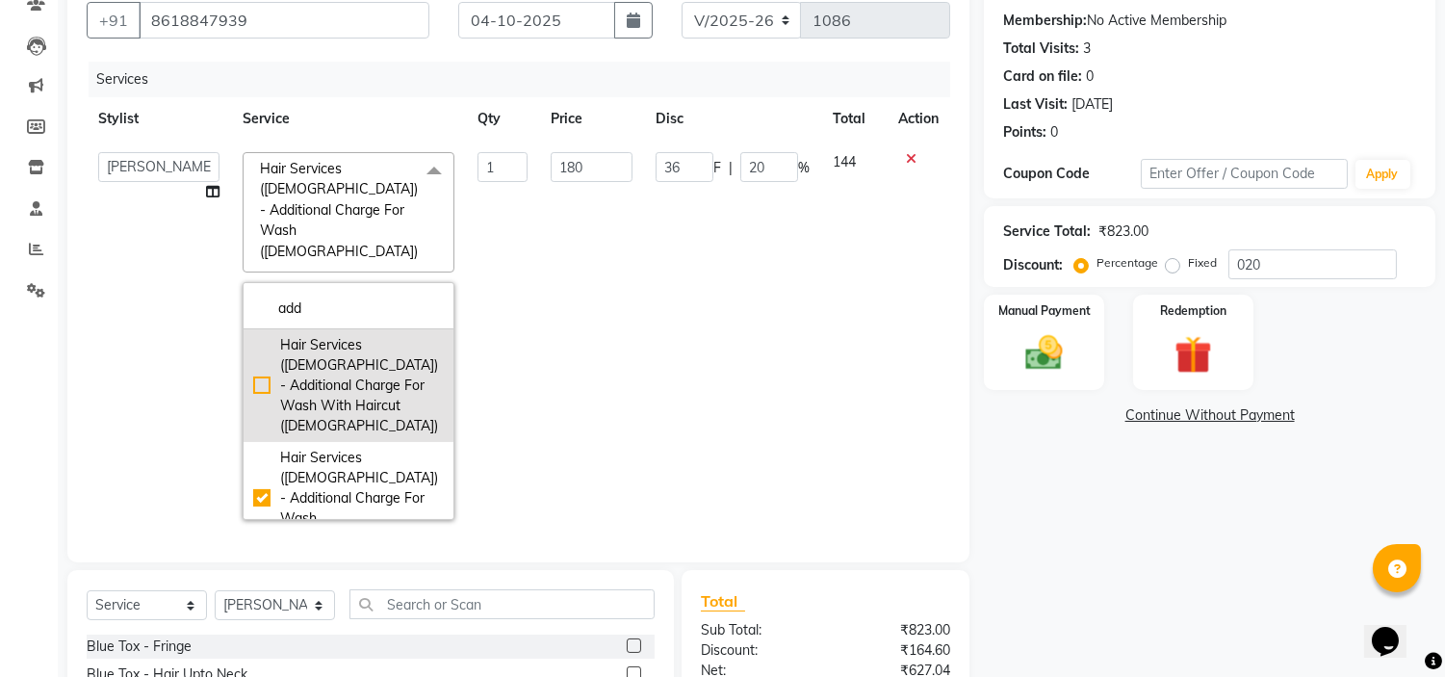
type input "add"
click at [253, 335] on div "Hair Services ([DEMOGRAPHIC_DATA]) - Additional Charge For Wash With Haircut ([…" at bounding box center [348, 385] width 191 height 101
checkbox input "true"
checkbox input "false"
type input "114"
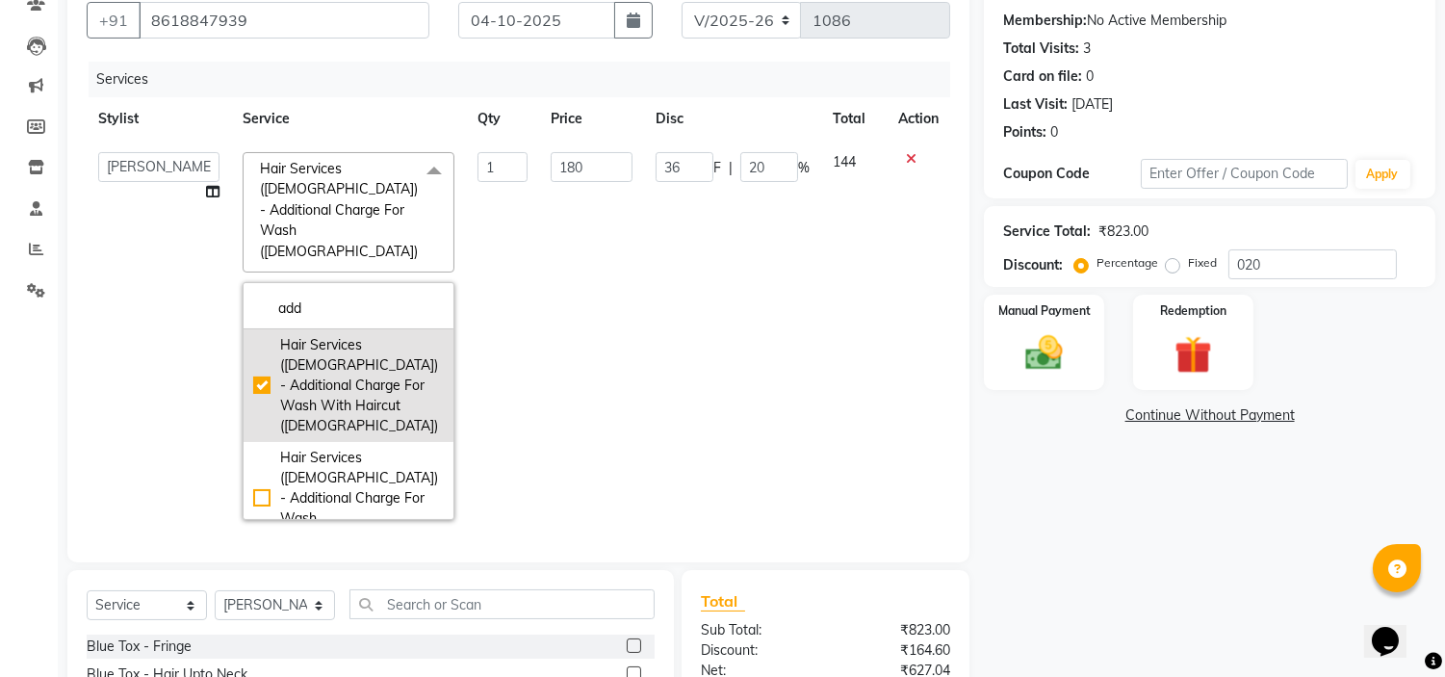
type input "22.8"
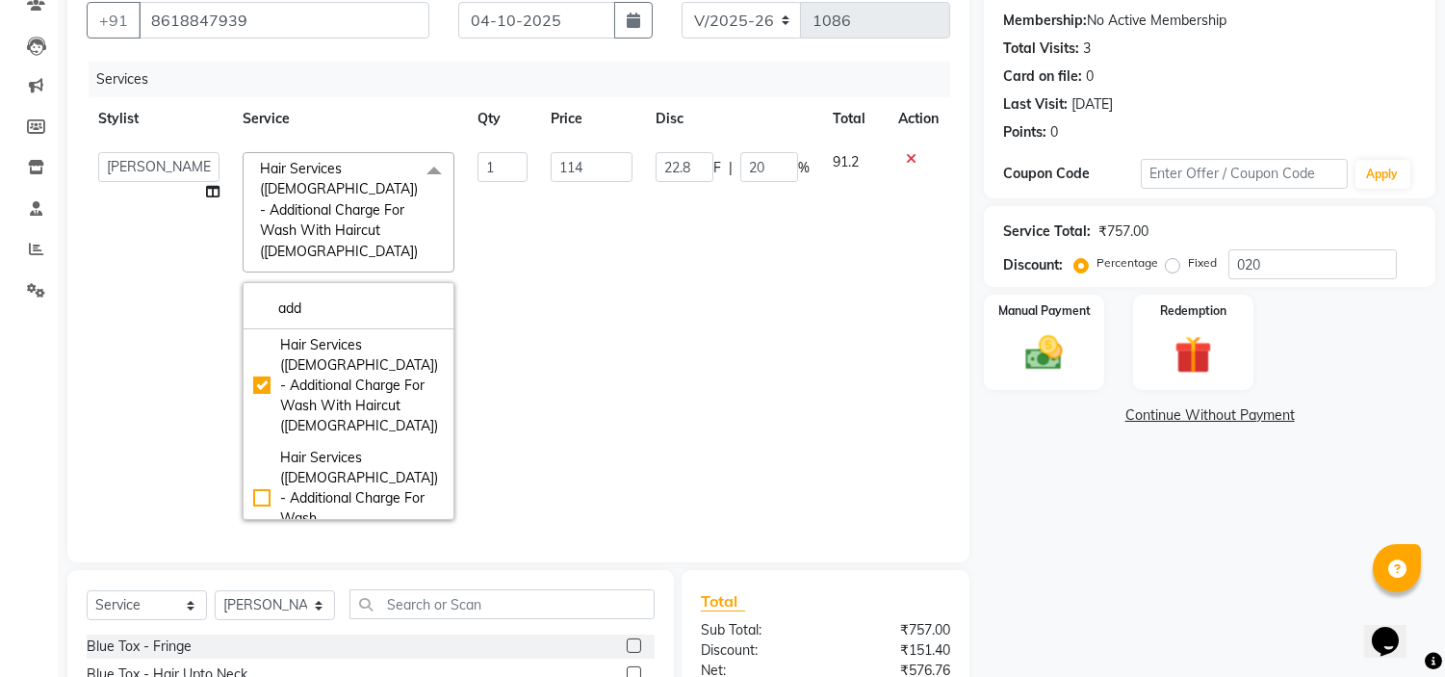
click at [1056, 515] on div "Name: [PERSON_NAME] . Membership: No Active Membership Total Visits: 3 Card on …" at bounding box center [1217, 410] width 466 height 887
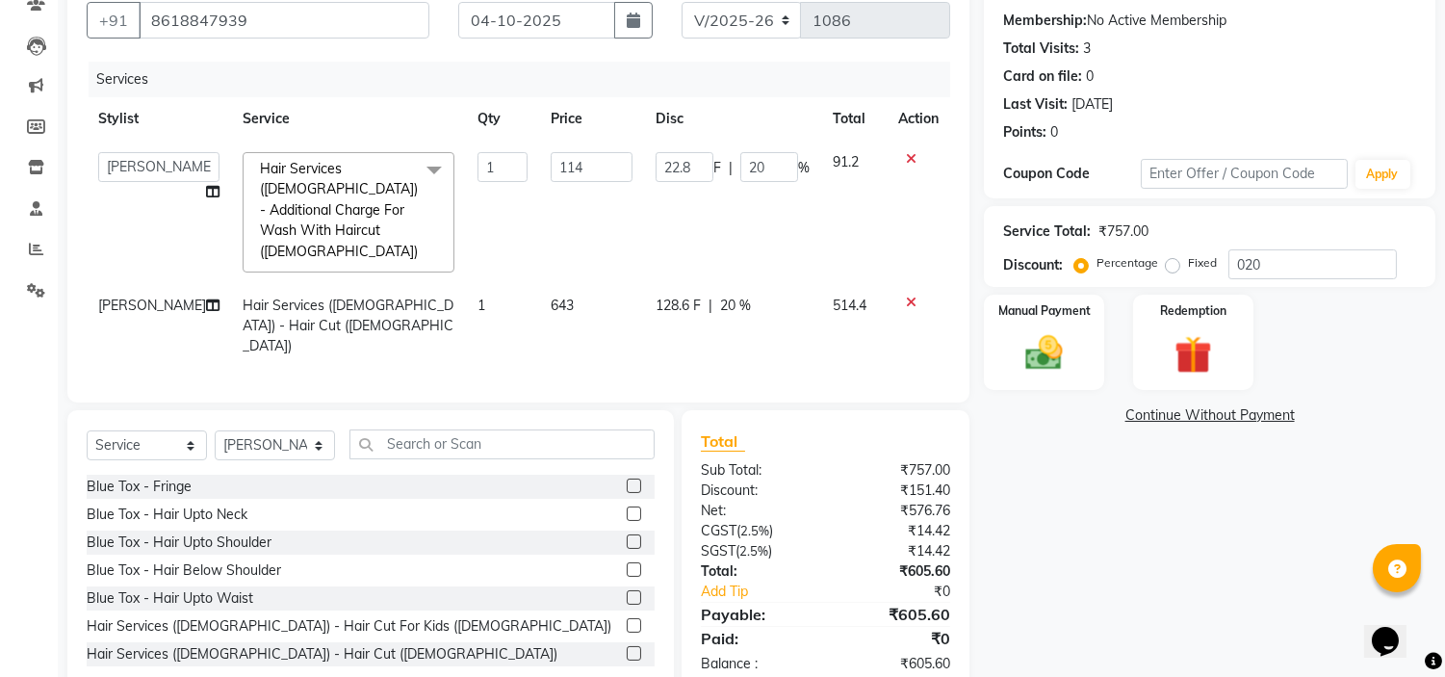
click at [337, 212] on span "Hair Services ([DEMOGRAPHIC_DATA]) - Additional Charge For Wash With Haircut ([…" at bounding box center [339, 210] width 158 height 100
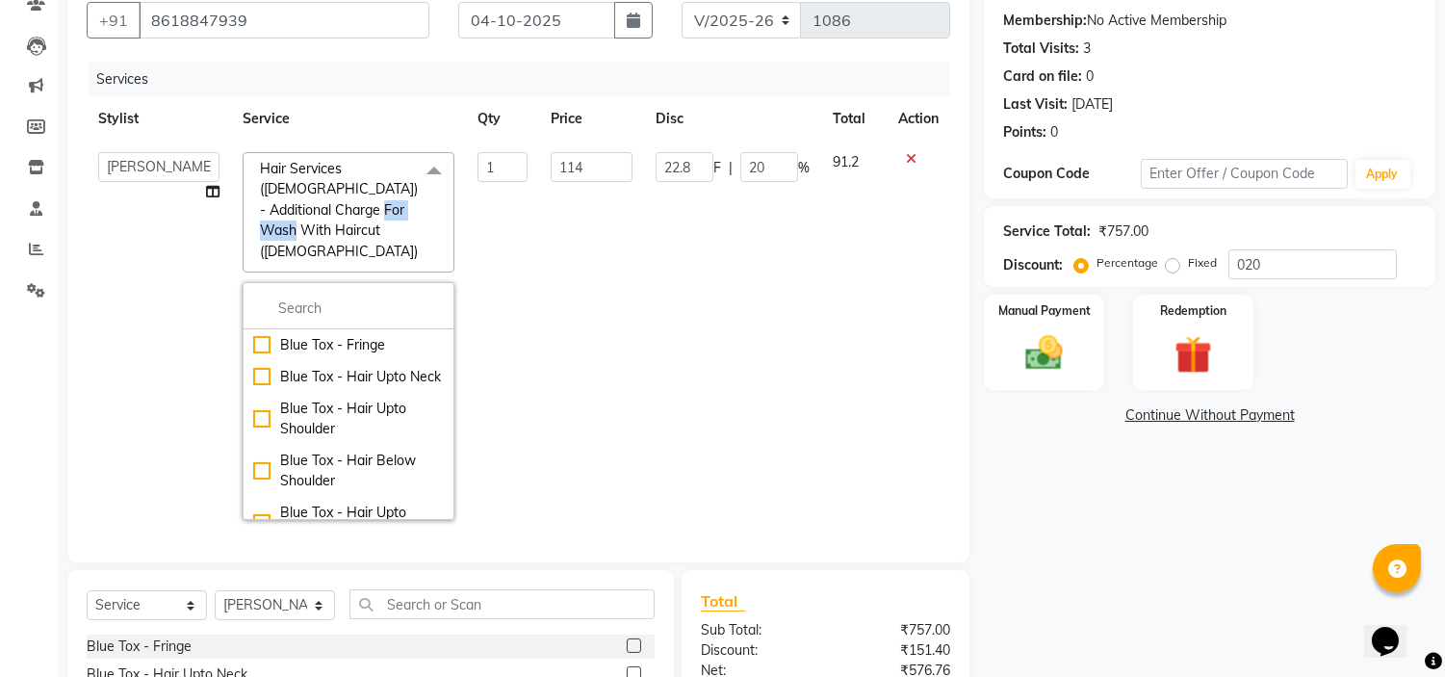
click at [337, 212] on span "Hair Services ([DEMOGRAPHIC_DATA]) - Additional Charge For Wash With Haircut ([…" at bounding box center [339, 210] width 158 height 100
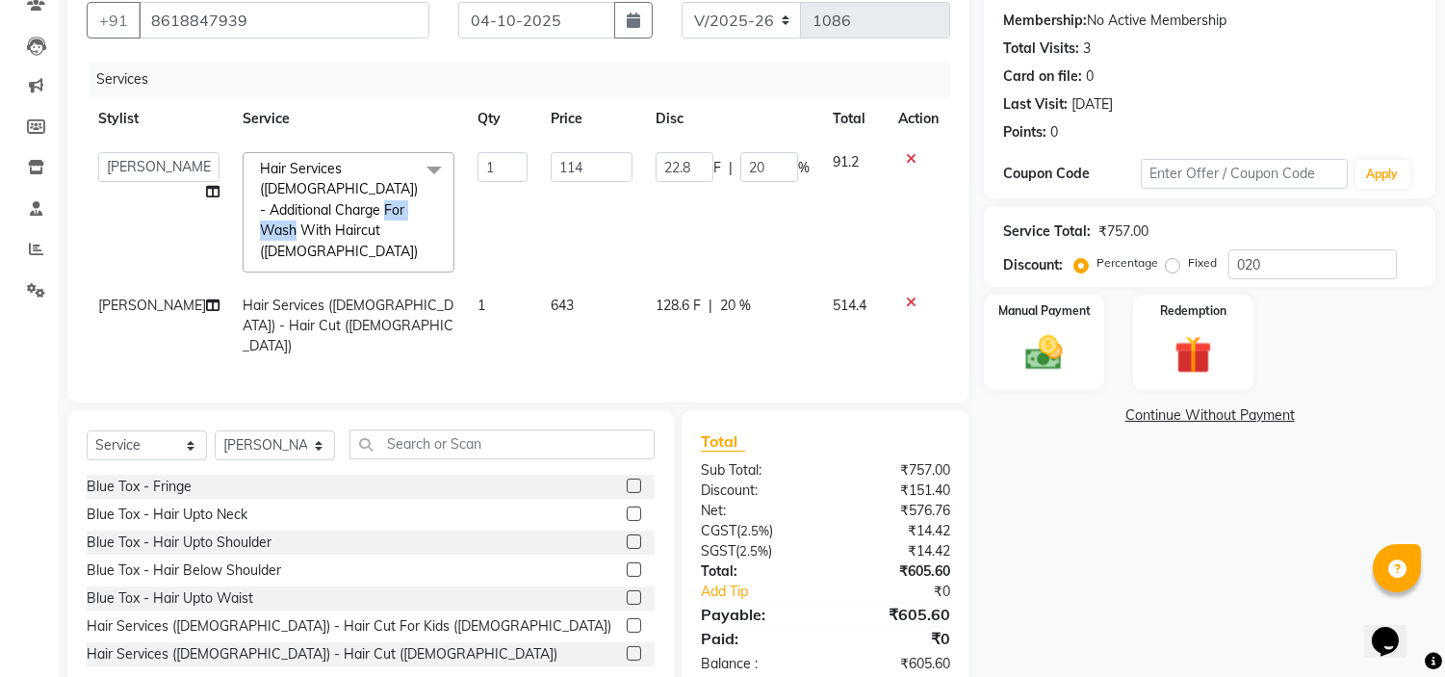
click at [337, 212] on span "Hair Services ([DEMOGRAPHIC_DATA]) - Additional Charge For Wash With Haircut ([…" at bounding box center [339, 210] width 158 height 100
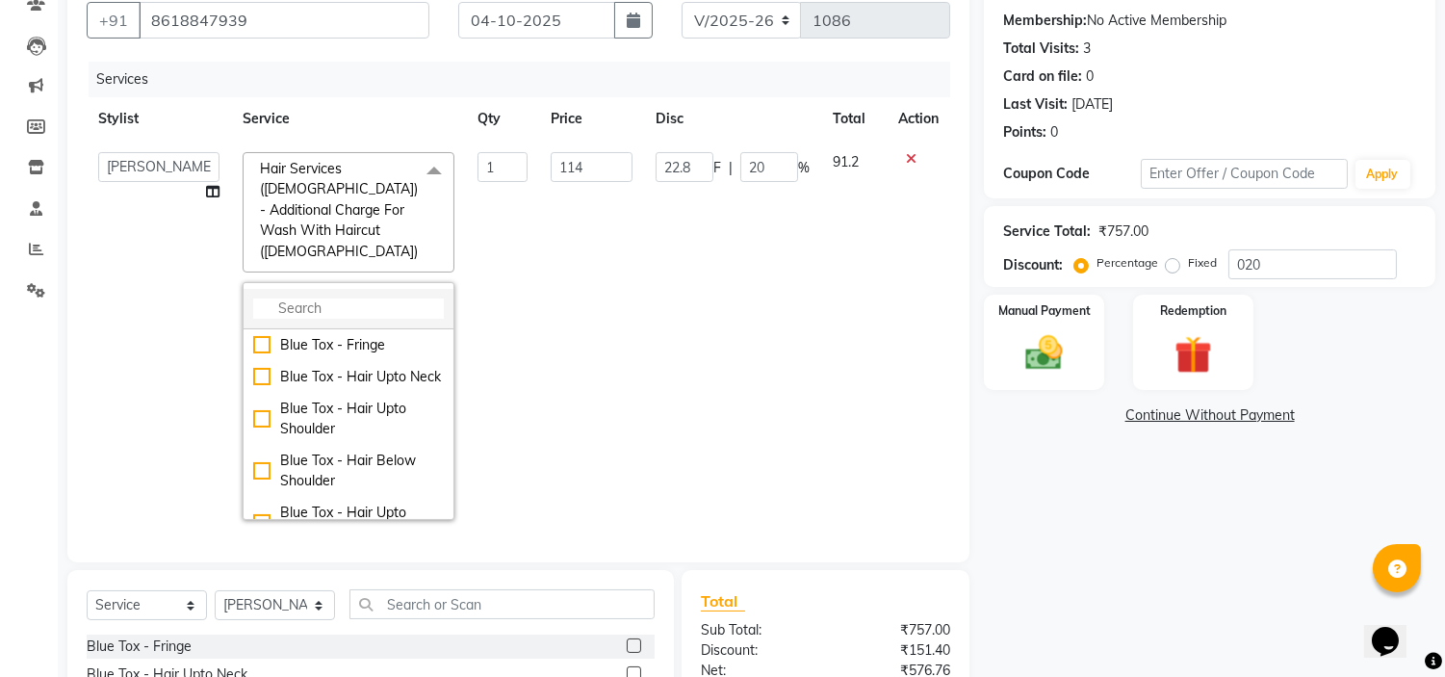
click at [306, 298] on input "multiselect-search" at bounding box center [348, 308] width 191 height 20
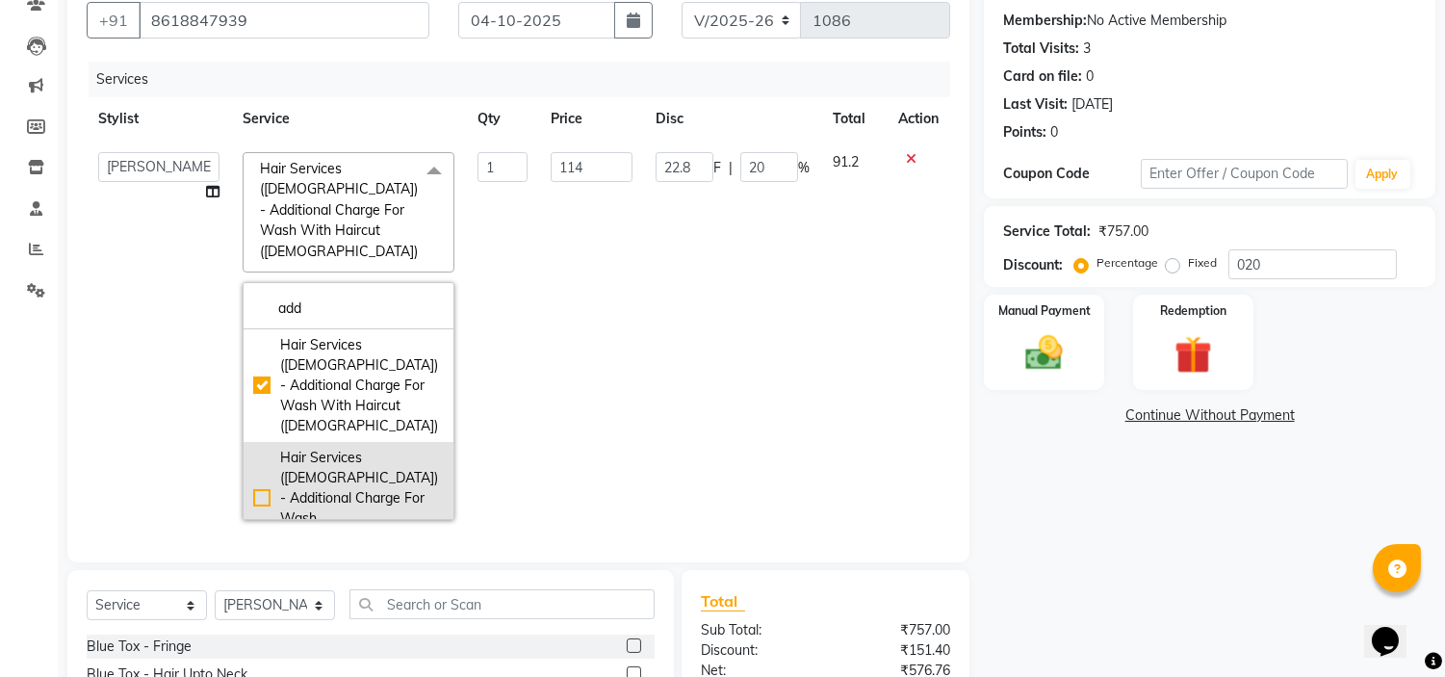
type input "add"
click at [253, 448] on div "Hair Services ([DEMOGRAPHIC_DATA]) - Additional Charge For Wash ([DEMOGRAPHIC_D…" at bounding box center [348, 498] width 191 height 101
checkbox input "false"
checkbox input "true"
type input "180"
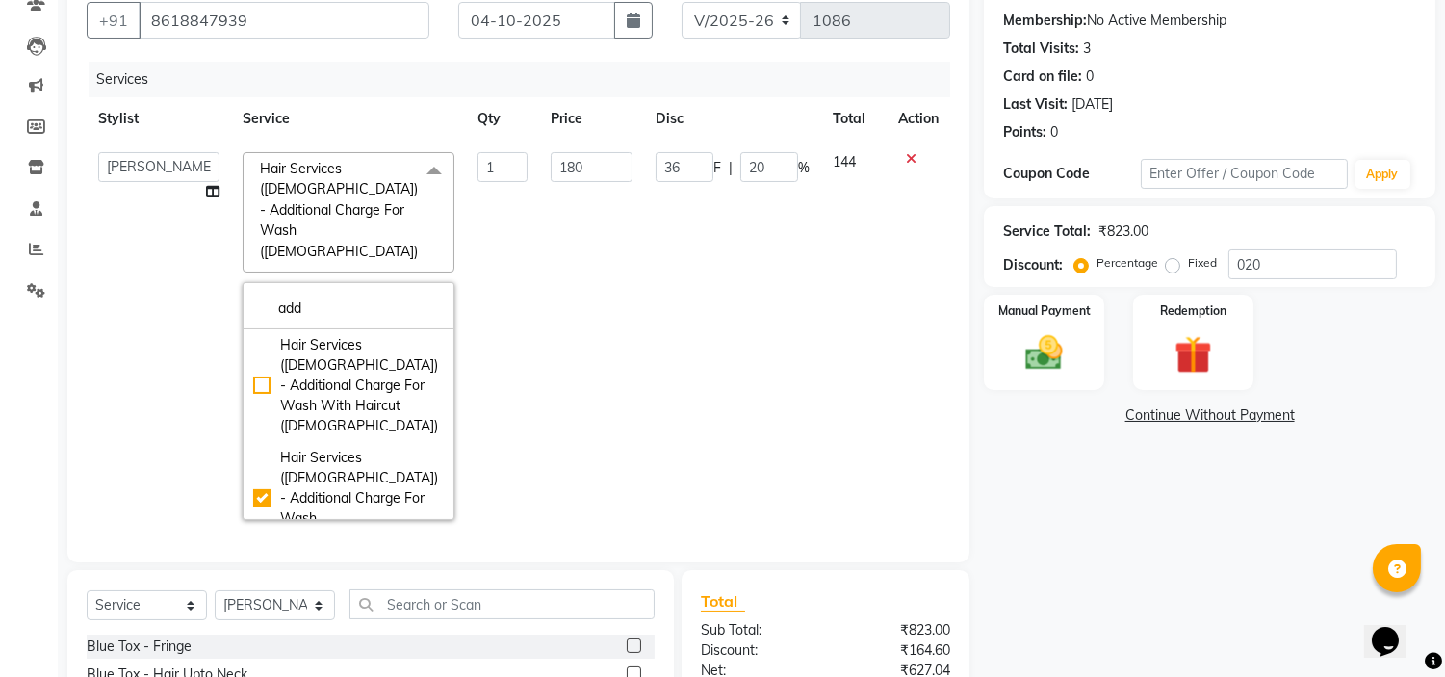
click at [1105, 520] on div "Name: [PERSON_NAME] . Membership: No Active Membership Total Visits: 3 Card on …" at bounding box center [1217, 410] width 466 height 887
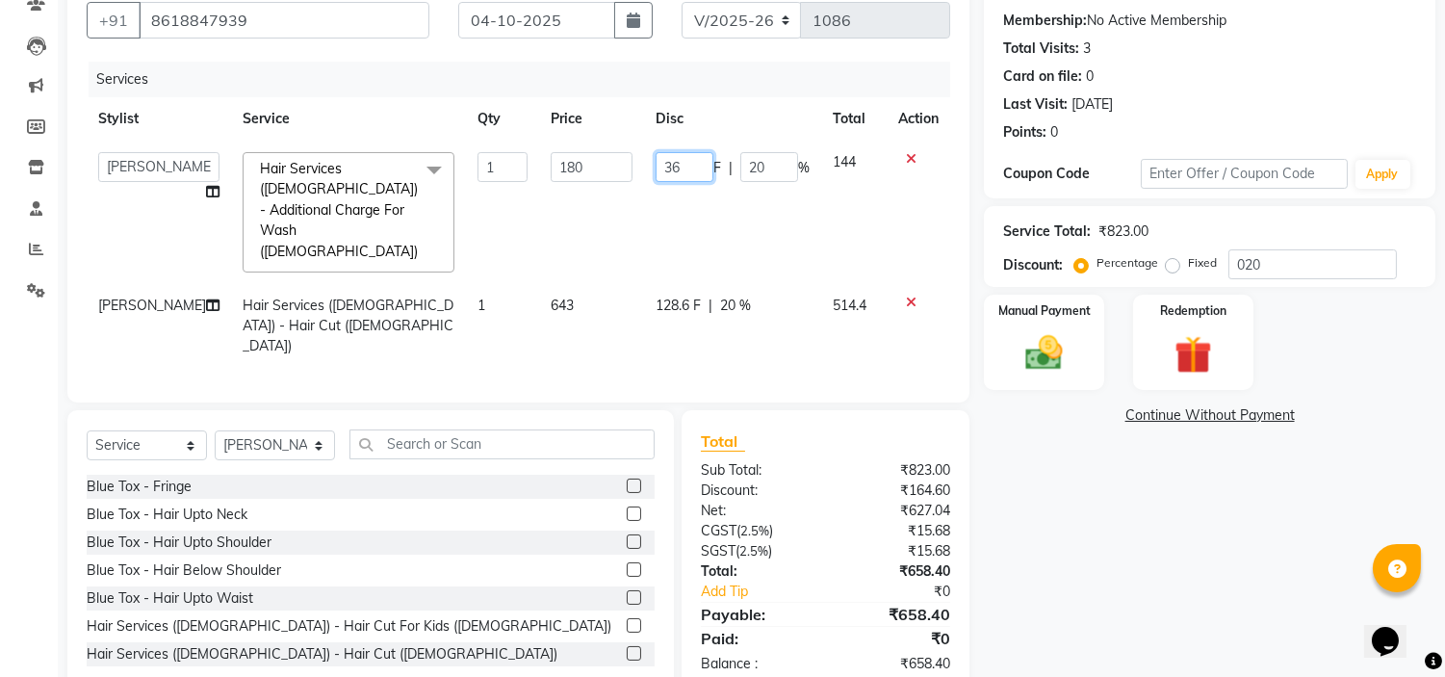
click at [677, 168] on input "36" at bounding box center [685, 167] width 58 height 30
click at [686, 169] on input "36" at bounding box center [685, 167] width 58 height 30
type input "34"
click at [1136, 525] on div "Name: [PERSON_NAME] . Membership: No Active Membership Total Visits: 3 Card on …" at bounding box center [1217, 330] width 466 height 727
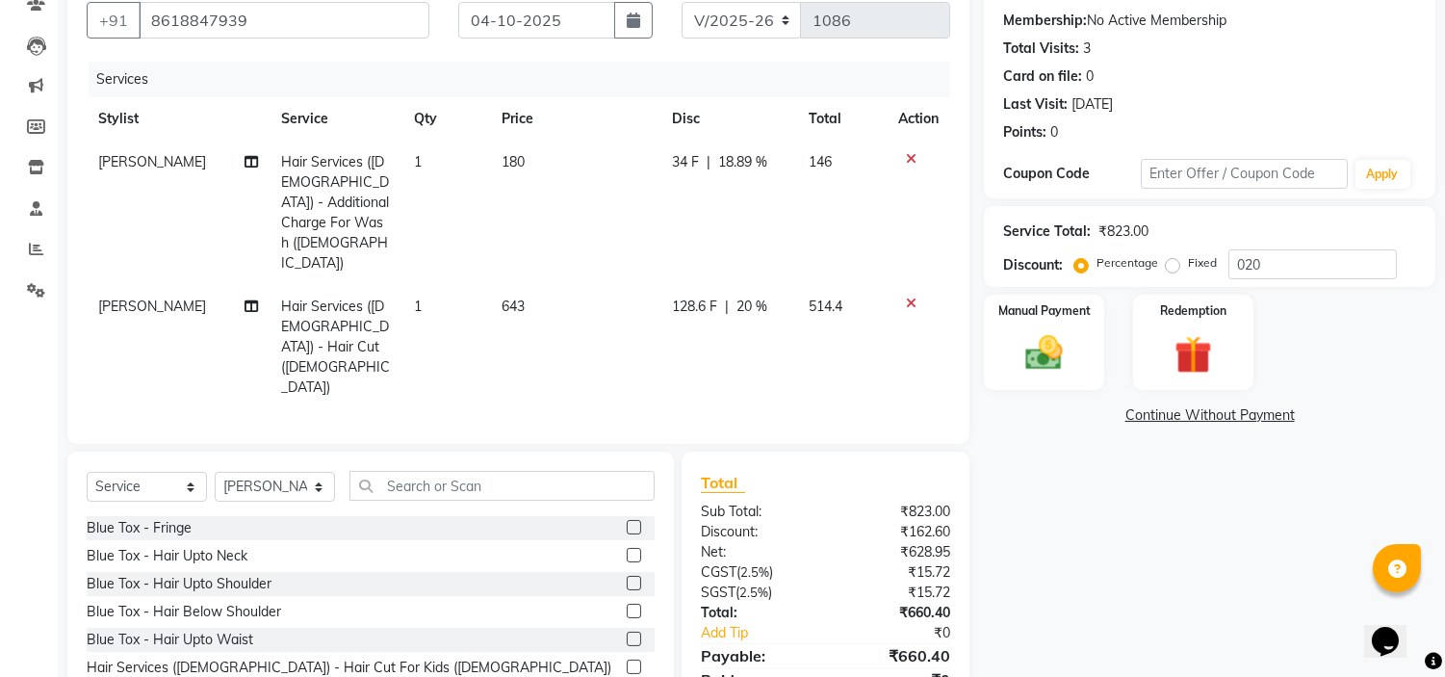
click at [707, 296] on span "128.6 F" at bounding box center [695, 306] width 45 height 20
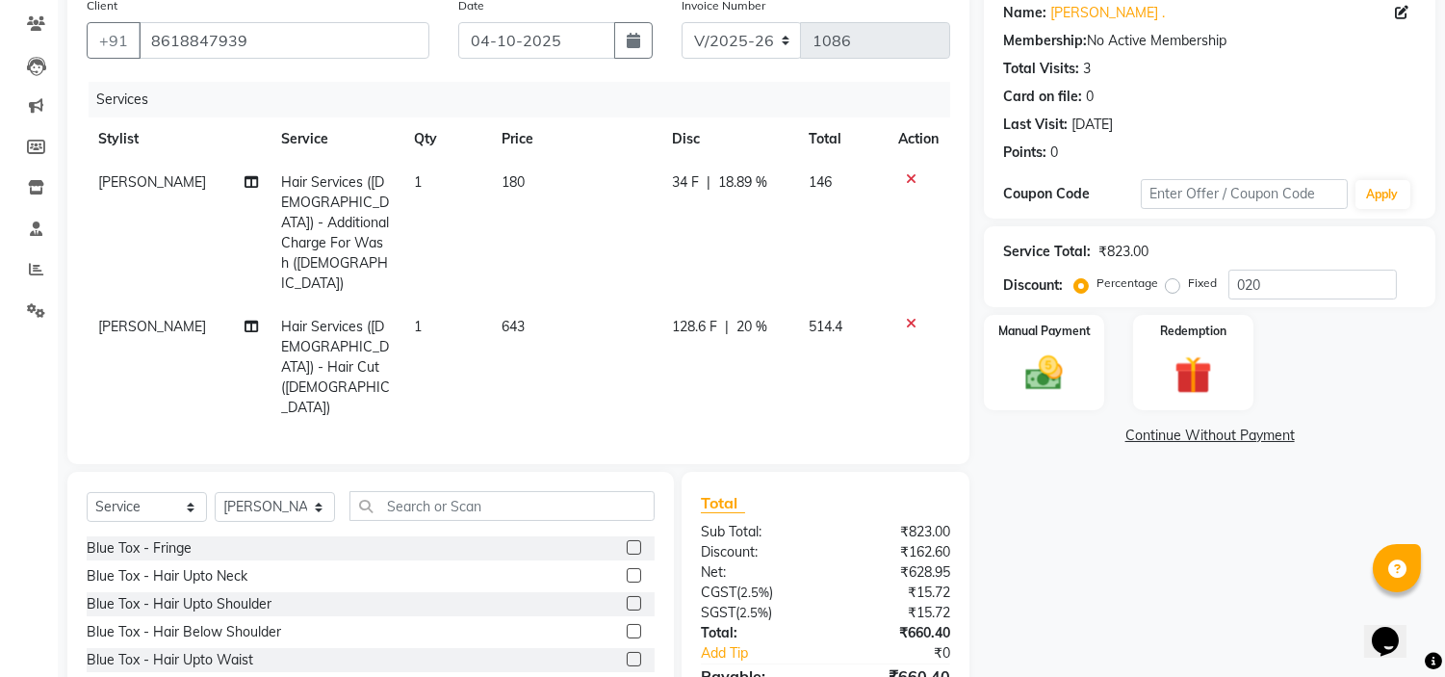
select select "39151"
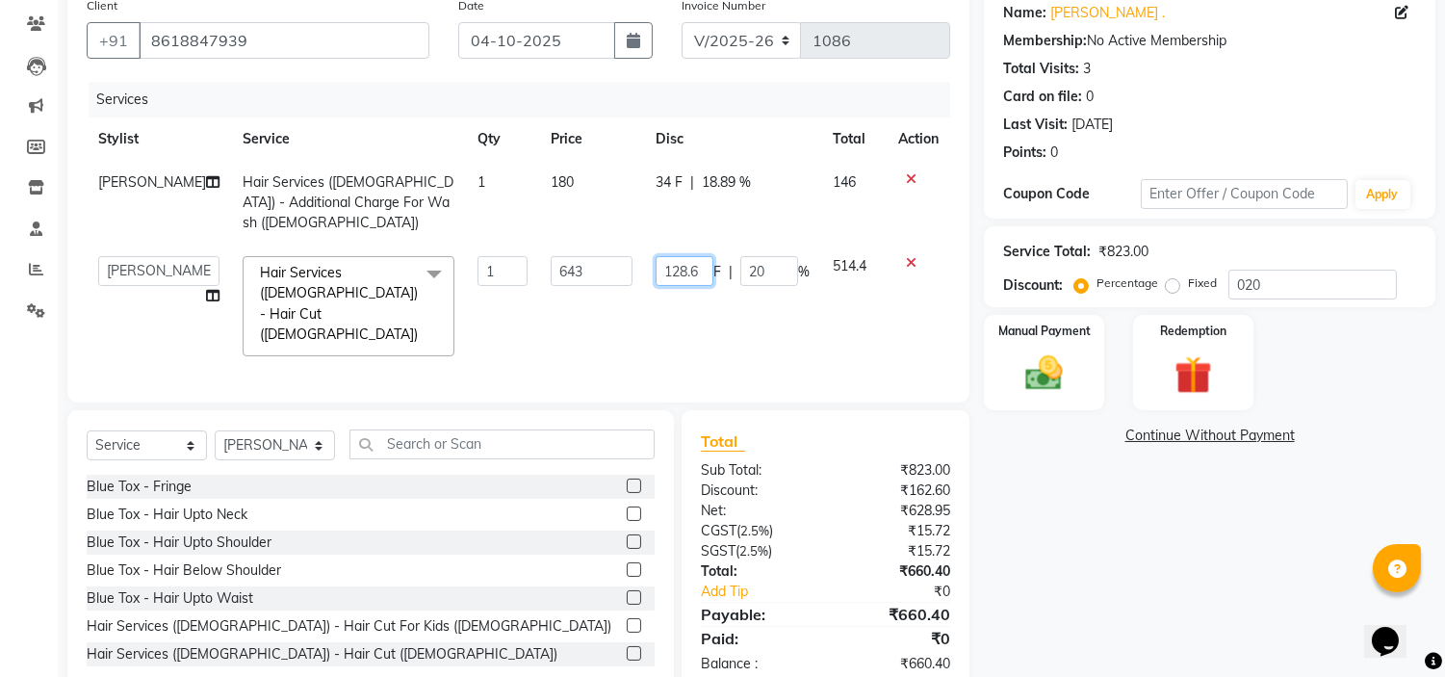
click at [695, 256] on input "128.6" at bounding box center [685, 271] width 58 height 30
type input "128"
click at [1049, 550] on div "Name: [PERSON_NAME] . Membership: No Active Membership Total Visits: 3 Card on …" at bounding box center [1217, 340] width 466 height 707
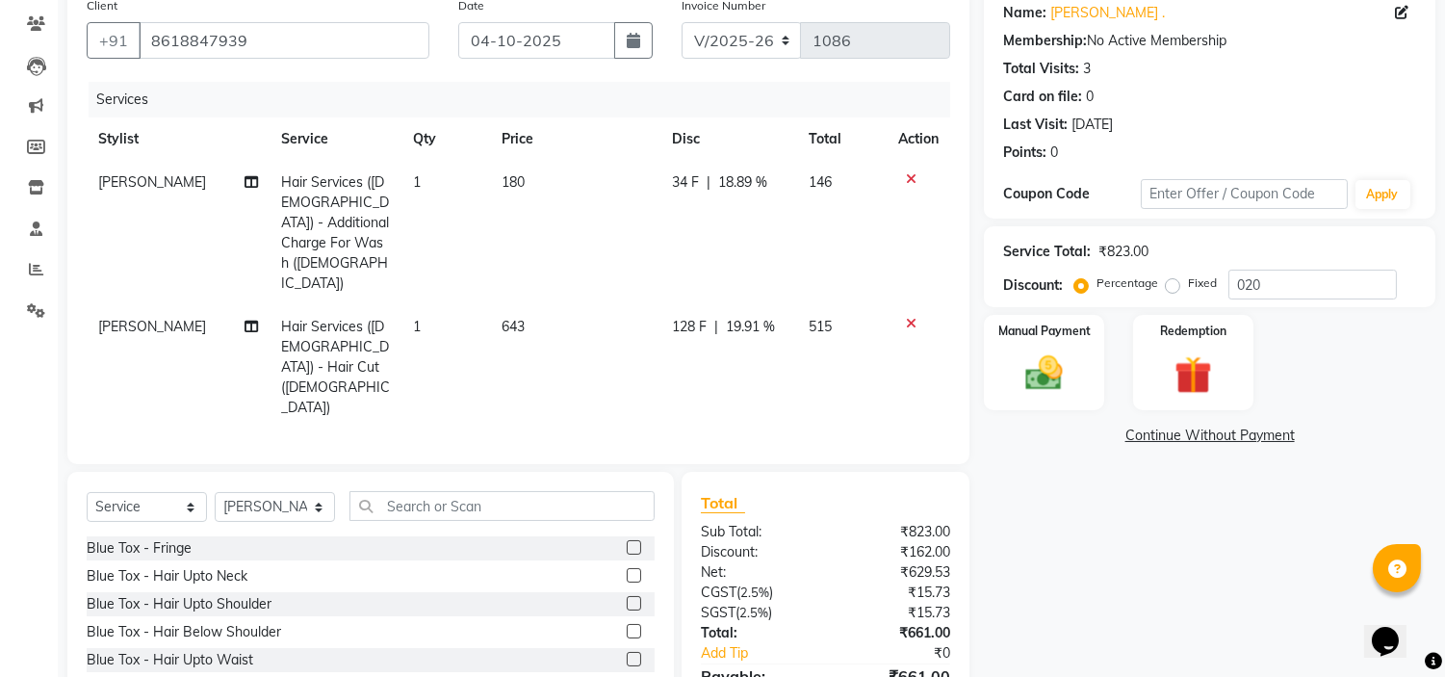
click at [693, 317] on span "128 F" at bounding box center [689, 327] width 35 height 20
select select "39151"
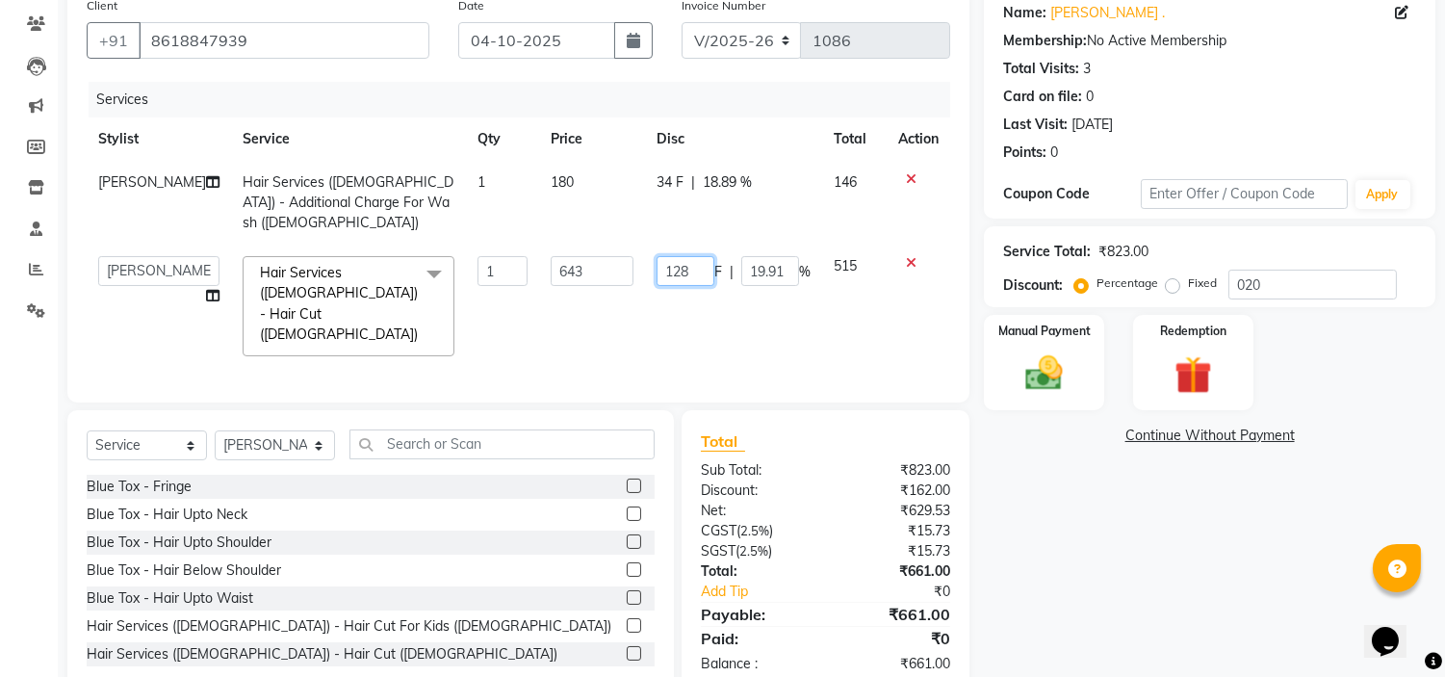
click at [701, 256] on input "128" at bounding box center [686, 271] width 58 height 30
type input "129"
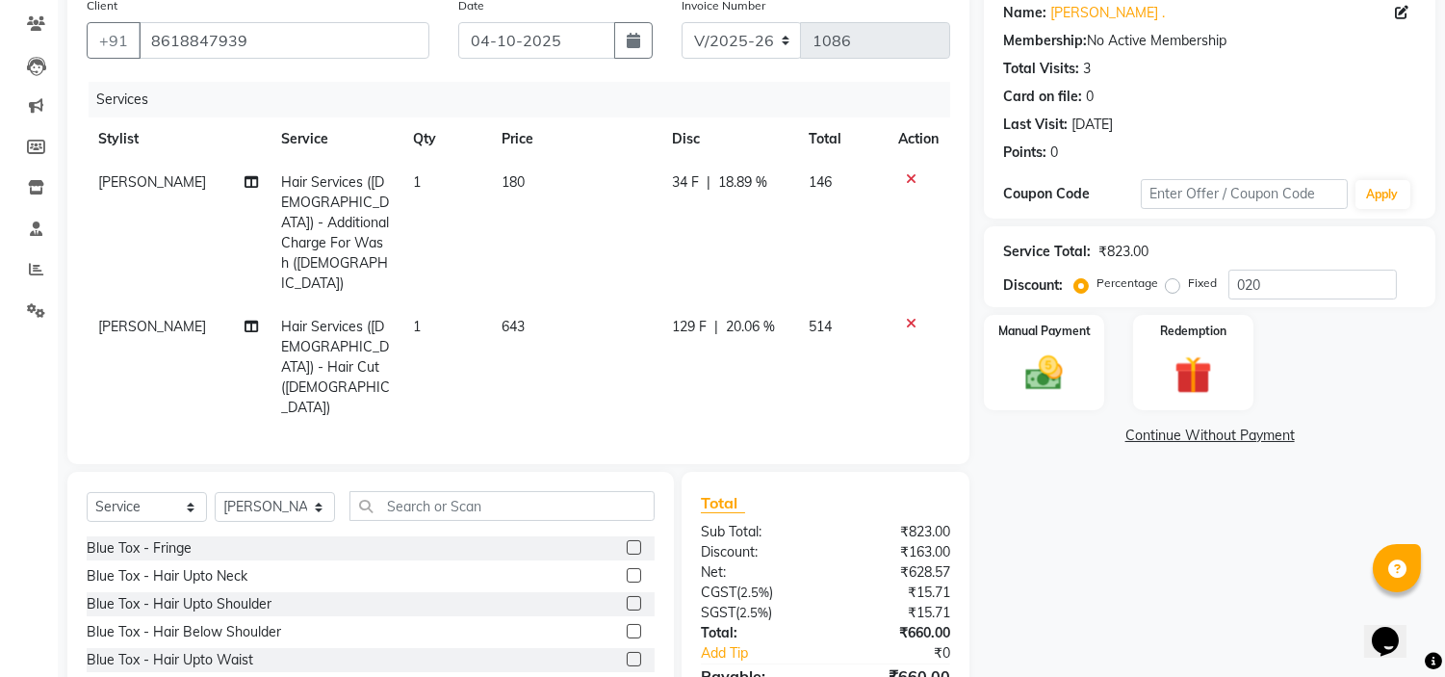
click at [1118, 544] on div "Name: [PERSON_NAME] . Membership: No Active Membership Total Visits: 3 Card on …" at bounding box center [1217, 371] width 466 height 768
click at [1028, 379] on img at bounding box center [1045, 373] width 64 height 45
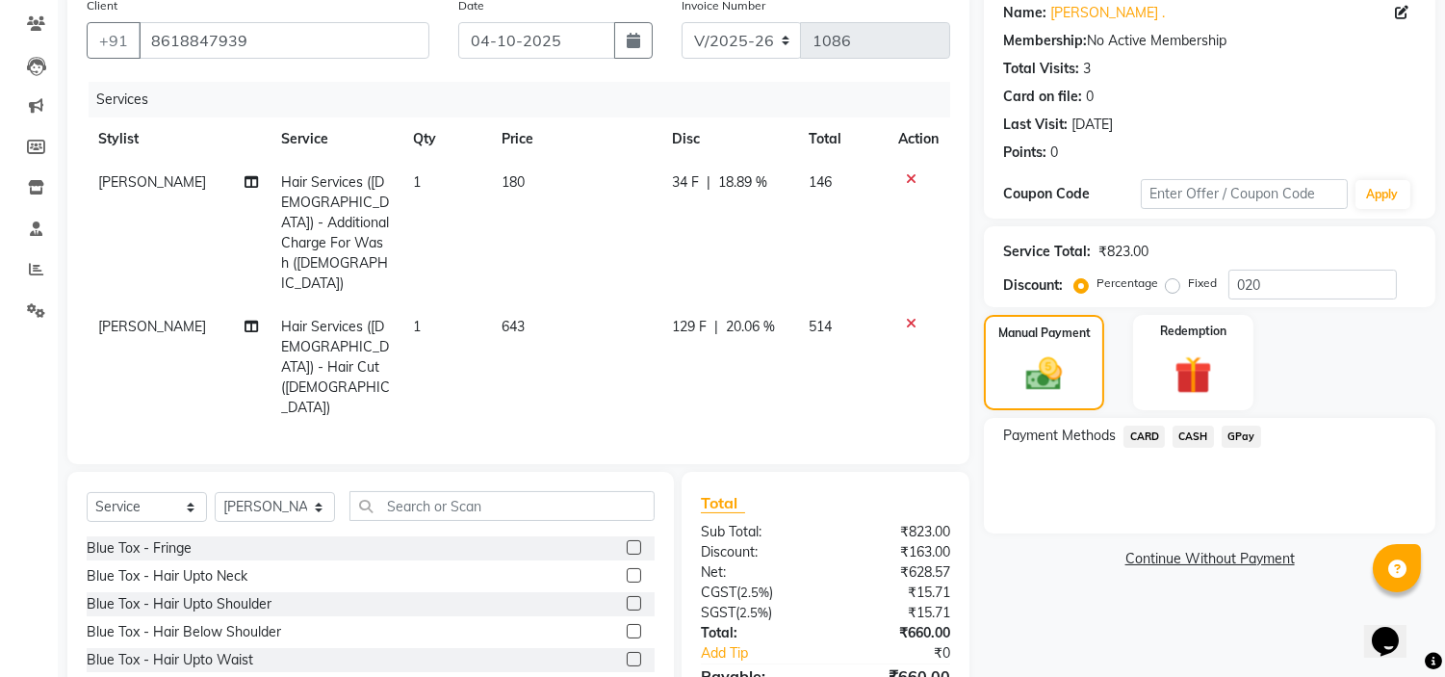
click at [1200, 436] on span "CASH" at bounding box center [1192, 436] width 41 height 22
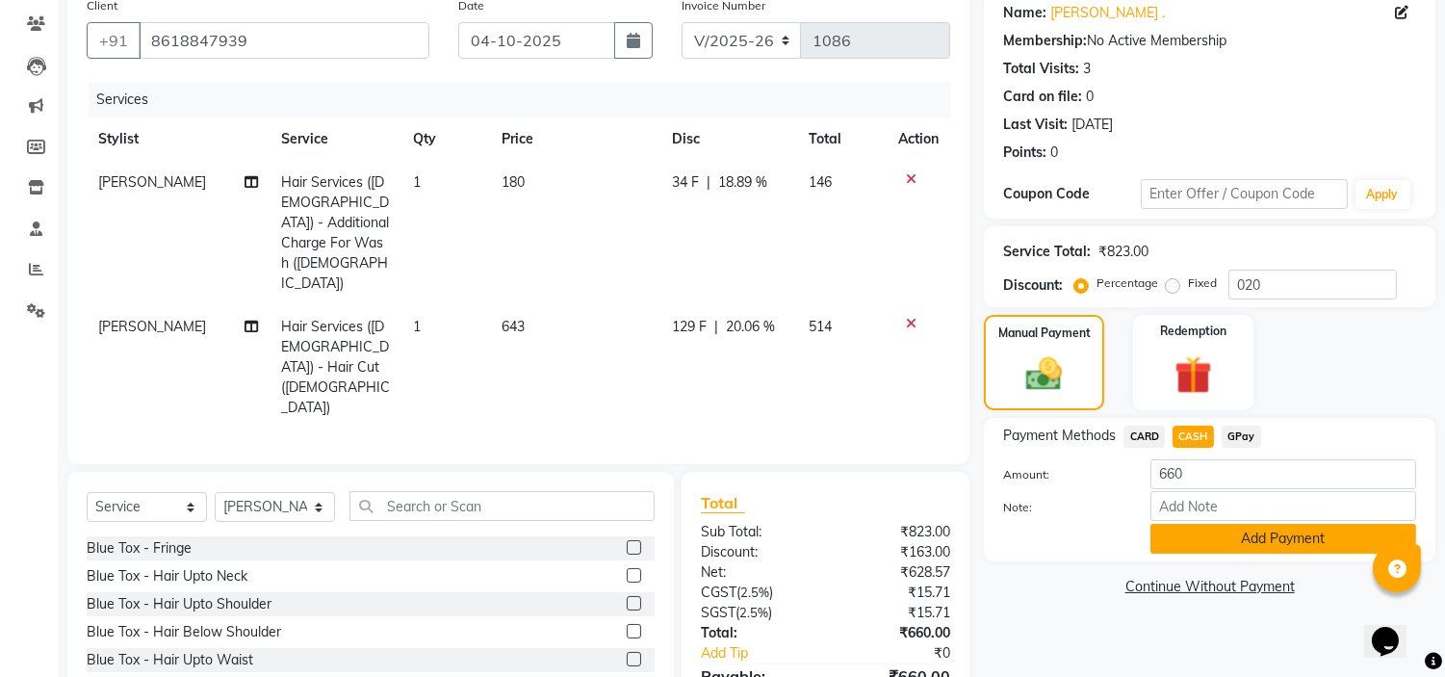
click at [1280, 546] on button "Add Payment" at bounding box center [1283, 539] width 266 height 30
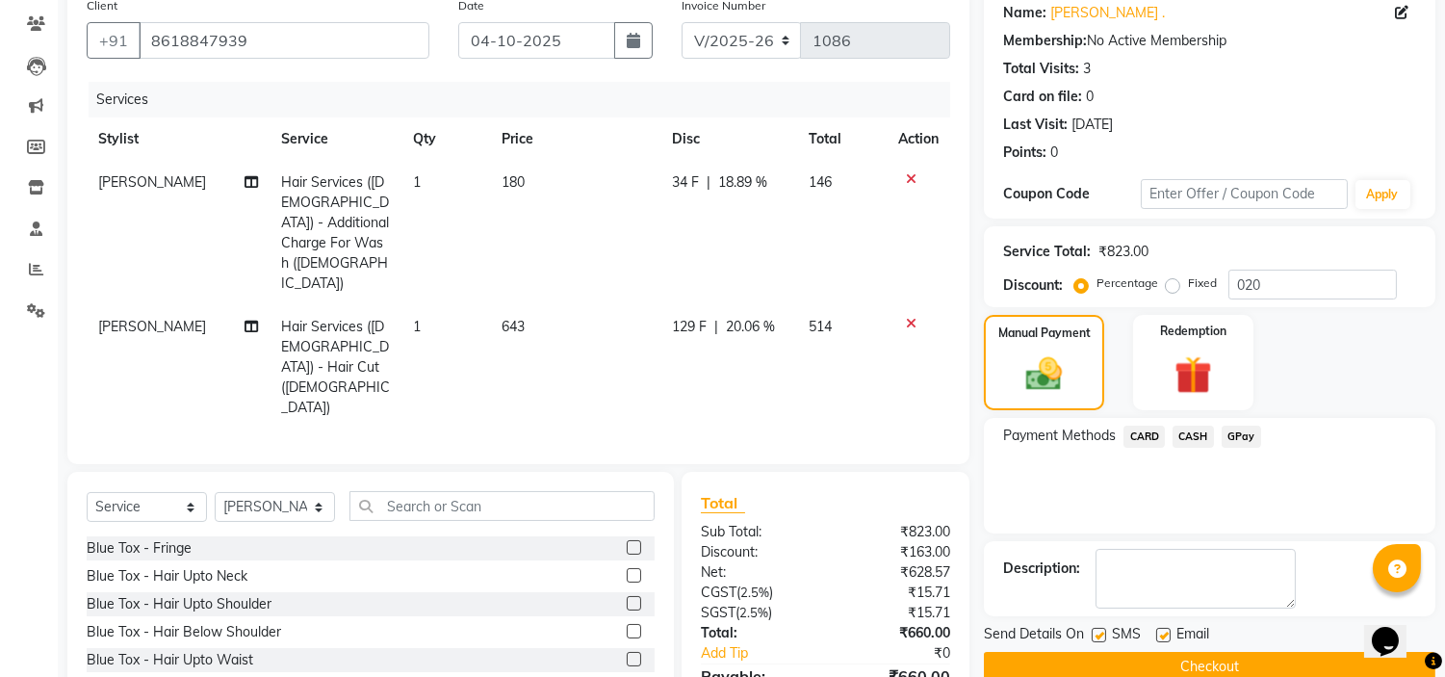
scroll to position [267, 0]
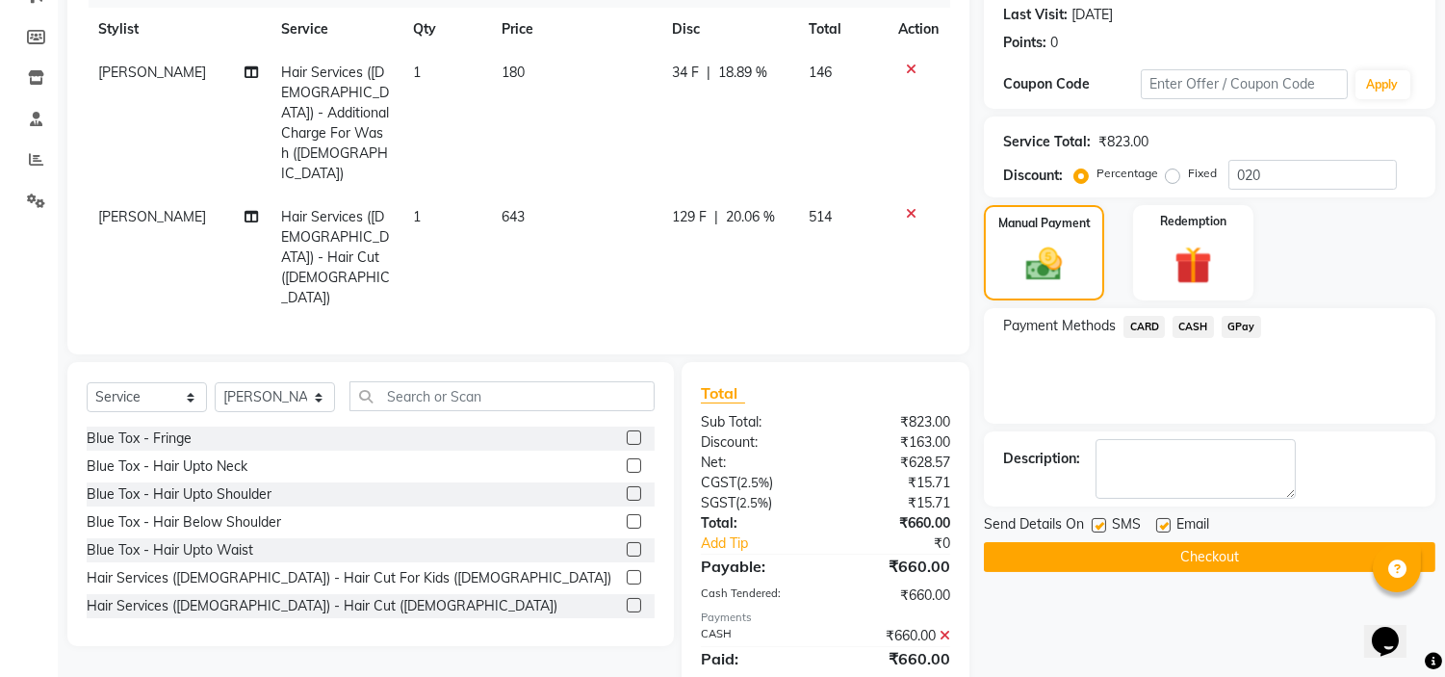
click at [1238, 560] on button "Checkout" at bounding box center [1209, 557] width 451 height 30
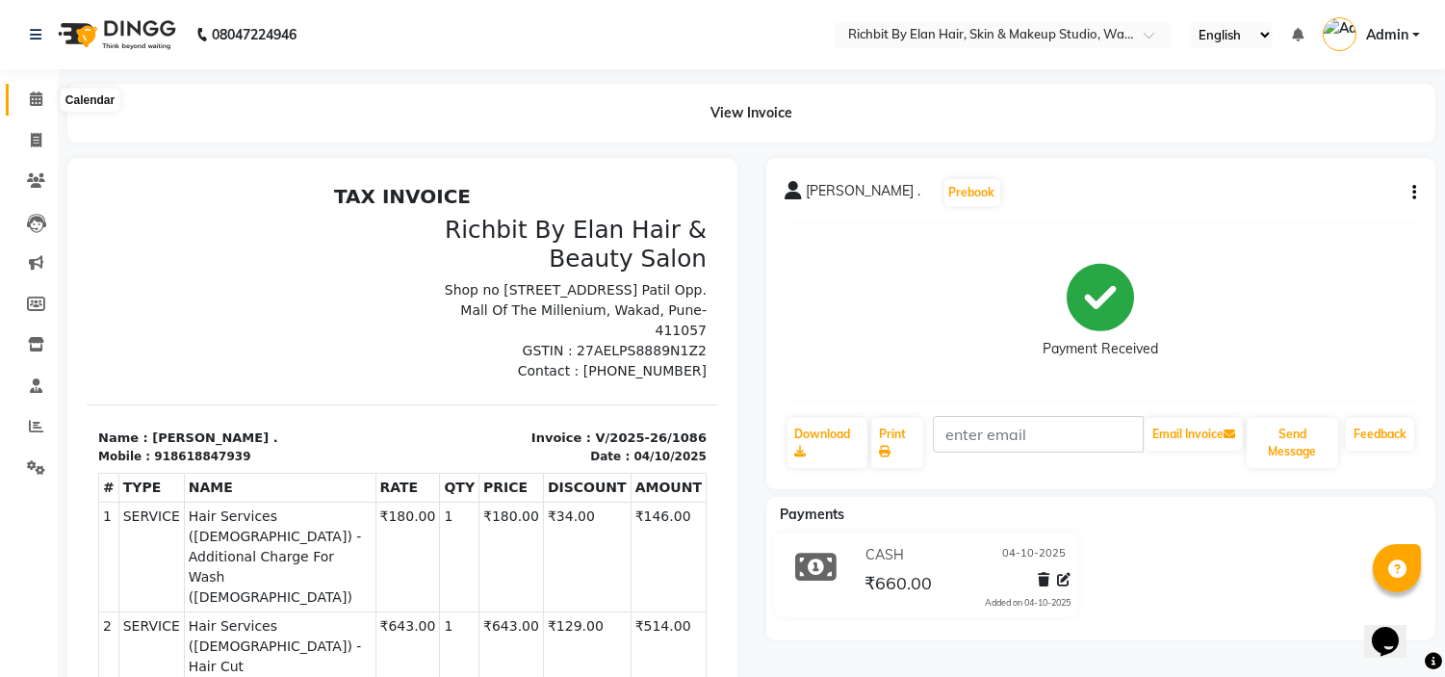
click at [31, 106] on icon at bounding box center [36, 98] width 13 height 14
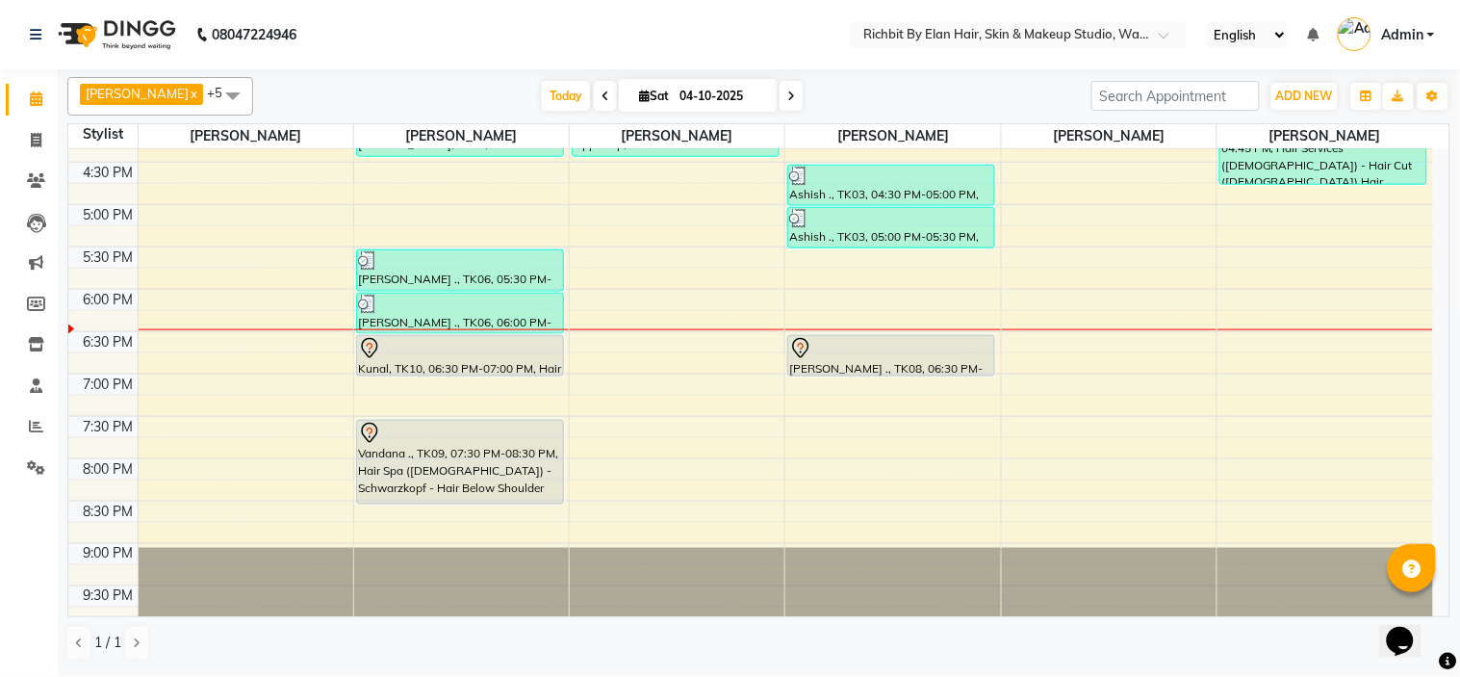
scroll to position [554, 0]
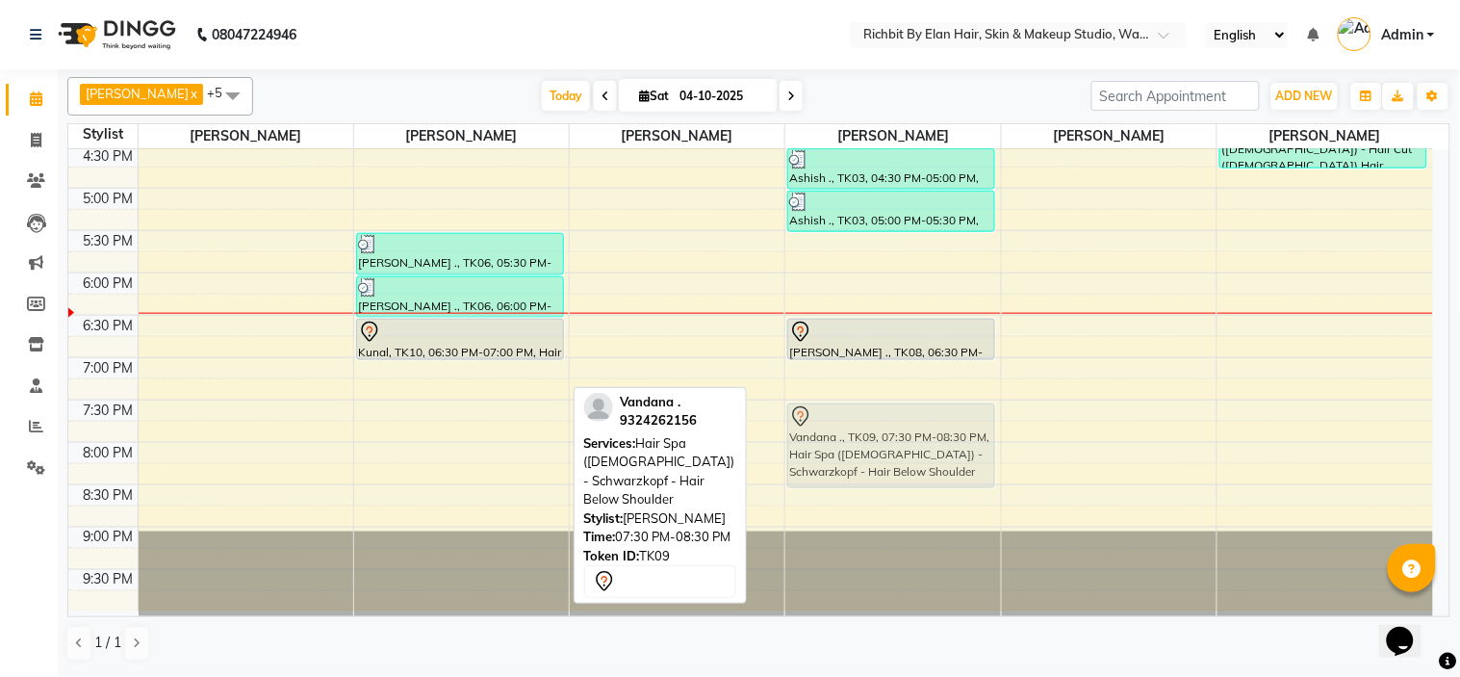
drag, startPoint x: 418, startPoint y: 419, endPoint x: 873, endPoint y: 425, distance: 455.4
click at [873, 425] on tr "Chitali Patil, TK02, 01:00 PM-01:30 PM, Rica Wax - Full Arms Chitali Patil, TK0…" at bounding box center [750, 104] width 1365 height 1016
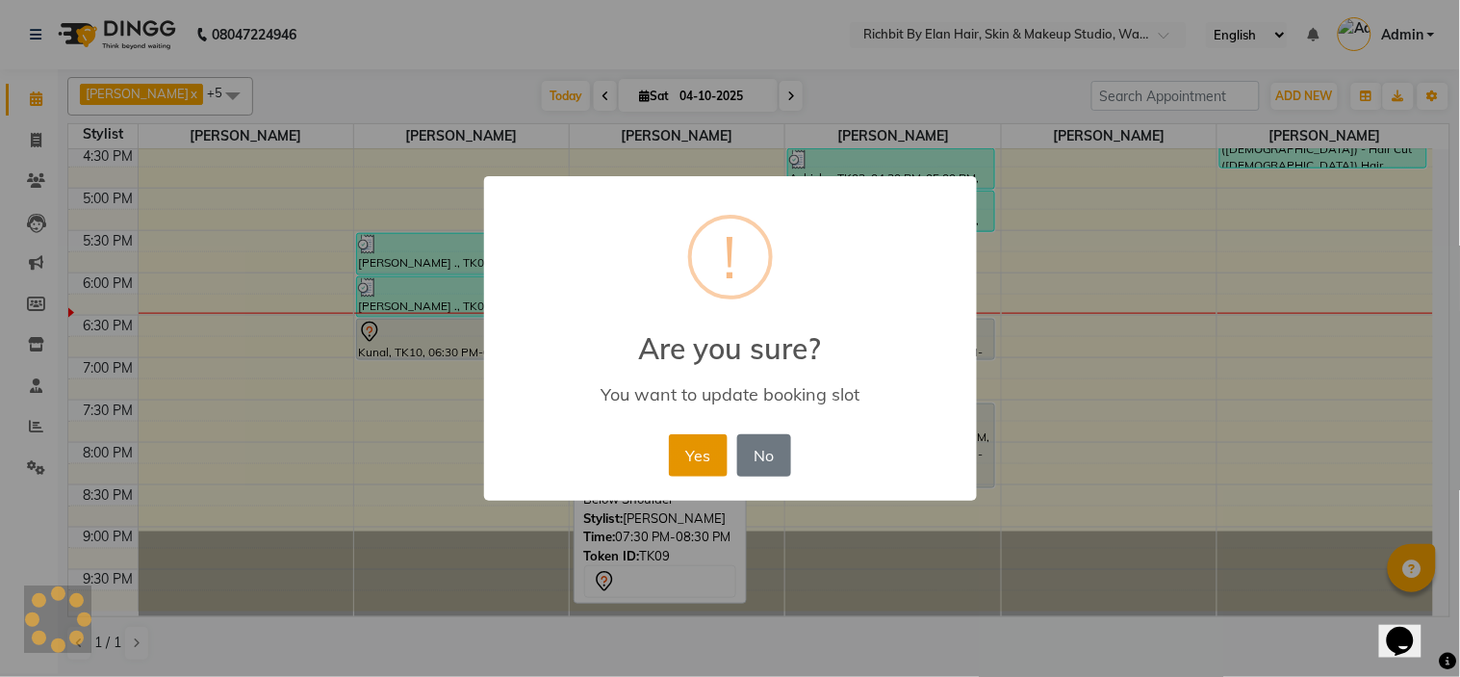
click at [701, 454] on button "Yes" at bounding box center [698, 455] width 59 height 42
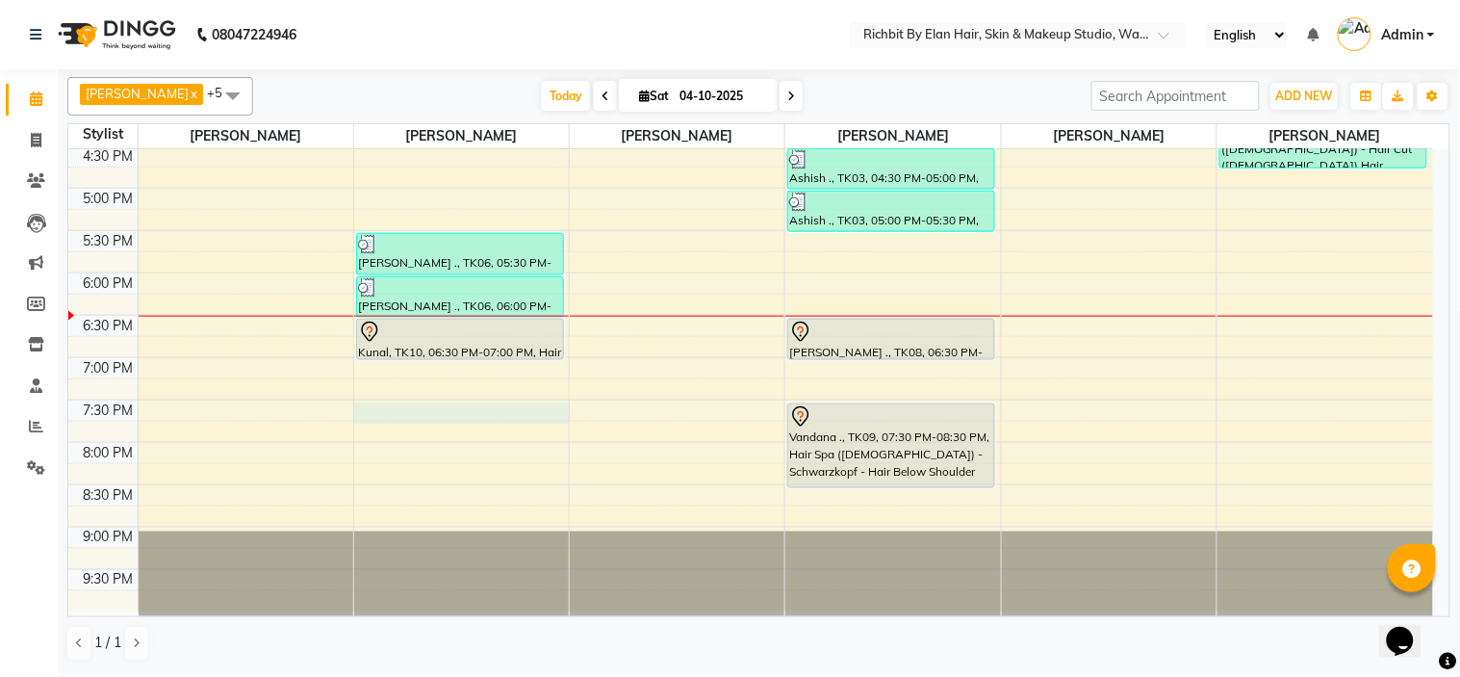
click at [395, 411] on div "10:00 AM 10:30 AM 11:00 AM 11:30 AM 12:00 PM 12:30 PM 1:00 PM 1:30 PM 2:00 PM 2…" at bounding box center [750, 104] width 1365 height 1016
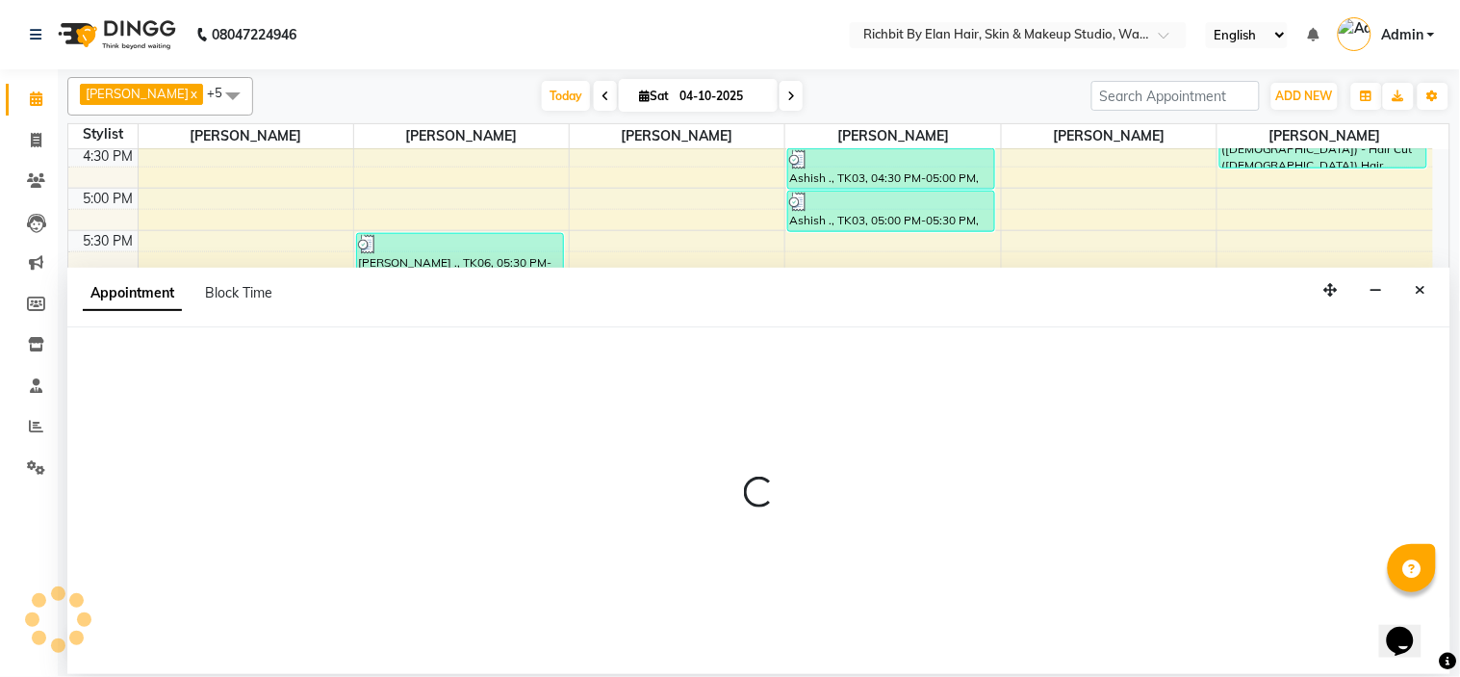
select select "39151"
select select "tentative"
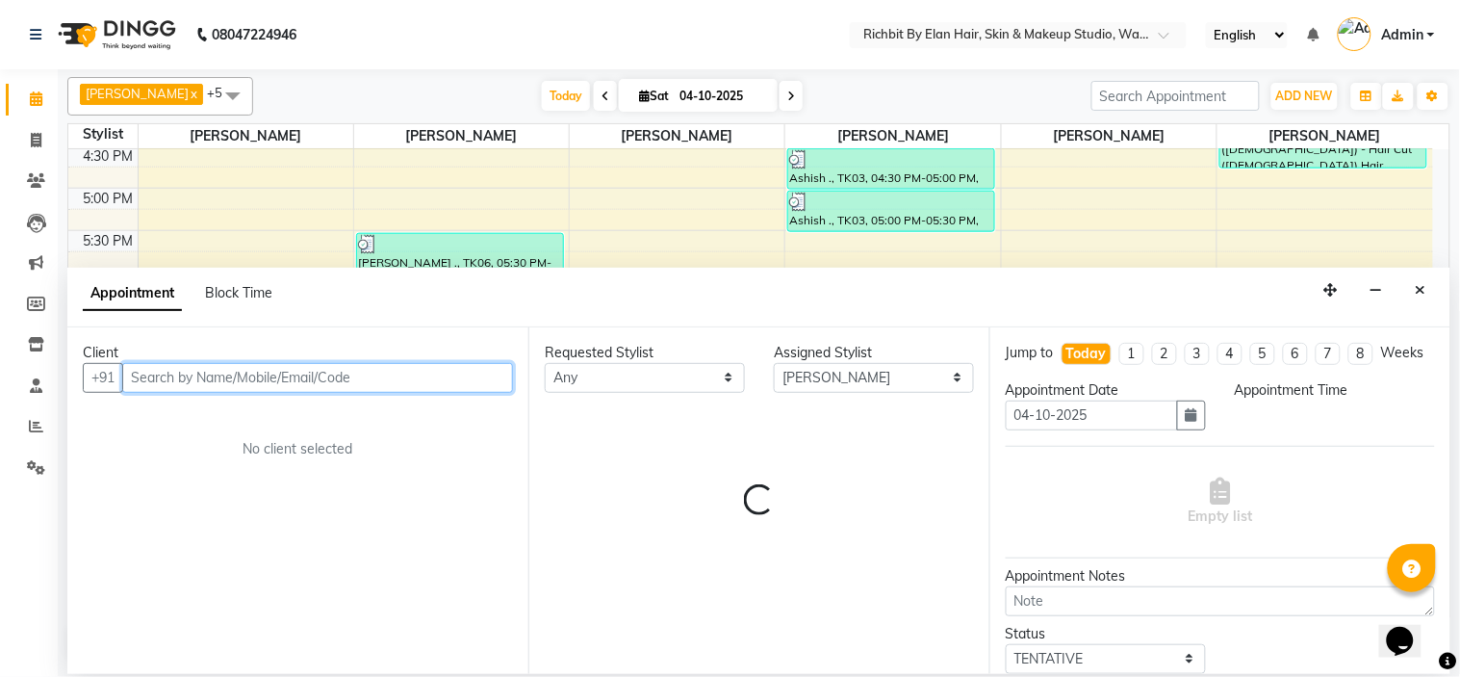
select select "1170"
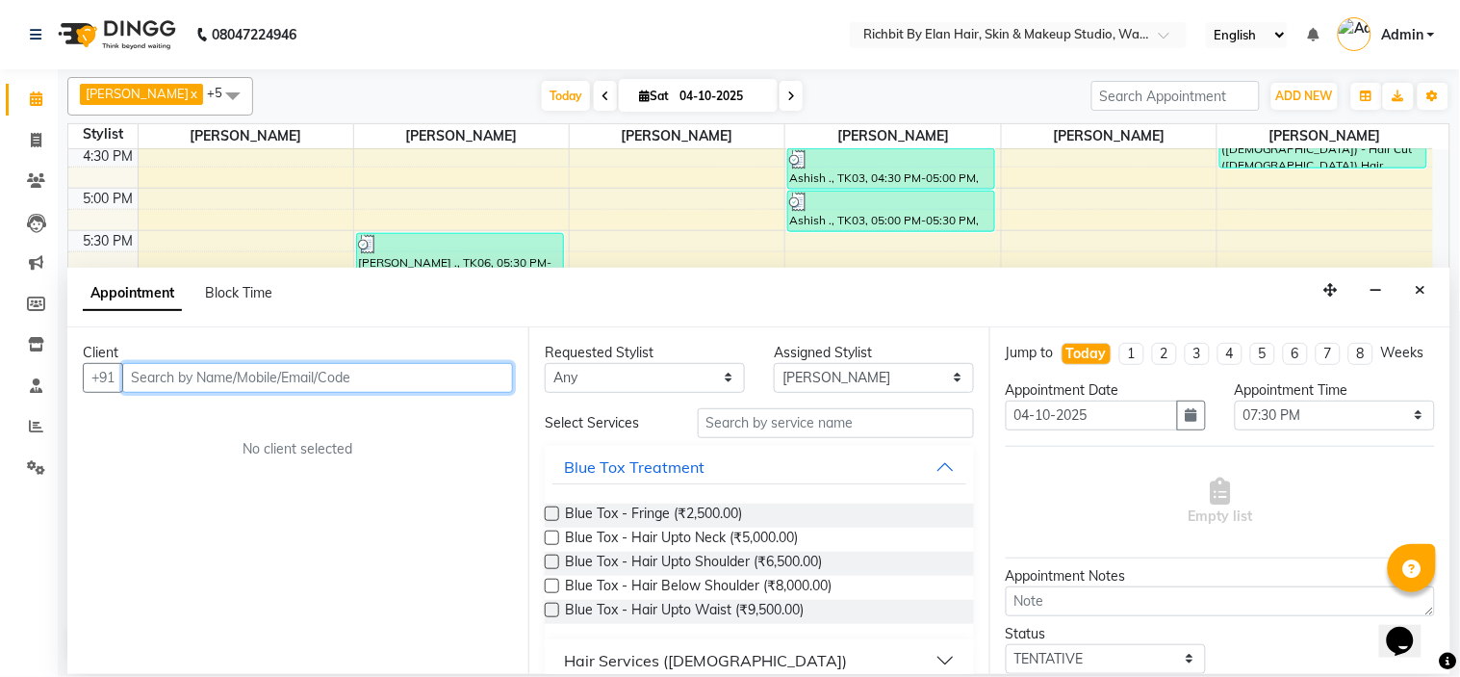
click at [228, 387] on input "text" at bounding box center [317, 378] width 391 height 30
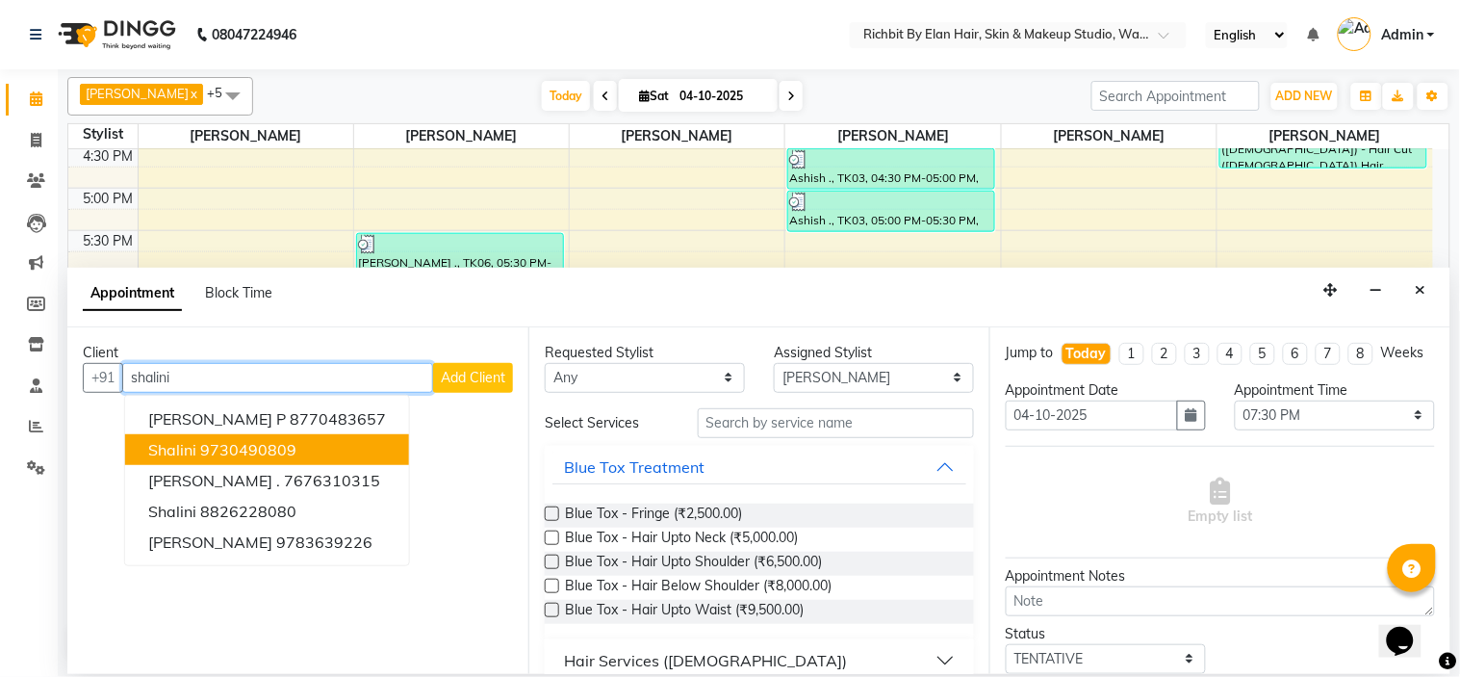
click at [296, 444] on ngb-highlight "9730490809" at bounding box center [248, 449] width 96 height 19
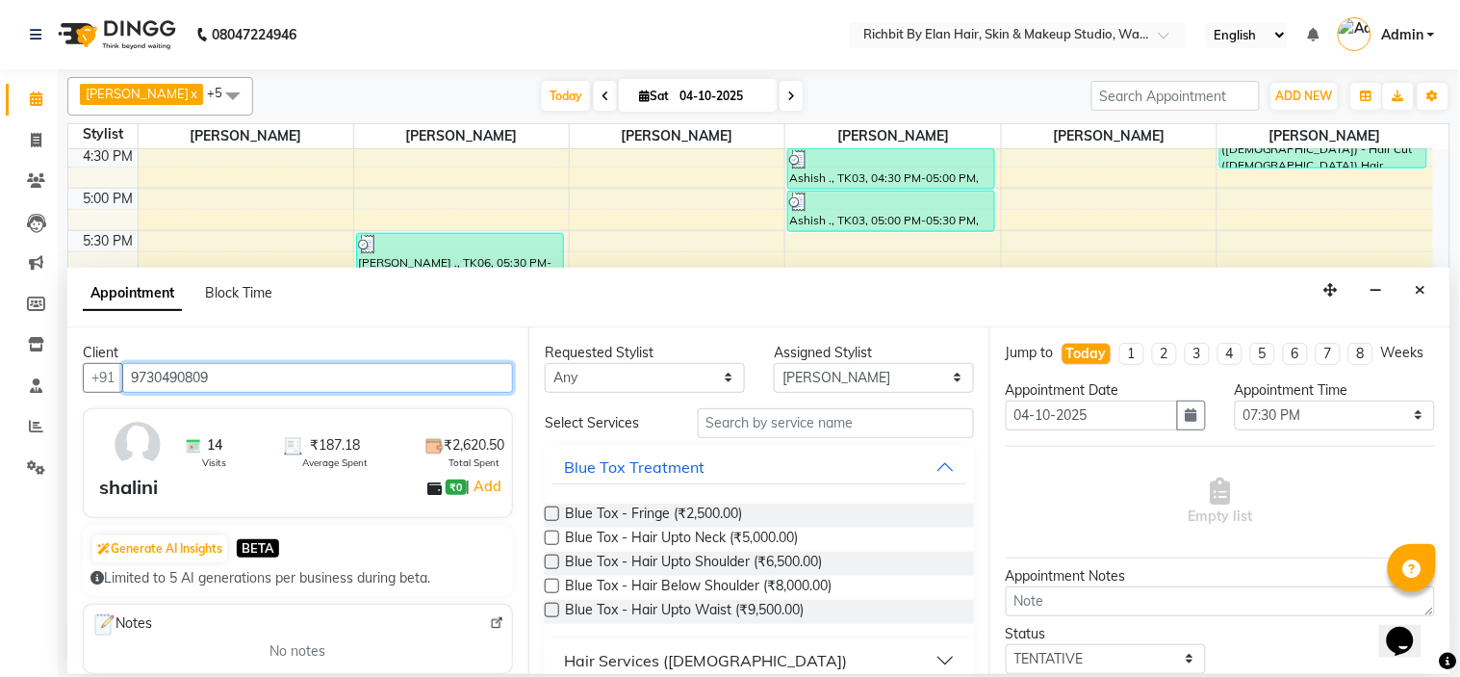
type input "9730490809"
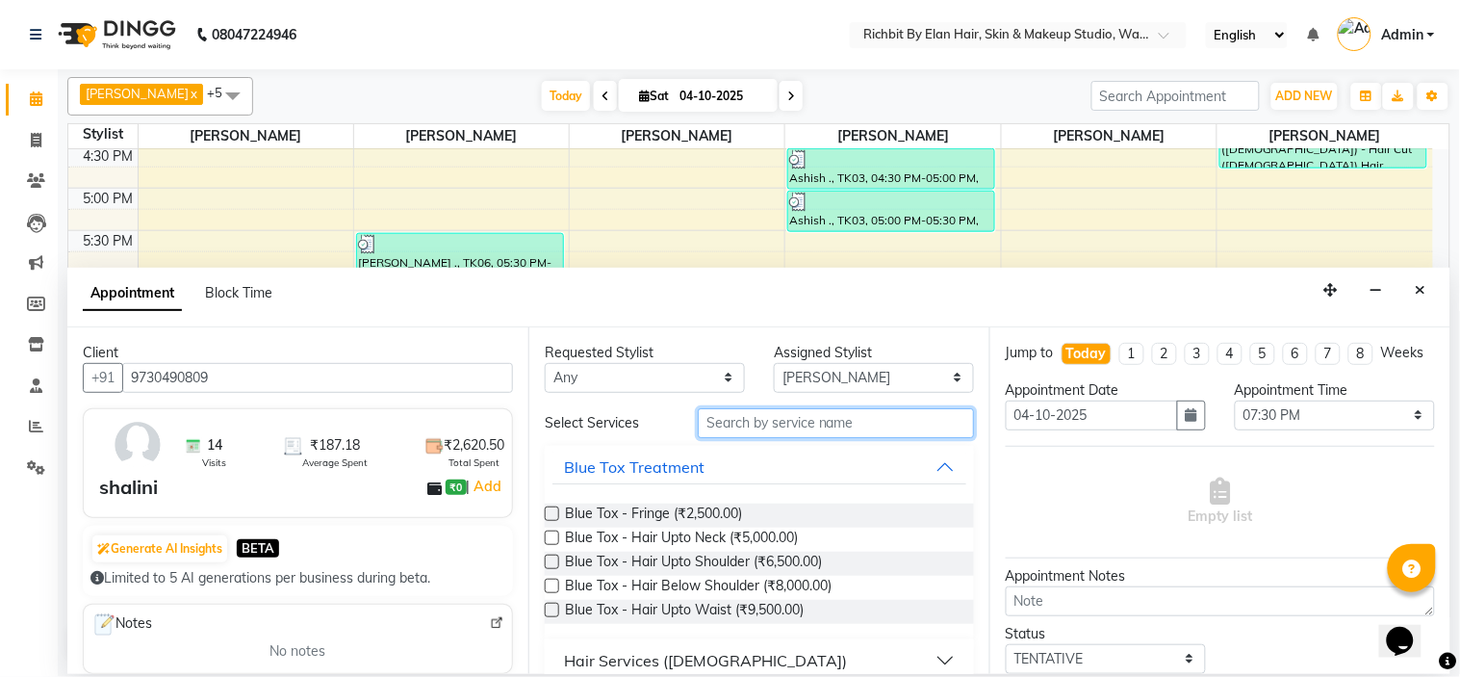
click at [784, 426] on input "text" at bounding box center [836, 423] width 276 height 30
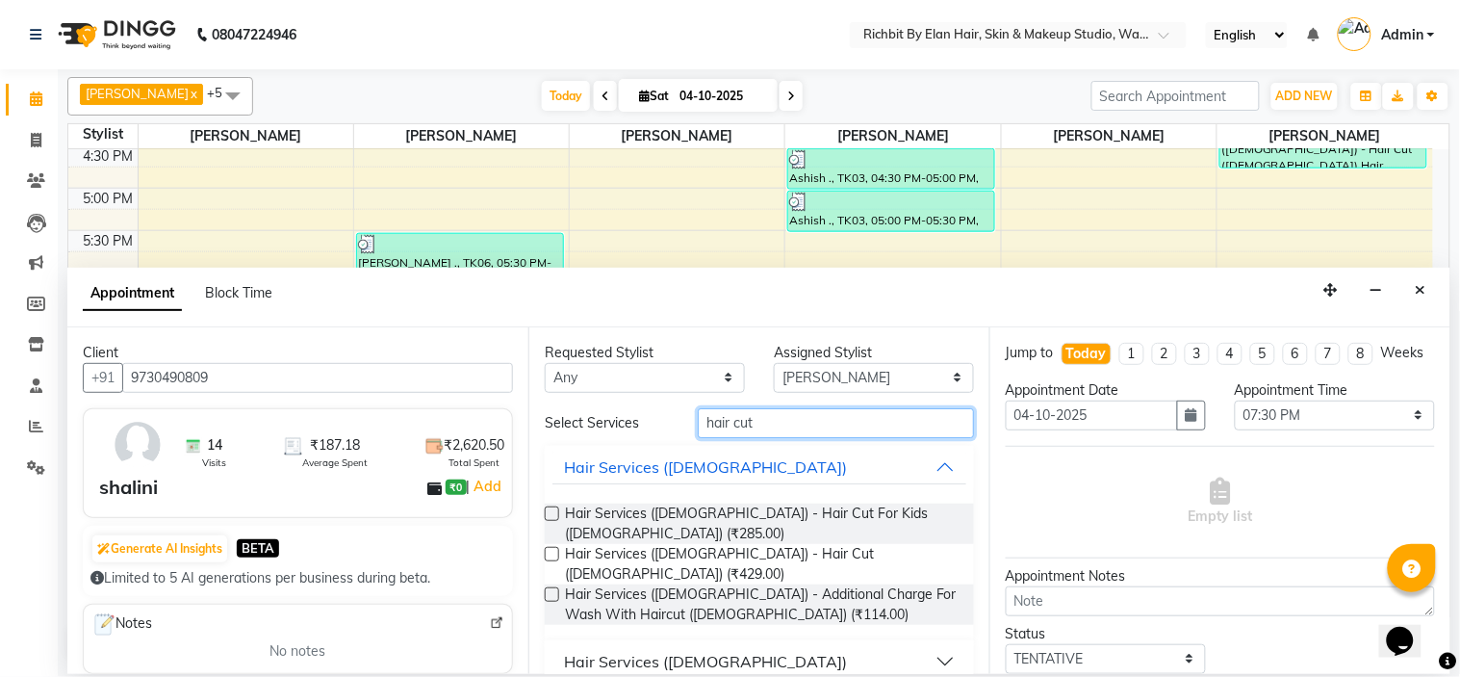
type input "hair cut"
click at [949, 644] on button "Hair Services ([DEMOGRAPHIC_DATA])" at bounding box center [760, 661] width 414 height 35
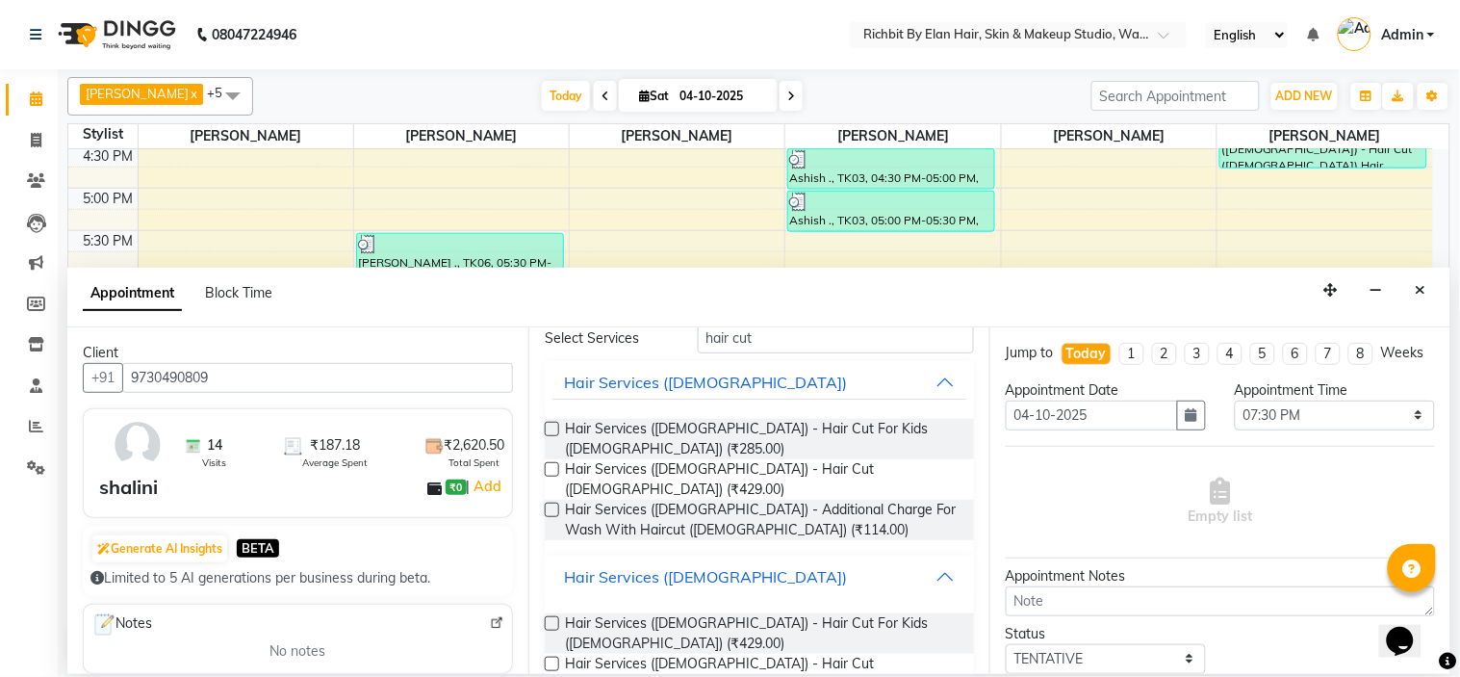
scroll to position [87, 0]
click at [549, 614] on label at bounding box center [552, 621] width 14 height 14
click at [549, 617] on input "checkbox" at bounding box center [551, 623] width 13 height 13
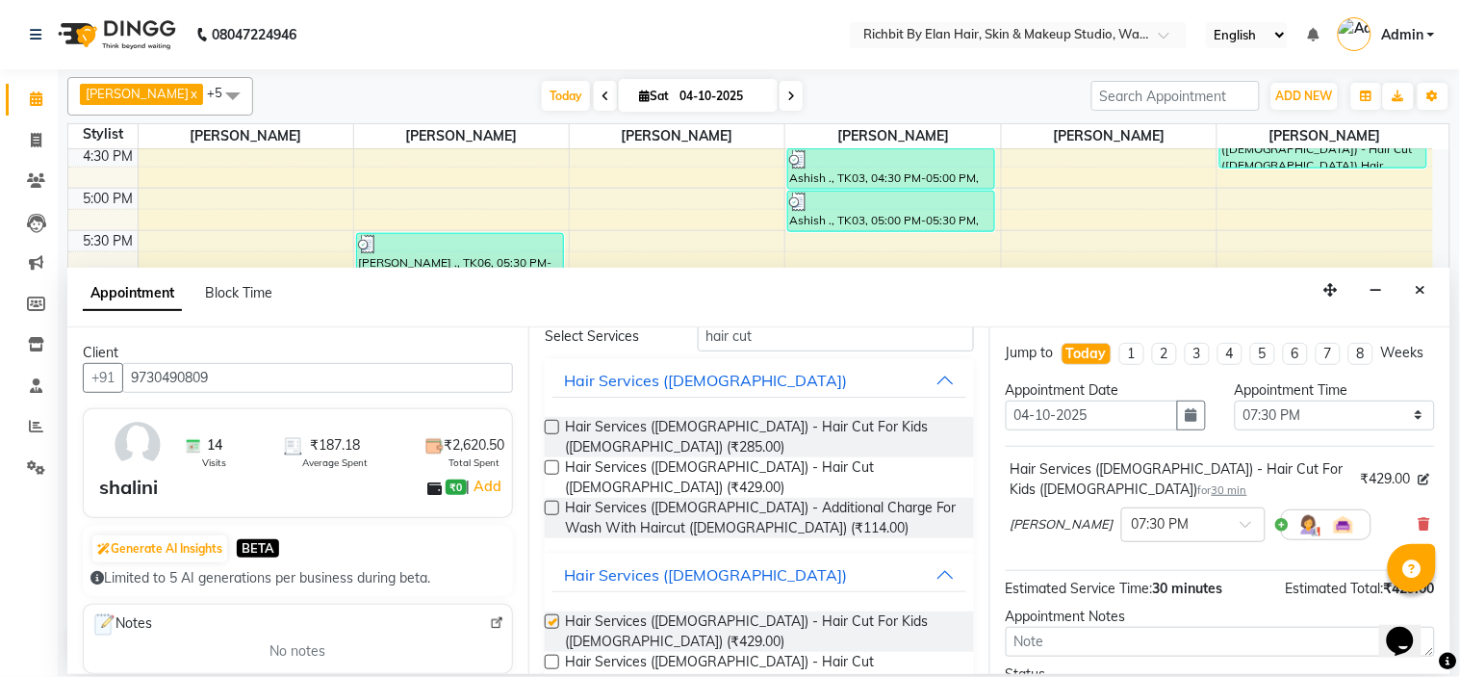
checkbox input "false"
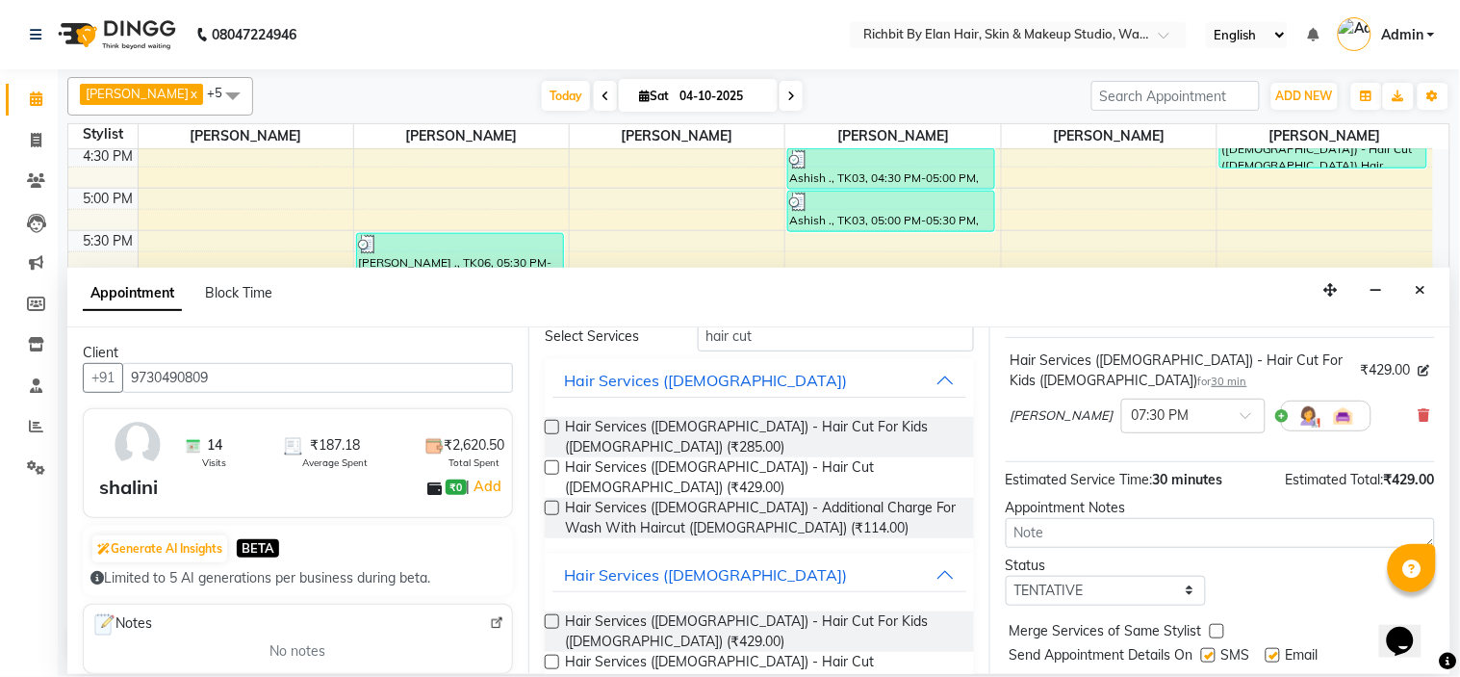
scroll to position [180, 0]
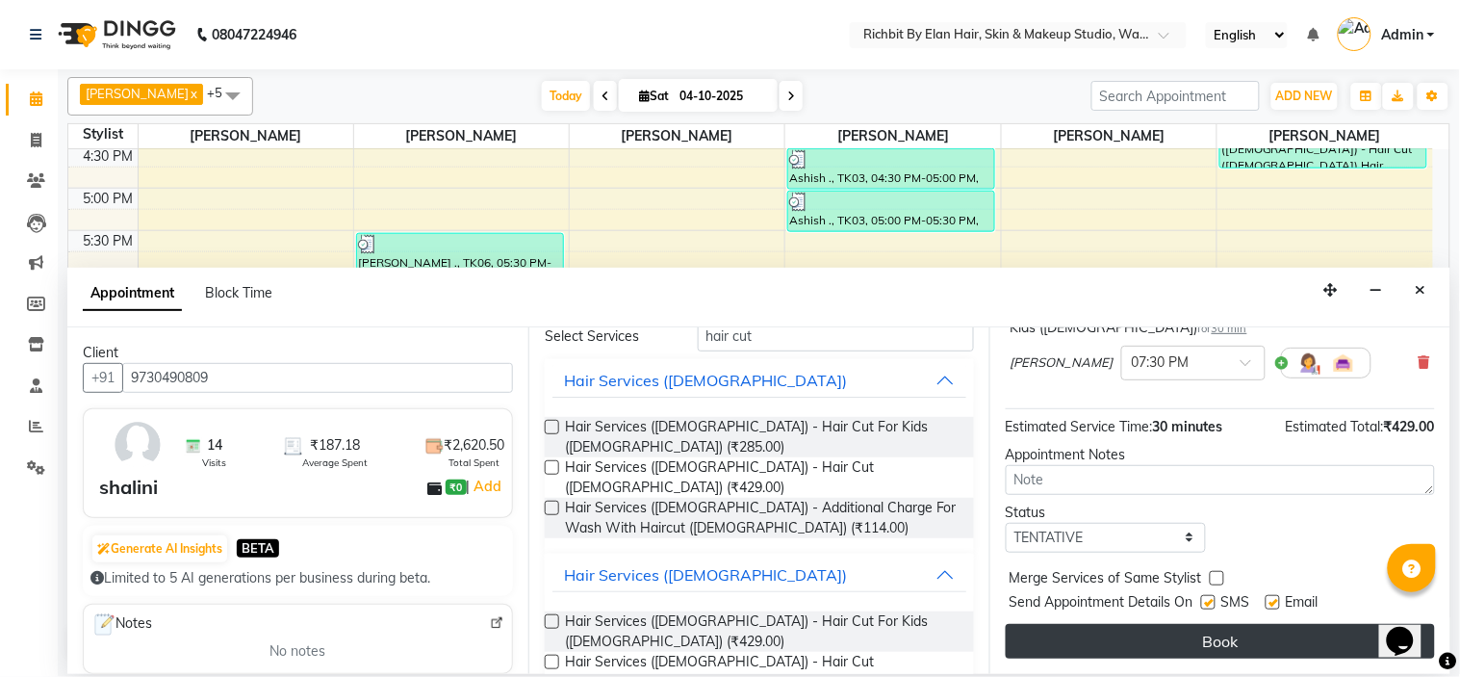
click at [1105, 639] on button "Book" at bounding box center [1220, 641] width 429 height 35
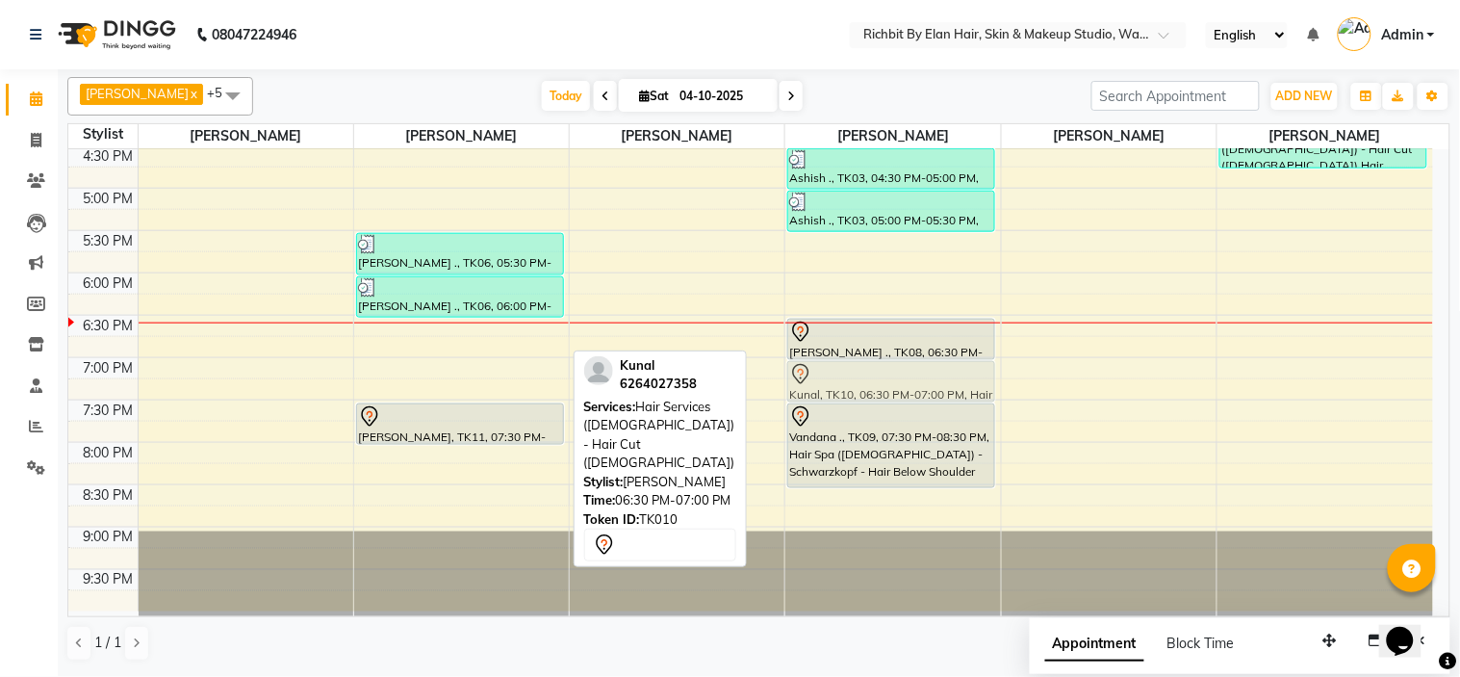
drag, startPoint x: 408, startPoint y: 341, endPoint x: 871, endPoint y: 377, distance: 464.5
click at [871, 377] on tr "Chitali Patil, TK02, 01:00 PM-01:30 PM, Rica Wax - Full Arms Chitali Patil, TK0…" at bounding box center [750, 104] width 1365 height 1016
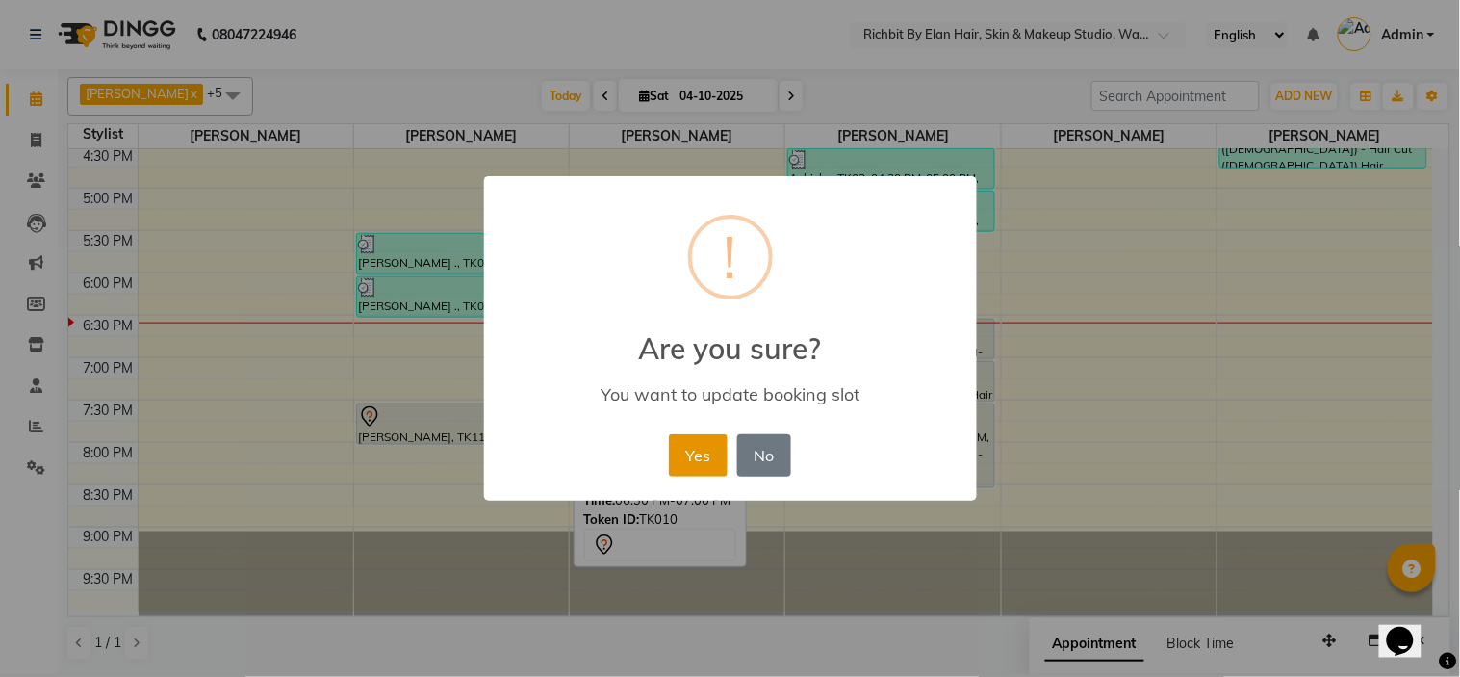
click at [718, 455] on button "Yes" at bounding box center [698, 455] width 59 height 42
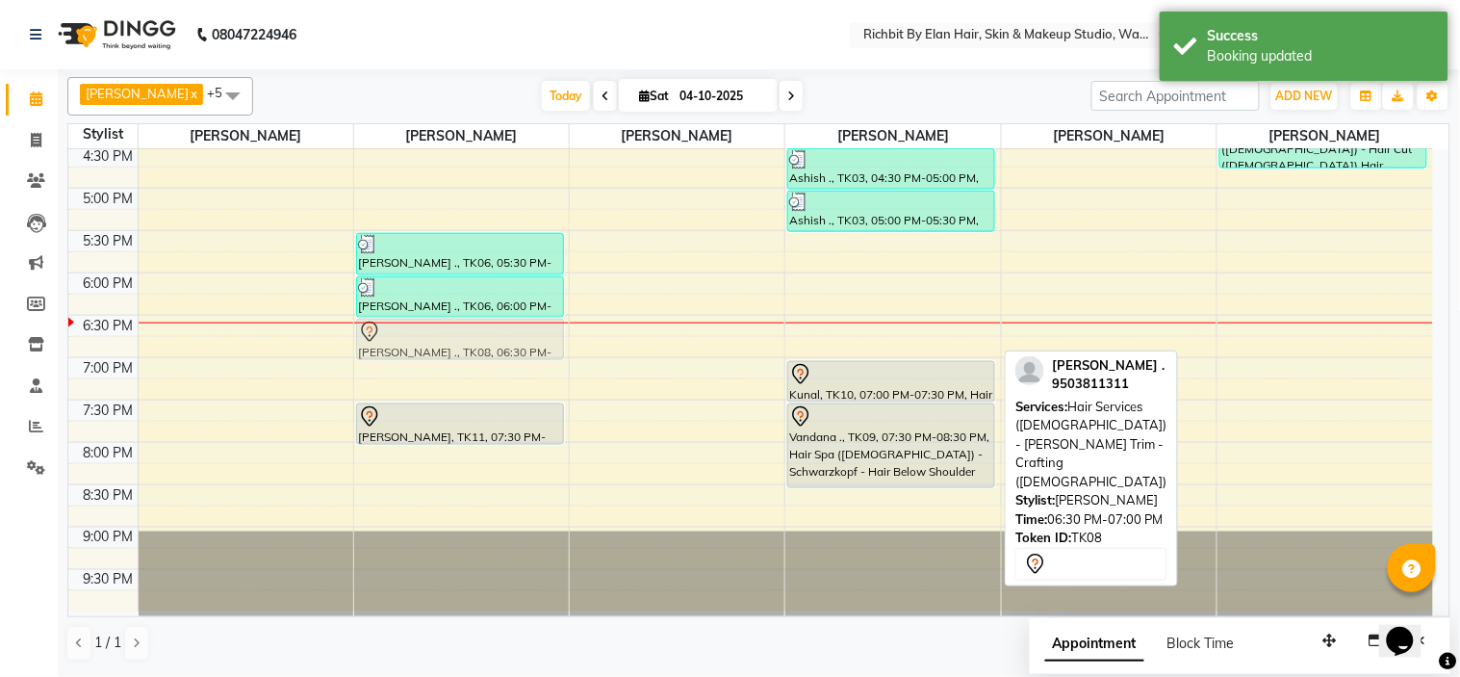
drag, startPoint x: 826, startPoint y: 344, endPoint x: 416, endPoint y: 349, distance: 410.1
click at [416, 349] on tr "Chitali Patil, TK02, 01:00 PM-01:30 PM, Rica Wax - Full Arms Chitali Patil, TK0…" at bounding box center [750, 104] width 1365 height 1016
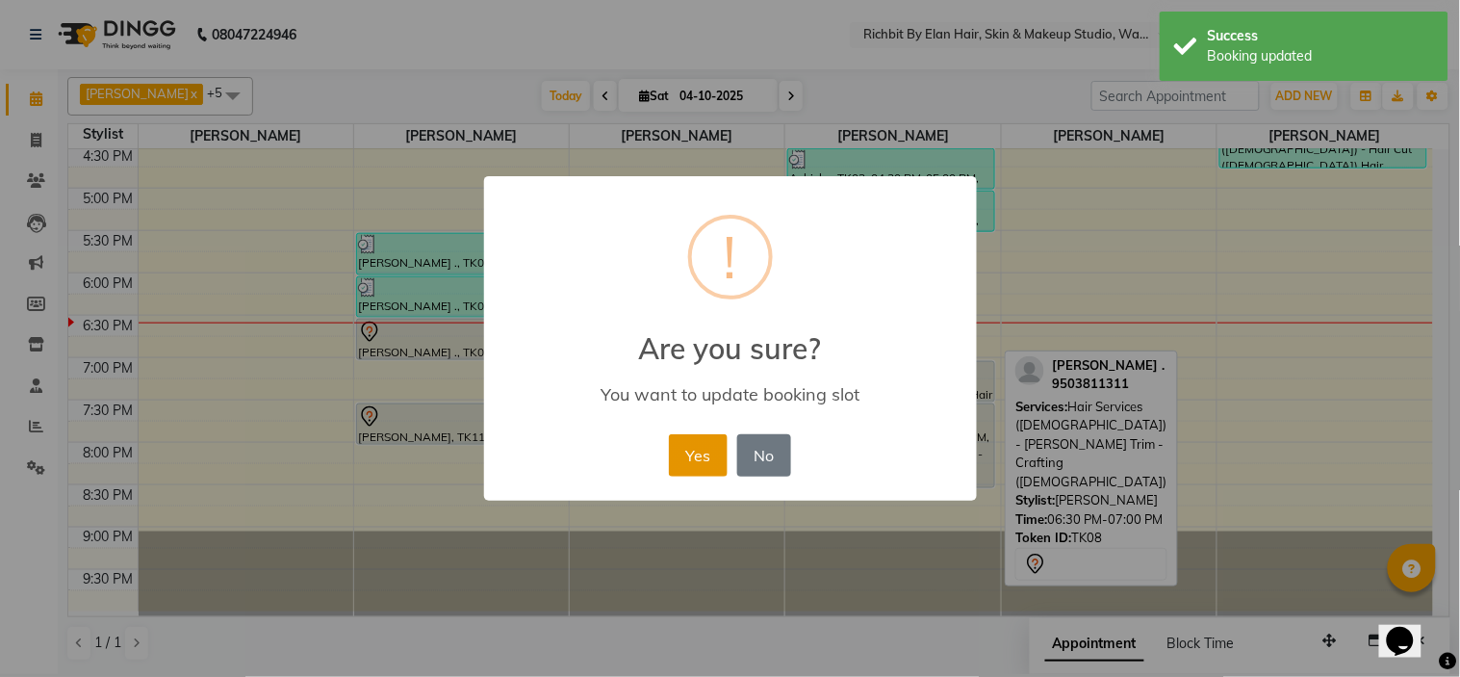
click at [678, 449] on button "Yes" at bounding box center [698, 455] width 59 height 42
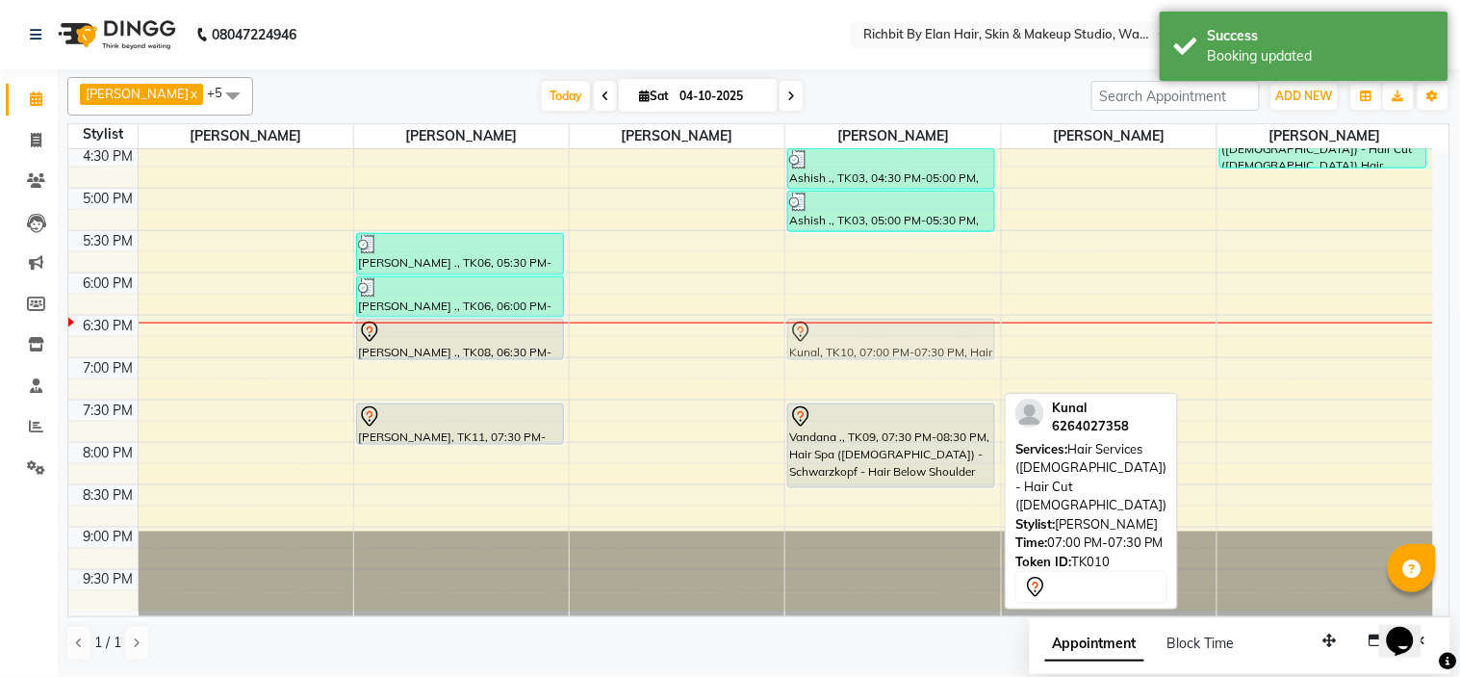
drag, startPoint x: 837, startPoint y: 380, endPoint x: 841, endPoint y: 344, distance: 36.8
click at [841, 344] on div "Ashish ., TK03, 04:30 PM-05:00 PM, Hair Services ([DEMOGRAPHIC_DATA]) - Hair Cu…" at bounding box center [892, 104] width 215 height 1016
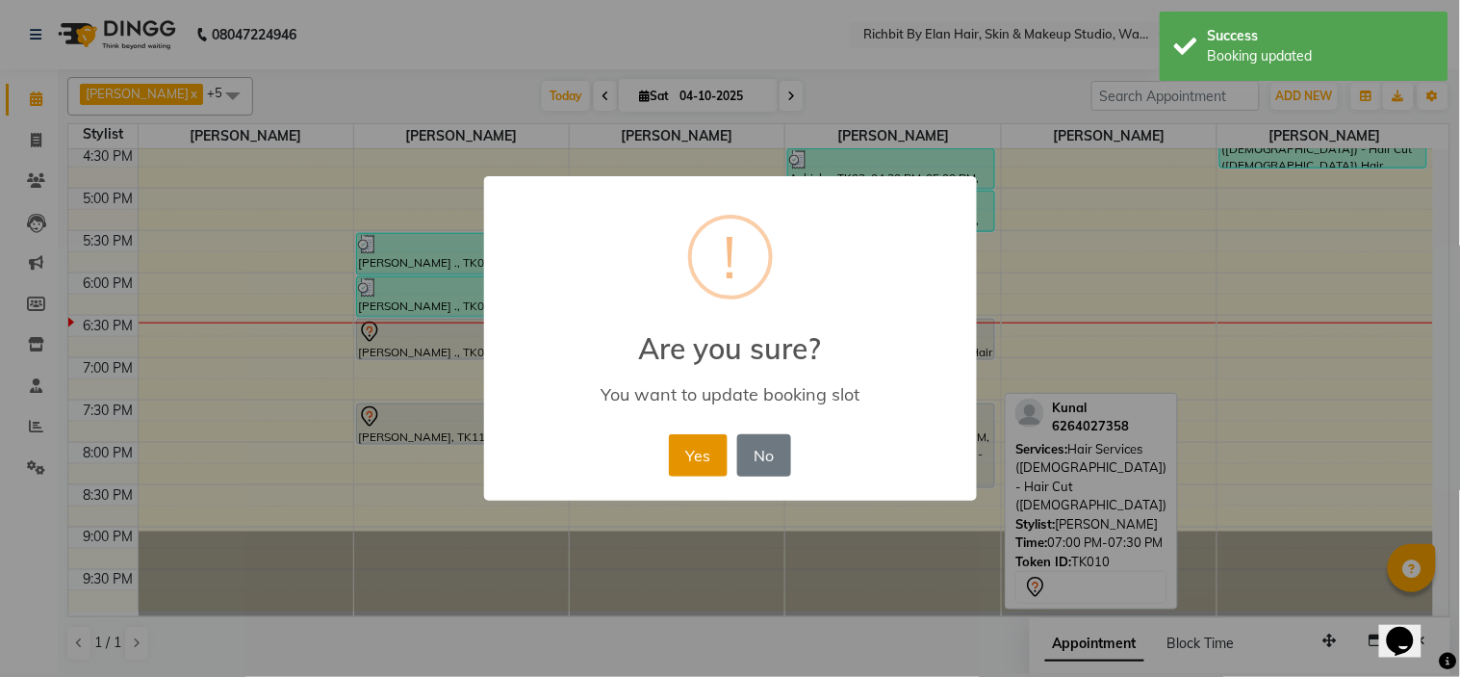
click at [693, 455] on button "Yes" at bounding box center [698, 455] width 59 height 42
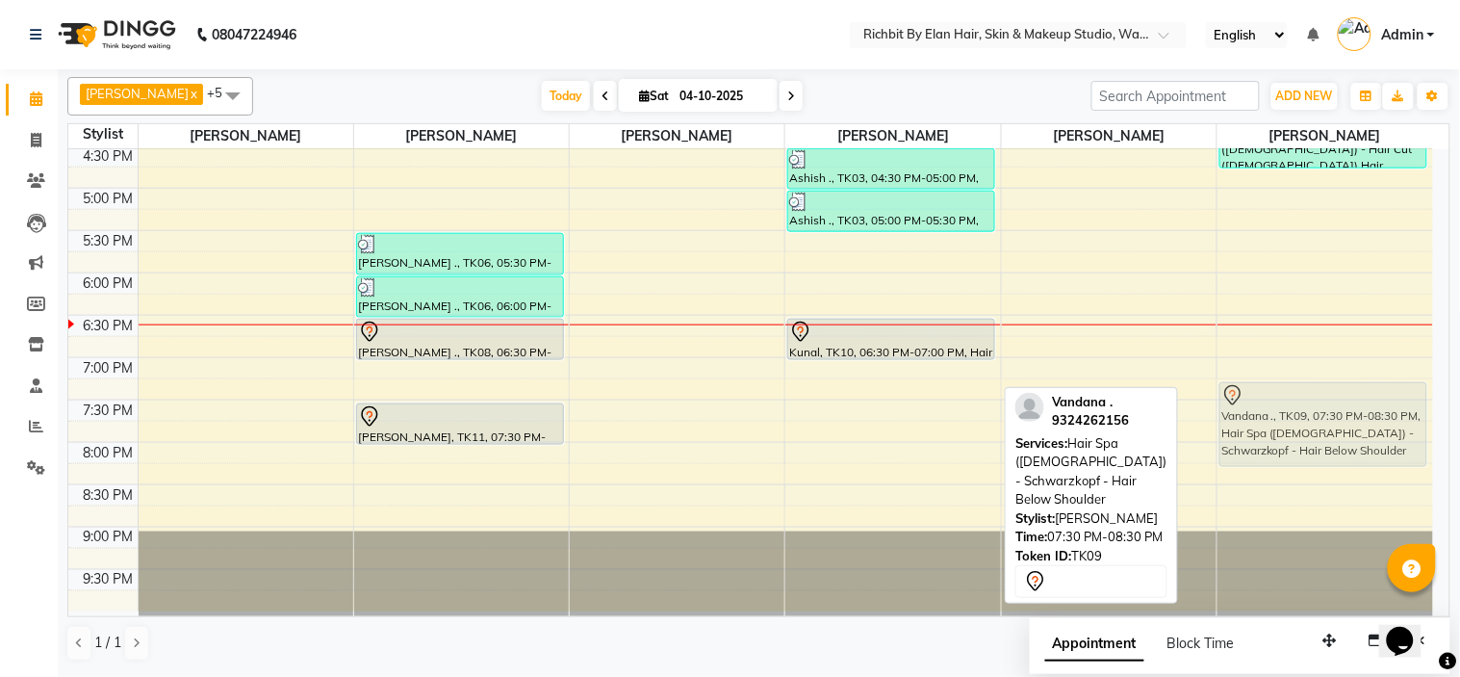
drag, startPoint x: 898, startPoint y: 421, endPoint x: 1277, endPoint y: 408, distance: 379.5
click at [1277, 408] on tr "Chitali Patil, TK02, 01:00 PM-01:30 PM, Rica Wax - Full Arms Chitali Patil, TK0…" at bounding box center [750, 104] width 1365 height 1016
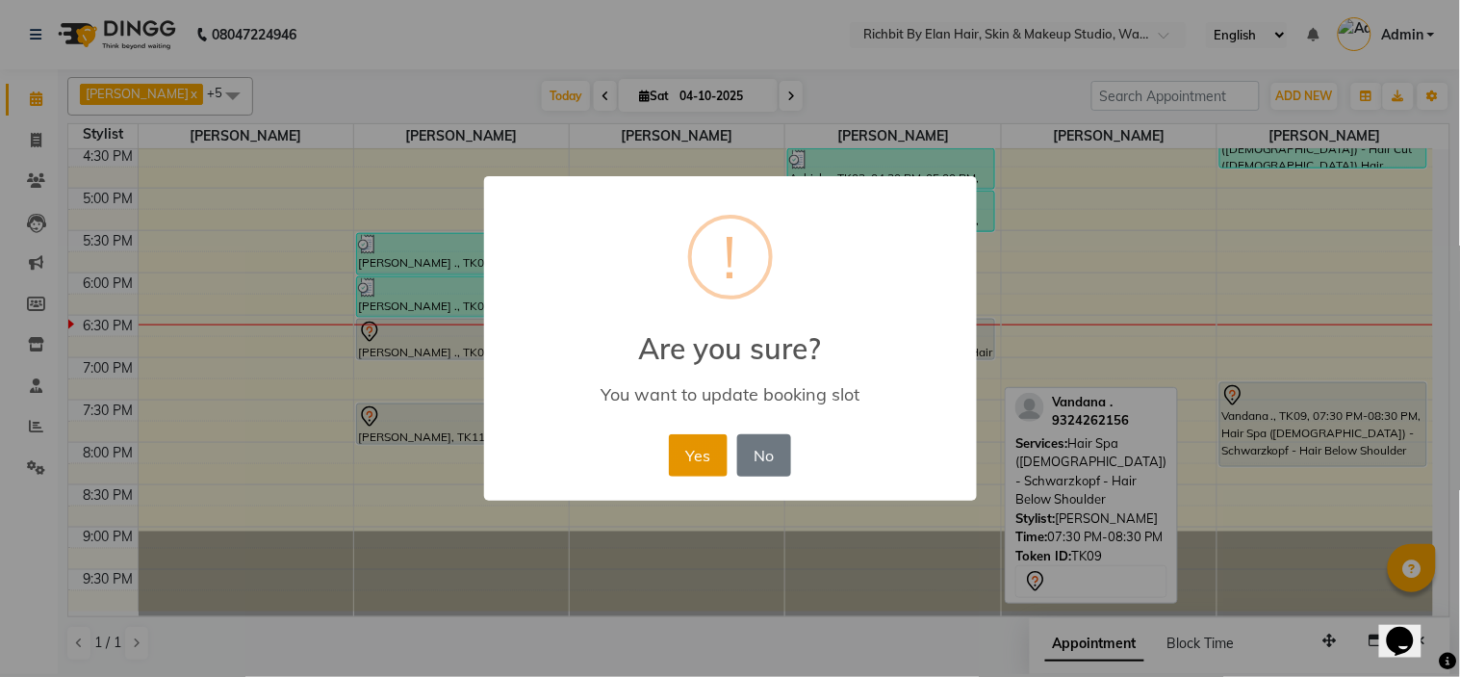
click at [694, 458] on button "Yes" at bounding box center [698, 455] width 59 height 42
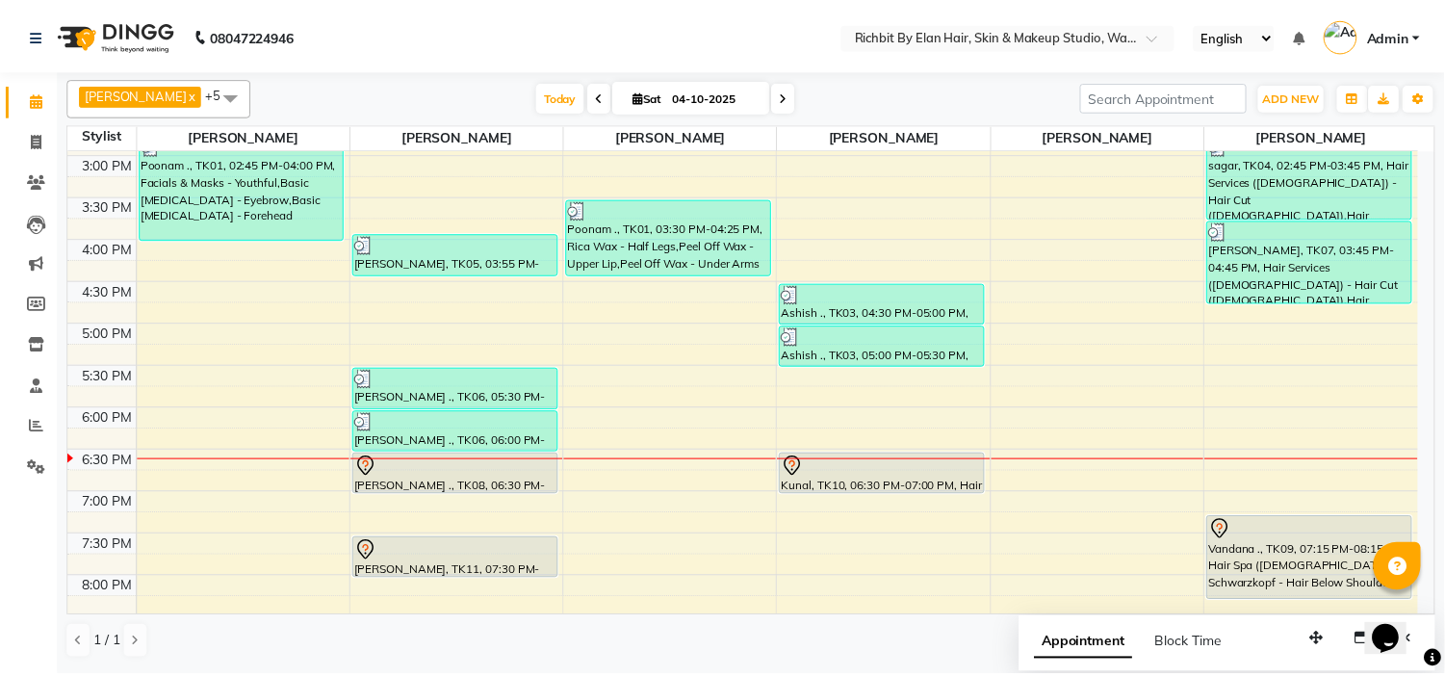
scroll to position [534, 0]
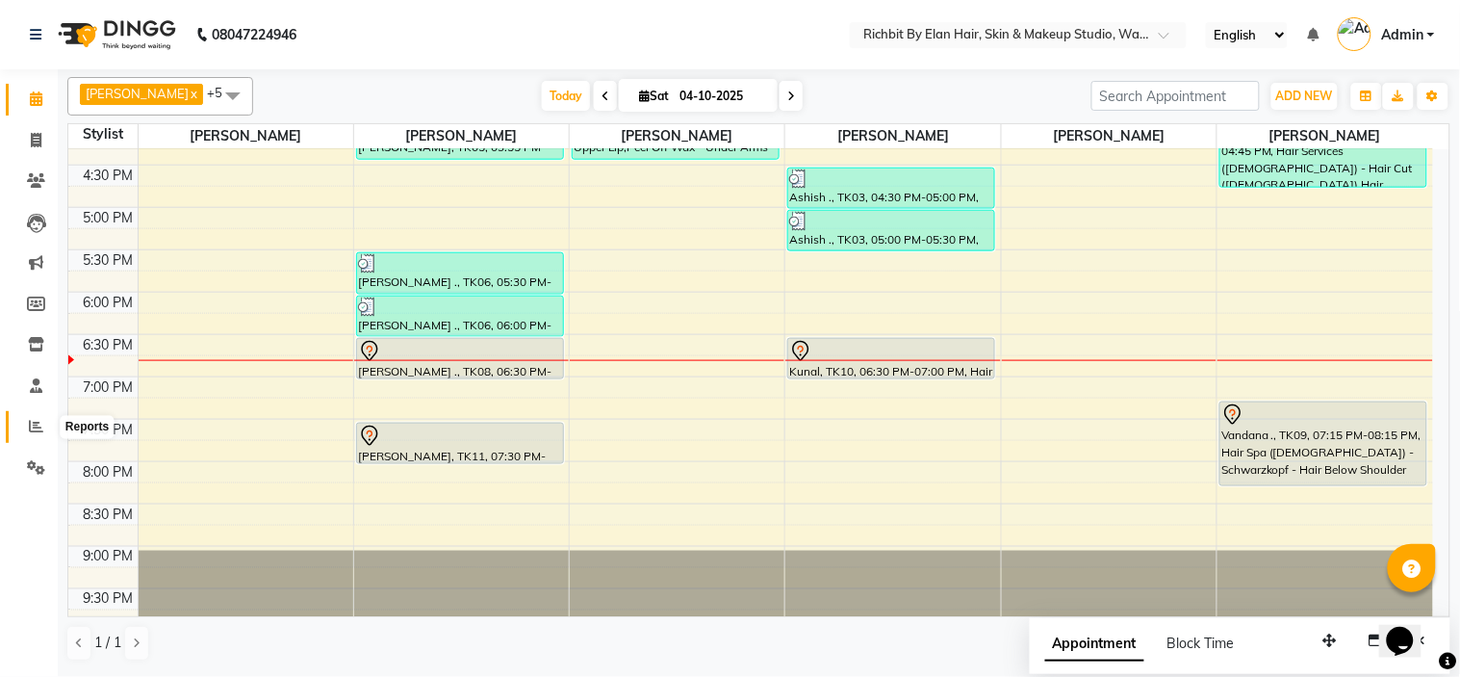
click at [35, 429] on icon at bounding box center [36, 426] width 14 height 14
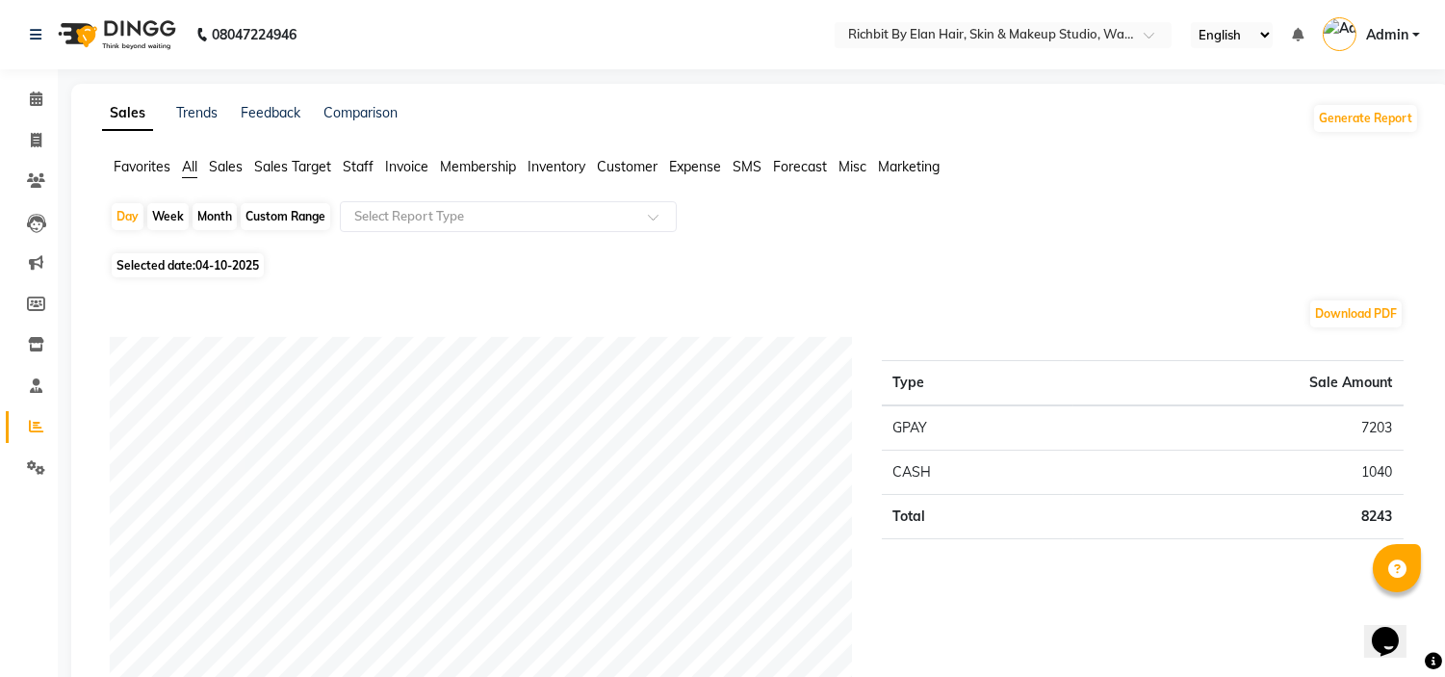
click at [207, 262] on span "04-10-2025" at bounding box center [227, 265] width 64 height 14
select select "10"
select select "2025"
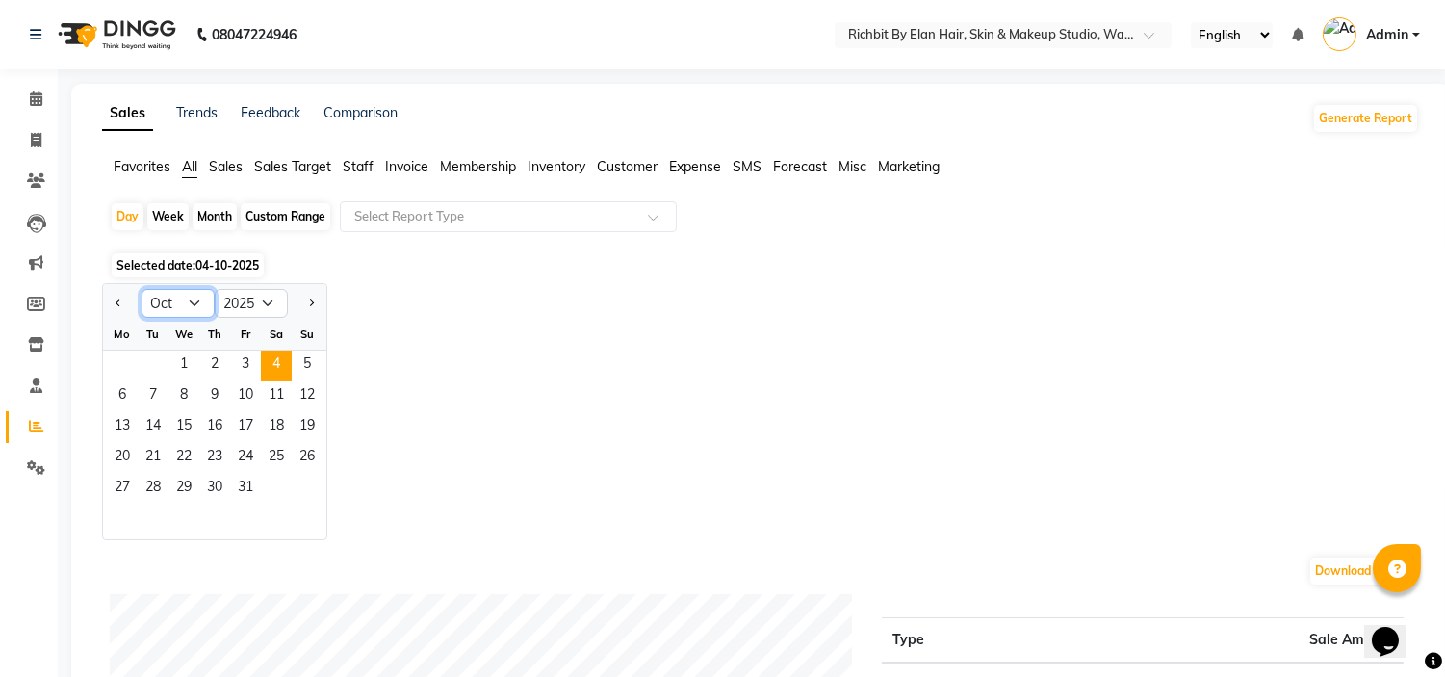
click at [193, 300] on select "Jan Feb Mar Apr May Jun [DATE] Aug Sep Oct Nov Dec" at bounding box center [178, 303] width 73 height 29
select select "9"
click at [142, 289] on select "Jan Feb Mar Apr May Jun [DATE] Aug Sep Oct Nov Dec" at bounding box center [178, 303] width 73 height 29
click at [151, 489] on span "30" at bounding box center [153, 489] width 31 height 31
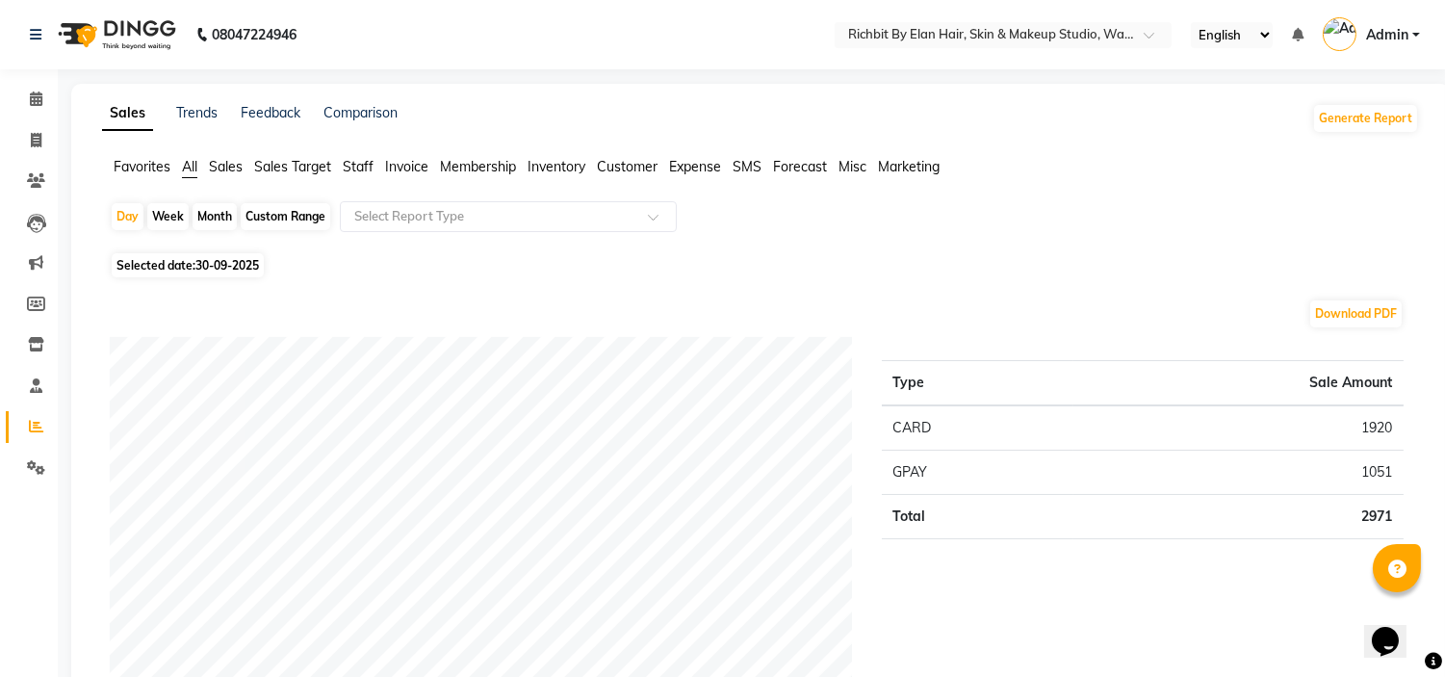
click at [214, 264] on span "30-09-2025" at bounding box center [227, 265] width 64 height 14
select select "9"
select select "2025"
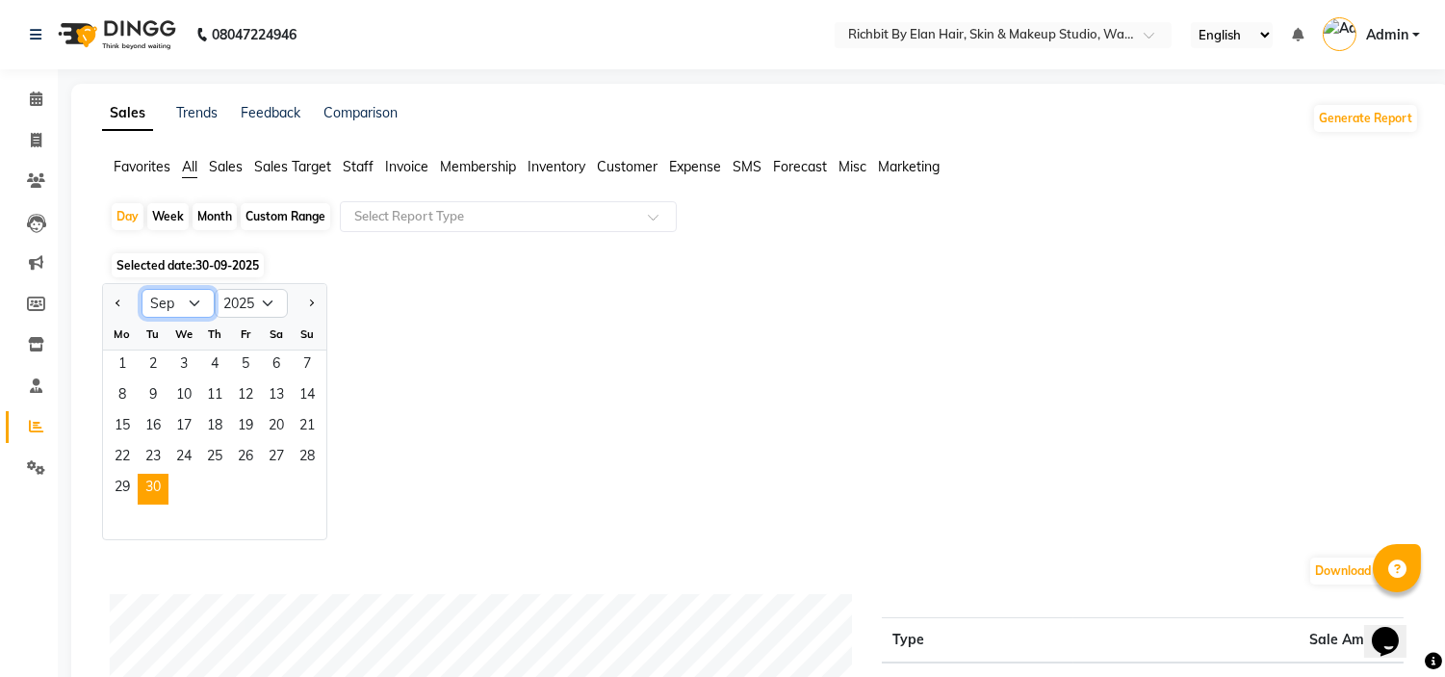
click at [188, 306] on select "Jan Feb Mar Apr May Jun [DATE] Aug Sep Oct Nov Dec" at bounding box center [178, 303] width 73 height 29
click at [142, 289] on select "Jan Feb Mar Apr May Jun [DATE] Aug Sep Oct Nov Dec" at bounding box center [178, 303] width 73 height 29
click at [209, 212] on div "Month" at bounding box center [215, 216] width 44 height 27
select select "9"
select select "2025"
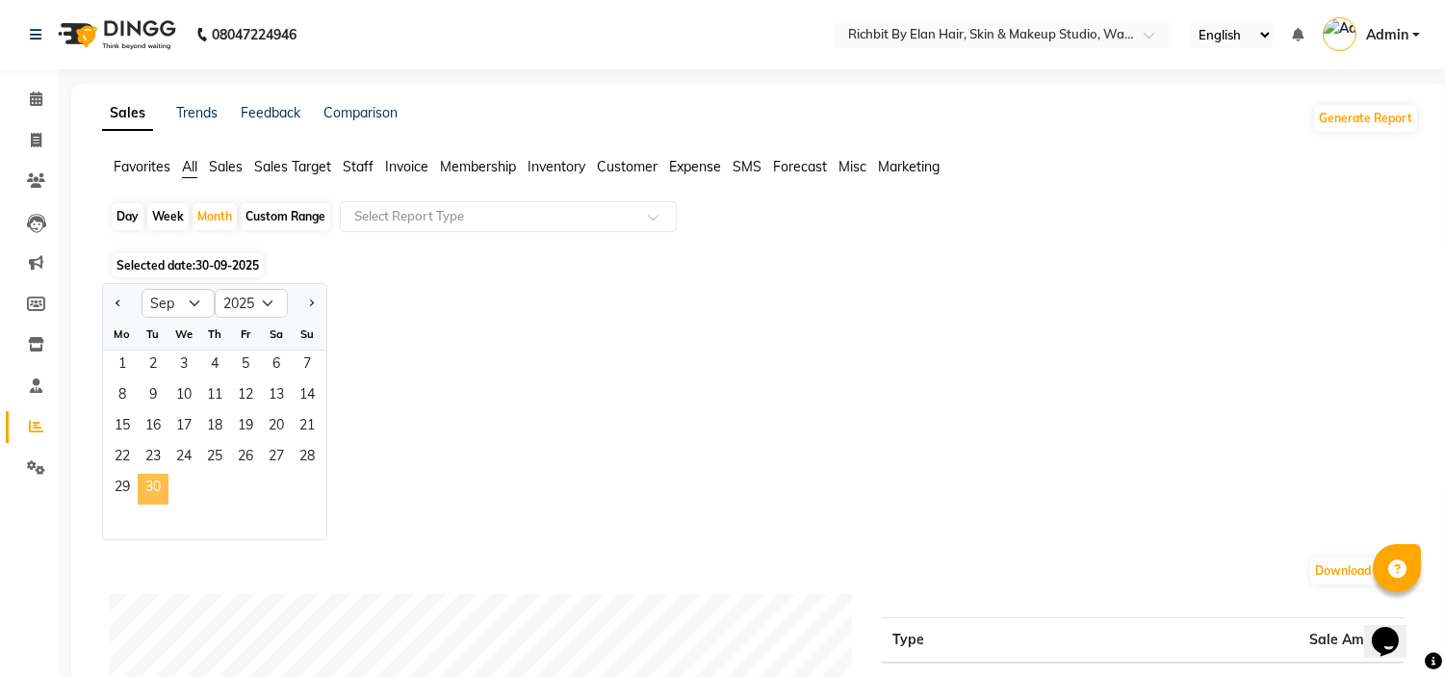
click at [165, 501] on span "30" at bounding box center [153, 489] width 31 height 31
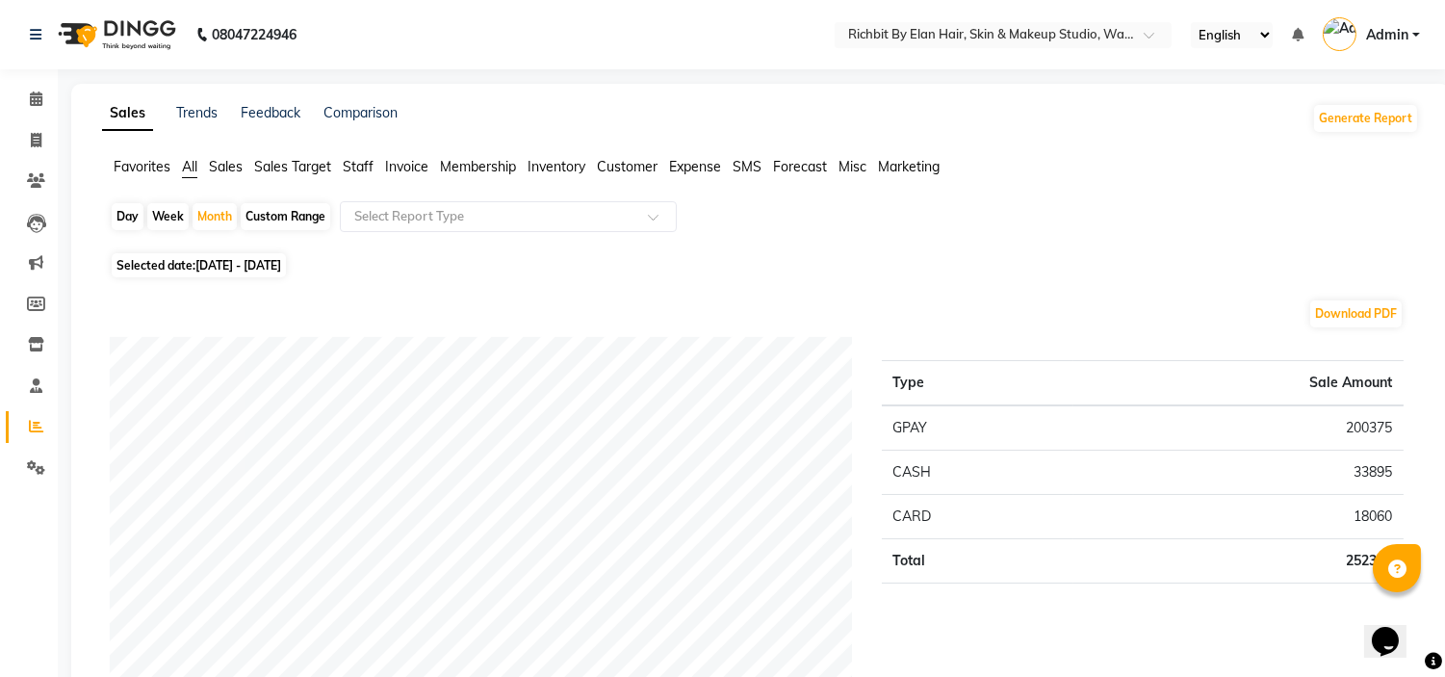
click at [356, 164] on span "Staff" at bounding box center [358, 166] width 31 height 17
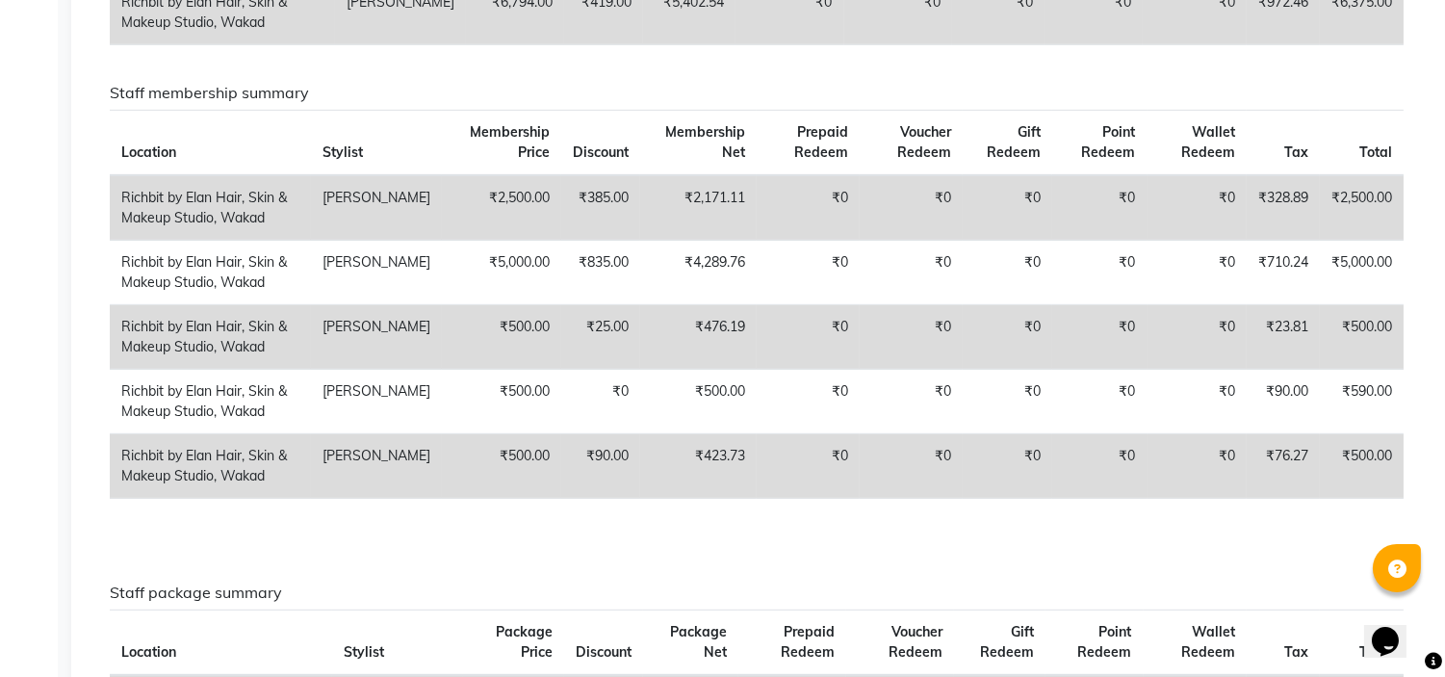
scroll to position [1841, 0]
